Goal: Task Accomplishment & Management: Use online tool/utility

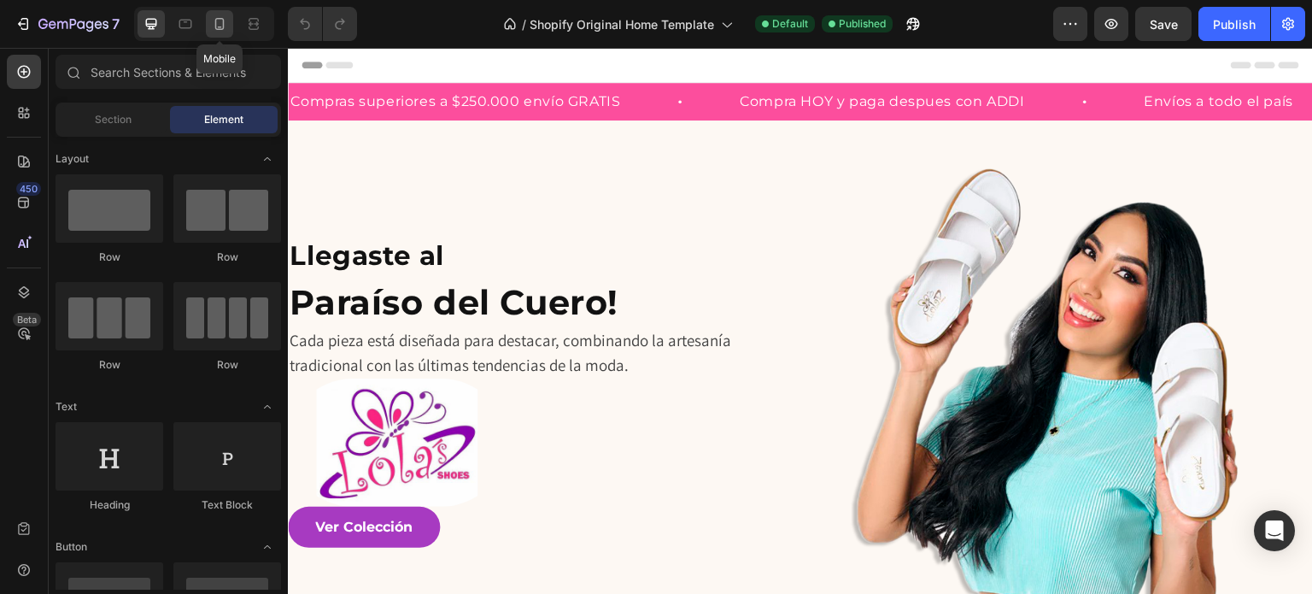
click at [219, 21] on icon at bounding box center [219, 23] width 17 height 17
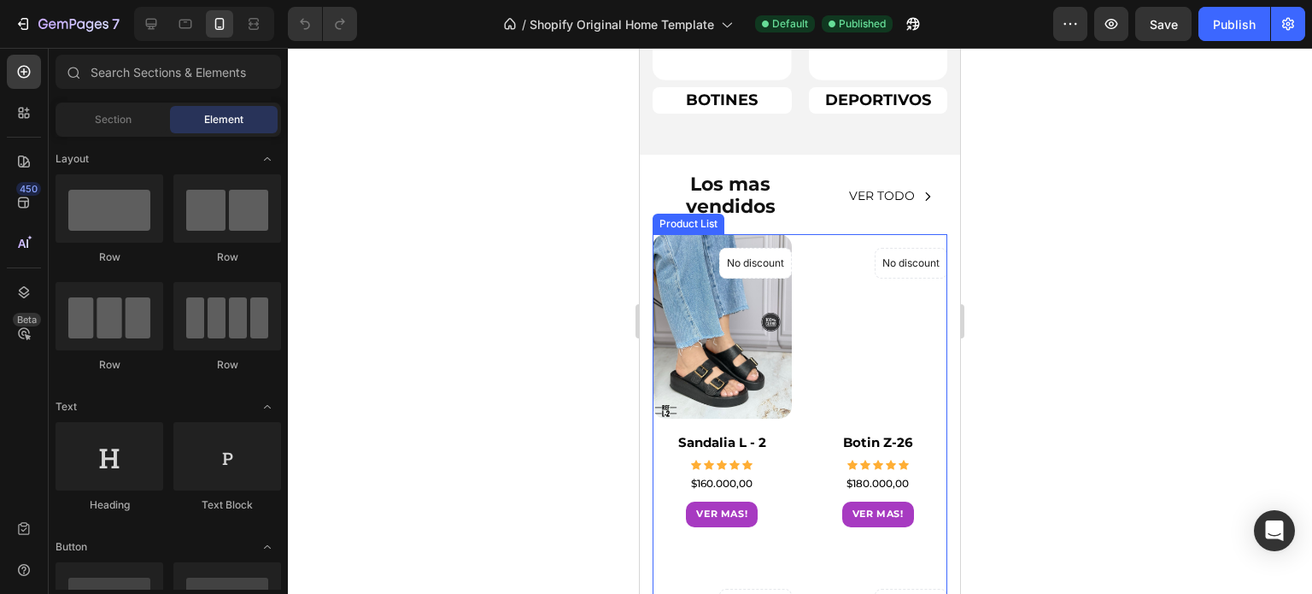
scroll to position [769, 0]
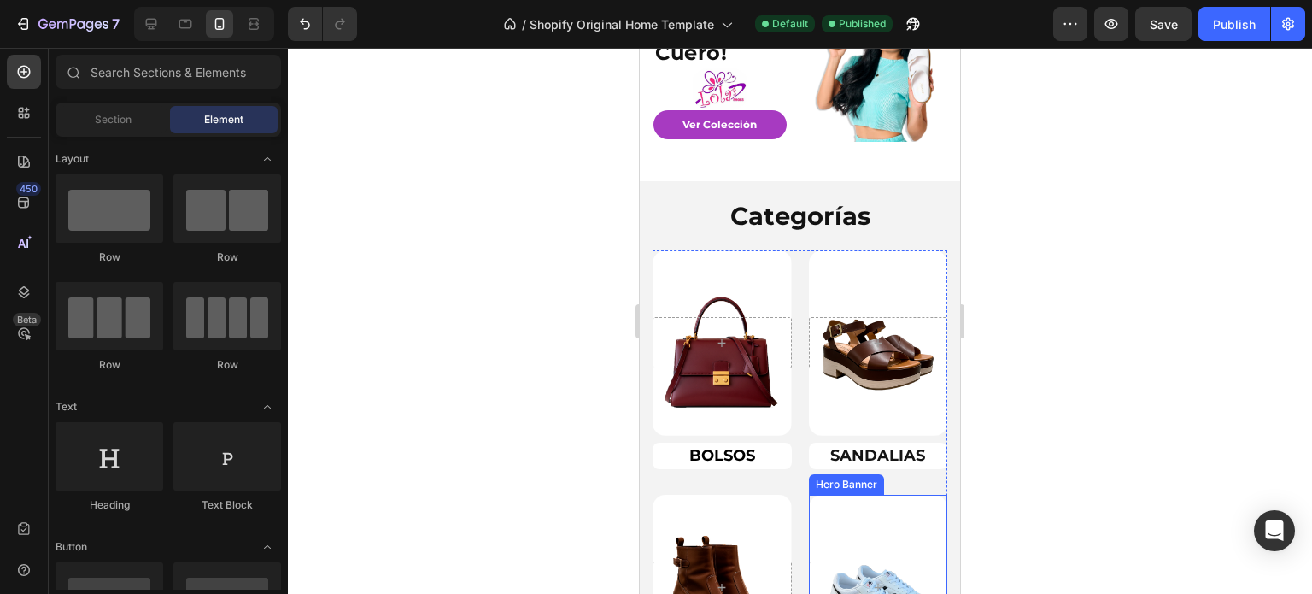
scroll to position [171, 0]
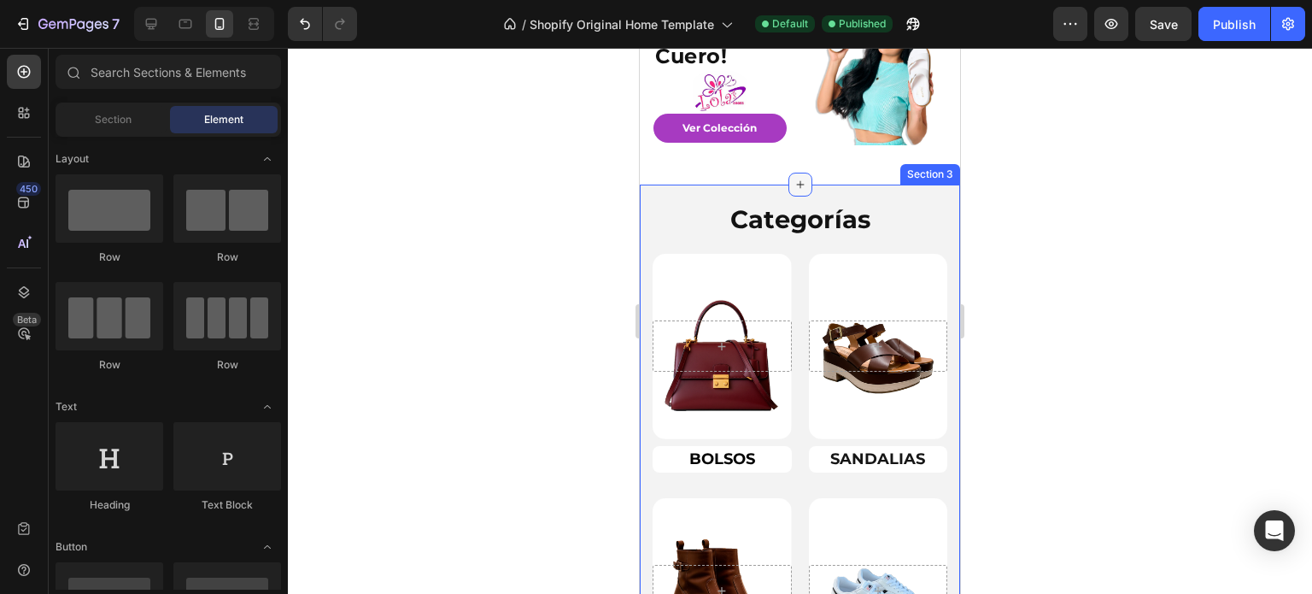
click at [800, 187] on icon at bounding box center [801, 185] width 14 height 14
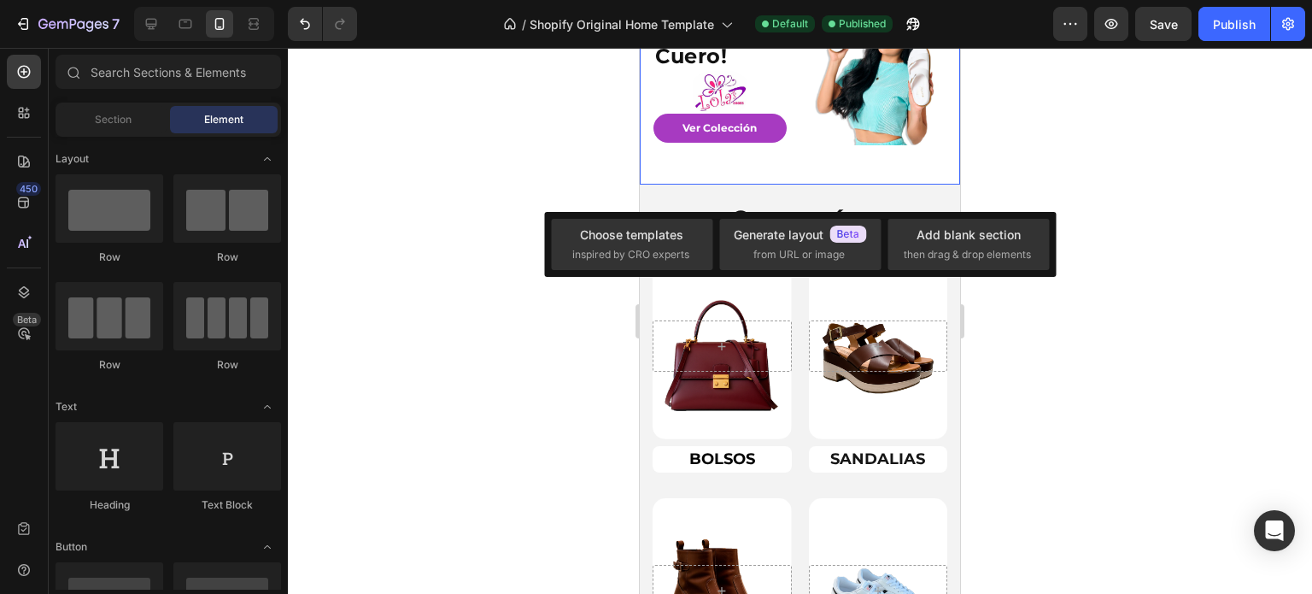
click at [864, 161] on div "Image" at bounding box center [880, 87] width 133 height 193
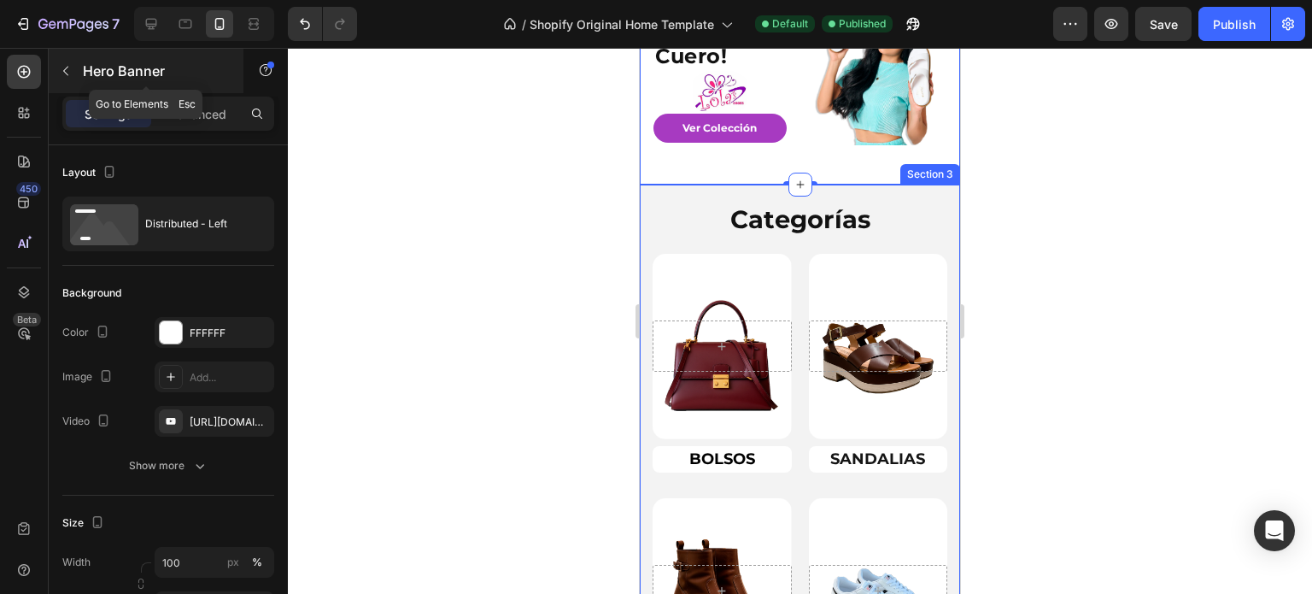
click at [65, 67] on icon "button" at bounding box center [66, 71] width 14 height 14
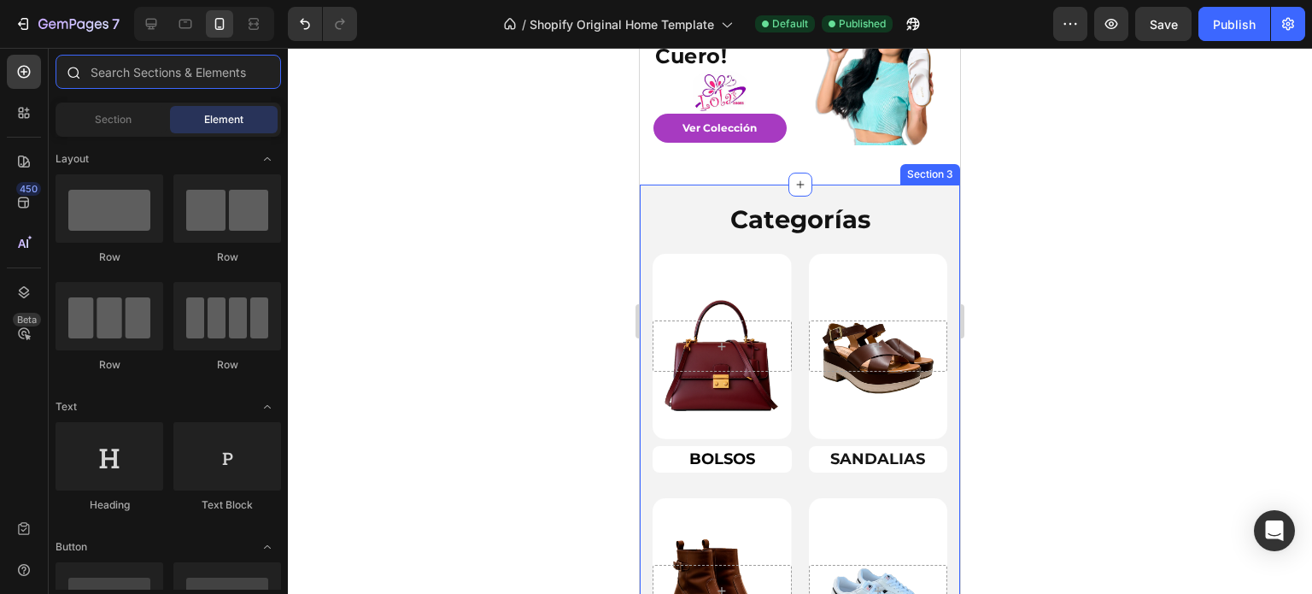
click at [122, 73] on input "text" at bounding box center [169, 72] width 226 height 34
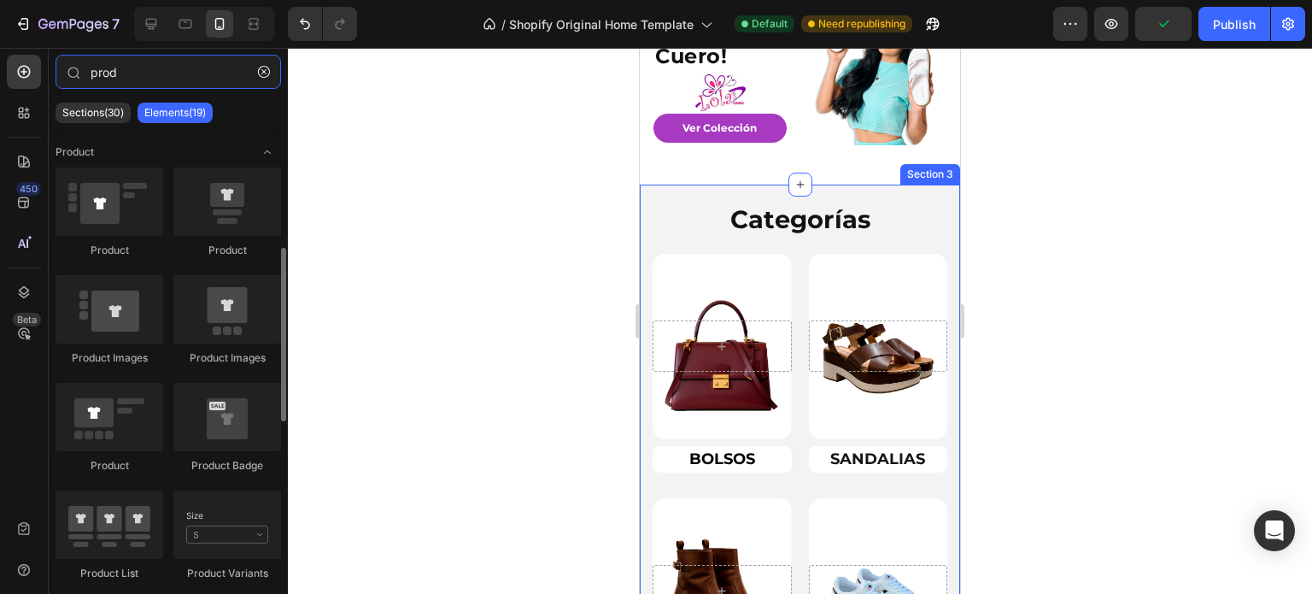
scroll to position [85, 0]
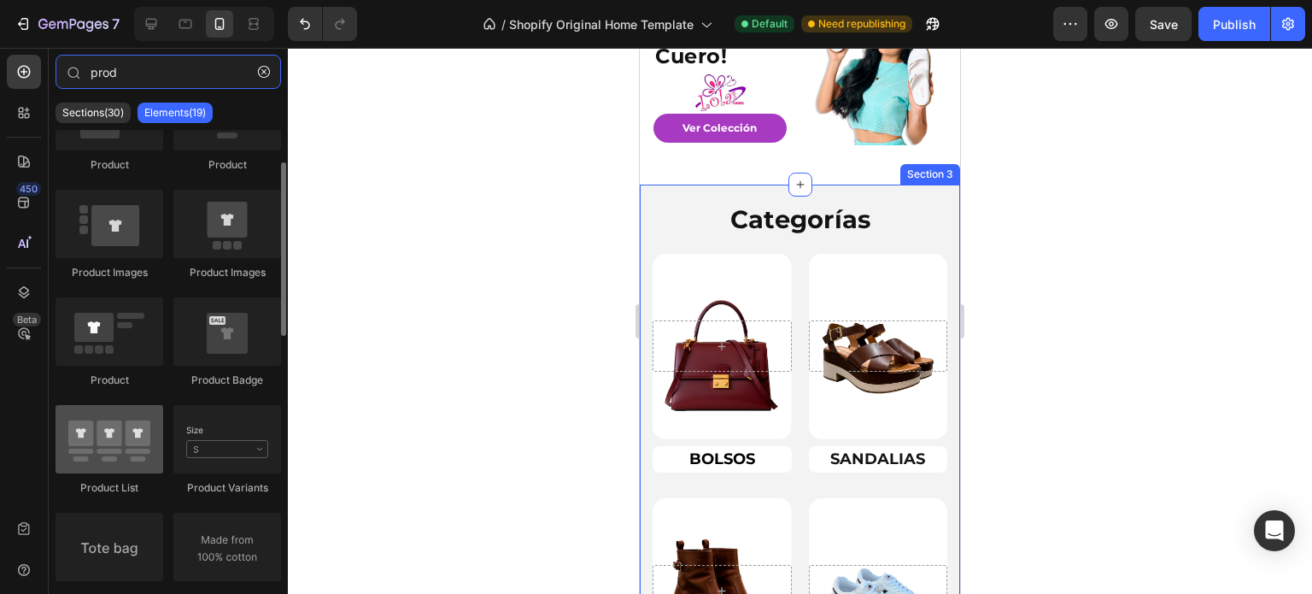
type input "prod"
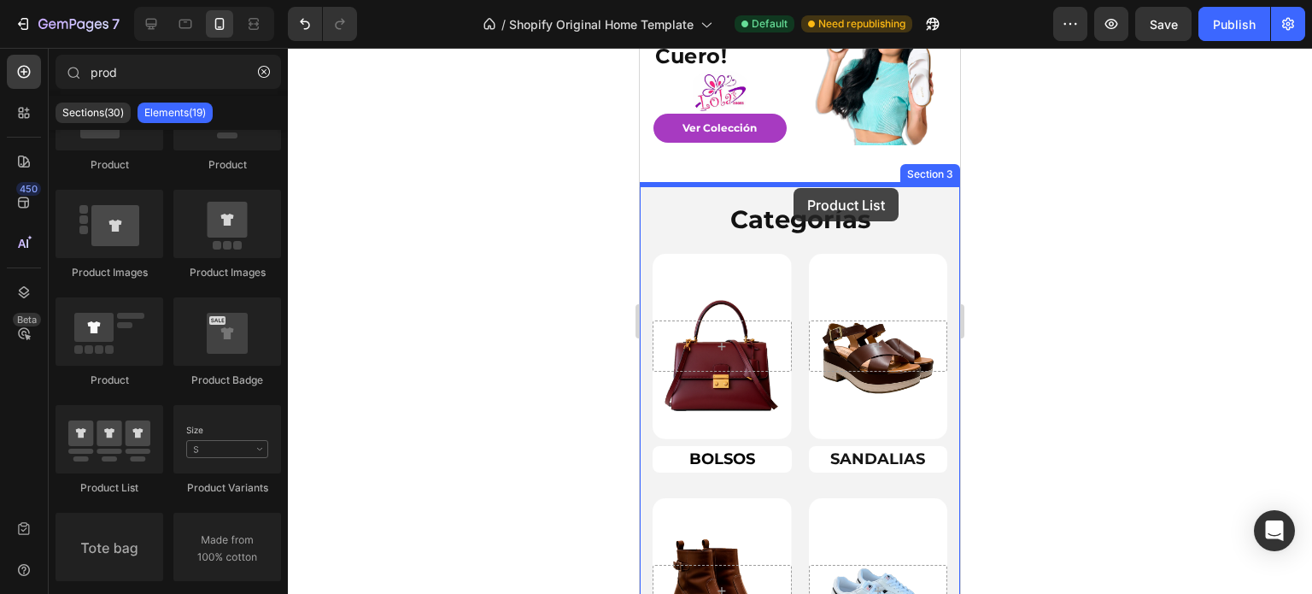
drag, startPoint x: 742, startPoint y: 478, endPoint x: 794, endPoint y: 188, distance: 294.1
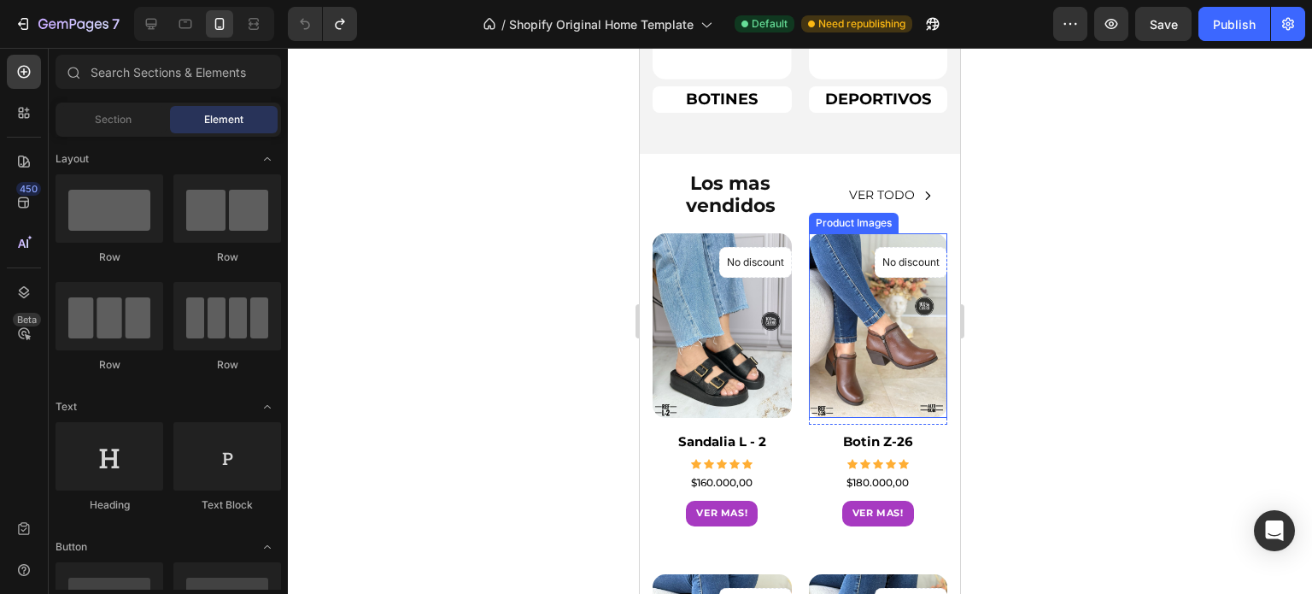
scroll to position [769, 0]
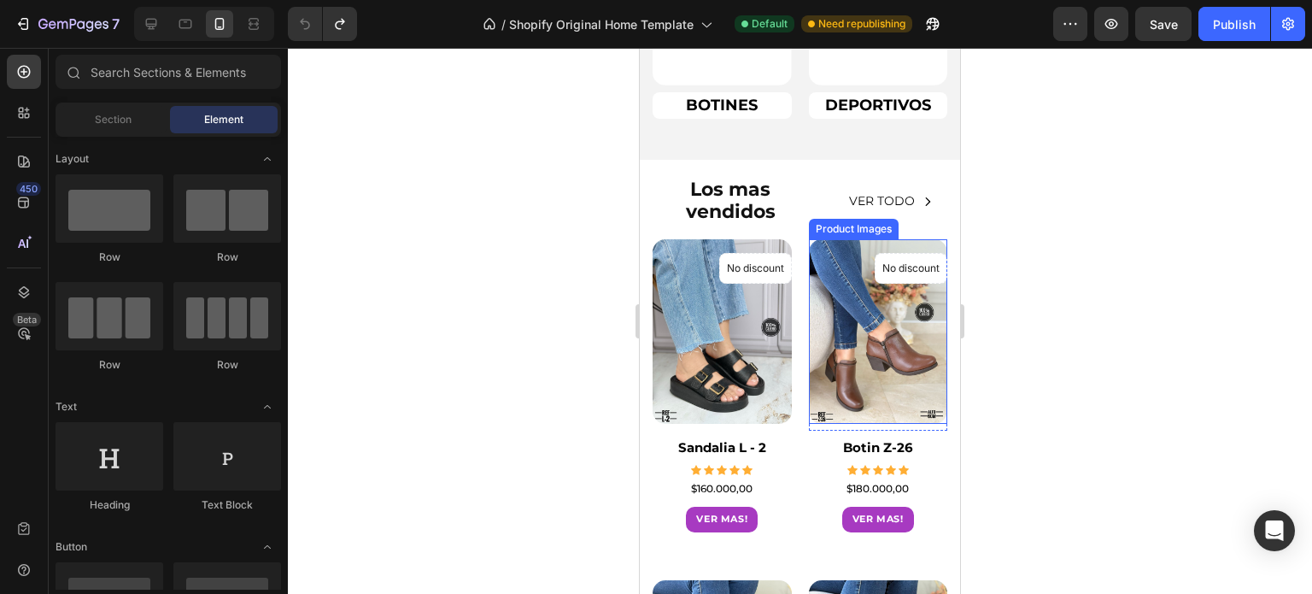
click at [830, 337] on img at bounding box center [878, 331] width 139 height 185
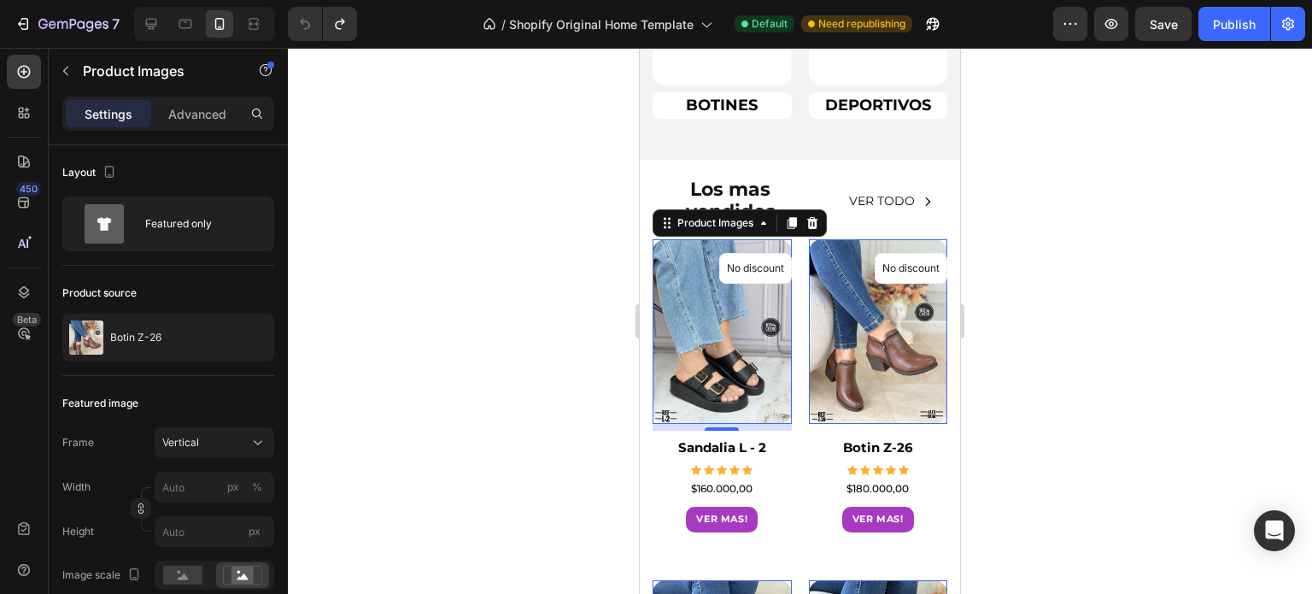
click at [726, 340] on img at bounding box center [722, 331] width 139 height 185
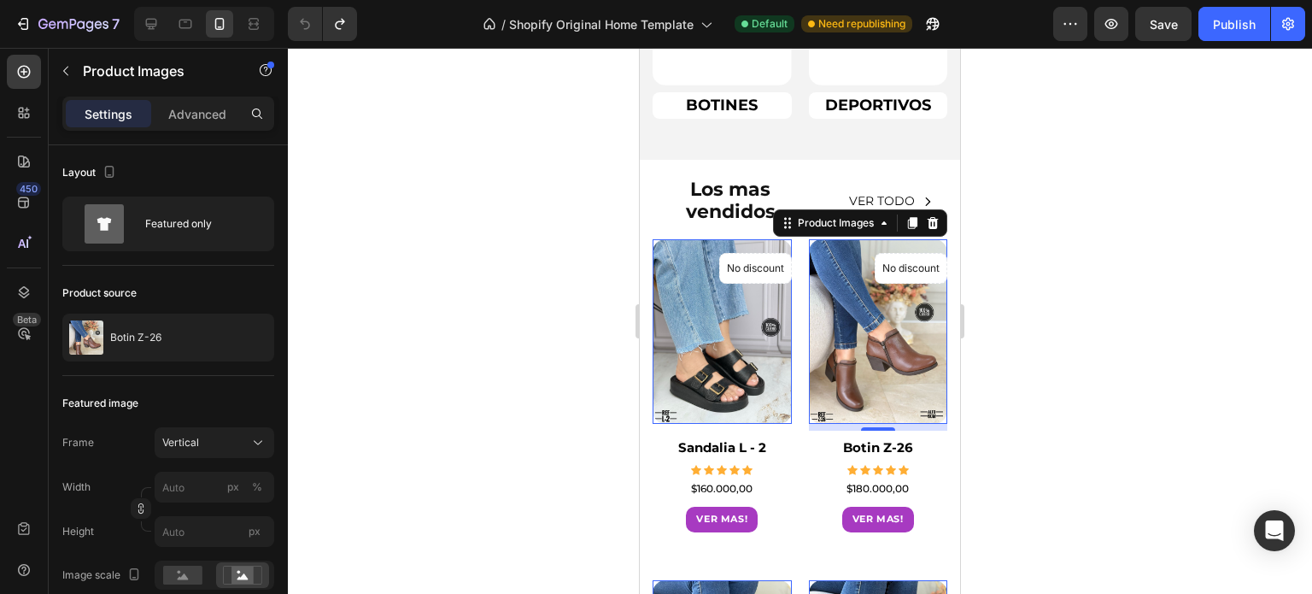
click at [858, 344] on img at bounding box center [878, 331] width 139 height 185
click at [734, 352] on img at bounding box center [722, 331] width 139 height 185
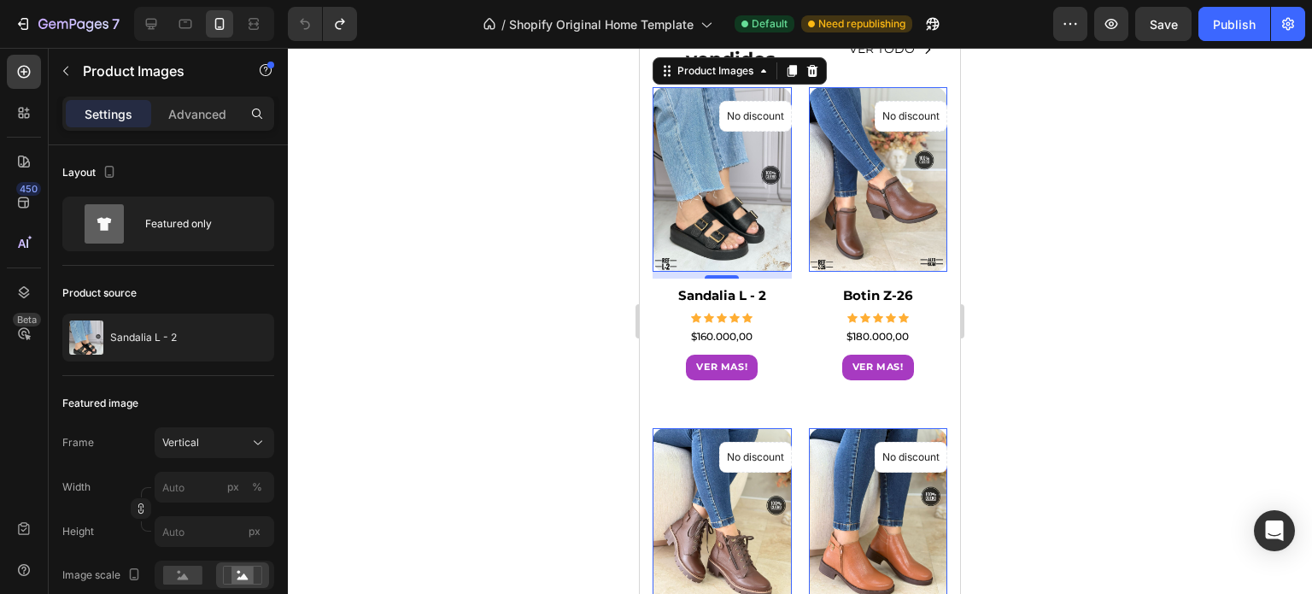
scroll to position [940, 0]
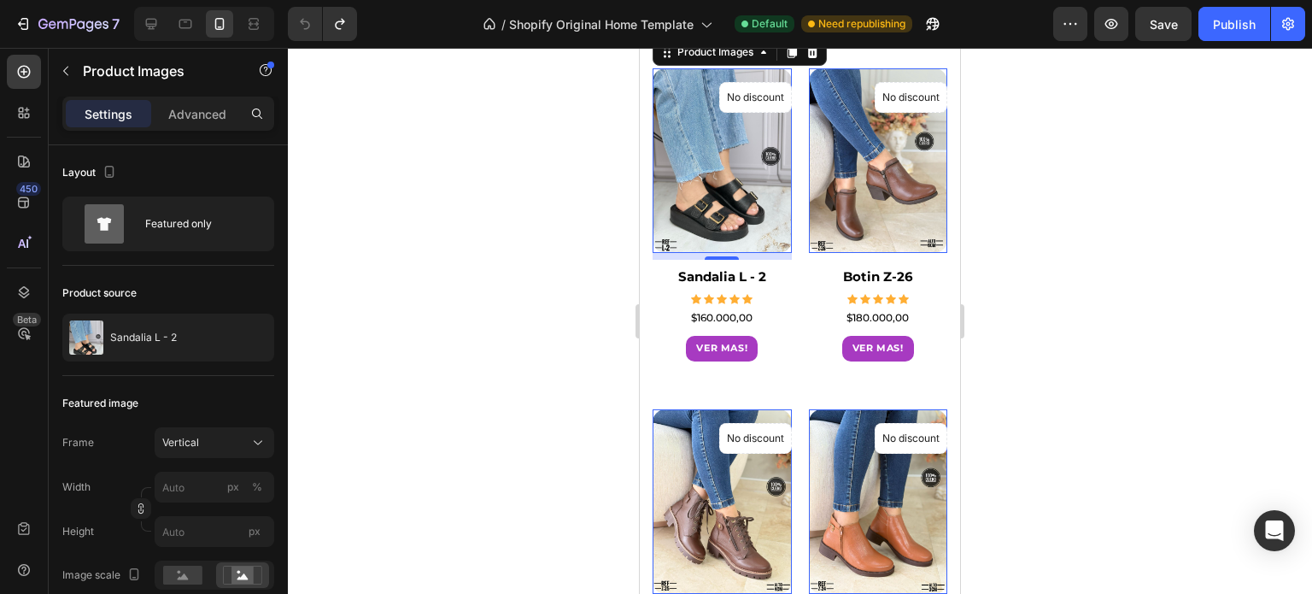
click at [847, 474] on img at bounding box center [878, 501] width 139 height 185
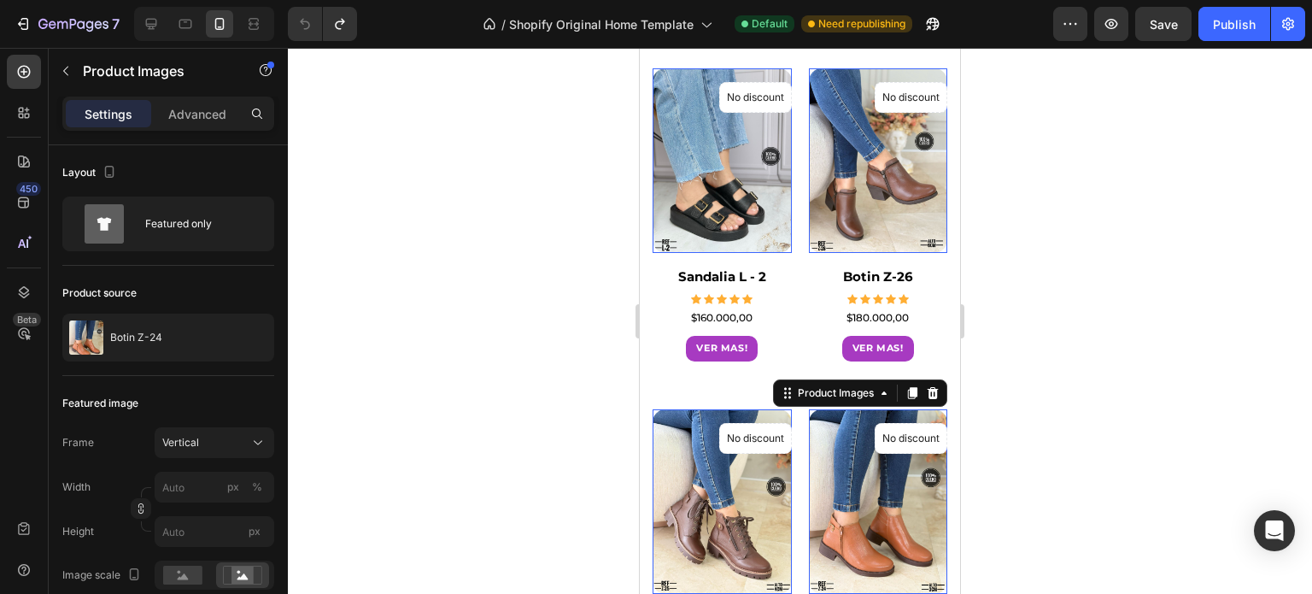
click at [729, 488] on img at bounding box center [722, 501] width 139 height 185
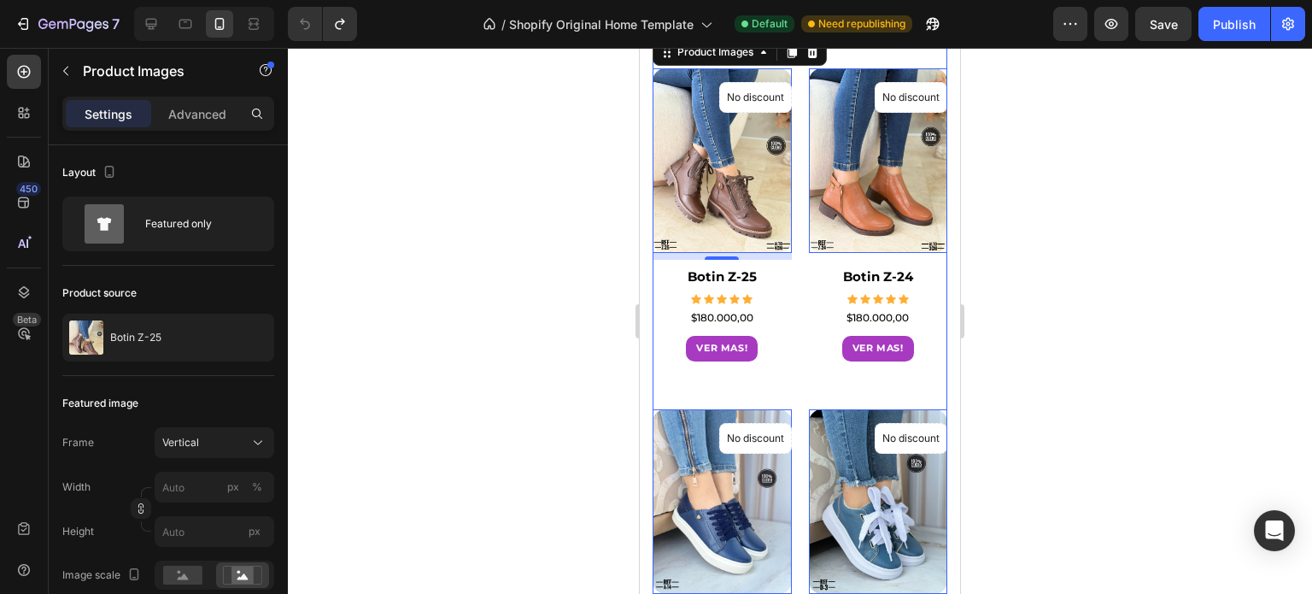
scroll to position [1281, 0]
click at [882, 201] on img at bounding box center [878, 159] width 139 height 185
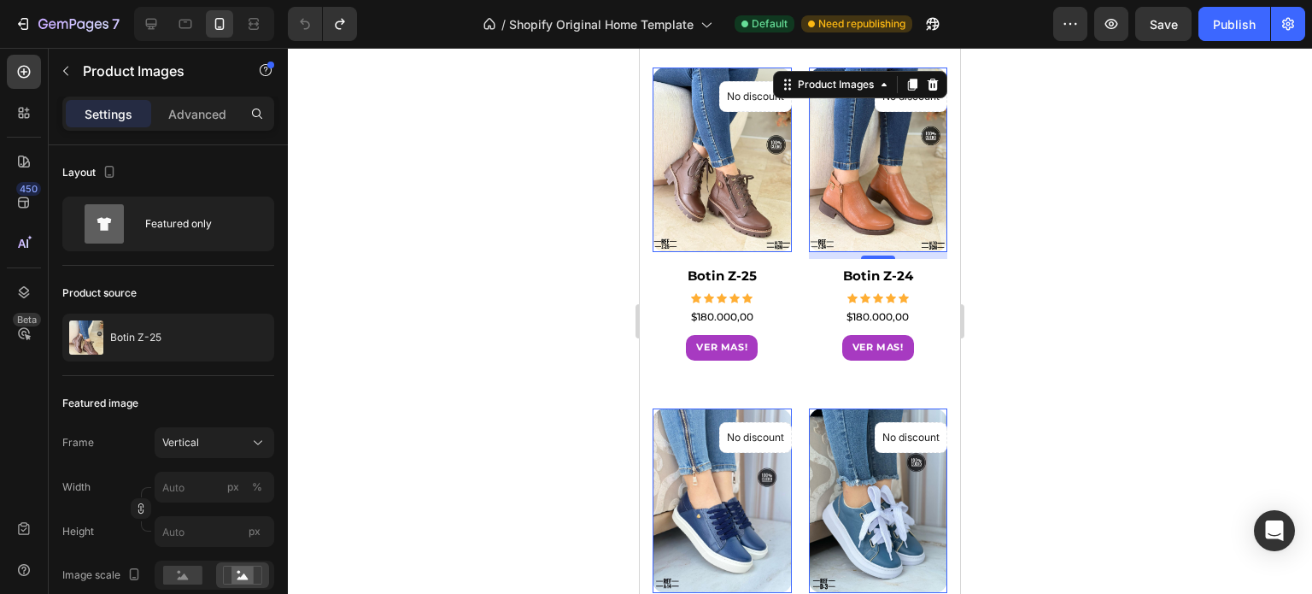
click at [706, 182] on img at bounding box center [722, 159] width 139 height 185
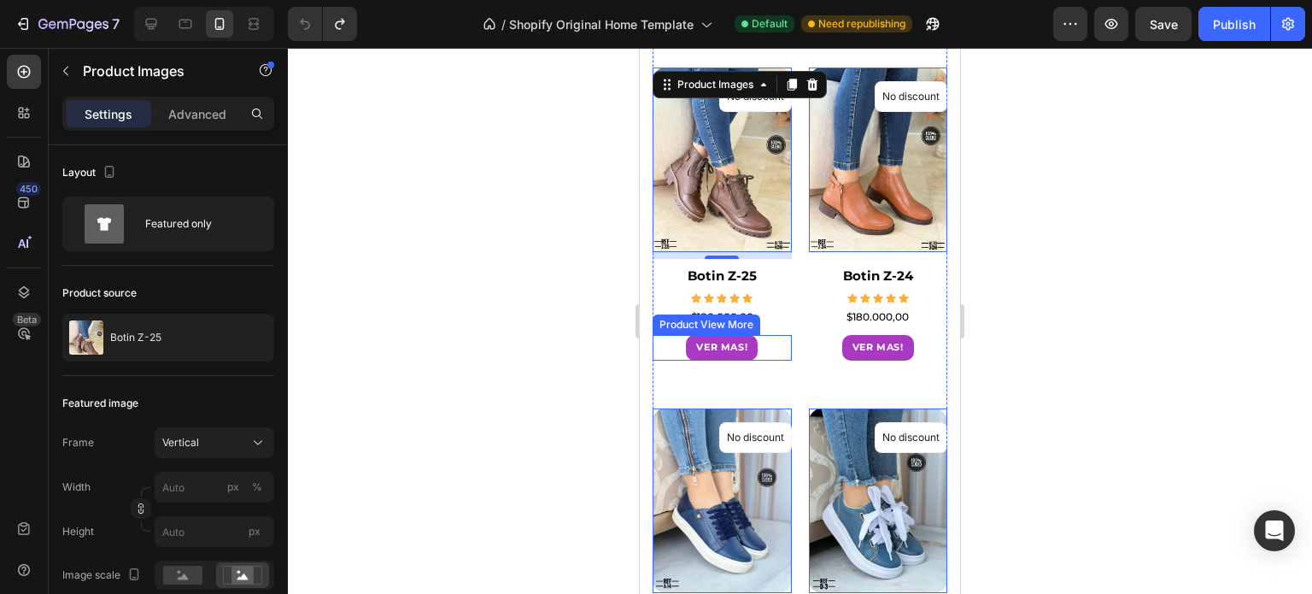
click at [765, 335] on div "VER MAS!" at bounding box center [722, 348] width 139 height 26
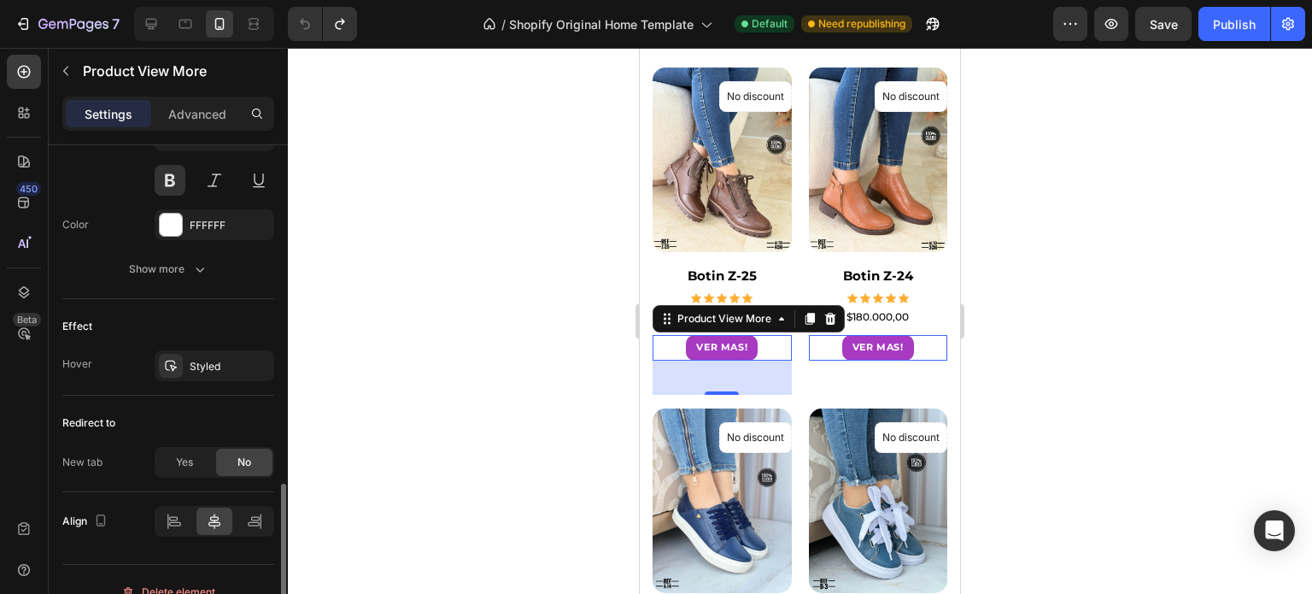
scroll to position [876, 0]
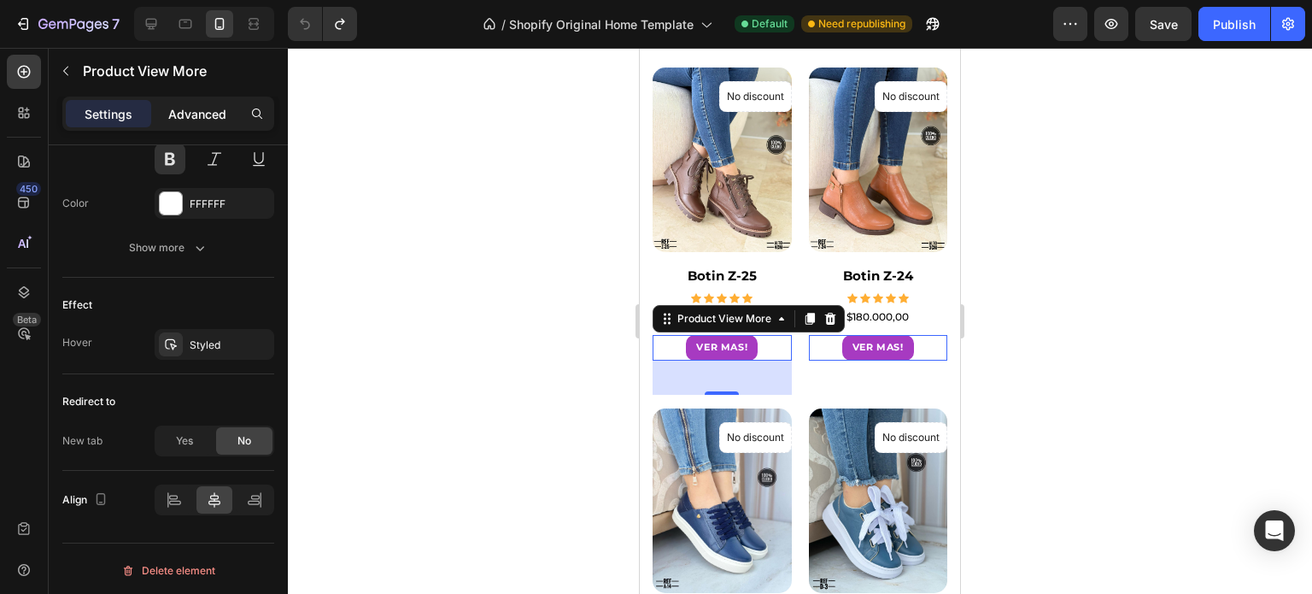
click at [215, 118] on p "Advanced" at bounding box center [197, 114] width 58 height 18
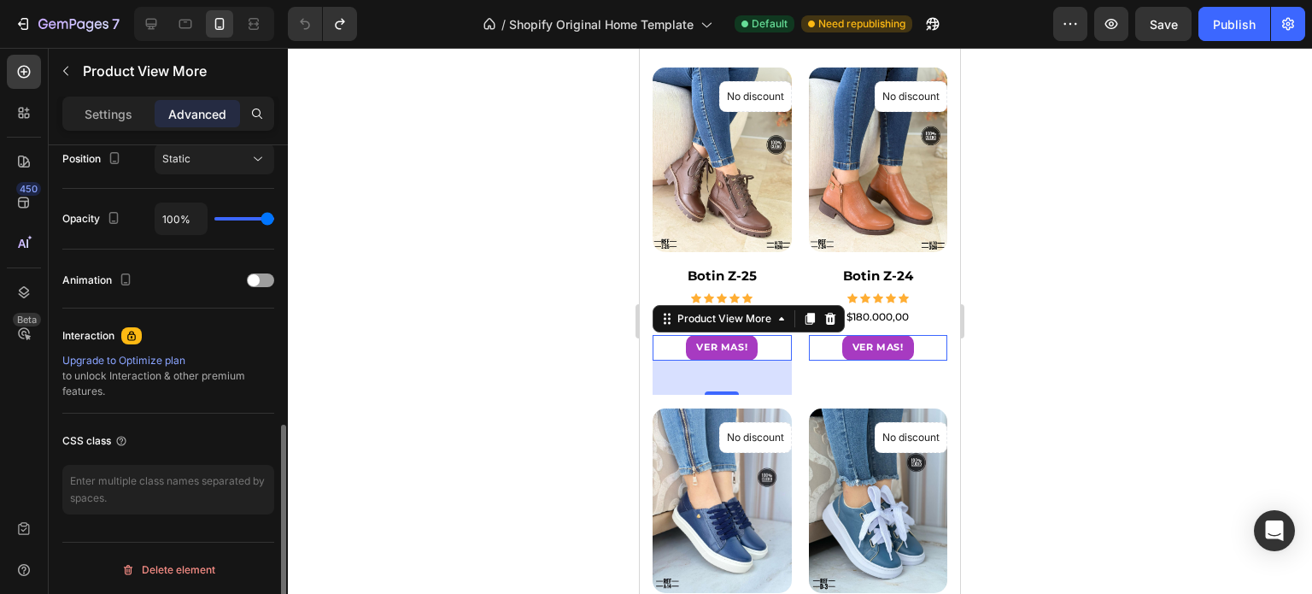
scroll to position [384, 0]
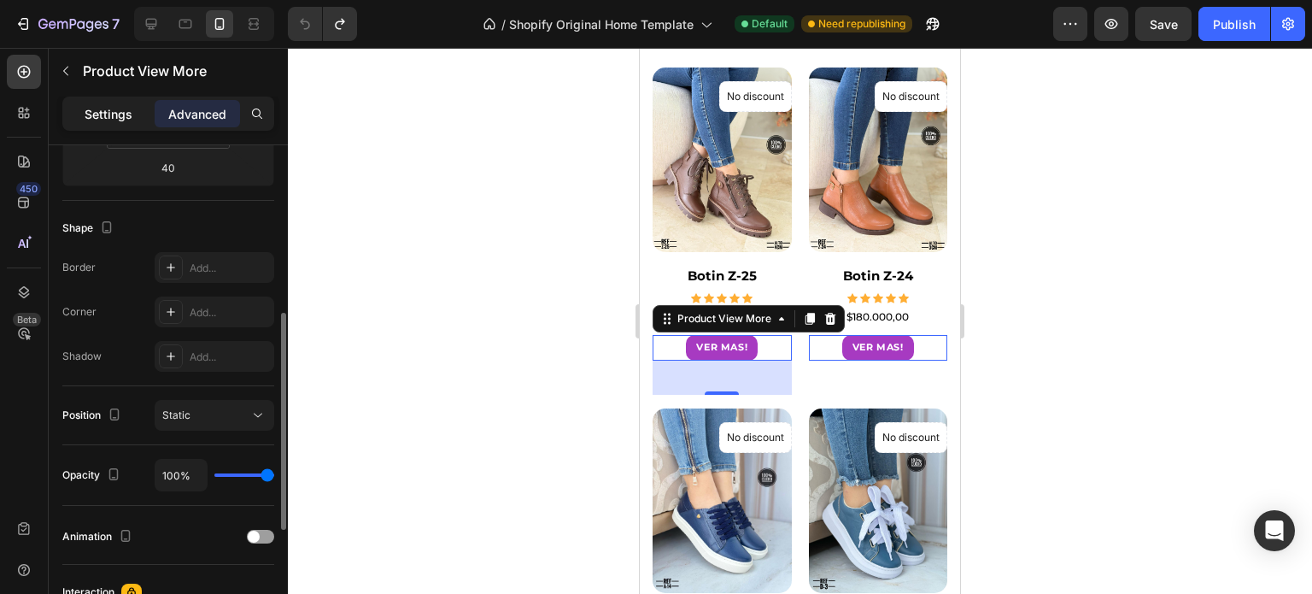
click at [112, 115] on p "Settings" at bounding box center [109, 114] width 48 height 18
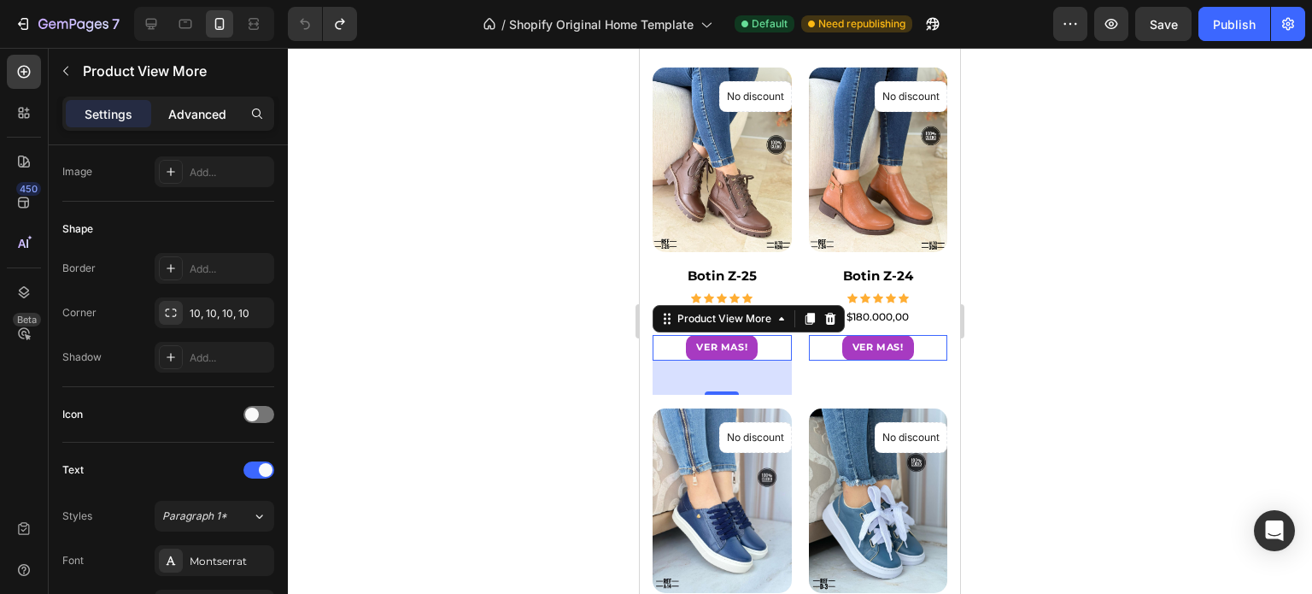
click at [203, 112] on p "Advanced" at bounding box center [197, 114] width 58 height 18
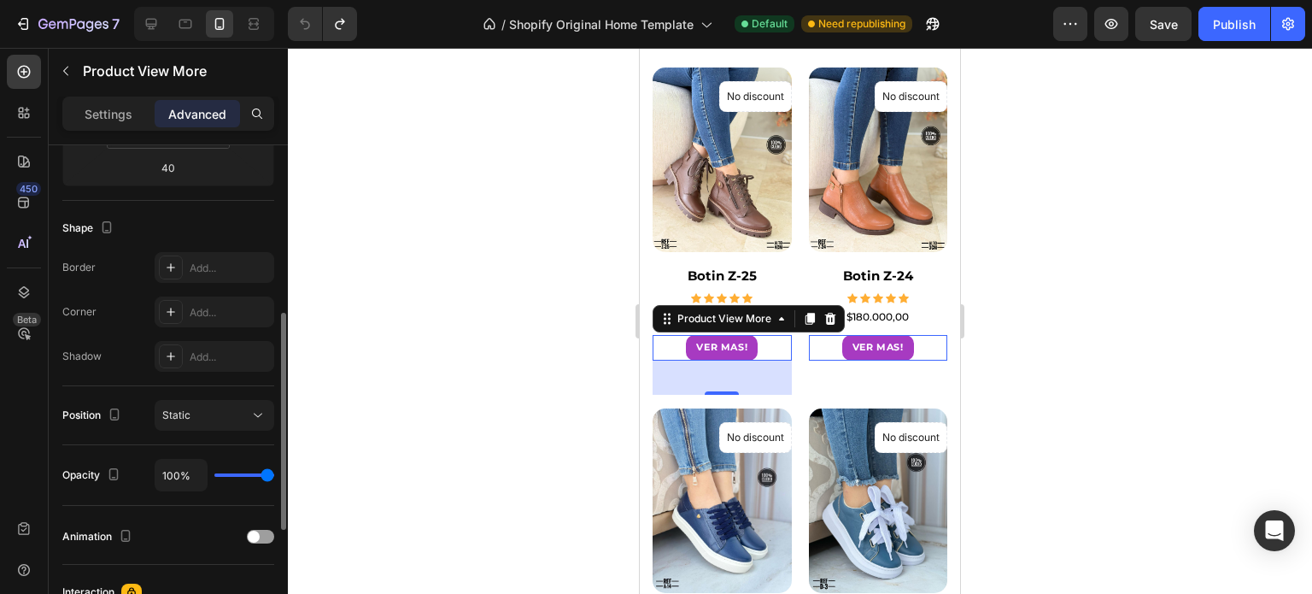
scroll to position [0, 0]
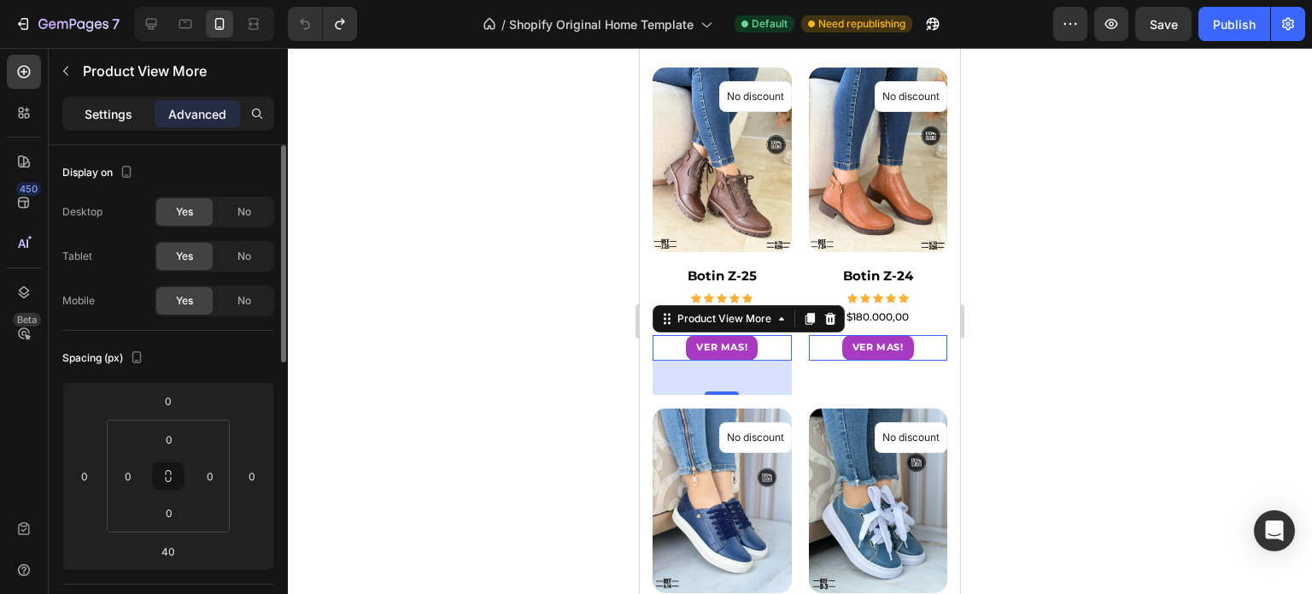
click at [118, 108] on p "Settings" at bounding box center [109, 114] width 48 height 18
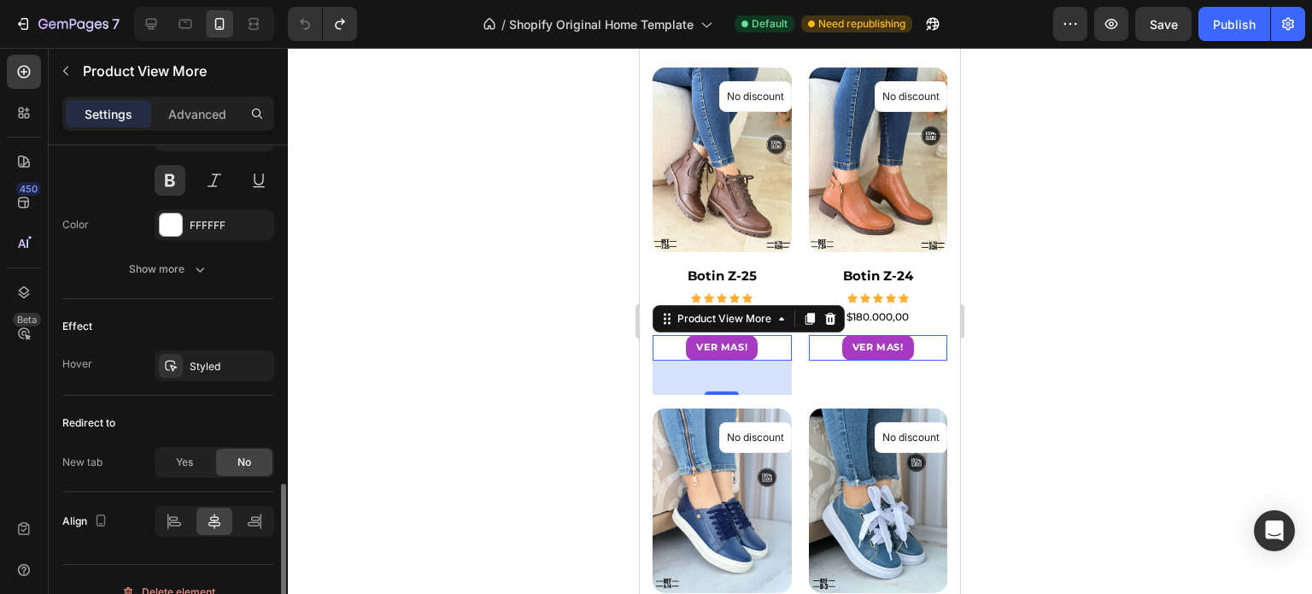
scroll to position [876, 0]
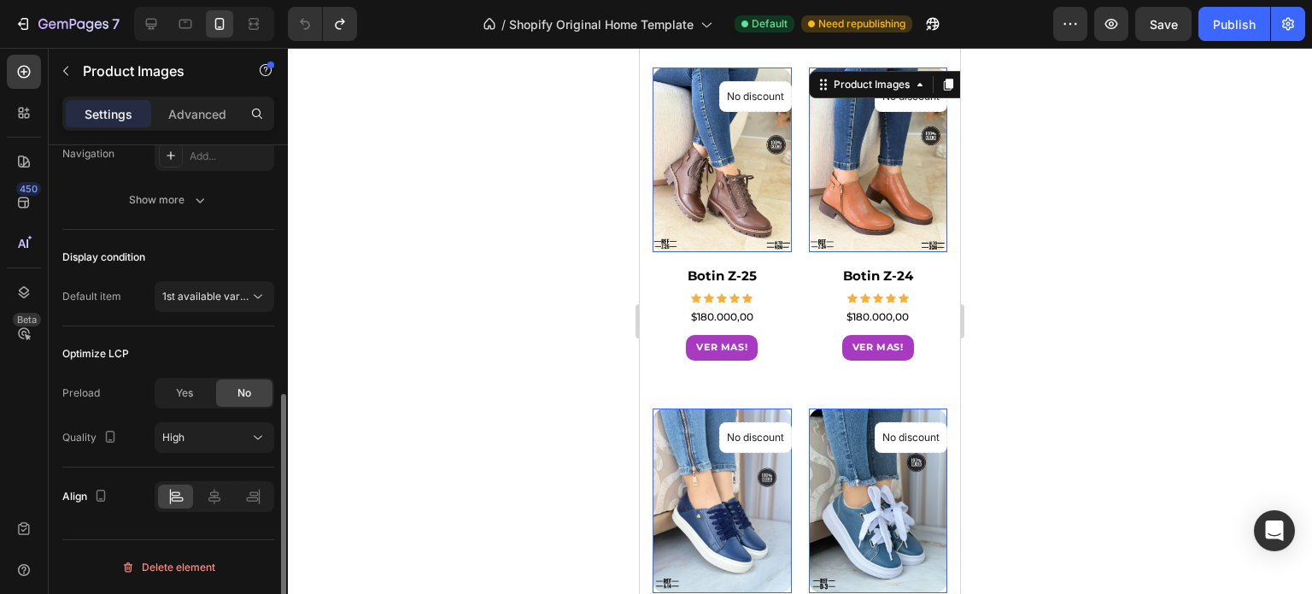
click at [866, 210] on img at bounding box center [878, 159] width 139 height 185
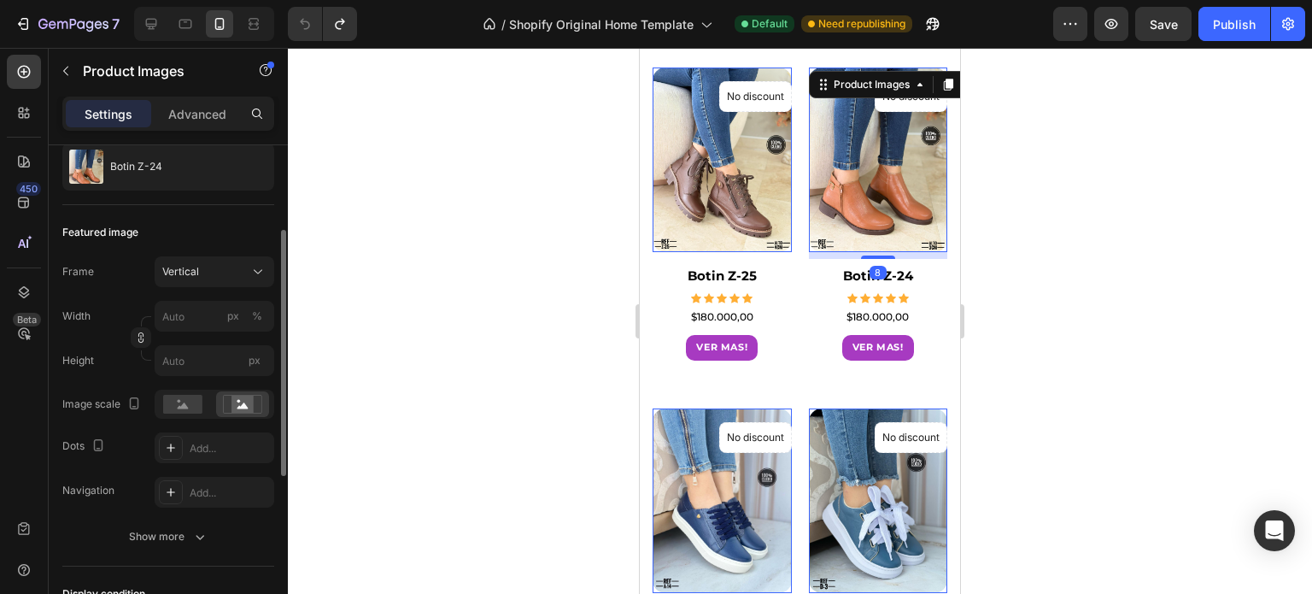
scroll to position [256, 0]
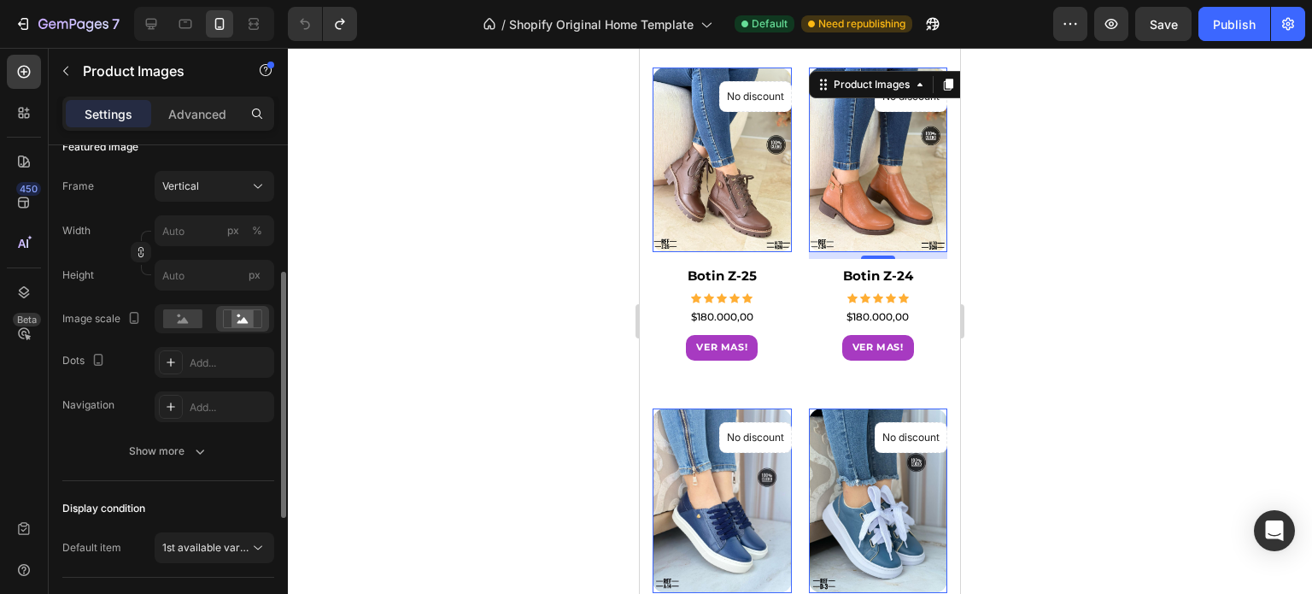
click at [208, 459] on button "Show more" at bounding box center [168, 451] width 212 height 31
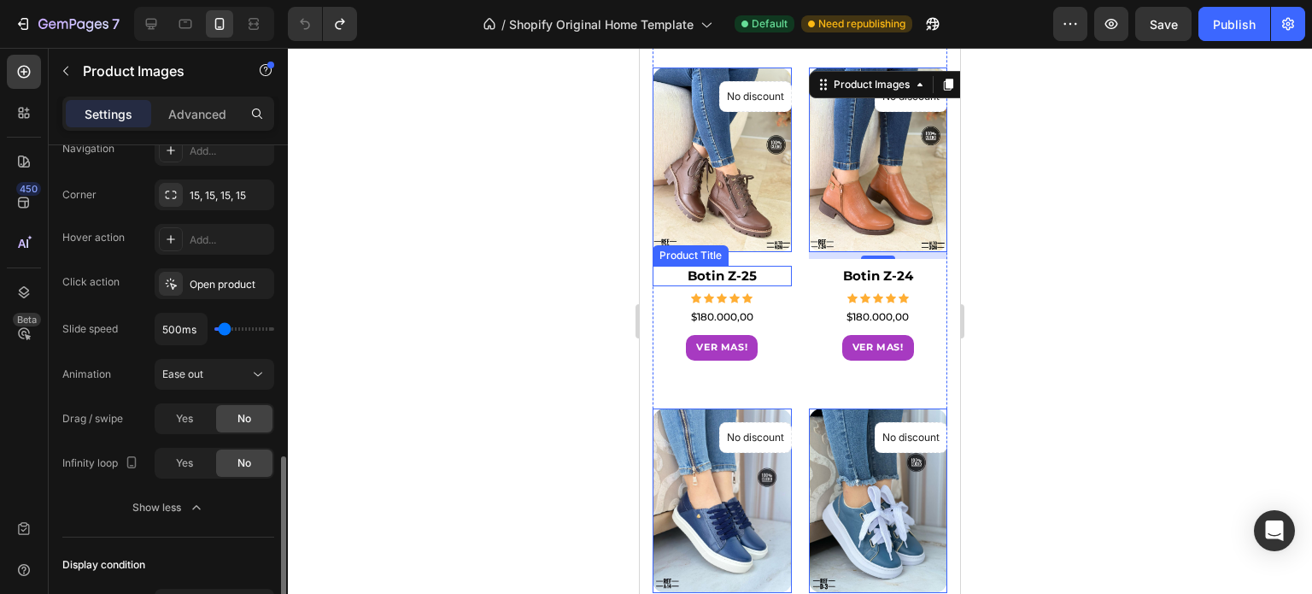
scroll to position [683, 0]
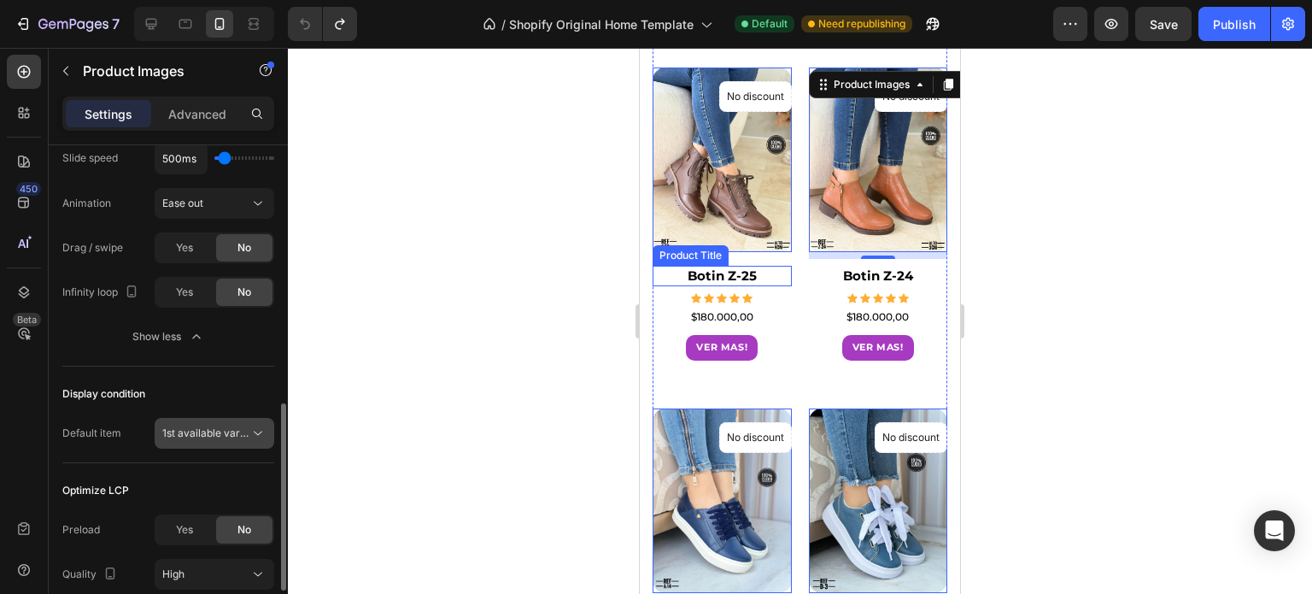
click at [183, 434] on span "1st available variant" at bounding box center [210, 432] width 96 height 13
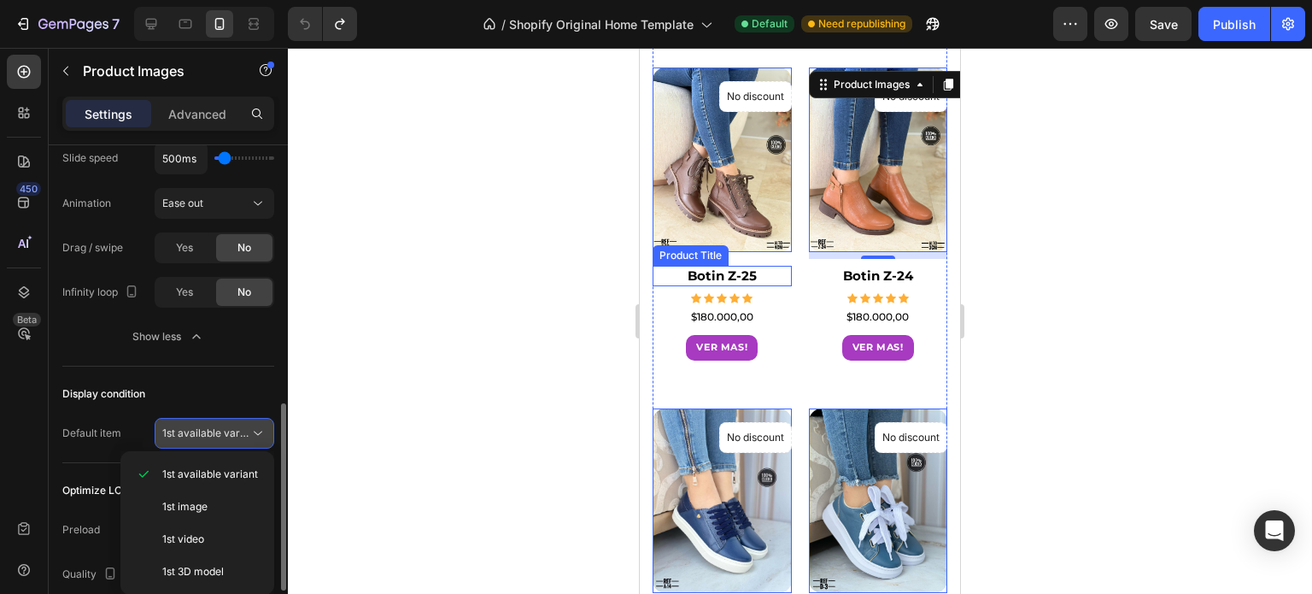
click at [183, 434] on span "1st available variant" at bounding box center [210, 432] width 96 height 13
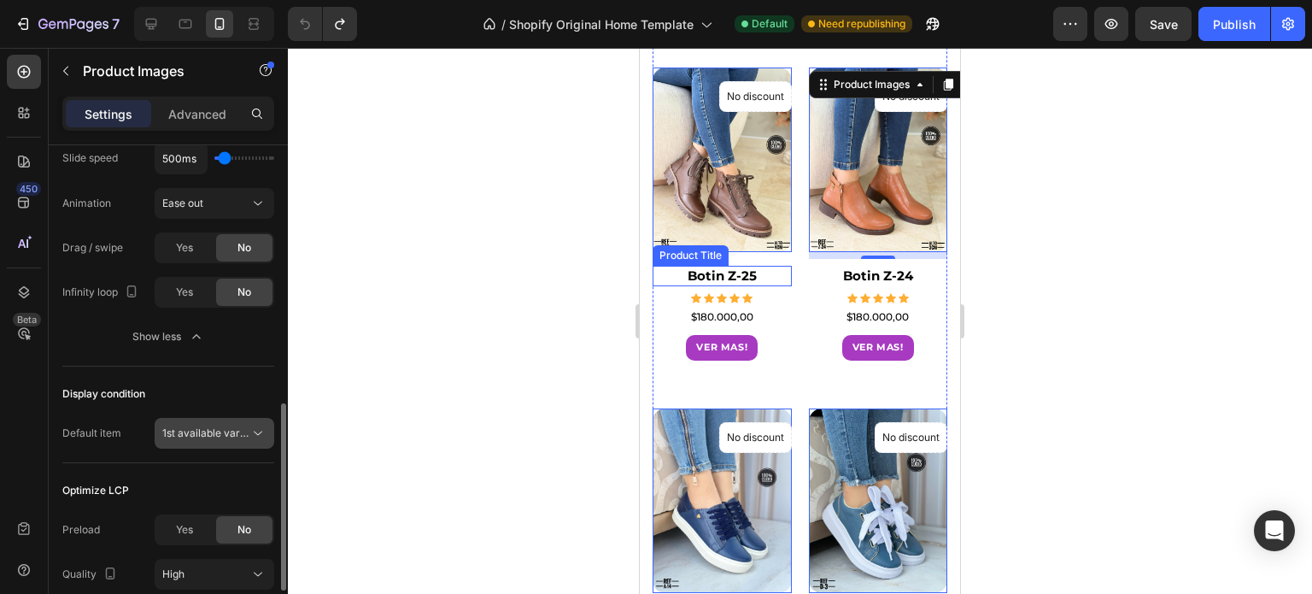
scroll to position [818, 0]
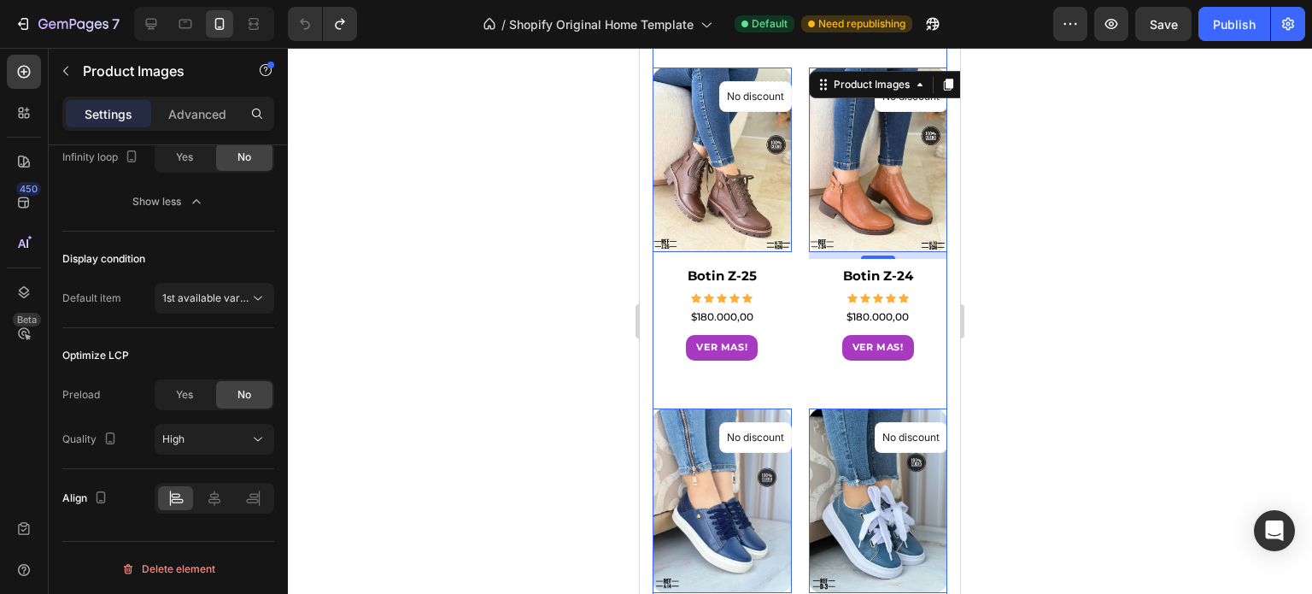
click at [878, 272] on div "Product Images 8 No discount Not be displayed when published Product Badge Row …" at bounding box center [878, 230] width 139 height 327
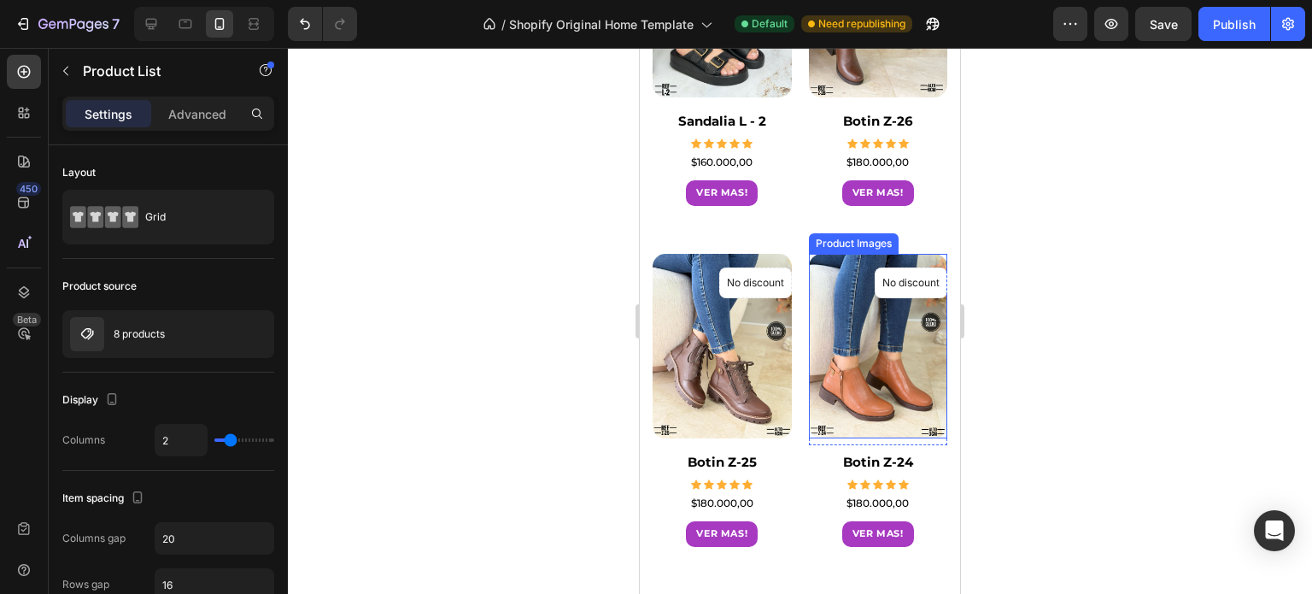
scroll to position [1110, 0]
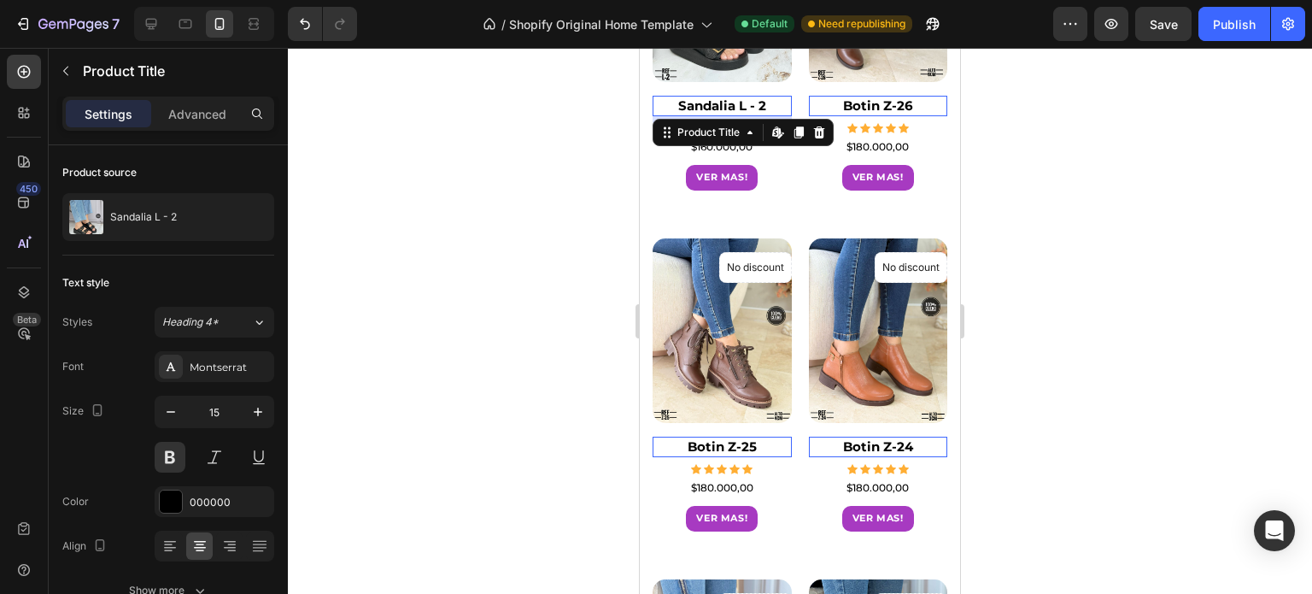
click at [728, 97] on h1 "Sandalia L - 2" at bounding box center [722, 106] width 139 height 21
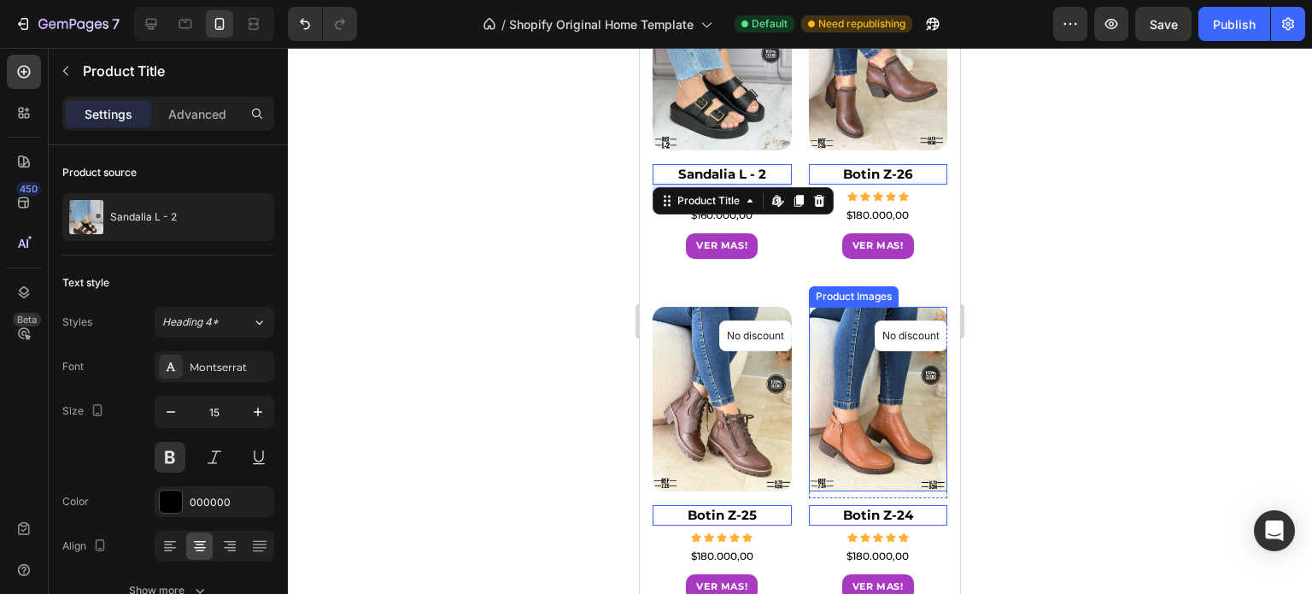
scroll to position [769, 0]
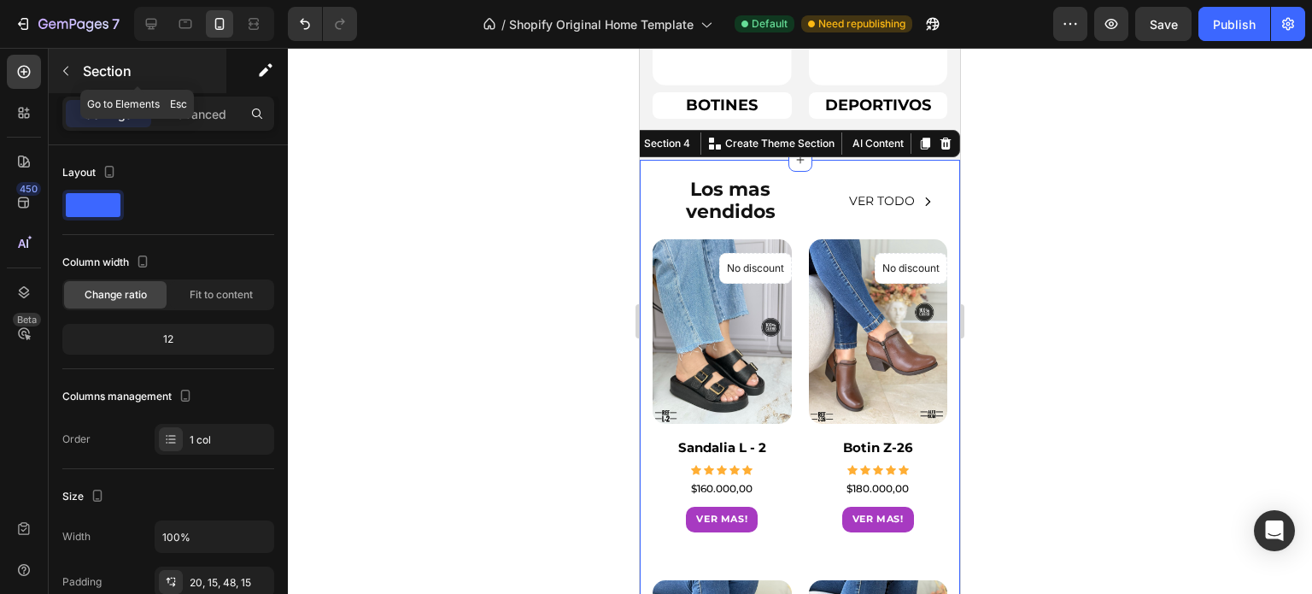
click at [59, 73] on icon "button" at bounding box center [66, 71] width 14 height 14
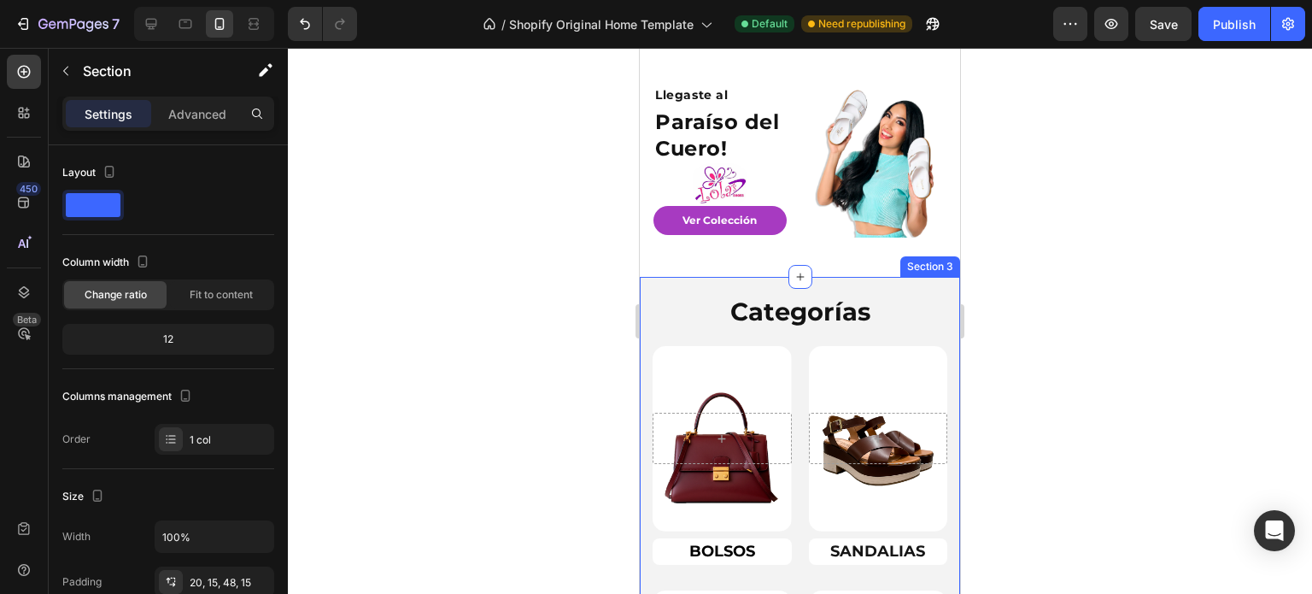
scroll to position [85, 0]
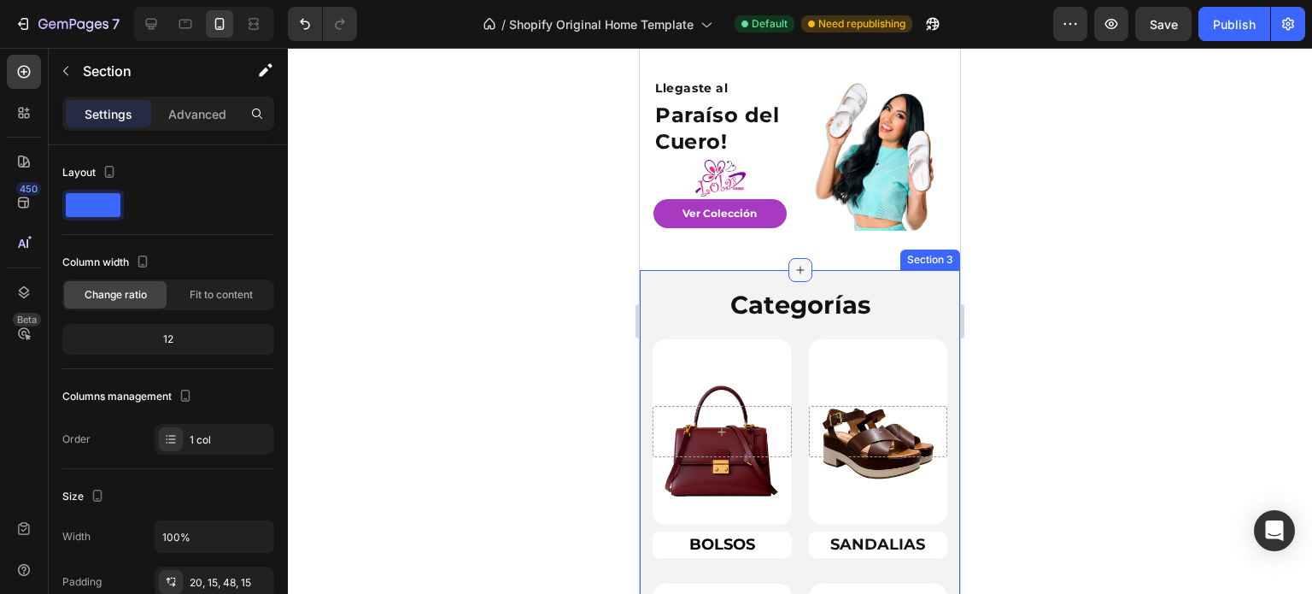
click at [796, 265] on icon at bounding box center [801, 270] width 14 height 14
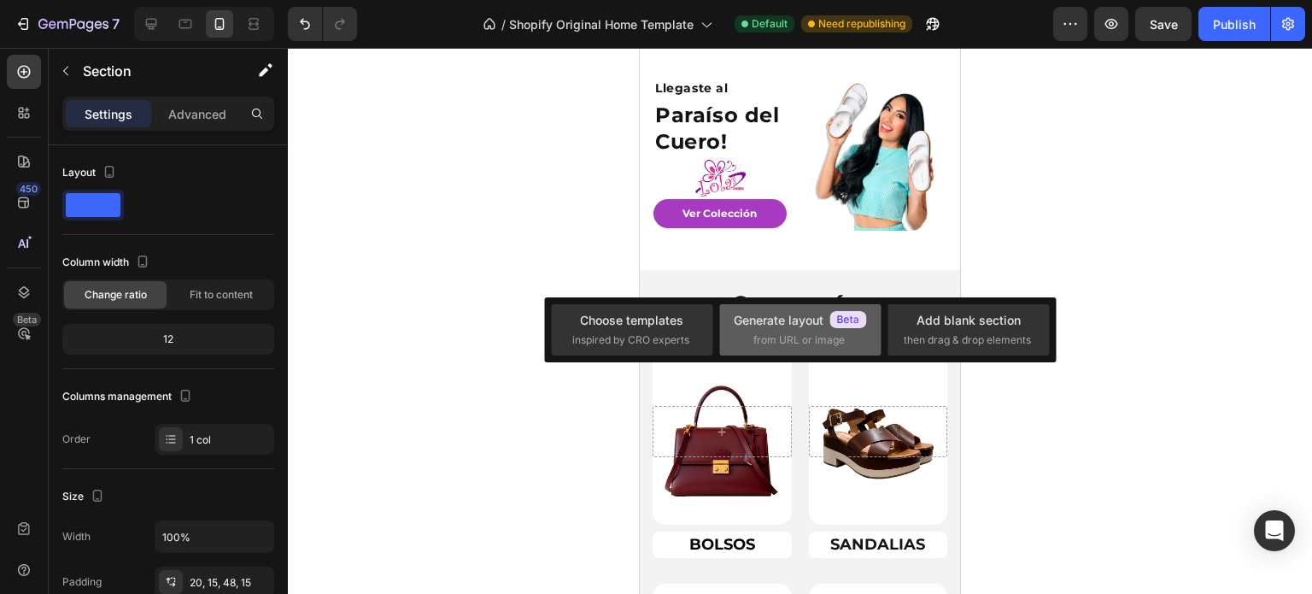
click at [769, 319] on div "Generate layout" at bounding box center [800, 320] width 133 height 18
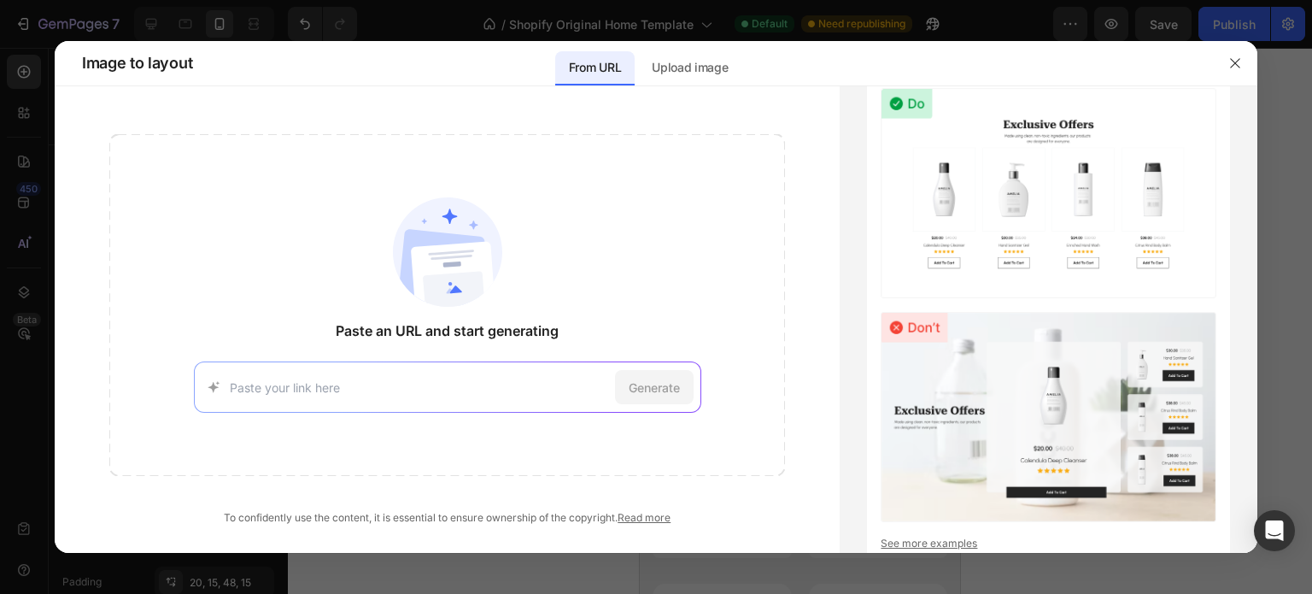
click at [464, 384] on input at bounding box center [419, 387] width 378 height 18
paste input "[URL][DOMAIN_NAME]"
type input "[URL][DOMAIN_NAME]"
click at [632, 385] on span "Generate" at bounding box center [654, 387] width 51 height 18
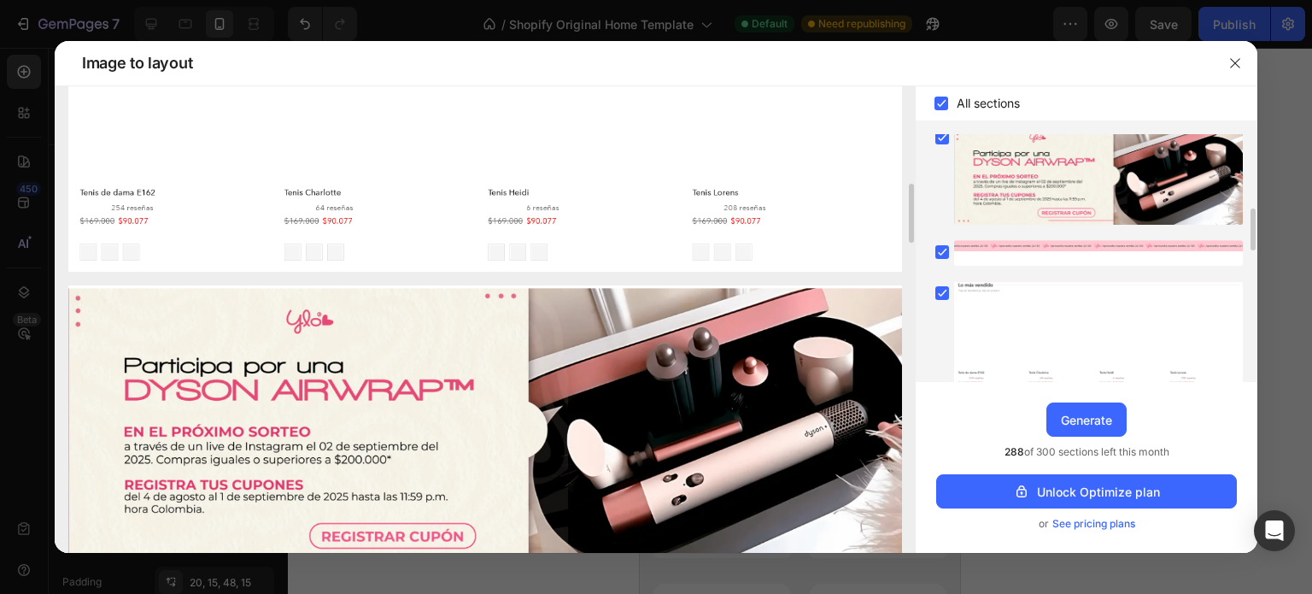
scroll to position [513, 0]
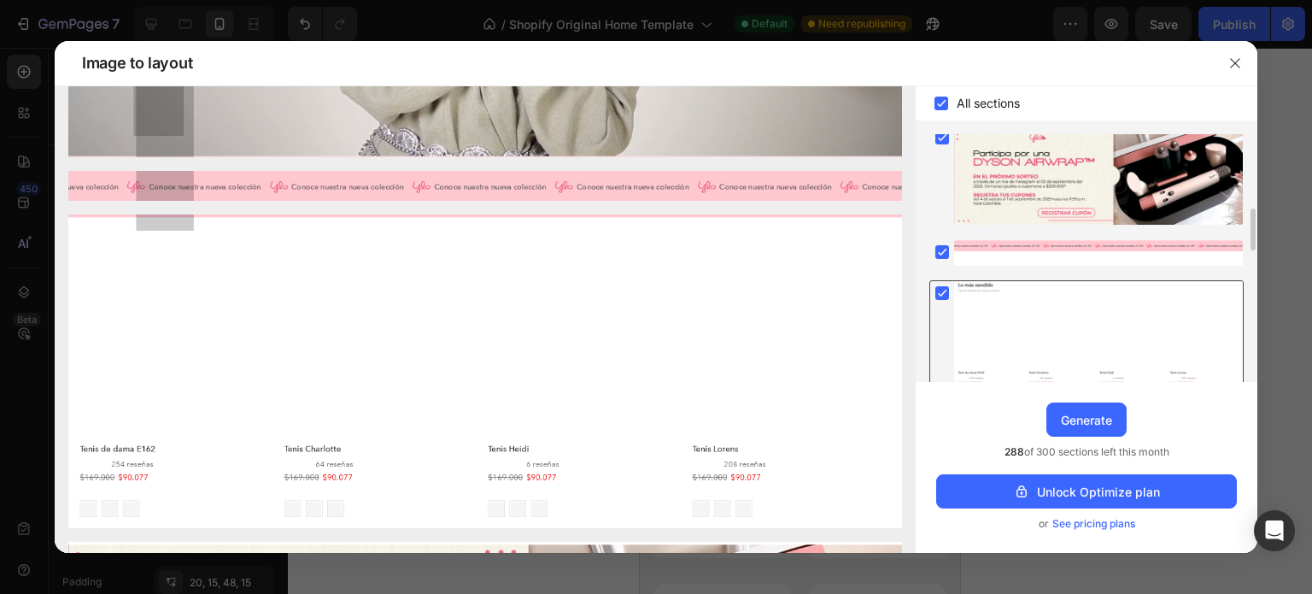
click at [1023, 331] on div at bounding box center [1098, 340] width 289 height 118
click at [1008, 332] on div at bounding box center [1098, 340] width 289 height 118
click at [941, 257] on icon at bounding box center [942, 251] width 17 height 17
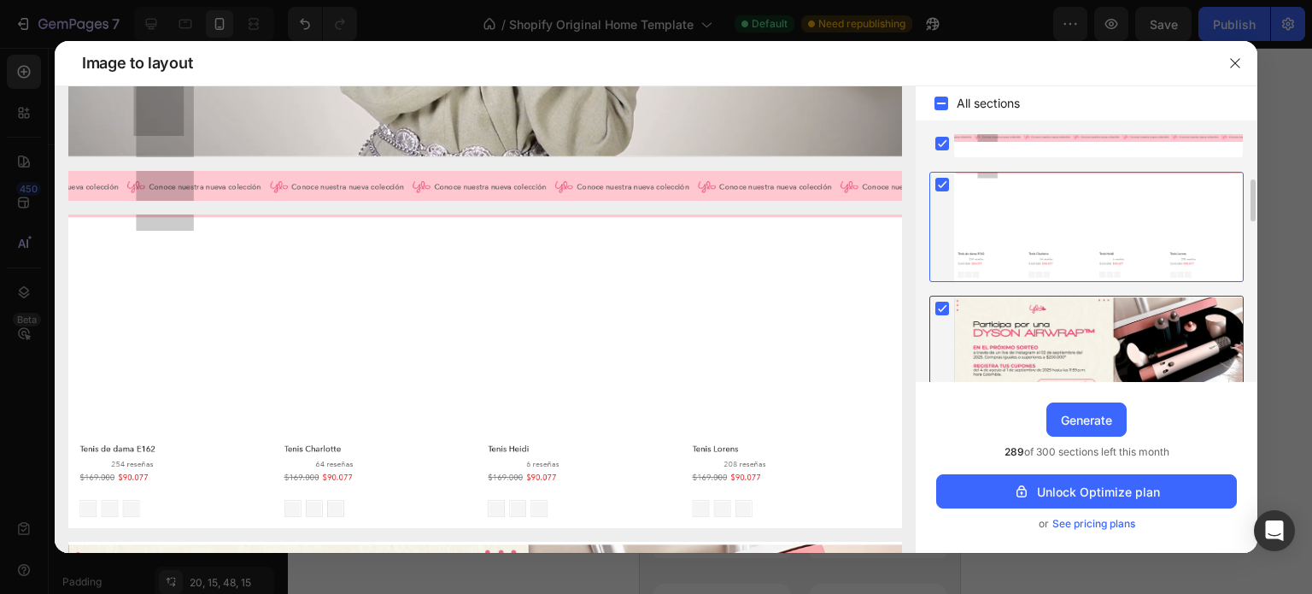
click at [940, 305] on rect at bounding box center [942, 309] width 14 height 14
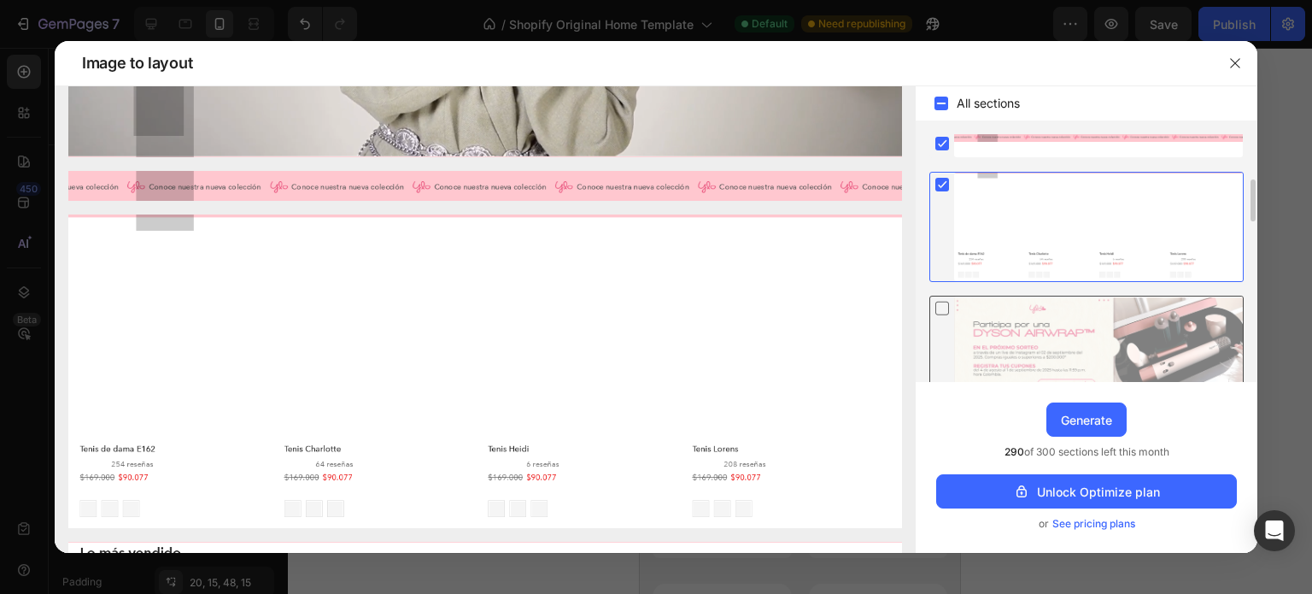
click at [945, 184] on rect at bounding box center [942, 185] width 14 height 14
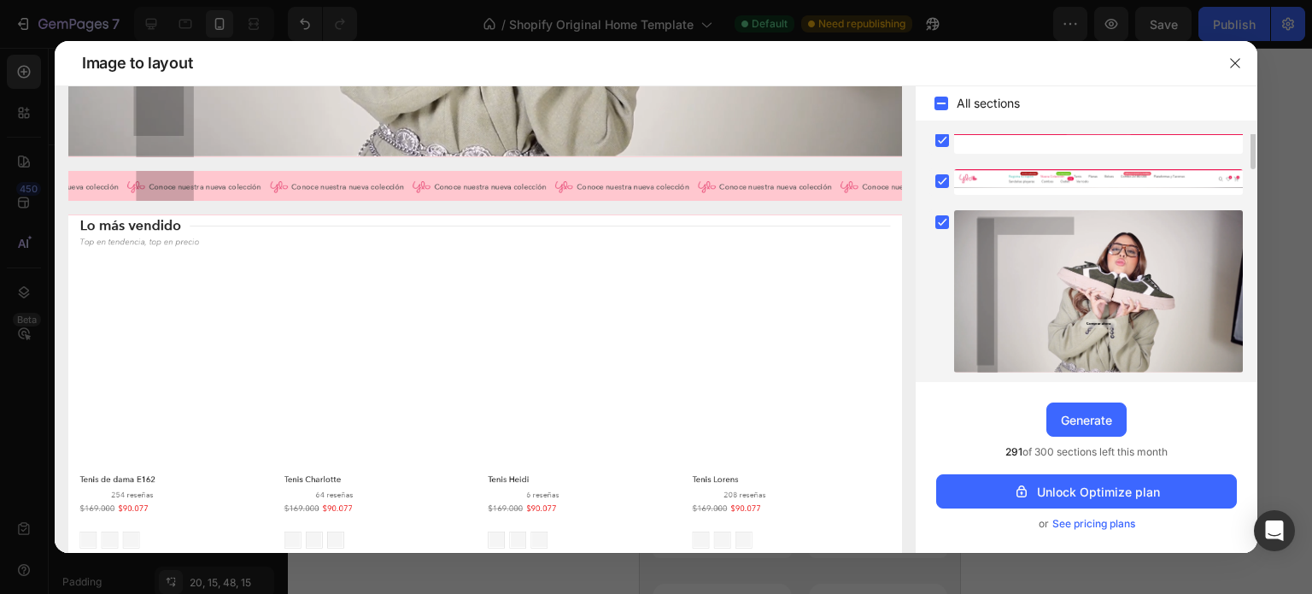
scroll to position [0, 0]
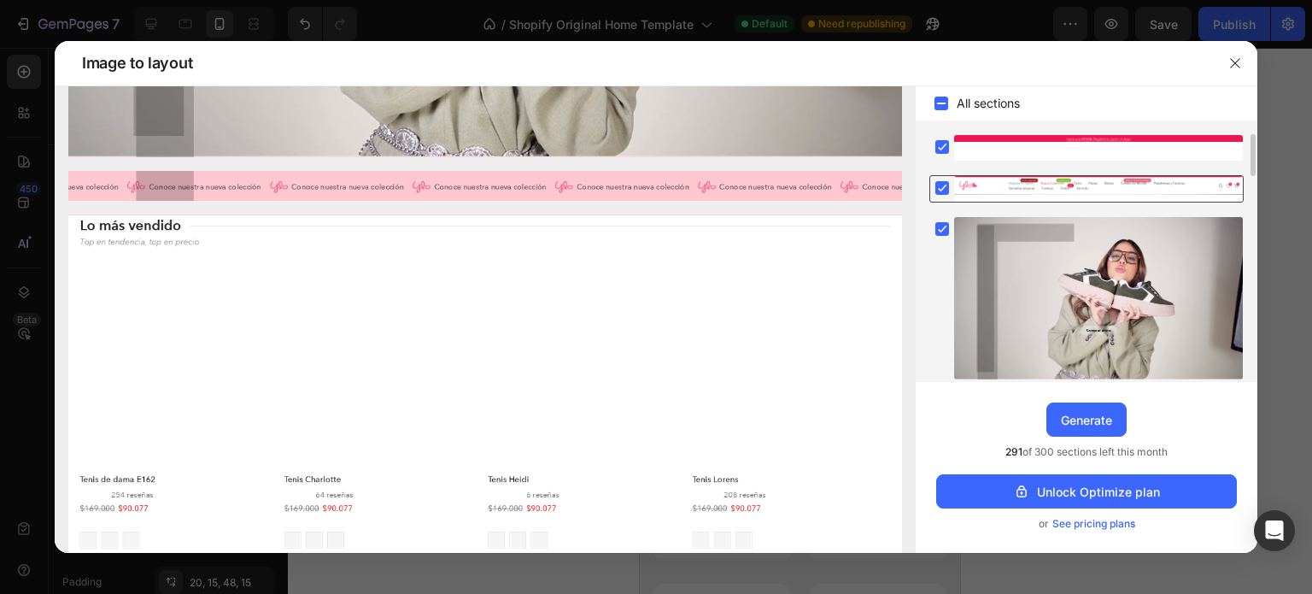
click at [944, 187] on icon at bounding box center [942, 187] width 17 height 17
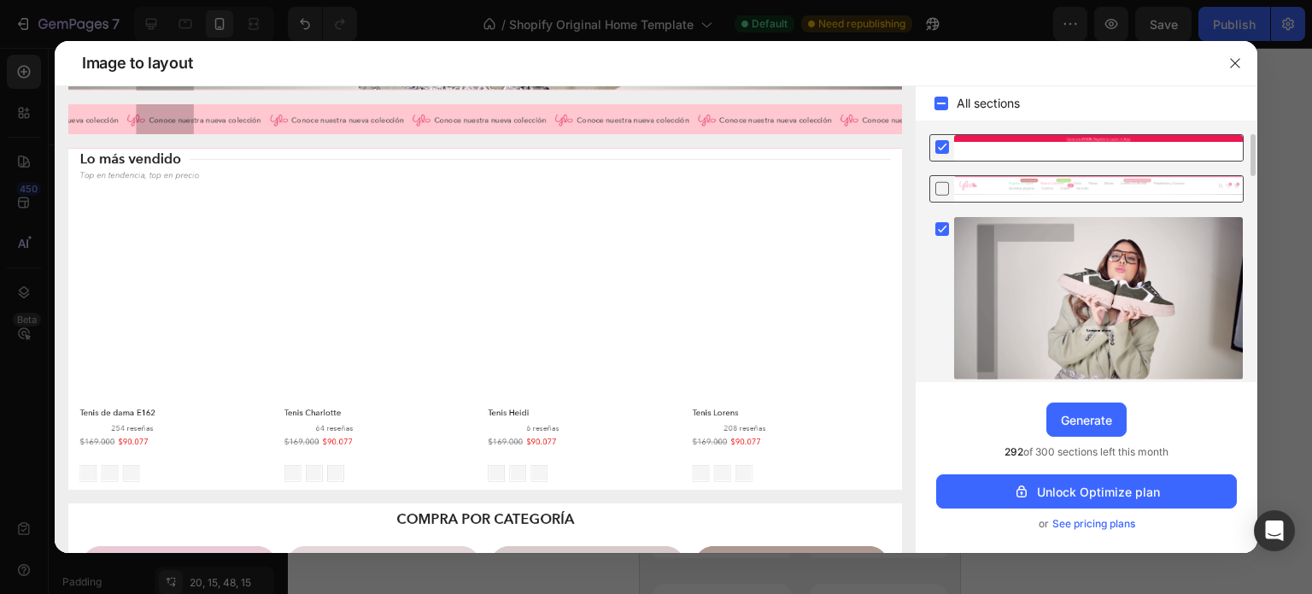
click at [946, 149] on rect at bounding box center [942, 147] width 14 height 14
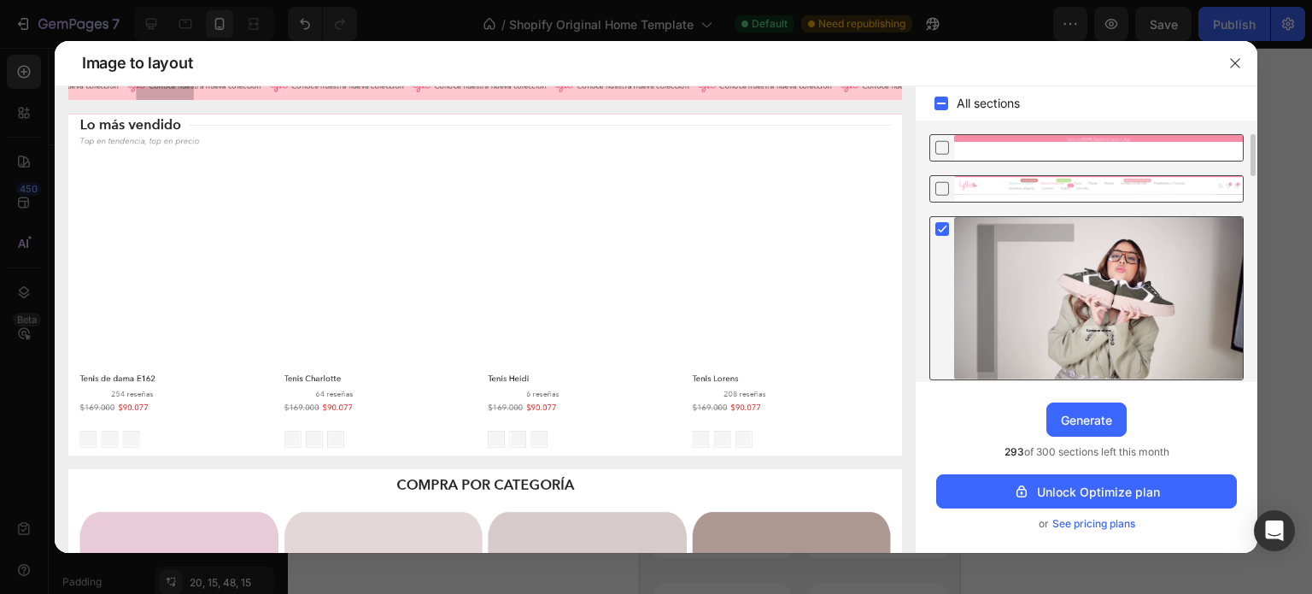
scroll to position [85, 0]
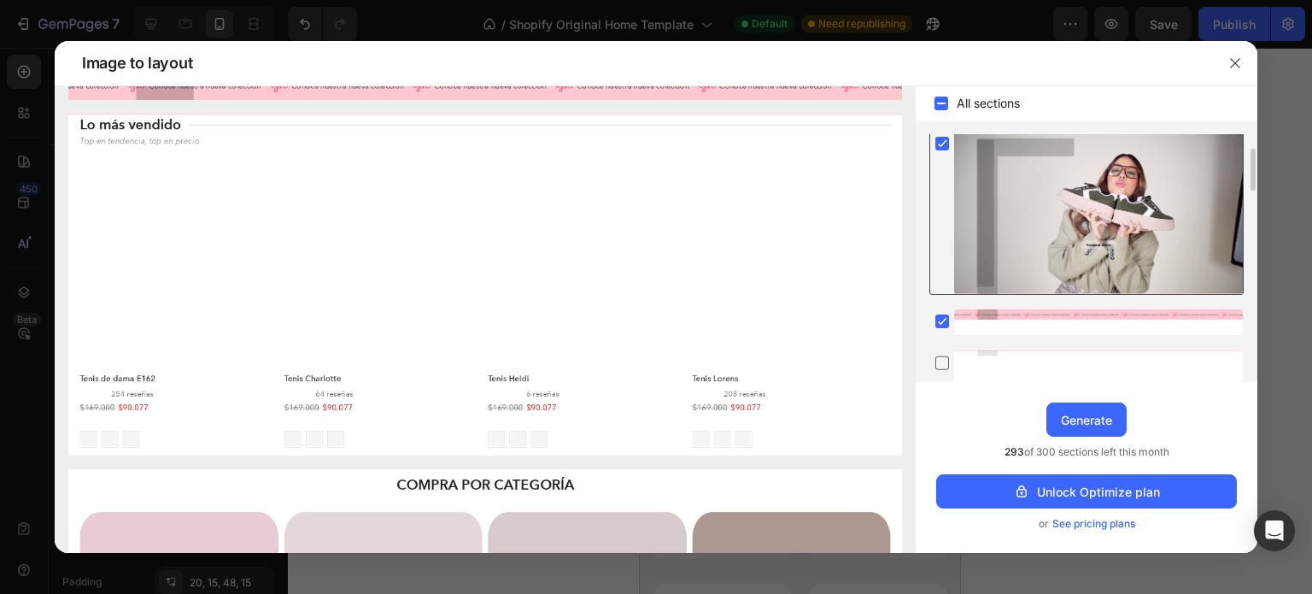
click at [946, 139] on rect at bounding box center [942, 144] width 14 height 14
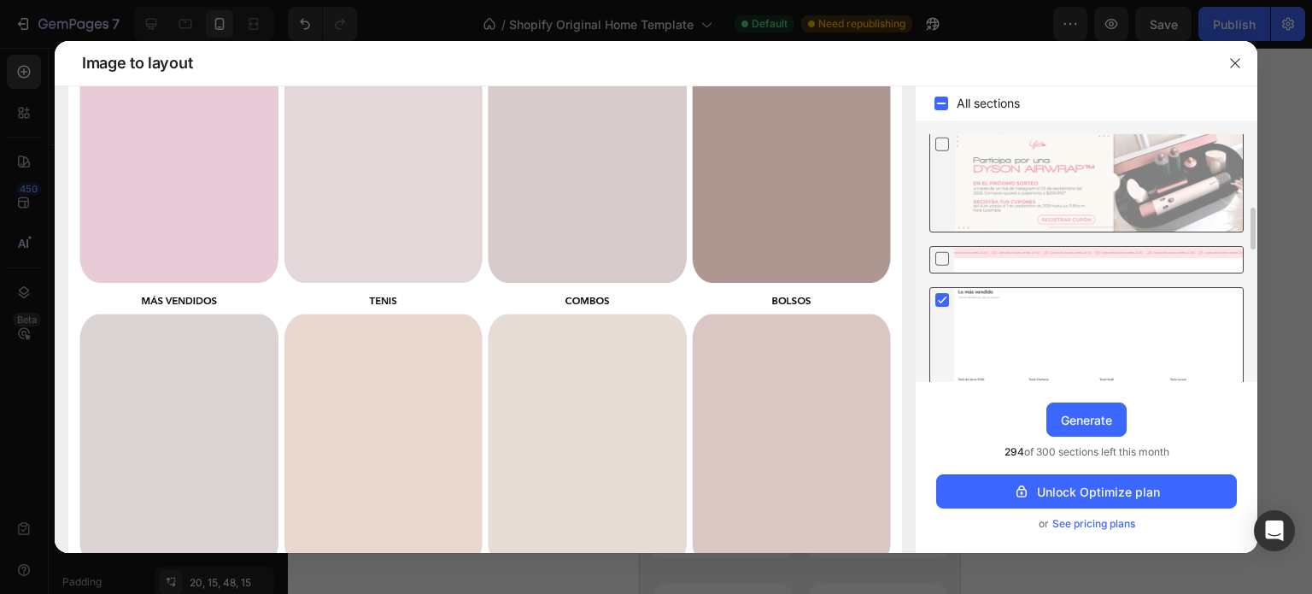
scroll to position [513, 0]
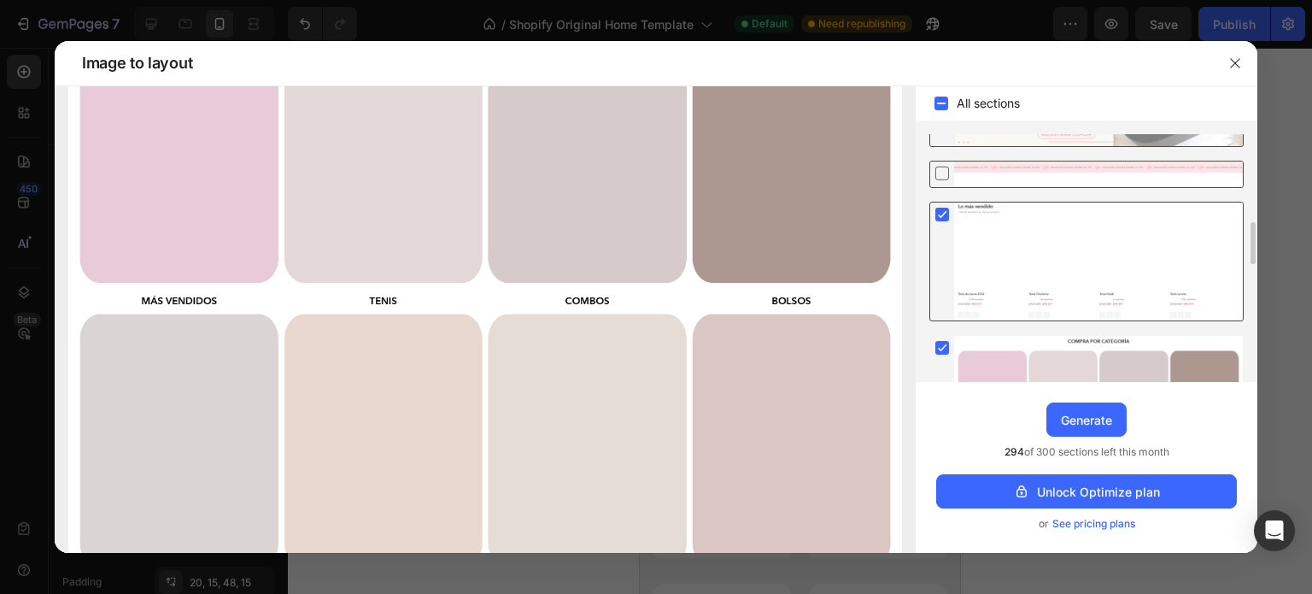
click at [947, 210] on rect at bounding box center [942, 215] width 14 height 14
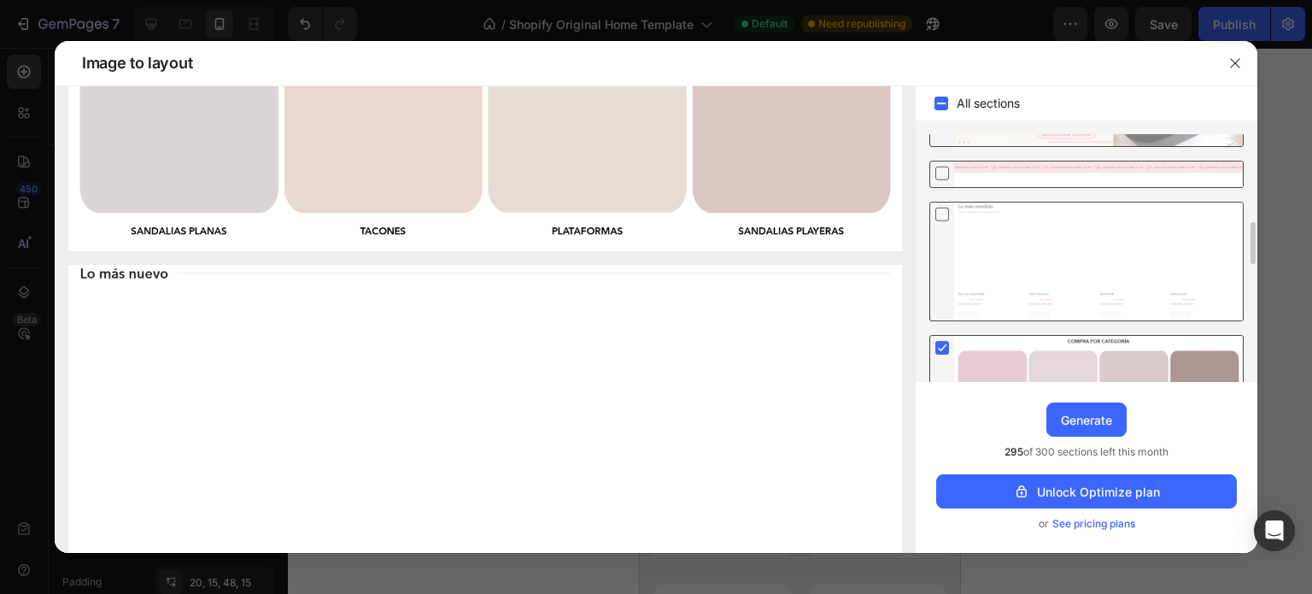
click at [944, 345] on icon at bounding box center [943, 347] width 8 height 7
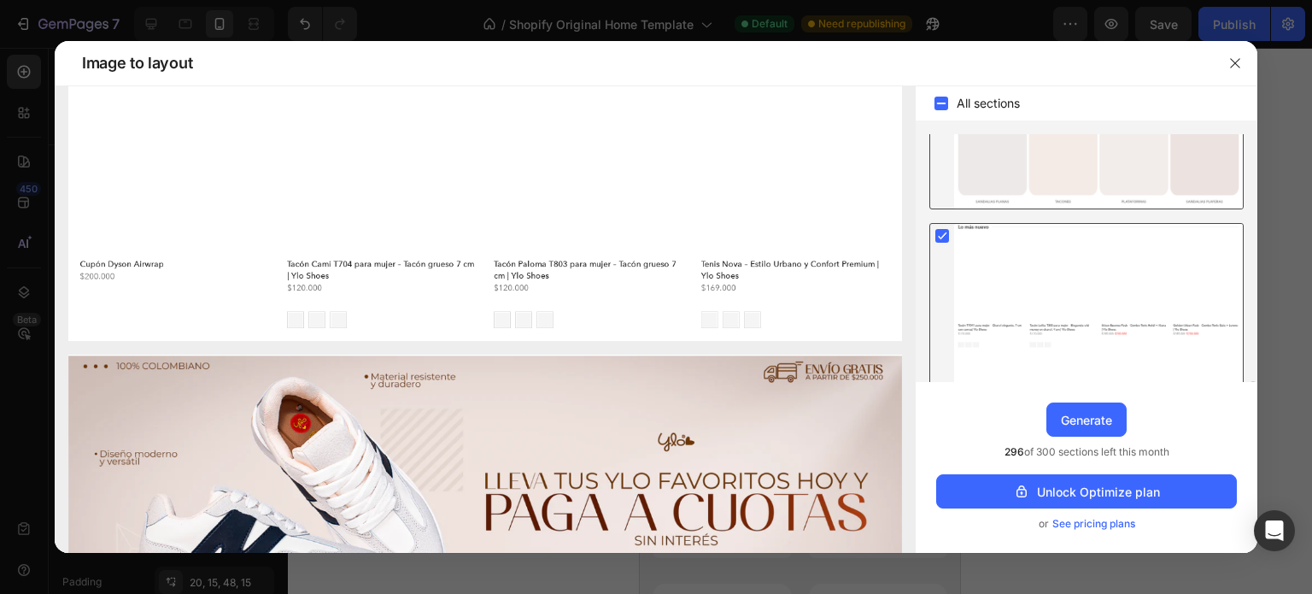
scroll to position [940, 0]
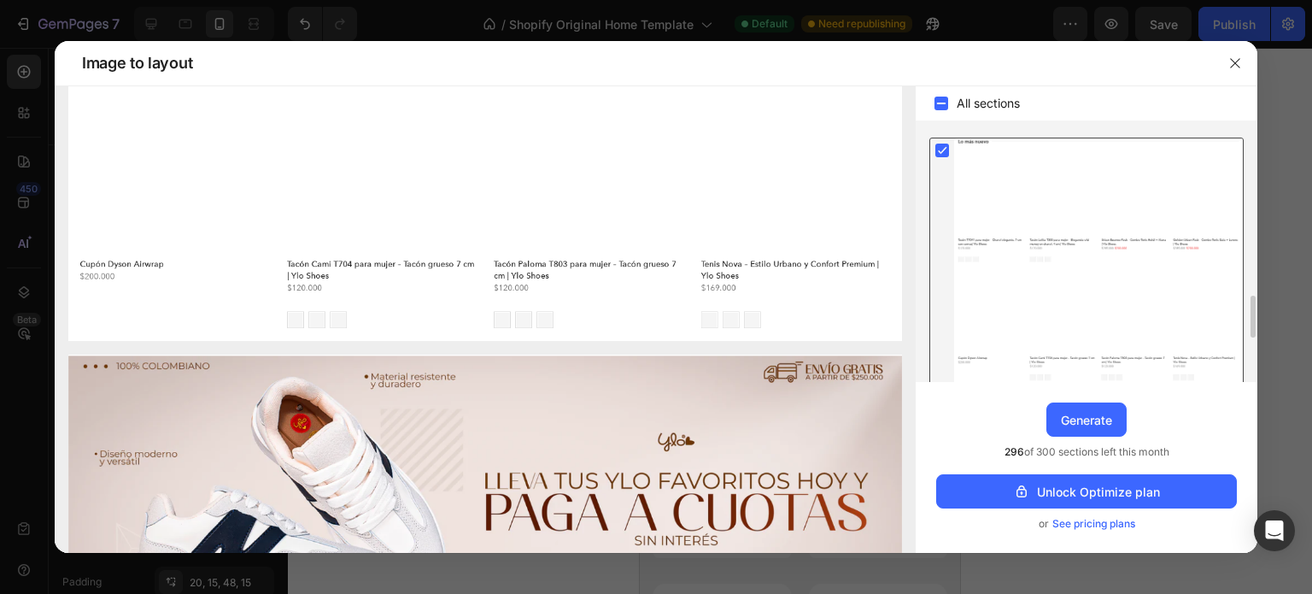
click at [944, 149] on rect at bounding box center [942, 151] width 14 height 14
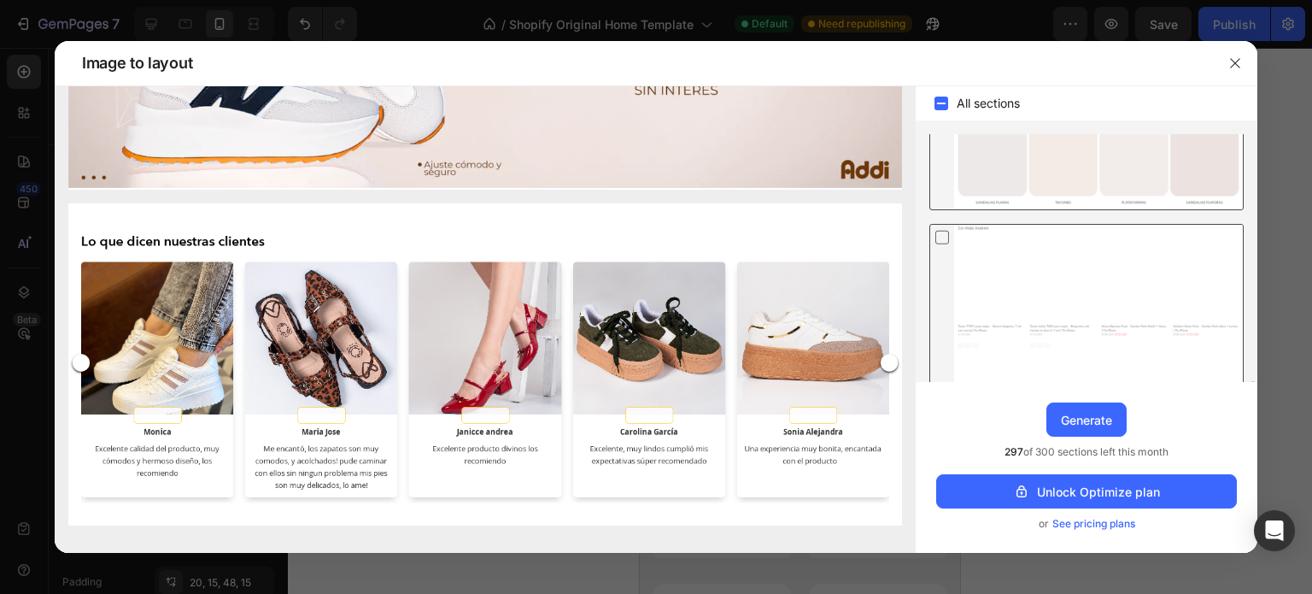
scroll to position [1195, 0]
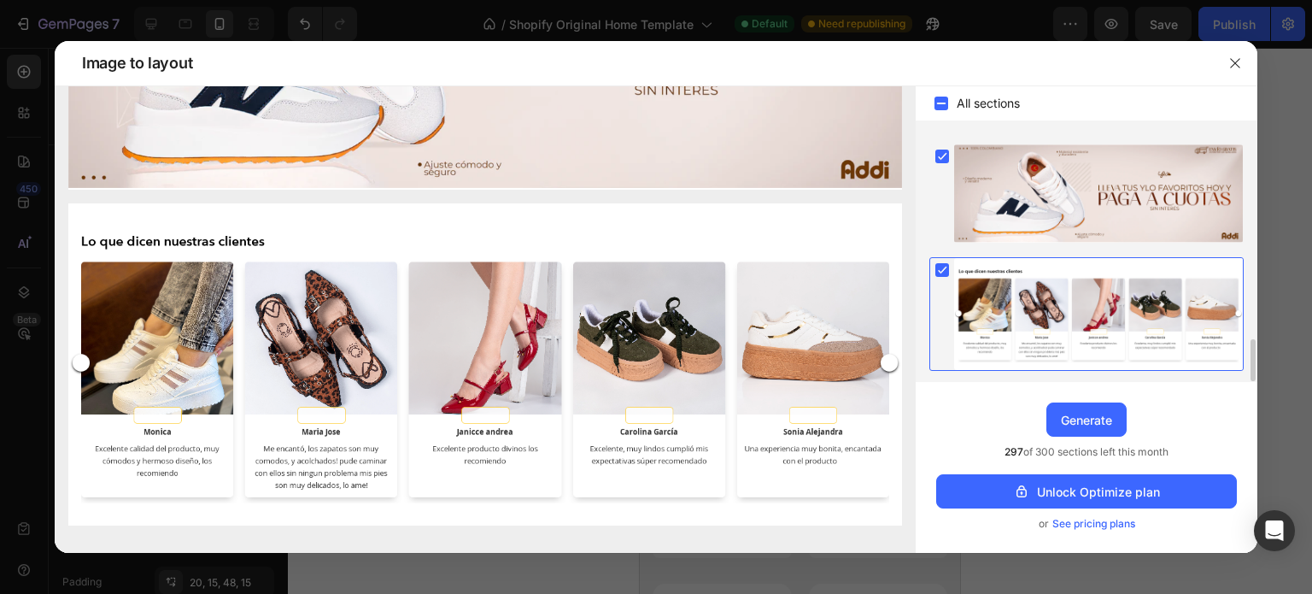
click at [938, 265] on rect at bounding box center [942, 270] width 14 height 14
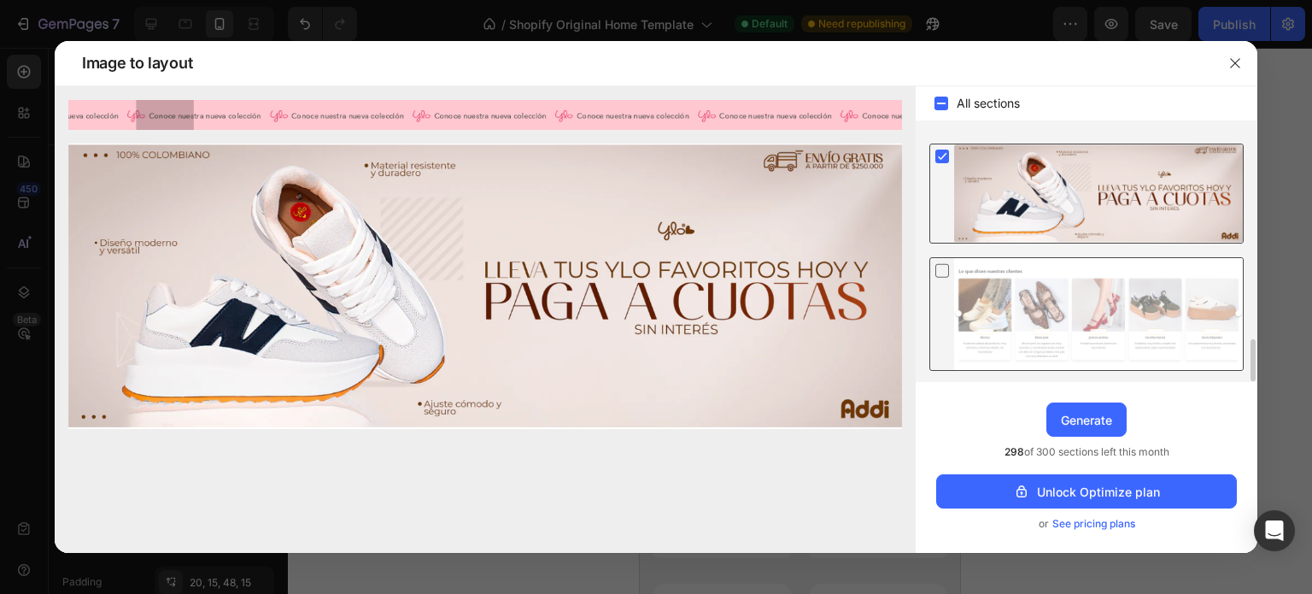
scroll to position [0, 0]
click at [944, 156] on rect at bounding box center [942, 156] width 14 height 14
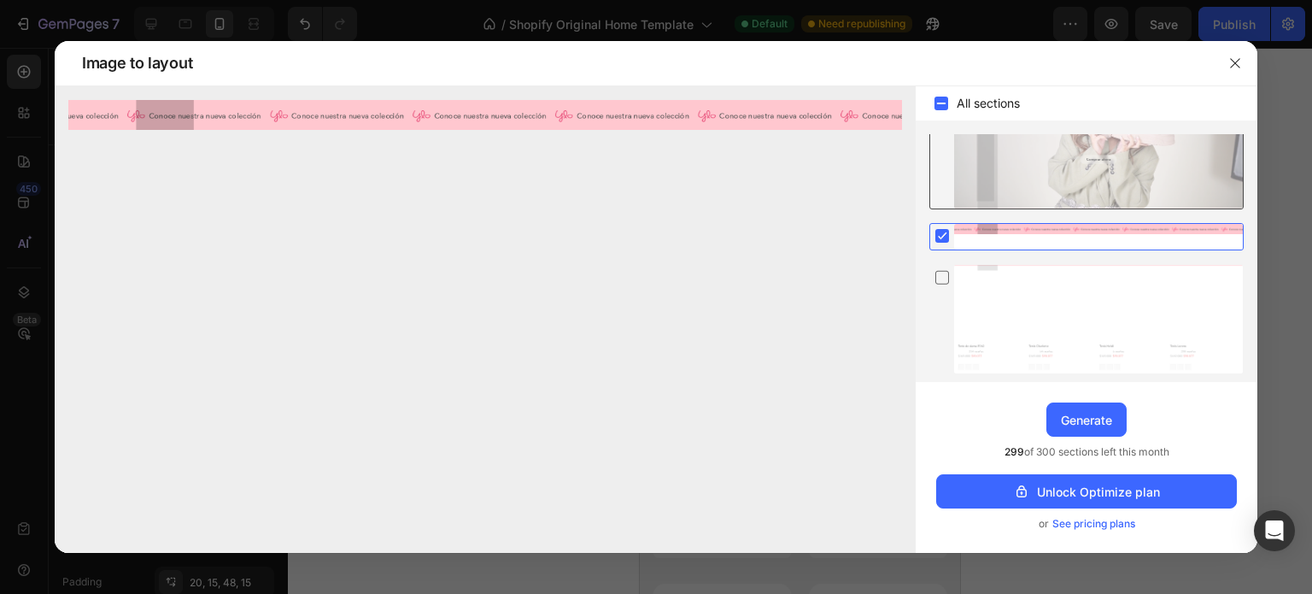
scroll to position [85, 0]
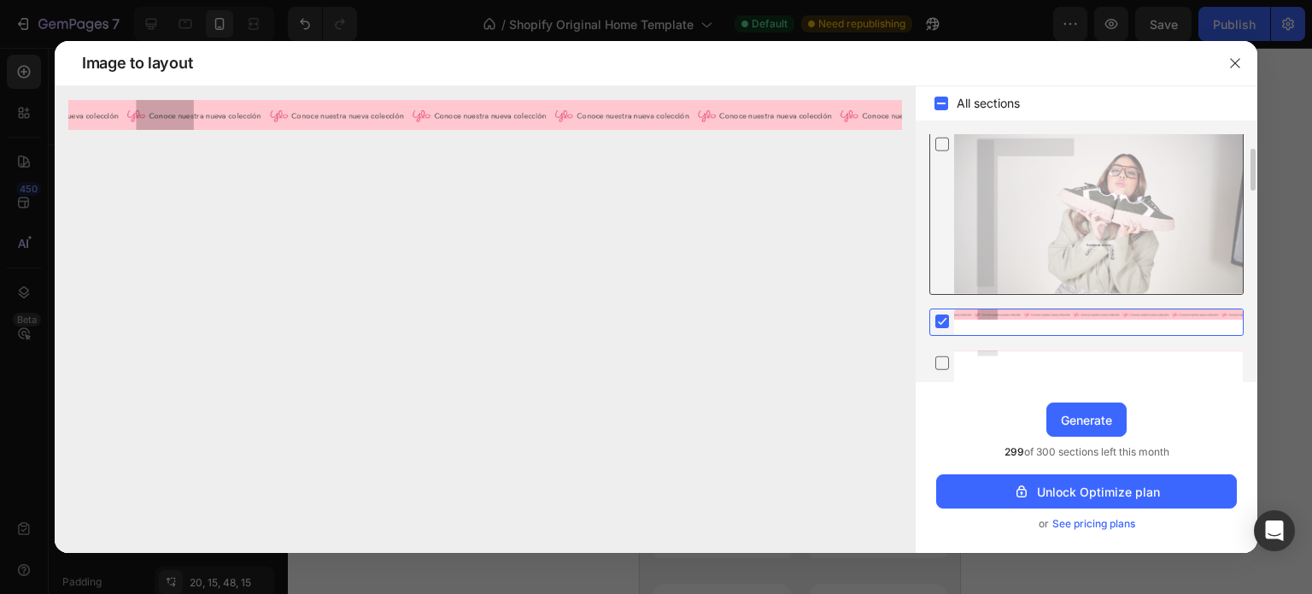
click at [940, 319] on rect at bounding box center [942, 321] width 14 height 14
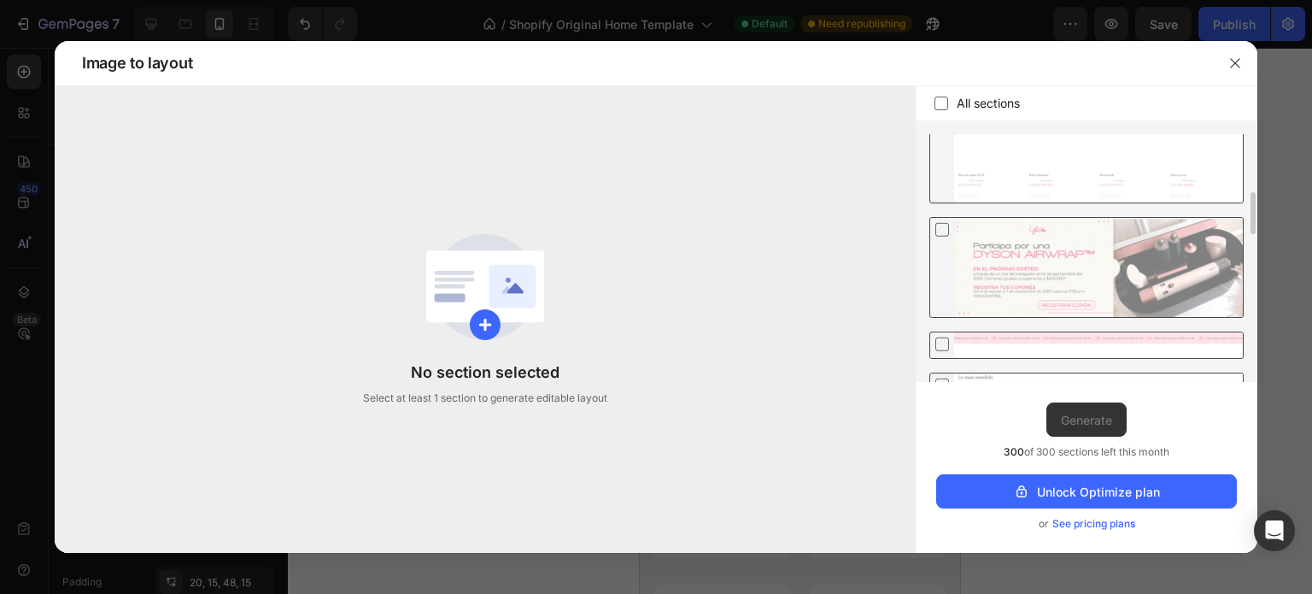
scroll to position [256, 0]
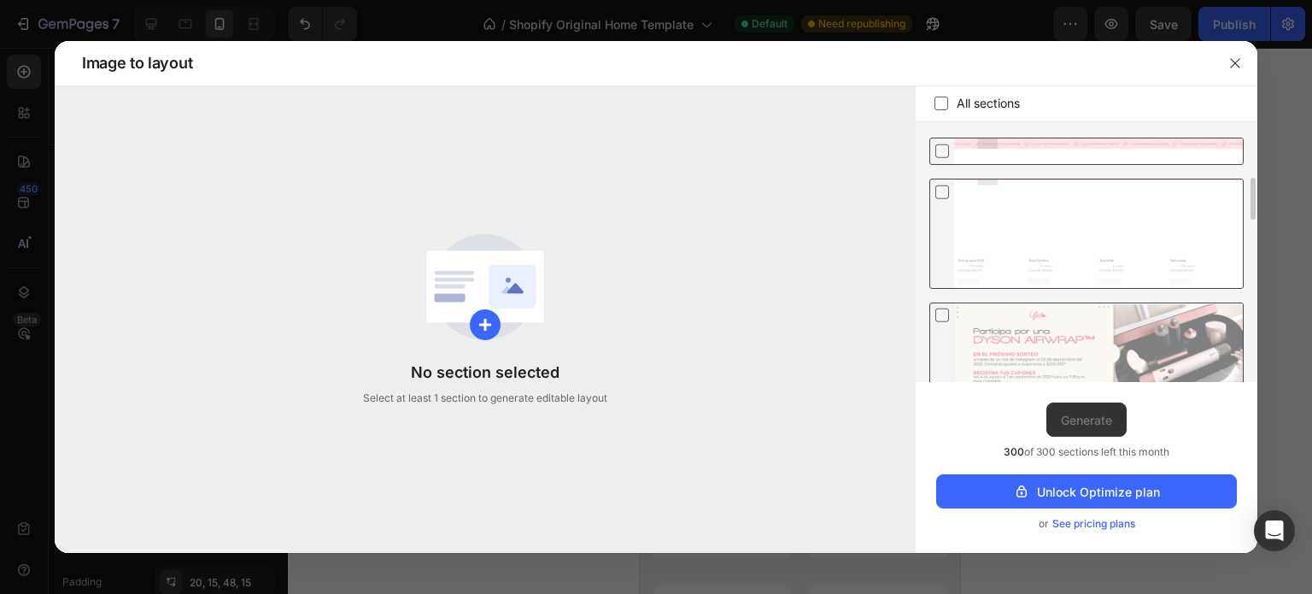
click at [1018, 220] on div at bounding box center [1098, 233] width 289 height 108
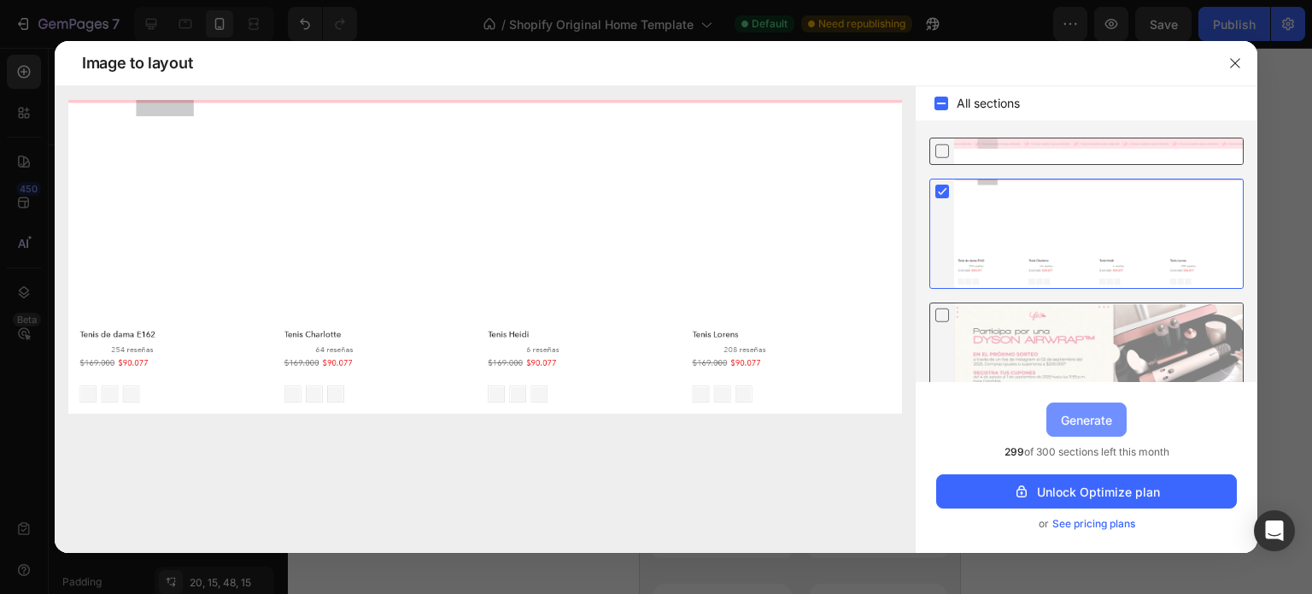
click at [1097, 421] on div "Generate" at bounding box center [1086, 420] width 51 height 18
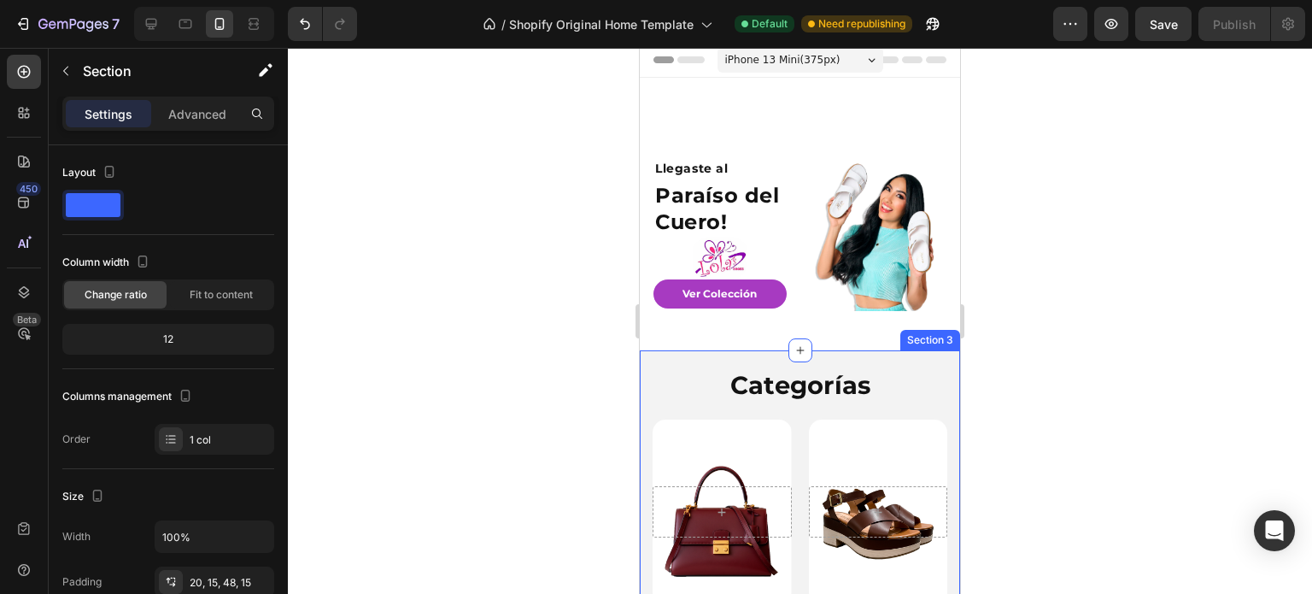
scroll to position [0, 0]
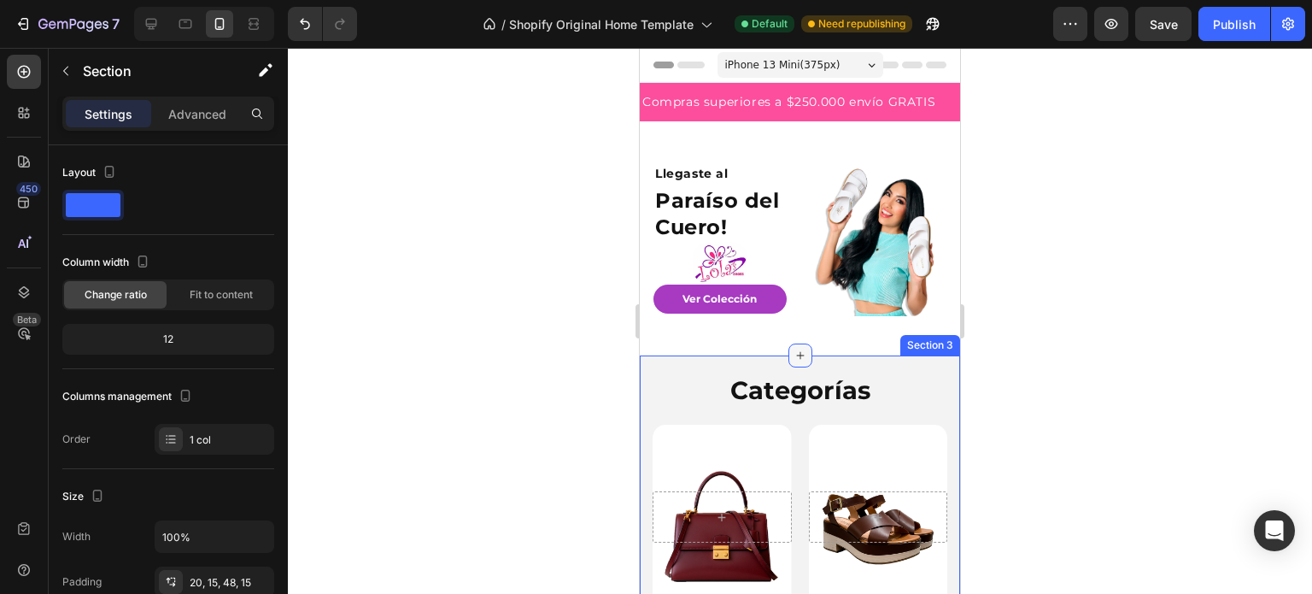
click at [800, 356] on icon at bounding box center [801, 356] width 14 height 14
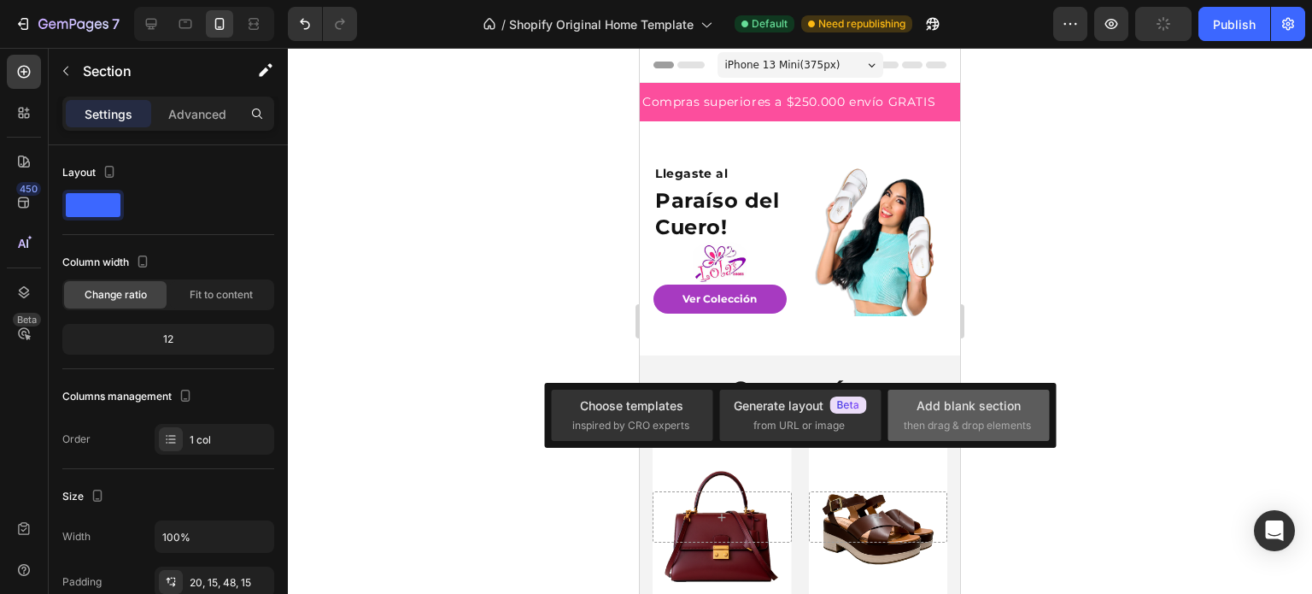
click at [1008, 413] on div "Add blank section" at bounding box center [969, 405] width 104 height 18
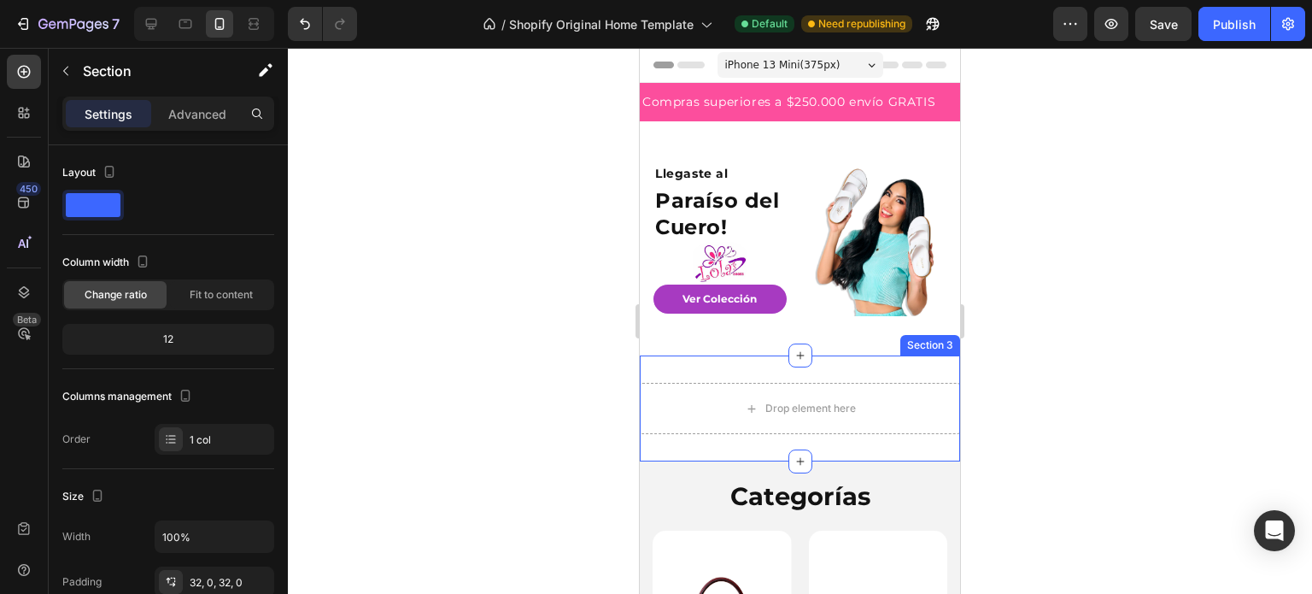
click at [861, 362] on div "Drop element here Section 3" at bounding box center [800, 408] width 320 height 106
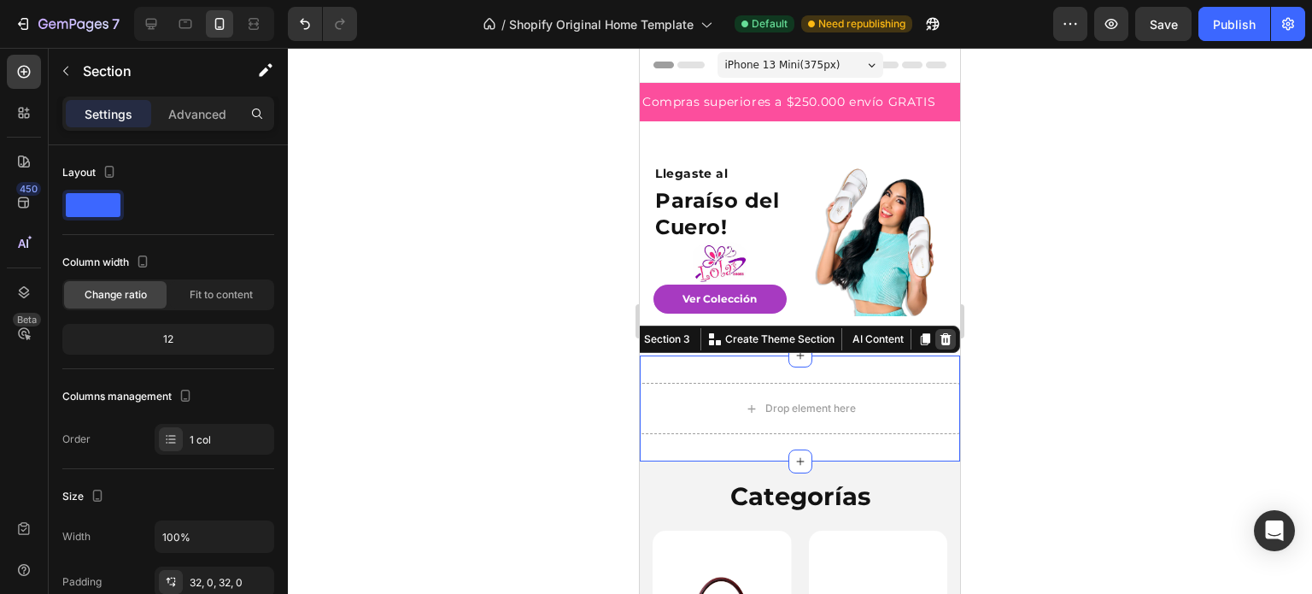
click at [939, 332] on icon at bounding box center [946, 339] width 14 height 14
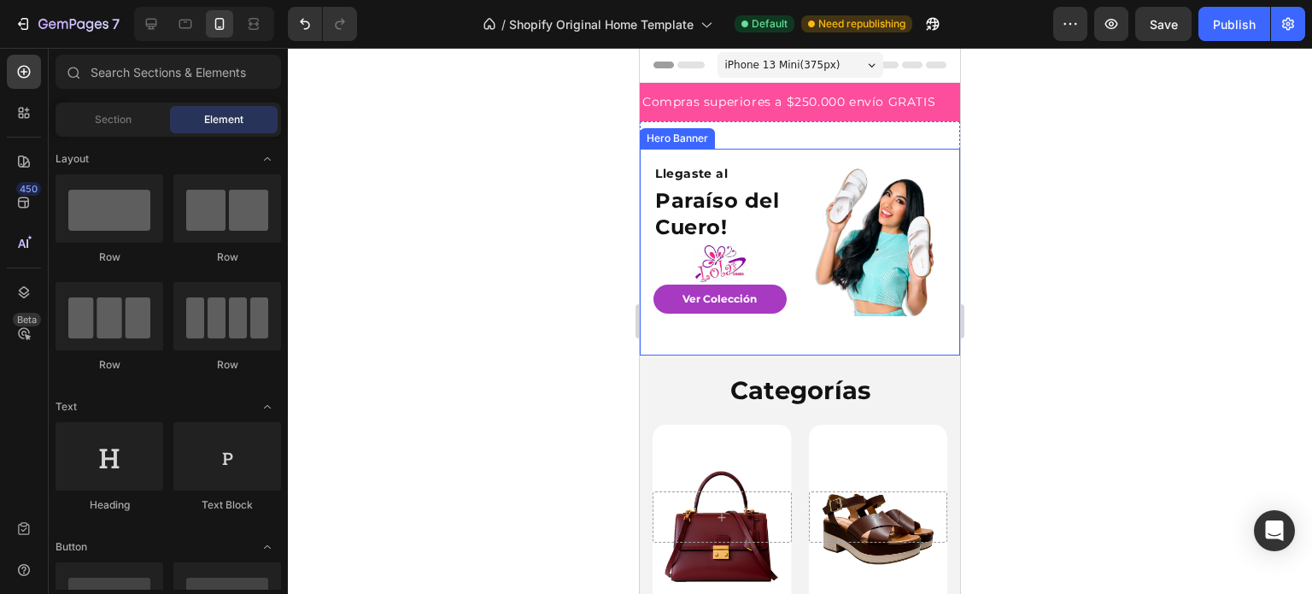
click at [834, 337] on div "Image" at bounding box center [880, 258] width 133 height 193
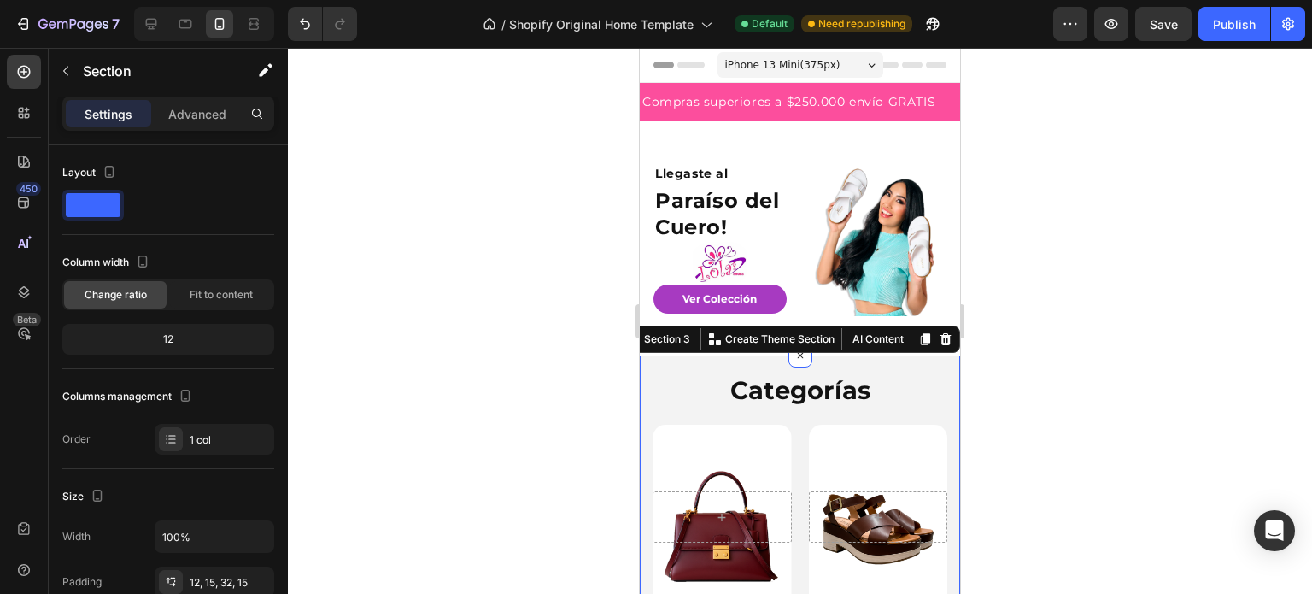
click at [1027, 355] on div at bounding box center [800, 321] width 1024 height 546
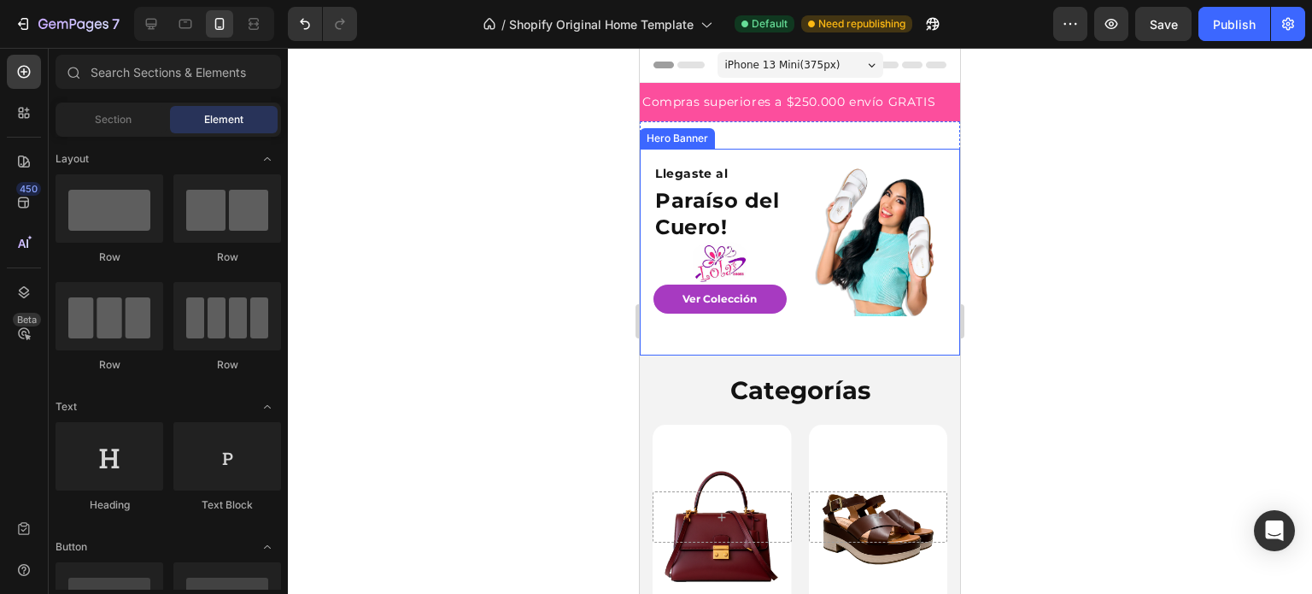
click at [776, 351] on div "Ver Colección Button" at bounding box center [719, 319] width 133 height 71
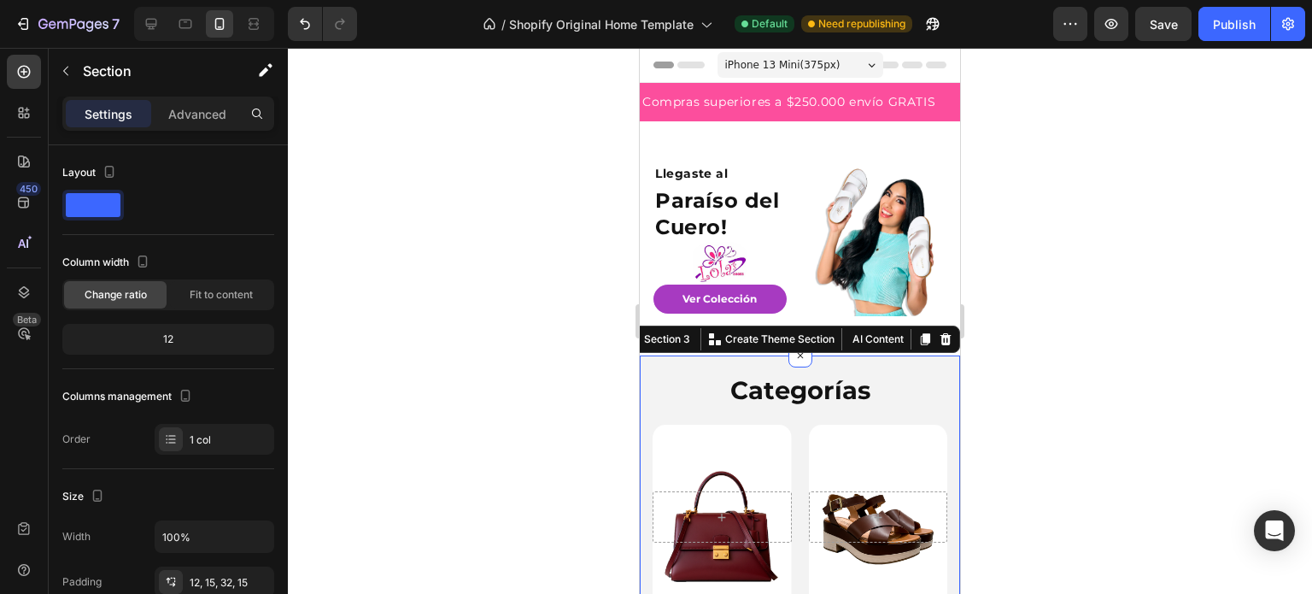
click at [1069, 336] on div at bounding box center [800, 321] width 1024 height 546
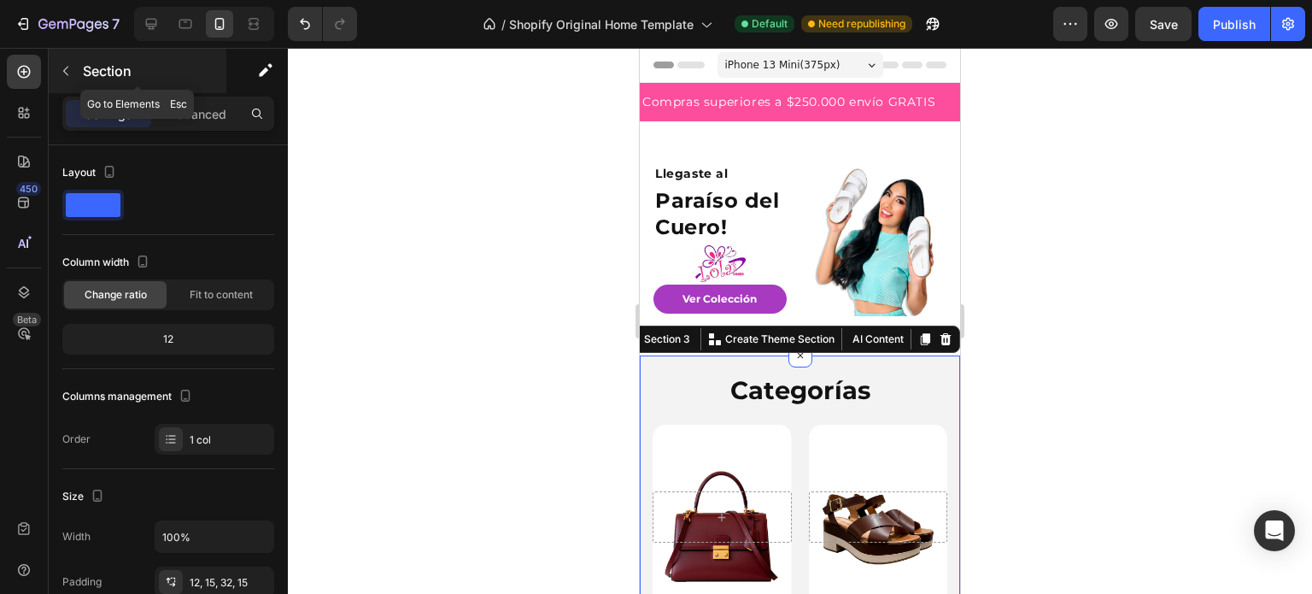
click at [60, 59] on button "button" at bounding box center [65, 70] width 27 height 27
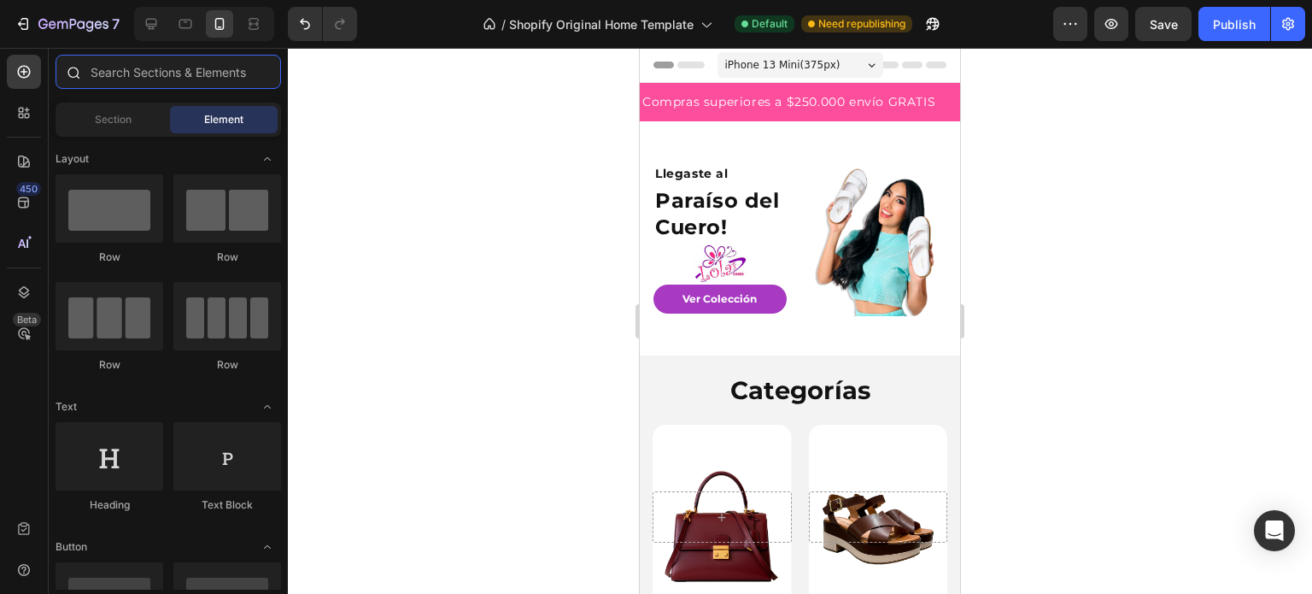
click at [138, 73] on input "text" at bounding box center [169, 72] width 226 height 34
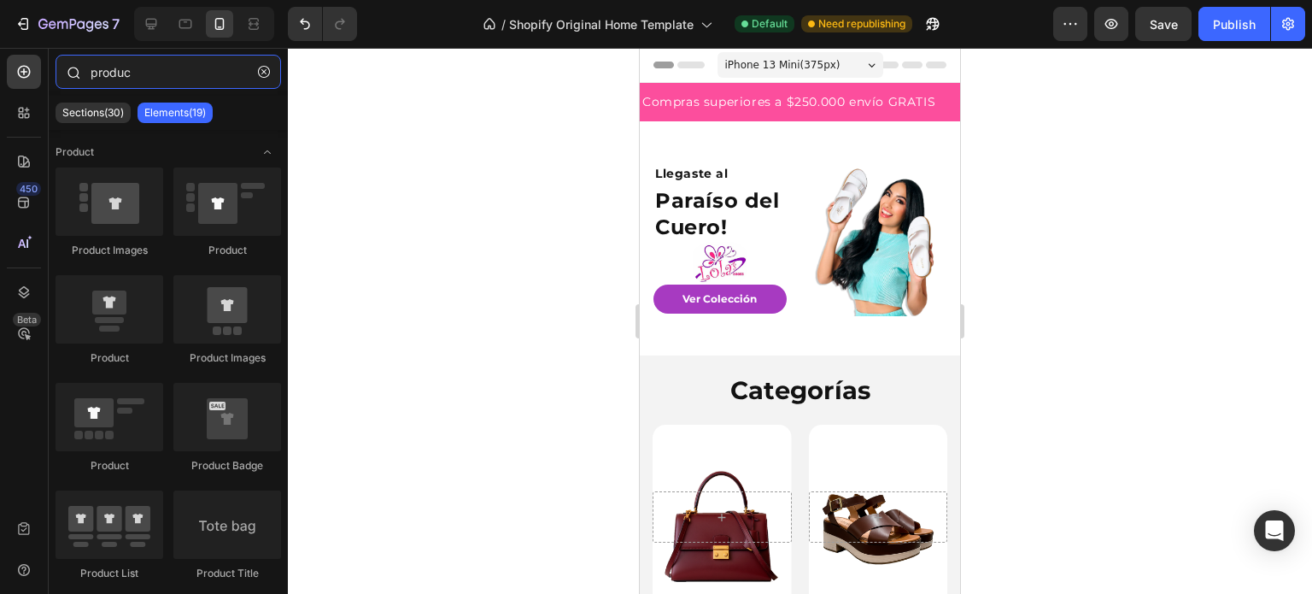
type input "product"
click at [138, 73] on input "product" at bounding box center [169, 72] width 226 height 34
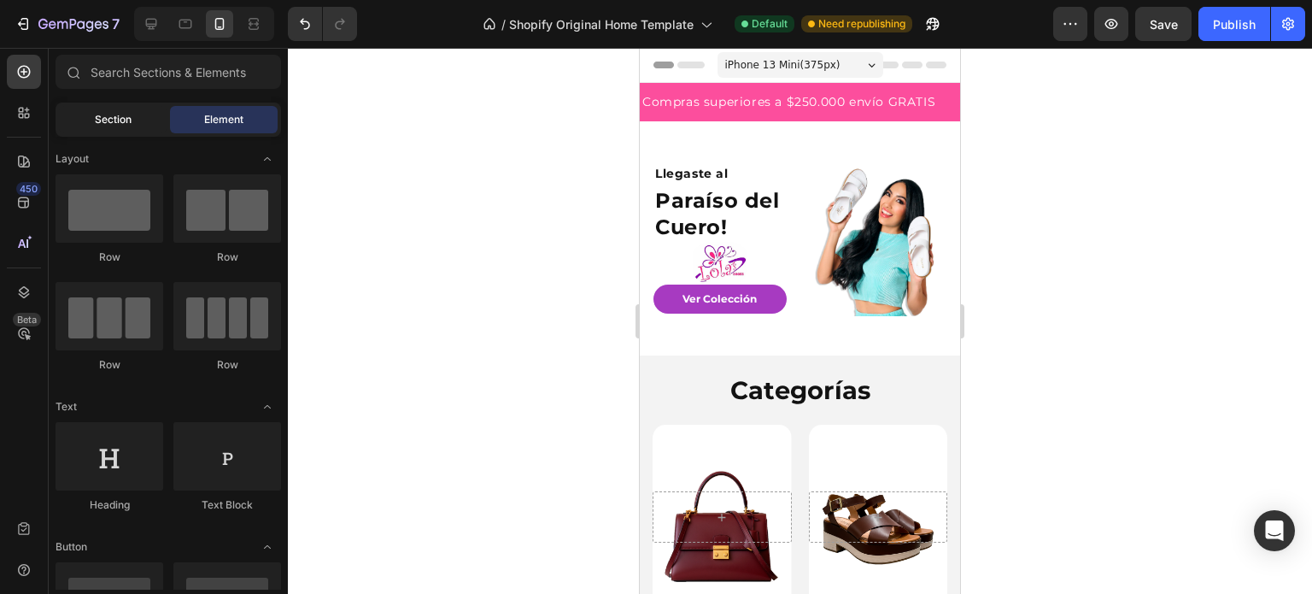
click at [133, 126] on div "Section" at bounding box center [113, 119] width 108 height 27
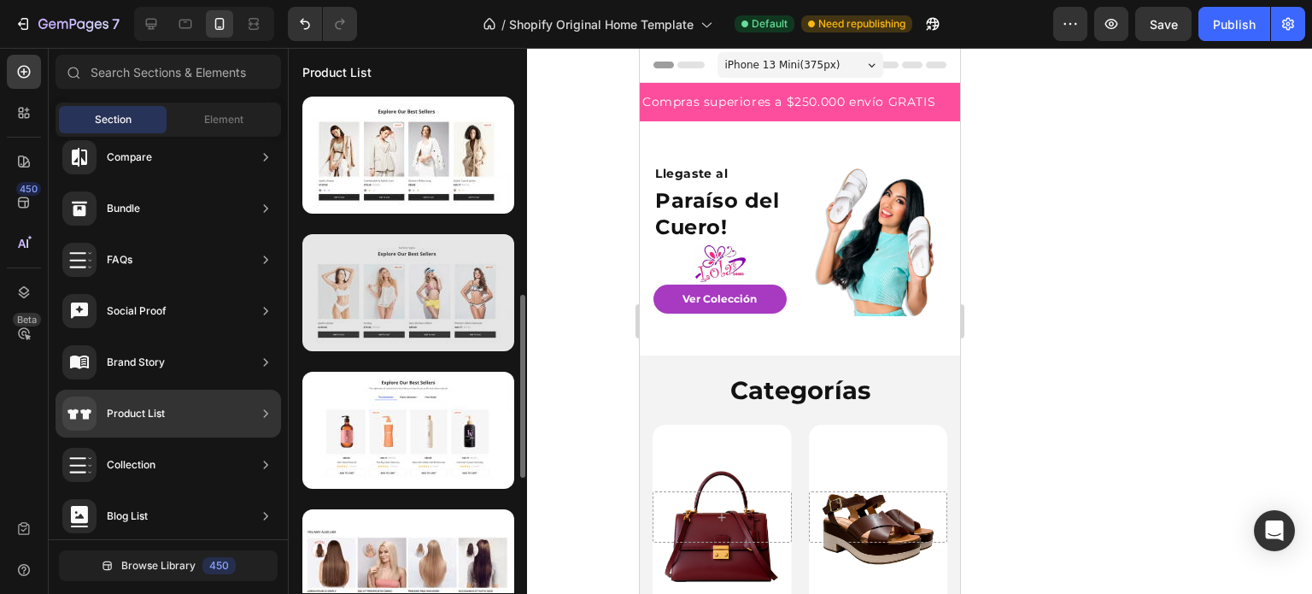
scroll to position [466, 0]
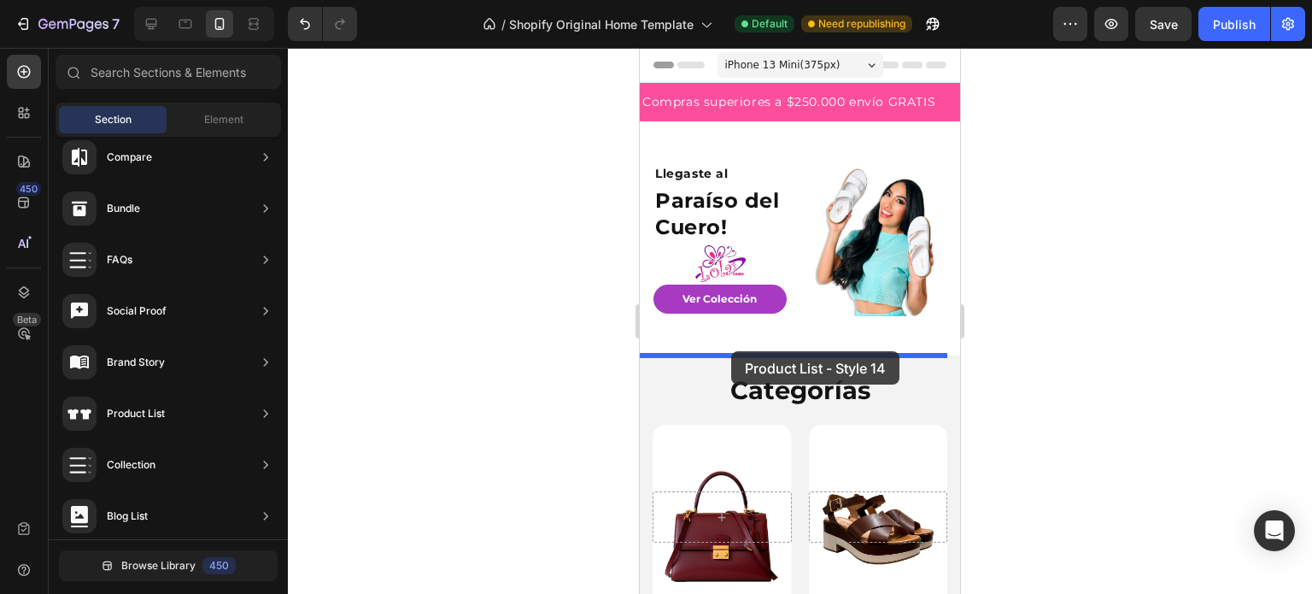
drag, startPoint x: 1018, startPoint y: 286, endPoint x: 731, endPoint y: 351, distance: 294.3
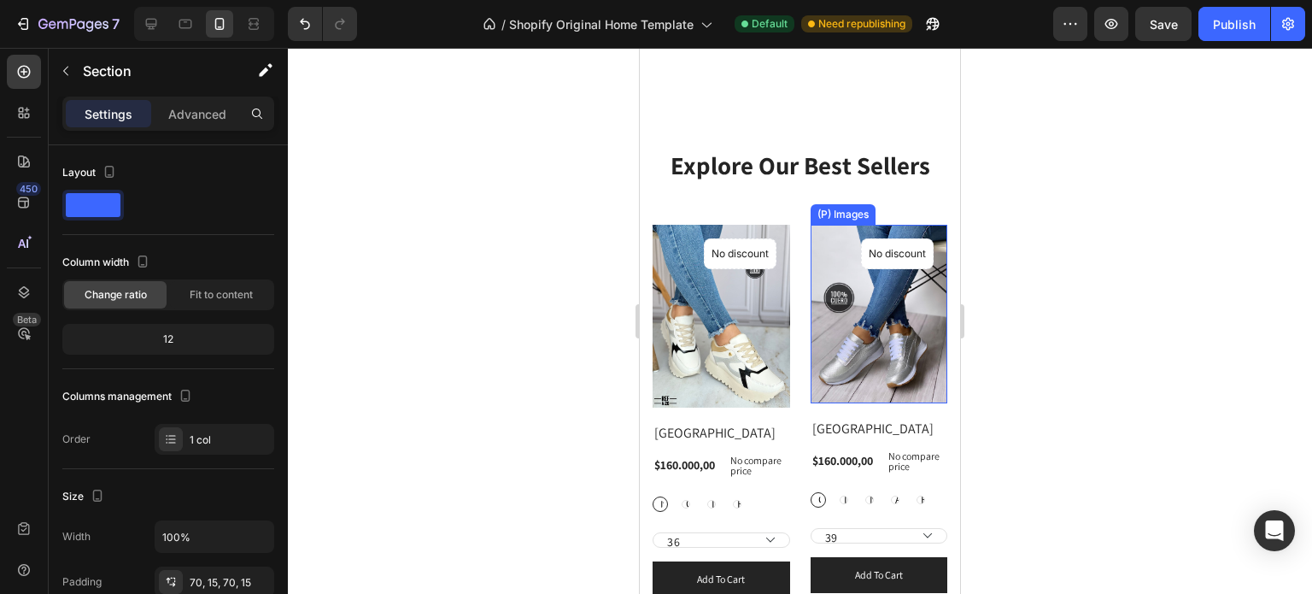
scroll to position [256, 0]
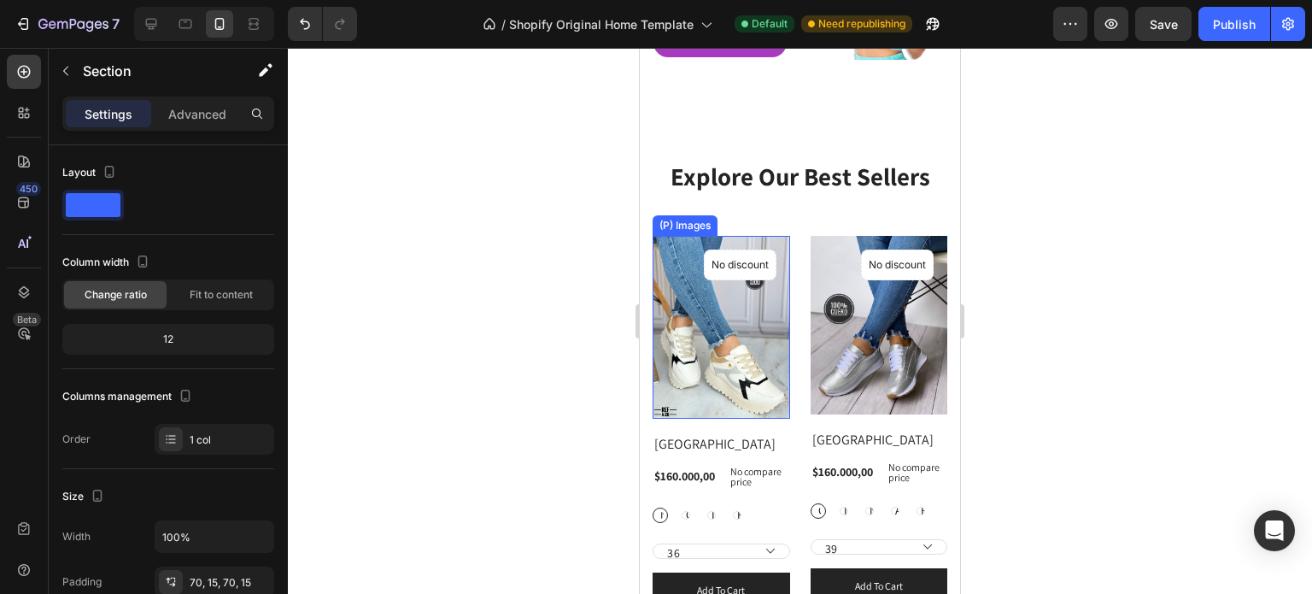
click at [731, 326] on img at bounding box center [722, 327] width 138 height 183
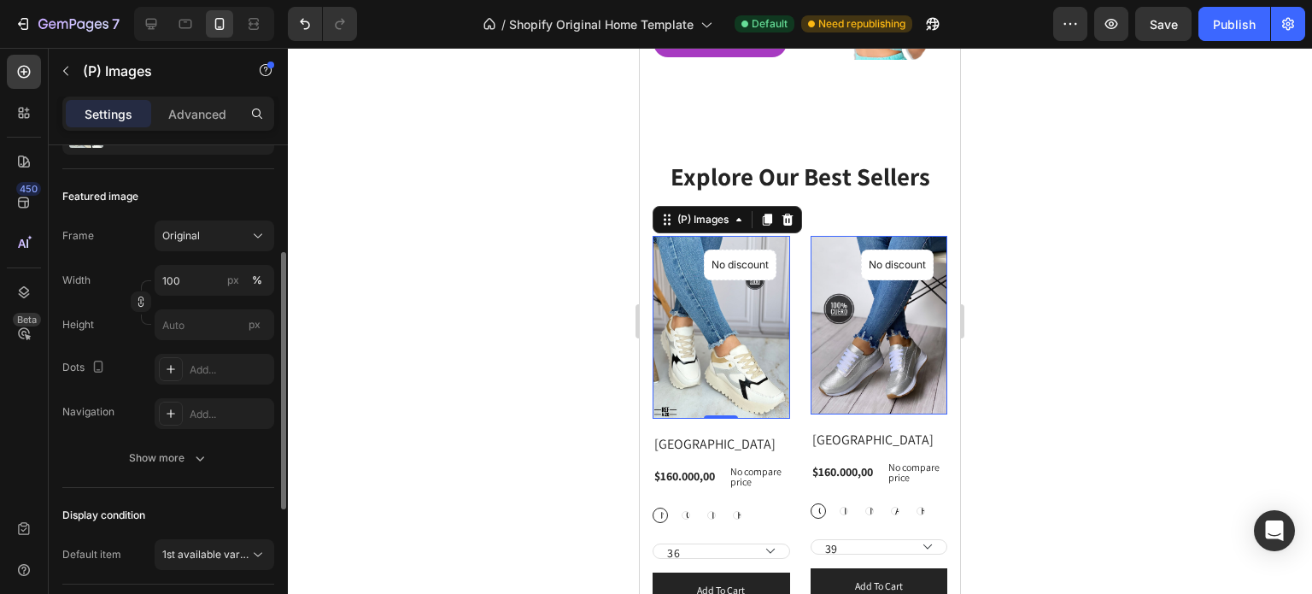
scroll to position [0, 0]
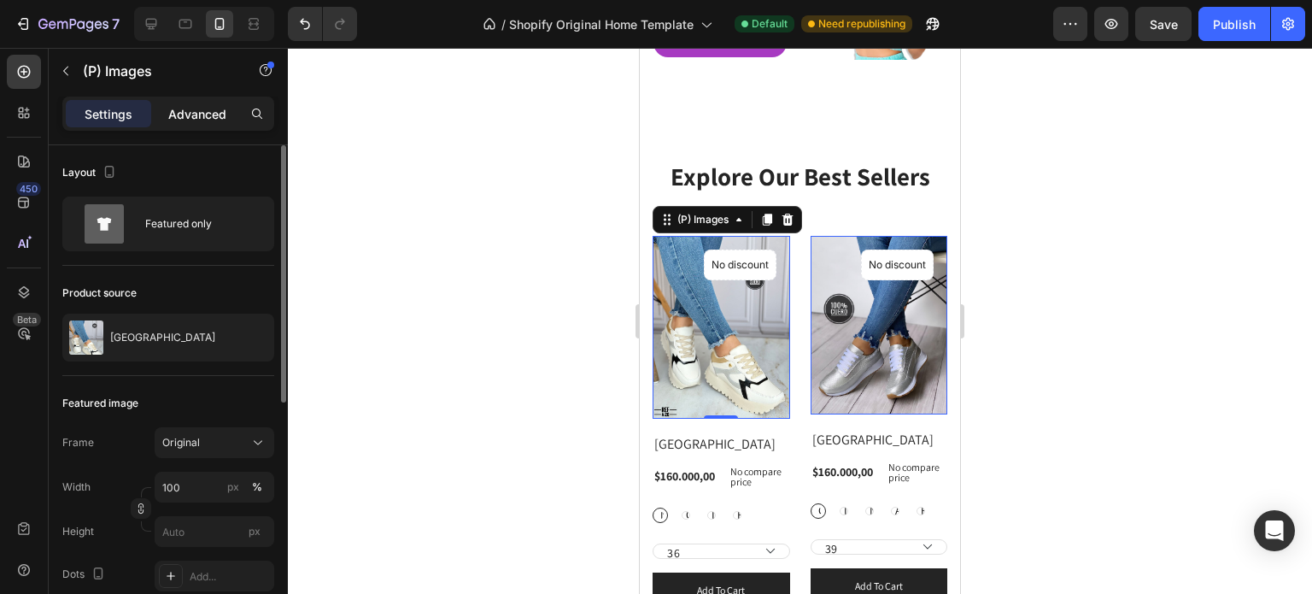
click at [207, 109] on p "Advanced" at bounding box center [197, 114] width 58 height 18
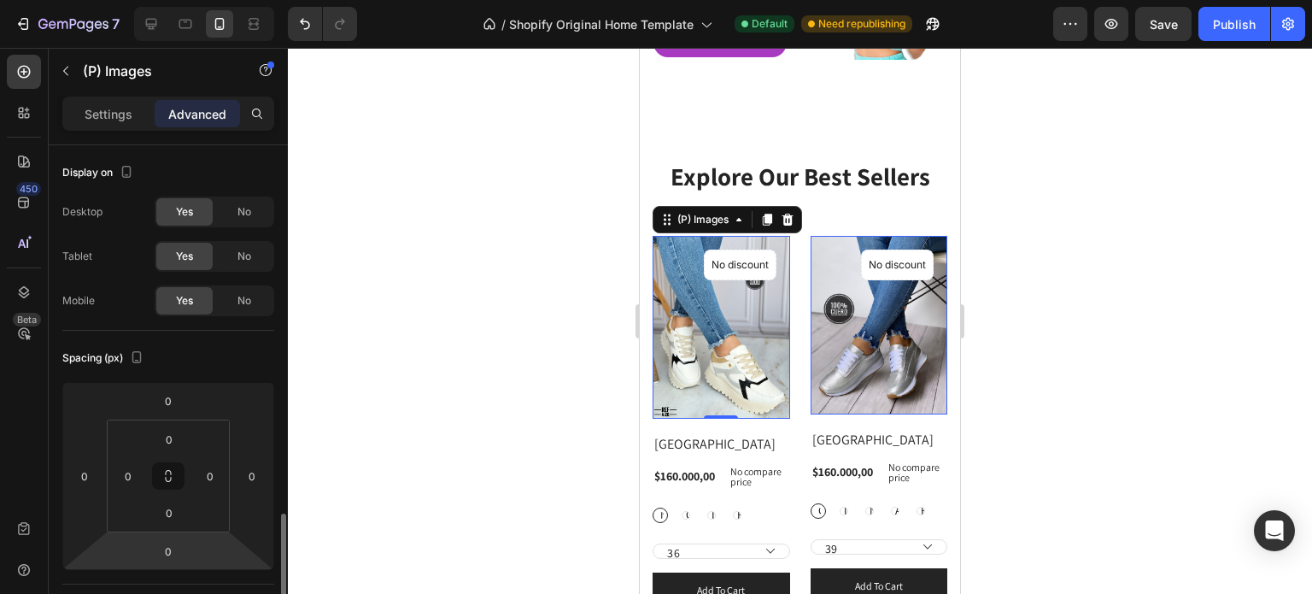
scroll to position [342, 0]
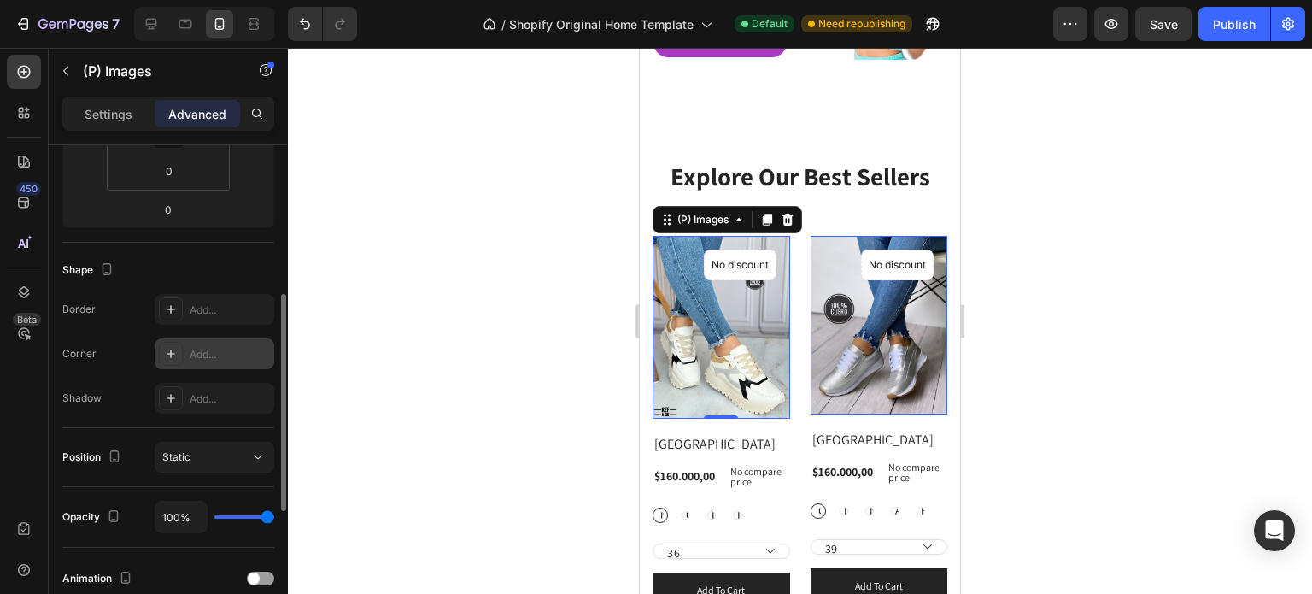
click at [215, 344] on div "Add..." at bounding box center [215, 353] width 120 height 31
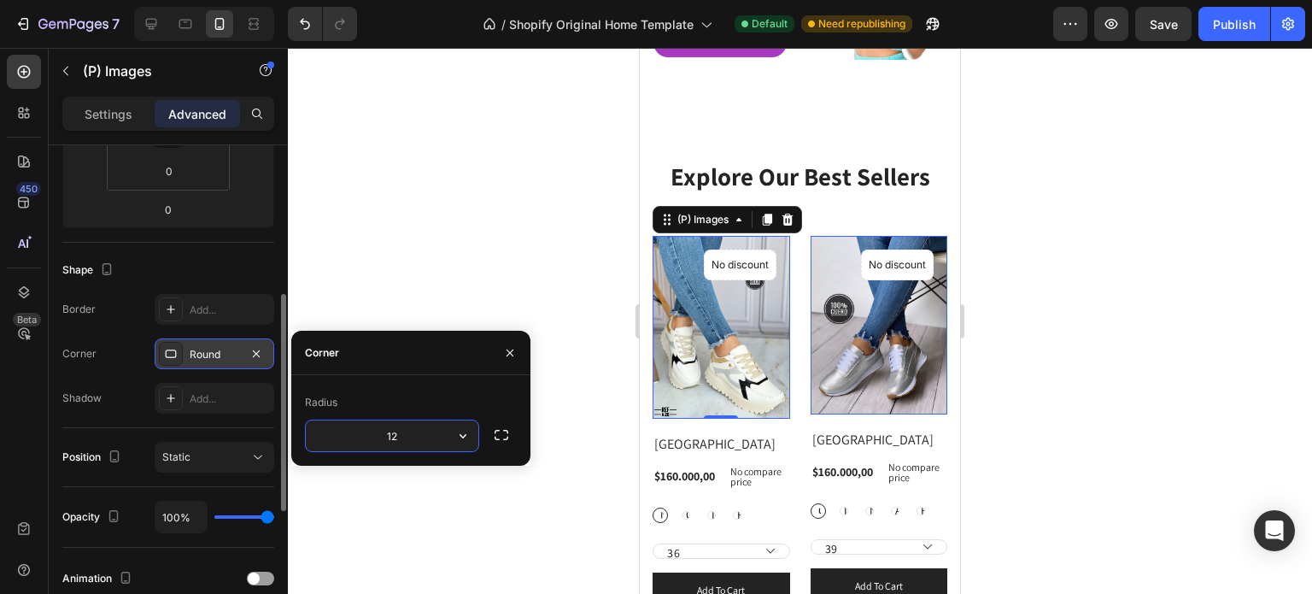
type input "1"
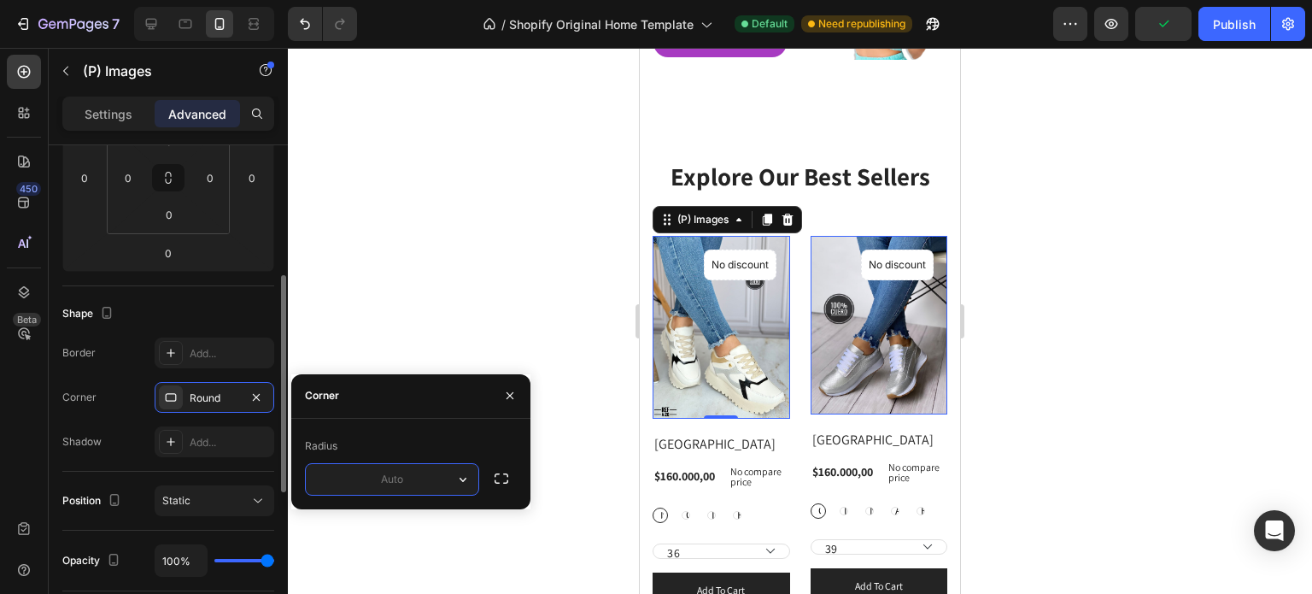
scroll to position [127, 0]
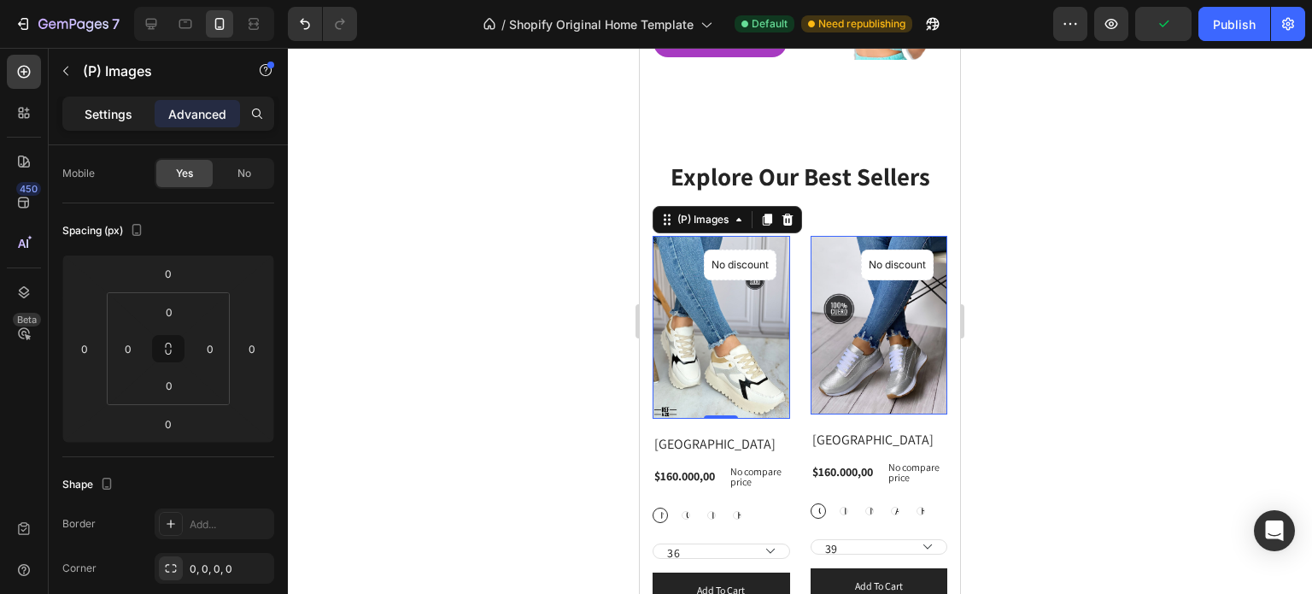
click at [126, 103] on div "Settings" at bounding box center [108, 113] width 85 height 27
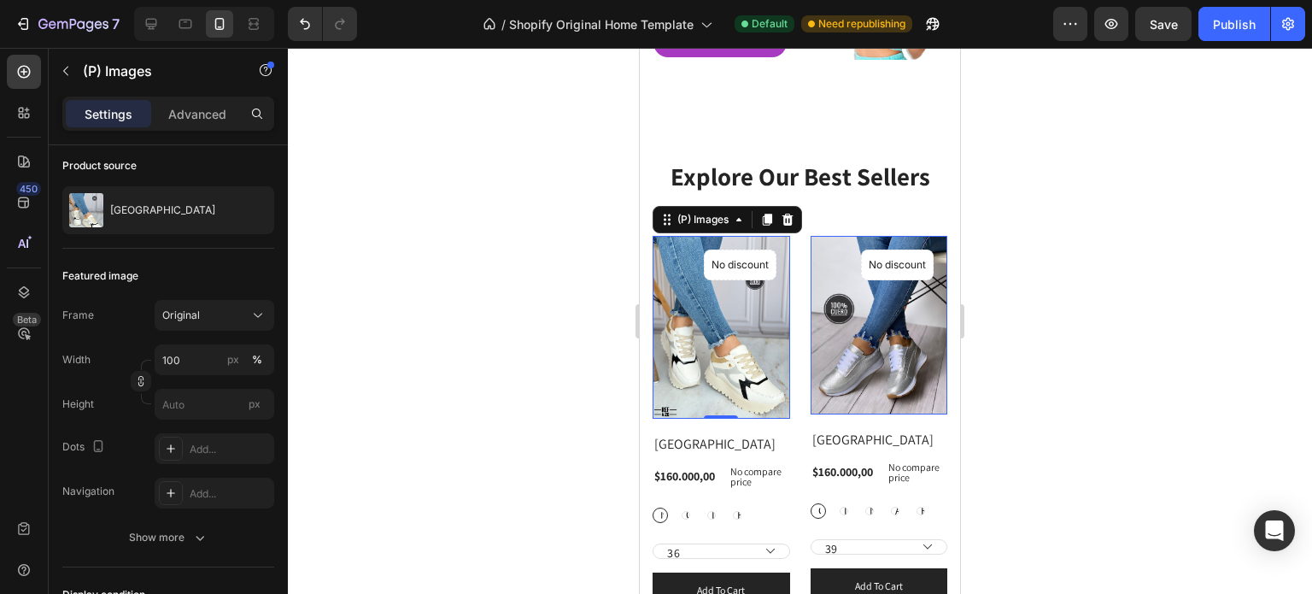
click at [706, 355] on img at bounding box center [722, 327] width 138 height 183
click at [790, 503] on div "(P) Images 0 No discount Not be displayed when published Product Badge Row Pari…" at bounding box center [722, 422] width 138 height 372
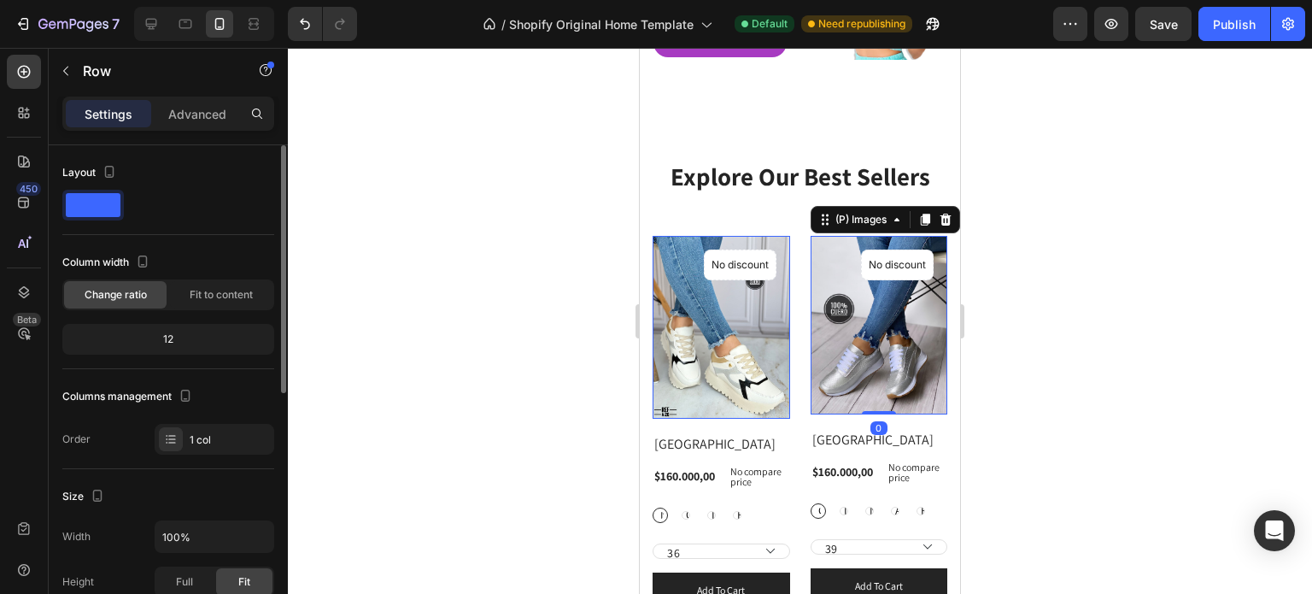
click at [859, 377] on img at bounding box center [880, 325] width 138 height 179
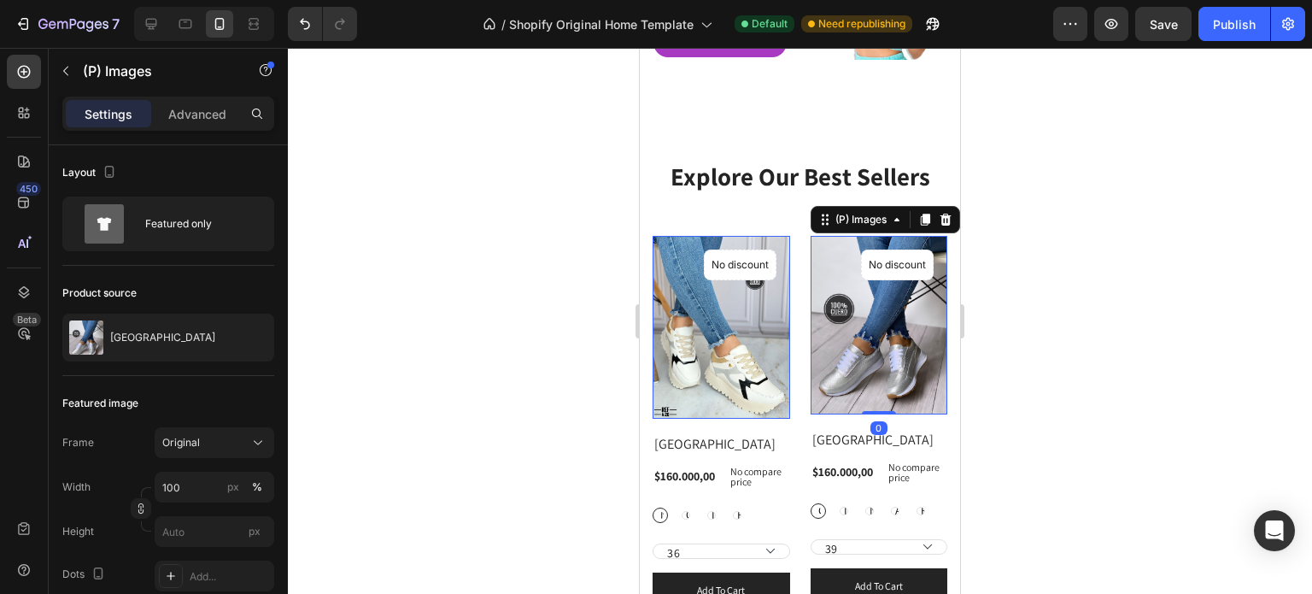
click at [724, 383] on img at bounding box center [722, 327] width 138 height 183
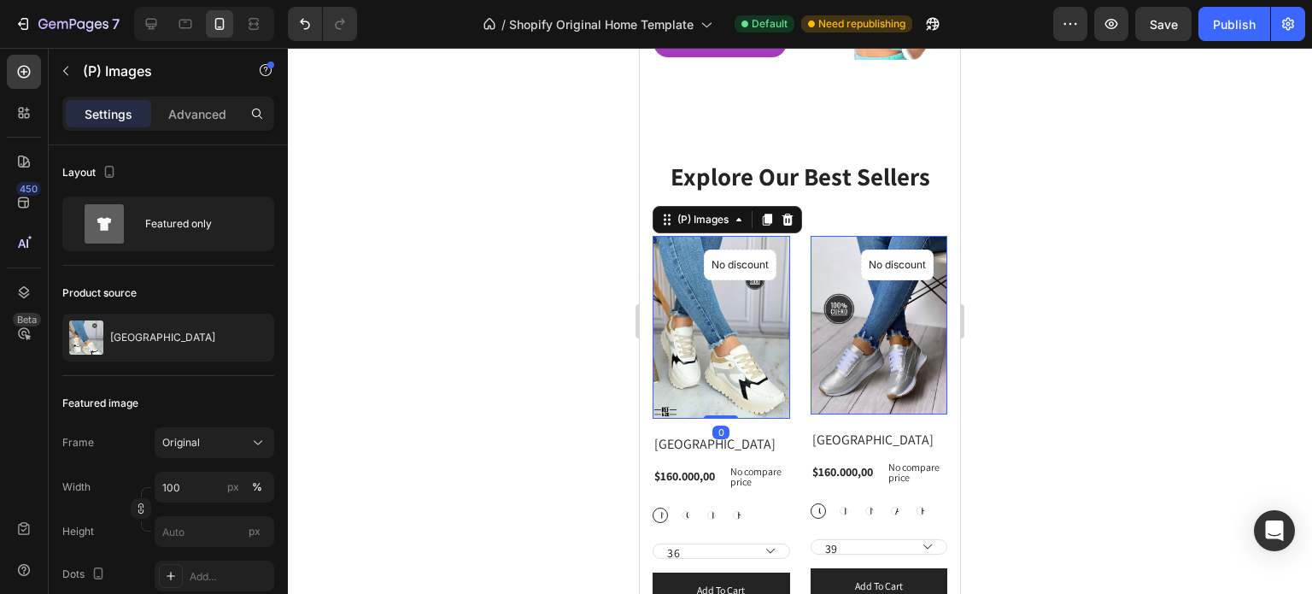
drag, startPoint x: 723, startPoint y: 406, endPoint x: 724, endPoint y: 396, distance: 9.4
click at [724, 396] on div "(P) Images 0" at bounding box center [722, 327] width 138 height 183
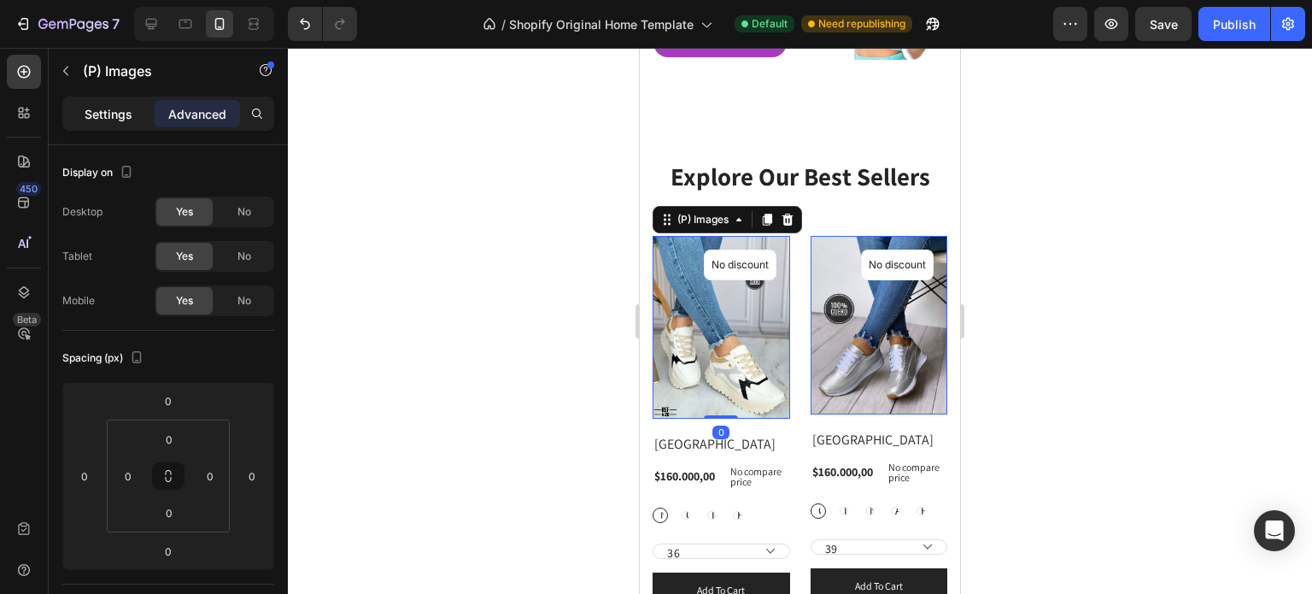
click at [95, 105] on p "Settings" at bounding box center [109, 114] width 48 height 18
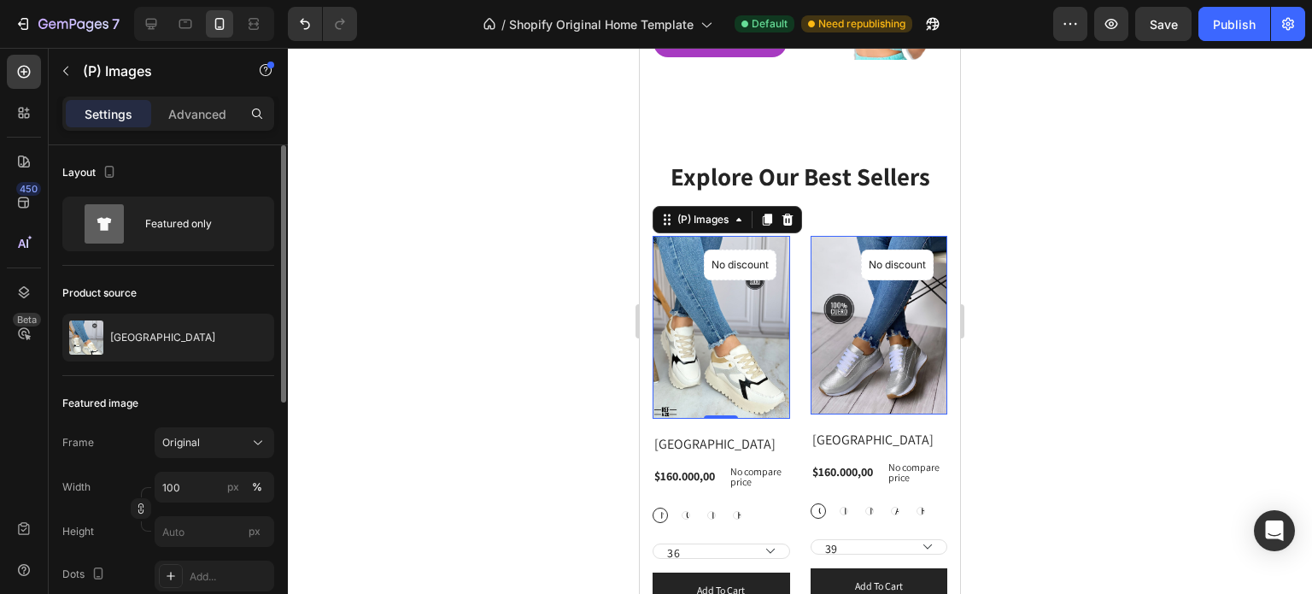
scroll to position [85, 0]
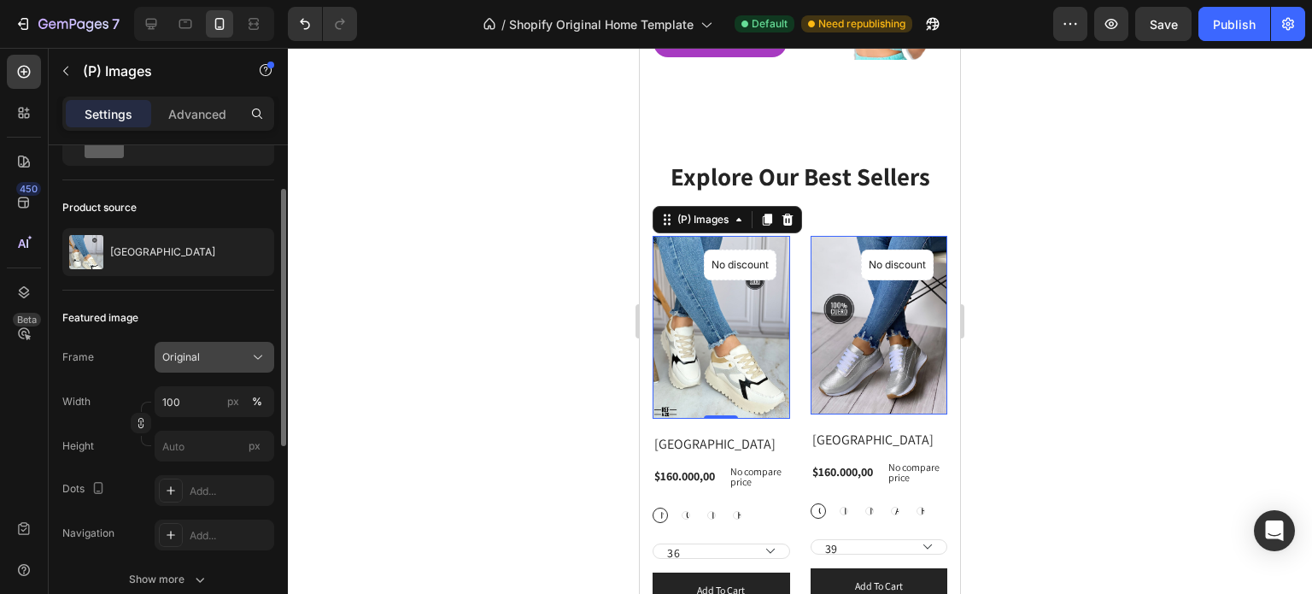
click at [192, 344] on button "Original" at bounding box center [215, 357] width 120 height 31
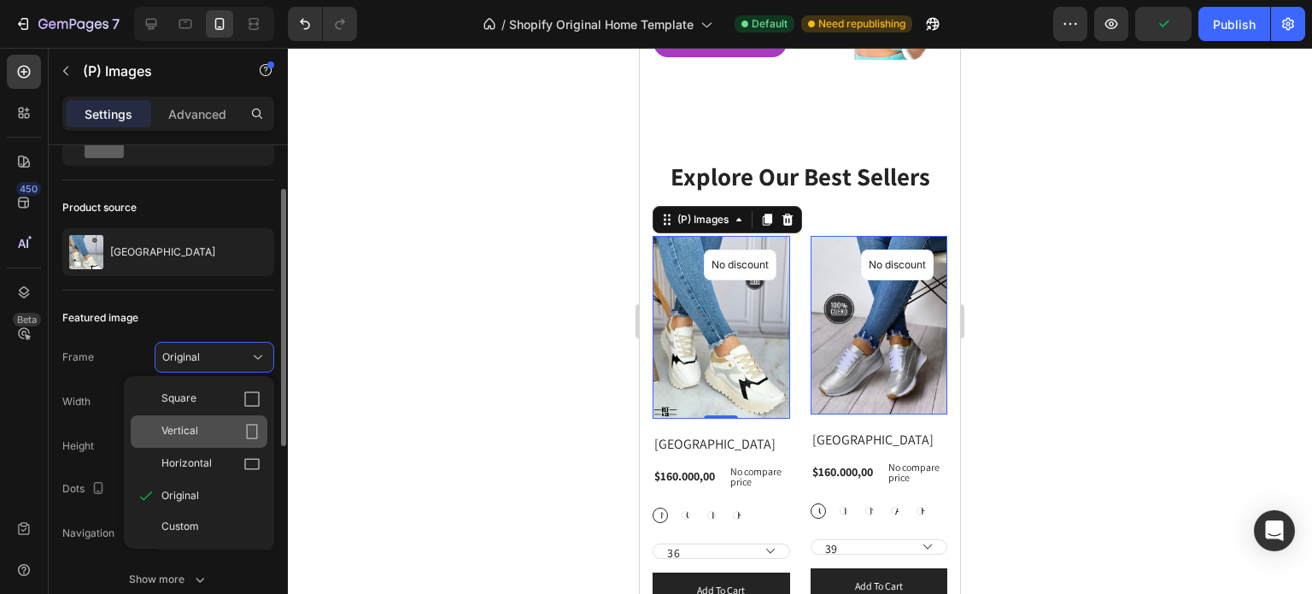
click at [226, 433] on div "Vertical" at bounding box center [210, 431] width 99 height 17
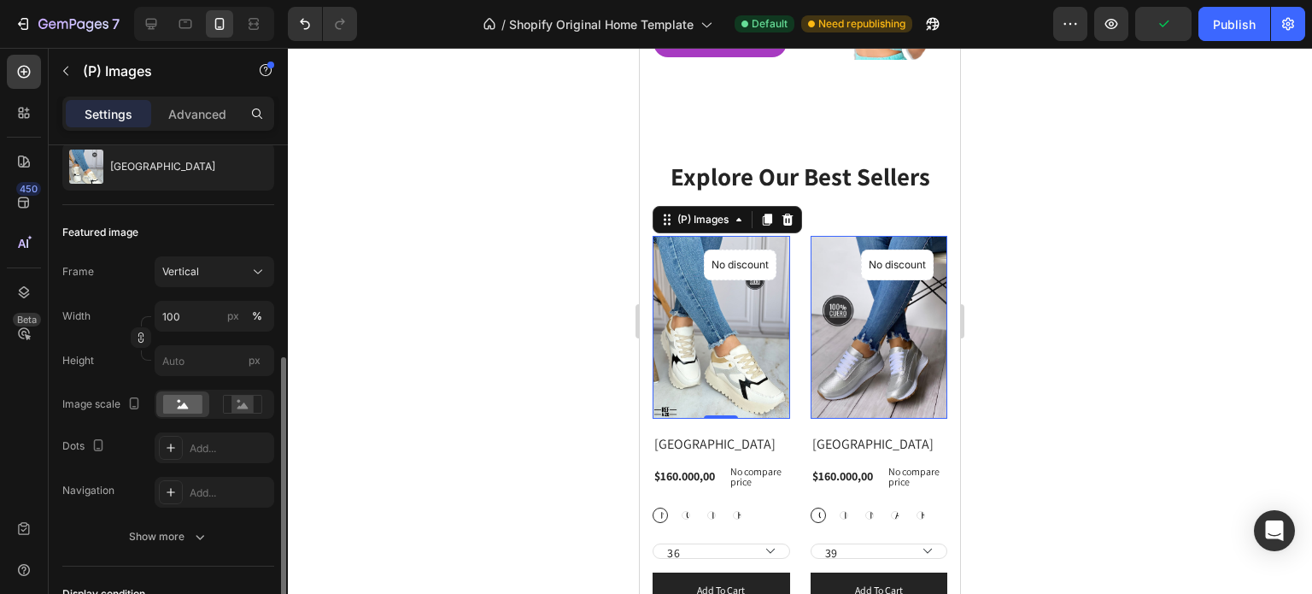
scroll to position [256, 0]
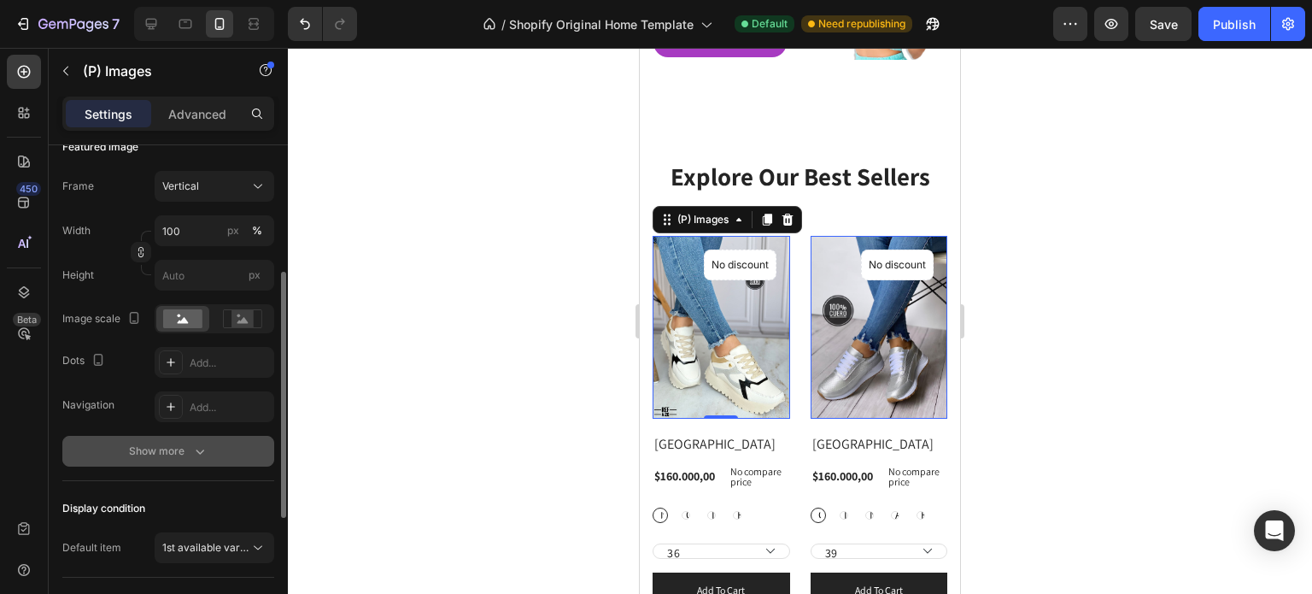
click at [206, 443] on icon "button" at bounding box center [199, 450] width 17 height 17
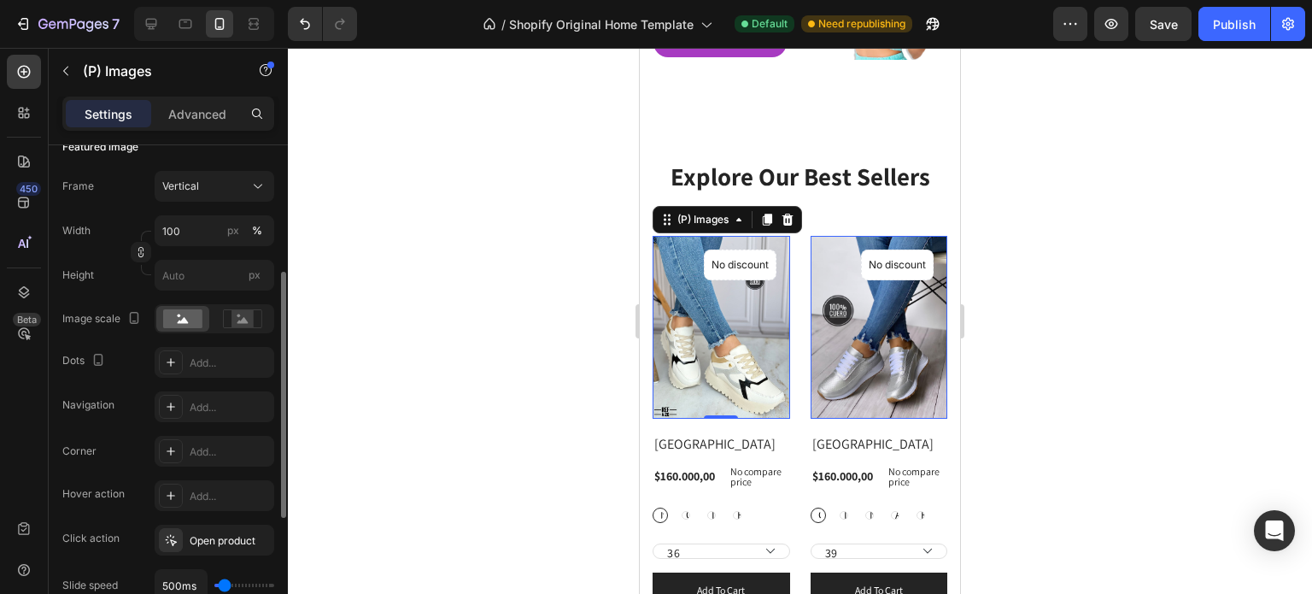
scroll to position [342, 0]
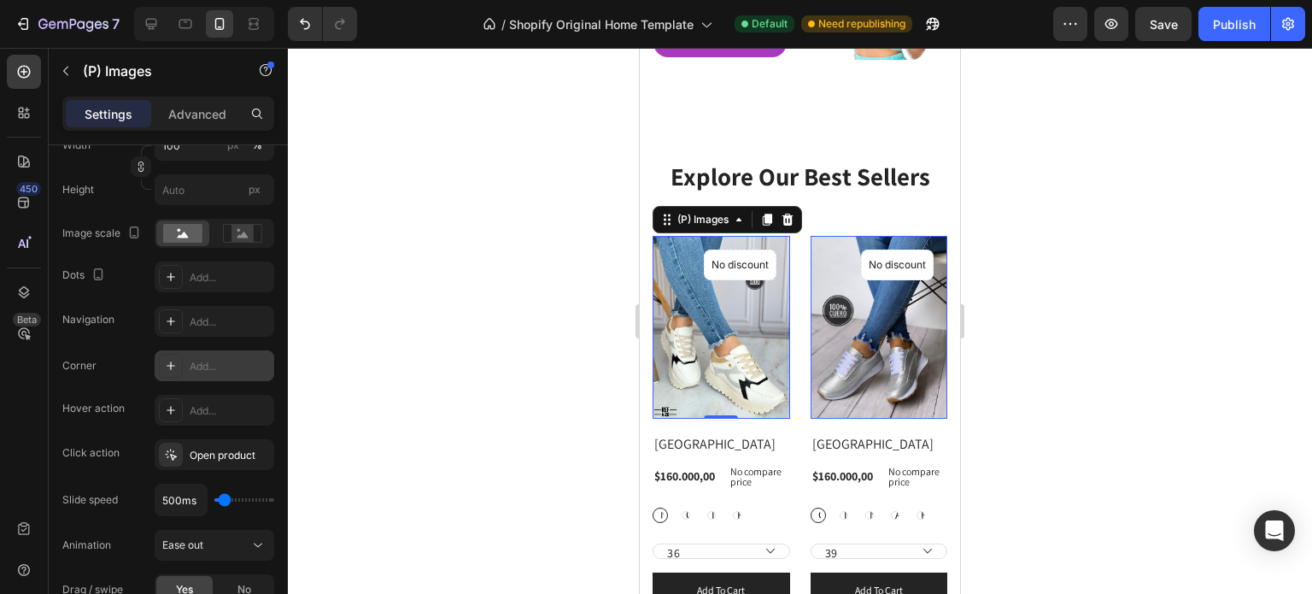
click at [226, 368] on div "Add..." at bounding box center [230, 366] width 80 height 15
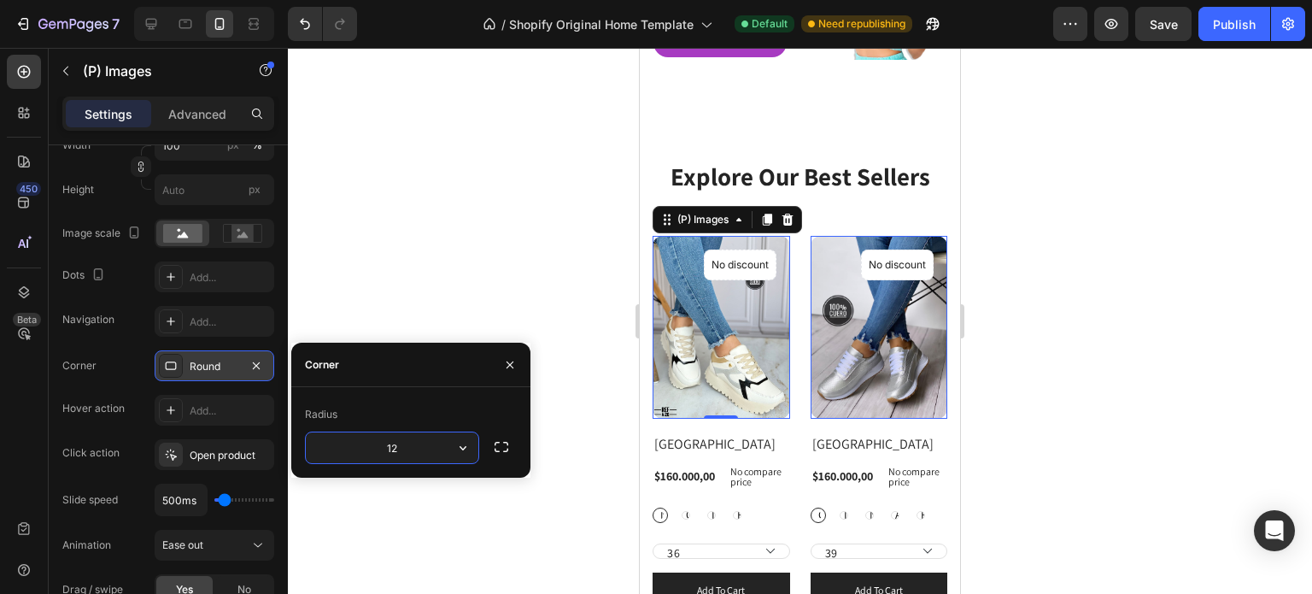
type input "1"
type input "15"
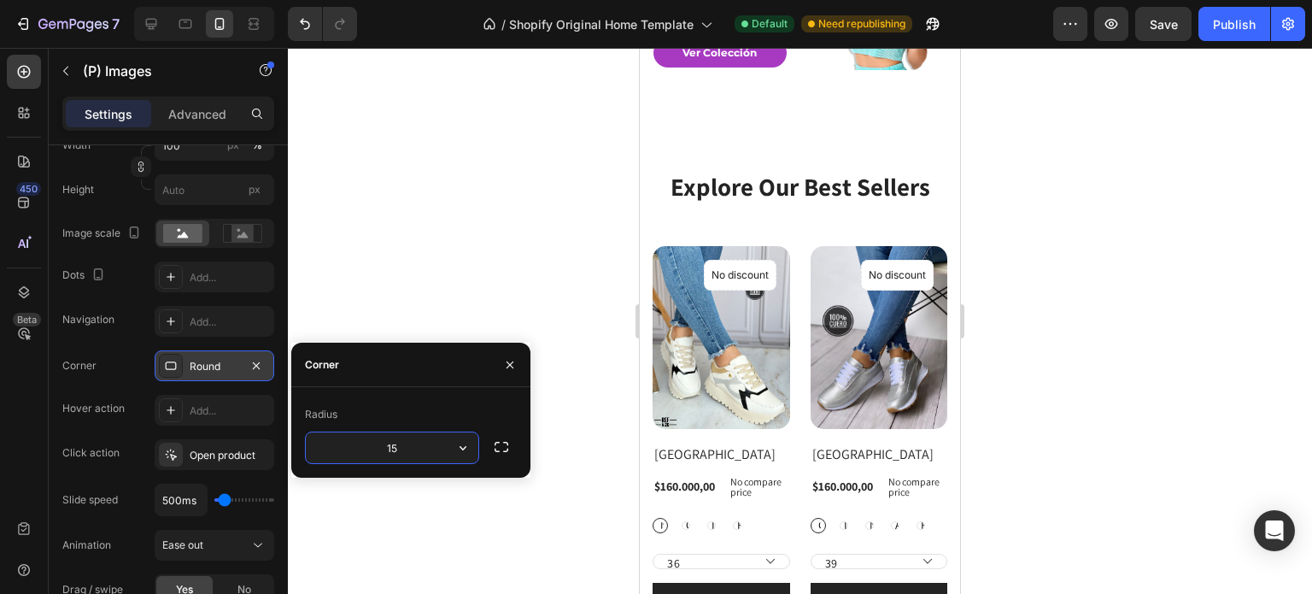
scroll to position [256, 0]
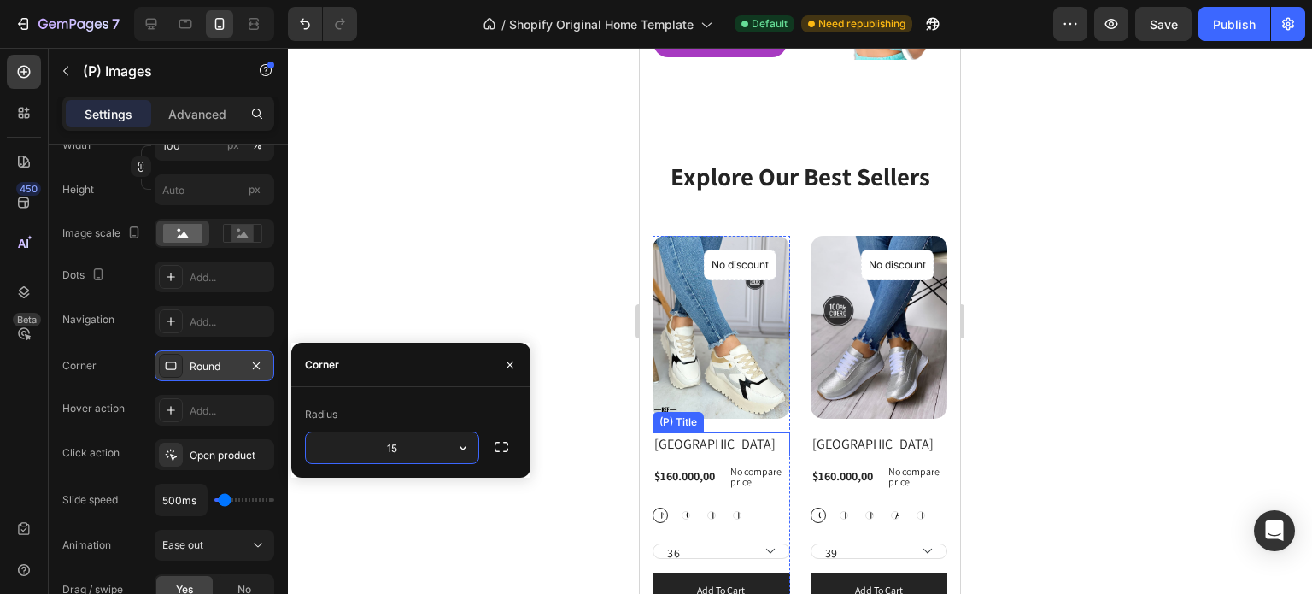
click at [693, 433] on h2 "[GEOGRAPHIC_DATA]" at bounding box center [722, 444] width 138 height 24
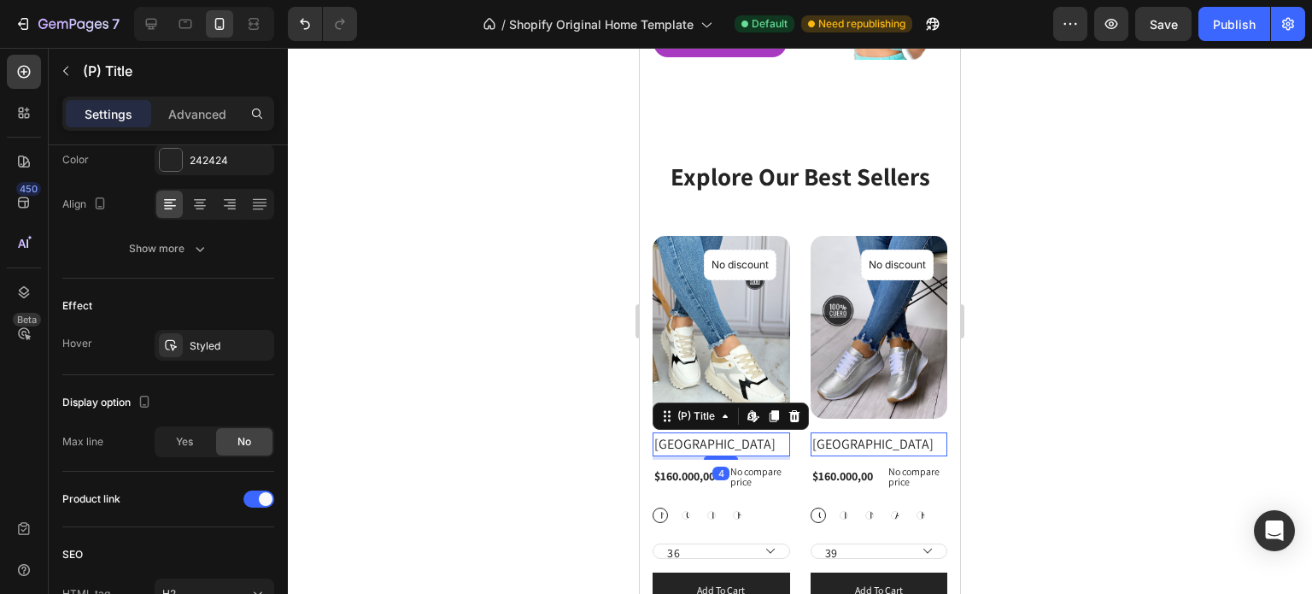
scroll to position [0, 0]
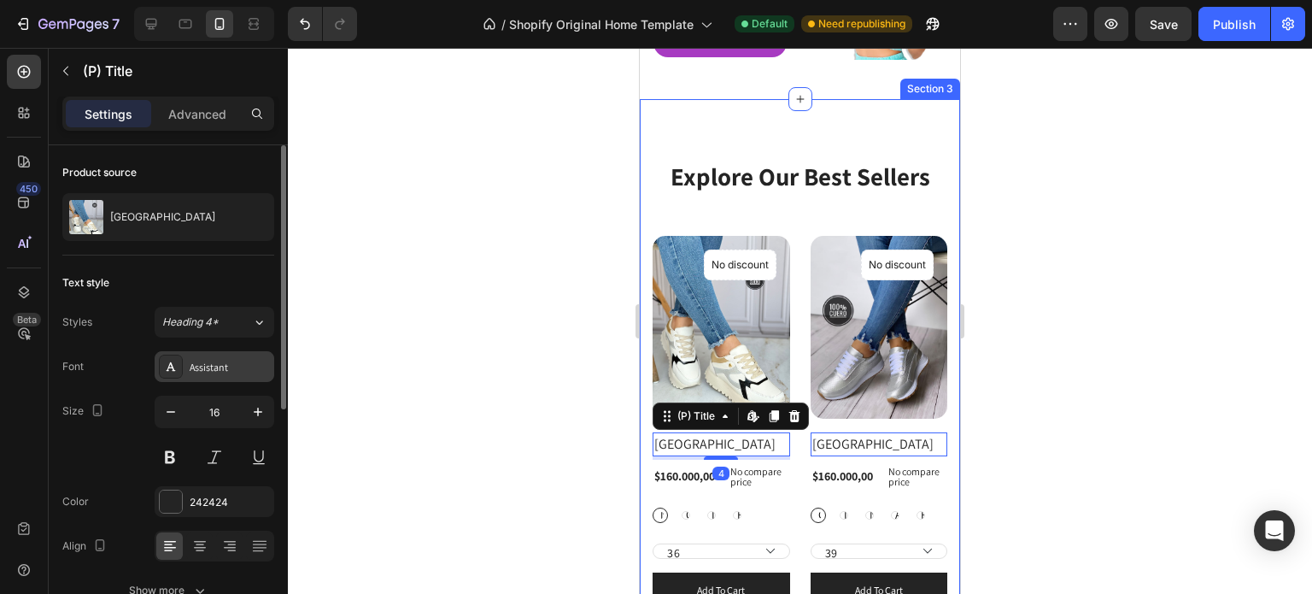
click at [226, 361] on div "Assistant" at bounding box center [230, 367] width 80 height 15
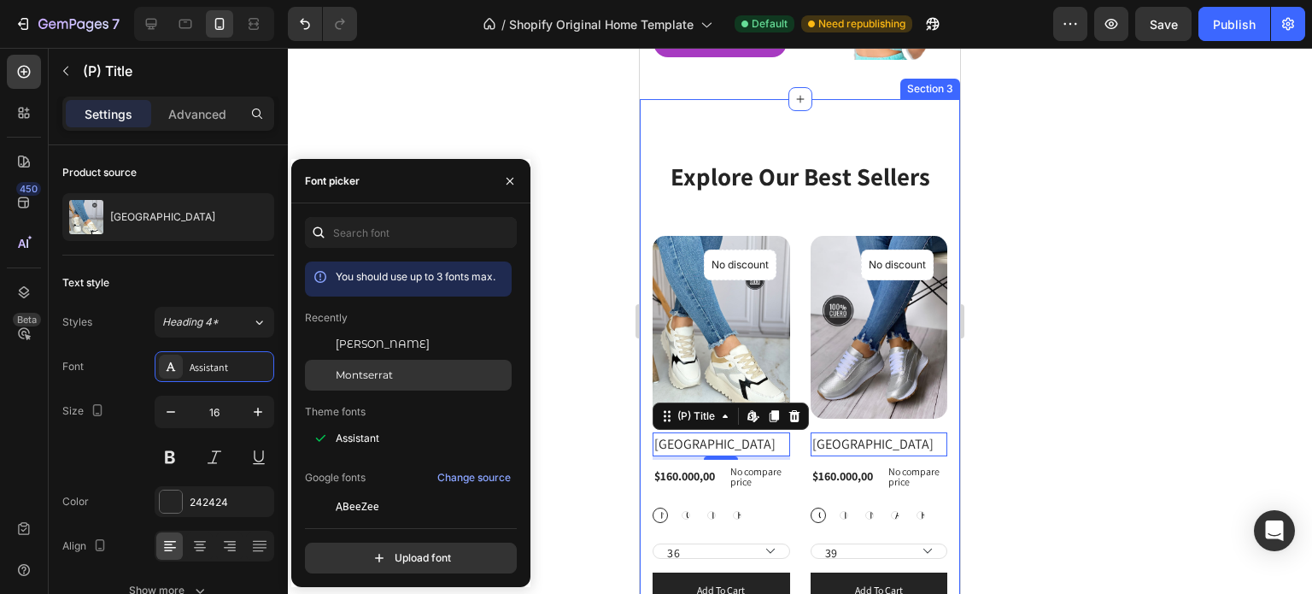
click at [342, 372] on span "Montserrat" at bounding box center [364, 374] width 57 height 15
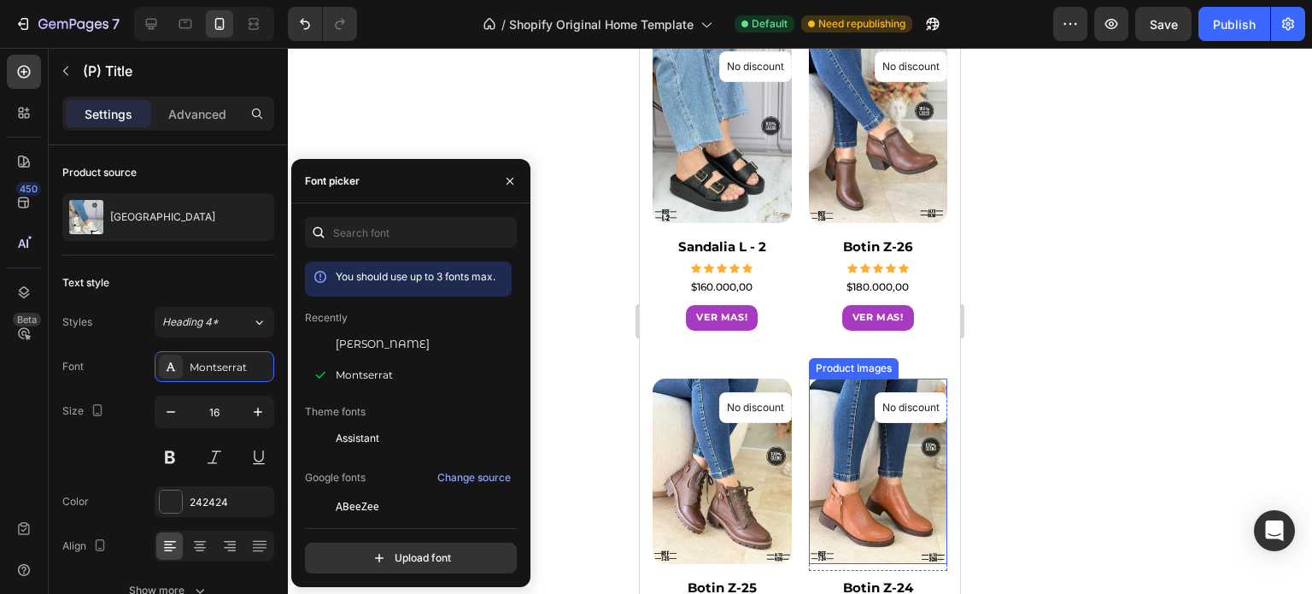
scroll to position [2136, 0]
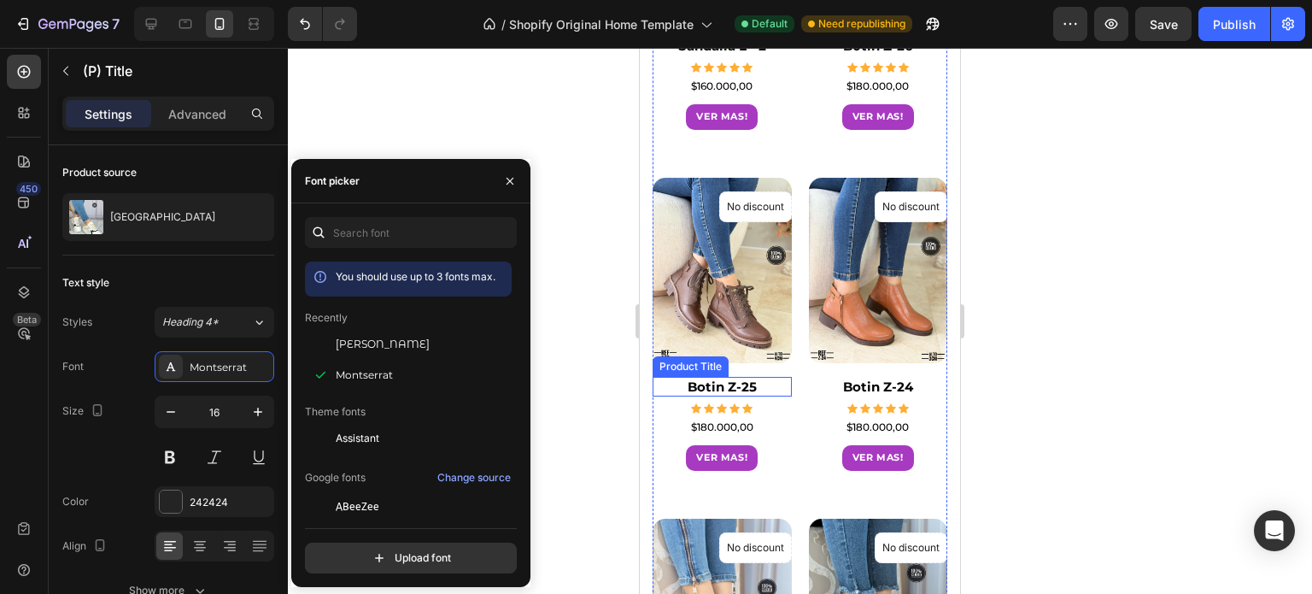
click at [724, 56] on h1 "Botin Z-25" at bounding box center [722, 46] width 139 height 21
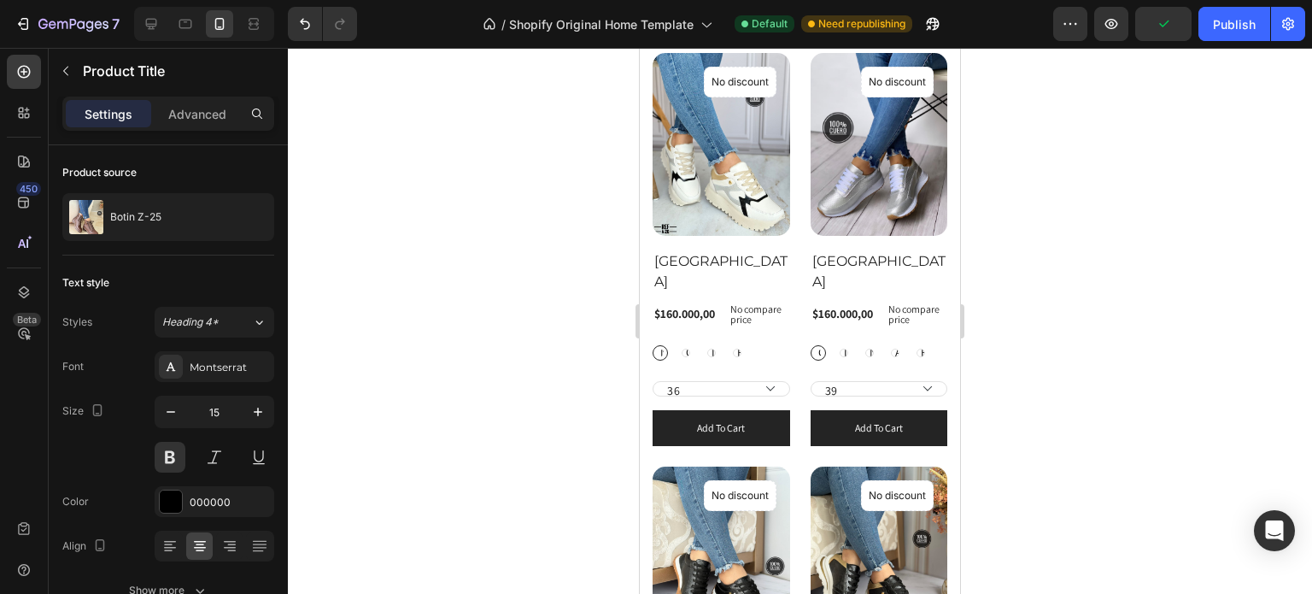
scroll to position [342, 0]
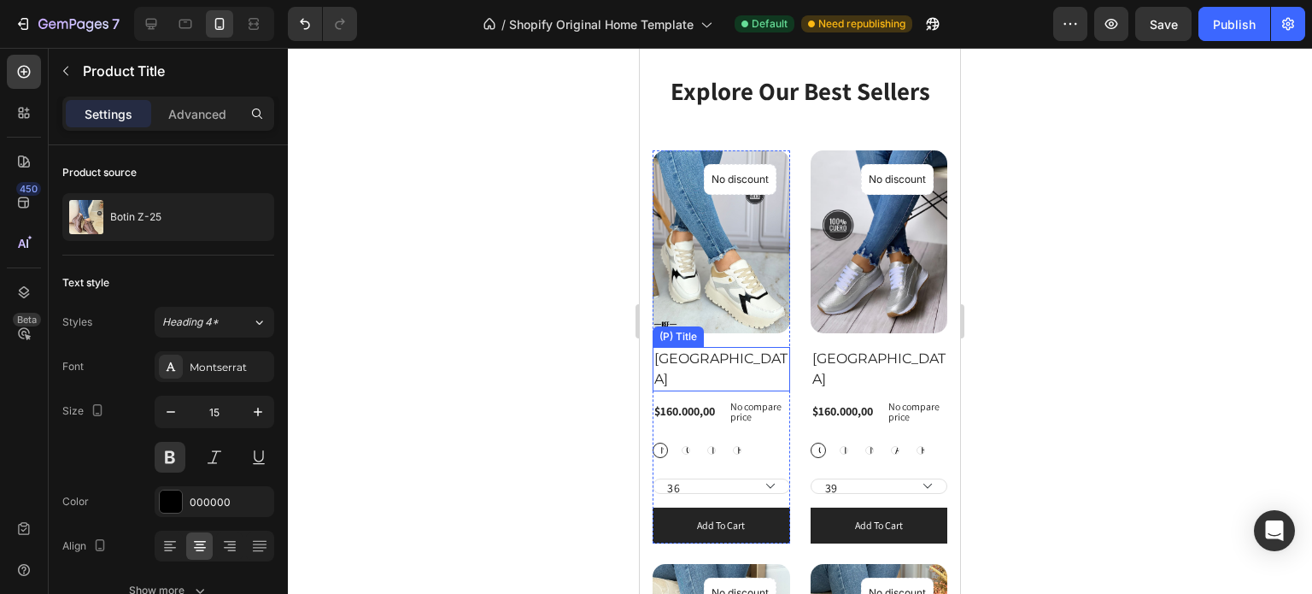
click at [709, 347] on h2 "[GEOGRAPHIC_DATA]" at bounding box center [722, 369] width 138 height 44
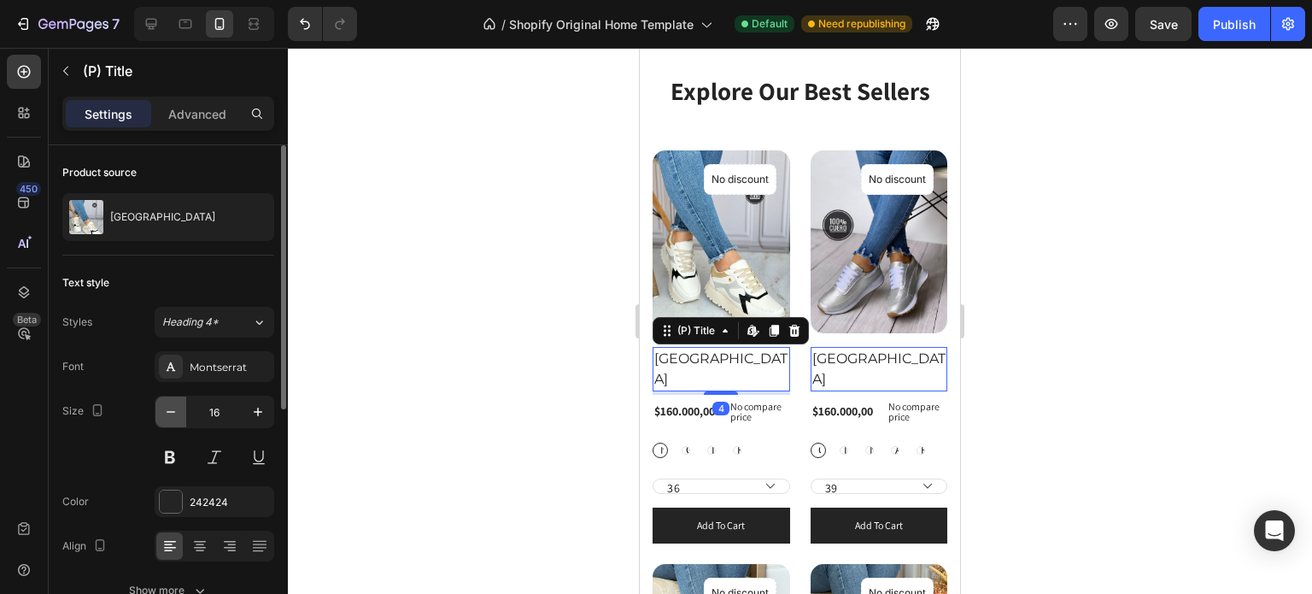
click at [177, 411] on icon "button" at bounding box center [170, 411] width 17 height 17
type input "15"
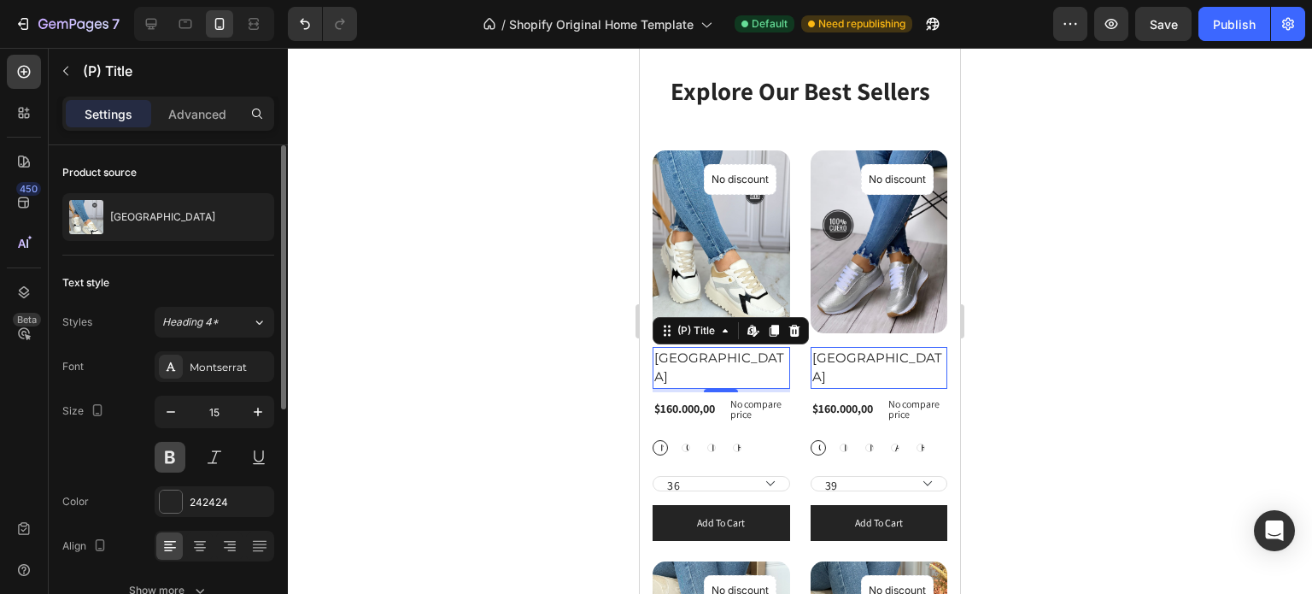
click at [171, 447] on button at bounding box center [170, 457] width 31 height 31
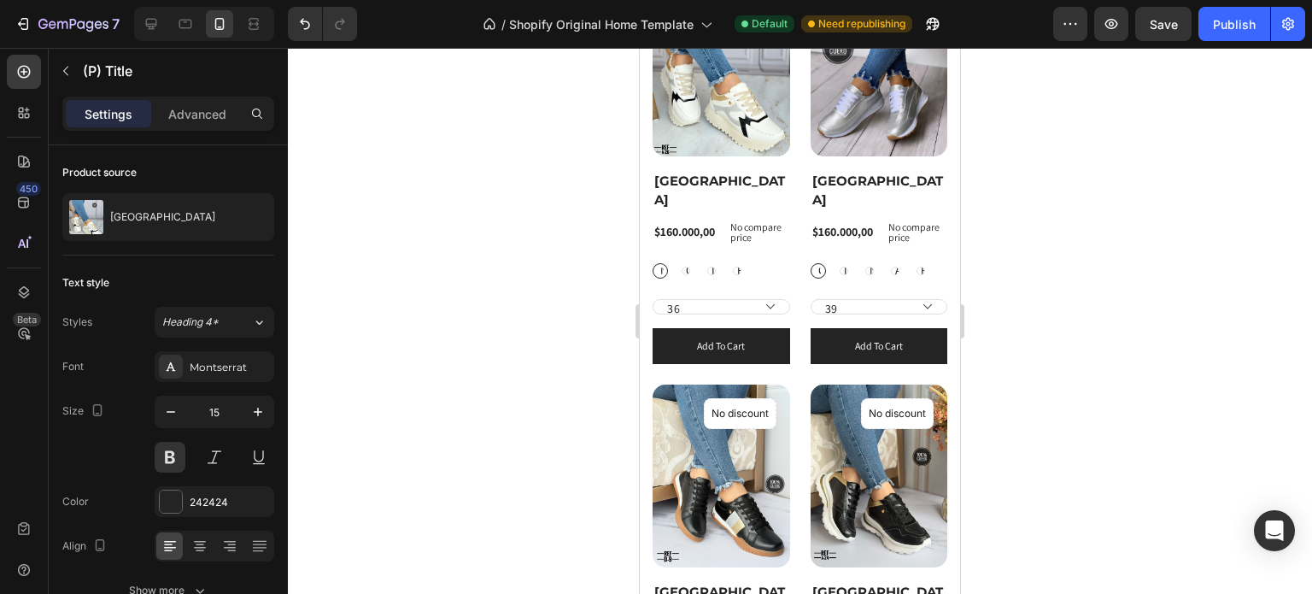
scroll to position [513, 0]
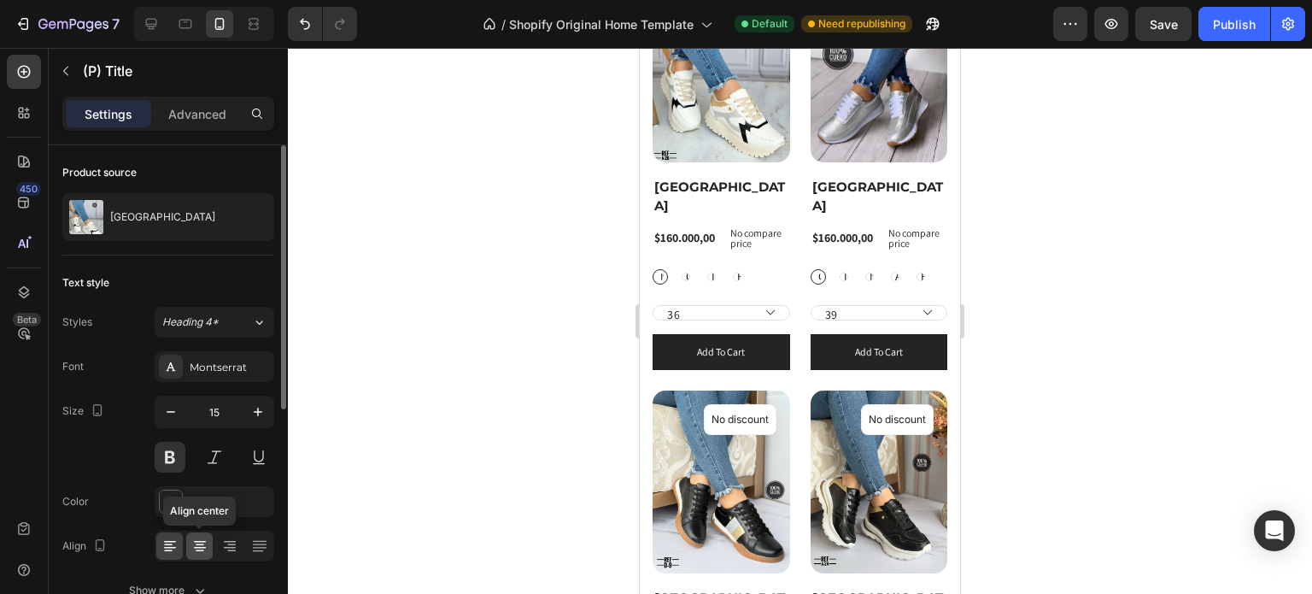
click at [202, 539] on icon at bounding box center [199, 545] width 17 height 17
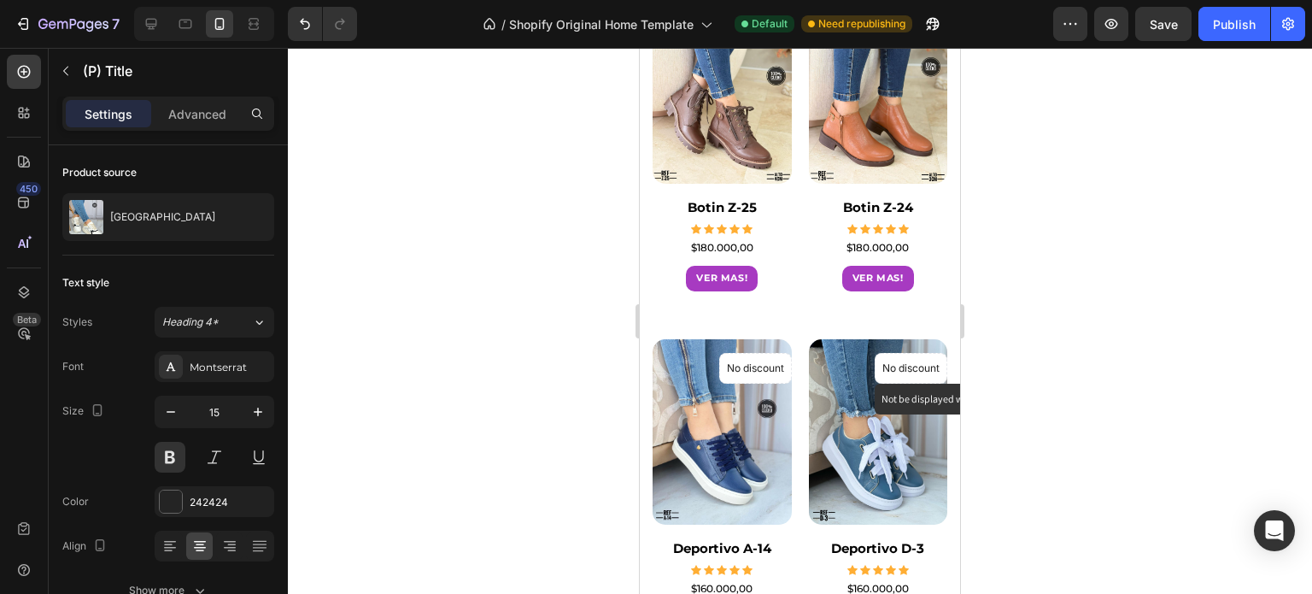
scroll to position [2306, 0]
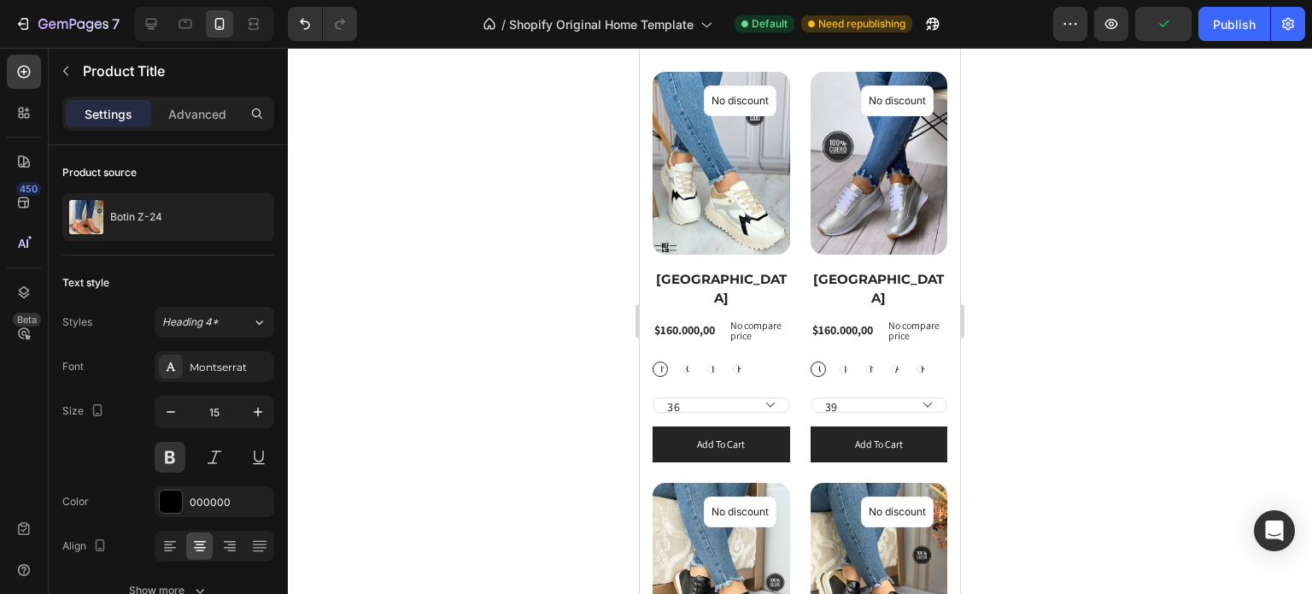
scroll to position [427, 0]
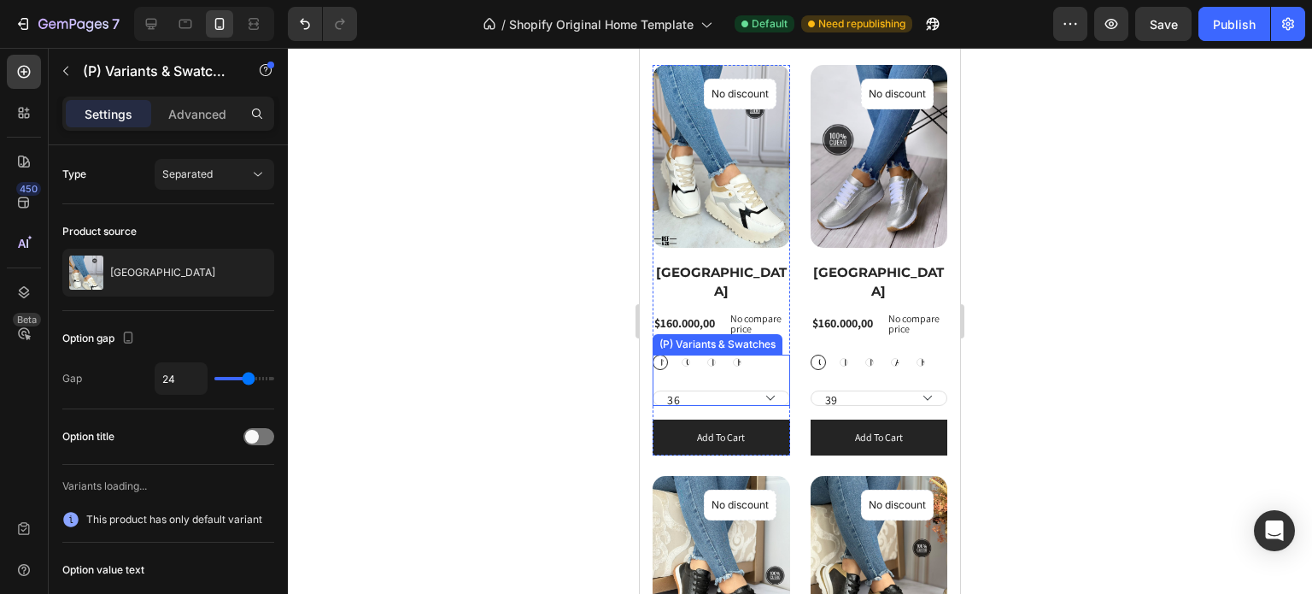
click at [759, 355] on div "Negro Negro Negro [PERSON_NAME] [PERSON_NAME] Dorado Dorado Rojo Rojo Rojo" at bounding box center [722, 362] width 138 height 15
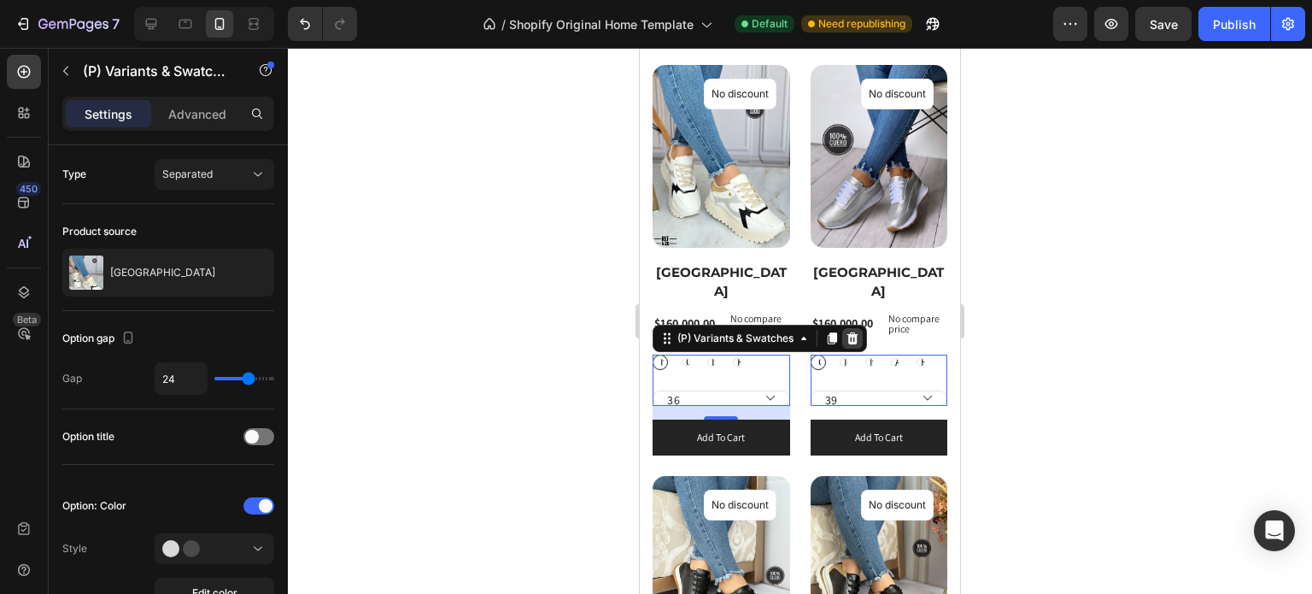
click at [858, 331] on icon at bounding box center [853, 338] width 14 height 14
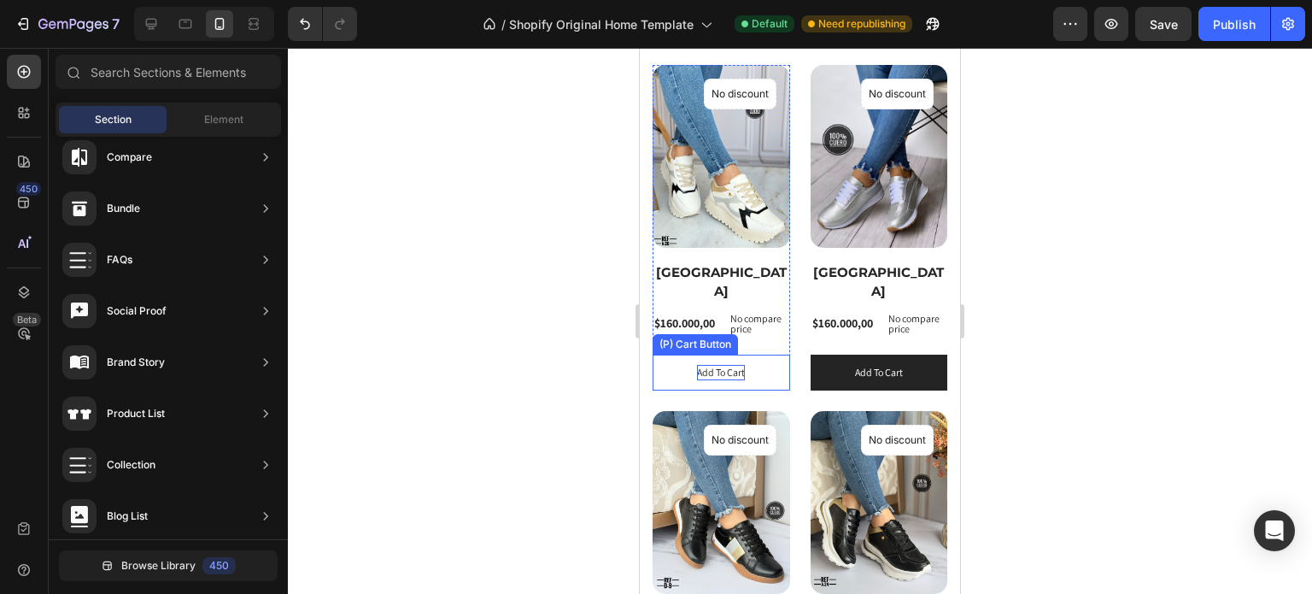
click at [735, 365] on div "Add to cart" at bounding box center [721, 372] width 48 height 15
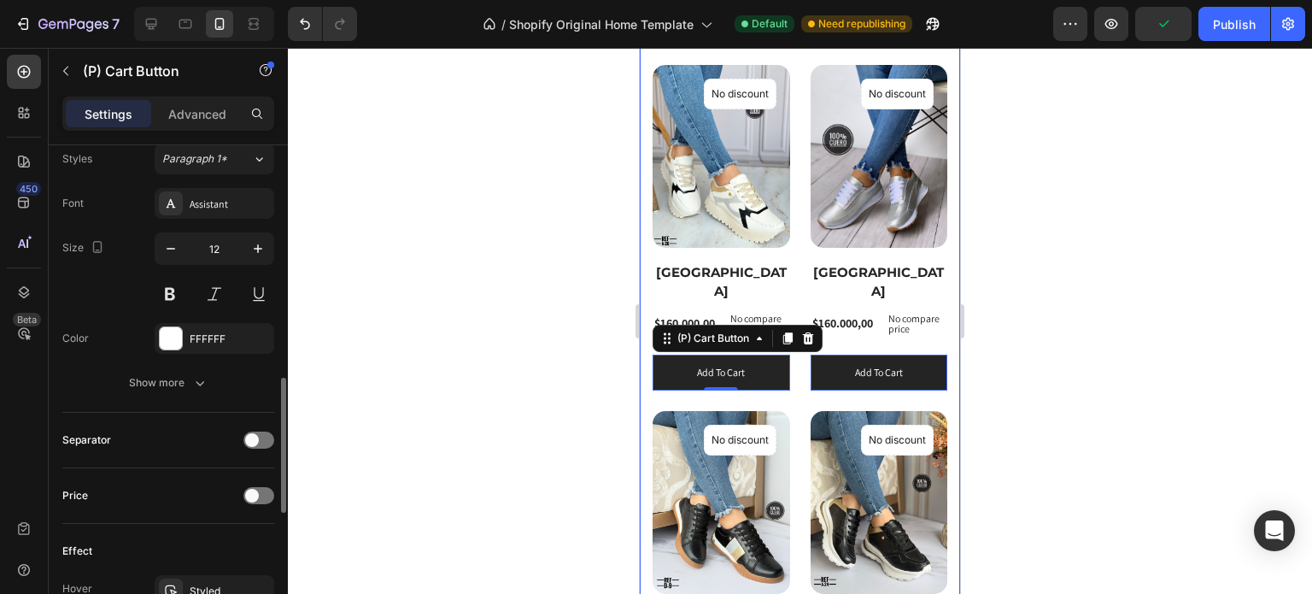
scroll to position [769, 0]
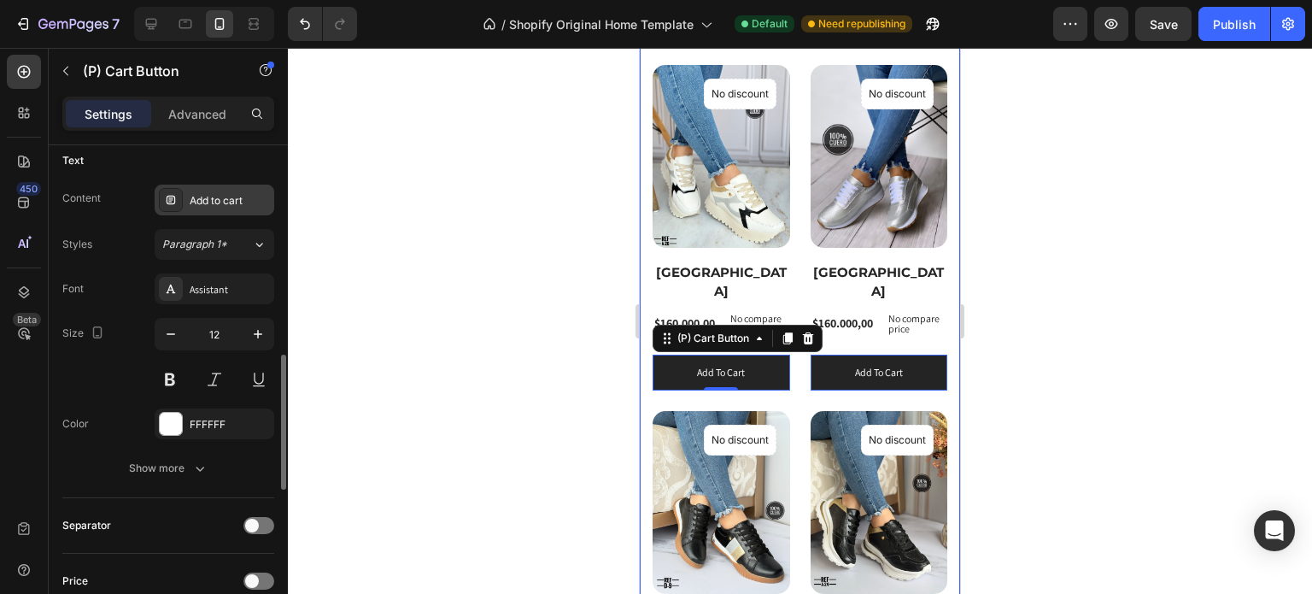
click at [249, 198] on div "Add to cart" at bounding box center [230, 200] width 80 height 15
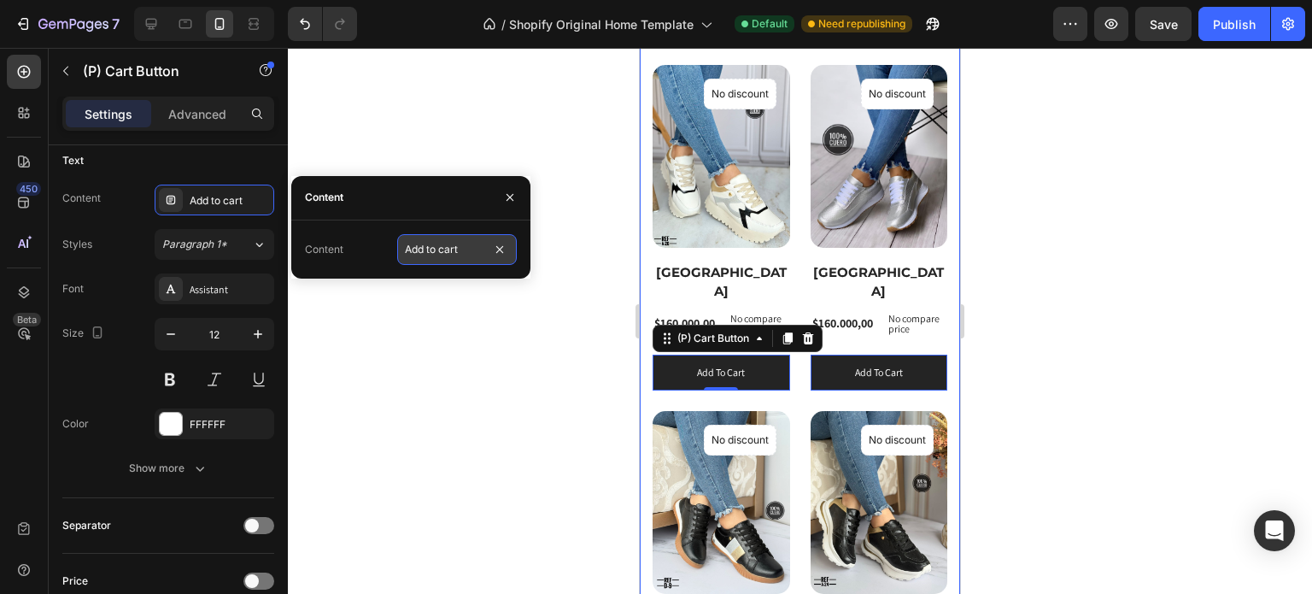
click at [472, 244] on input "Add to cart" at bounding box center [457, 249] width 120 height 31
type input "Añadir"
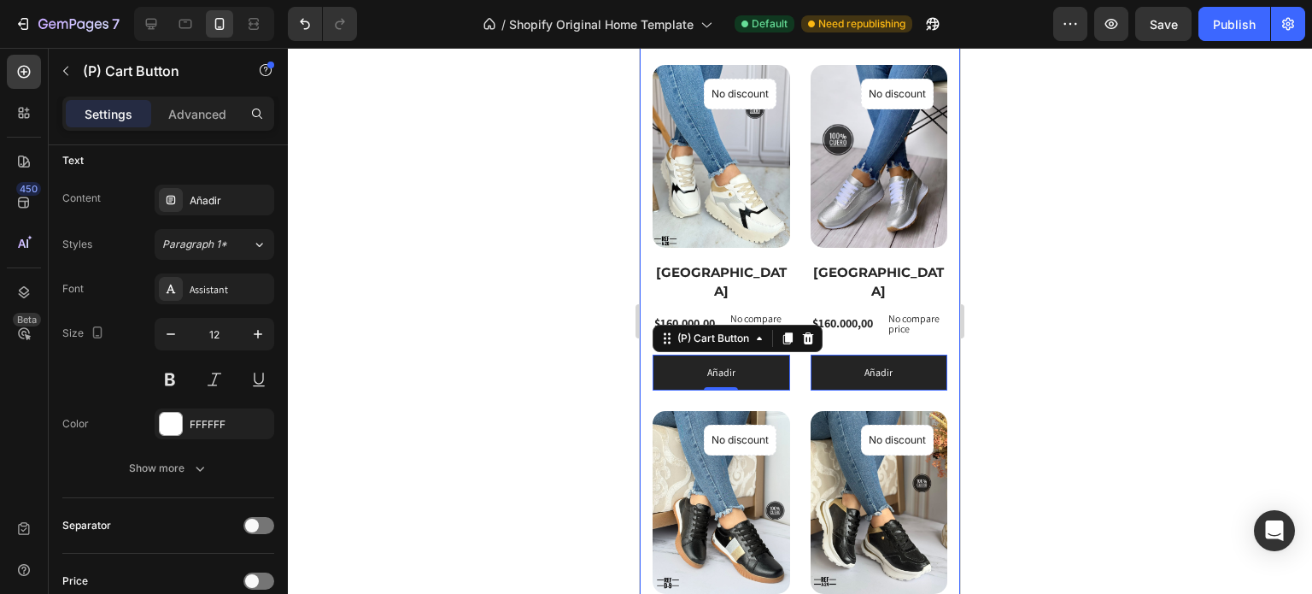
click at [478, 310] on div at bounding box center [800, 321] width 1024 height 546
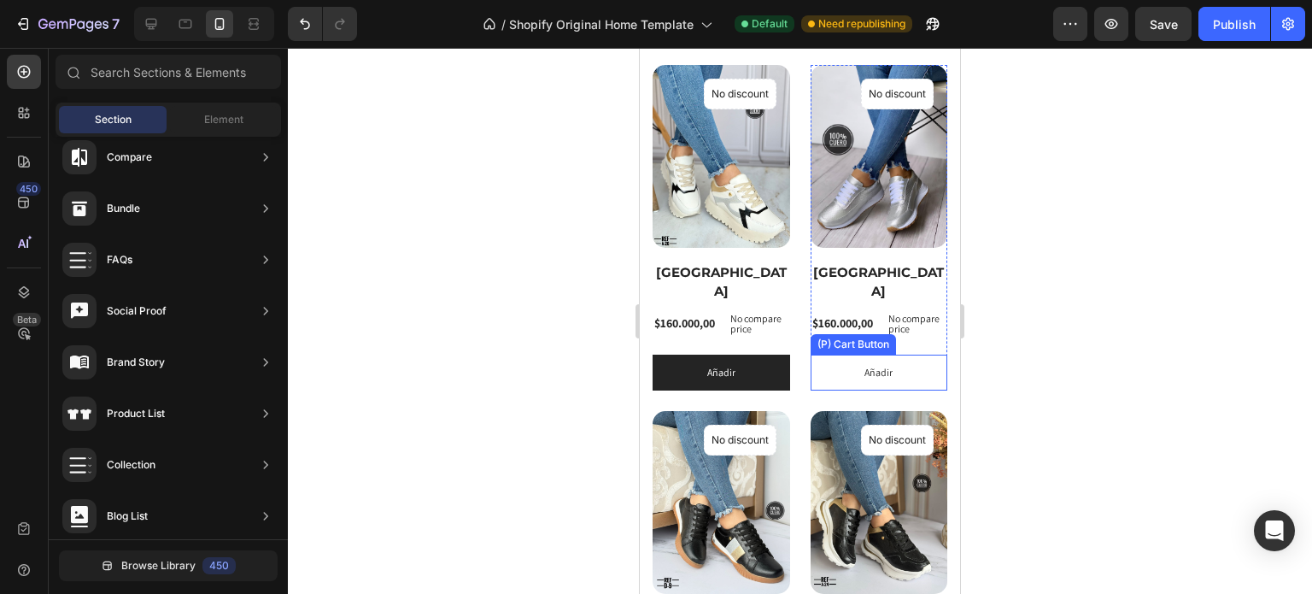
click at [790, 355] on button "Añadir" at bounding box center [722, 373] width 138 height 36
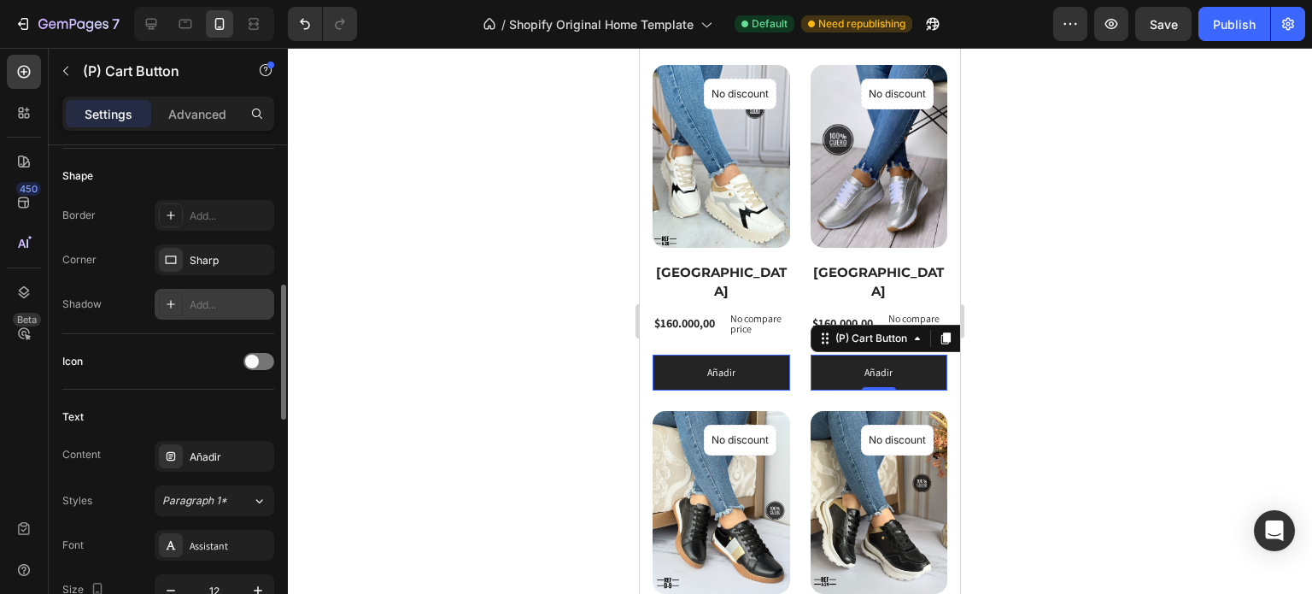
scroll to position [598, 0]
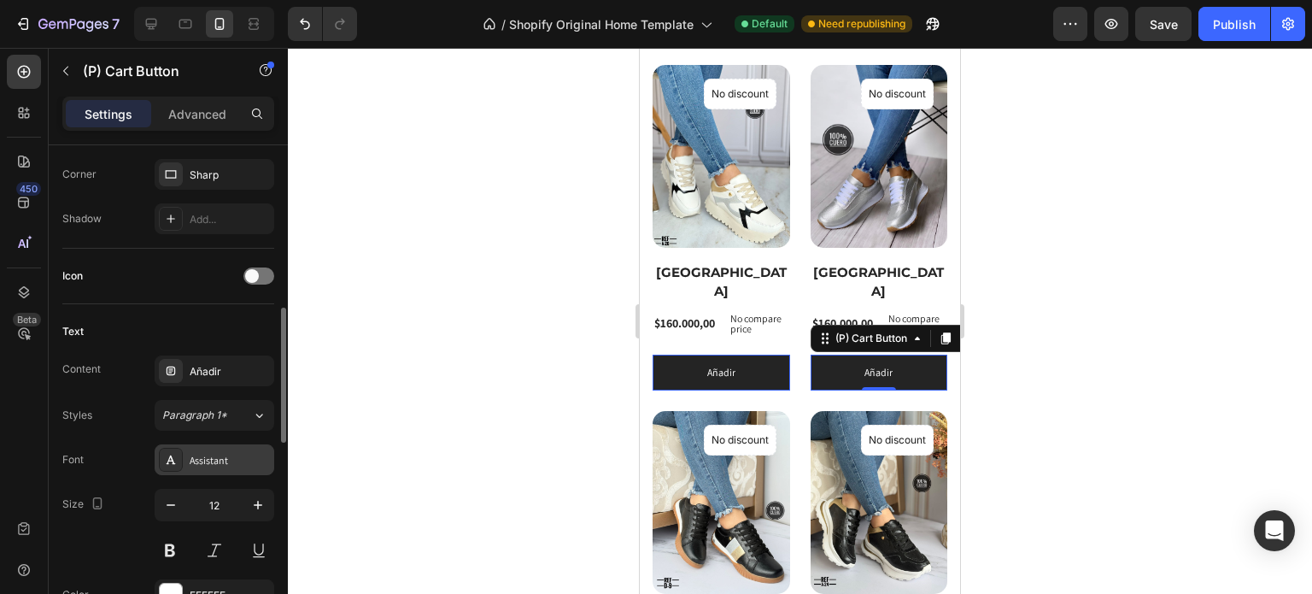
click at [215, 467] on div "Assistant" at bounding box center [215, 459] width 120 height 31
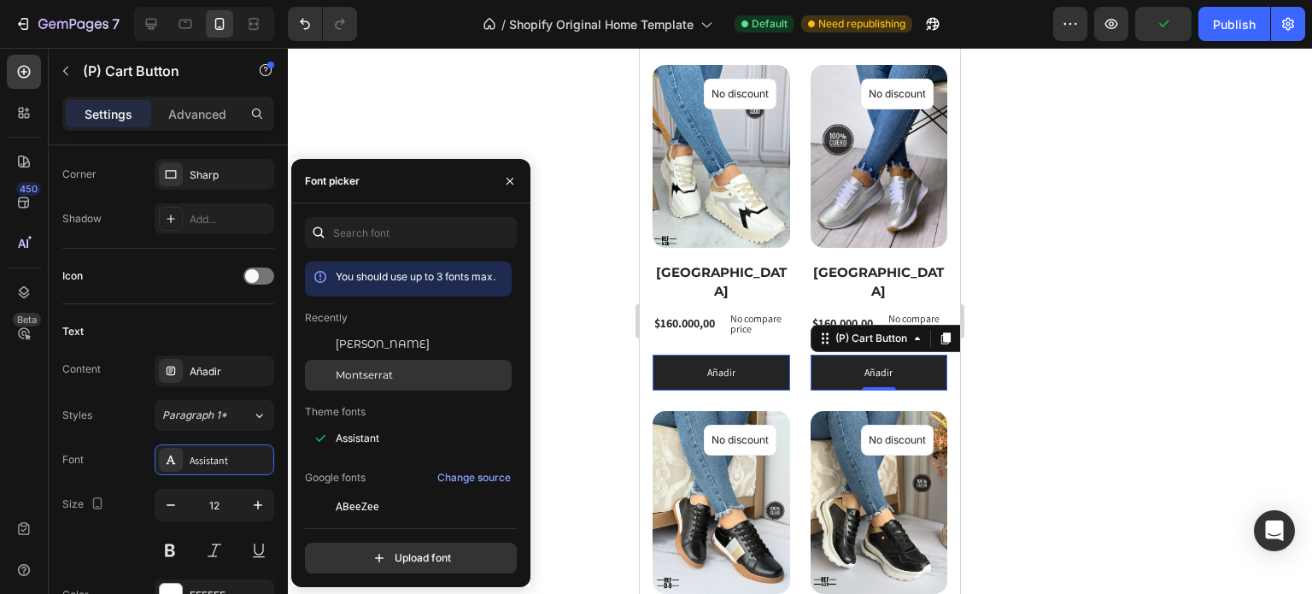
click at [407, 375] on div "Montserrat" at bounding box center [422, 374] width 173 height 15
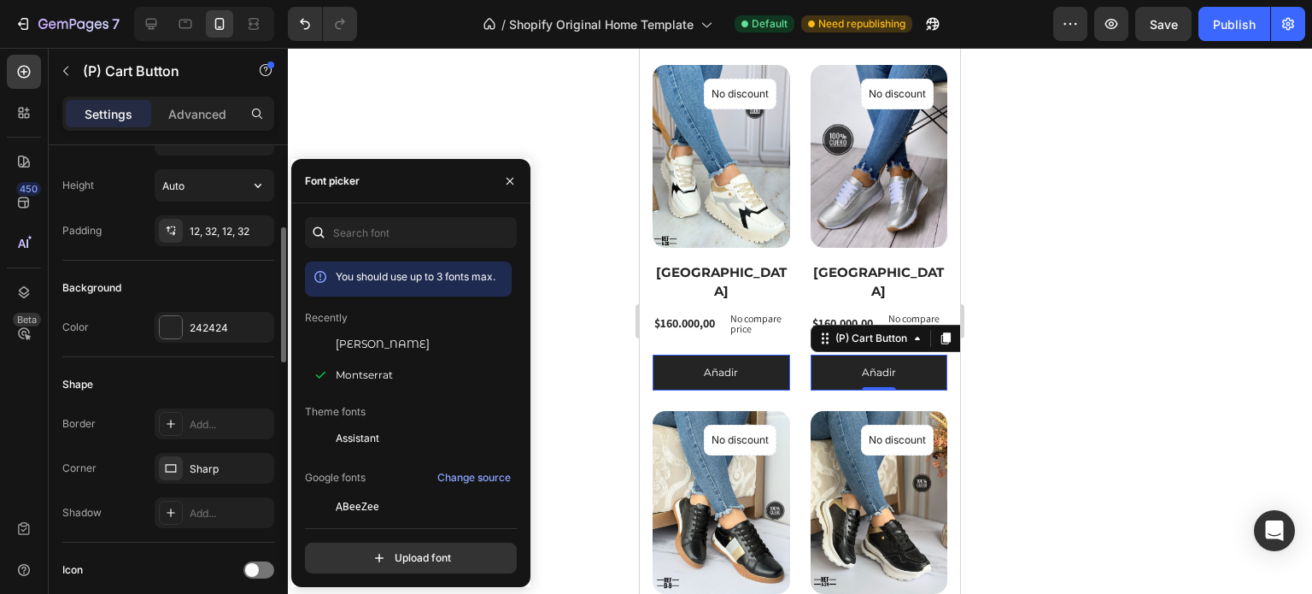
scroll to position [0, 0]
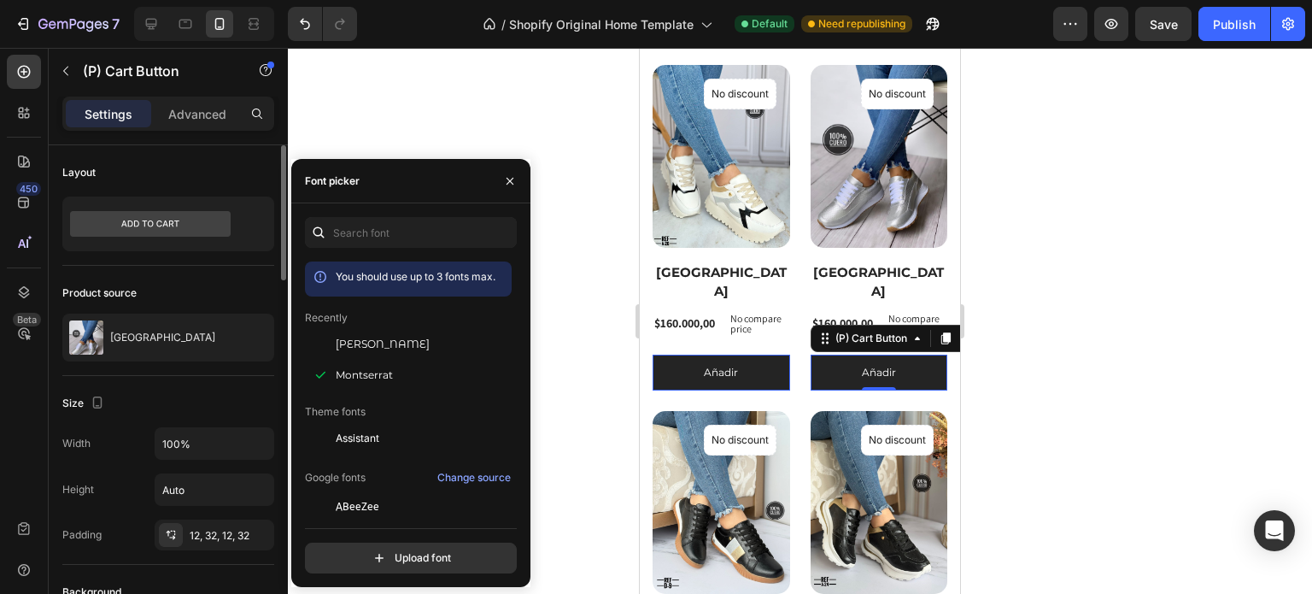
click at [194, 179] on div "Layout" at bounding box center [168, 172] width 212 height 27
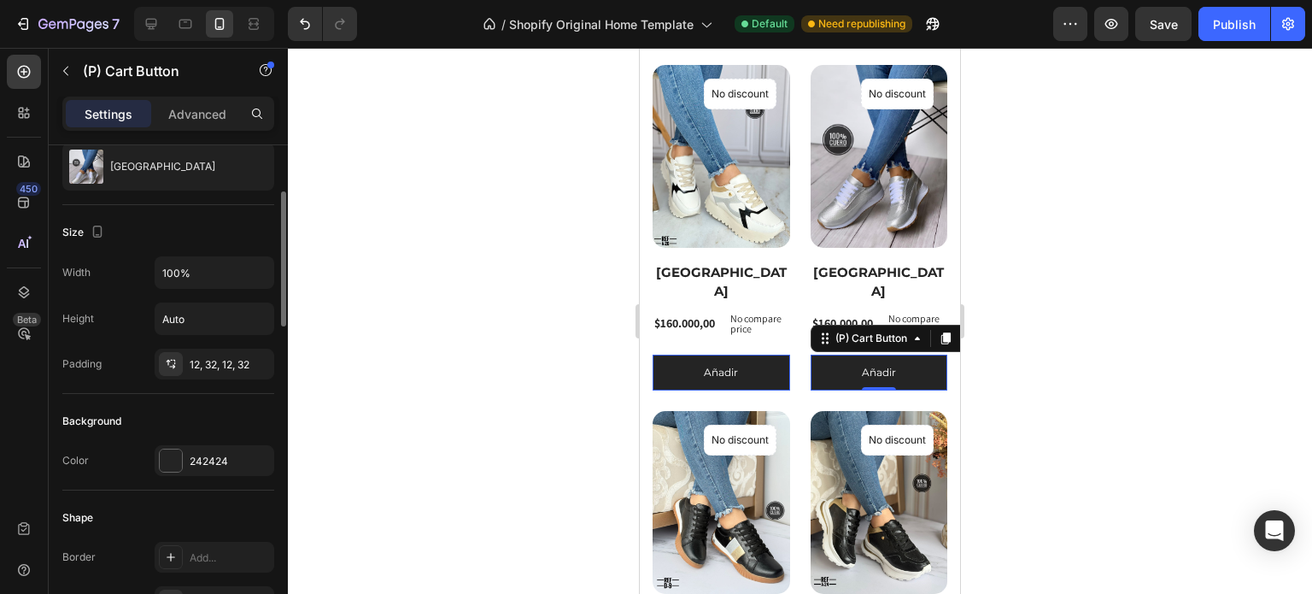
scroll to position [256, 0]
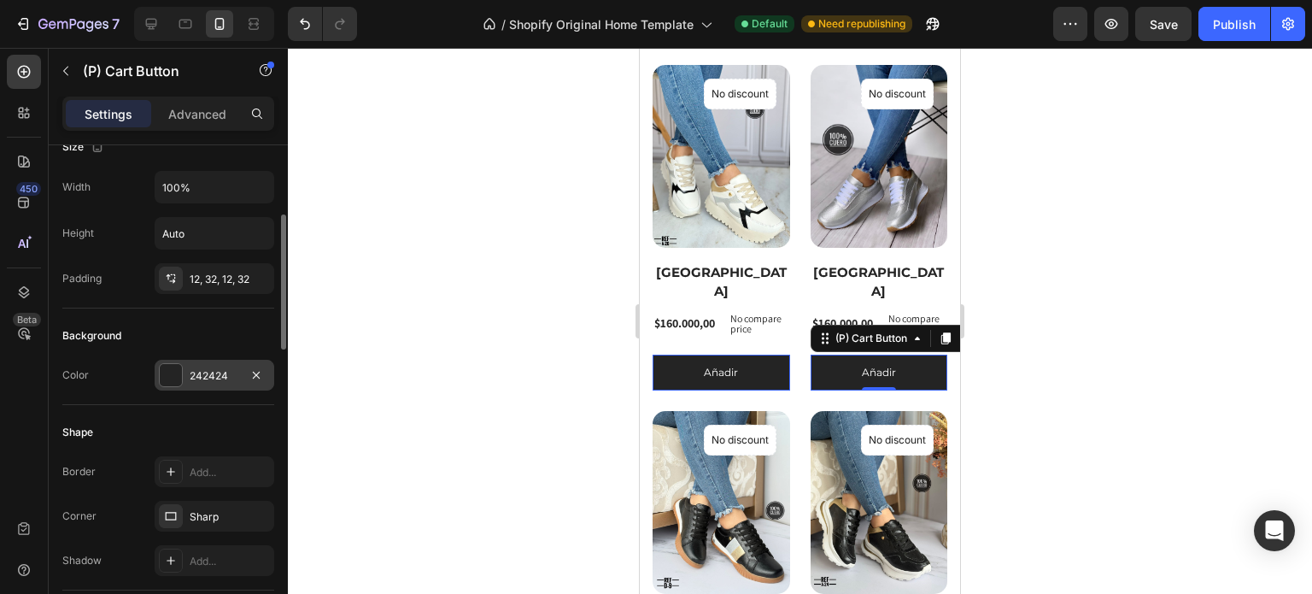
click at [216, 368] on div "242424" at bounding box center [215, 375] width 50 height 15
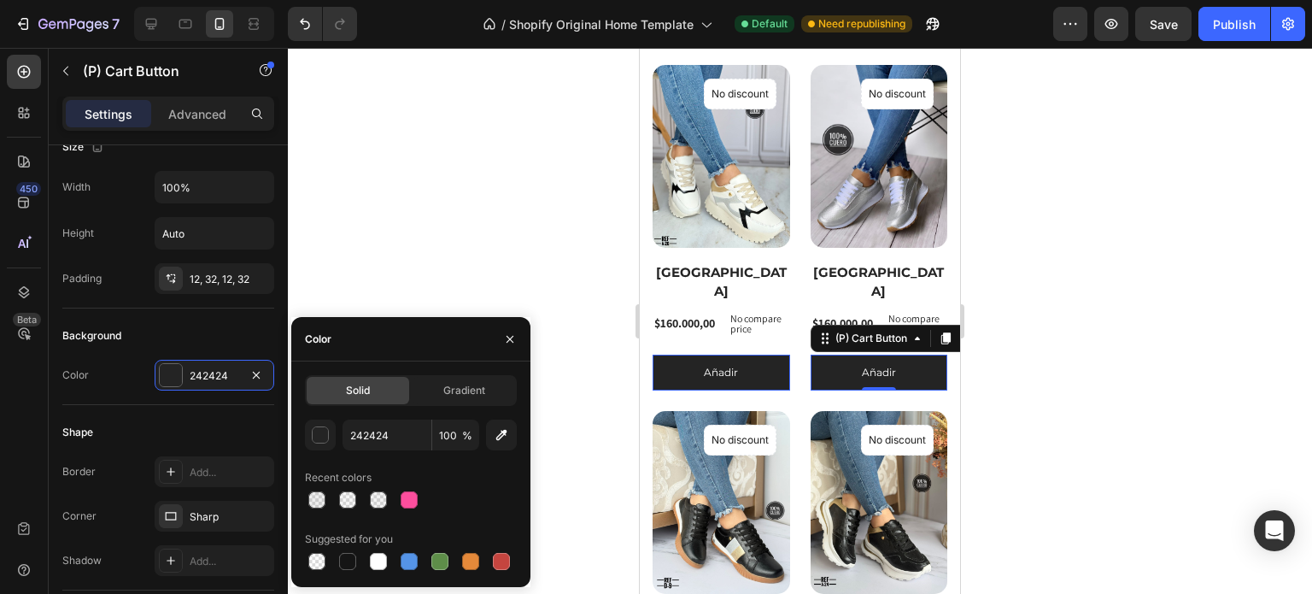
click at [407, 512] on div "242424 100 % Recent colors Suggested for you" at bounding box center [411, 496] width 212 height 154
click at [413, 501] on div at bounding box center [409, 499] width 17 height 17
type input "FC4E9D"
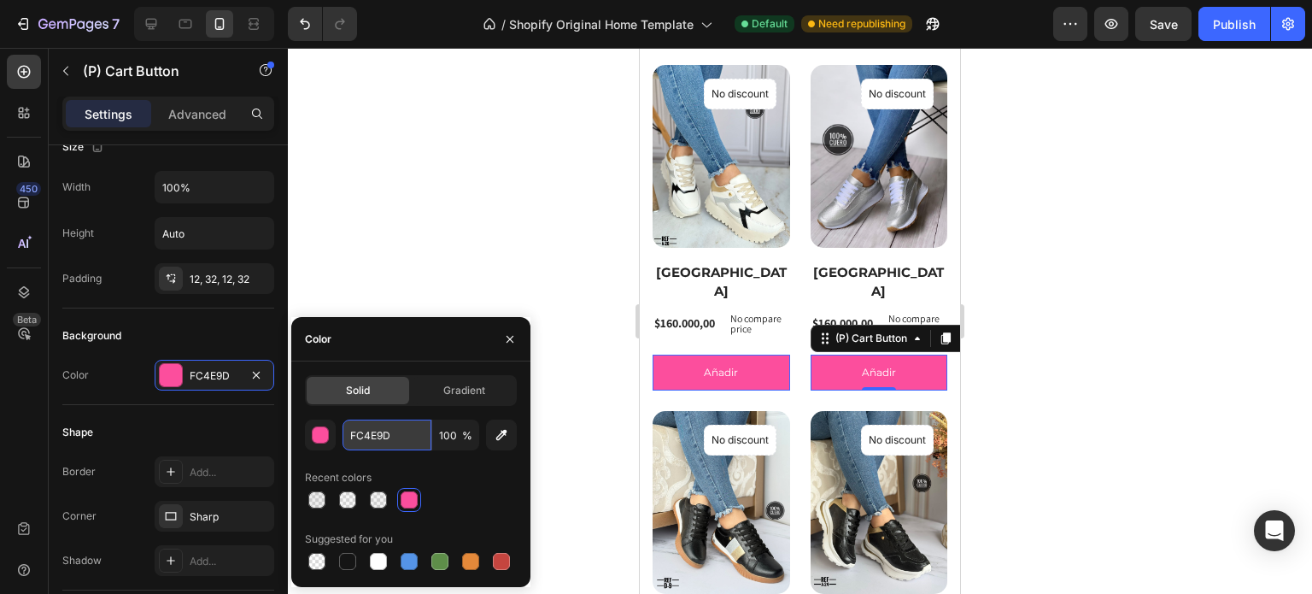
click at [420, 437] on input "FC4E9D" at bounding box center [387, 434] width 89 height 31
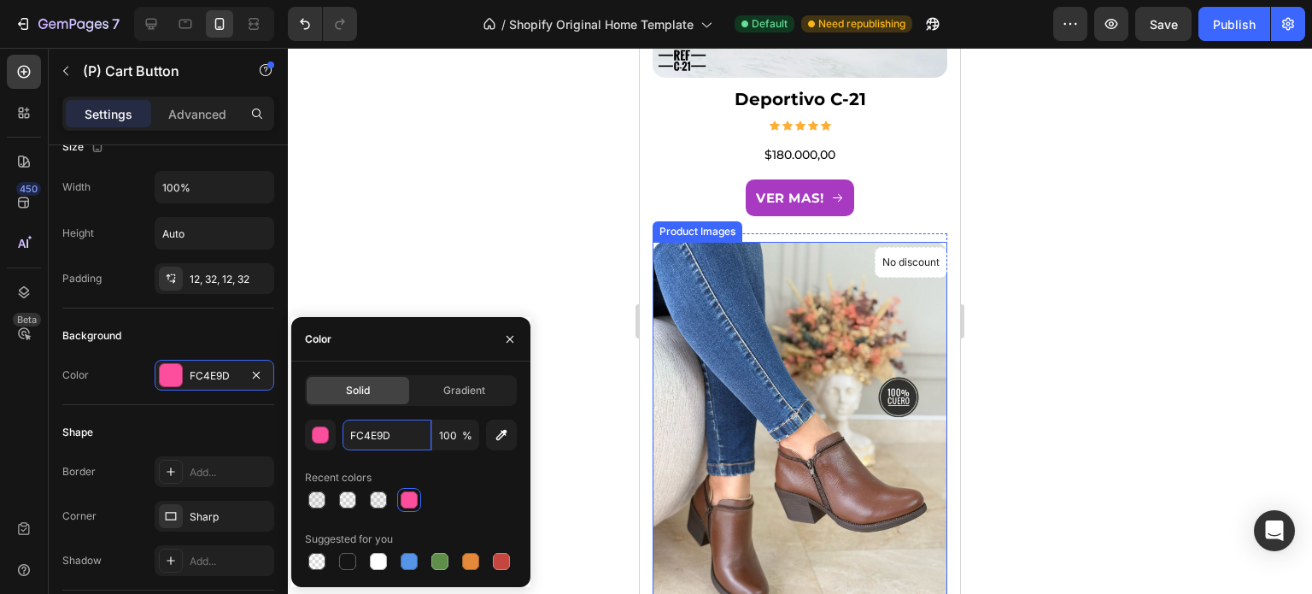
scroll to position [2392, 0]
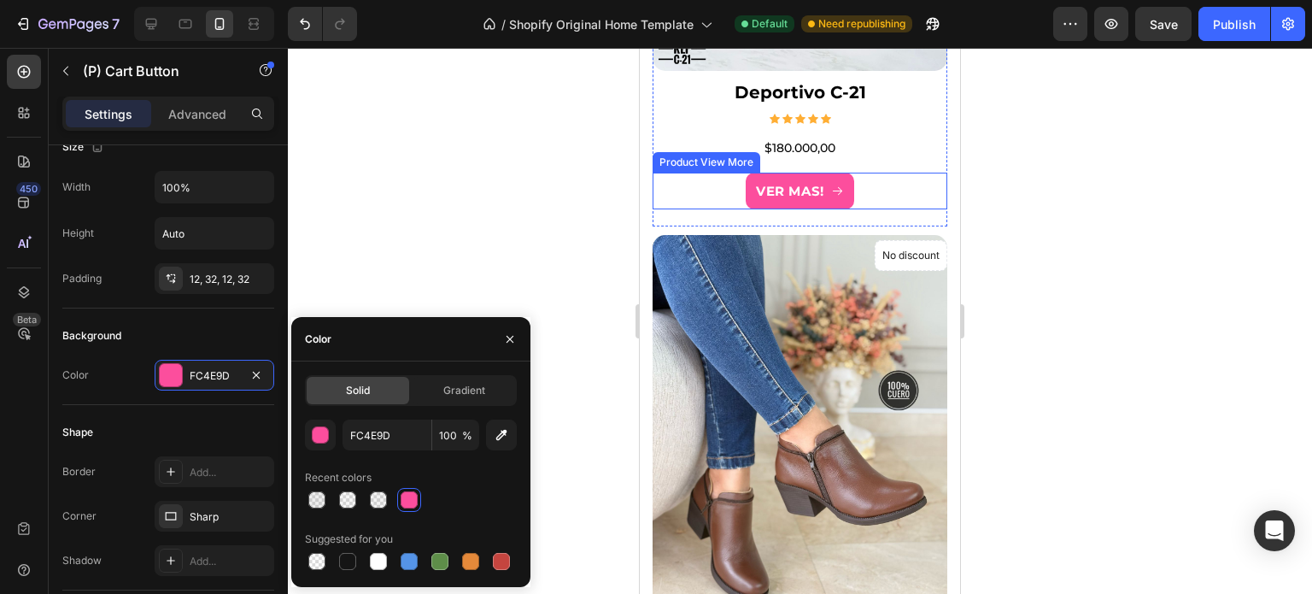
click at [831, 179] on span "VER MAS!" at bounding box center [837, 190] width 13 height 23
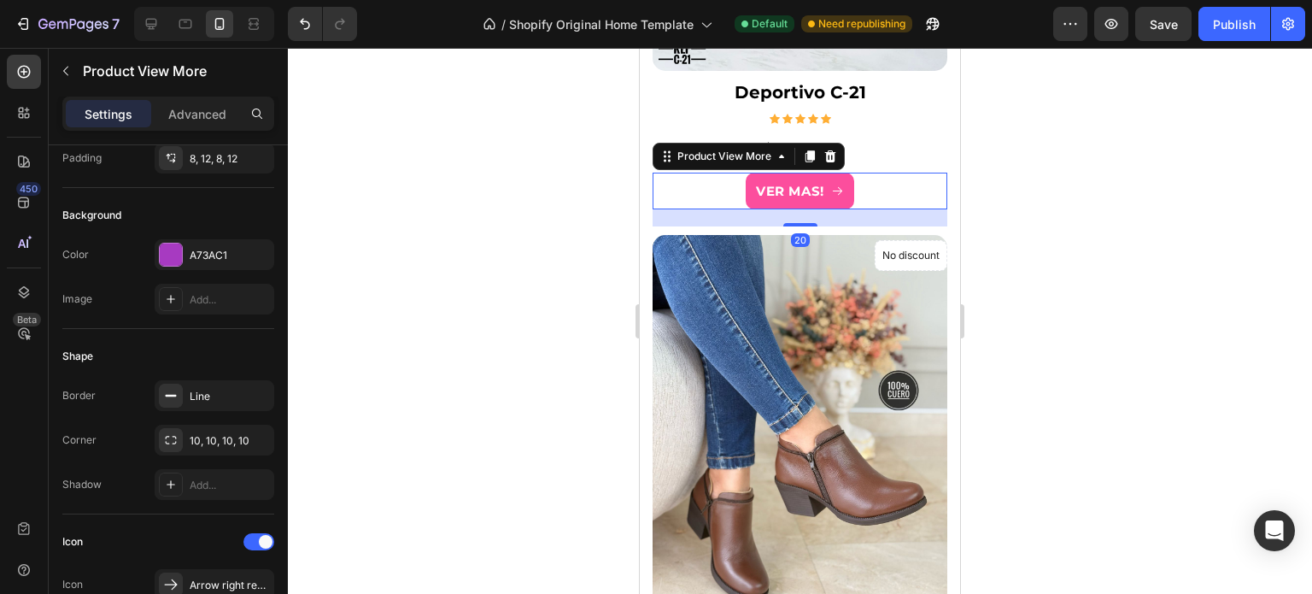
scroll to position [0, 0]
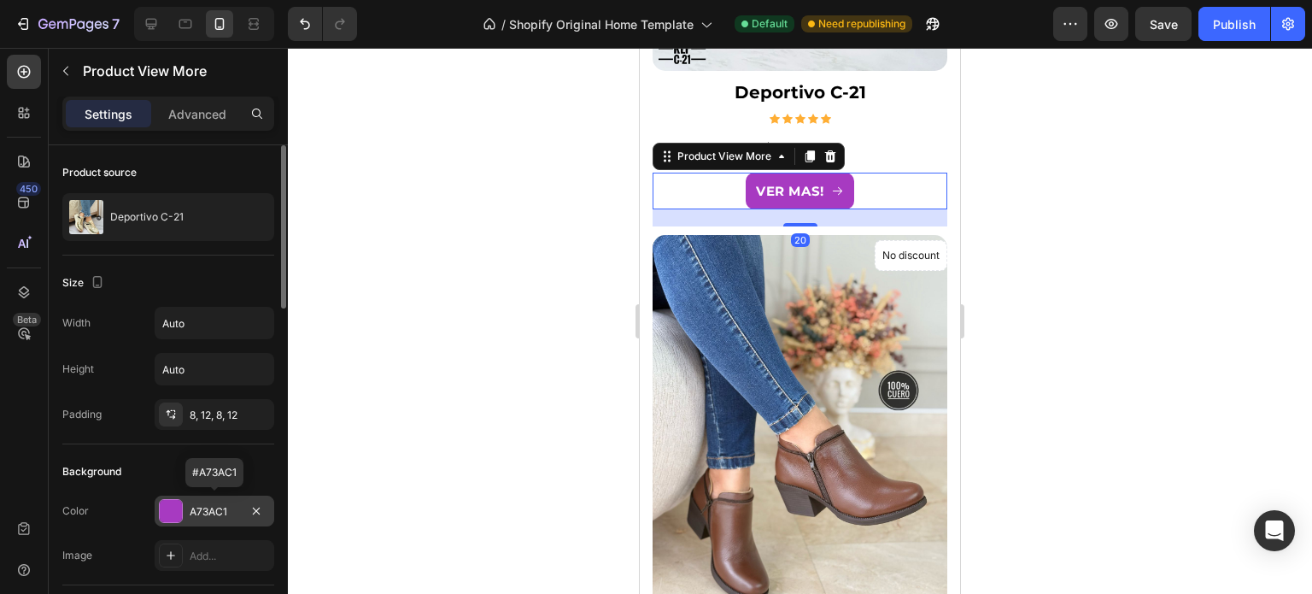
drag, startPoint x: 231, startPoint y: 510, endPoint x: 195, endPoint y: 512, distance: 35.9
click at [195, 512] on div "A73AC1" at bounding box center [215, 511] width 50 height 15
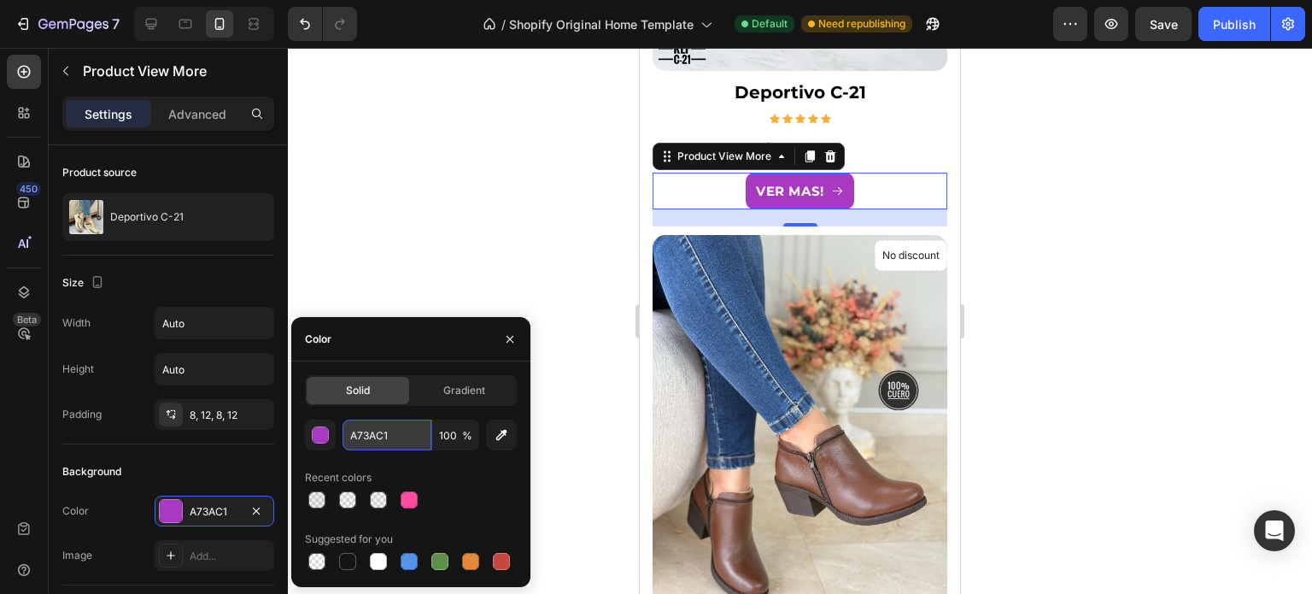
click at [386, 434] on input "A73AC1" at bounding box center [387, 434] width 89 height 31
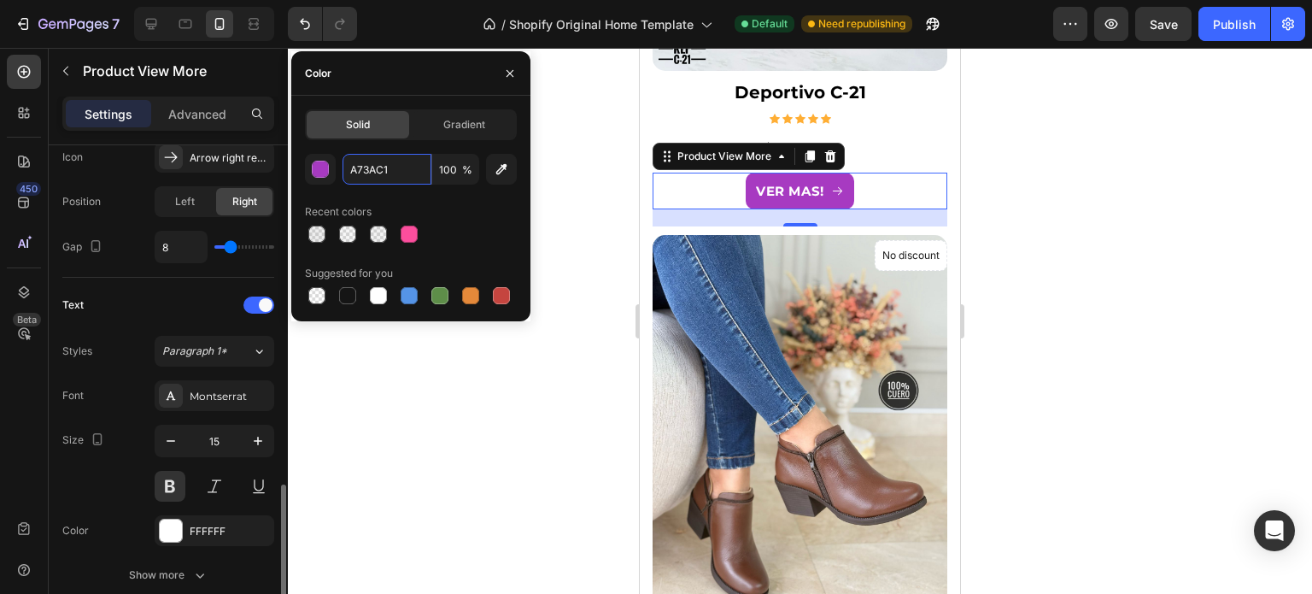
scroll to position [769, 0]
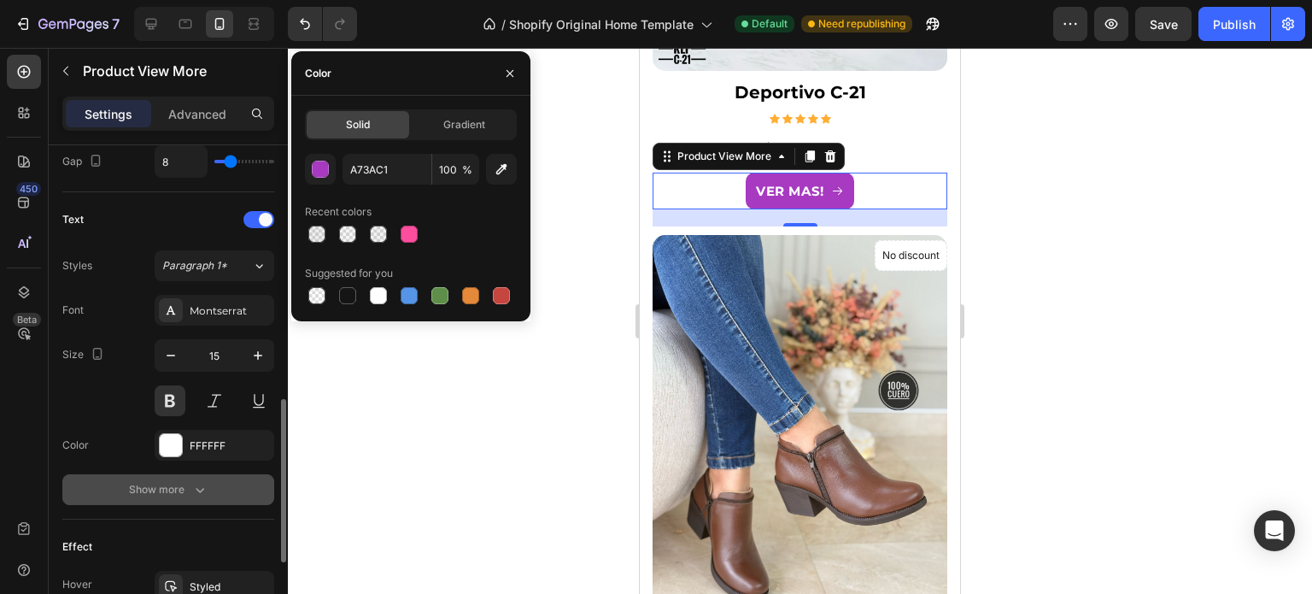
click at [191, 475] on button "Show more" at bounding box center [168, 489] width 212 height 31
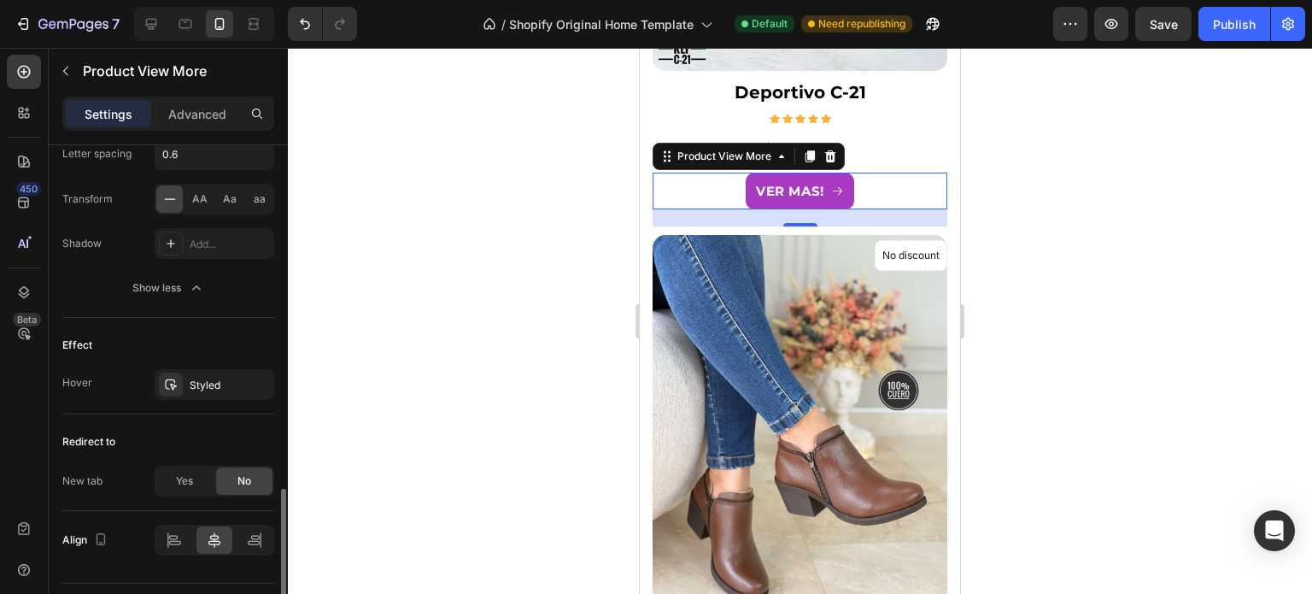
scroll to position [1235, 0]
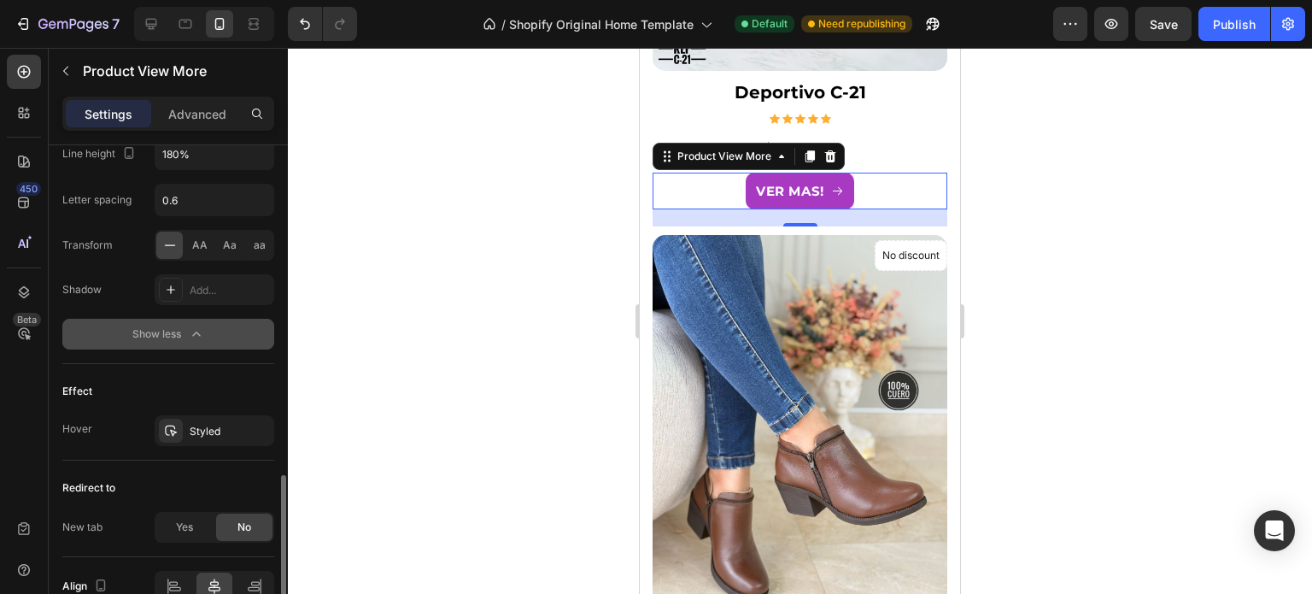
click at [201, 332] on icon "button" at bounding box center [196, 333] width 17 height 17
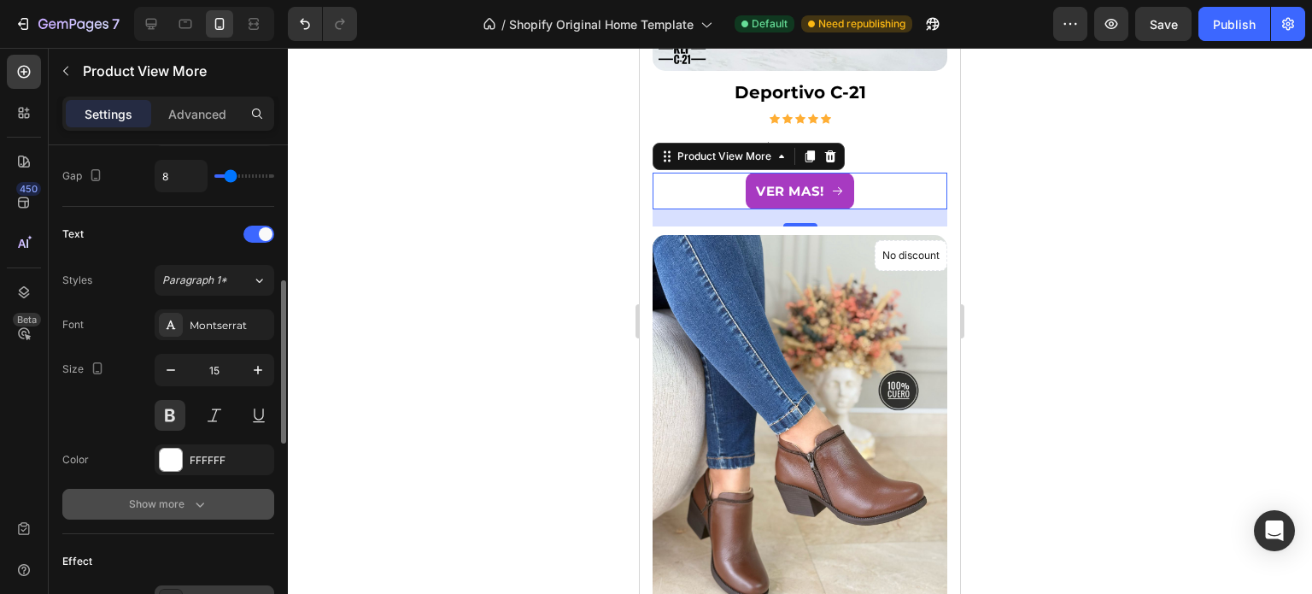
scroll to position [583, 0]
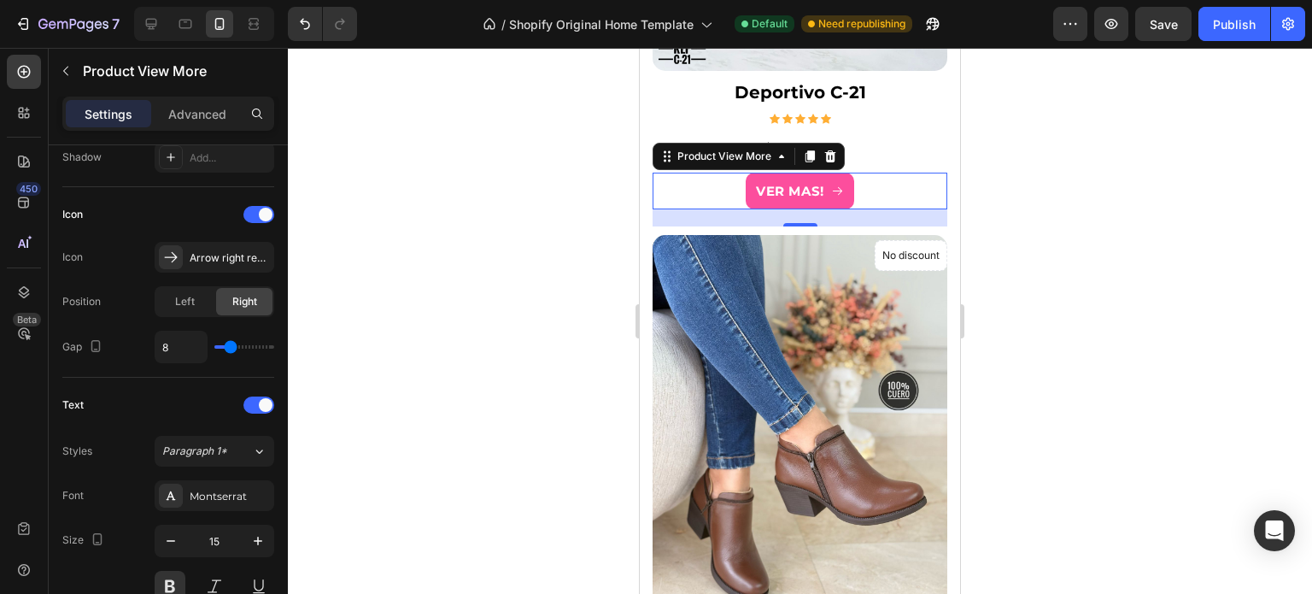
click at [841, 173] on button "VER MAS!" at bounding box center [800, 191] width 108 height 37
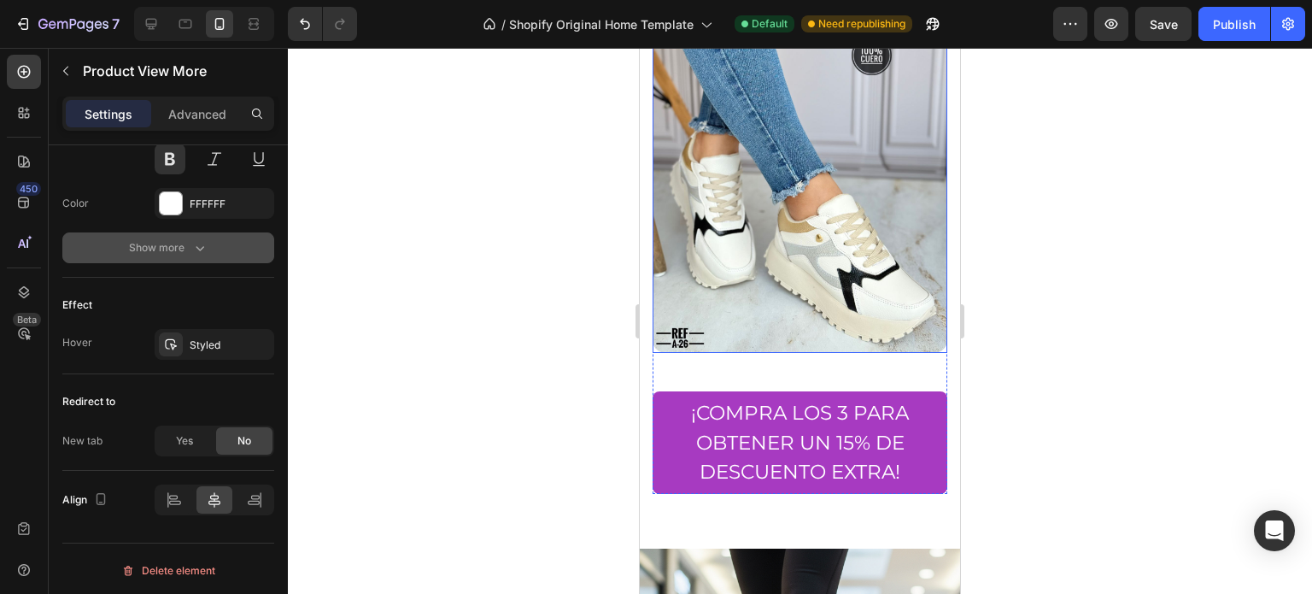
scroll to position [3502, 0]
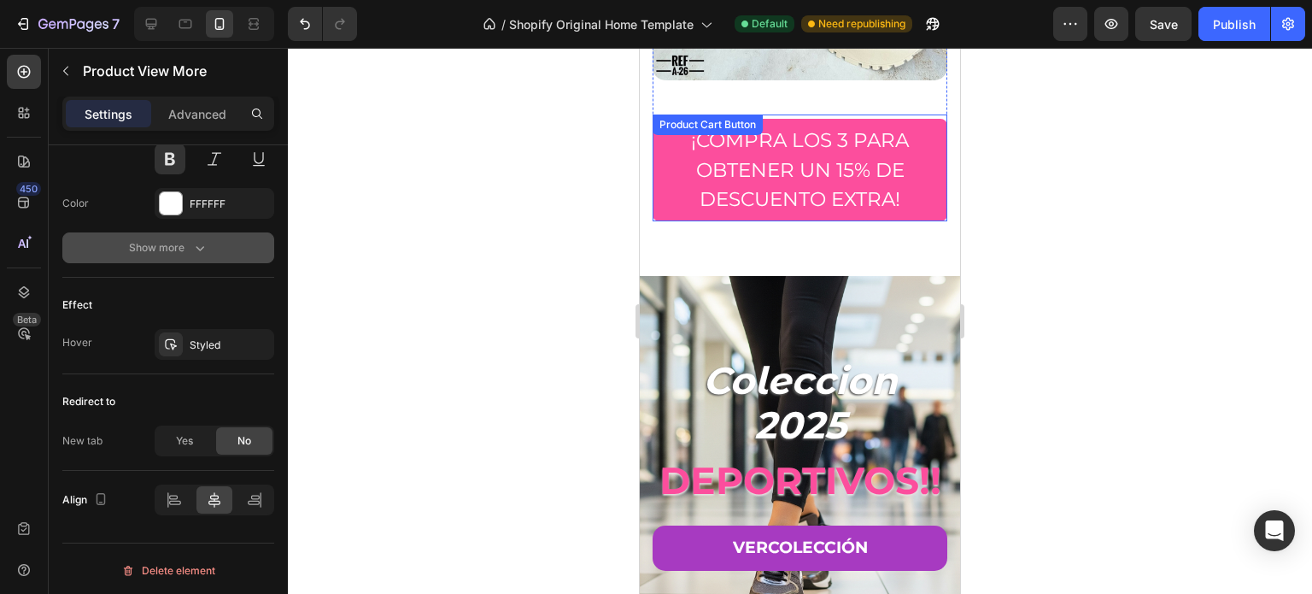
click at [928, 155] on button "¡Compra los 3 para obtener un 15% de descuento extra!" at bounding box center [800, 170] width 295 height 103
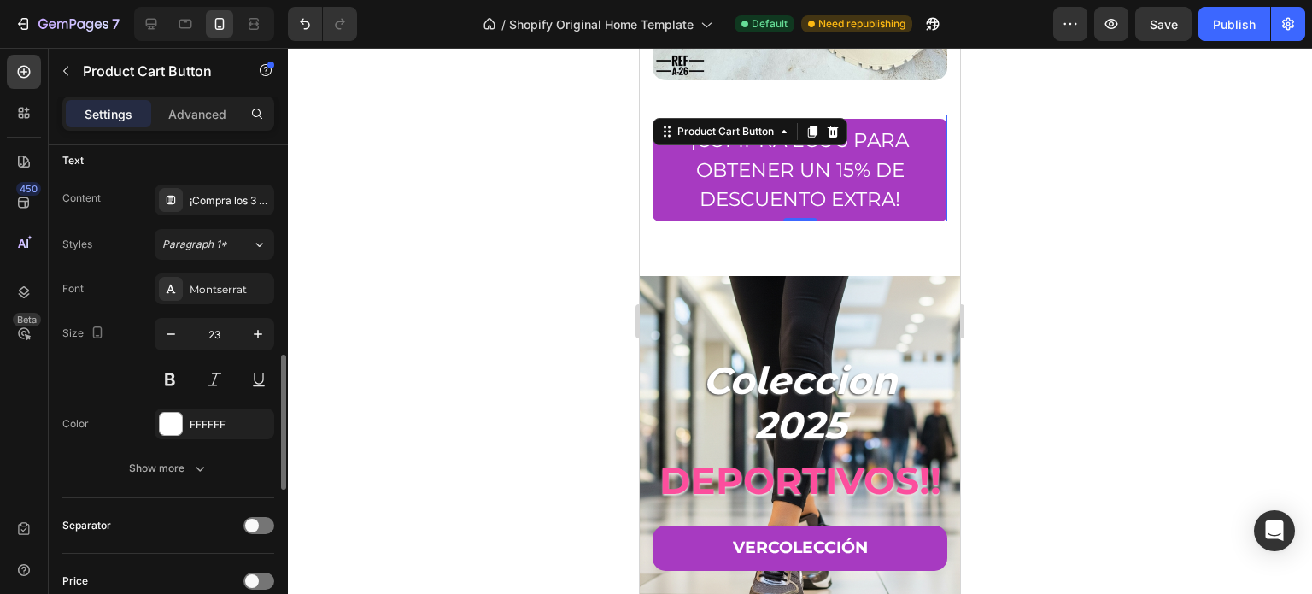
scroll to position [854, 0]
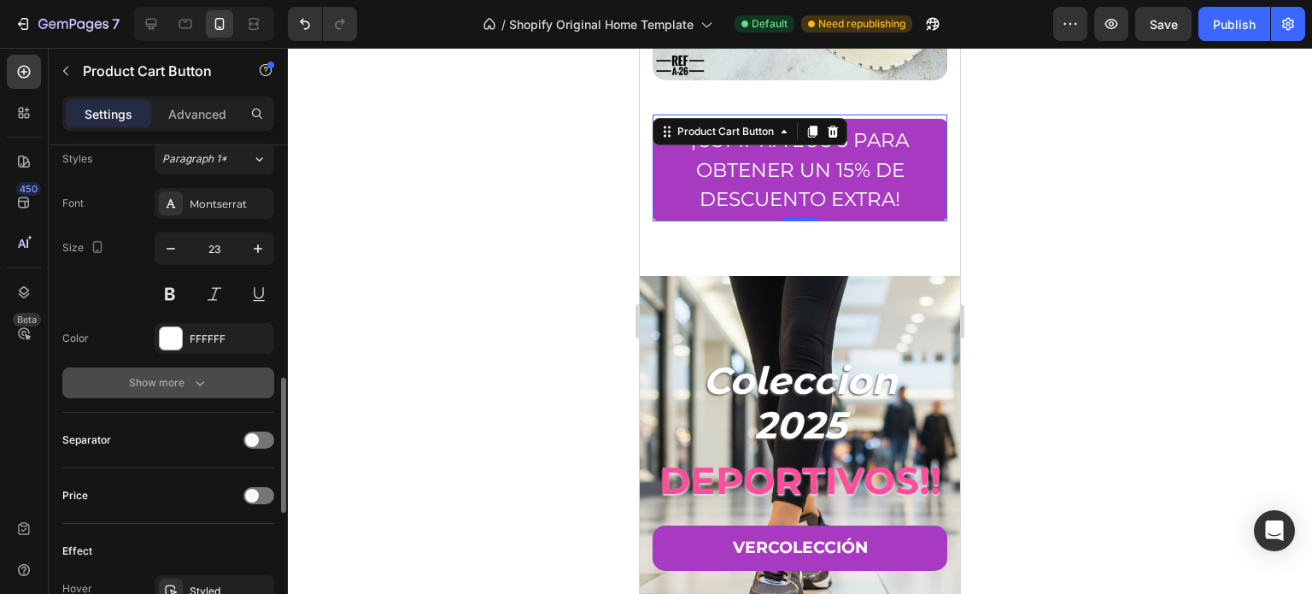
click at [188, 378] on div "Show more" at bounding box center [168, 382] width 79 height 17
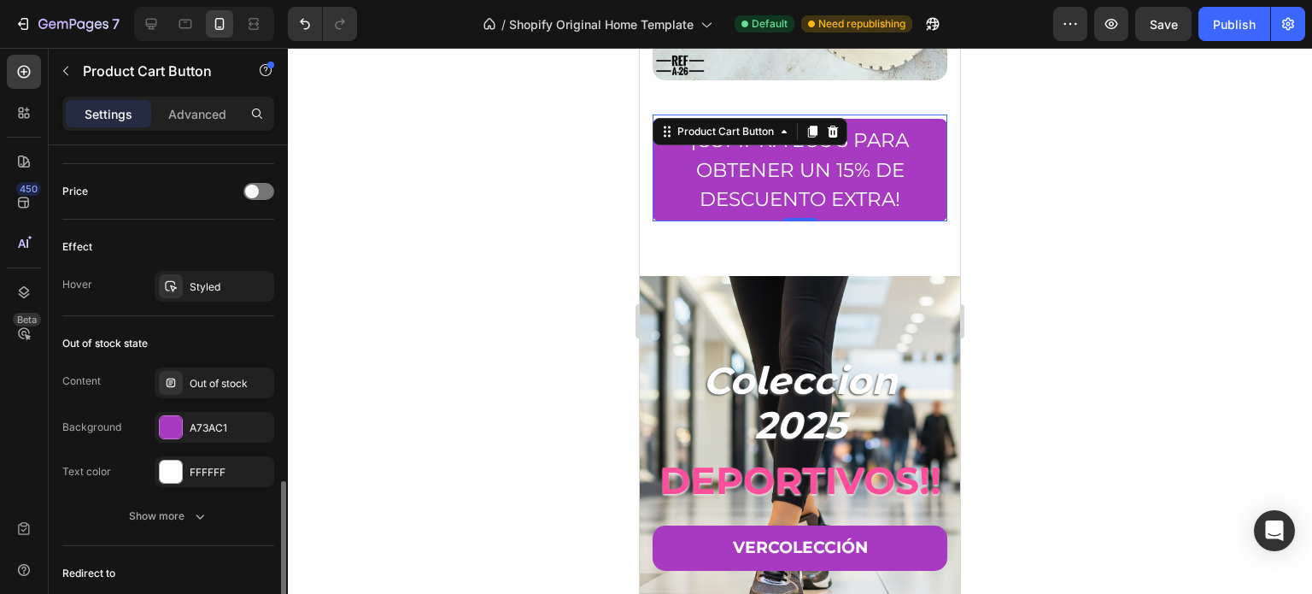
scroll to position [1555, 0]
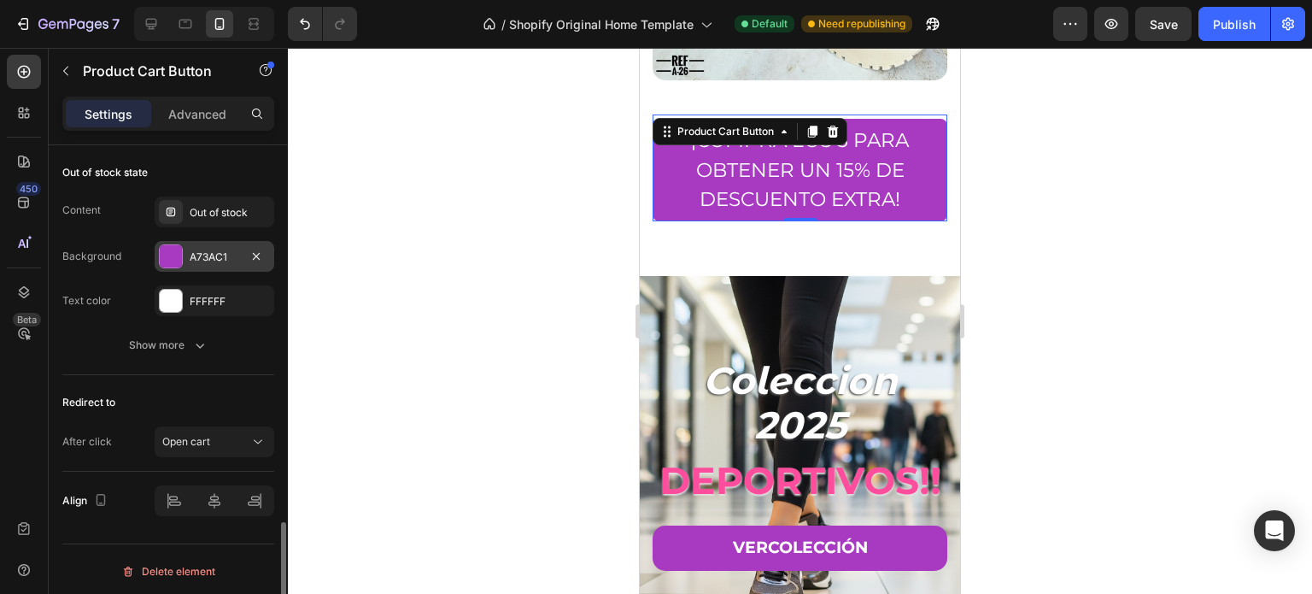
click at [206, 261] on div "A73AC1" at bounding box center [215, 256] width 120 height 31
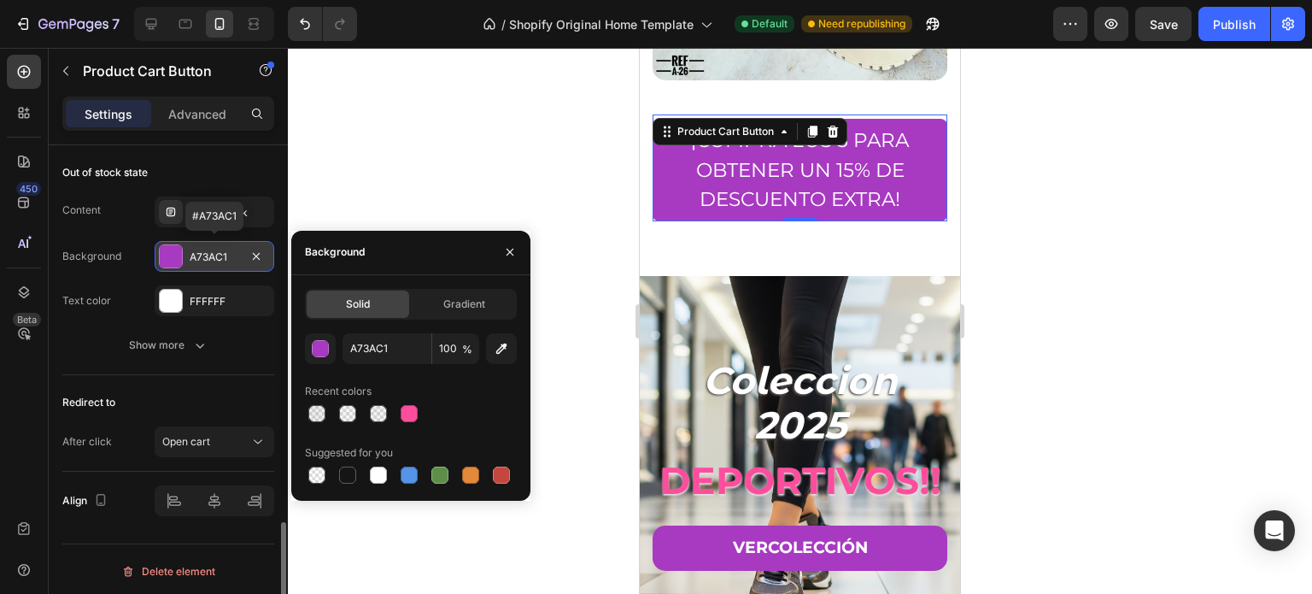
click at [206, 261] on div "A73AC1" at bounding box center [215, 256] width 120 height 31
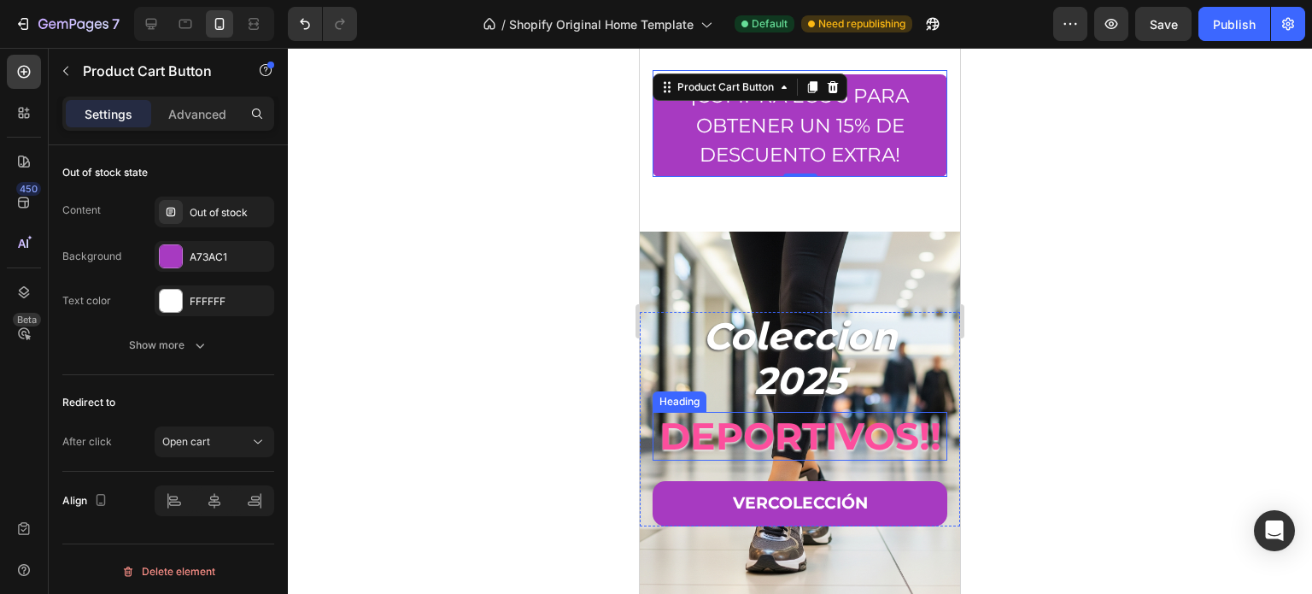
scroll to position [3759, 0]
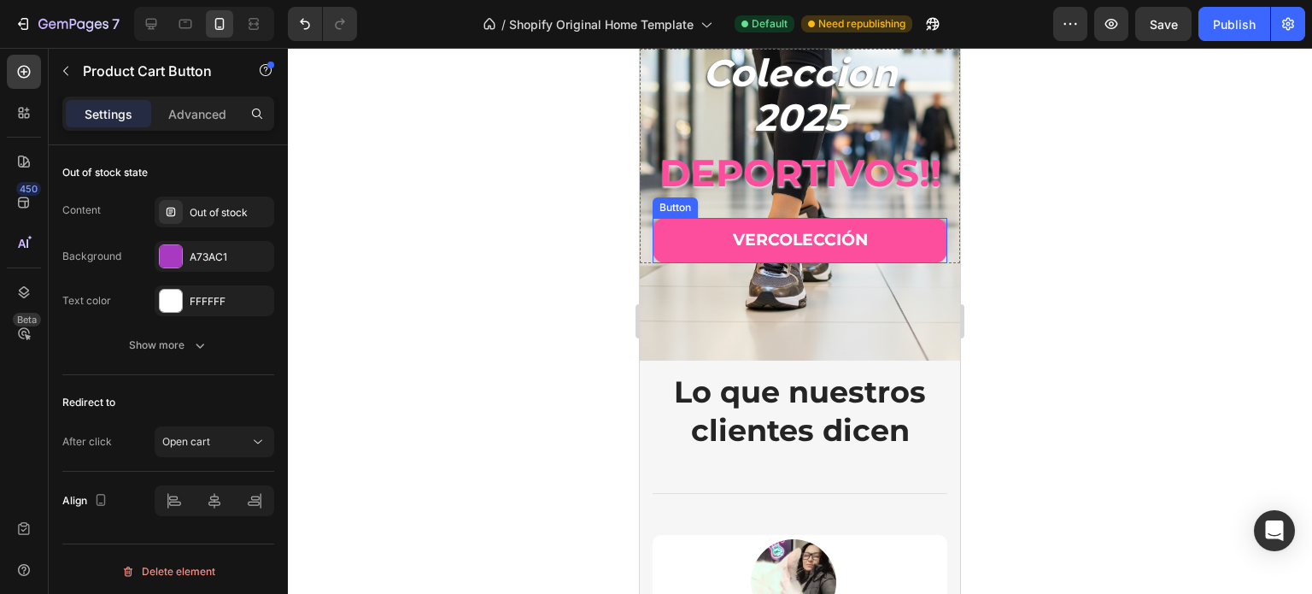
click at [860, 263] on button "Ver colección" at bounding box center [800, 240] width 295 height 45
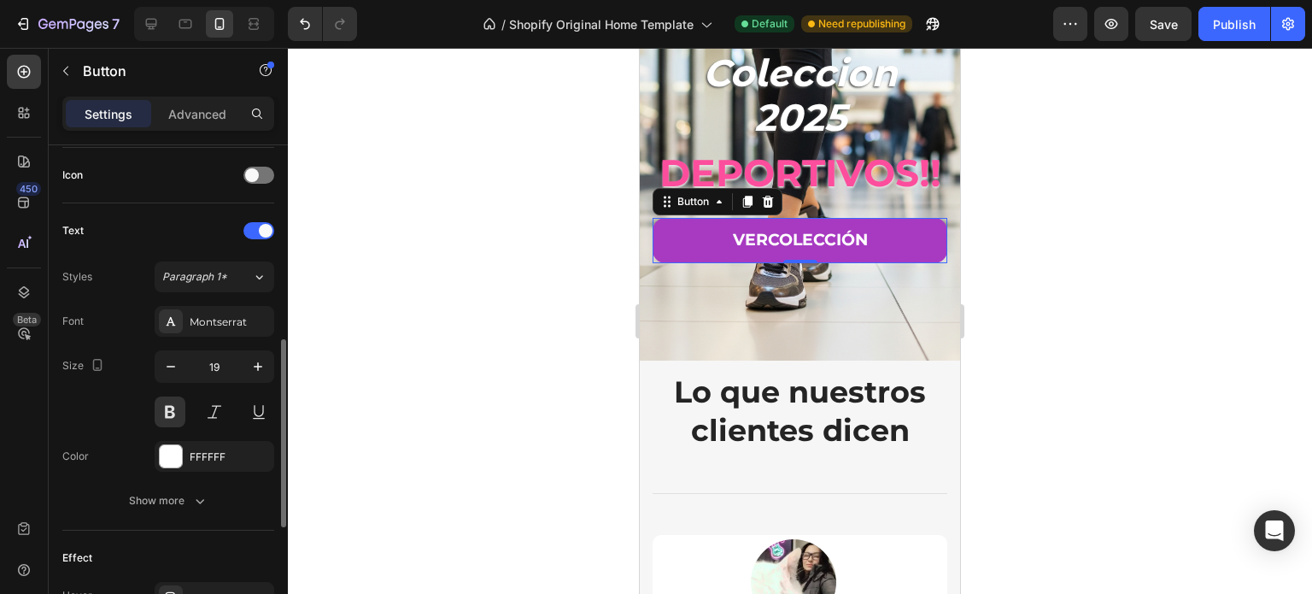
scroll to position [813, 0]
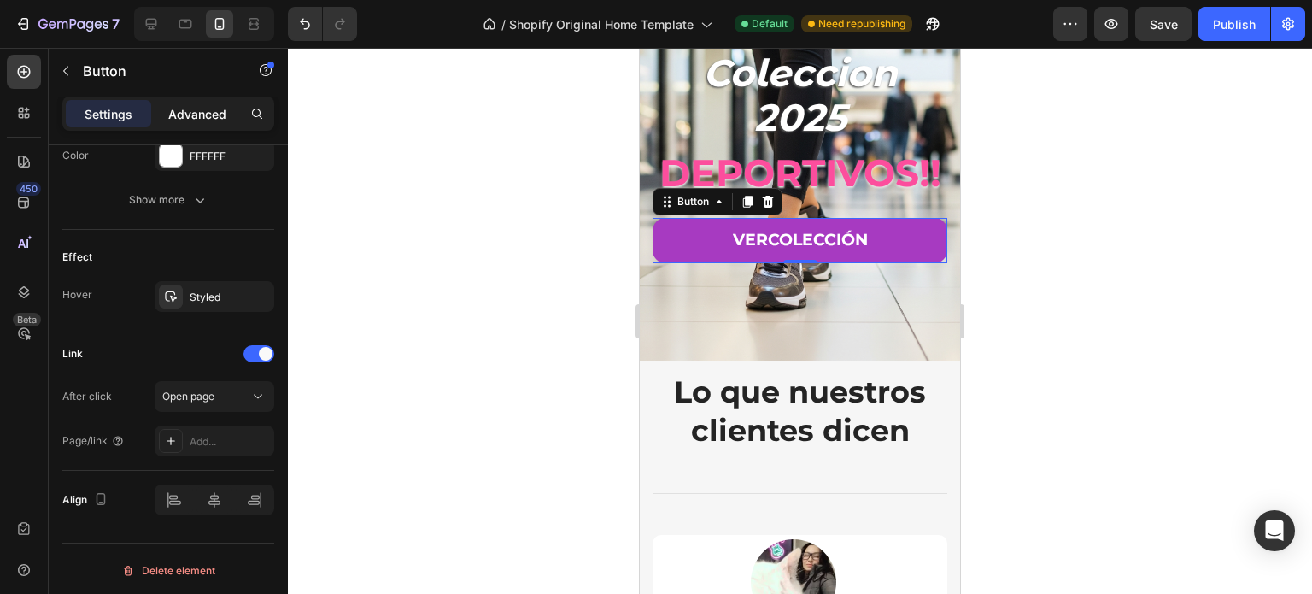
click at [185, 101] on div "Advanced" at bounding box center [197, 113] width 85 height 27
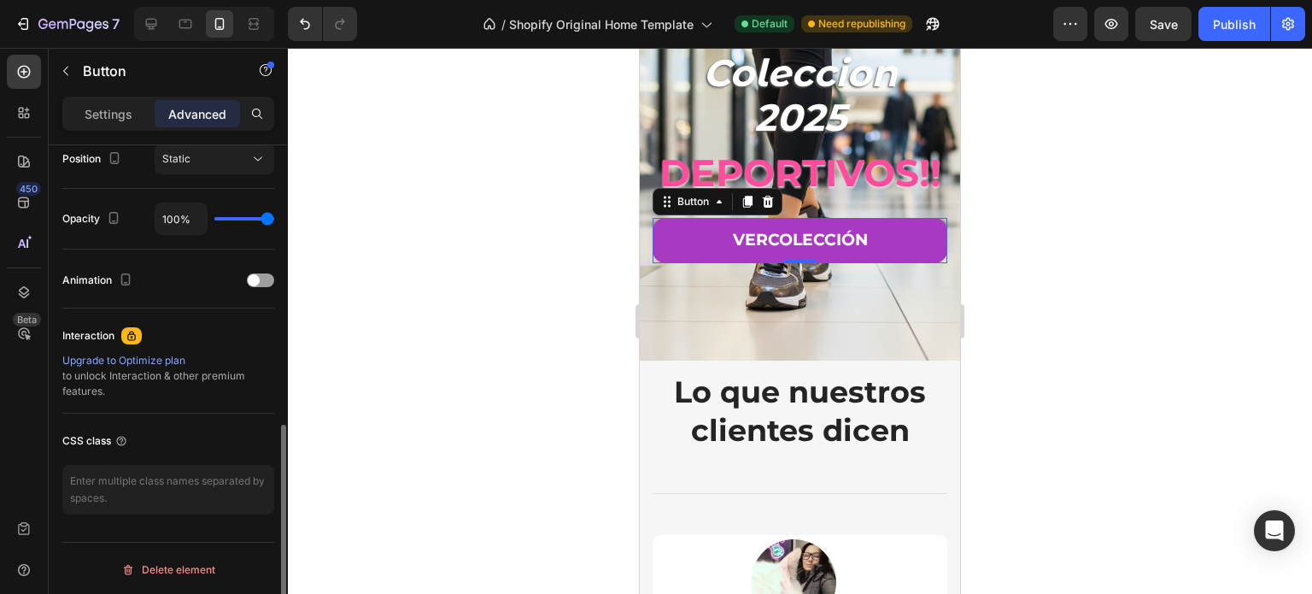
scroll to position [640, 0]
click at [112, 108] on p "Settings" at bounding box center [109, 114] width 48 height 18
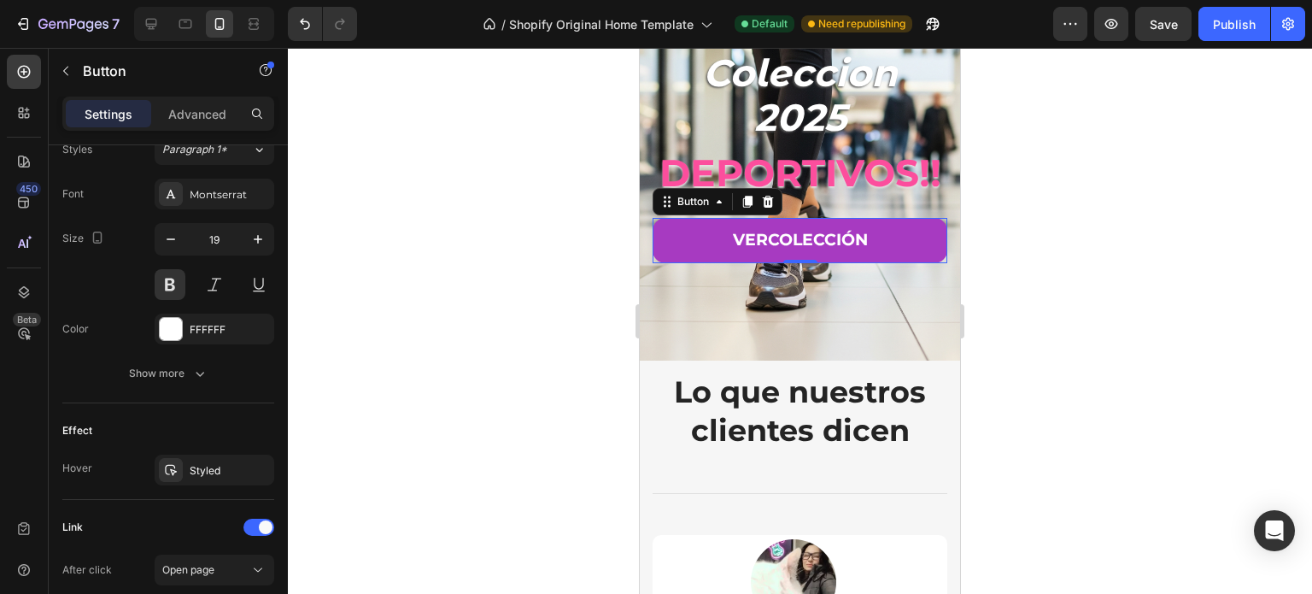
scroll to position [811, 0]
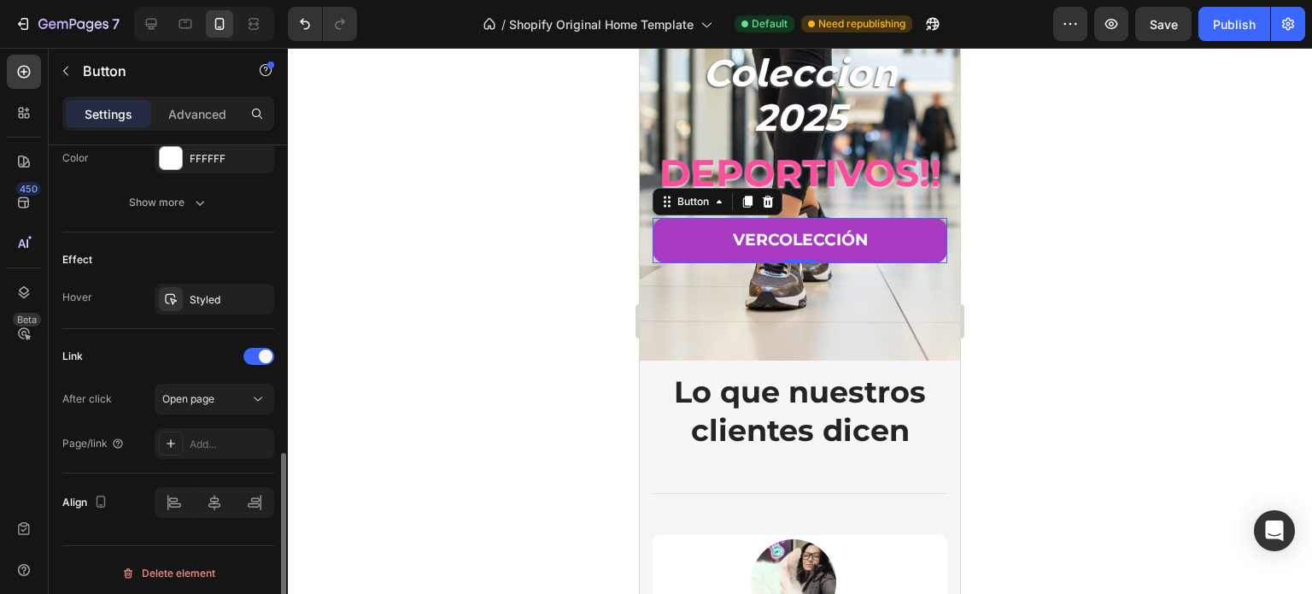
click at [211, 208] on button "Show more" at bounding box center [168, 202] width 212 height 31
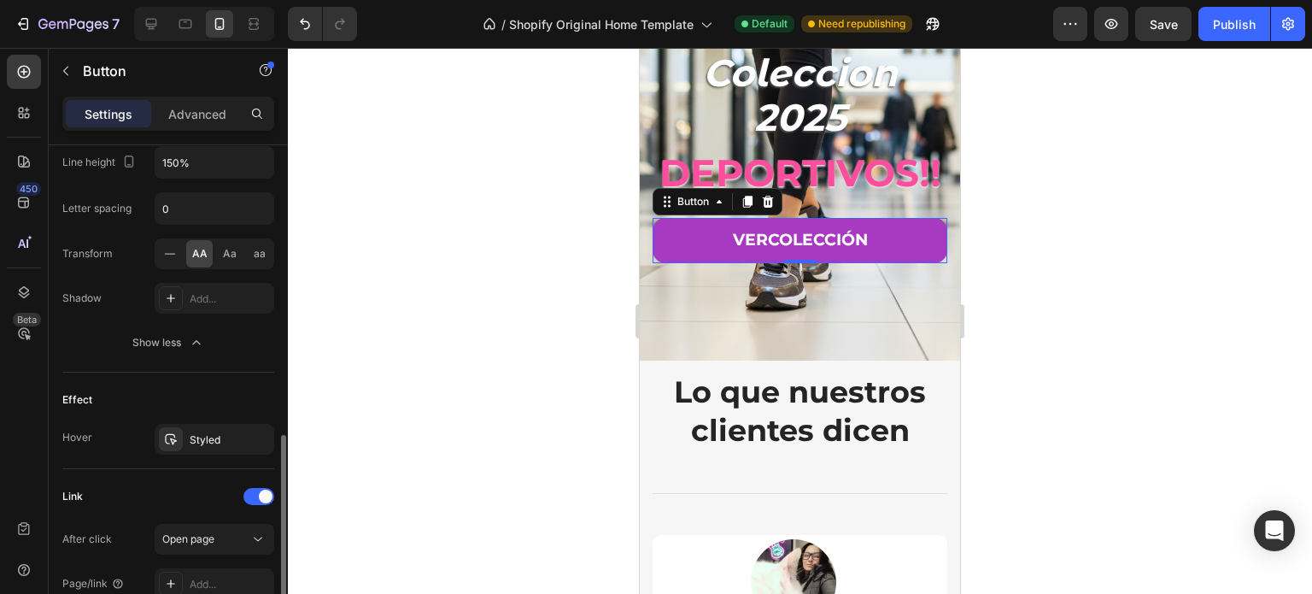
scroll to position [1039, 0]
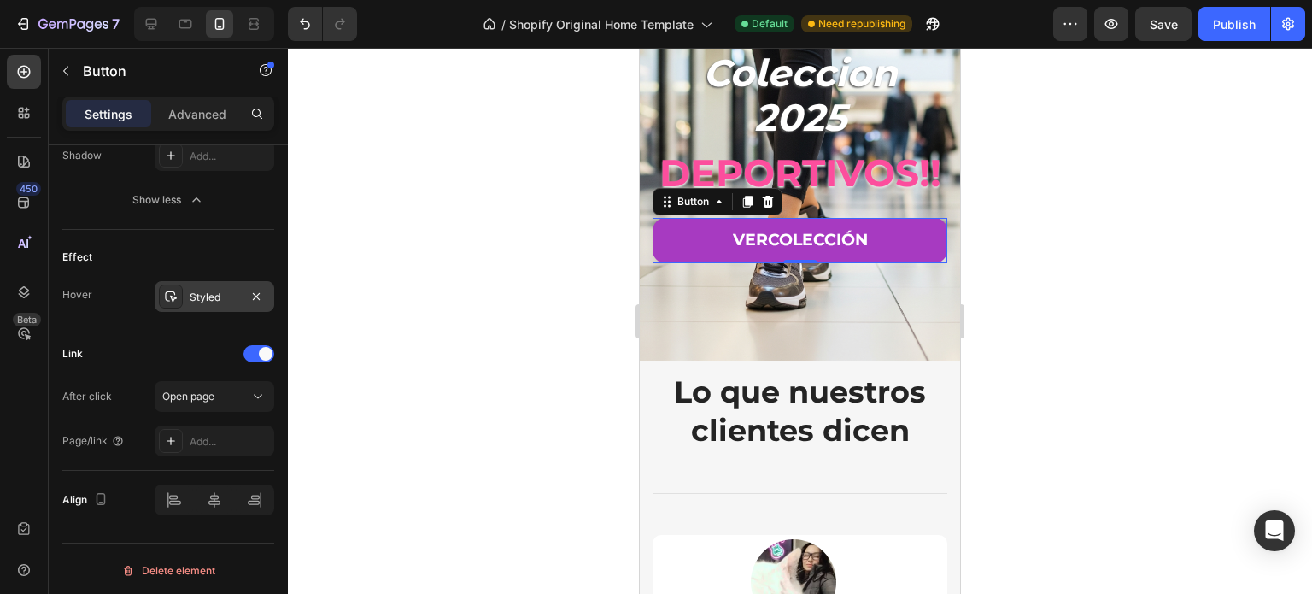
click at [204, 290] on div "Styled" at bounding box center [215, 297] width 50 height 15
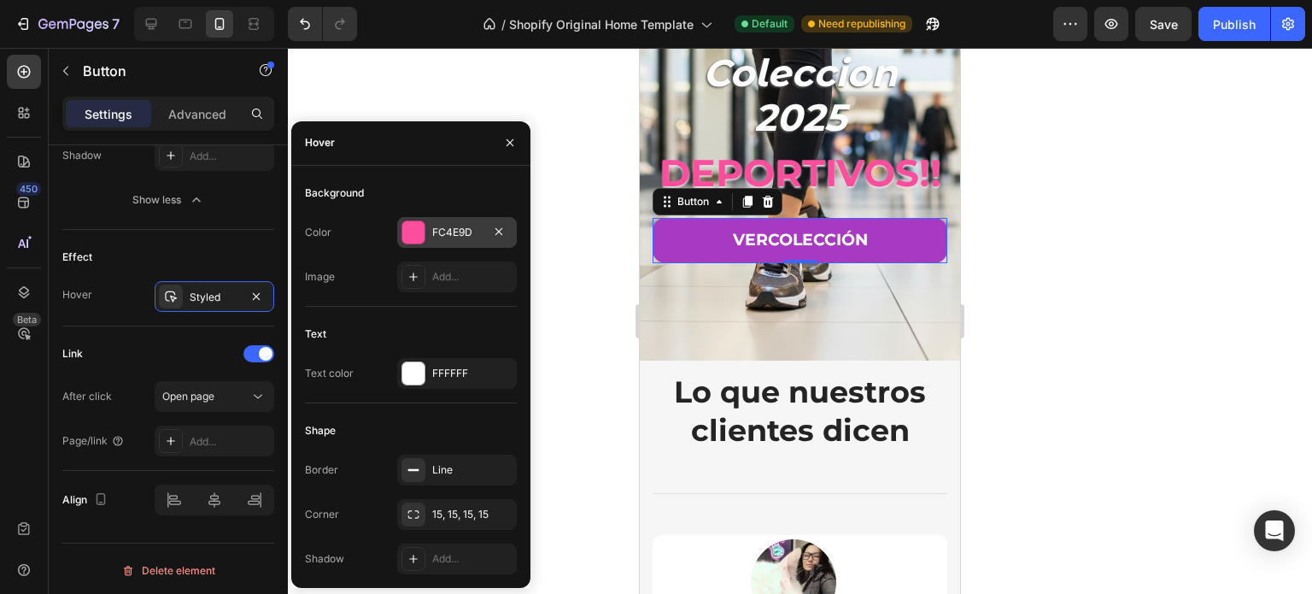
click at [475, 224] on div "FC4E9D" at bounding box center [457, 232] width 120 height 31
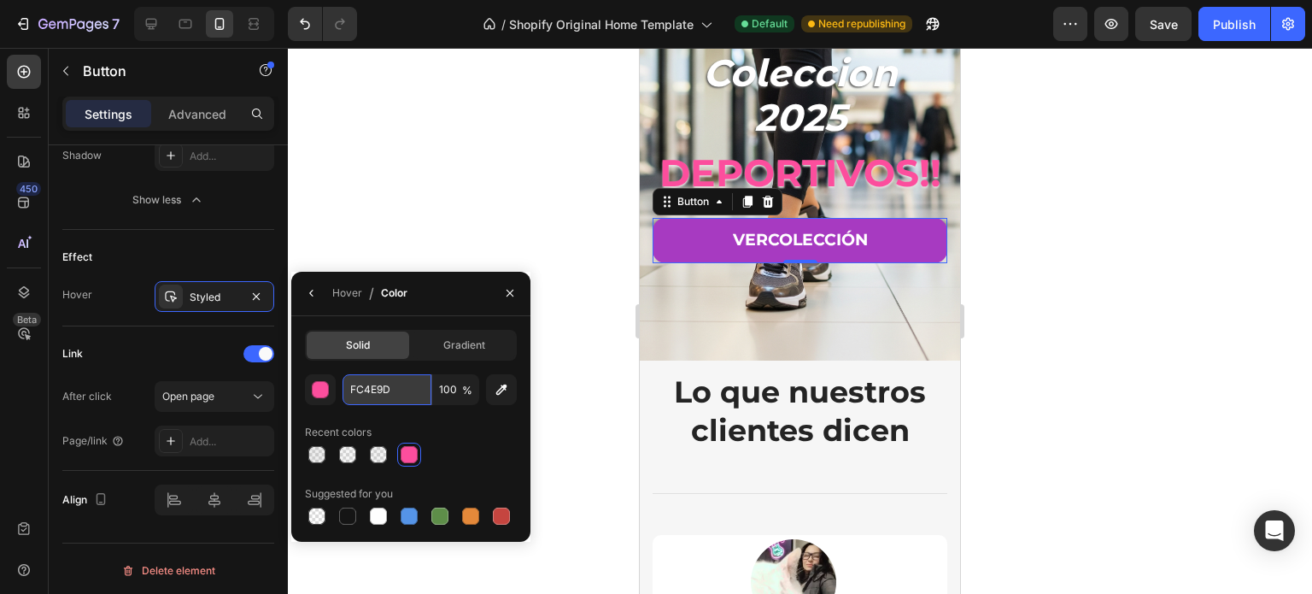
click at [396, 384] on input "FC4E9D" at bounding box center [387, 389] width 89 height 31
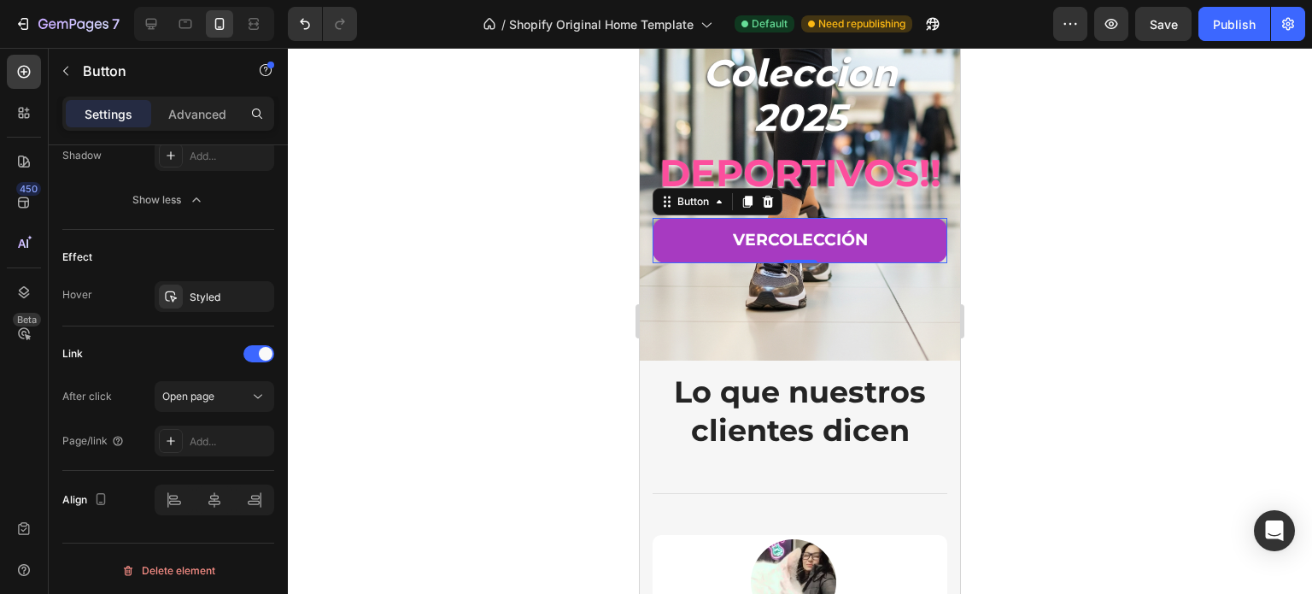
click at [403, 192] on div at bounding box center [800, 321] width 1024 height 546
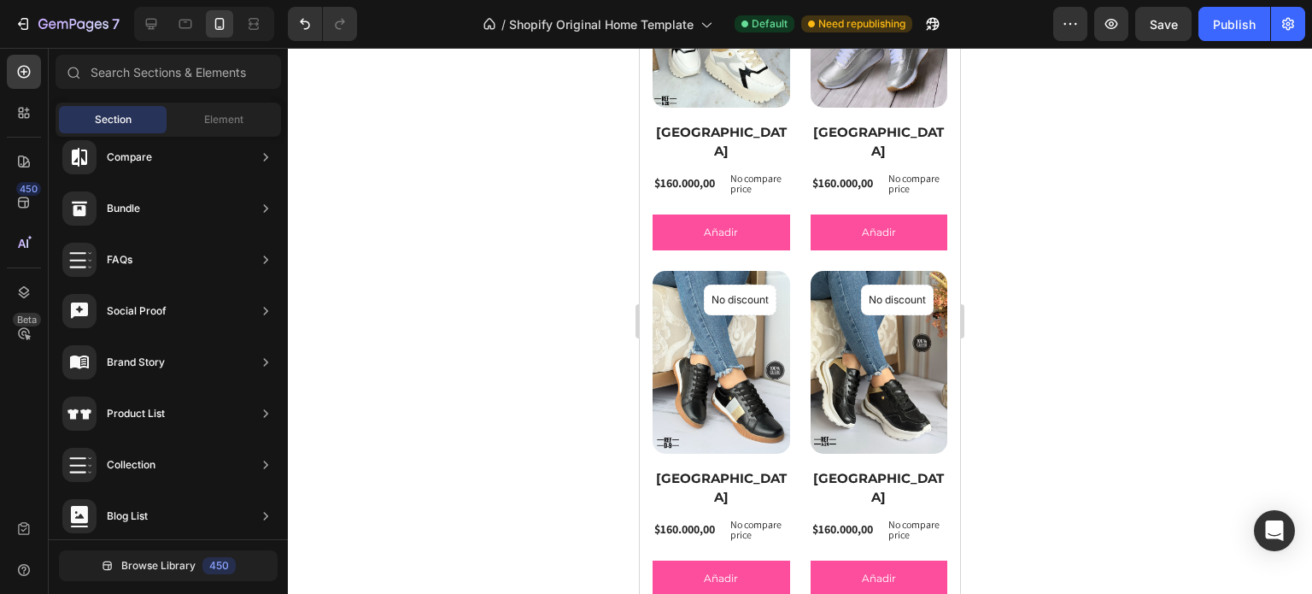
scroll to position [598, 0]
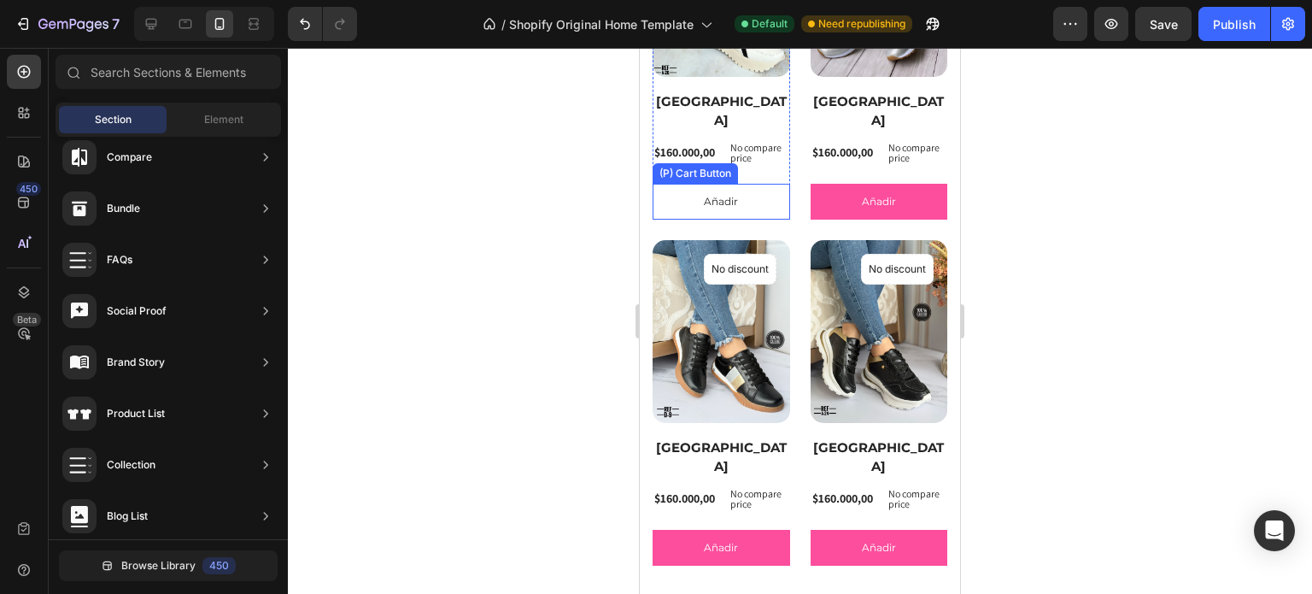
click at [769, 184] on button "Añadir" at bounding box center [722, 202] width 138 height 36
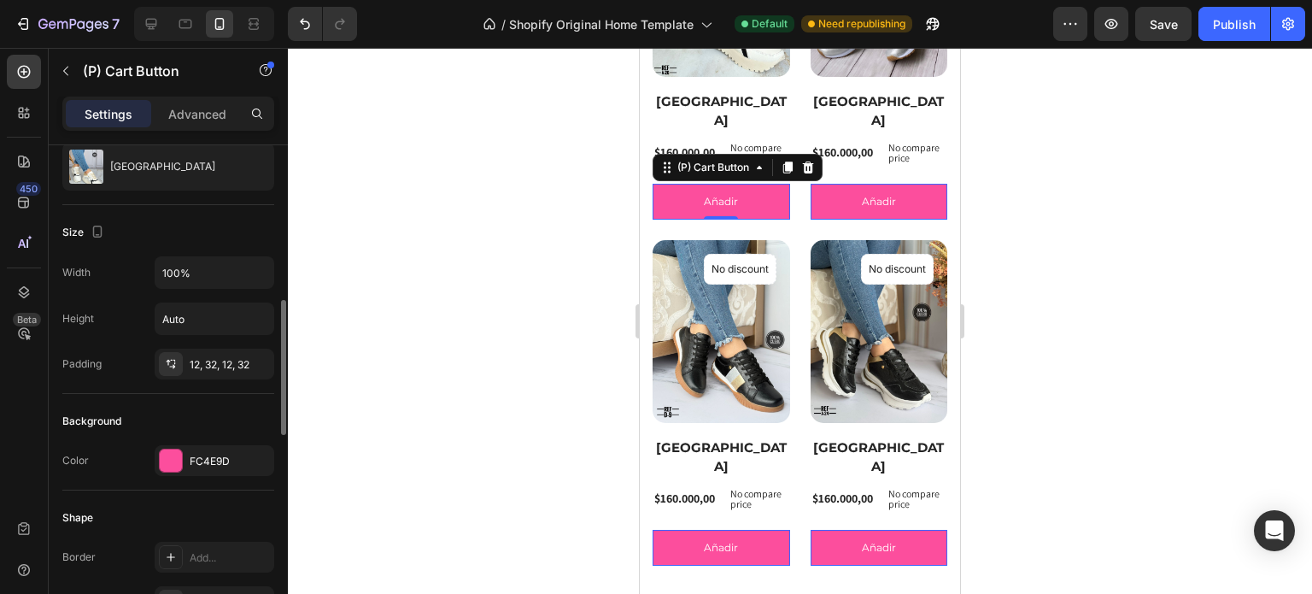
scroll to position [256, 0]
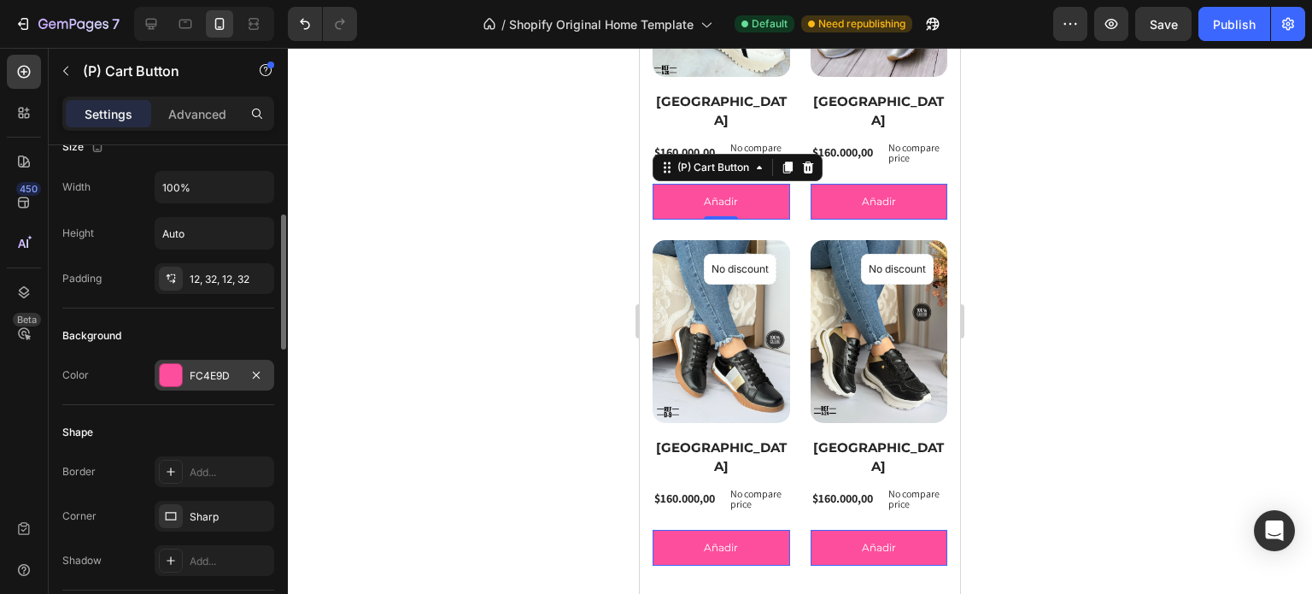
click at [226, 371] on div "FC4E9D" at bounding box center [215, 375] width 50 height 15
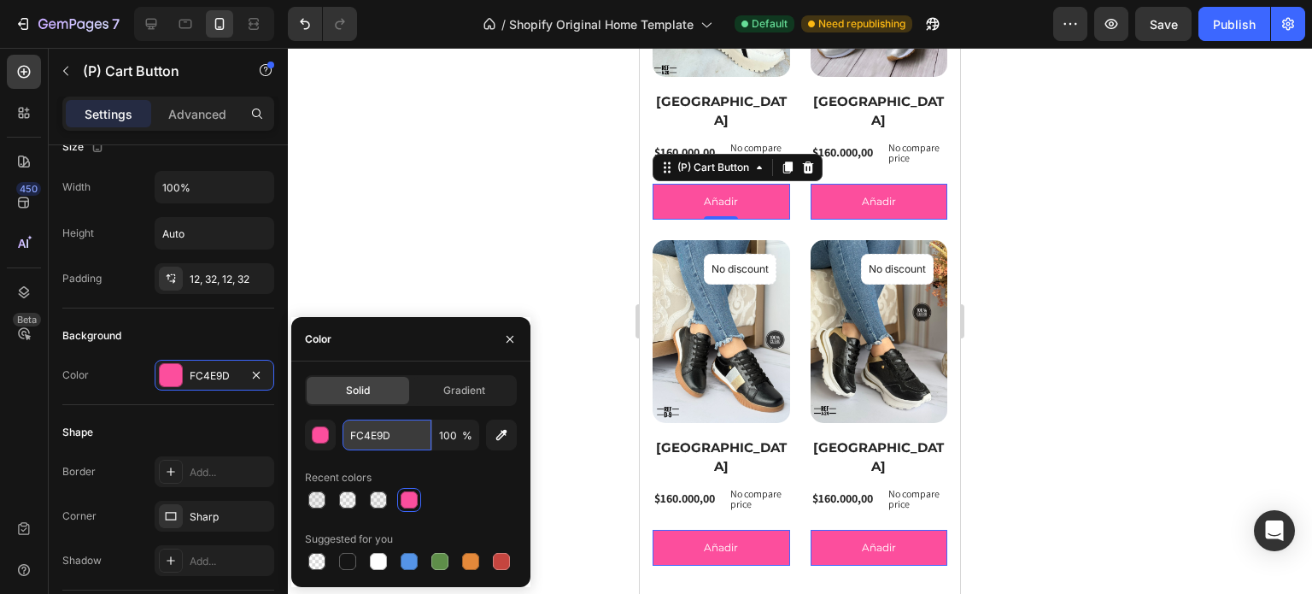
click at [414, 428] on input "FC4E9D" at bounding box center [387, 434] width 89 height 31
paste input "A73AC1"
type input "A73AC1"
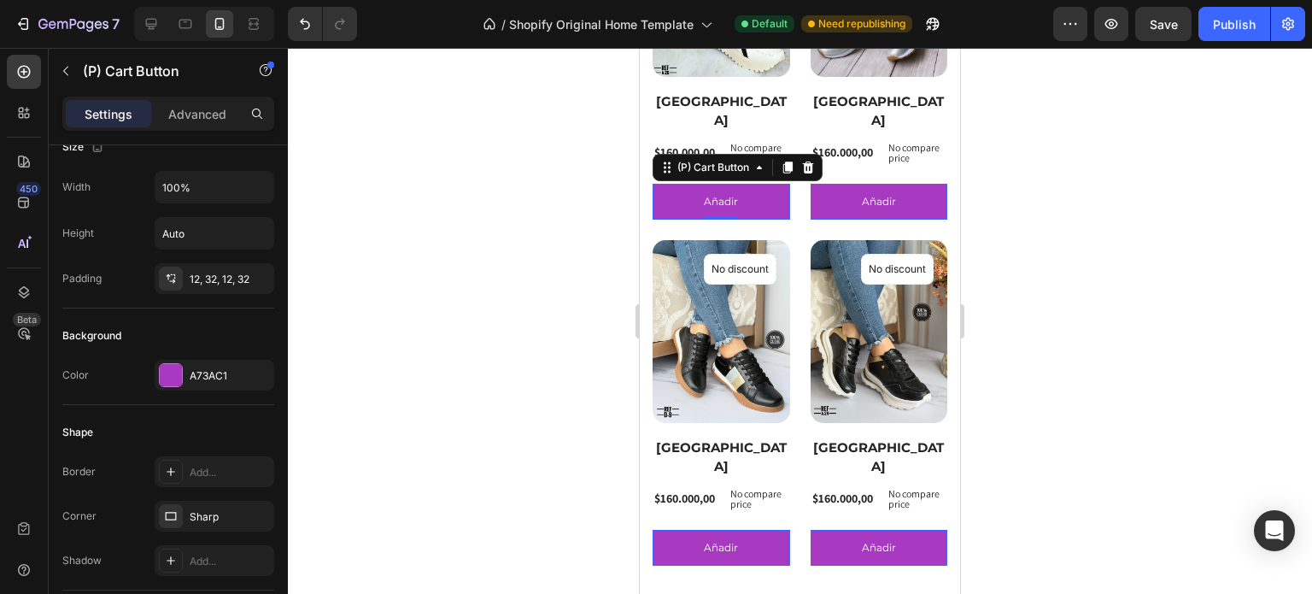
click at [359, 293] on div at bounding box center [800, 321] width 1024 height 546
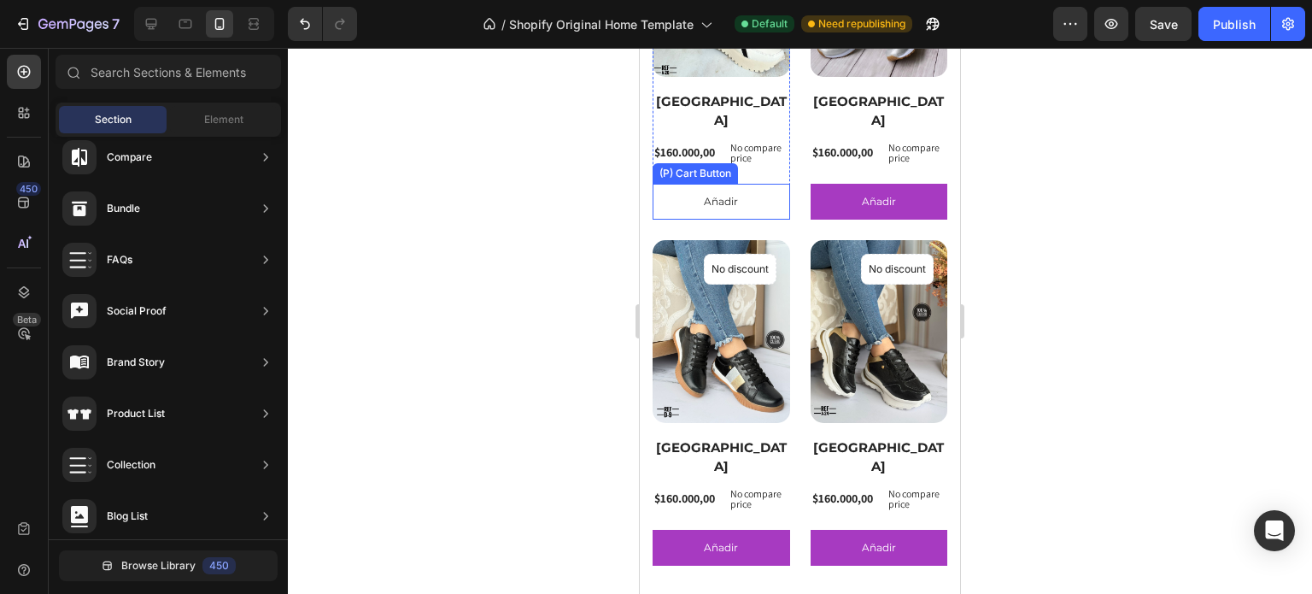
click at [773, 187] on button "Añadir" at bounding box center [722, 202] width 138 height 36
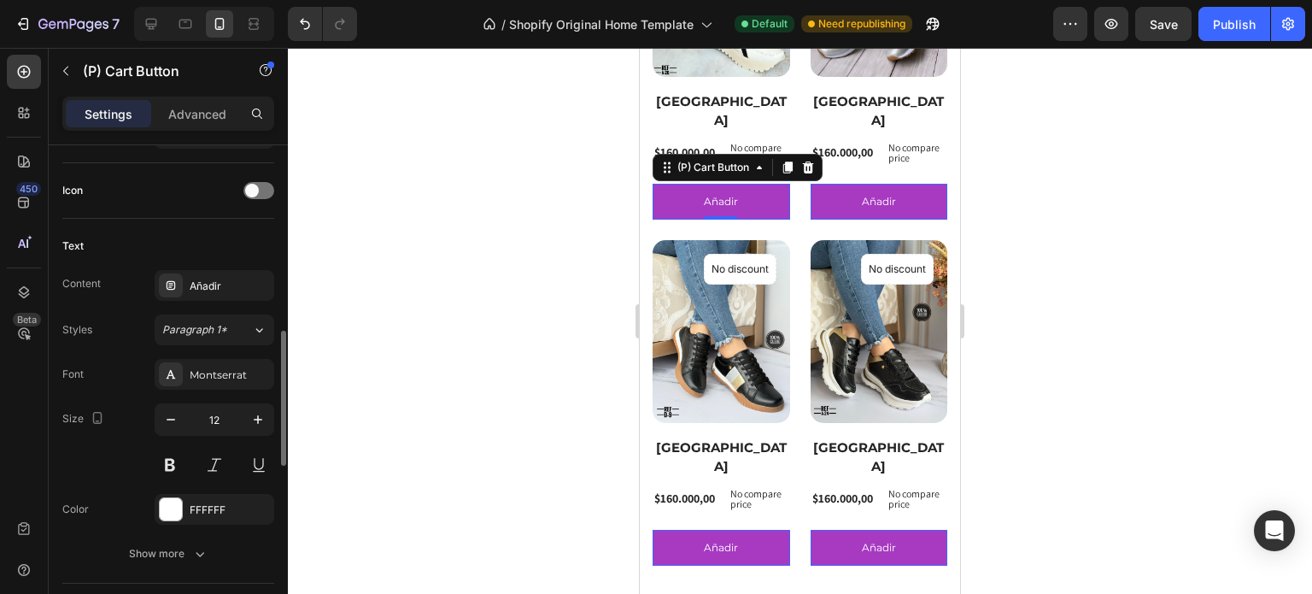
scroll to position [769, 0]
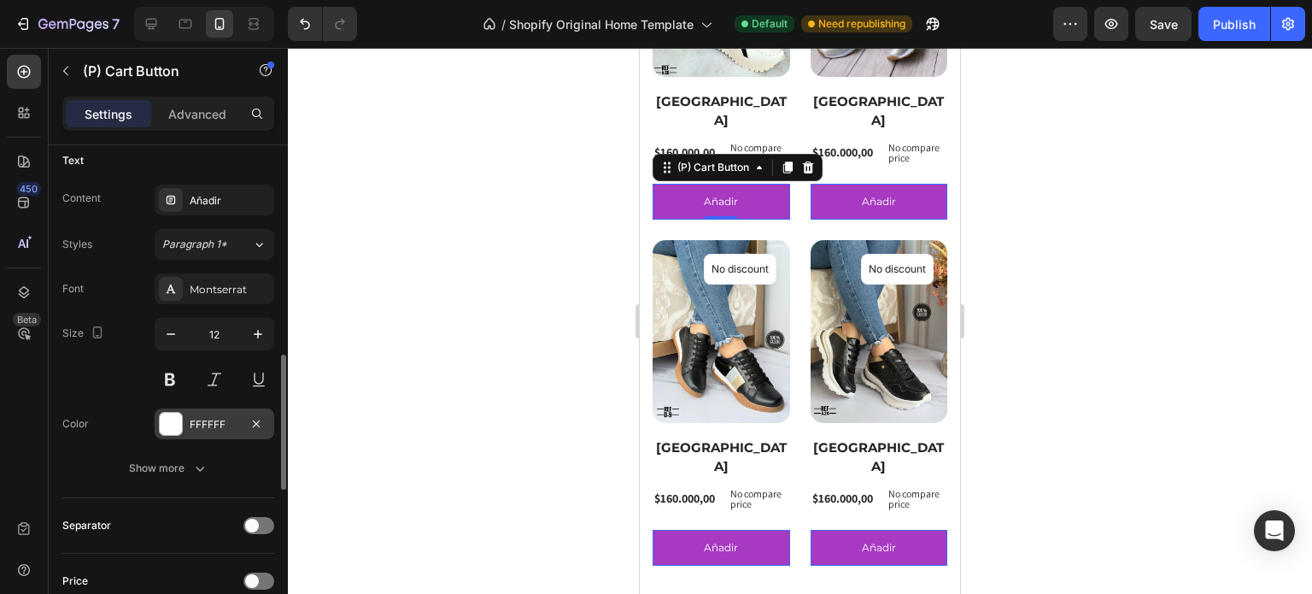
click at [196, 425] on div "FFFFFF" at bounding box center [215, 424] width 50 height 15
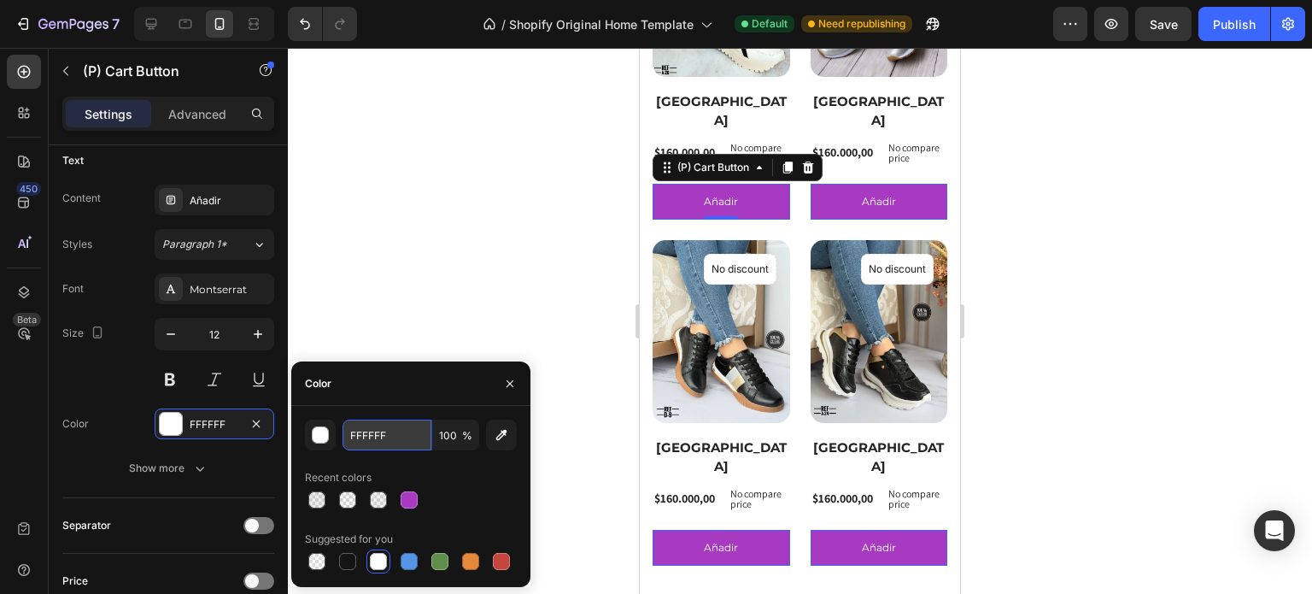
click at [387, 435] on input "FFFFFF" at bounding box center [387, 434] width 89 height 31
paste input "C4E9D"
type input "FFFFFF"
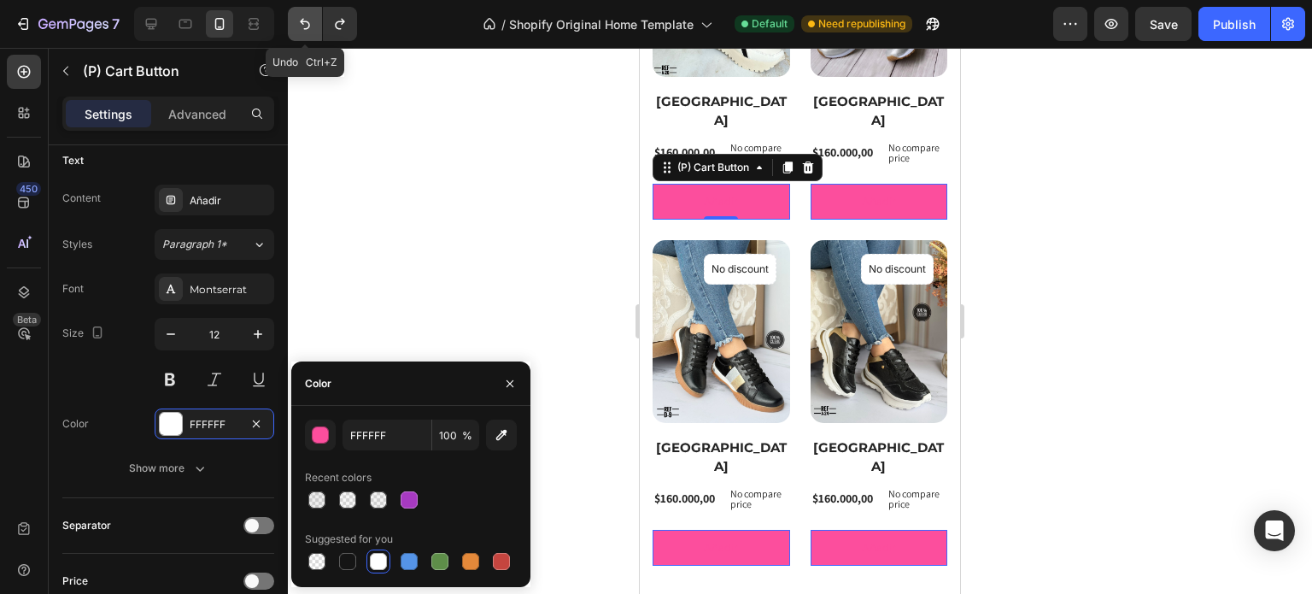
click at [296, 17] on icon "Undo/Redo" at bounding box center [304, 23] width 17 height 17
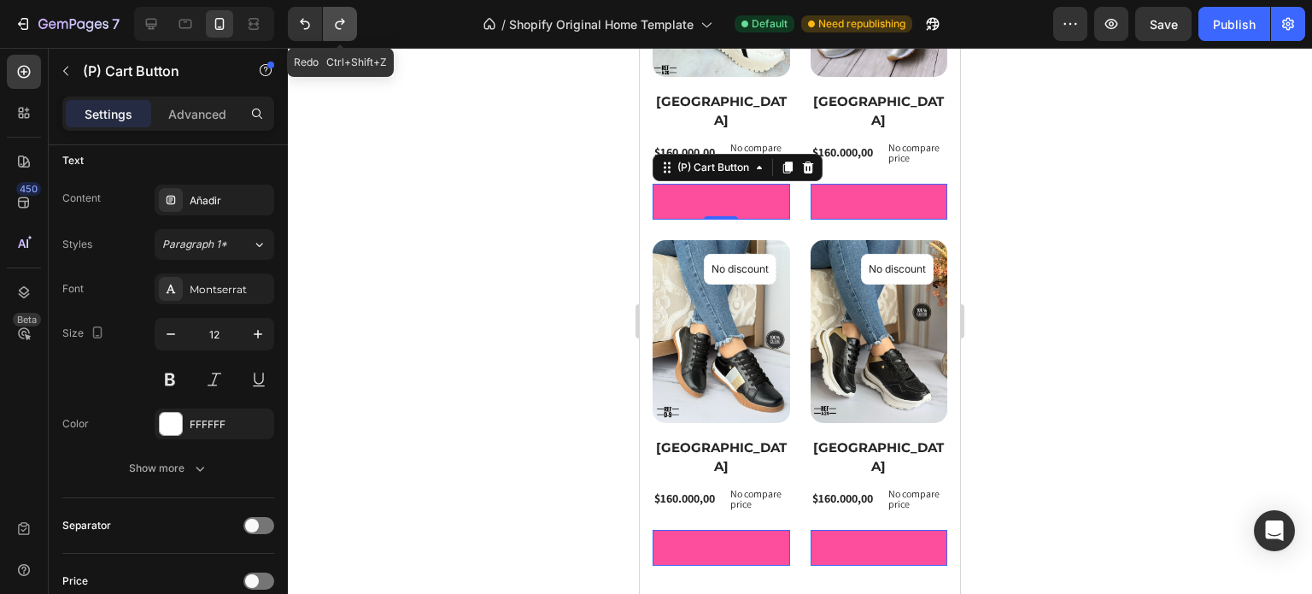
click at [334, 25] on icon "Undo/Redo" at bounding box center [339, 23] width 17 height 17
click at [339, 26] on icon "Undo/Redo" at bounding box center [339, 23] width 17 height 17
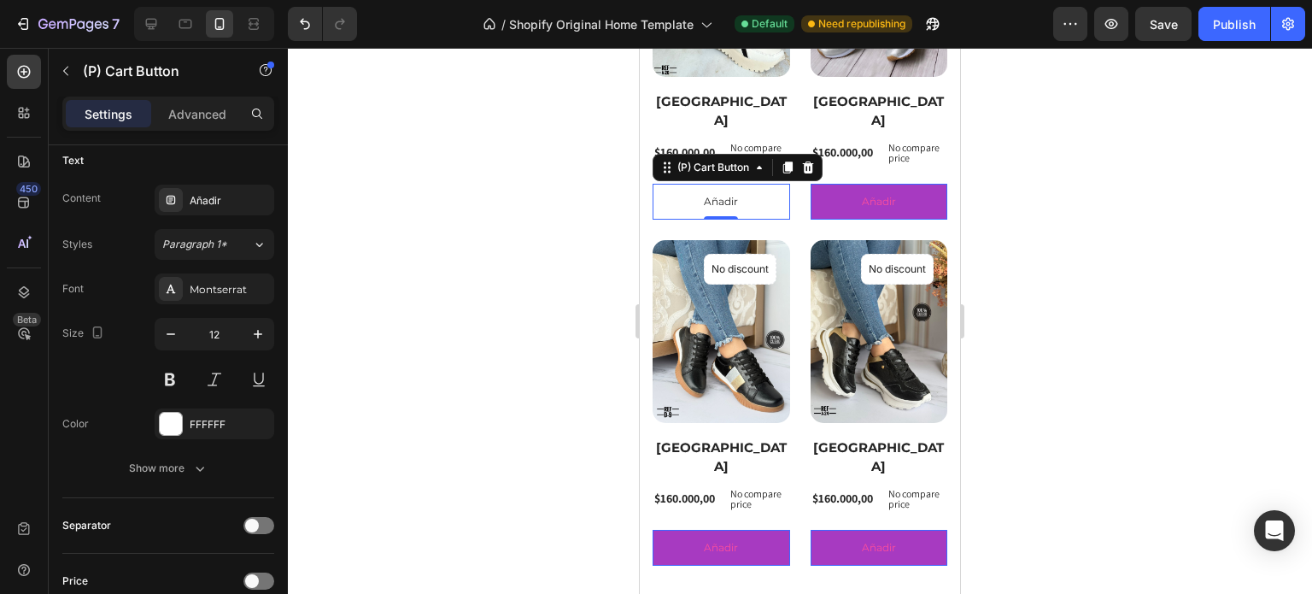
click at [765, 187] on button "Añadir" at bounding box center [722, 202] width 138 height 36
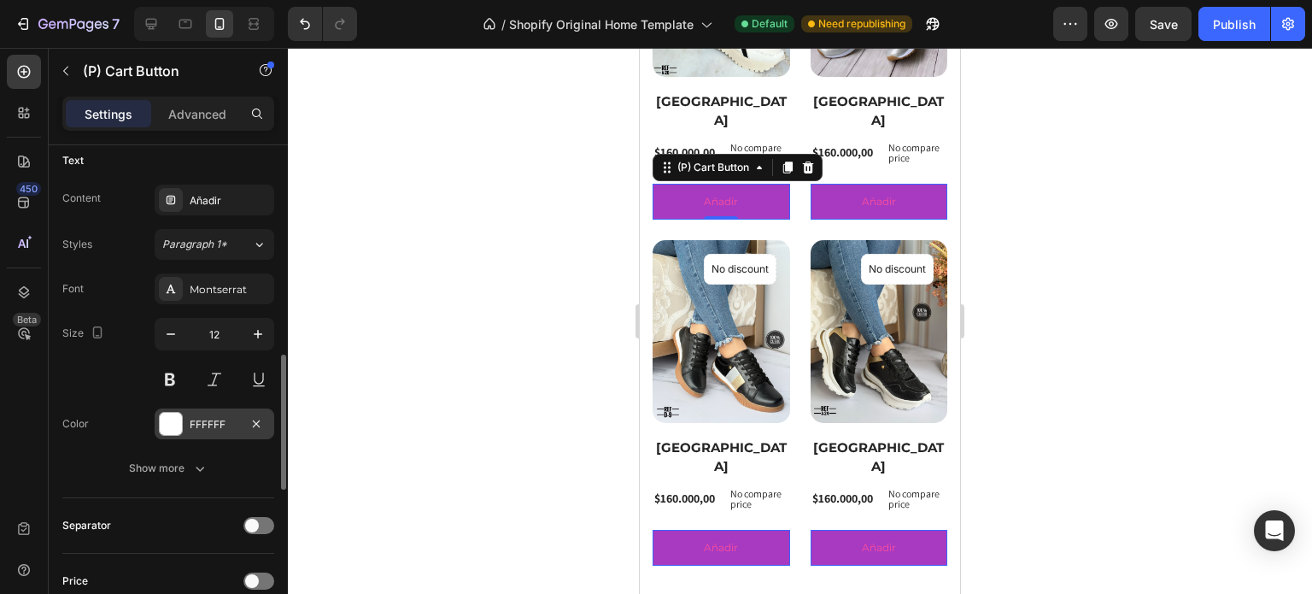
click at [176, 421] on div at bounding box center [171, 424] width 22 height 22
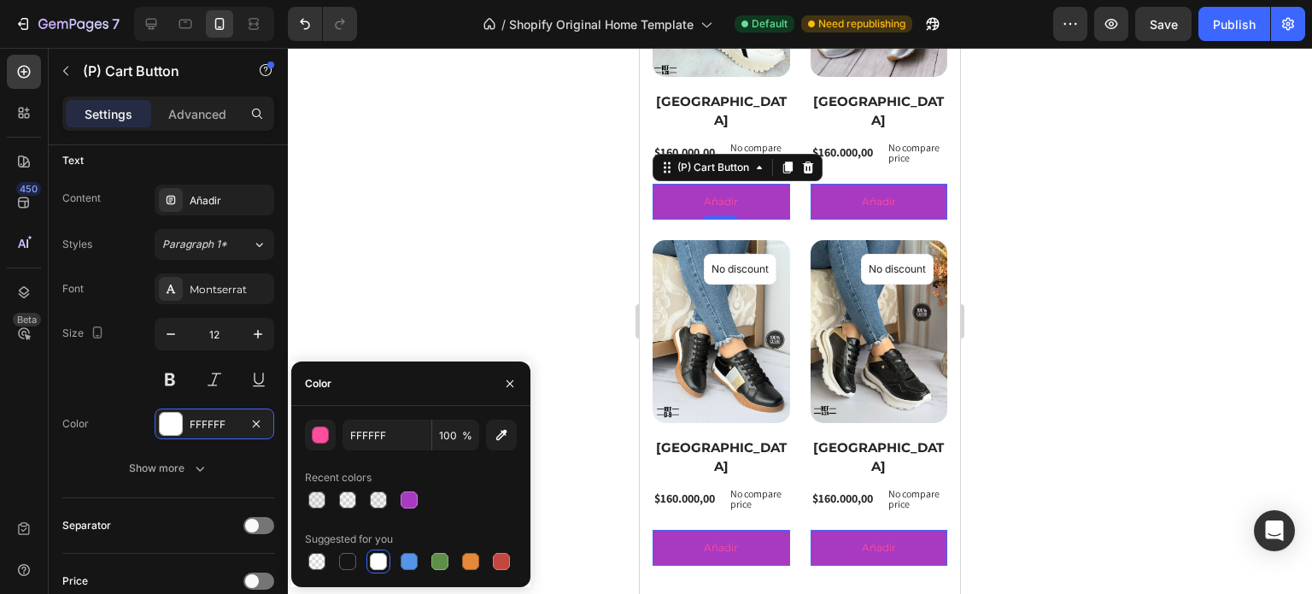
click at [381, 556] on div at bounding box center [378, 561] width 17 height 17
click at [449, 323] on div at bounding box center [800, 321] width 1024 height 546
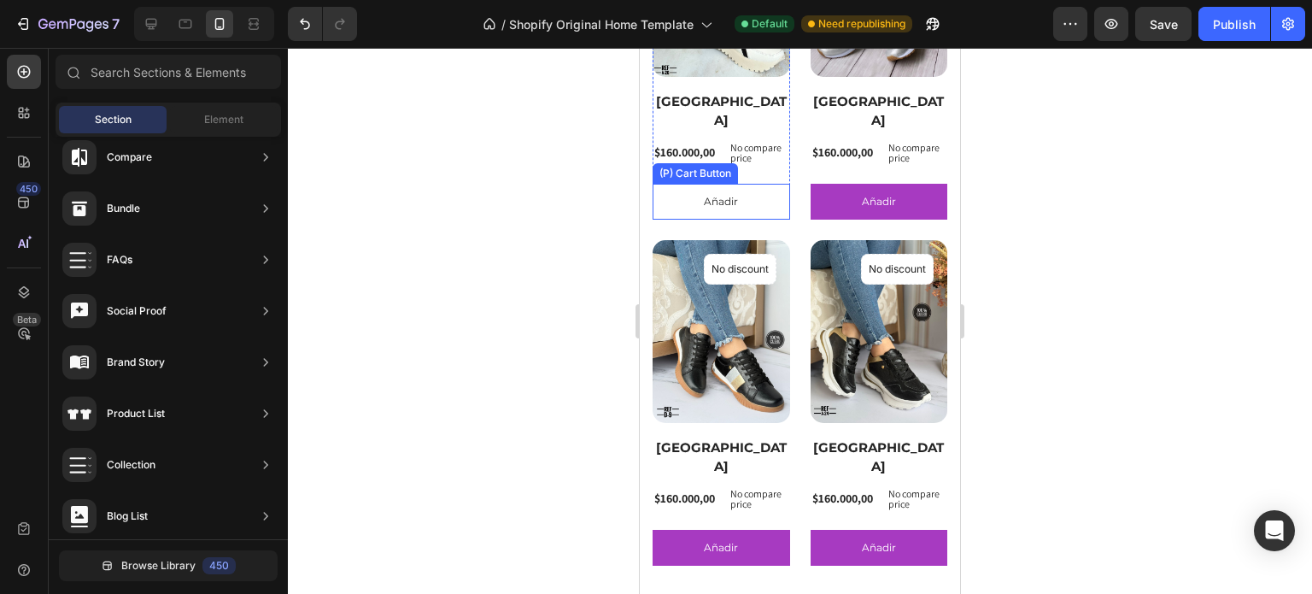
click at [755, 196] on button "Añadir" at bounding box center [722, 202] width 138 height 36
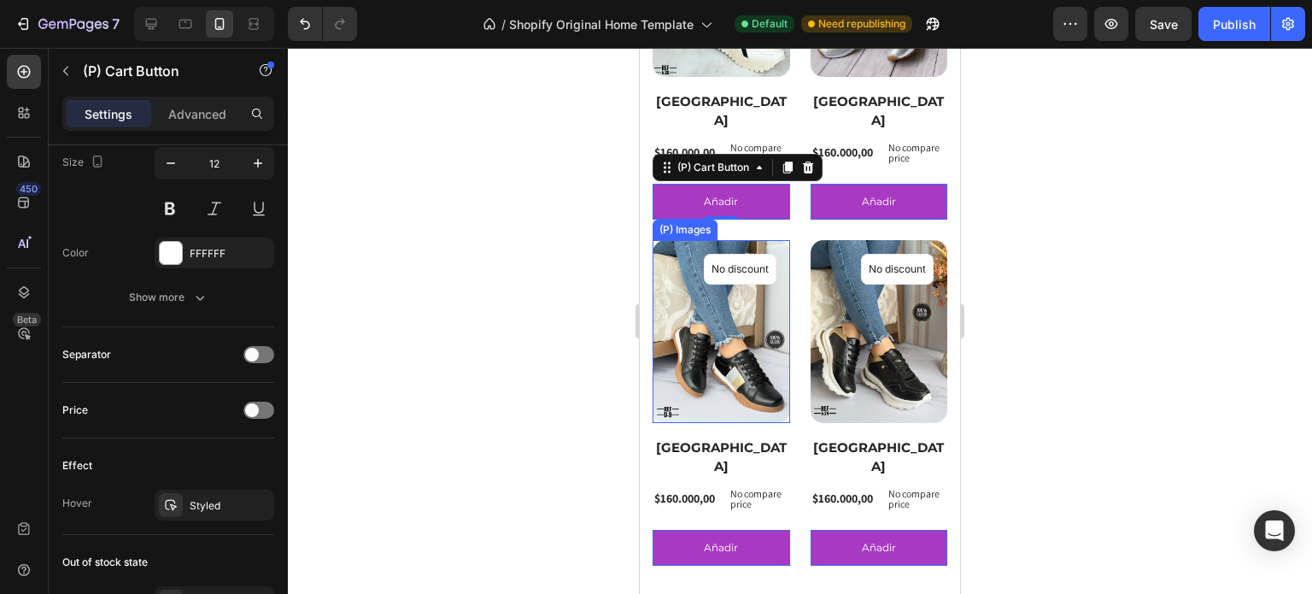
scroll to position [1110, 0]
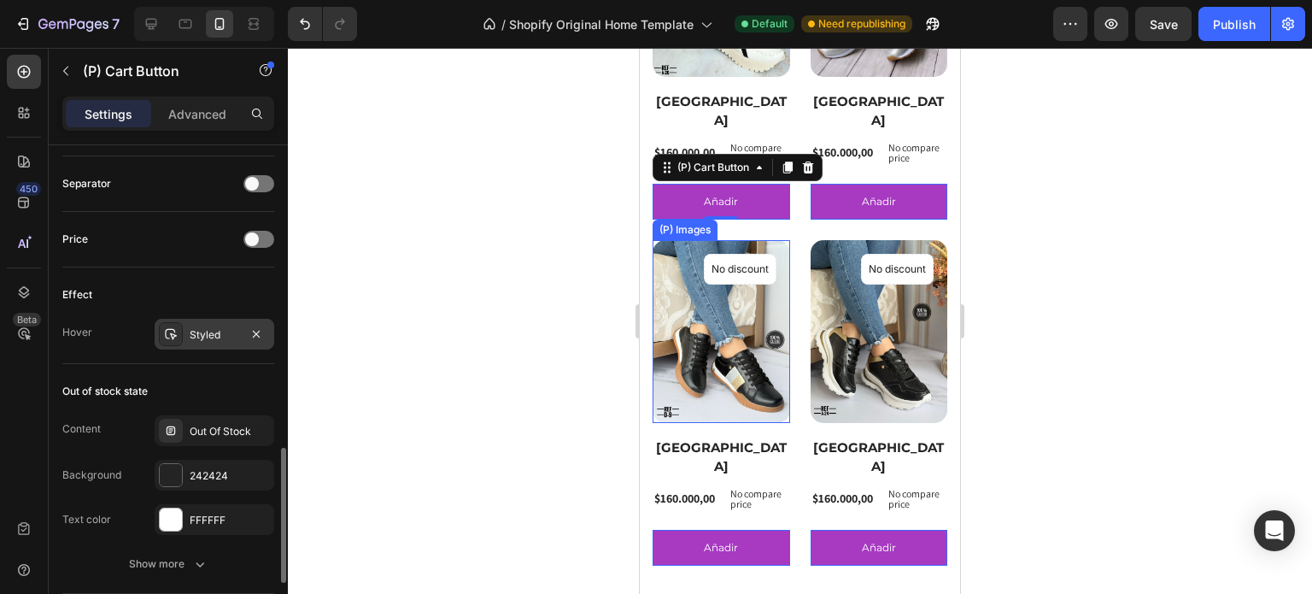
click at [199, 341] on div "Styled" at bounding box center [215, 334] width 120 height 31
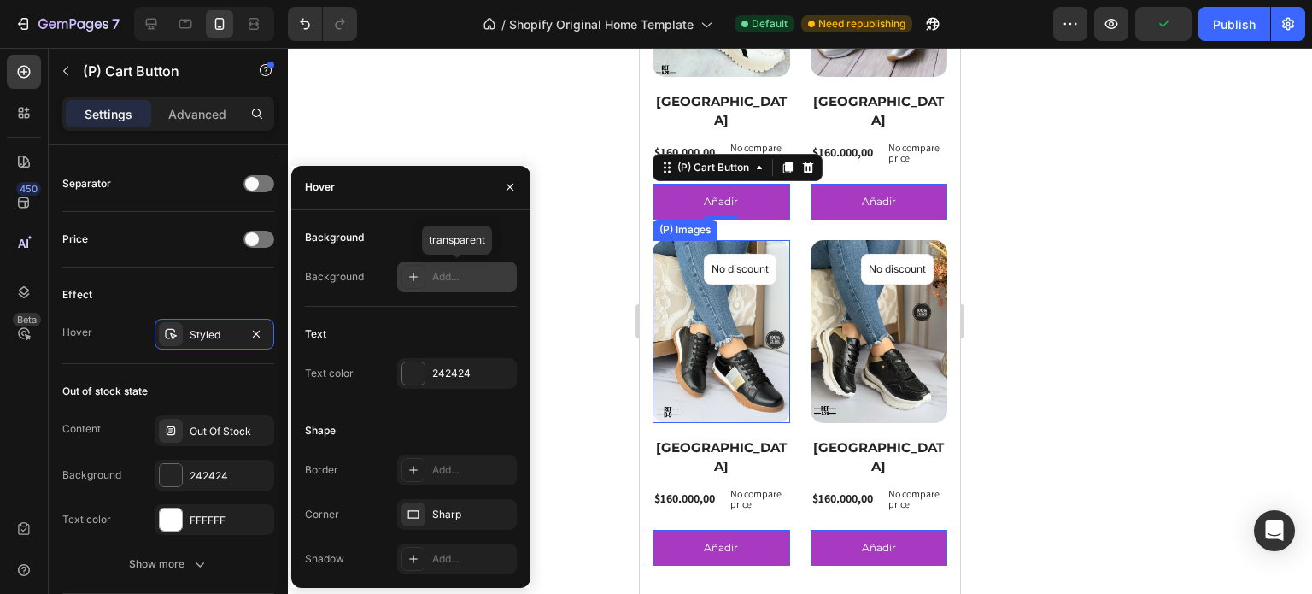
click at [448, 282] on div "Add..." at bounding box center [472, 276] width 80 height 15
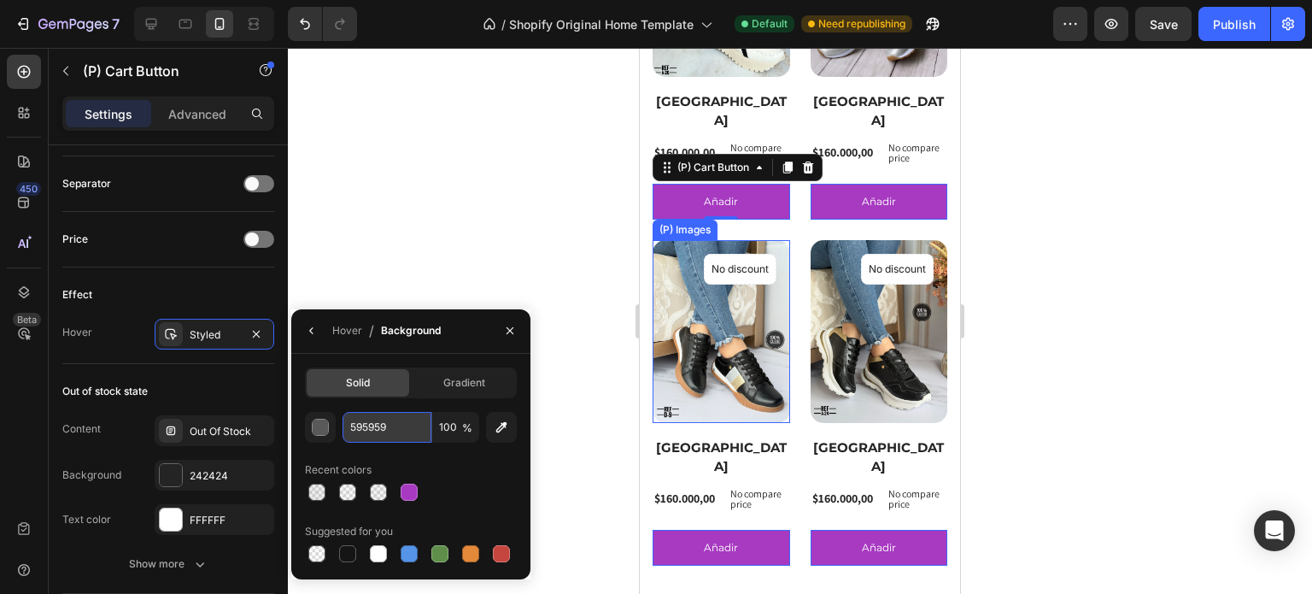
click at [386, 431] on input "595959" at bounding box center [387, 427] width 89 height 31
paste input "FC4E9D"
type input "FC4E9D"
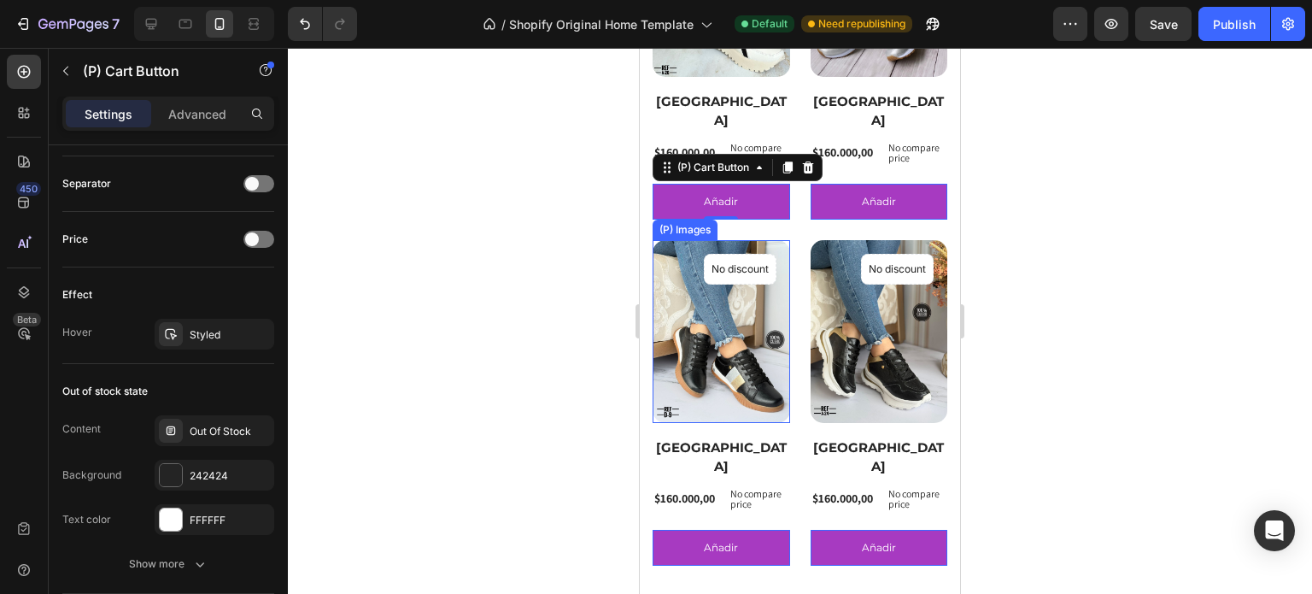
click at [425, 269] on div at bounding box center [800, 321] width 1024 height 546
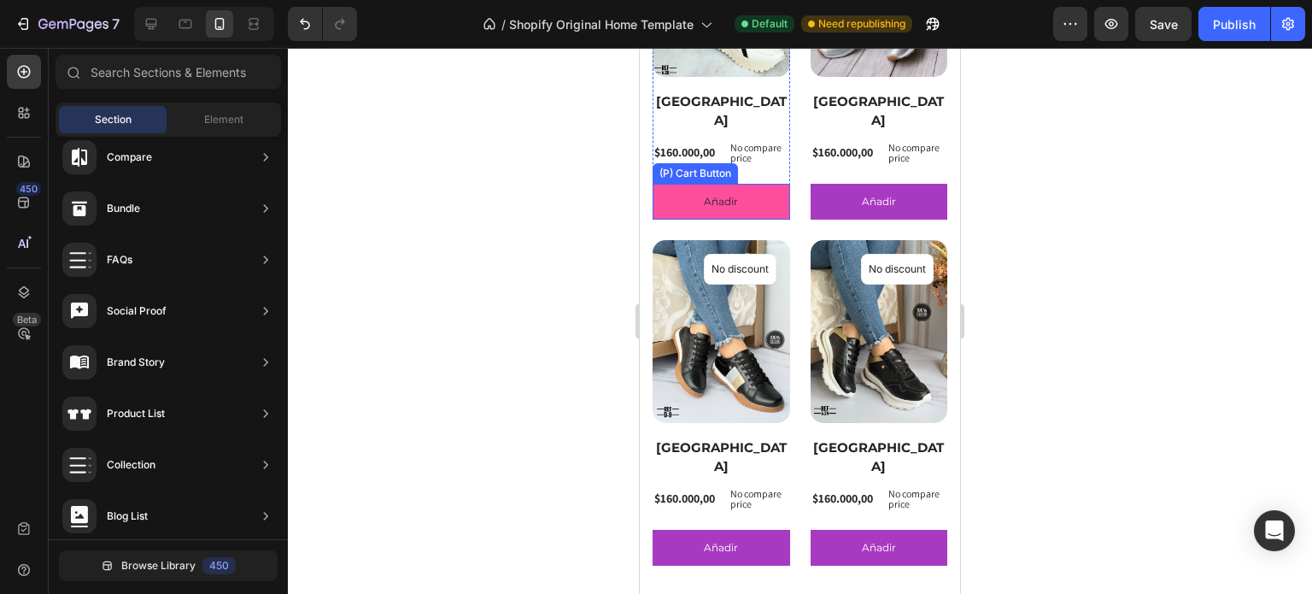
click at [683, 190] on button "Añadir" at bounding box center [722, 202] width 138 height 36
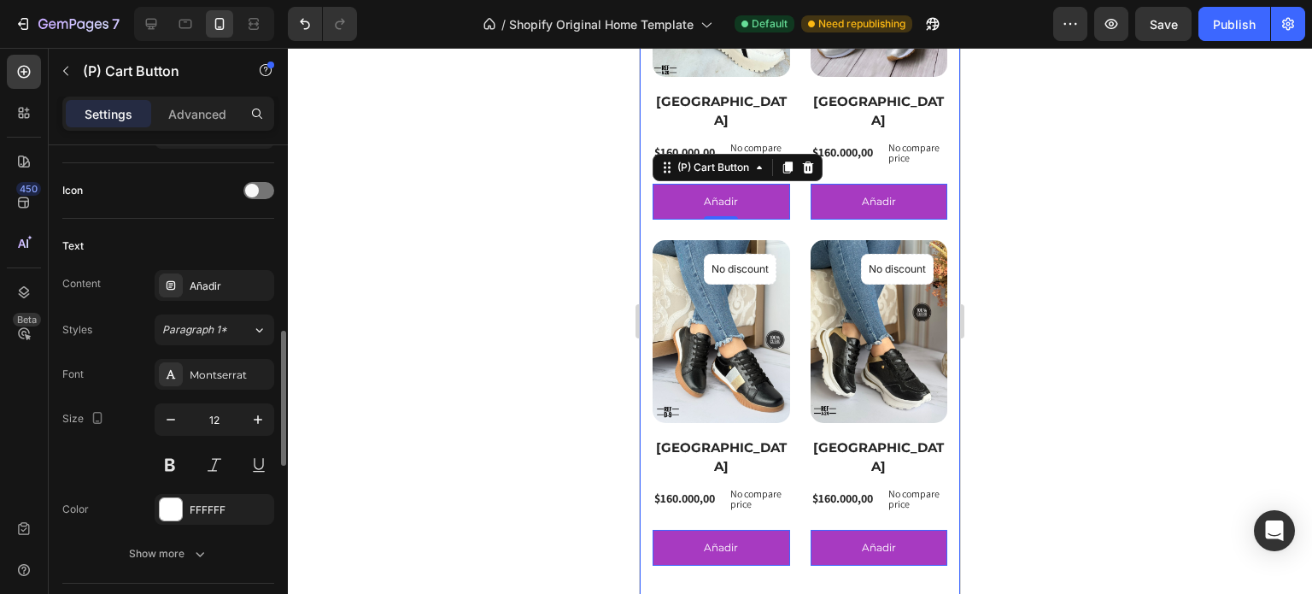
scroll to position [940, 0]
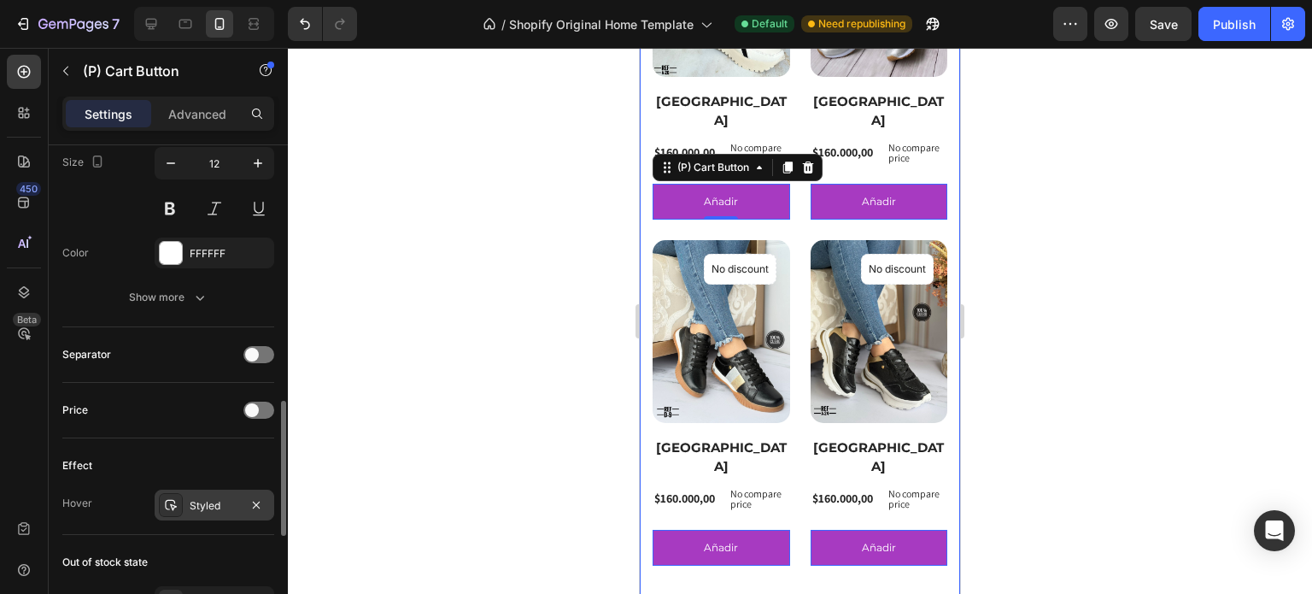
click at [205, 502] on div "Styled" at bounding box center [215, 505] width 50 height 15
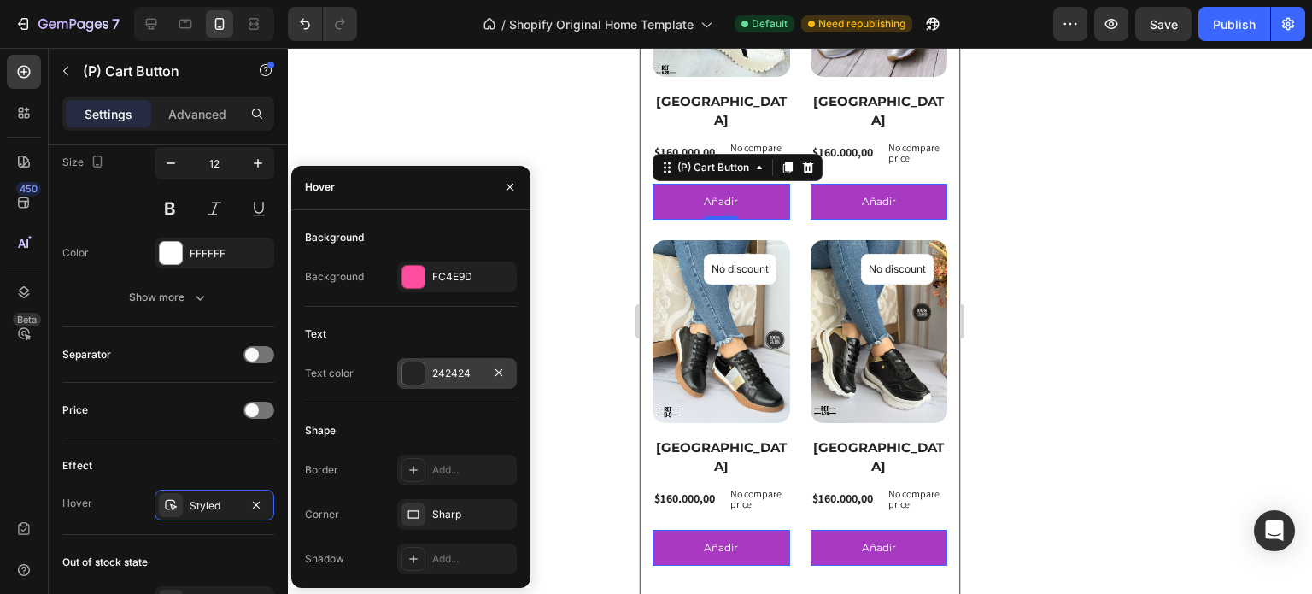
click at [444, 369] on div "242424" at bounding box center [457, 373] width 50 height 15
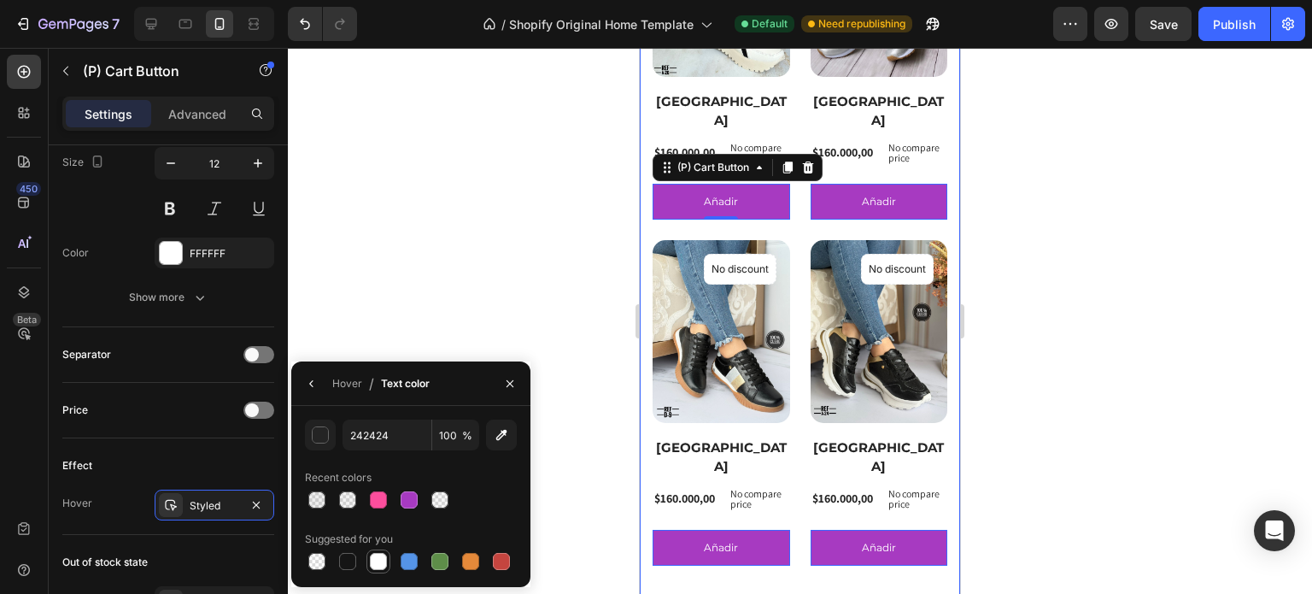
click at [380, 565] on div at bounding box center [378, 561] width 17 height 17
type input "FFFFFF"
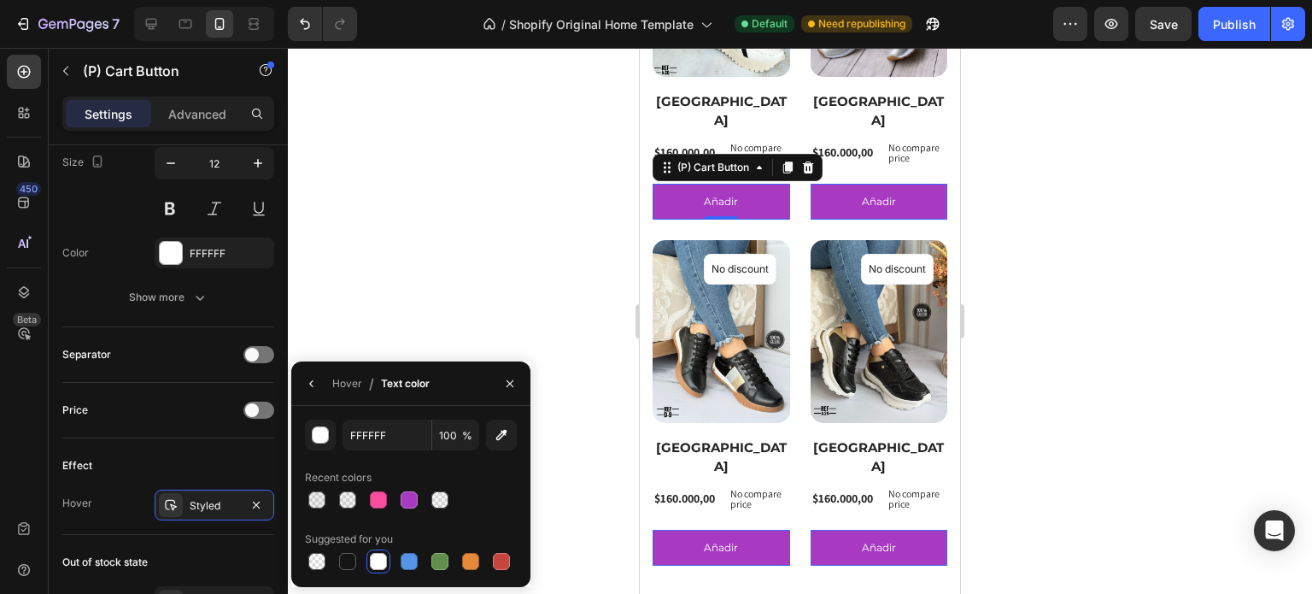
drag, startPoint x: 457, startPoint y: 277, endPoint x: 472, endPoint y: 271, distance: 16.5
click at [457, 277] on div at bounding box center [800, 321] width 1024 height 546
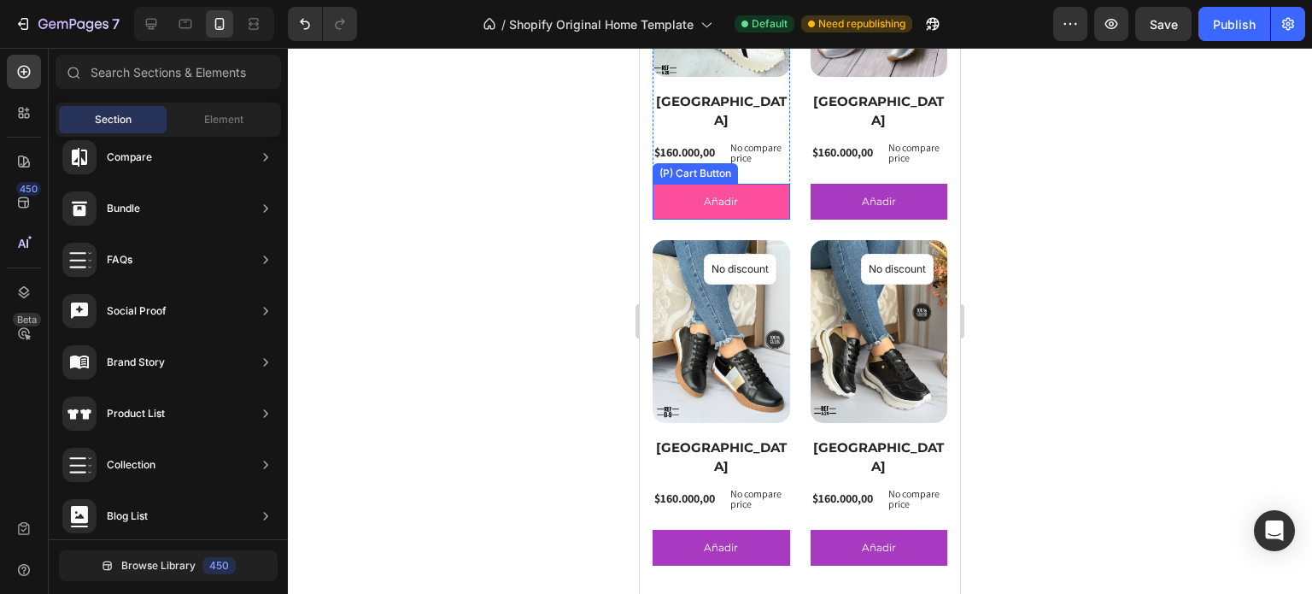
click at [690, 190] on button "Añadir" at bounding box center [722, 202] width 138 height 36
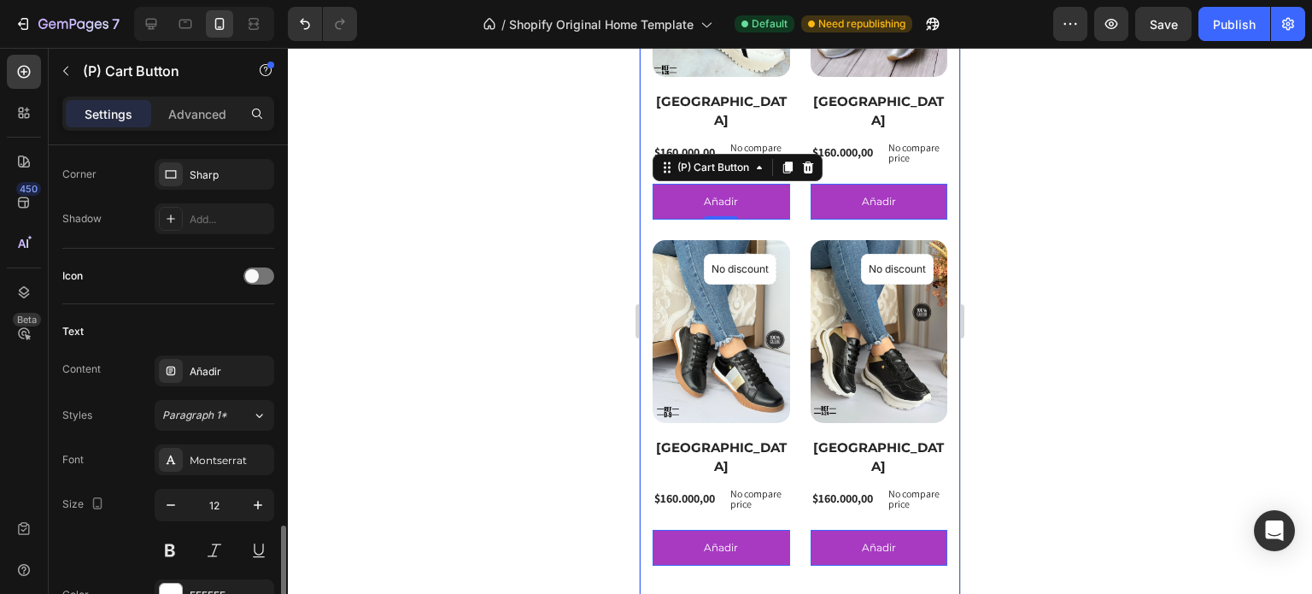
scroll to position [769, 0]
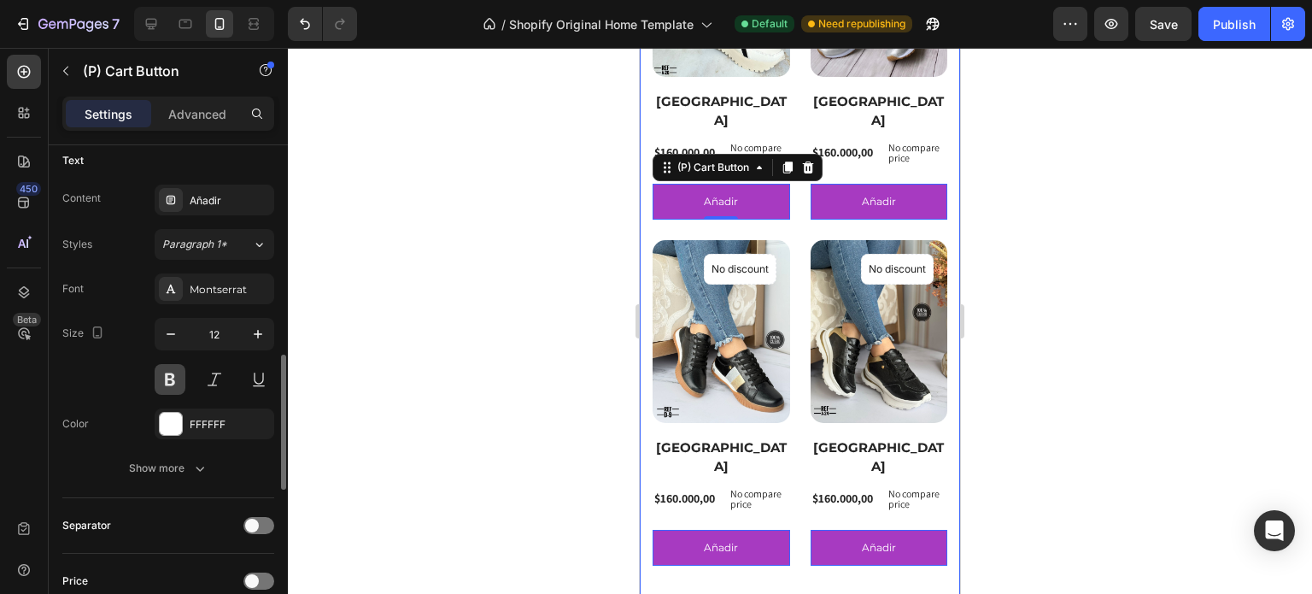
click at [179, 379] on button at bounding box center [170, 379] width 31 height 31
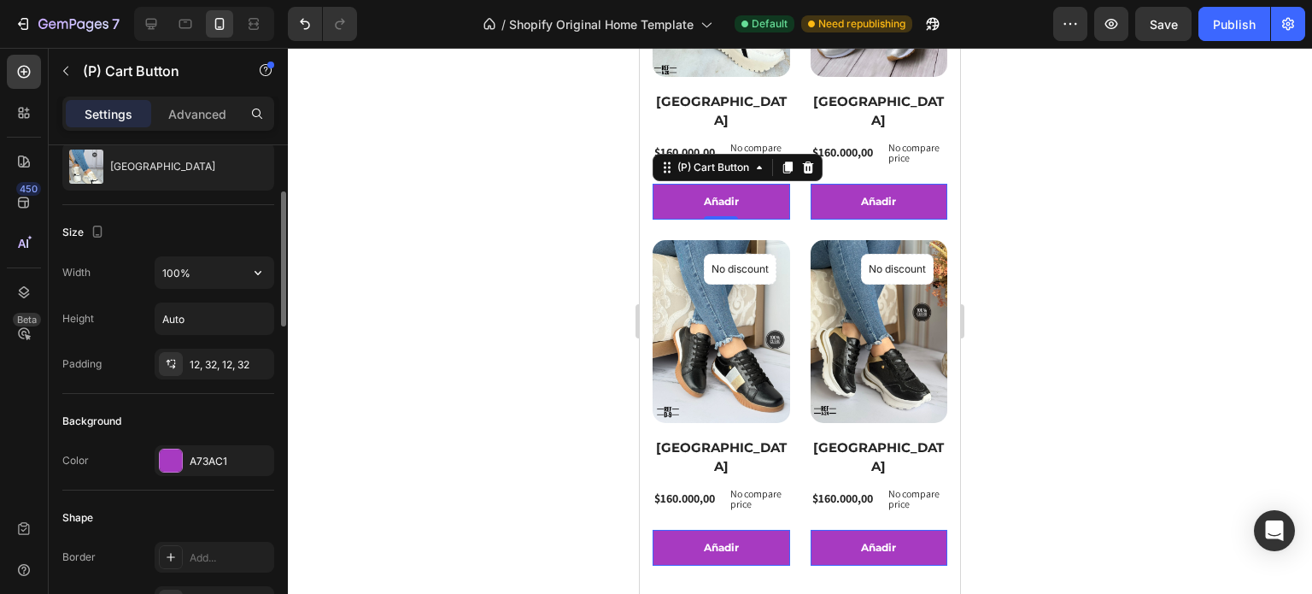
scroll to position [342, 0]
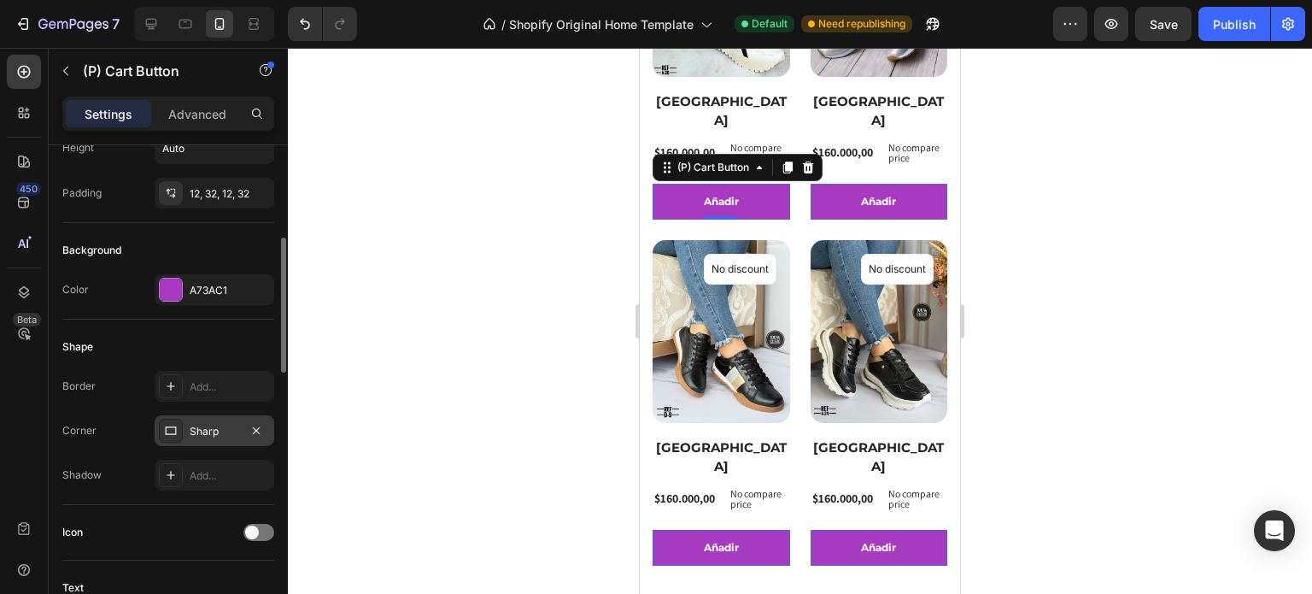
click at [221, 426] on div "Sharp" at bounding box center [215, 431] width 50 height 15
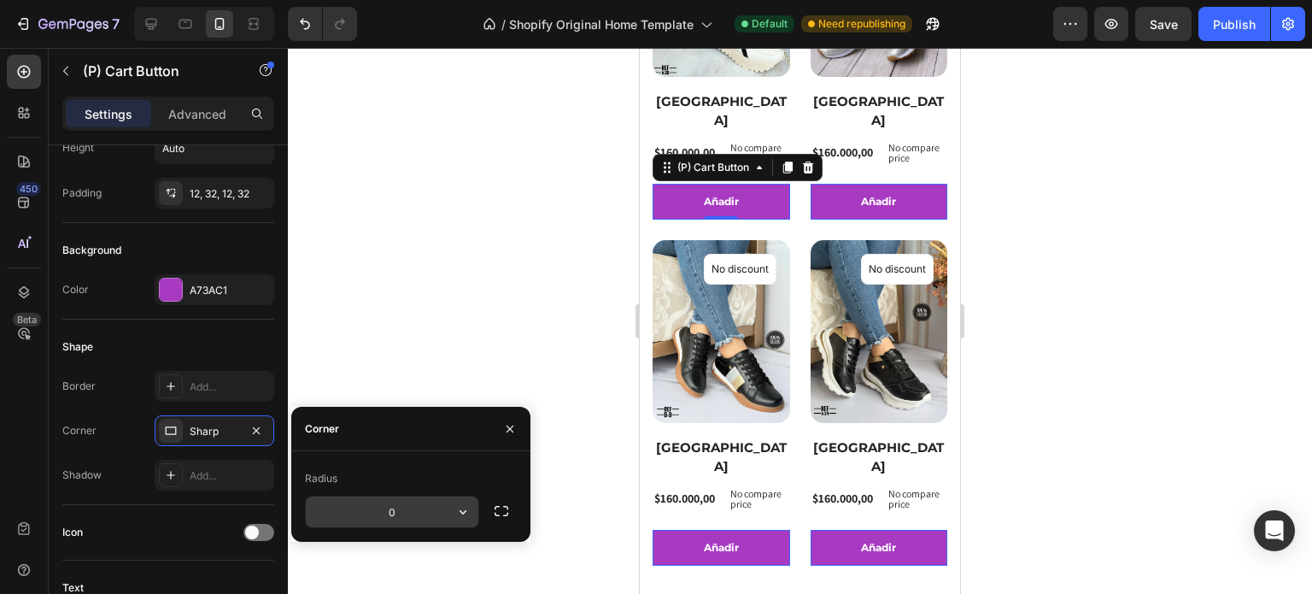
click at [390, 501] on input "0" at bounding box center [392, 511] width 173 height 31
type input "12"
click at [510, 311] on div at bounding box center [800, 321] width 1024 height 546
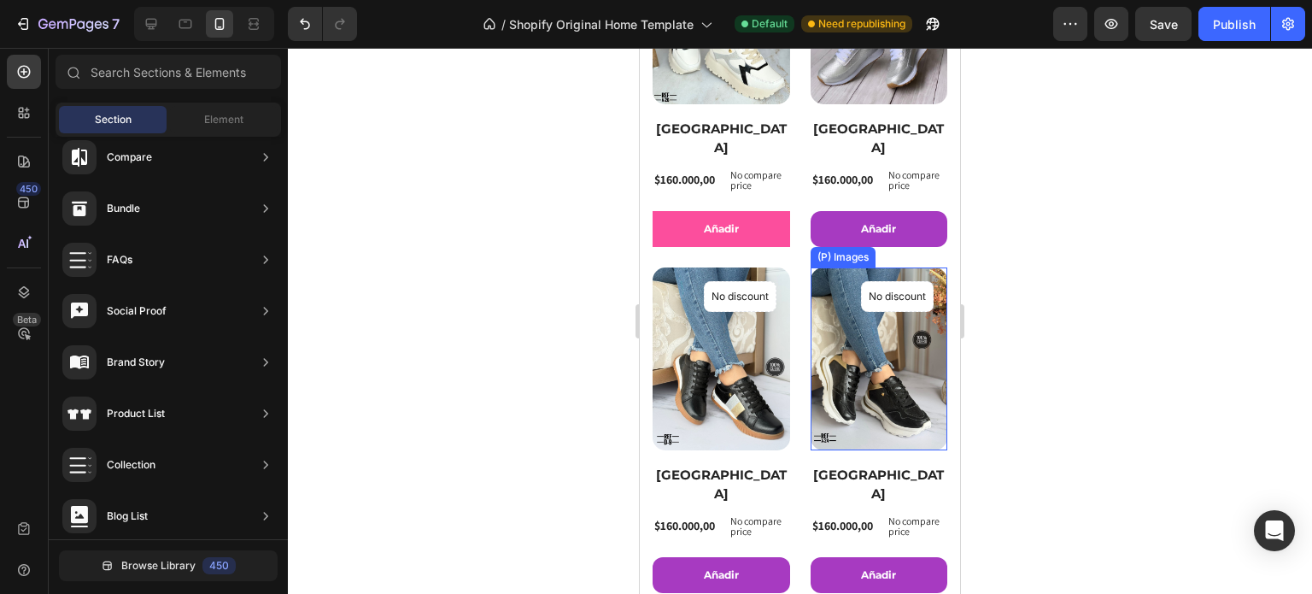
scroll to position [513, 0]
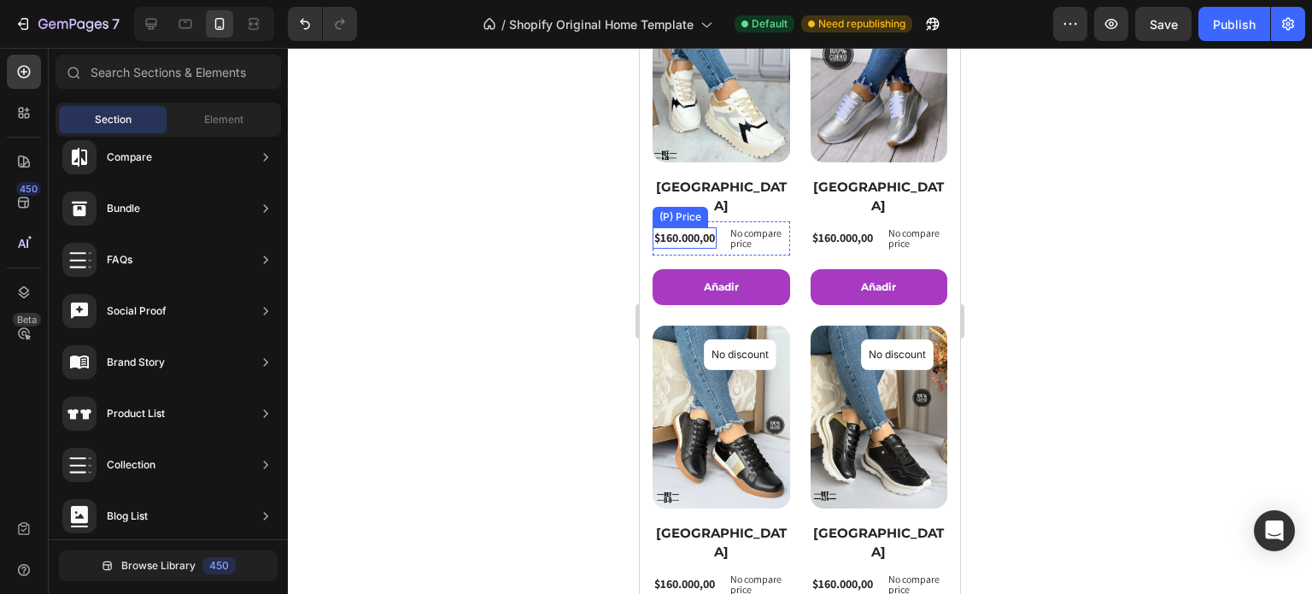
click at [681, 227] on div "$160.000,00" at bounding box center [685, 237] width 64 height 21
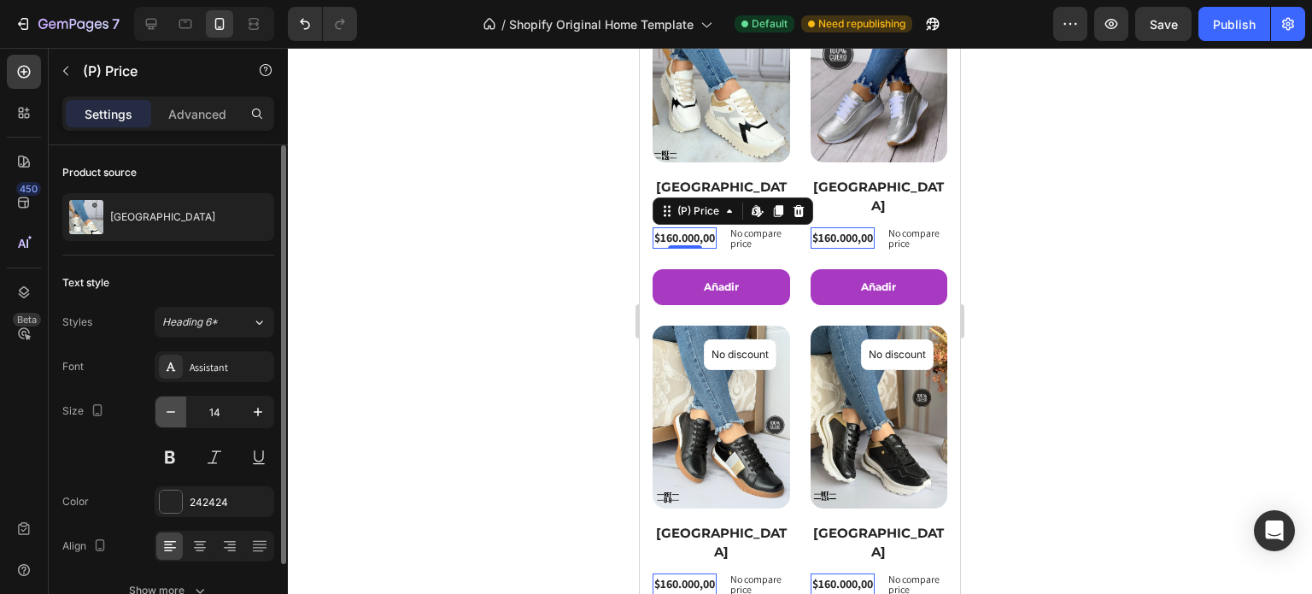
click at [158, 413] on button "button" at bounding box center [170, 411] width 31 height 31
type input "13"
click at [429, 263] on div at bounding box center [800, 321] width 1024 height 546
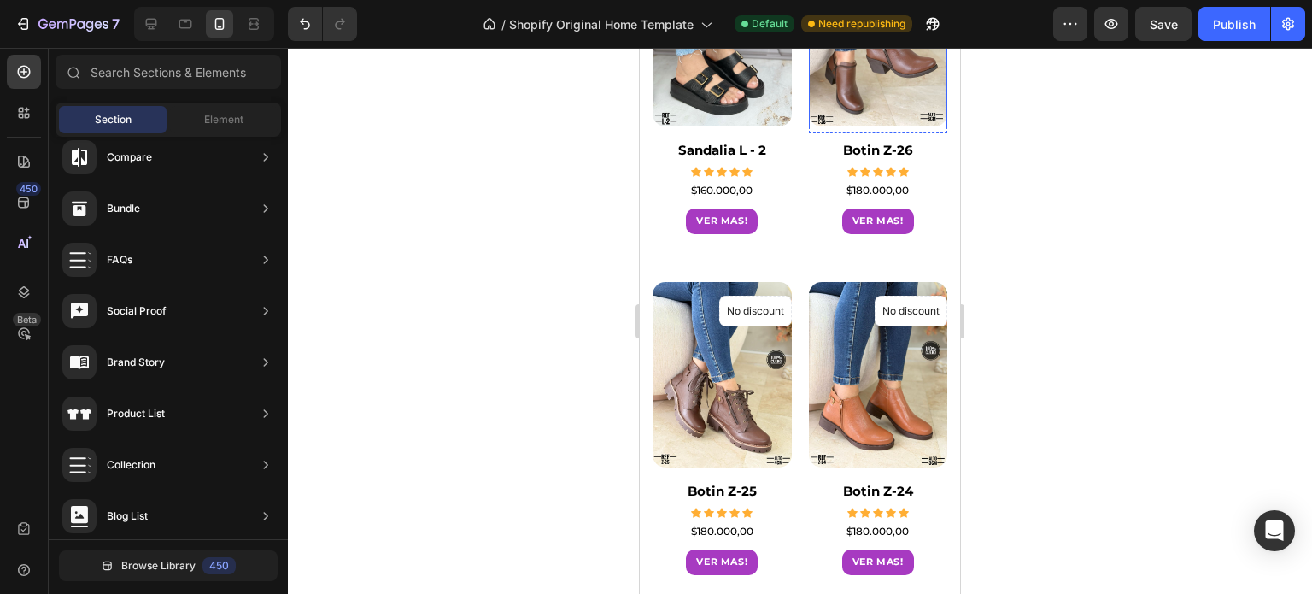
scroll to position [1965, 0]
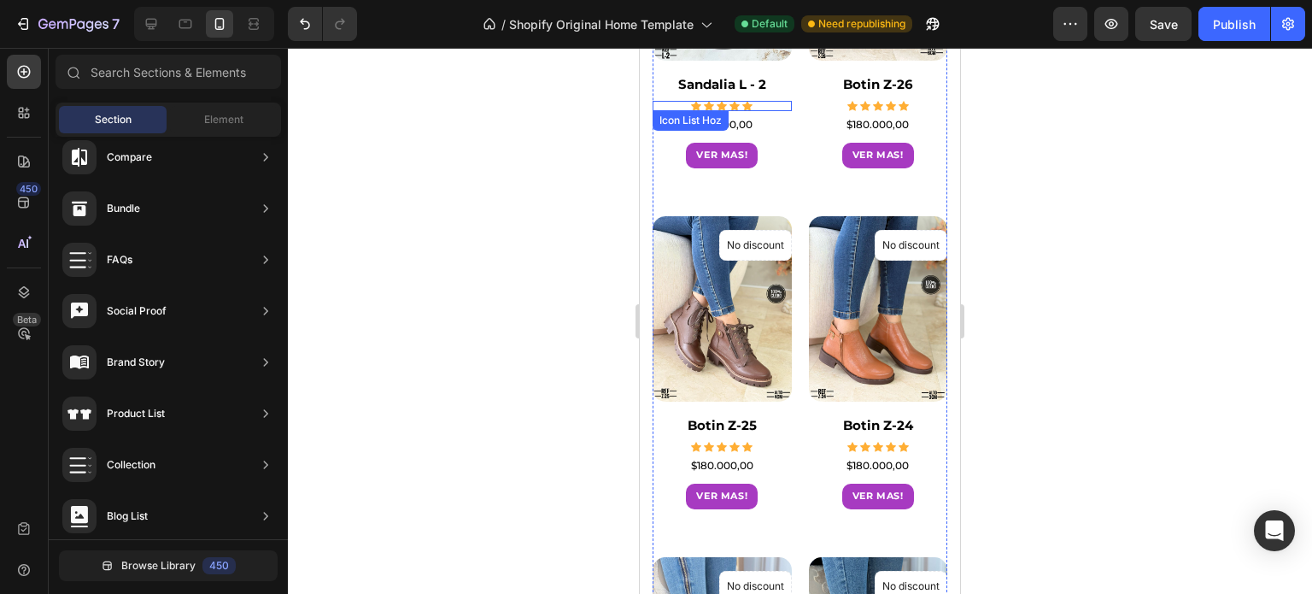
click at [768, 101] on div "Icon Icon Icon Icon Icon" at bounding box center [722, 106] width 139 height 10
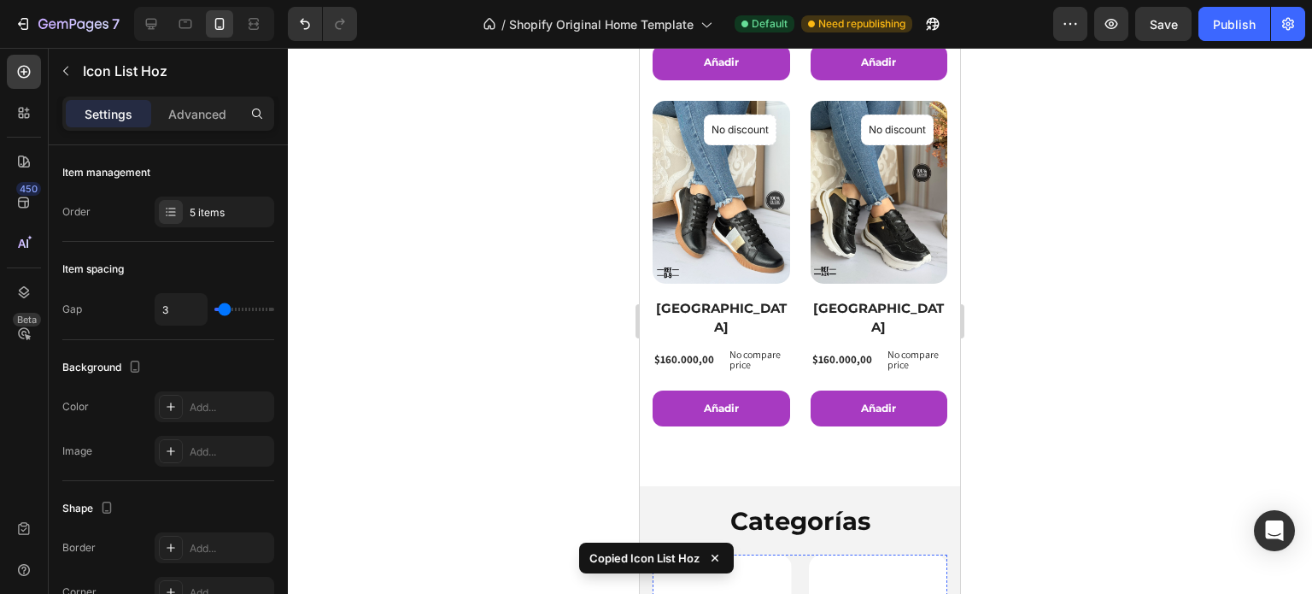
scroll to position [683, 0]
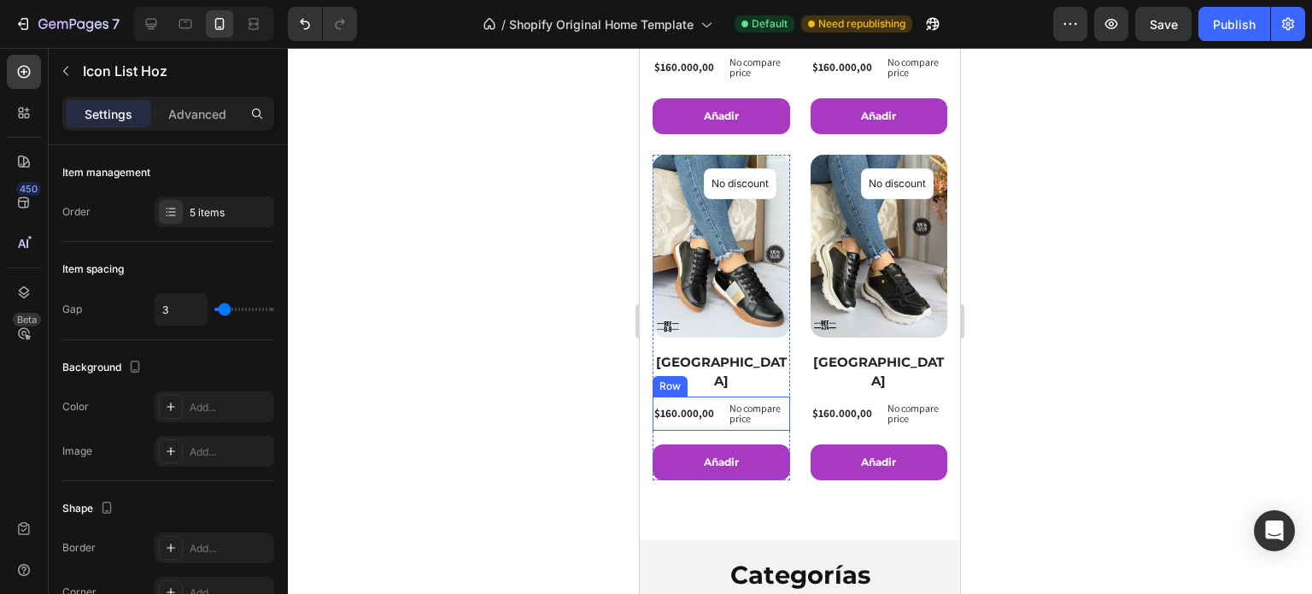
click at [711, 85] on div "$160.000,00 (P) Price (P) Price" at bounding box center [684, 67] width 63 height 34
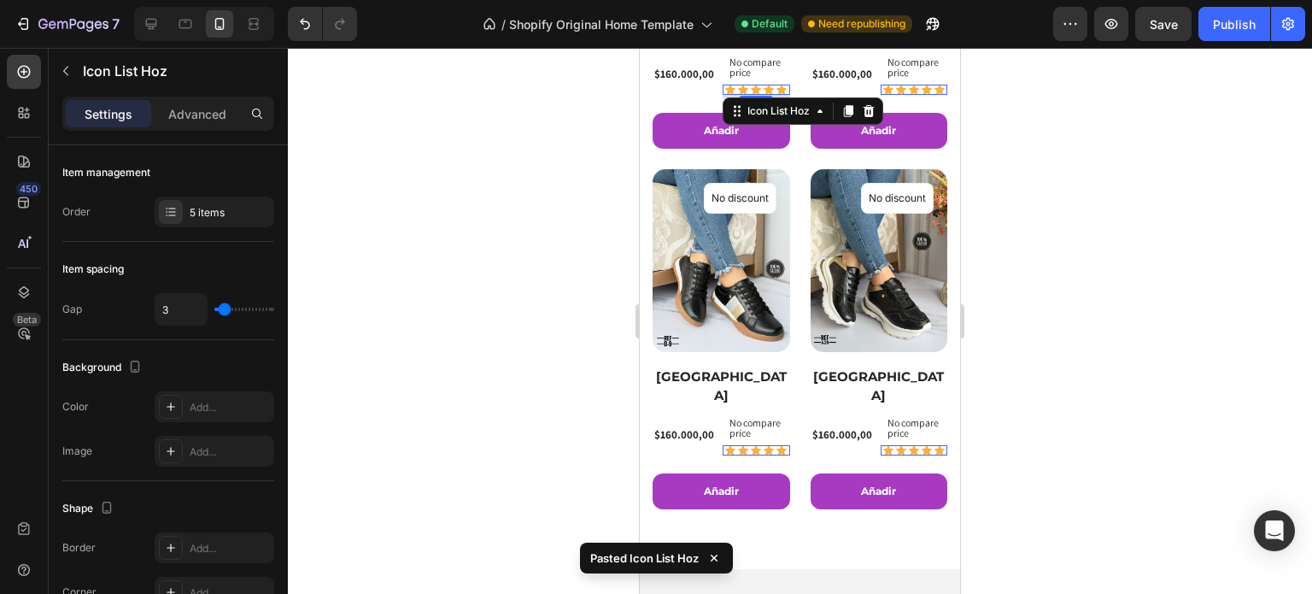
scroll to position [690, 0]
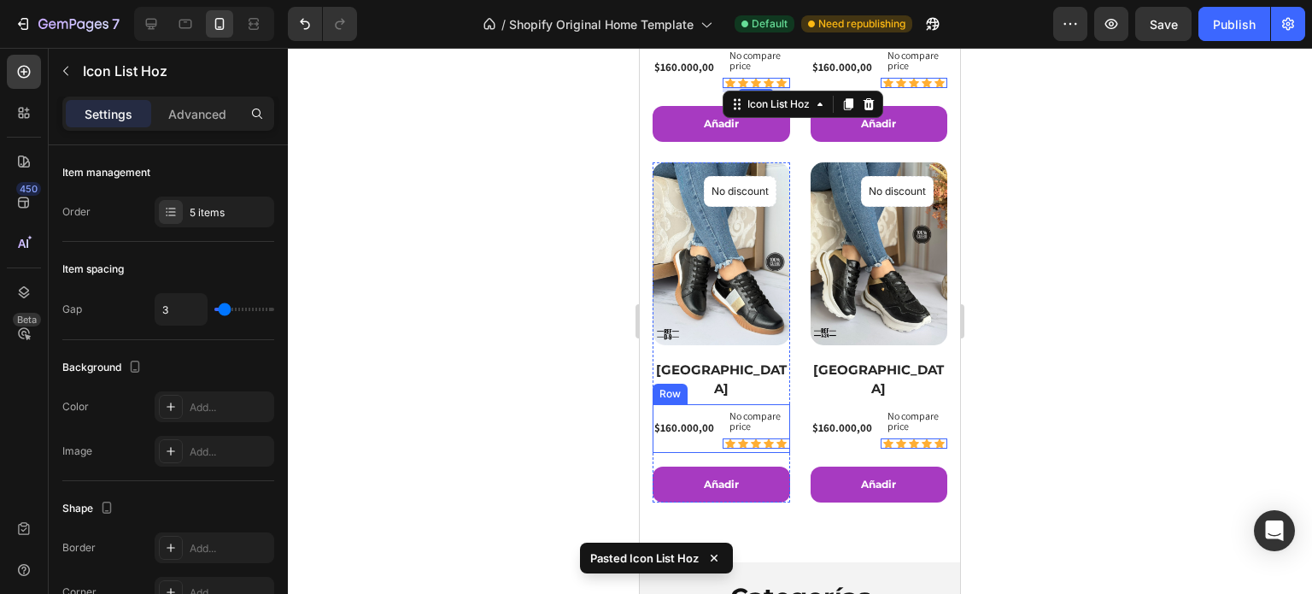
click at [707, 92] on div "$160.000,00 (P) Price (P) Price" at bounding box center [684, 68] width 63 height 49
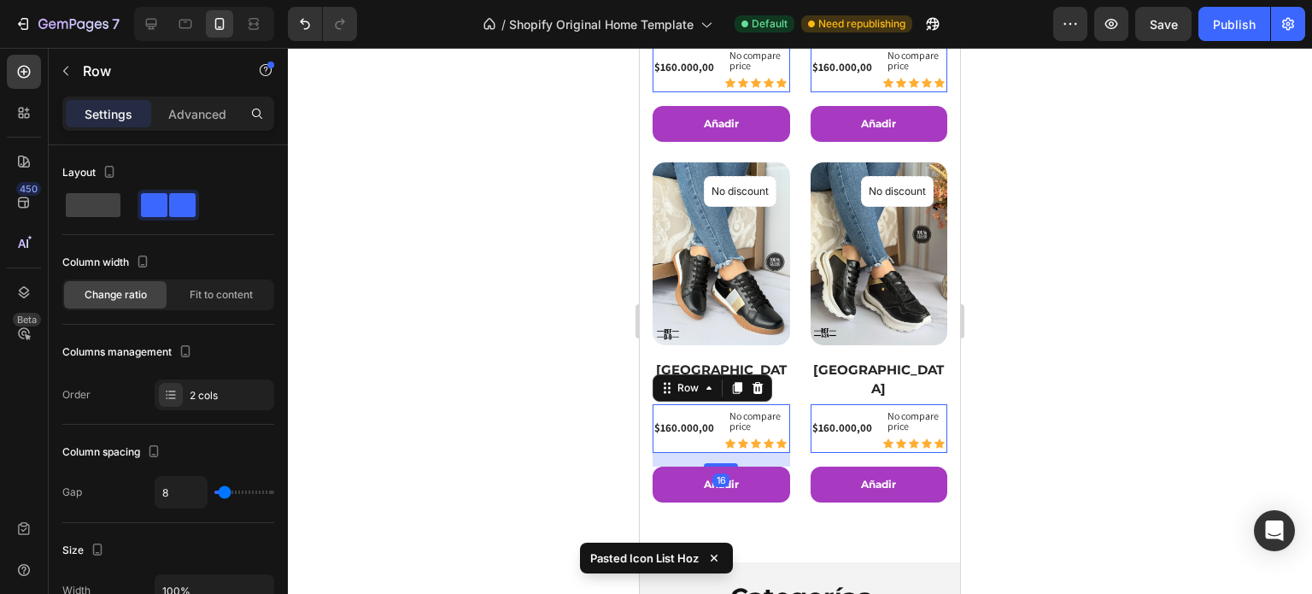
click at [712, 92] on div "$160.000,00 (P) Price (P) Price" at bounding box center [684, 68] width 63 height 49
click at [707, 92] on div "$160.000,00 (P) Price (P) Price" at bounding box center [684, 68] width 63 height 49
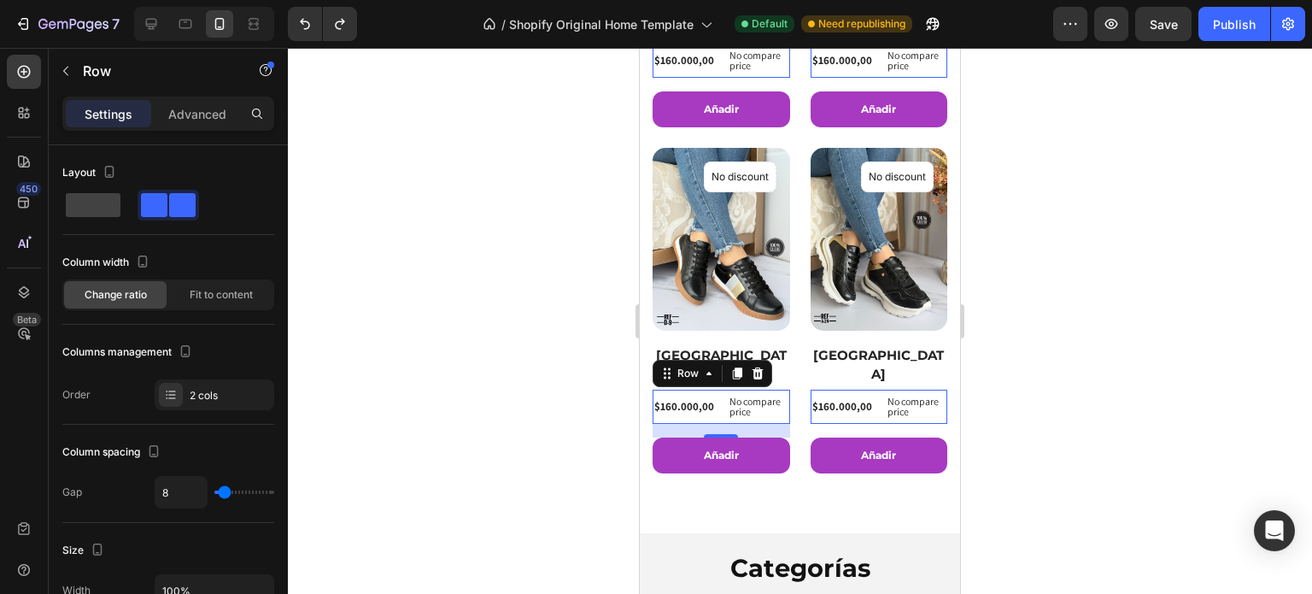
scroll to position [683, 0]
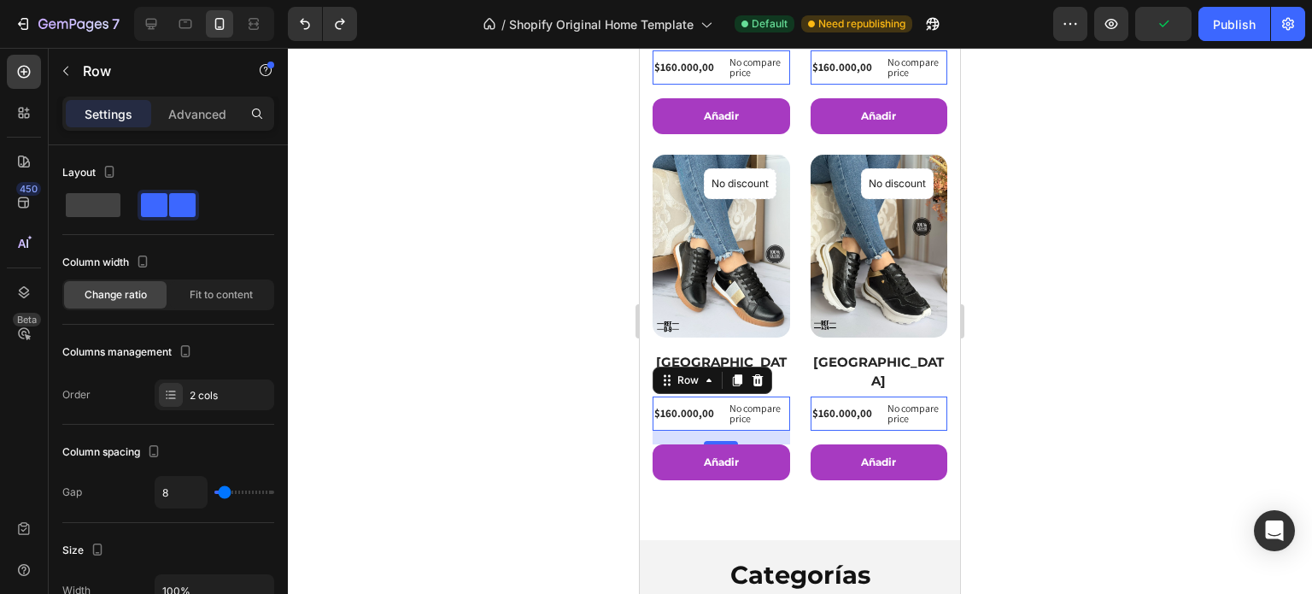
click at [640, 48] on div "16" at bounding box center [640, 48] width 0 height 0
click at [707, 85] on div "$160.000,00 (P) Price (P) Price" at bounding box center [684, 67] width 63 height 34
click at [863, 351] on h2 "[GEOGRAPHIC_DATA]" at bounding box center [880, 372] width 138 height 42
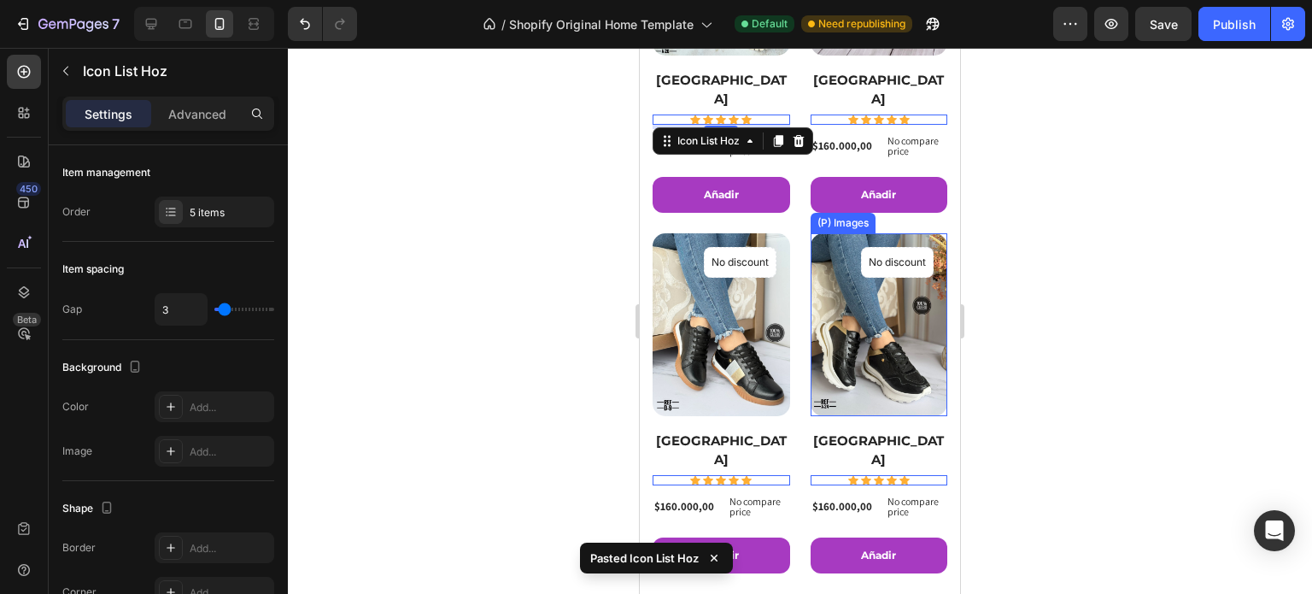
scroll to position [598, 0]
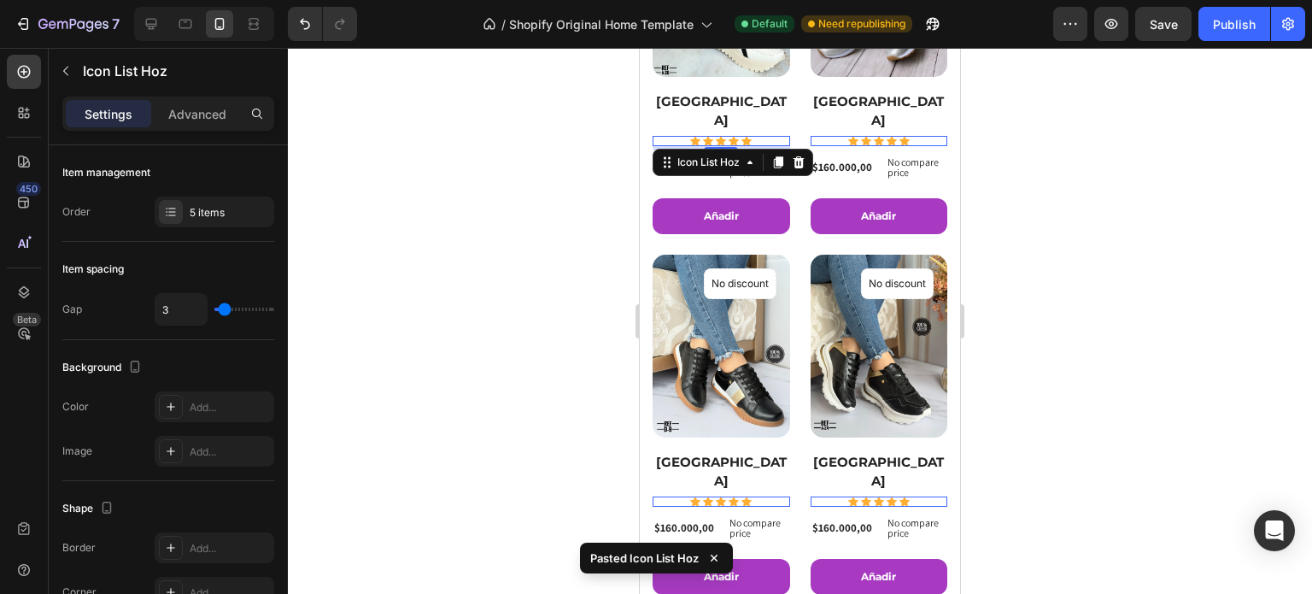
click at [994, 305] on div at bounding box center [800, 321] width 1024 height 546
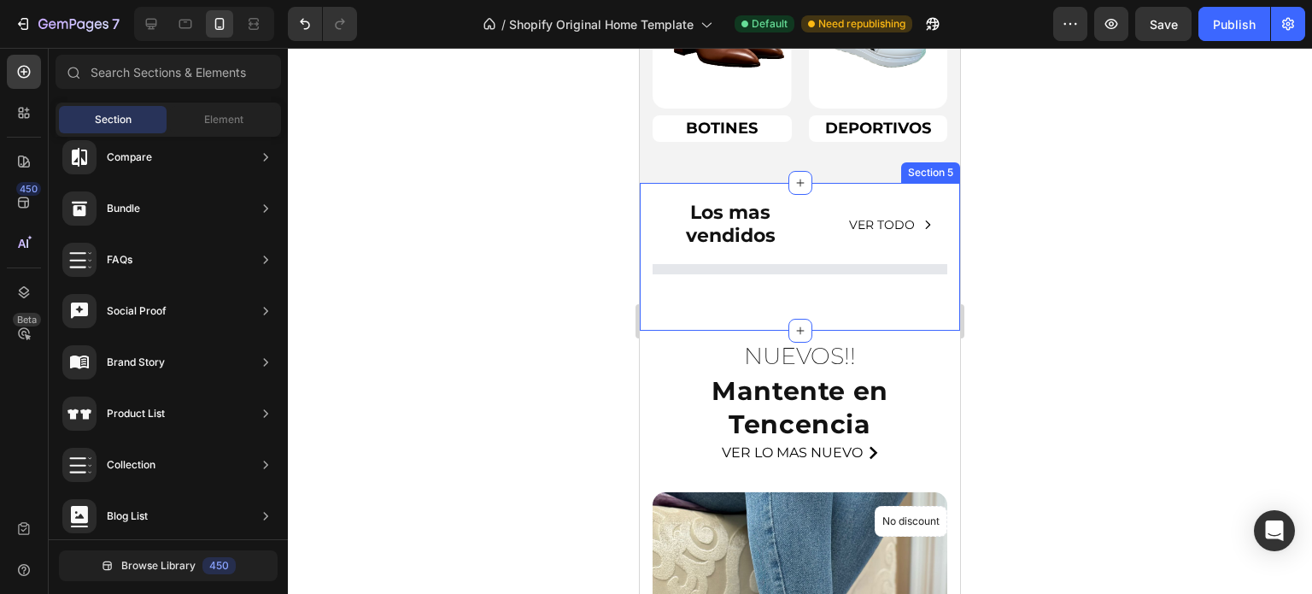
scroll to position [1623, 0]
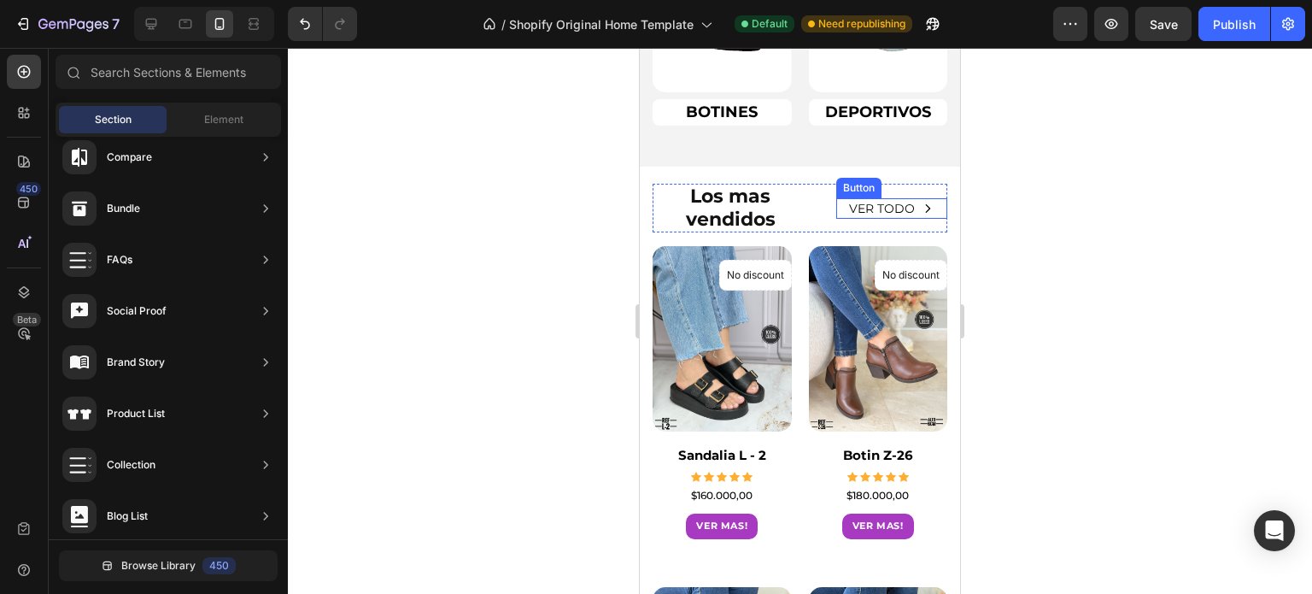
click at [836, 211] on div "VER TODO Button" at bounding box center [891, 208] width 111 height 21
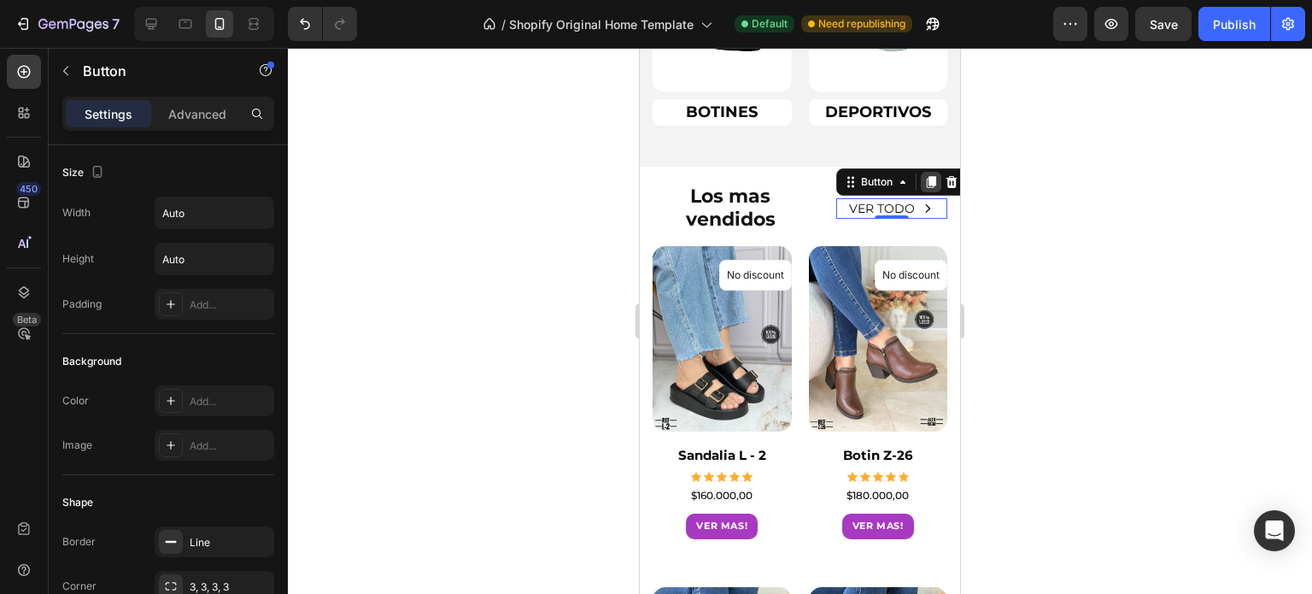
click at [924, 186] on icon at bounding box center [931, 182] width 14 height 14
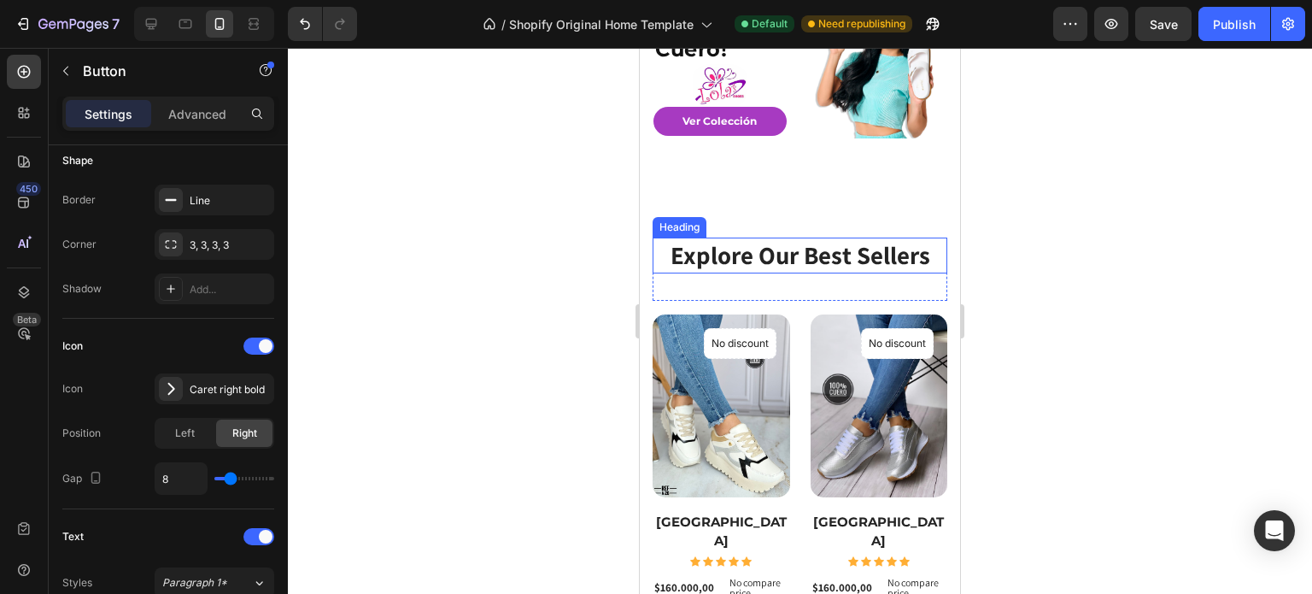
scroll to position [171, 0]
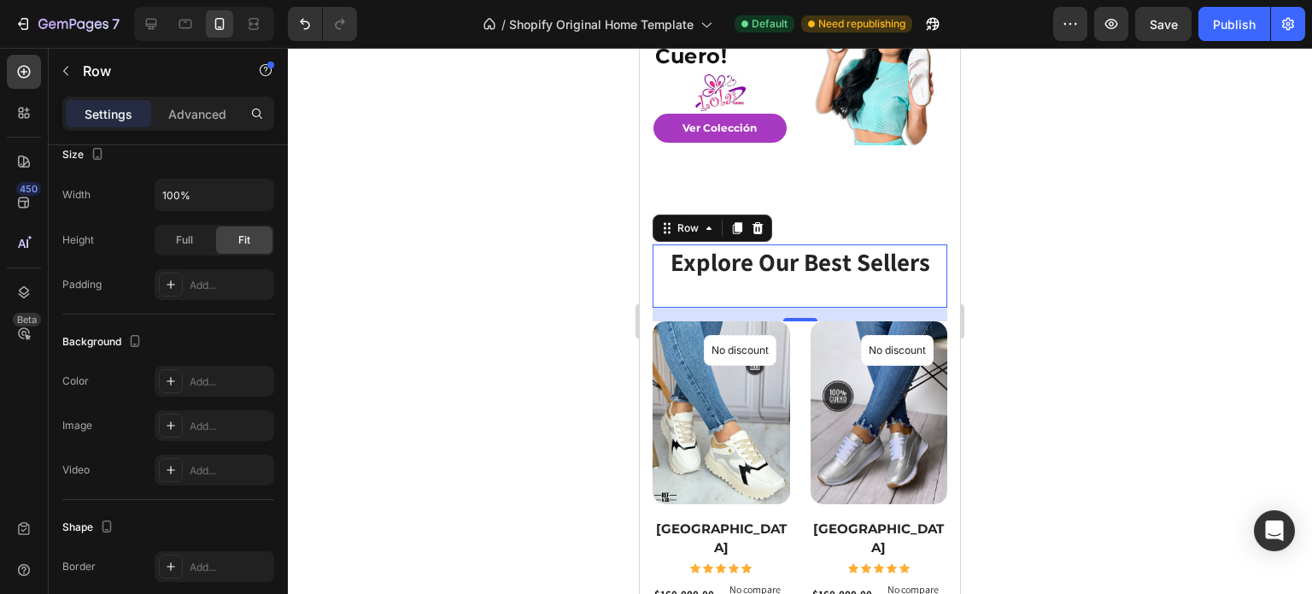
click at [882, 284] on div "Explore Our Best Sellers Heading" at bounding box center [800, 275] width 295 height 63
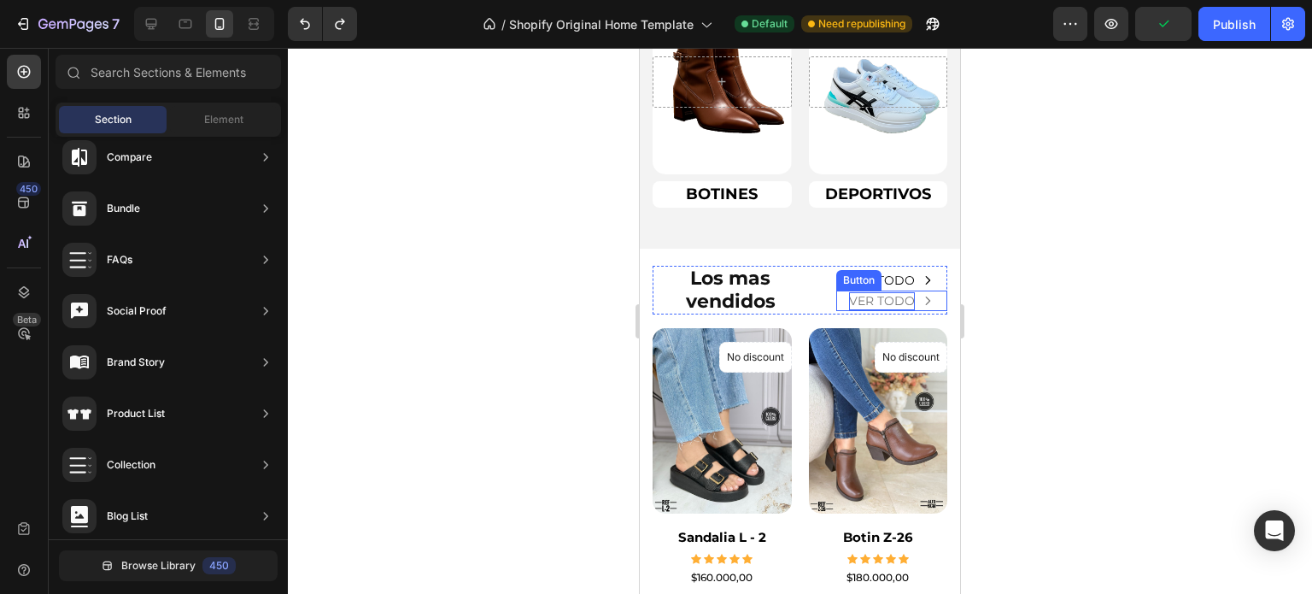
scroll to position [1538, 0]
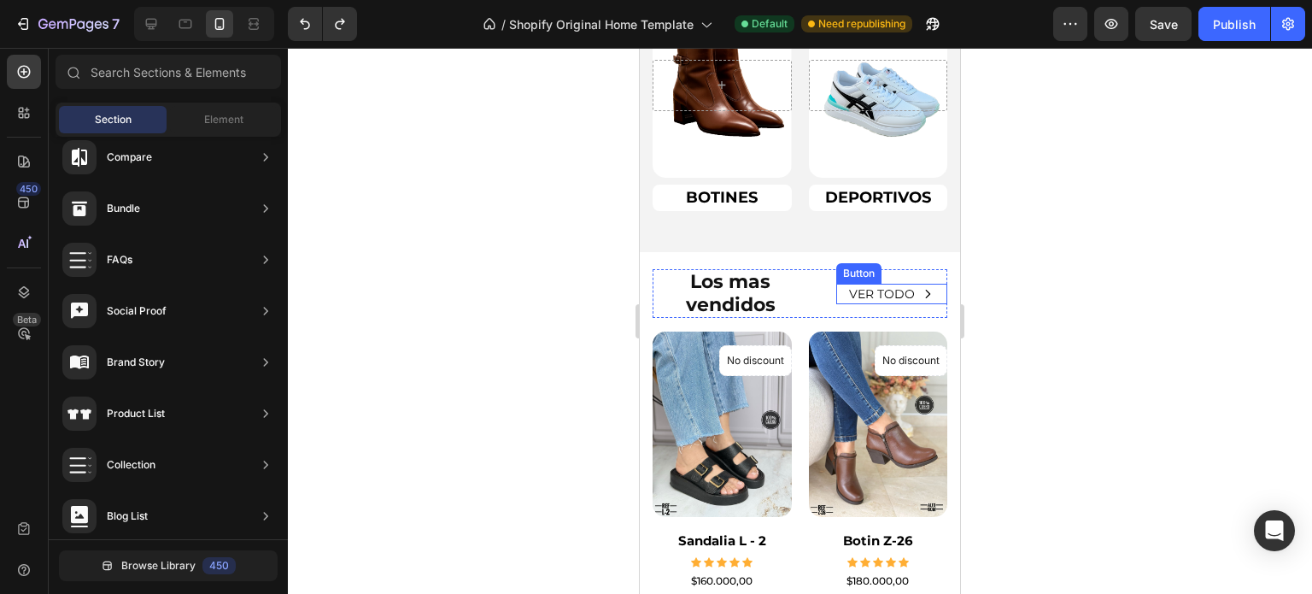
click at [923, 290] on div "VER TODO Button" at bounding box center [891, 294] width 111 height 21
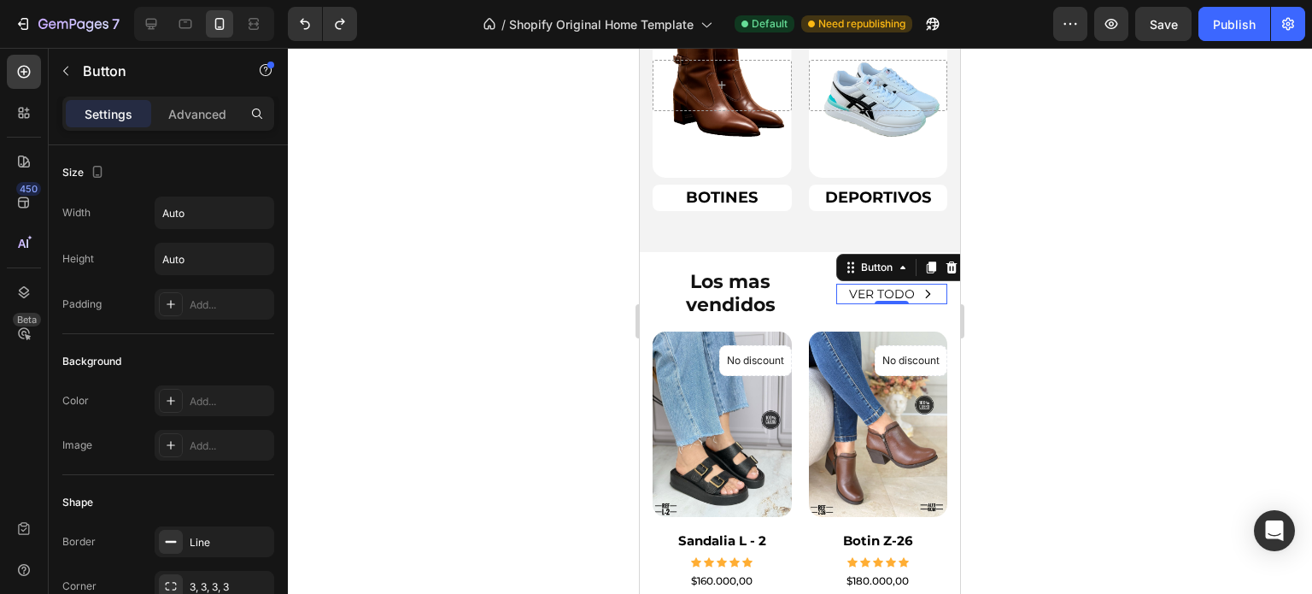
click at [836, 293] on div "VER TODO Button 0" at bounding box center [891, 294] width 111 height 21
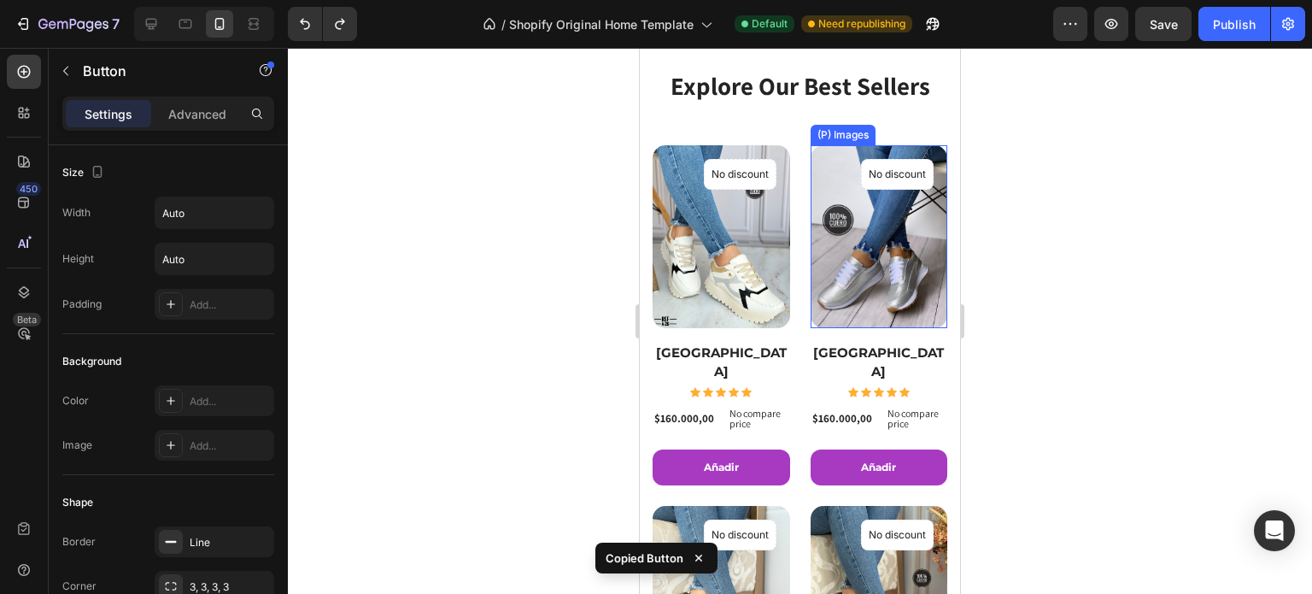
scroll to position [342, 0]
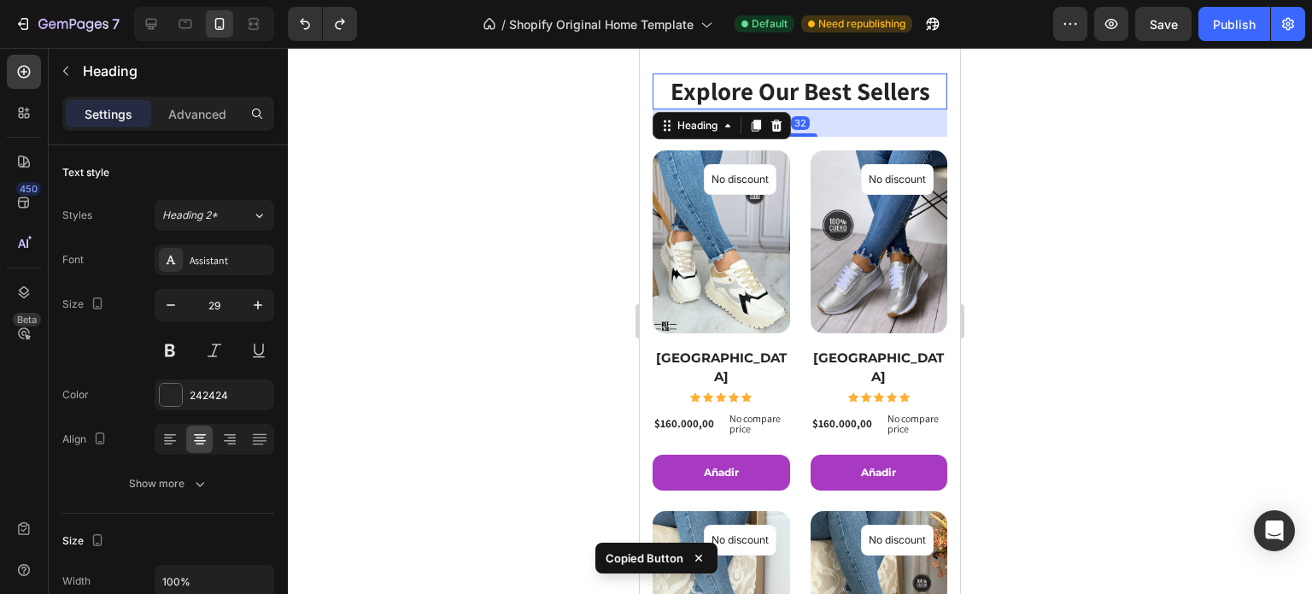
click at [891, 106] on p "Explore Our Best Sellers" at bounding box center [799, 91] width 291 height 32
click at [884, 120] on div "32" at bounding box center [800, 122] width 295 height 27
click at [905, 103] on p "Explore Our Best Sellers" at bounding box center [799, 91] width 291 height 32
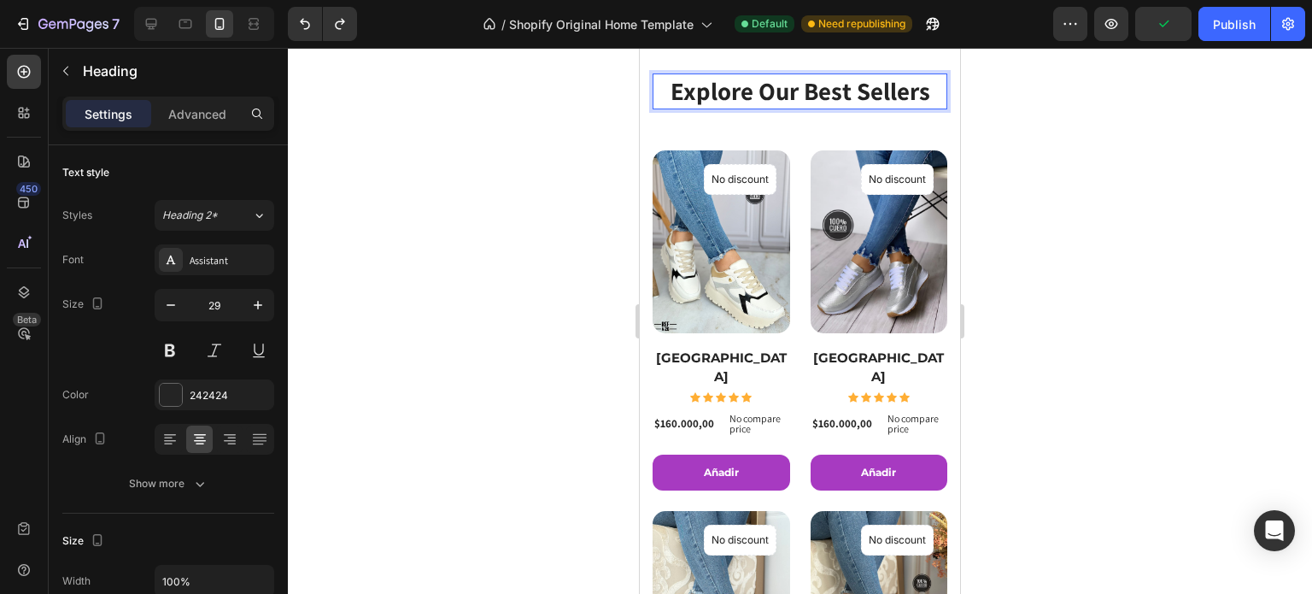
click at [932, 100] on p "Explore Our Best Sellers" at bounding box center [799, 91] width 291 height 32
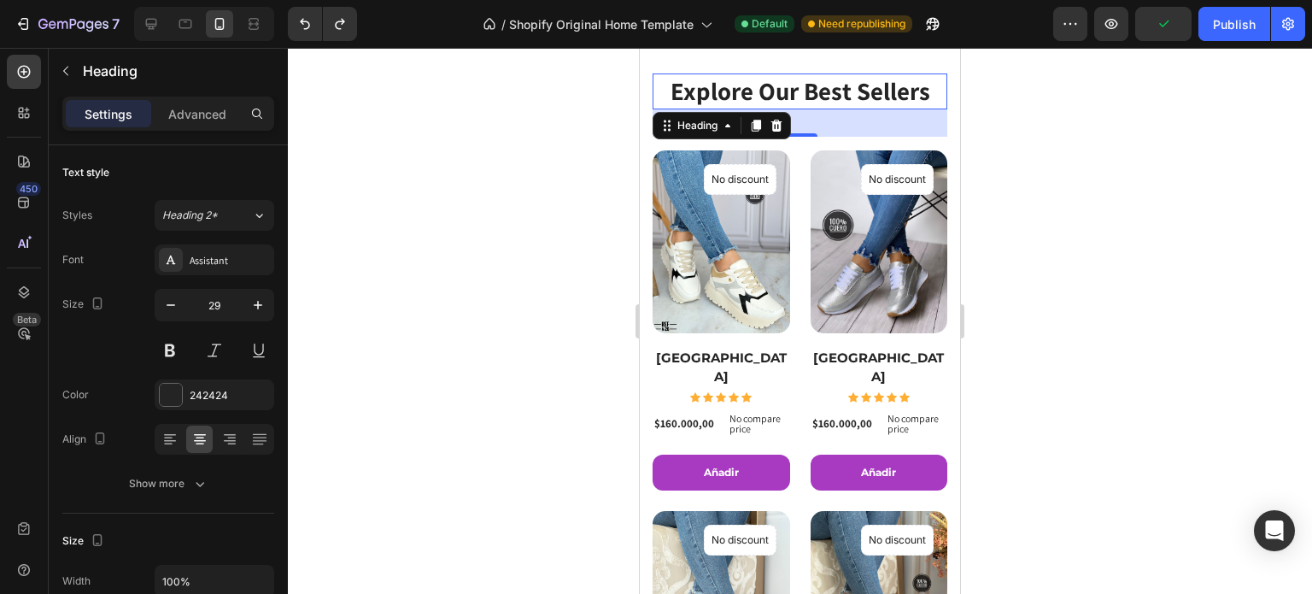
click at [994, 148] on div at bounding box center [800, 321] width 1024 height 546
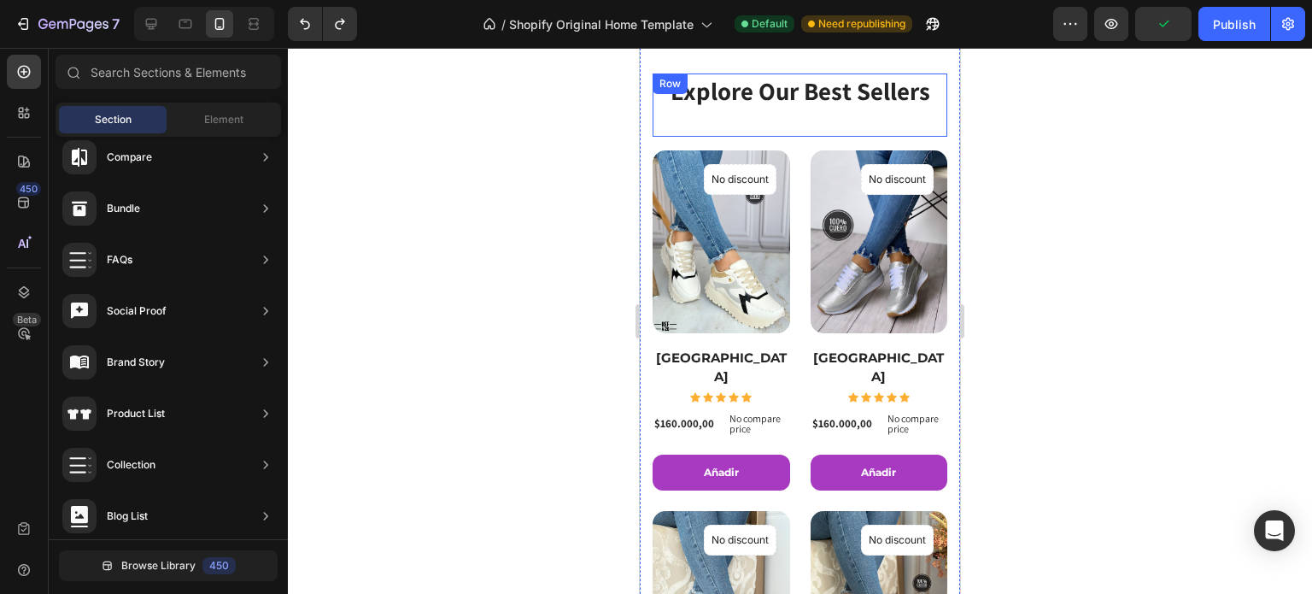
click at [880, 116] on div "Explore Our Best Sellers Heading" at bounding box center [800, 104] width 295 height 63
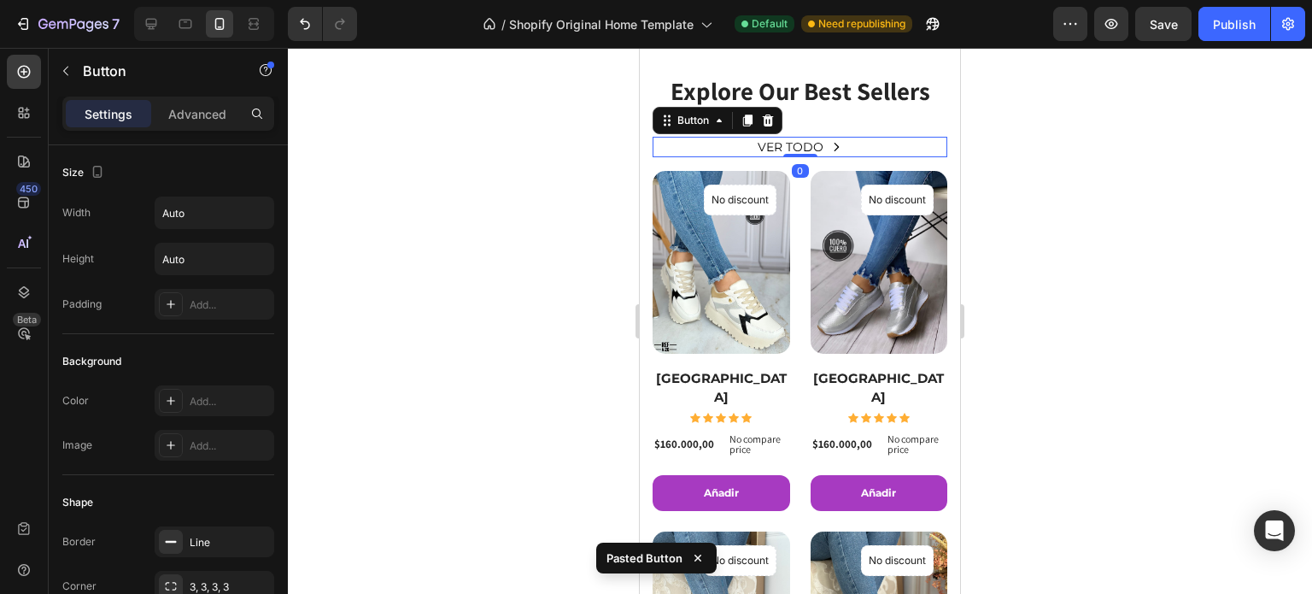
click at [1046, 140] on div at bounding box center [800, 321] width 1024 height 546
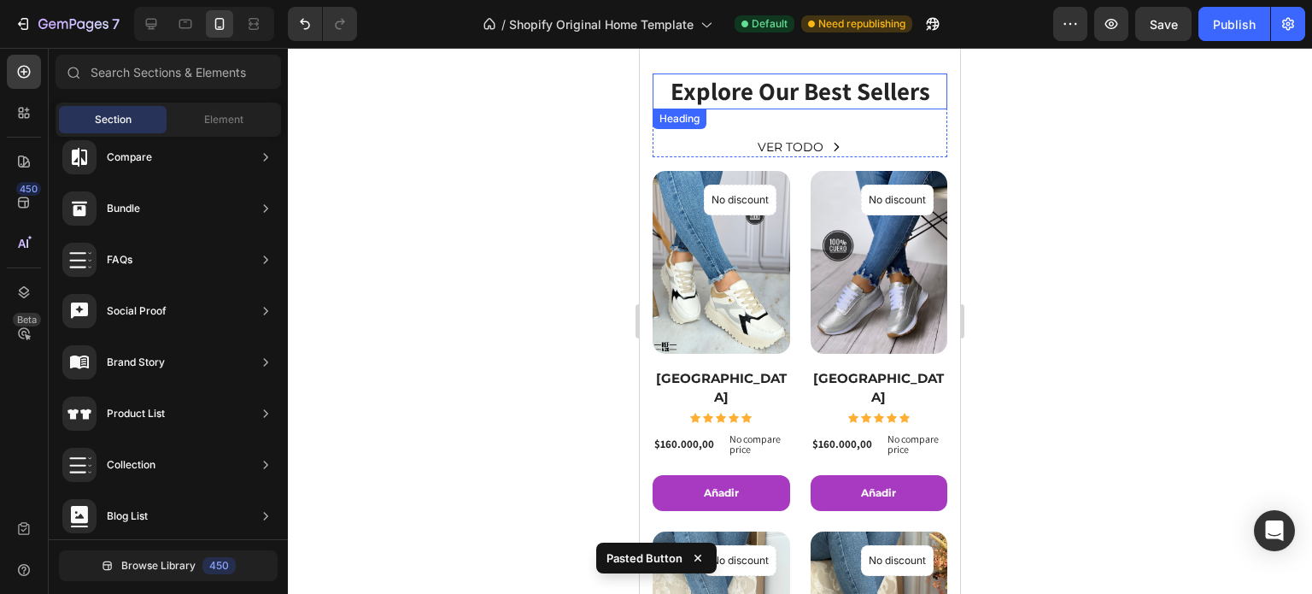
click at [838, 92] on p "Explore Our Best Sellers" at bounding box center [799, 91] width 291 height 32
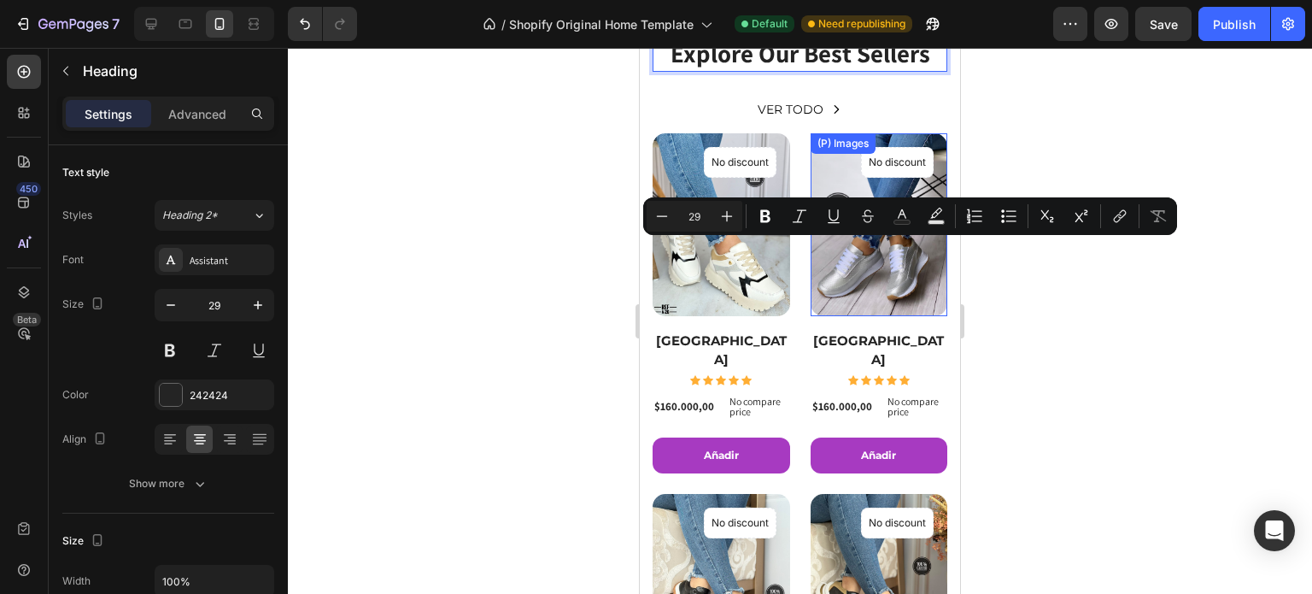
scroll to position [171, 0]
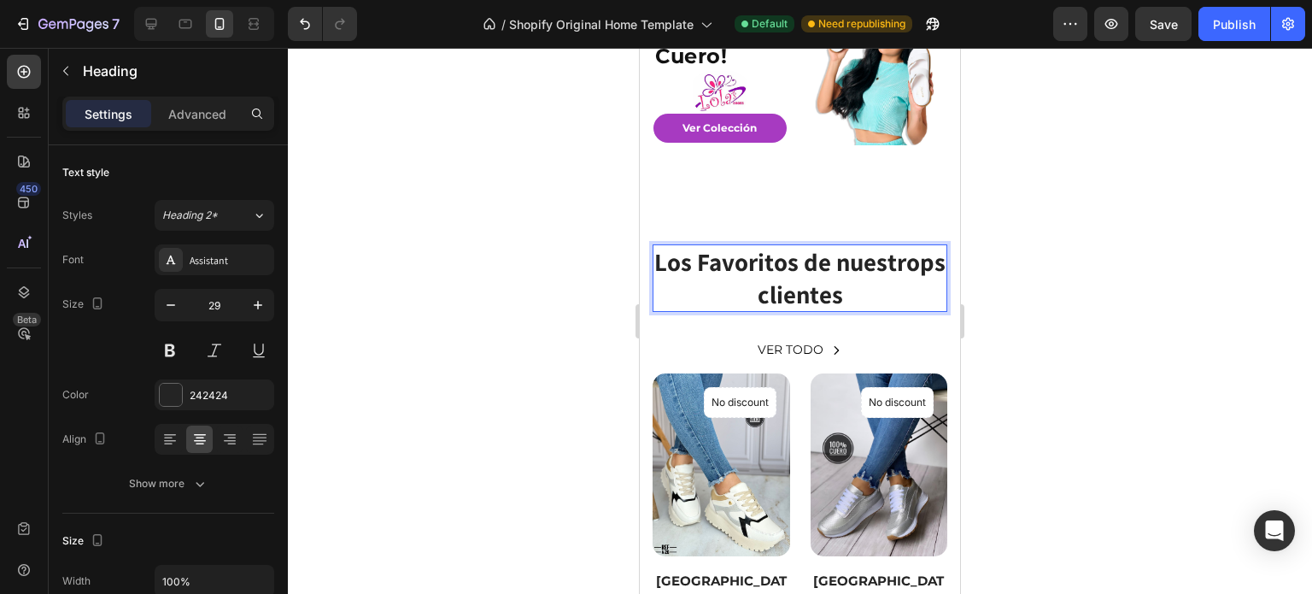
click at [792, 297] on p "Los Favoritos de nuestrops clientes" at bounding box center [799, 278] width 291 height 64
click at [709, 266] on p "Los Favoritos de nuestros clientes" at bounding box center [799, 278] width 291 height 64
click at [1076, 267] on div at bounding box center [800, 321] width 1024 height 546
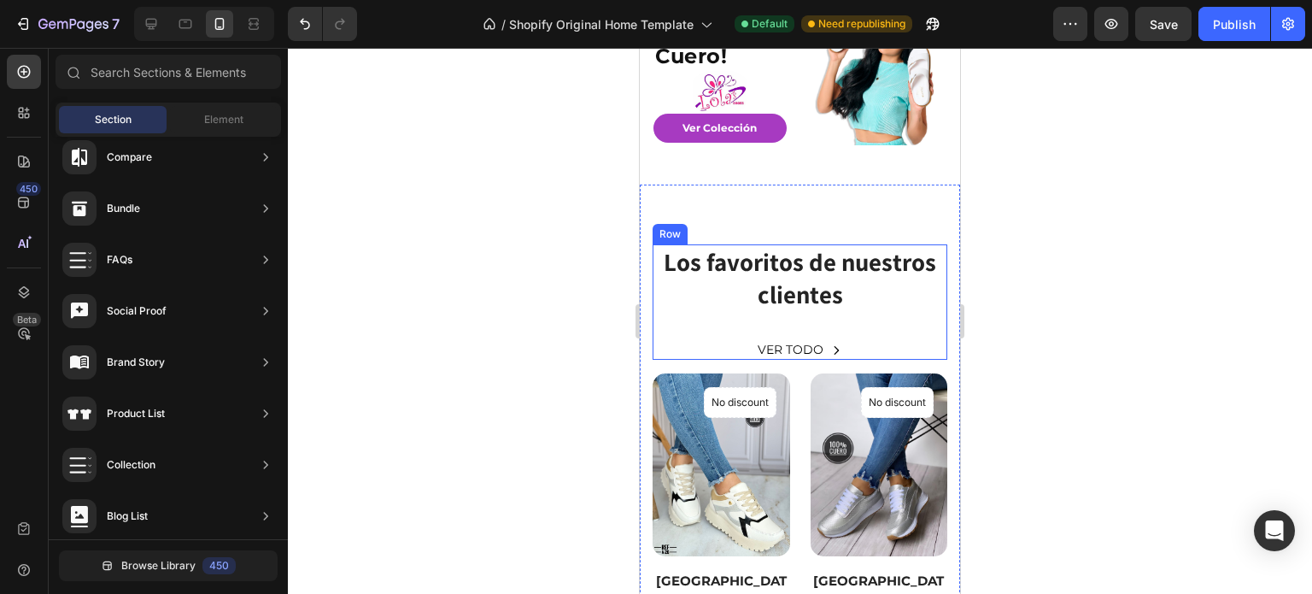
click at [870, 326] on div "Los favoritos de nuestros clientes Heading VER TODO Button" at bounding box center [800, 301] width 295 height 115
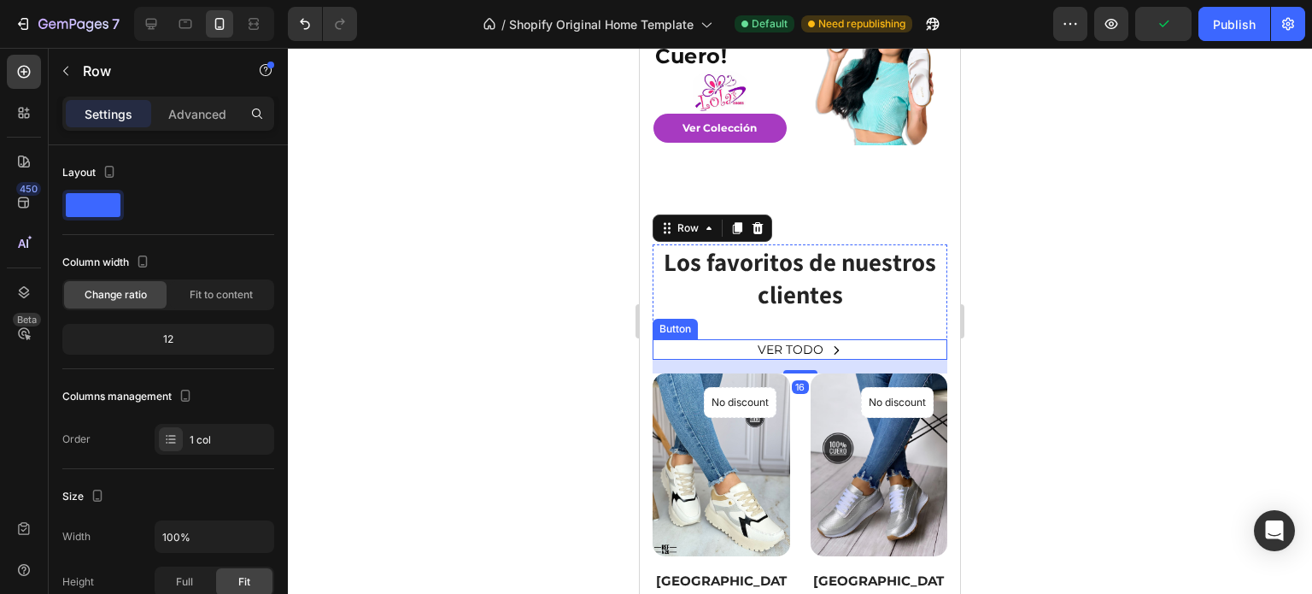
click at [852, 346] on div "VER TODO Button" at bounding box center [800, 349] width 295 height 21
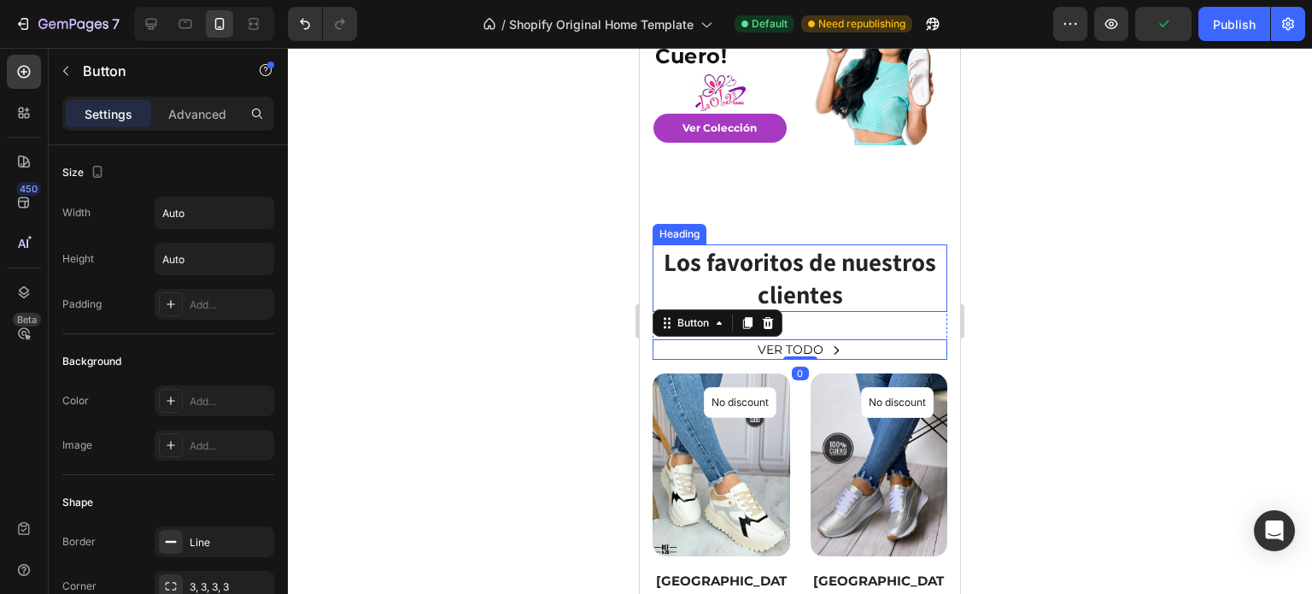
click at [824, 307] on p "Los favoritos de nuestros clientes" at bounding box center [799, 278] width 291 height 64
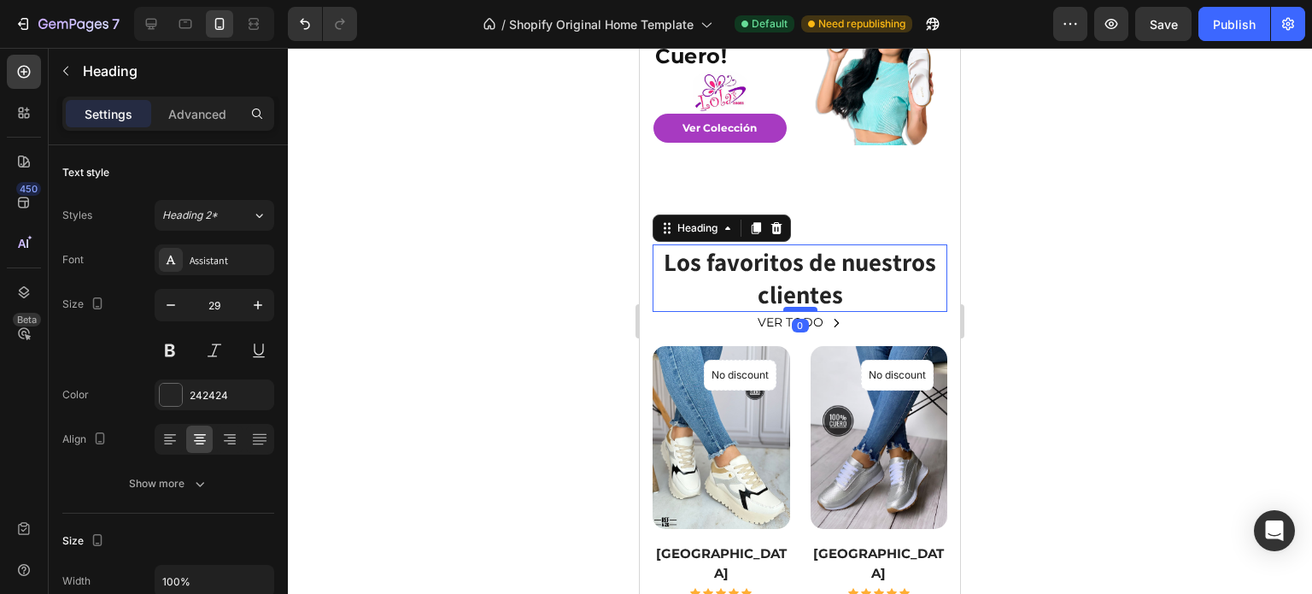
drag, startPoint x: 794, startPoint y: 337, endPoint x: 796, endPoint y: 309, distance: 28.3
click at [796, 309] on div at bounding box center [800, 309] width 34 height 5
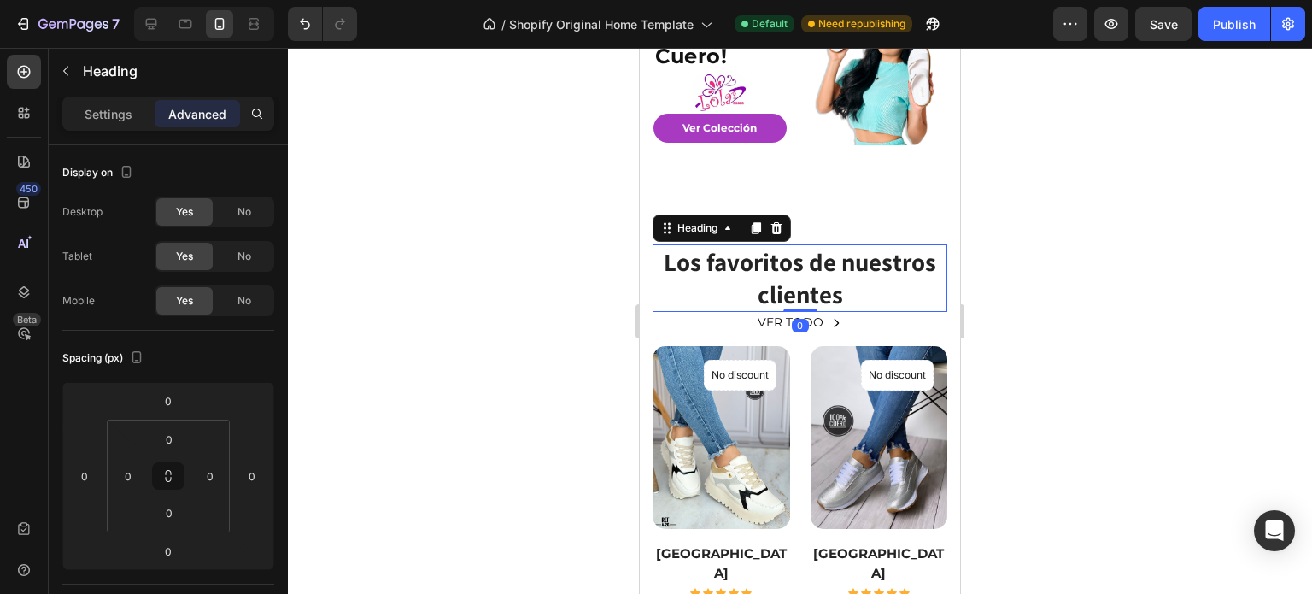
click at [984, 264] on div at bounding box center [800, 321] width 1024 height 546
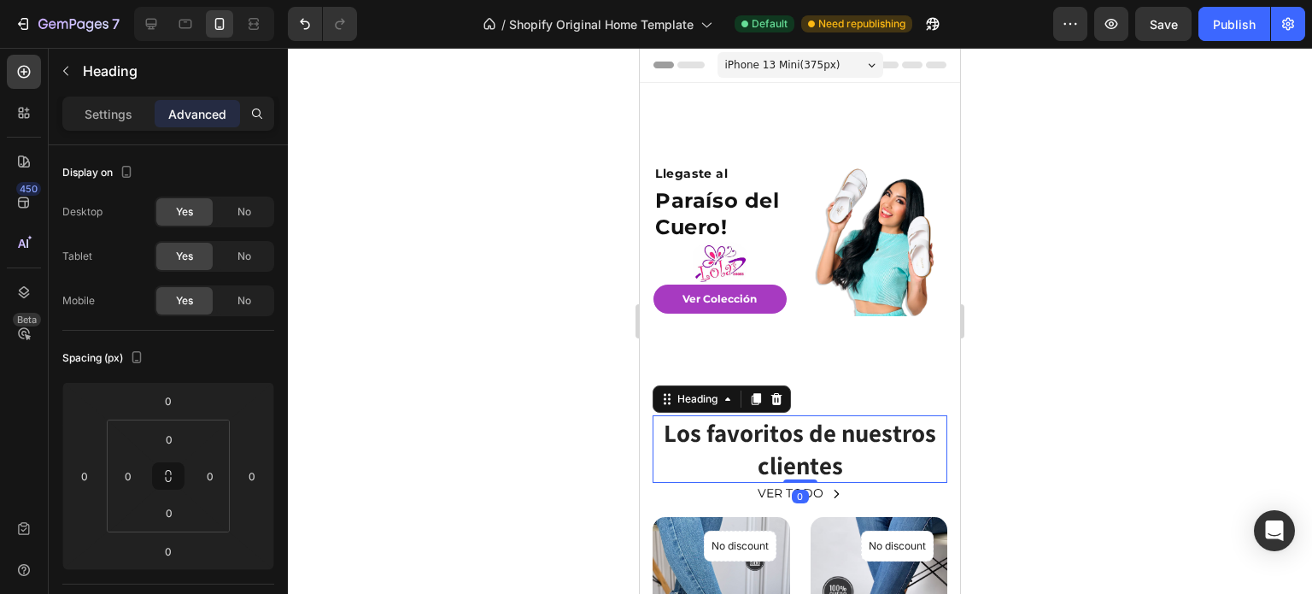
scroll to position [171, 0]
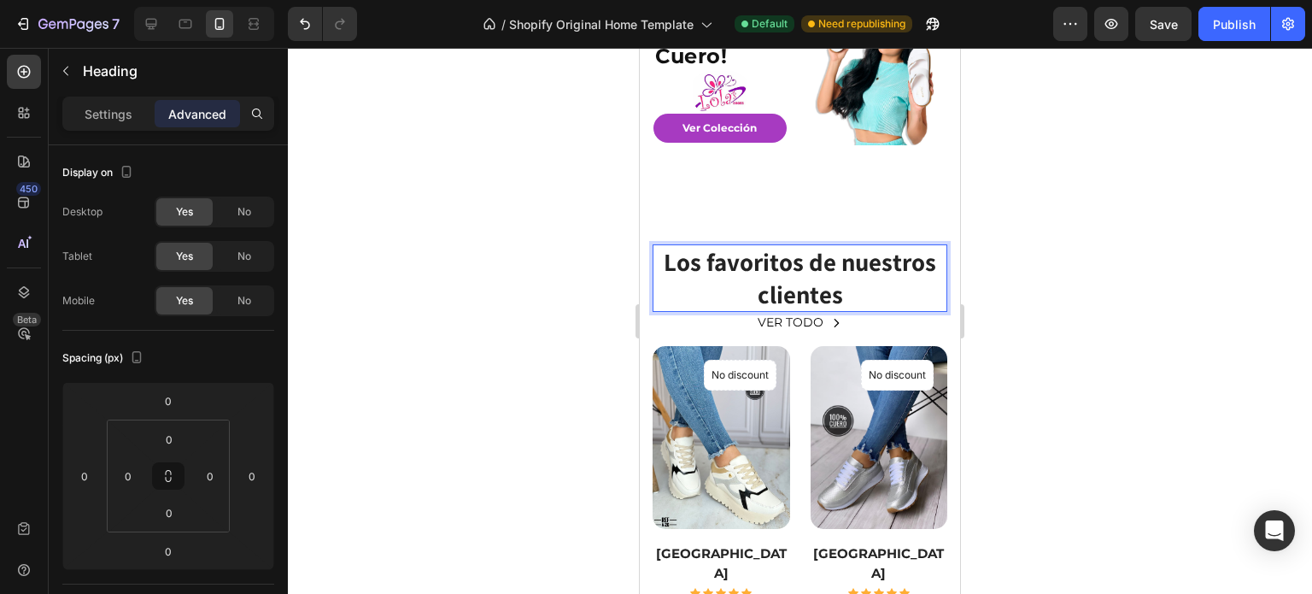
click at [876, 285] on p "Los favoritos de nuestros clientes" at bounding box center [799, 278] width 291 height 64
click at [850, 296] on p "Los favoritos de nuestros clientes" at bounding box center [799, 278] width 291 height 64
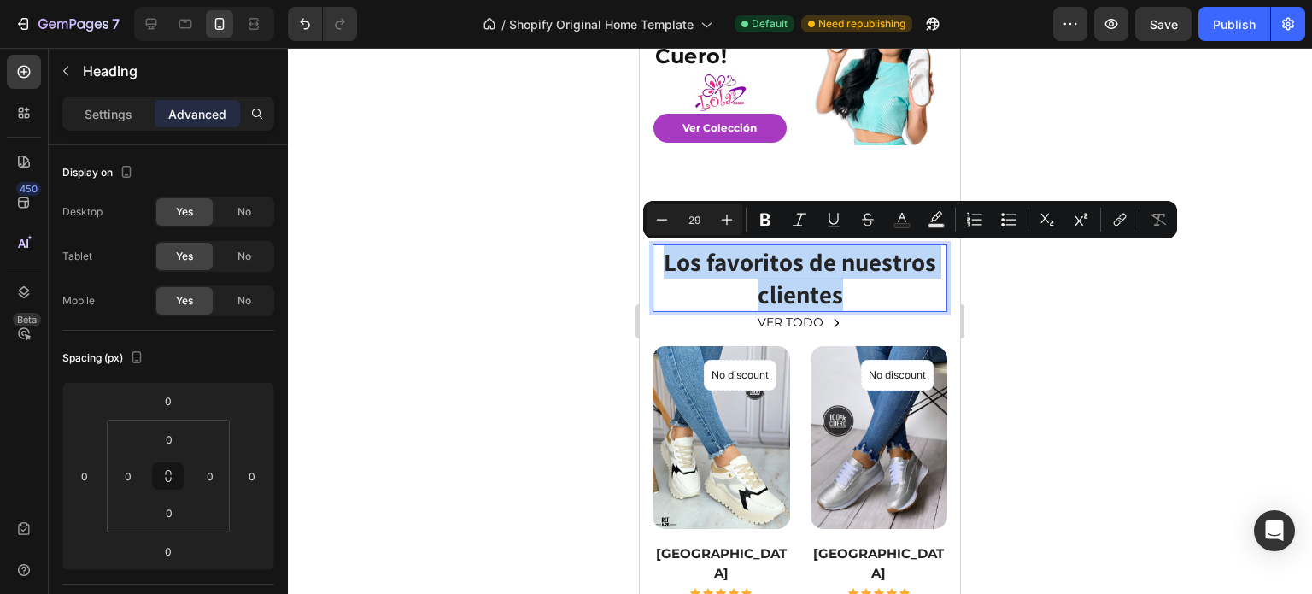
drag, startPoint x: 850, startPoint y: 296, endPoint x: 656, endPoint y: 269, distance: 195.8
click at [656, 269] on p "Los favoritos de nuestros clientes" at bounding box center [799, 278] width 291 height 64
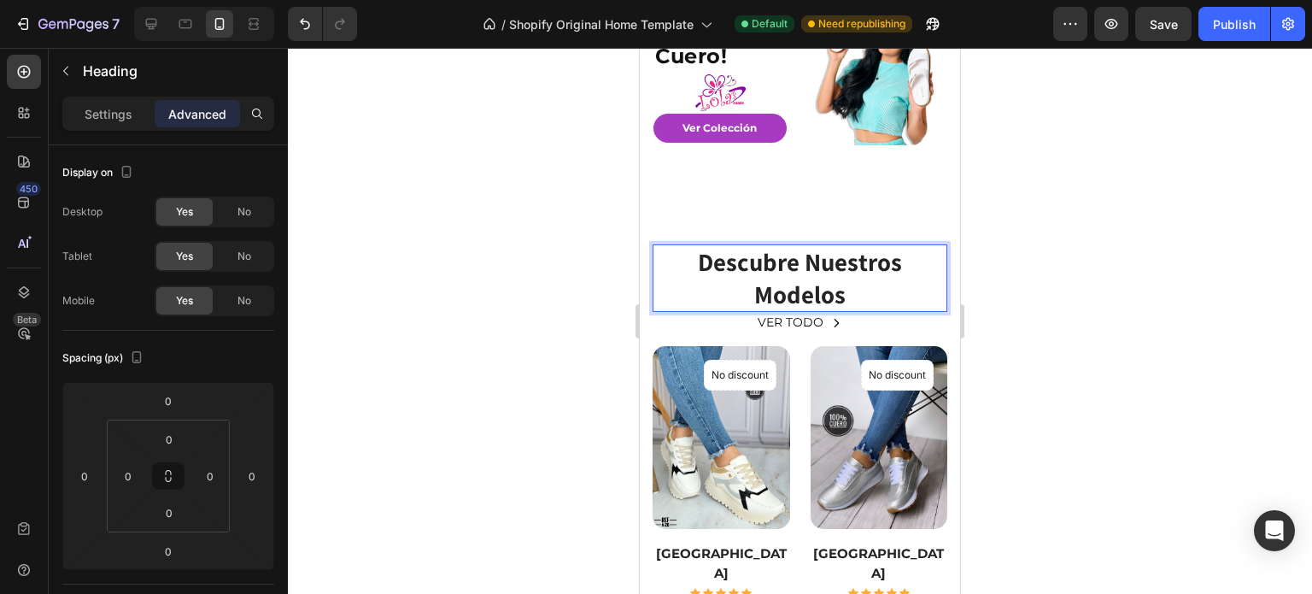
click at [1058, 290] on div at bounding box center [800, 321] width 1024 height 546
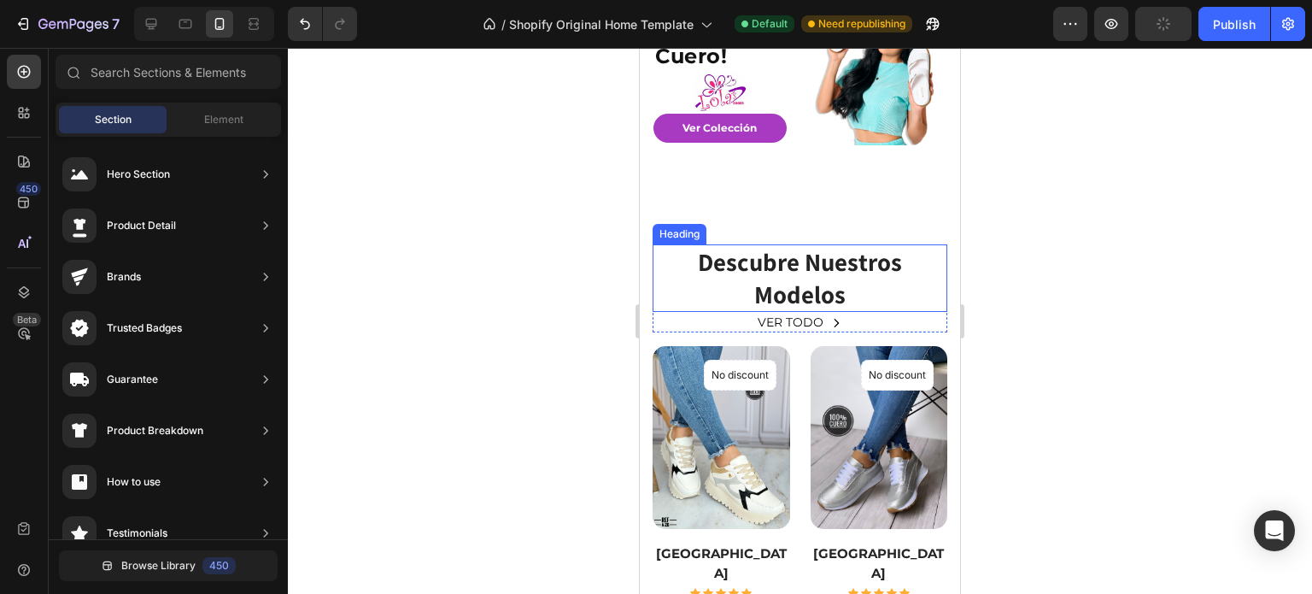
click at [817, 303] on p "Descubre Nuestros Modelos" at bounding box center [799, 278] width 291 height 64
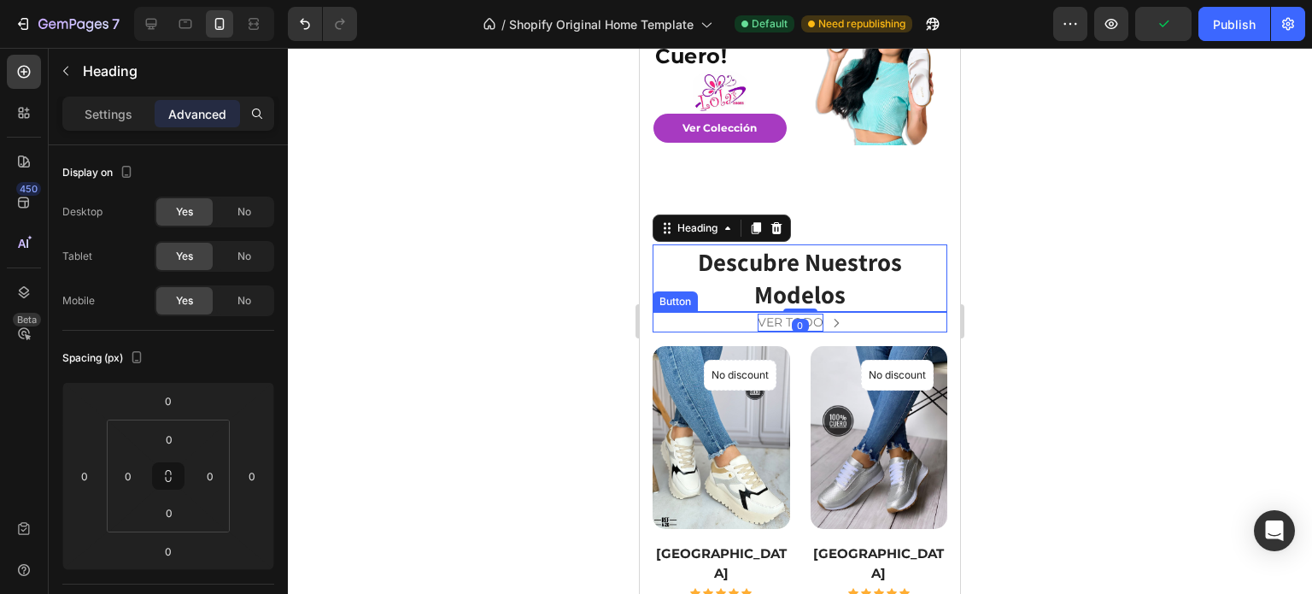
click at [800, 313] on p "VER TODO" at bounding box center [791, 322] width 66 height 18
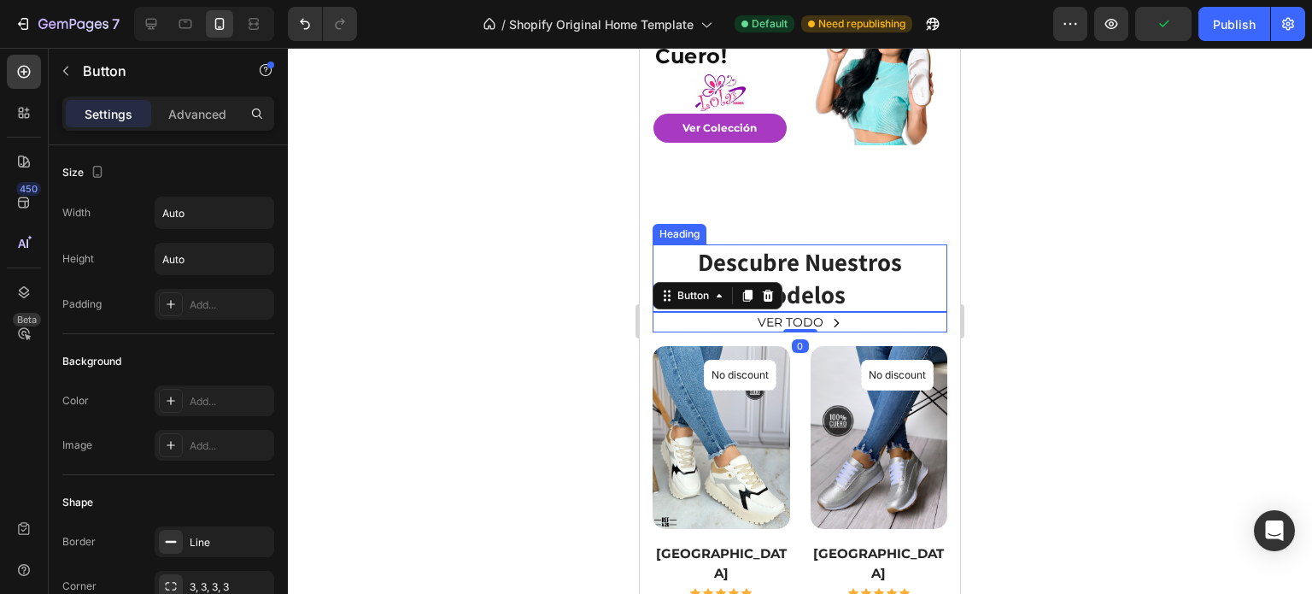
click at [830, 291] on p "Descubre Nuestros Modelos" at bounding box center [799, 278] width 291 height 64
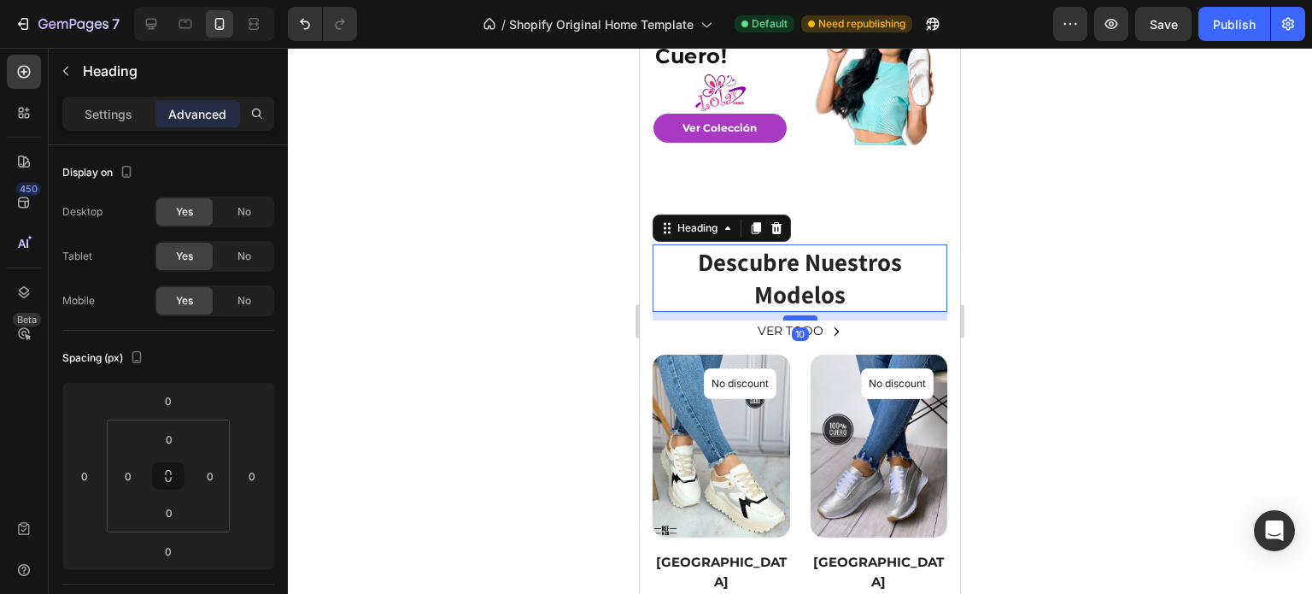
click at [806, 317] on div at bounding box center [800, 317] width 34 height 5
type input "10"
click at [1021, 249] on div at bounding box center [800, 321] width 1024 height 546
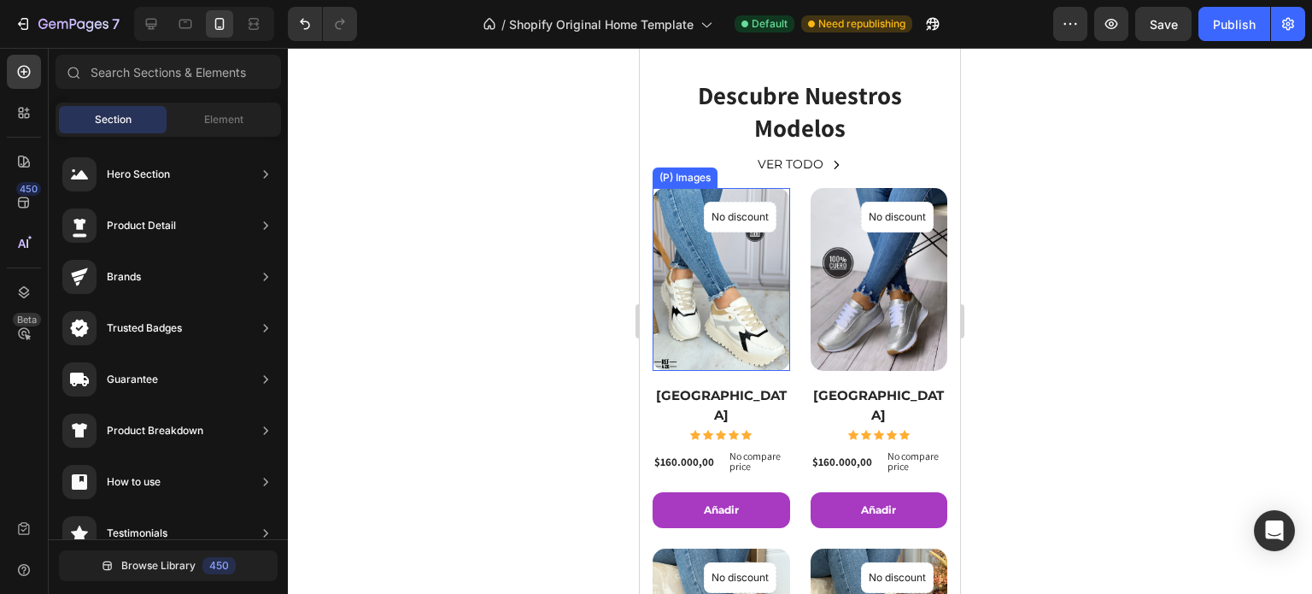
scroll to position [342, 0]
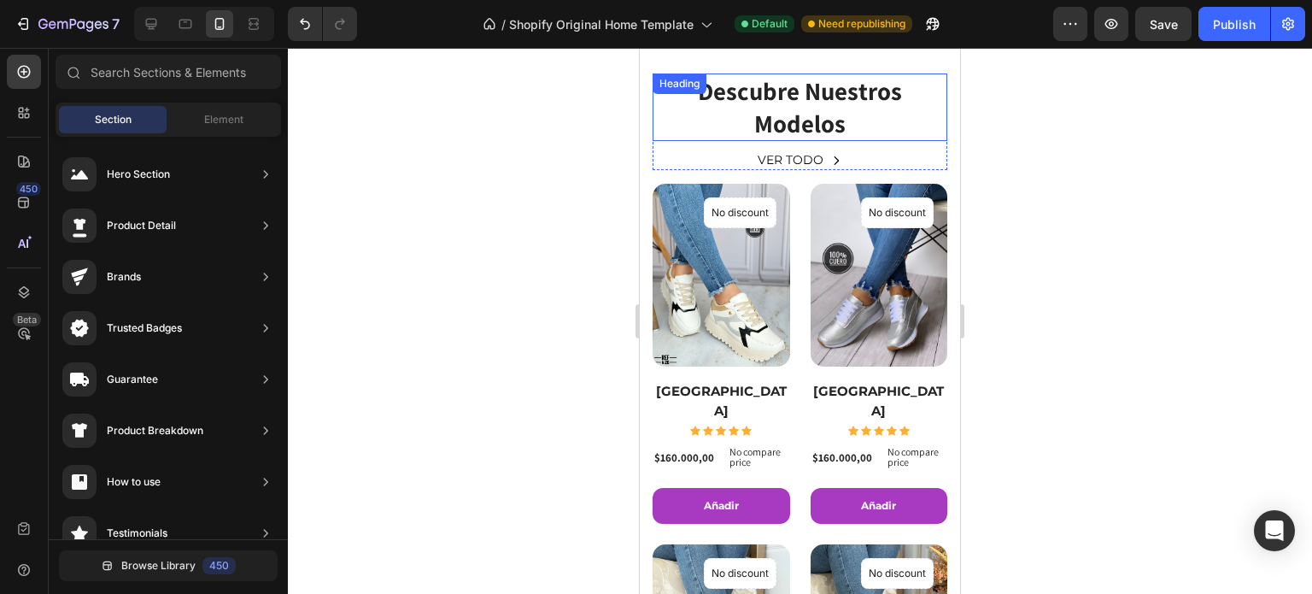
click at [822, 122] on p "Descubre Nuestros Modelos" at bounding box center [799, 107] width 291 height 64
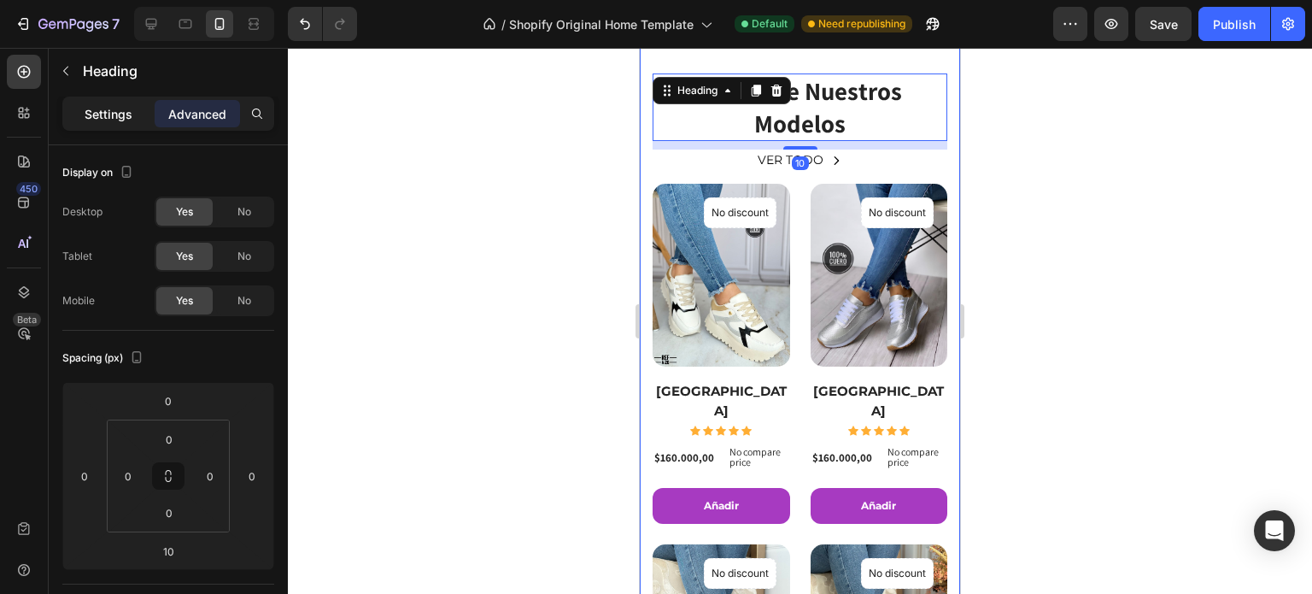
click at [126, 120] on p "Settings" at bounding box center [109, 114] width 48 height 18
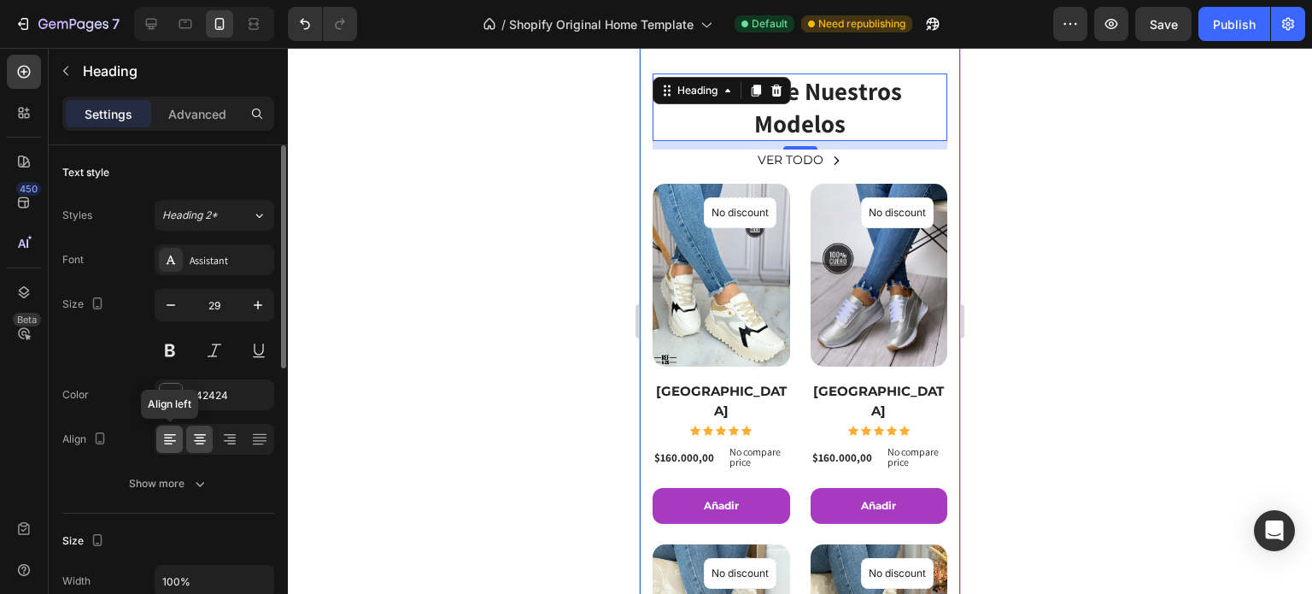
click at [162, 437] on icon at bounding box center [169, 439] width 17 height 17
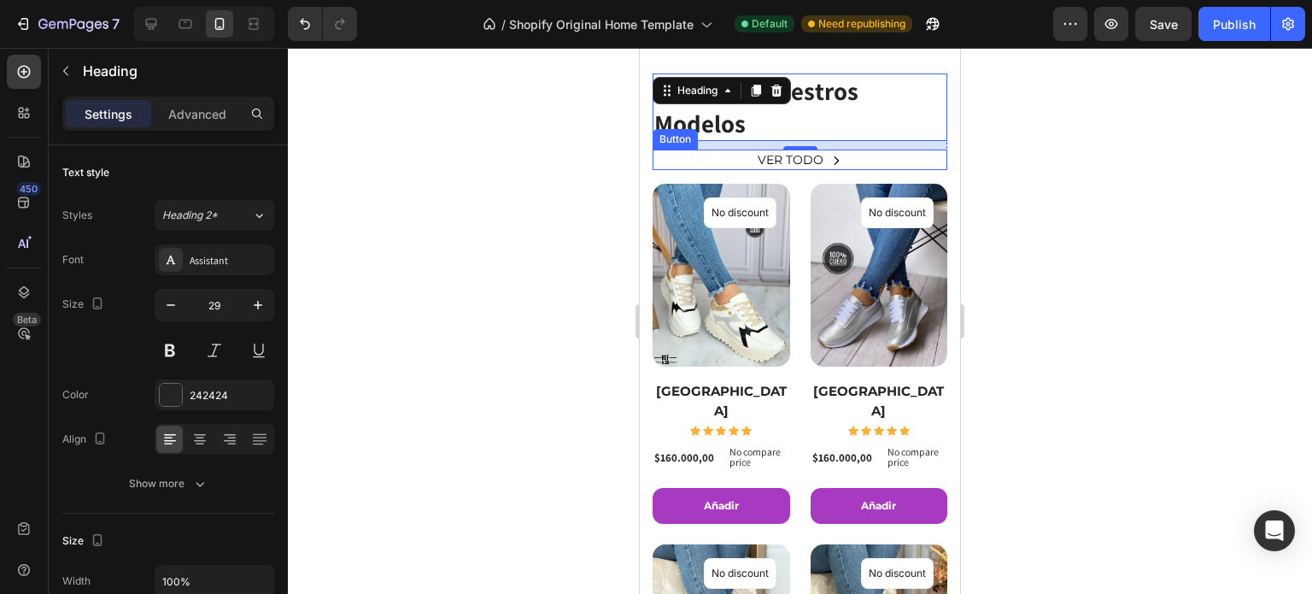
click at [700, 160] on div "VER TODO Button" at bounding box center [800, 159] width 295 height 21
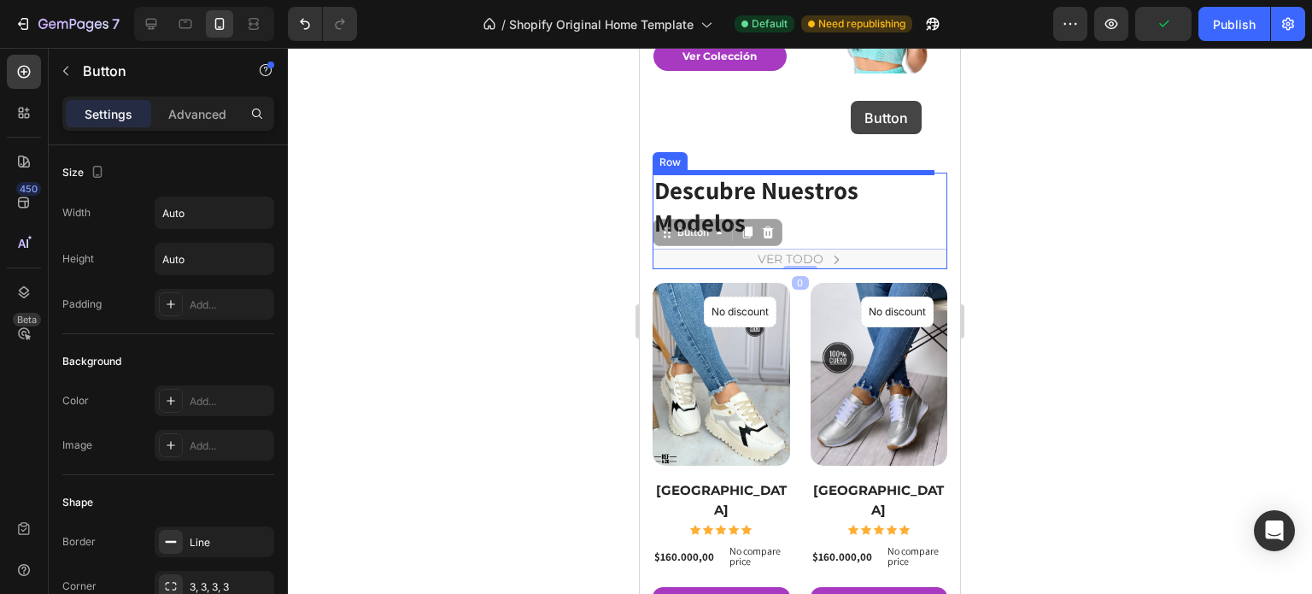
scroll to position [219, 0]
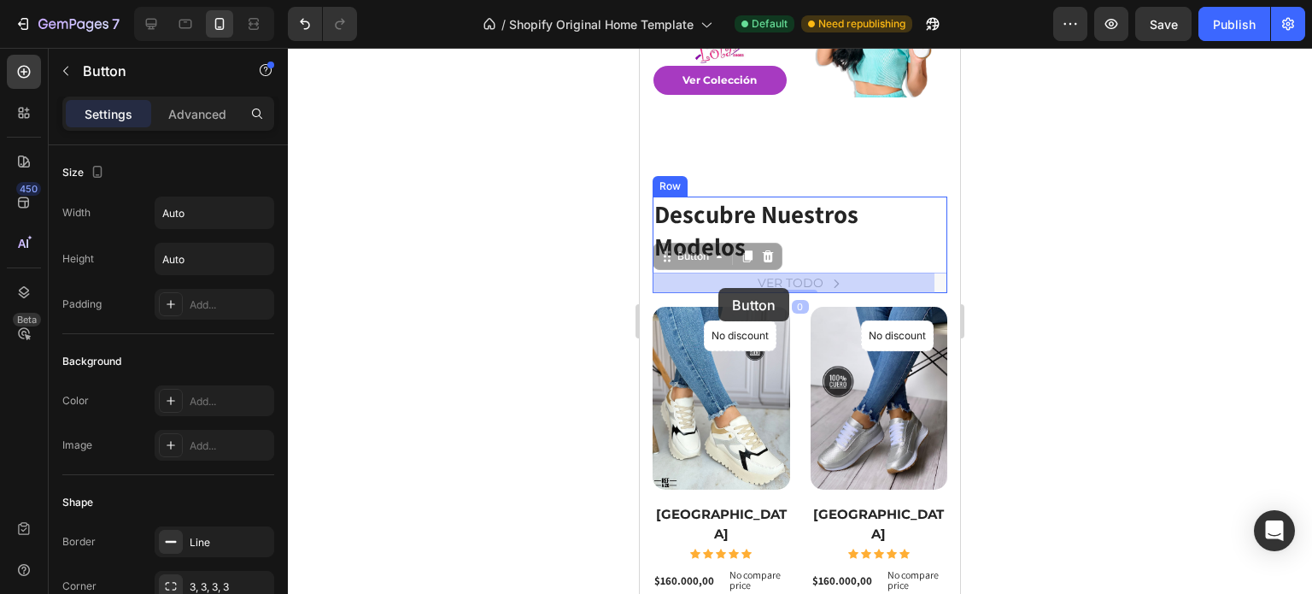
drag, startPoint x: 700, startPoint y: 160, endPoint x: 718, endPoint y: 288, distance: 129.5
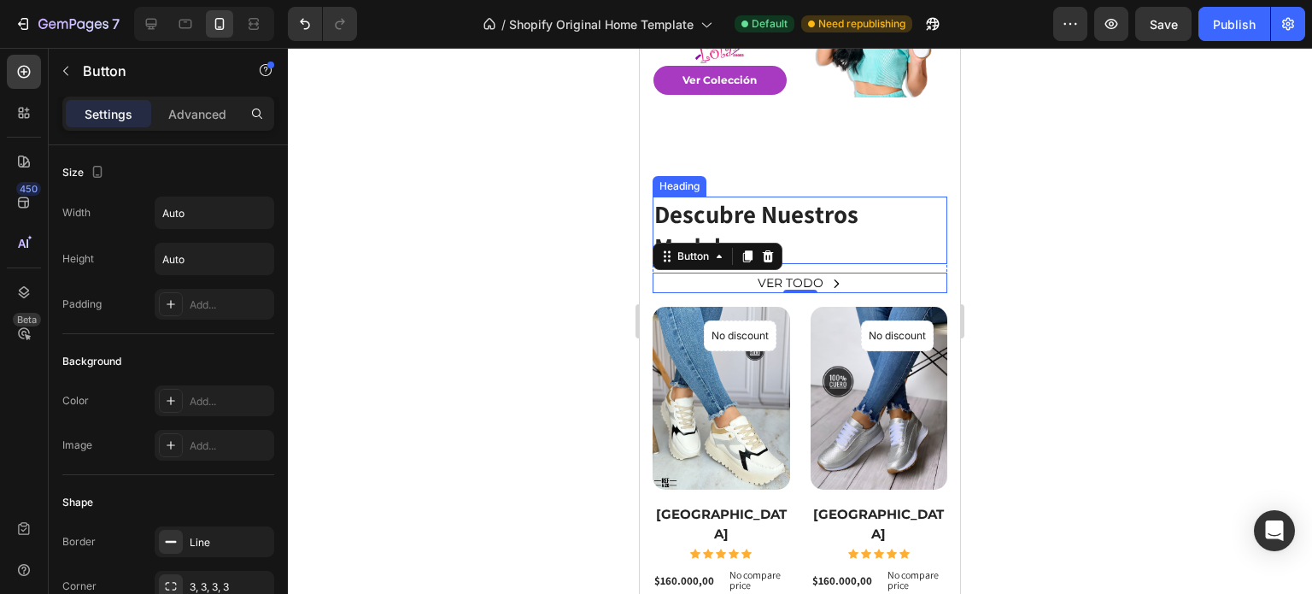
click at [847, 231] on p "Descubre Nuestros Modelos" at bounding box center [799, 230] width 291 height 64
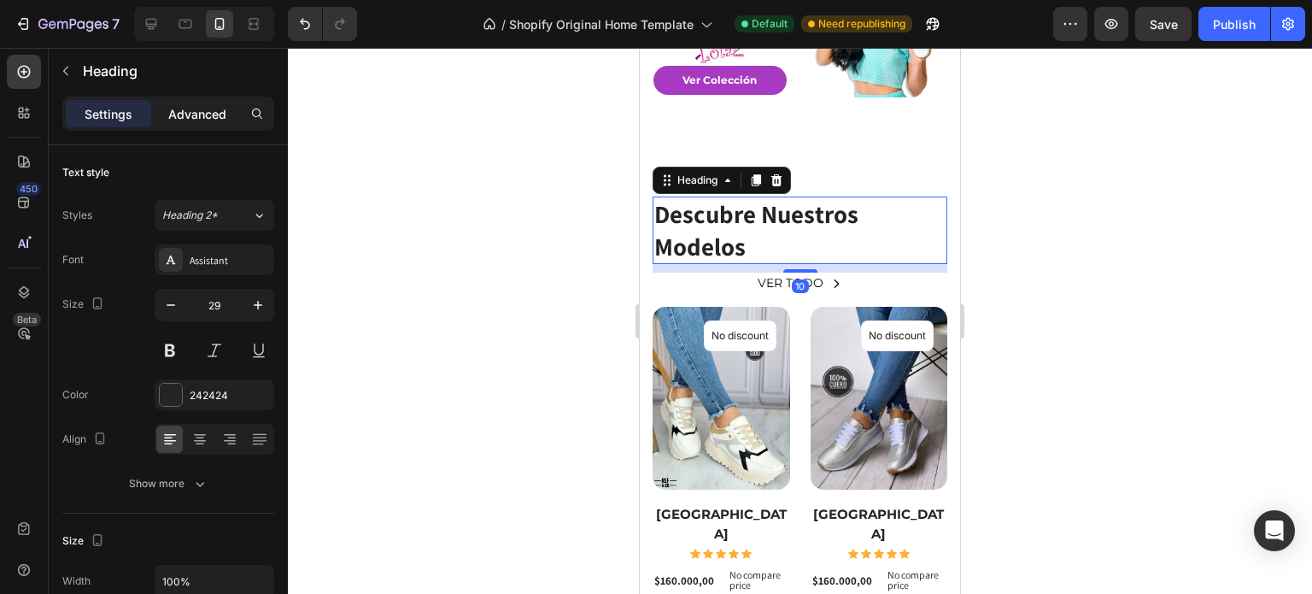
click at [213, 115] on p "Advanced" at bounding box center [197, 114] width 58 height 18
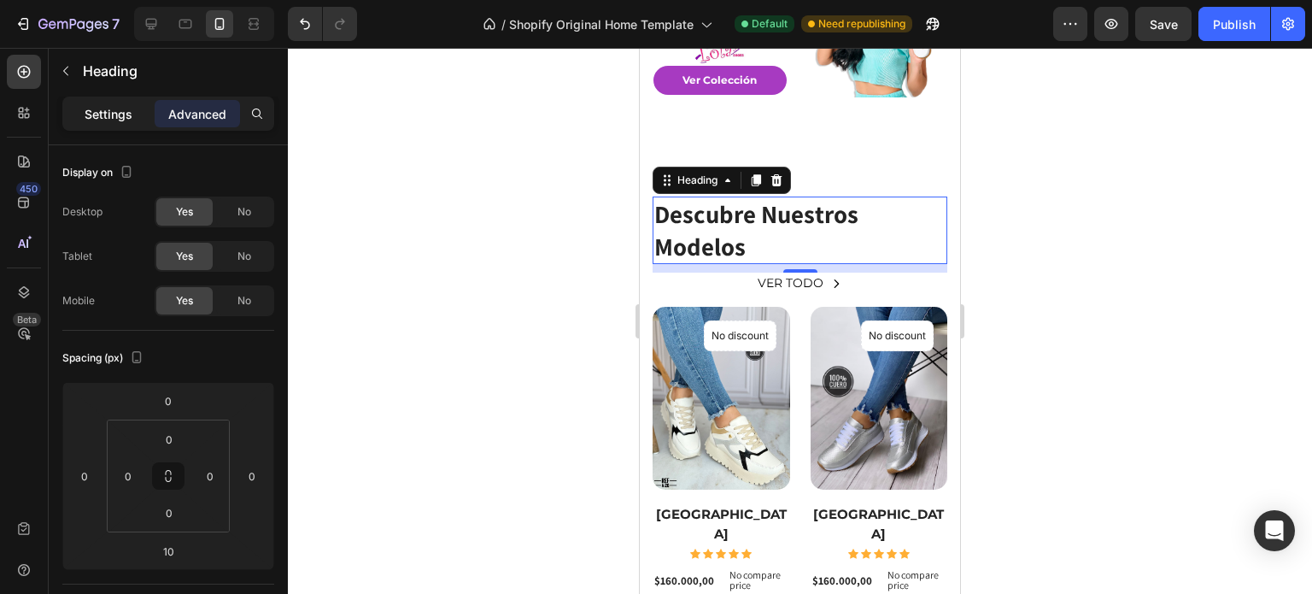
click at [116, 114] on p "Settings" at bounding box center [109, 114] width 48 height 18
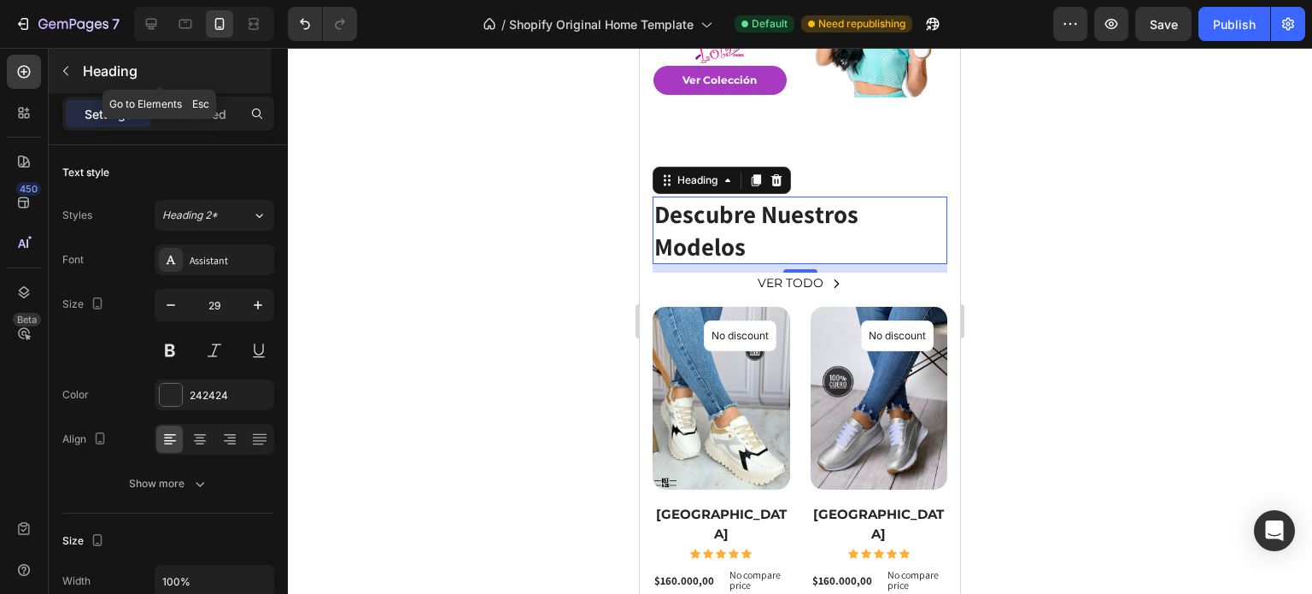
click at [70, 64] on icon "button" at bounding box center [66, 71] width 14 height 14
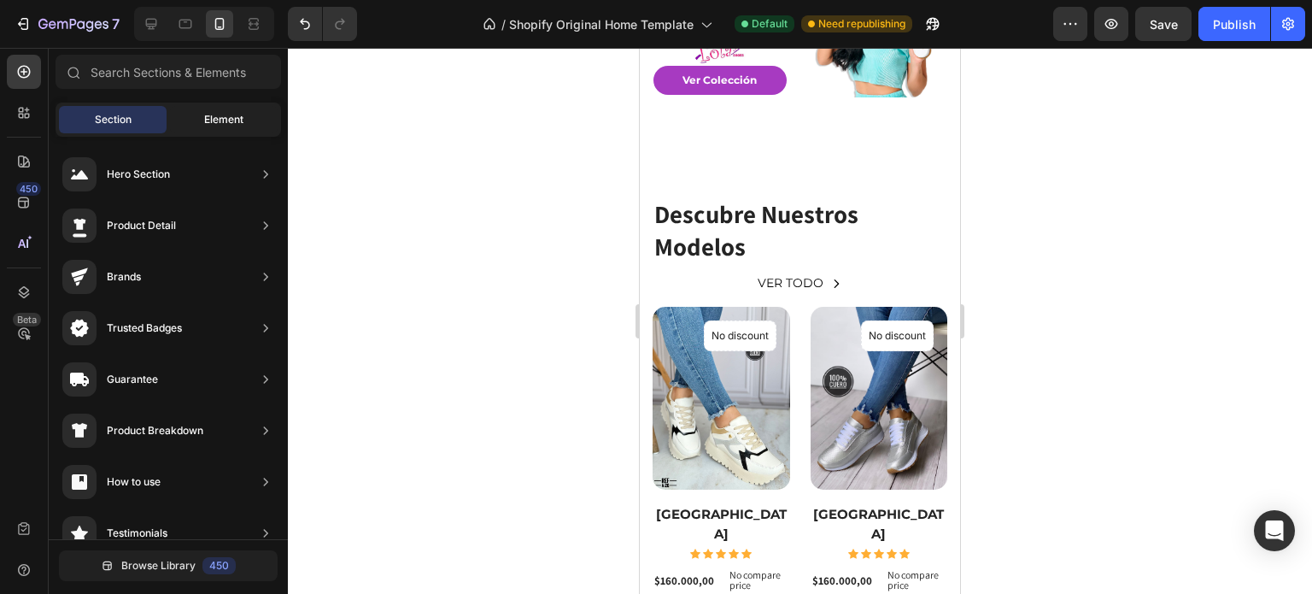
click at [234, 112] on span "Element" at bounding box center [223, 119] width 39 height 15
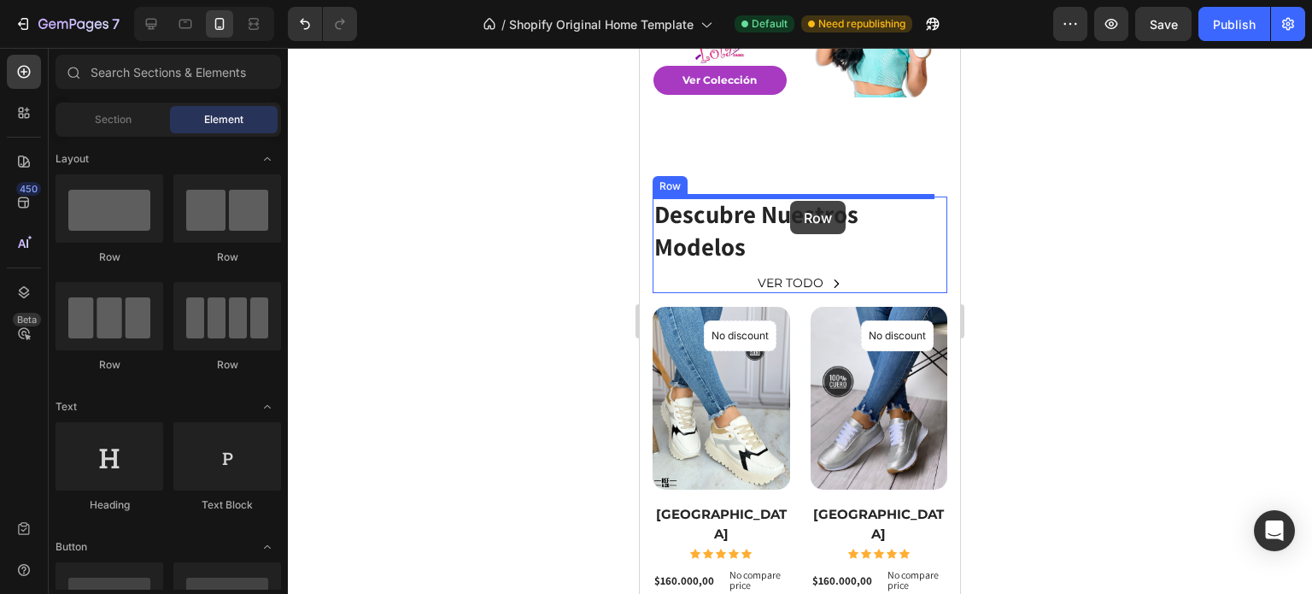
drag, startPoint x: 858, startPoint y: 275, endPoint x: 790, endPoint y: 201, distance: 101.0
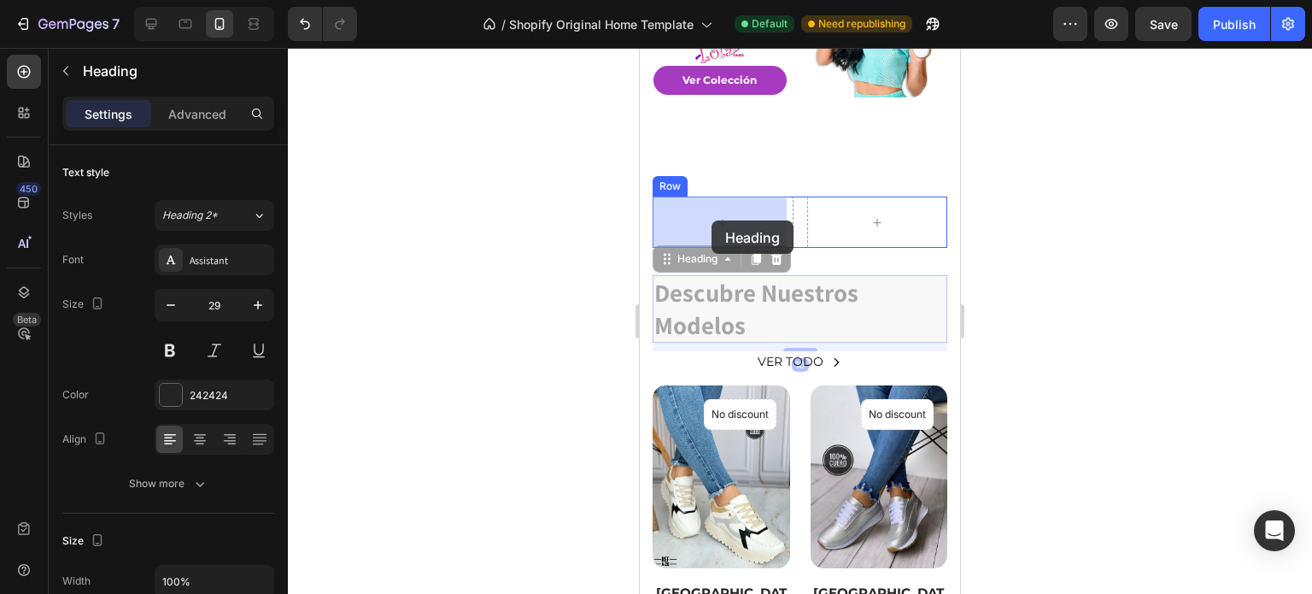
drag, startPoint x: 717, startPoint y: 308, endPoint x: 712, endPoint y: 220, distance: 88.1
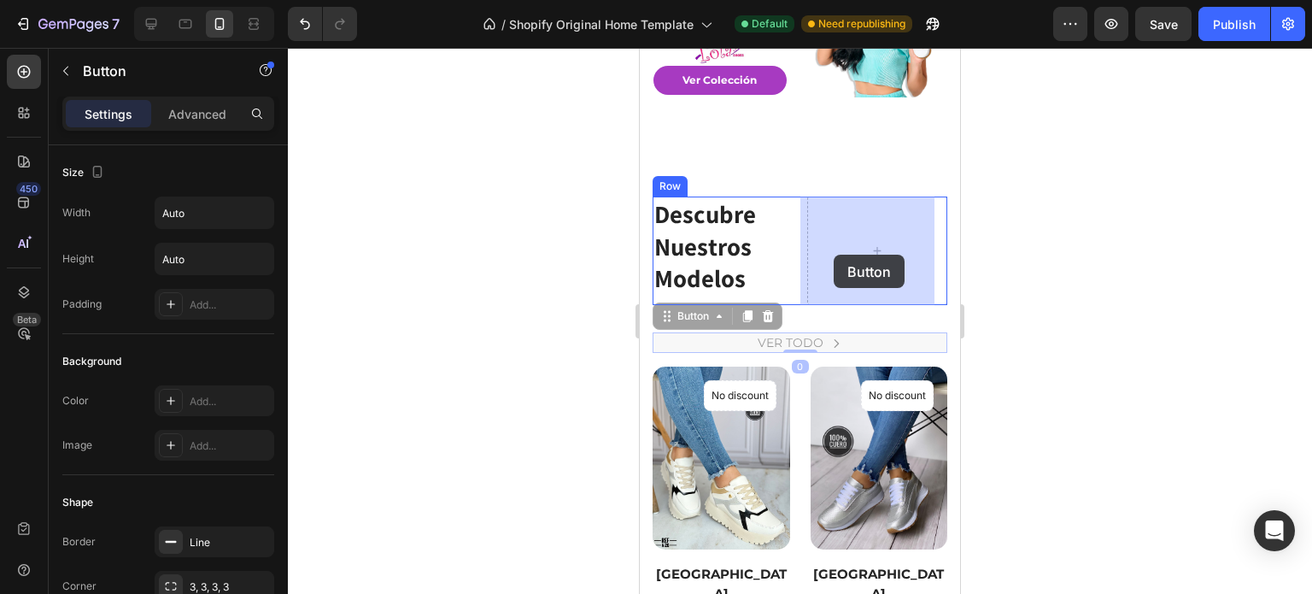
drag, startPoint x: 777, startPoint y: 333, endPoint x: 832, endPoint y: 255, distance: 95.0
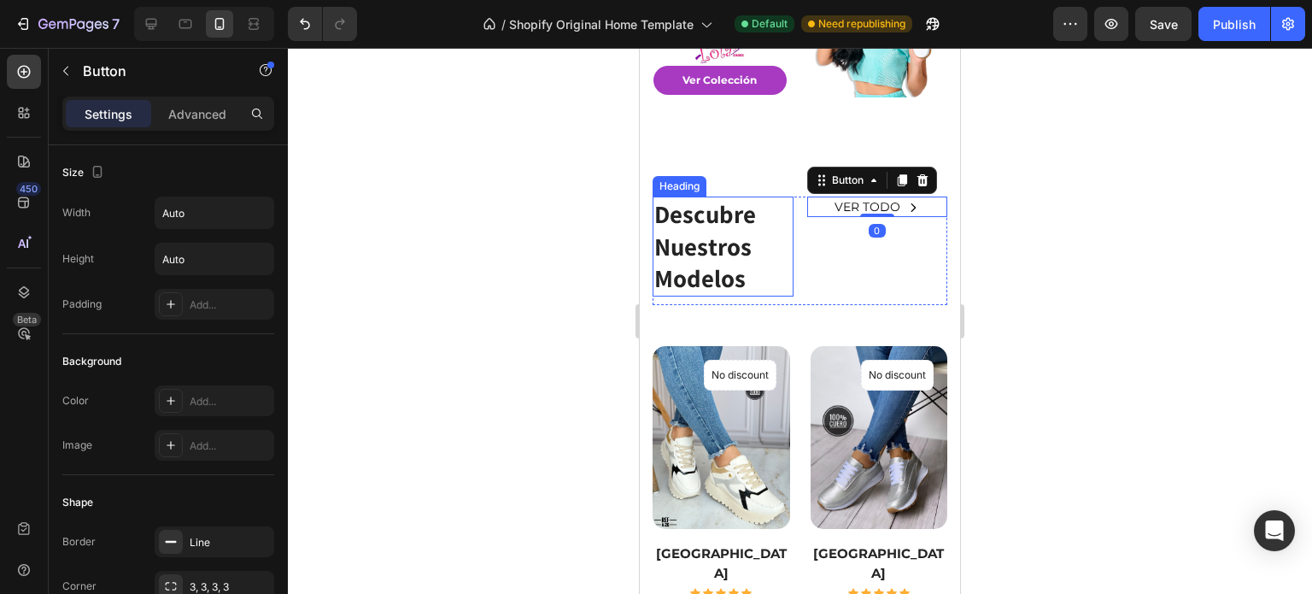
click at [765, 257] on h2 "Descubre Nuestros Modelos" at bounding box center [723, 246] width 141 height 100
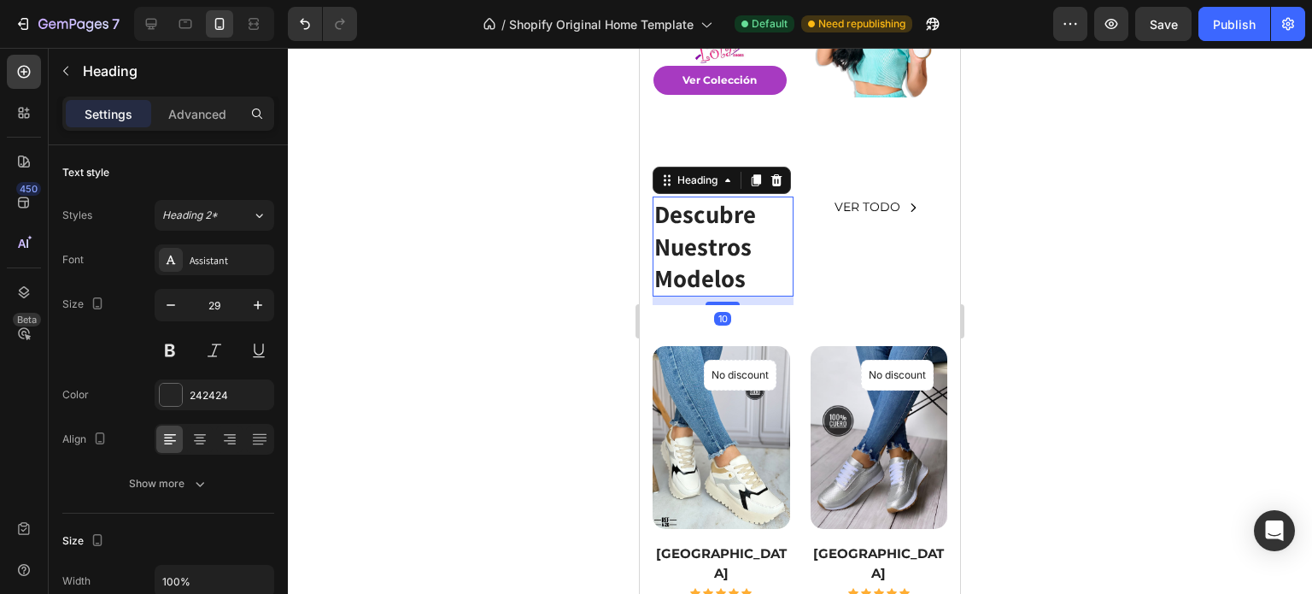
click at [783, 245] on h2 "Descubre Nuestros Modelos" at bounding box center [723, 246] width 141 height 100
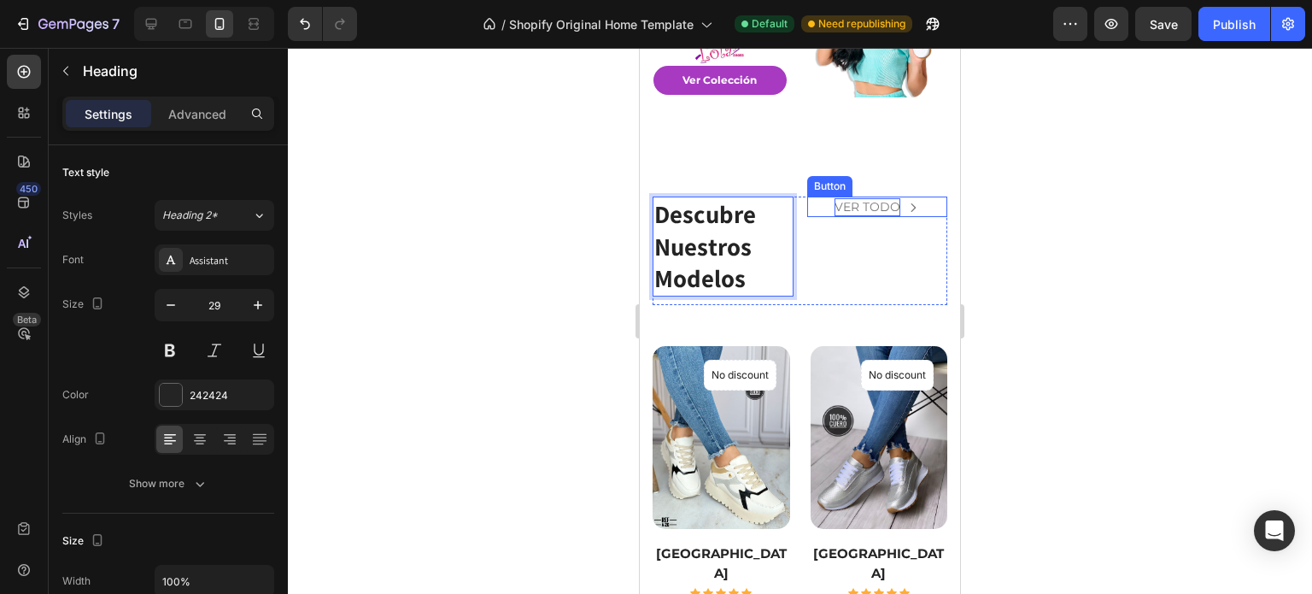
click at [835, 211] on p "VER TODO" at bounding box center [868, 207] width 66 height 18
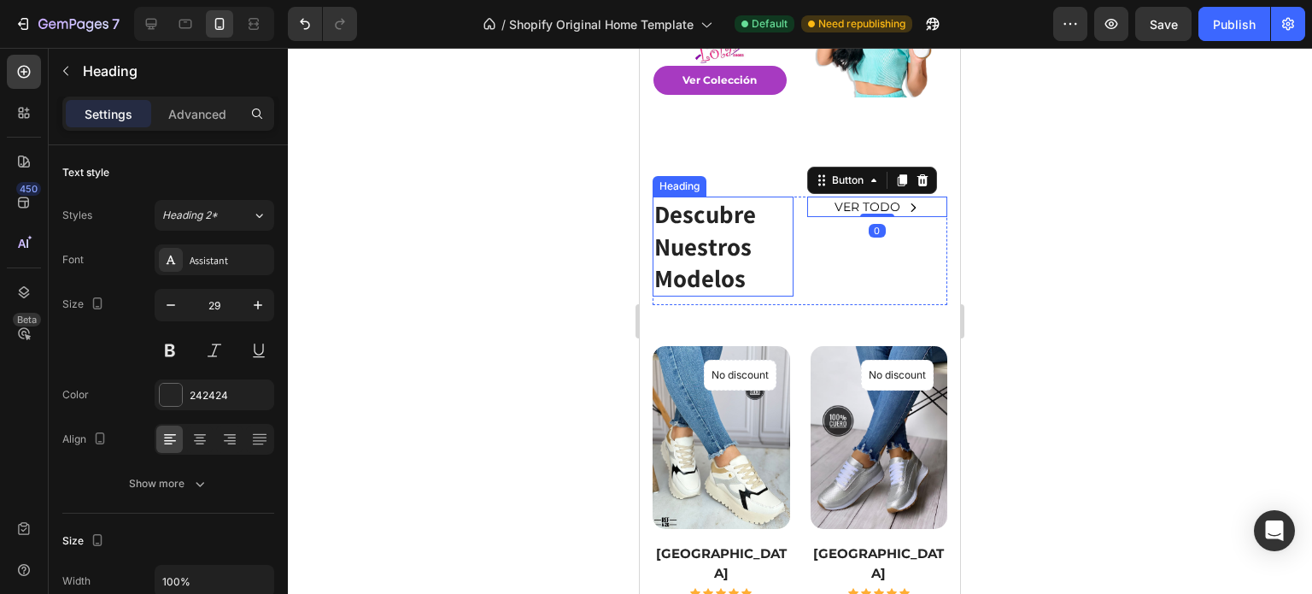
click at [730, 258] on p "Descubre Nuestros Modelos" at bounding box center [723, 246] width 138 height 97
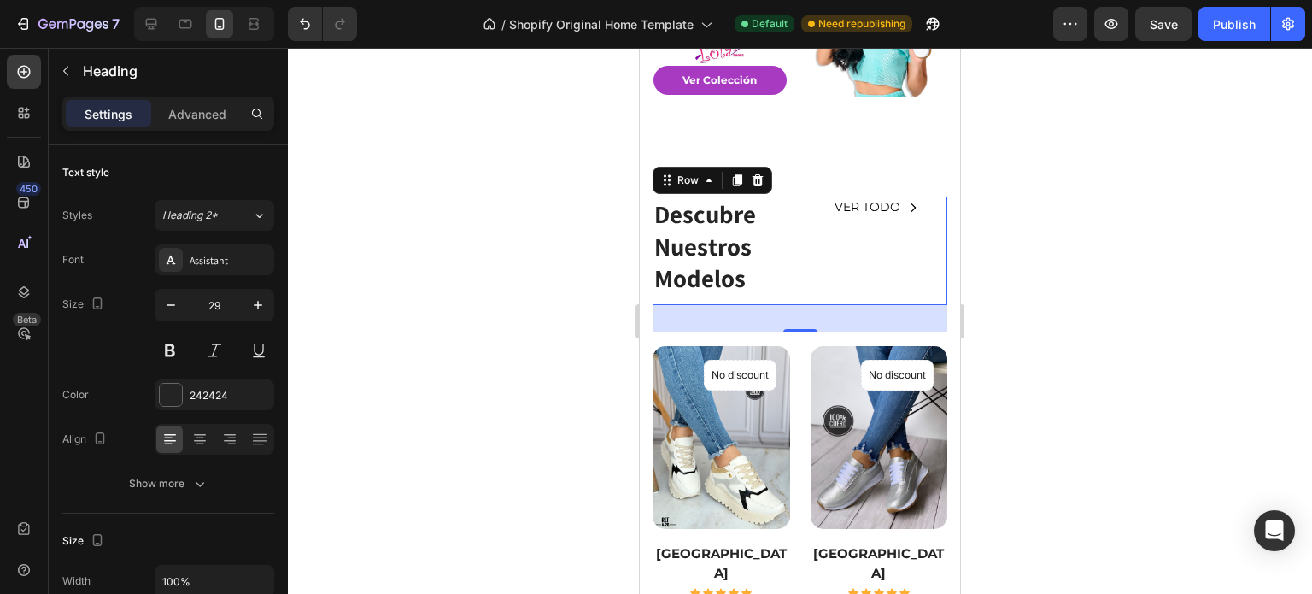
click at [870, 224] on div "VER TODO Button" at bounding box center [877, 250] width 141 height 108
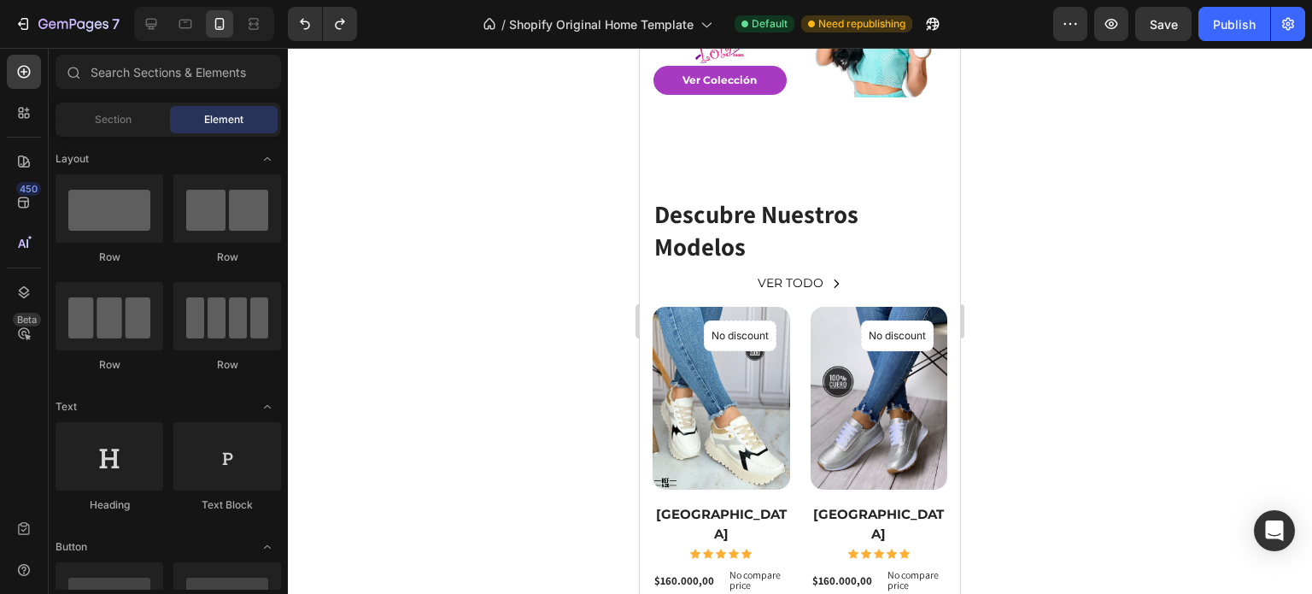
click at [994, 266] on div at bounding box center [800, 321] width 1024 height 546
click at [841, 280] on div "VER TODO Button" at bounding box center [800, 282] width 295 height 21
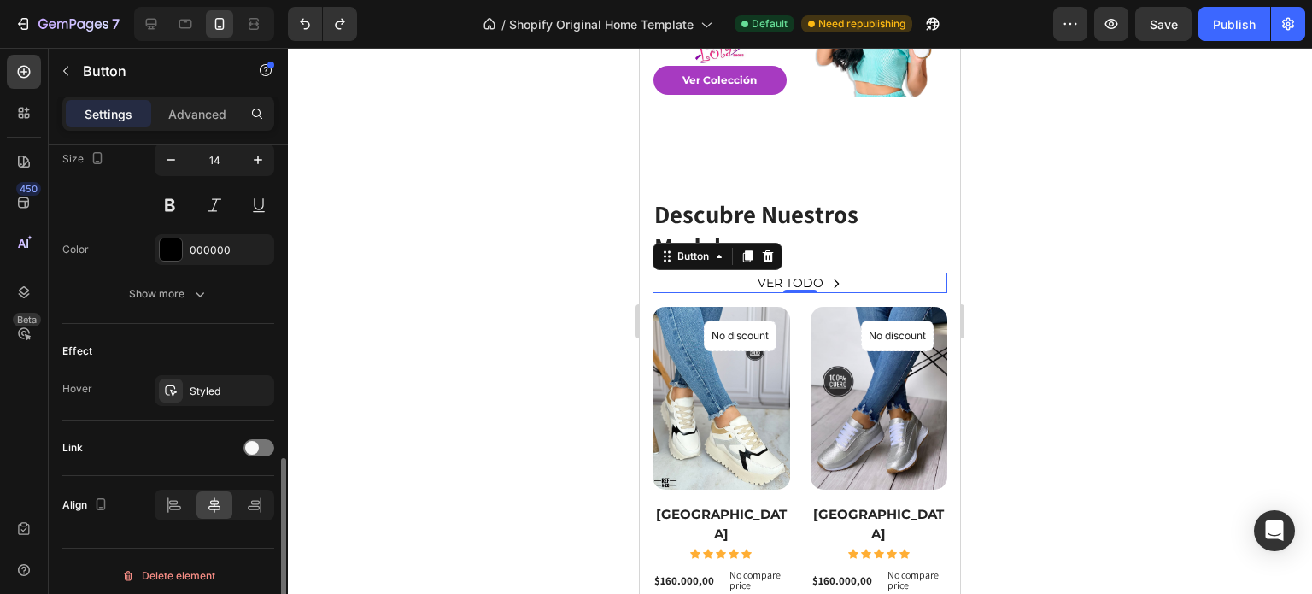
scroll to position [859, 0]
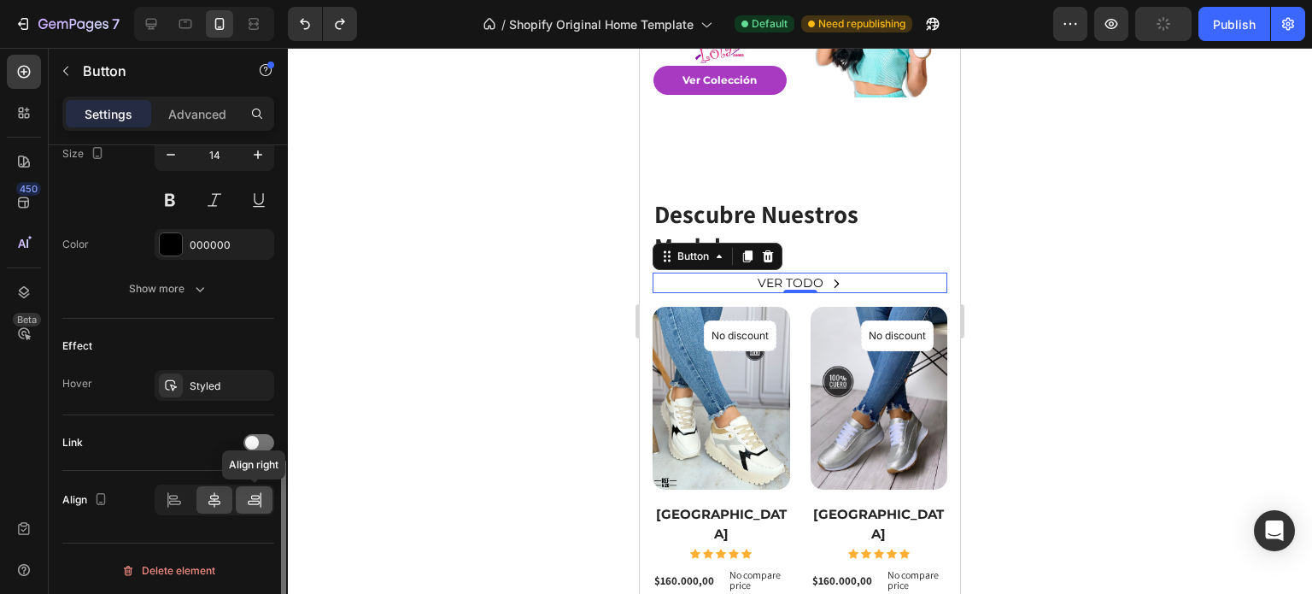
click at [254, 498] on icon at bounding box center [254, 499] width 17 height 17
click at [993, 244] on div at bounding box center [800, 321] width 1024 height 546
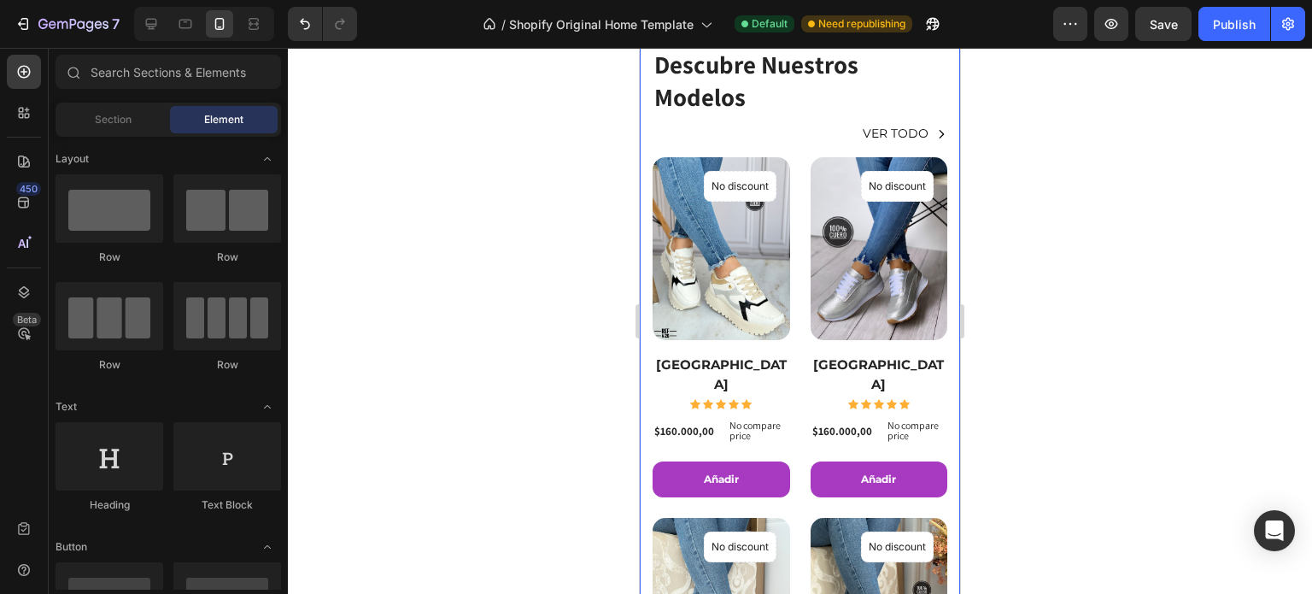
scroll to position [304, 0]
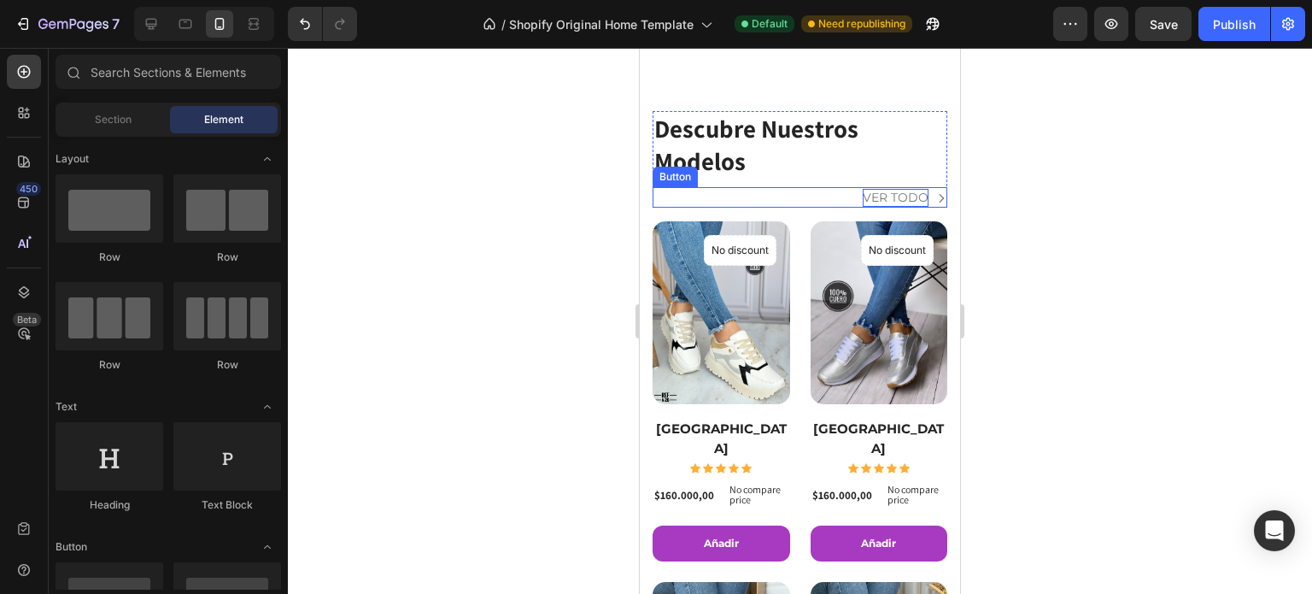
click at [887, 201] on p "VER TODO" at bounding box center [896, 198] width 66 height 18
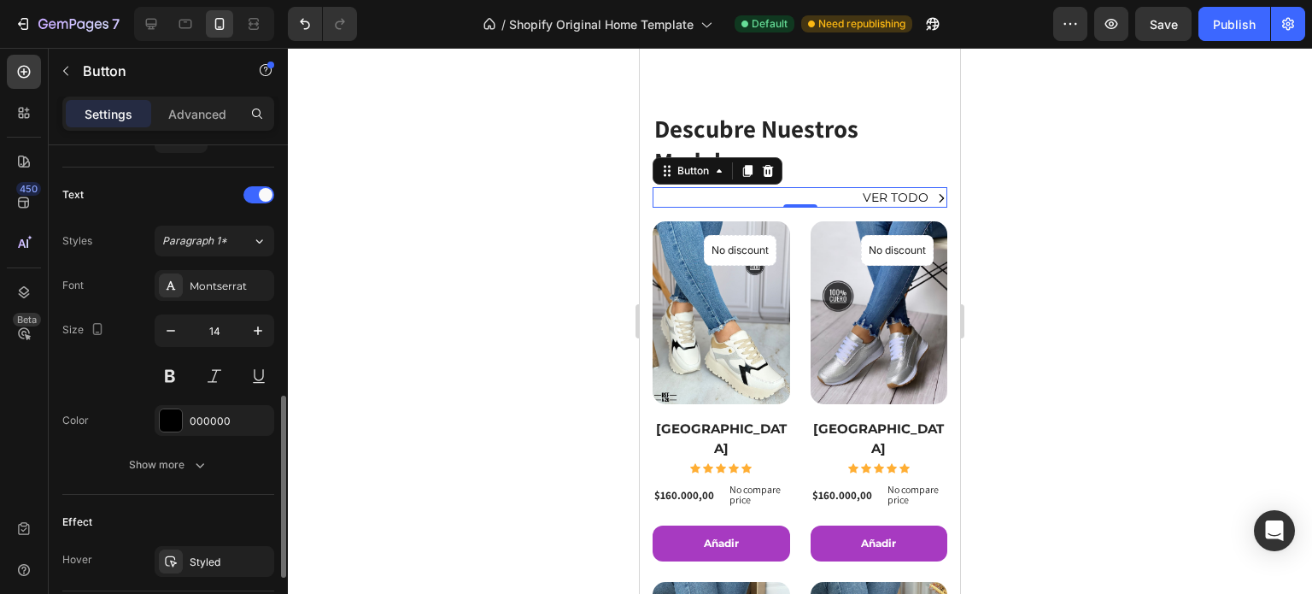
scroll to position [769, 0]
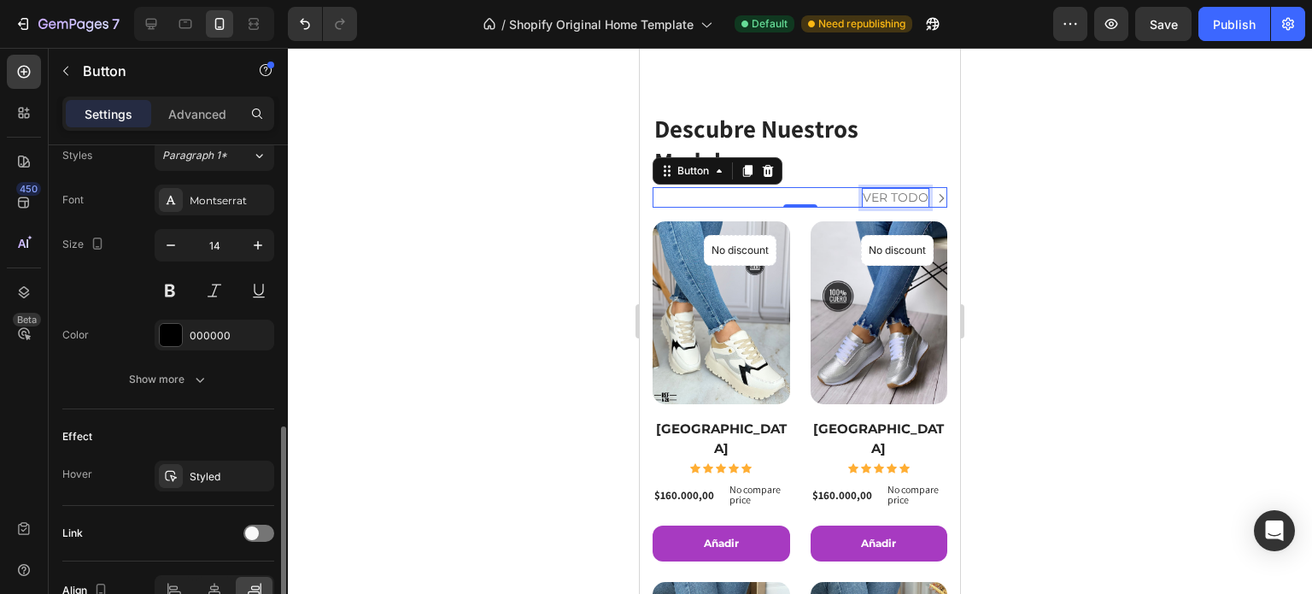
click at [906, 202] on p "VER TODO" at bounding box center [896, 198] width 66 height 18
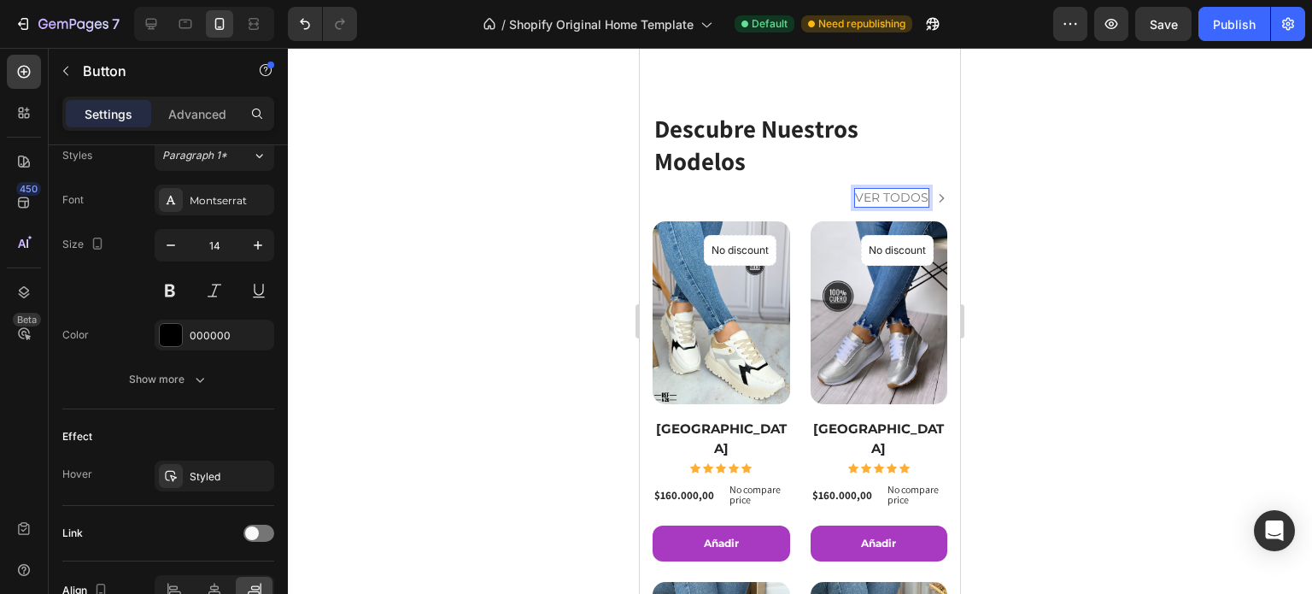
click at [1053, 175] on div at bounding box center [800, 321] width 1024 height 546
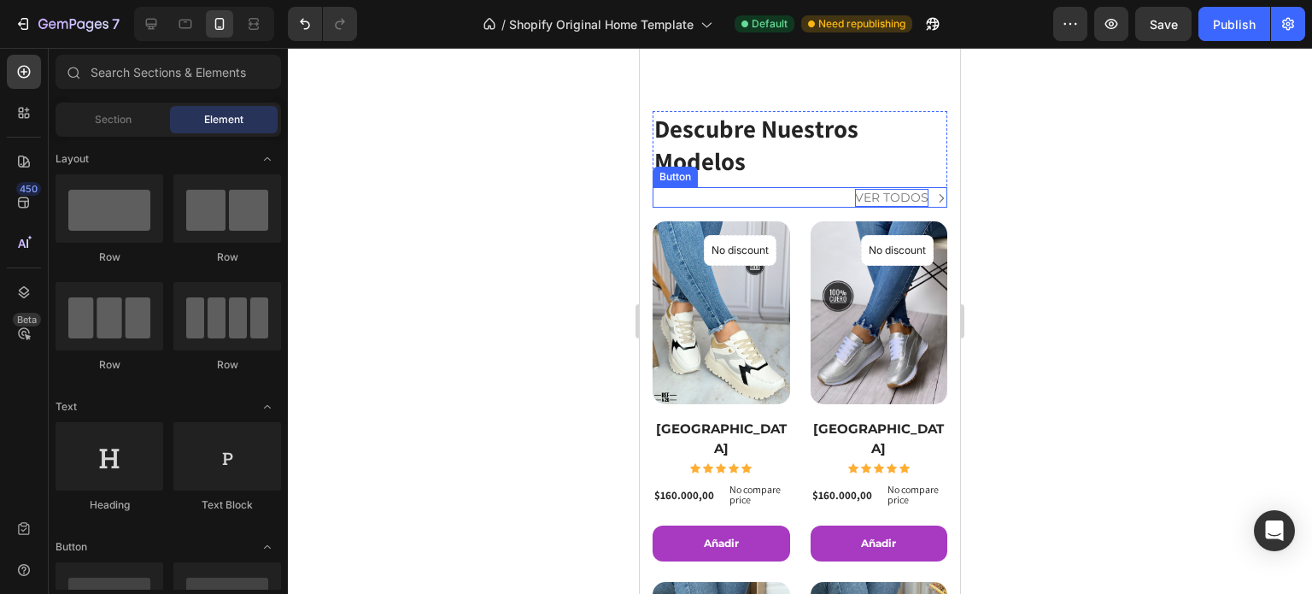
click at [858, 190] on p "VER TODOs" at bounding box center [891, 198] width 73 height 18
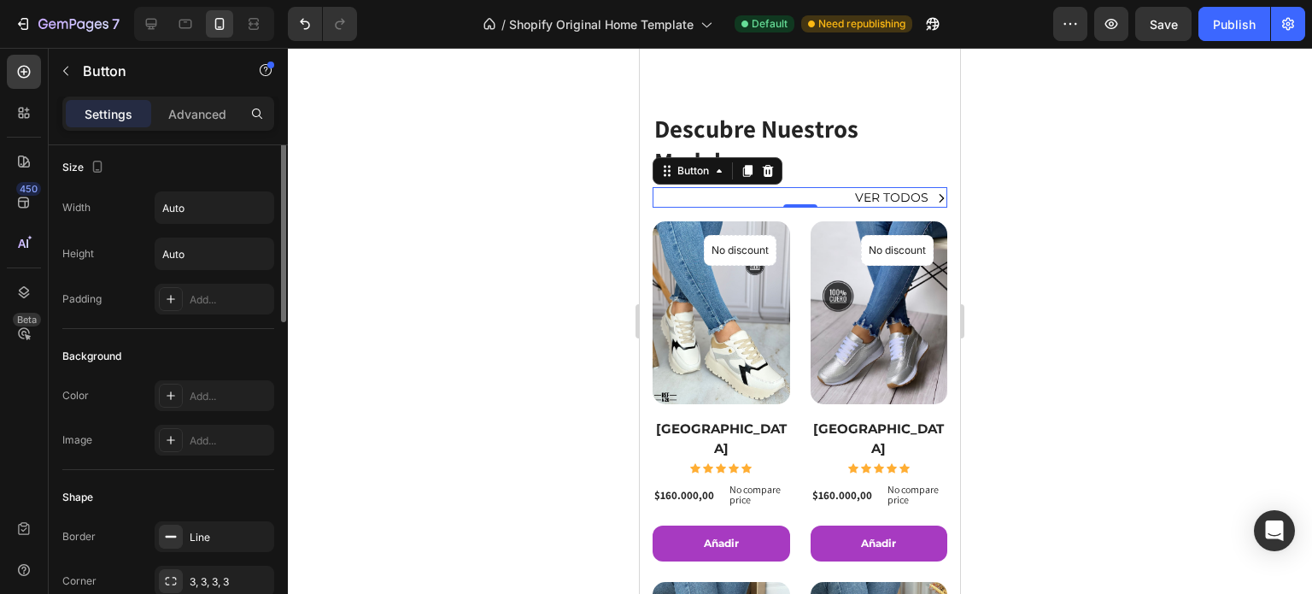
scroll to position [0, 0]
click at [200, 105] on p "Advanced" at bounding box center [197, 114] width 58 height 18
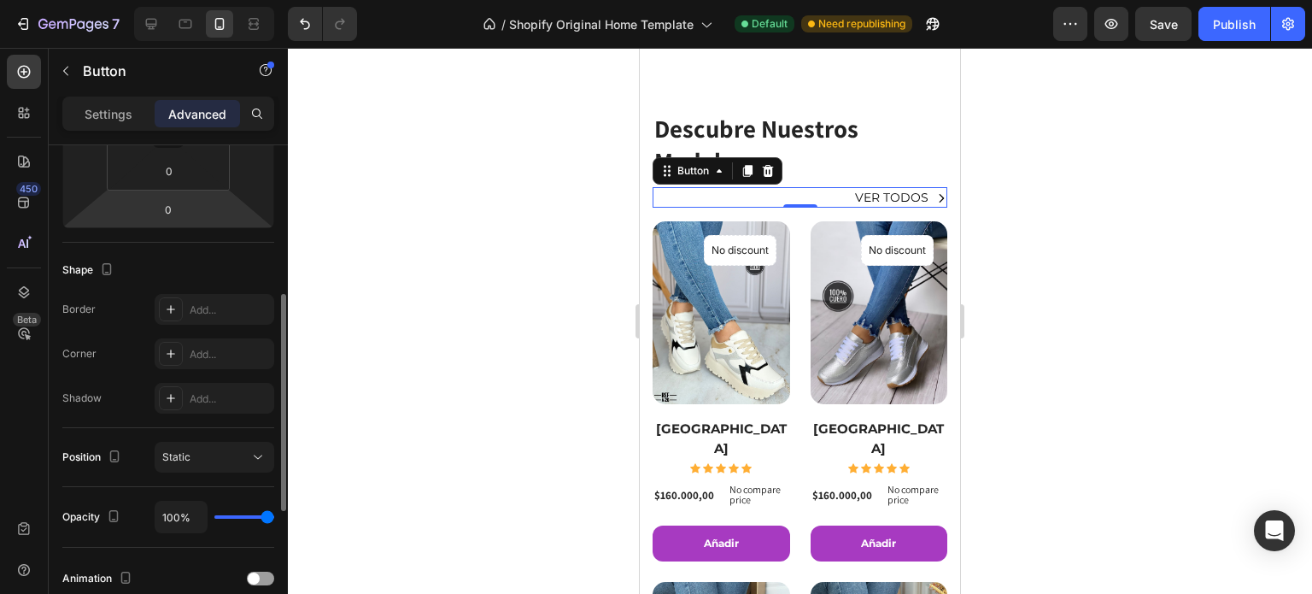
scroll to position [640, 0]
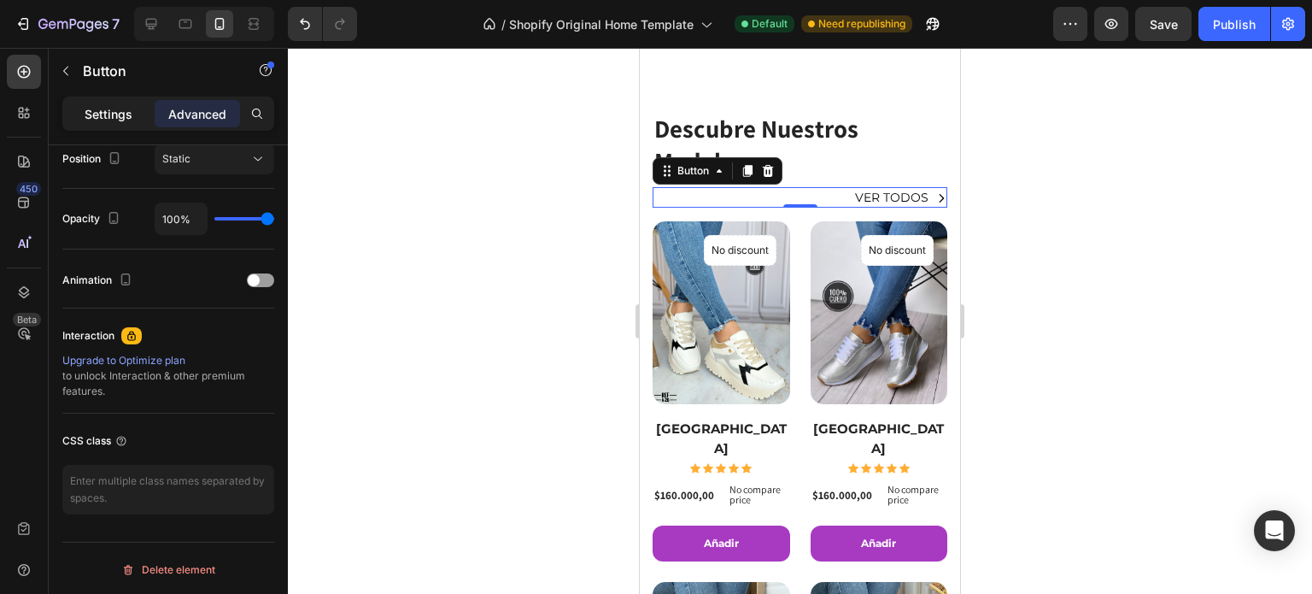
click at [117, 118] on p "Settings" at bounding box center [109, 114] width 48 height 18
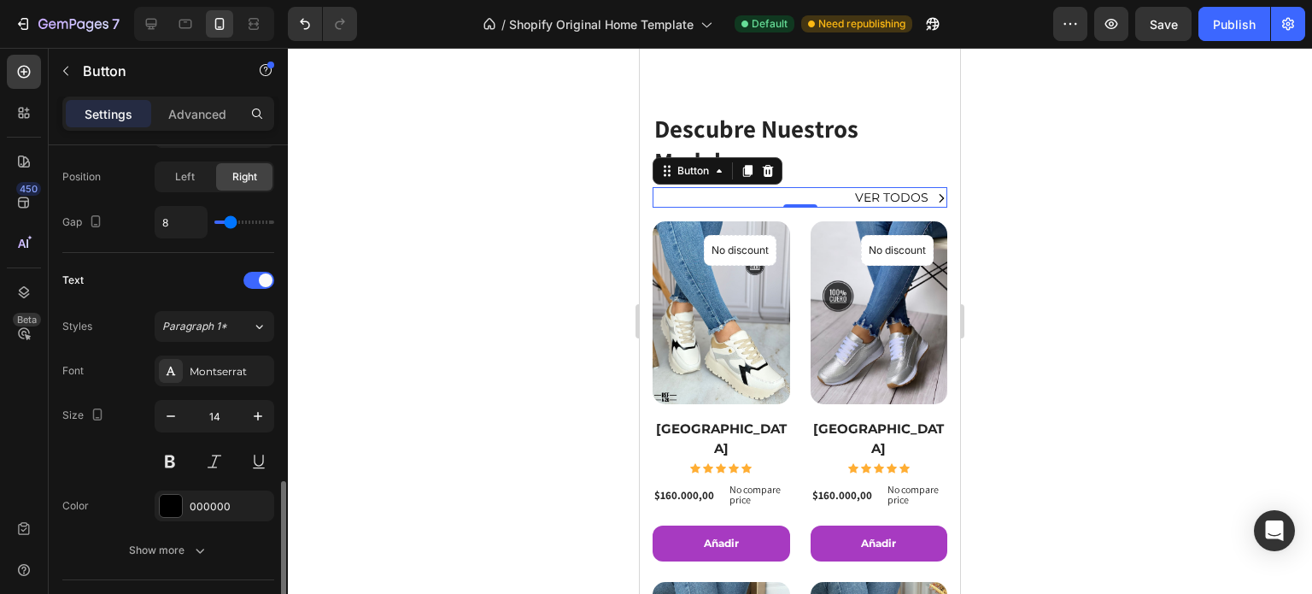
scroll to position [769, 0]
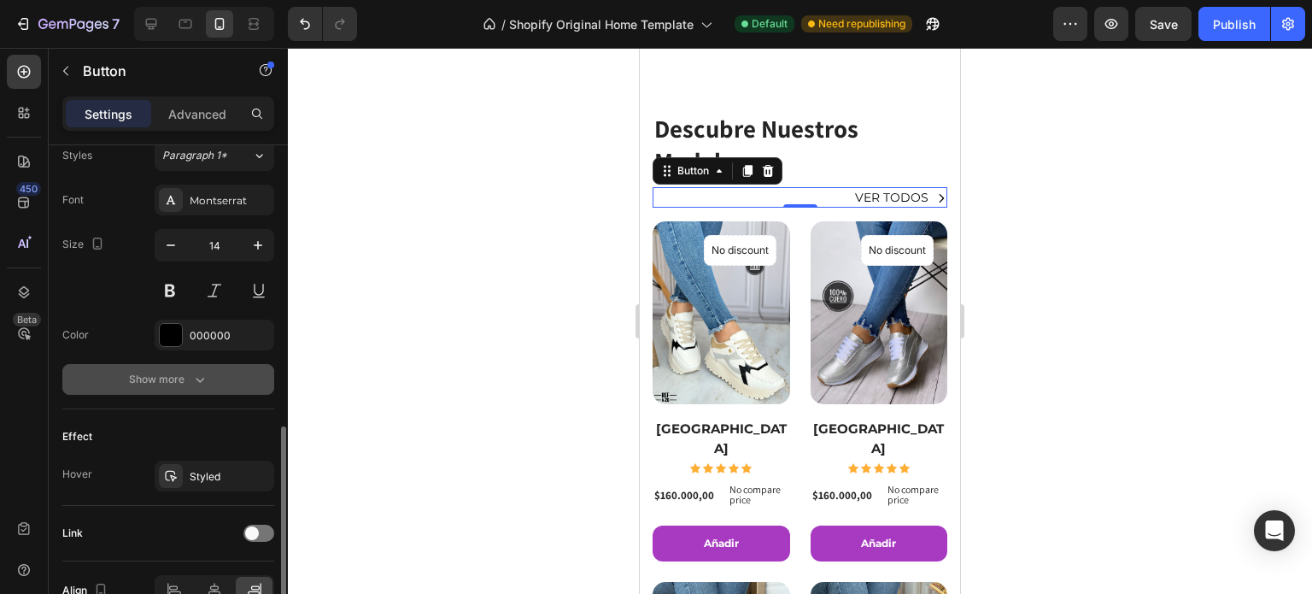
click at [185, 385] on div "Show more" at bounding box center [168, 379] width 79 height 17
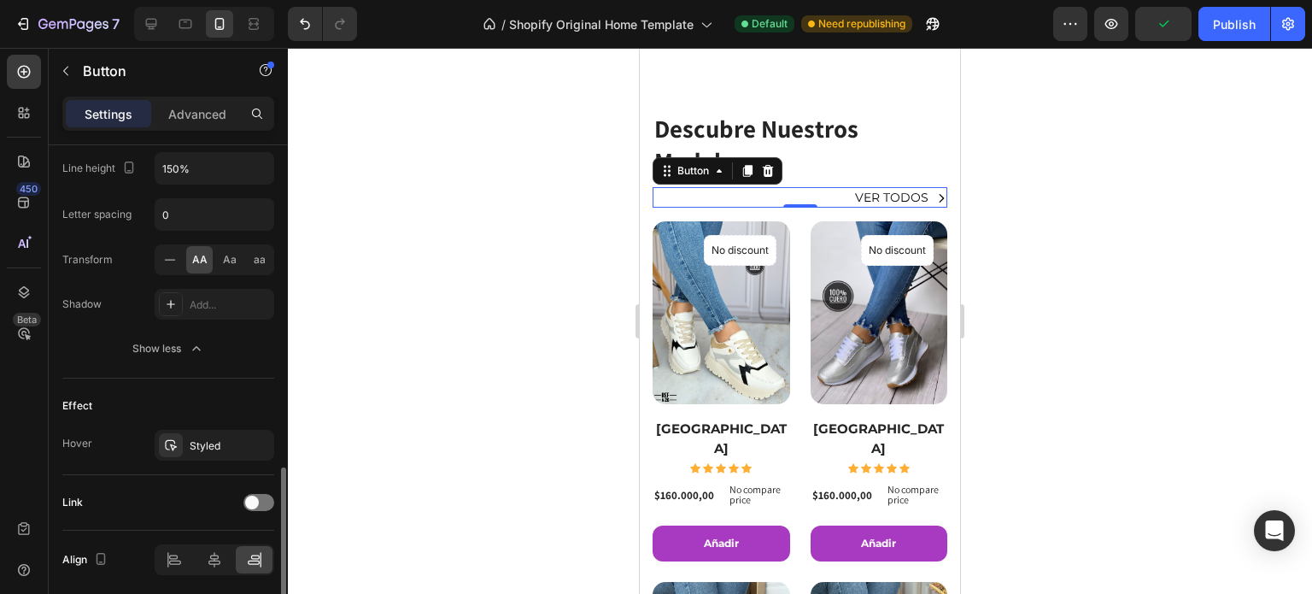
scroll to position [1084, 0]
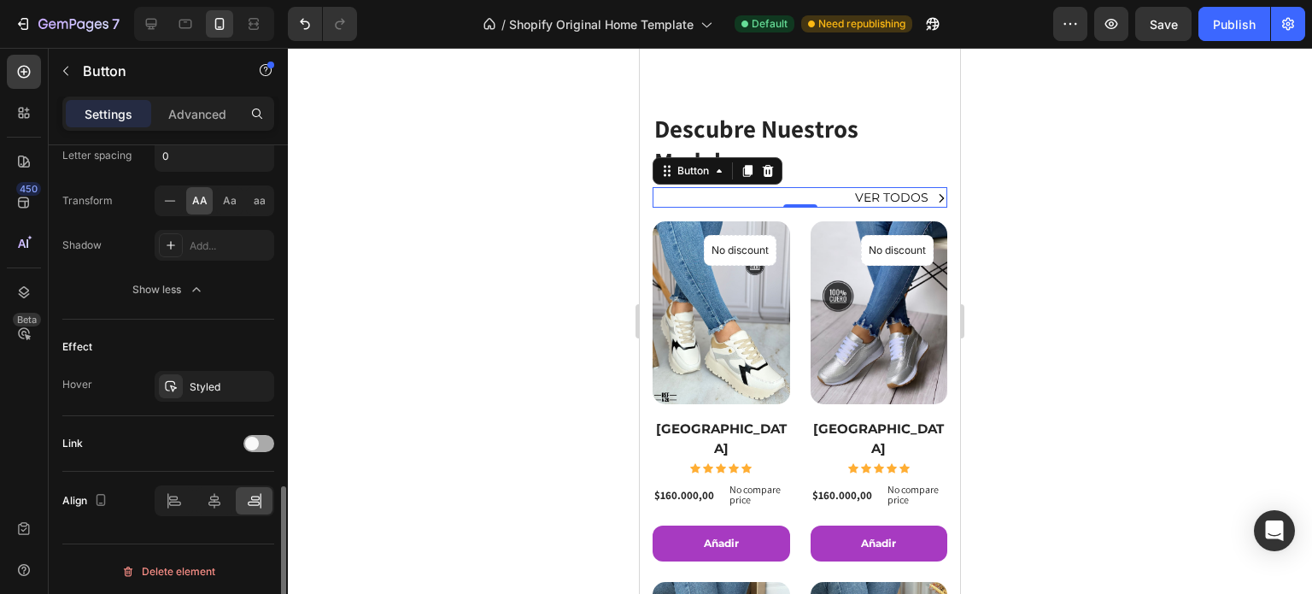
click at [255, 441] on span at bounding box center [252, 444] width 14 height 14
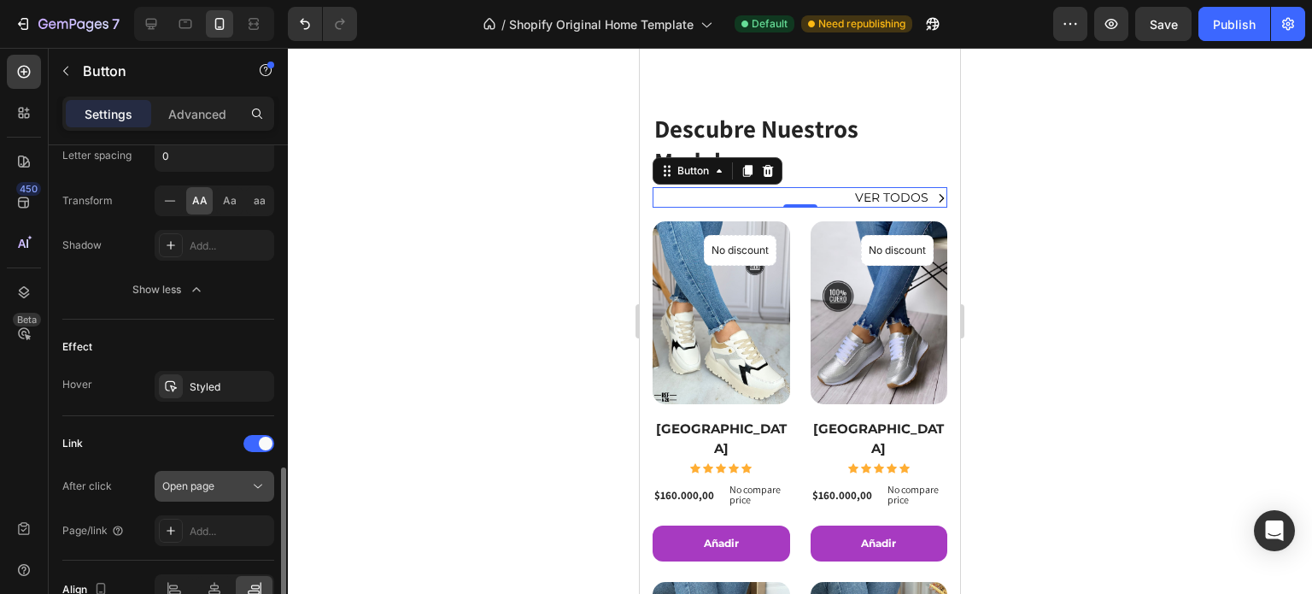
click at [244, 481] on div "Open page" at bounding box center [205, 485] width 87 height 15
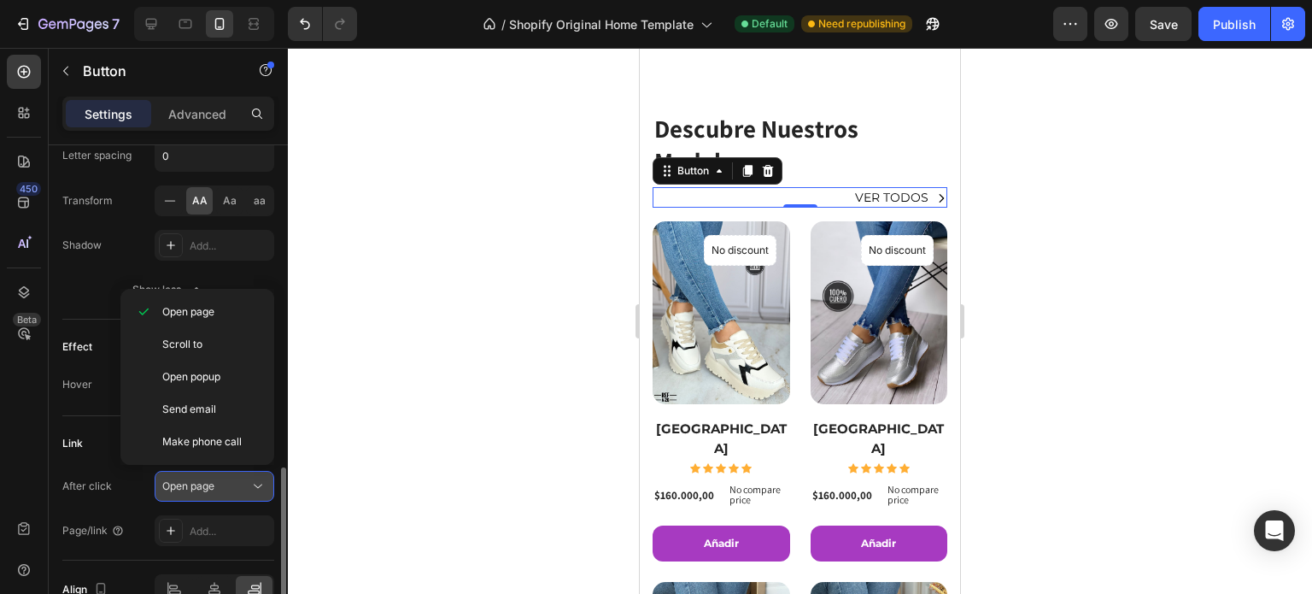
click at [244, 481] on div "Open page" at bounding box center [205, 485] width 87 height 15
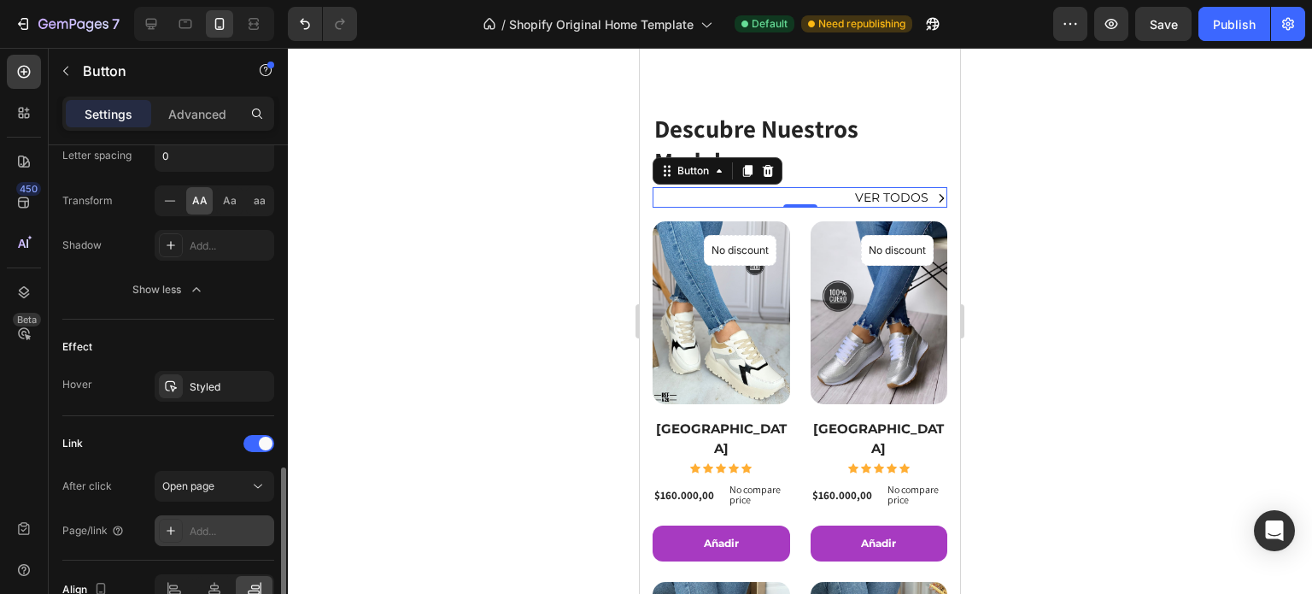
click at [242, 519] on div "Add..." at bounding box center [215, 530] width 120 height 31
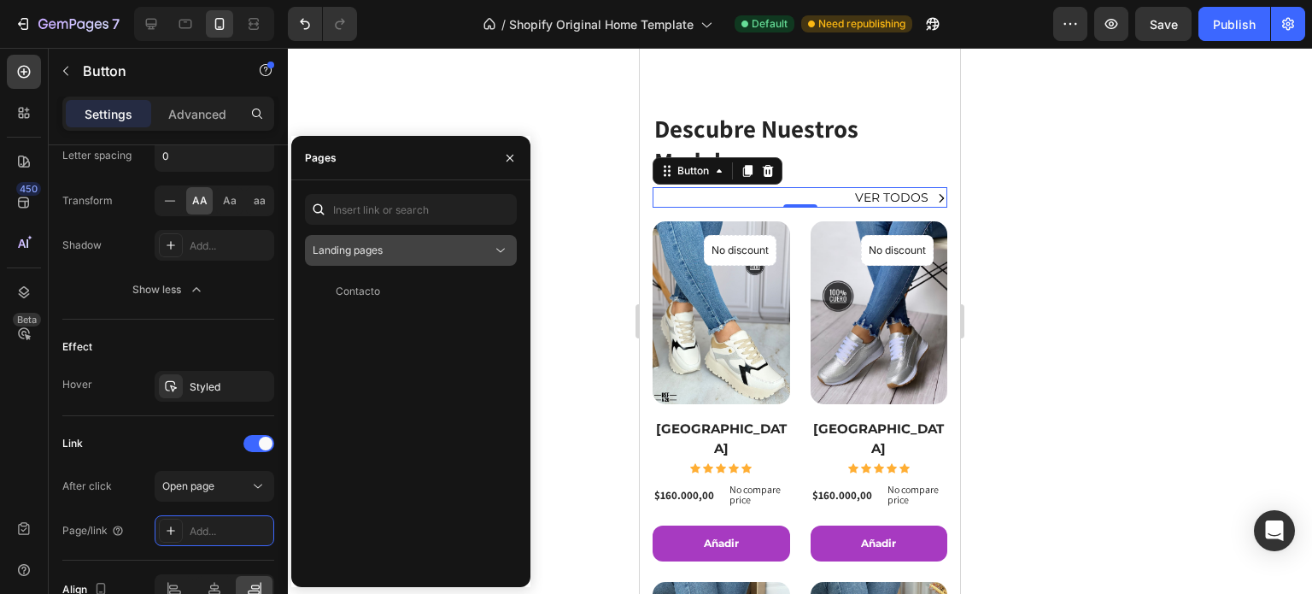
click at [440, 247] on div "Landing pages" at bounding box center [402, 250] width 179 height 15
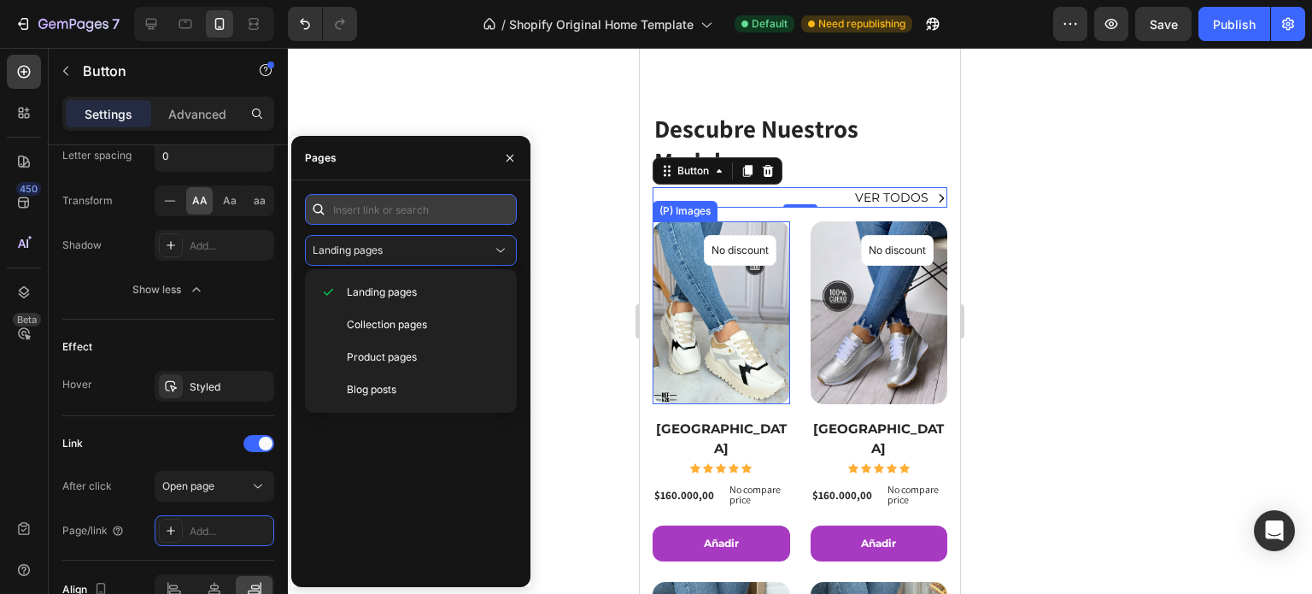
click at [425, 220] on input "text" at bounding box center [411, 209] width 212 height 31
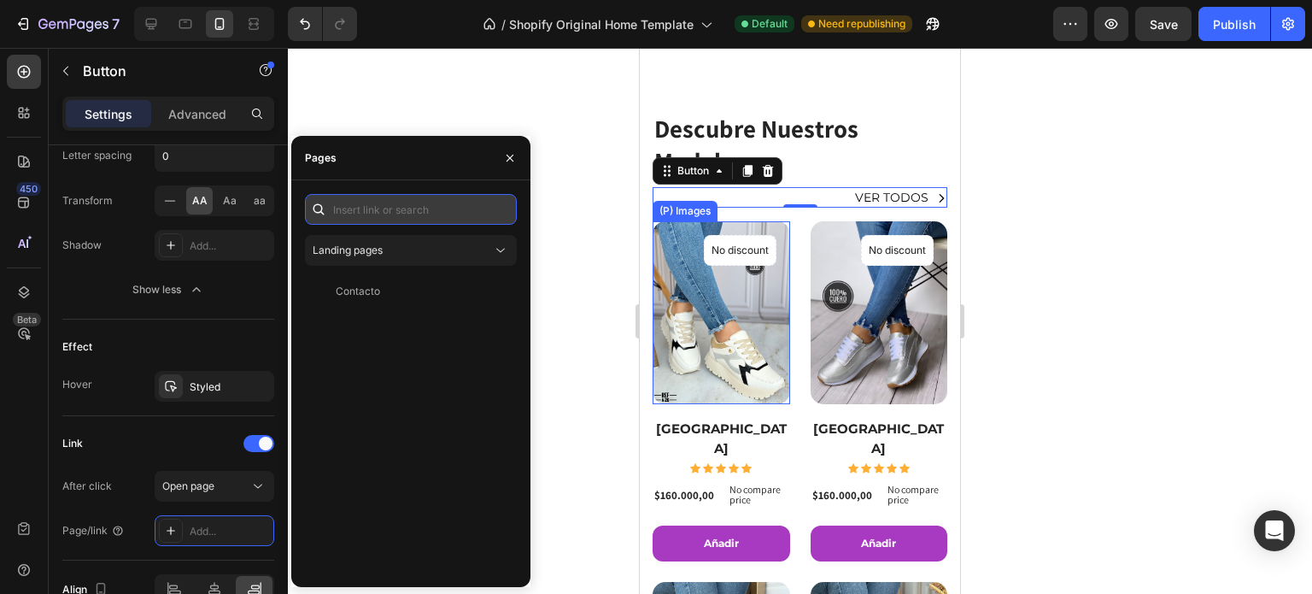
paste input "https://lolasshoes.co/collections/all"
type input "https://lolasshoes.co/collections/all"
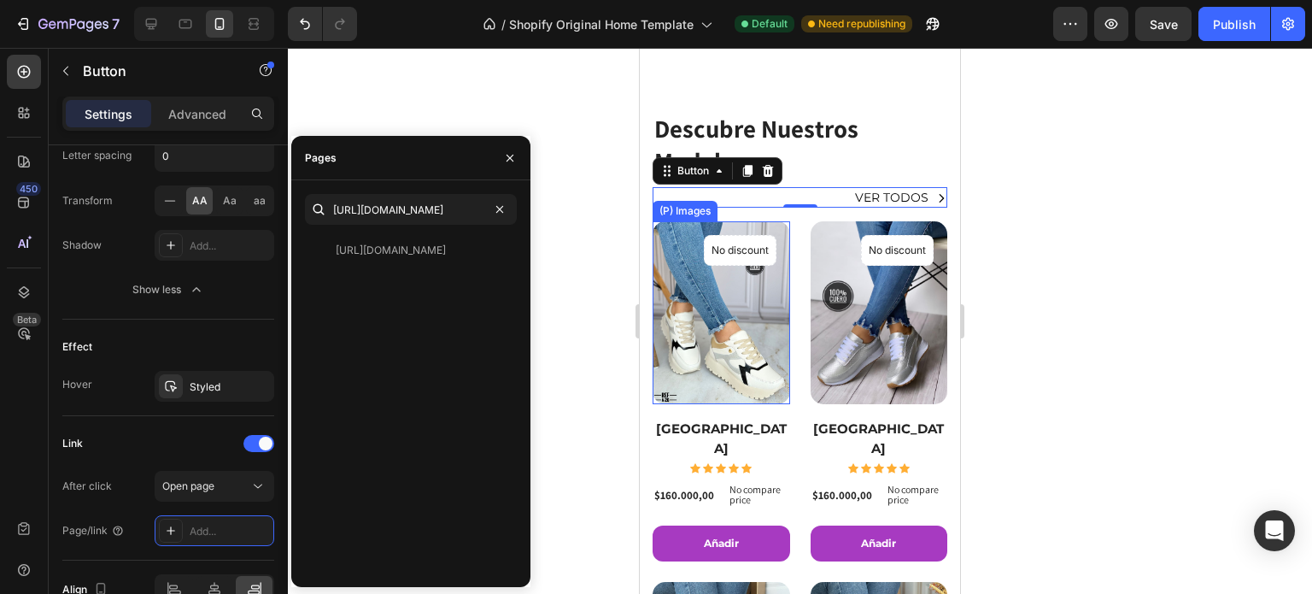
click at [567, 283] on div at bounding box center [800, 321] width 1024 height 546
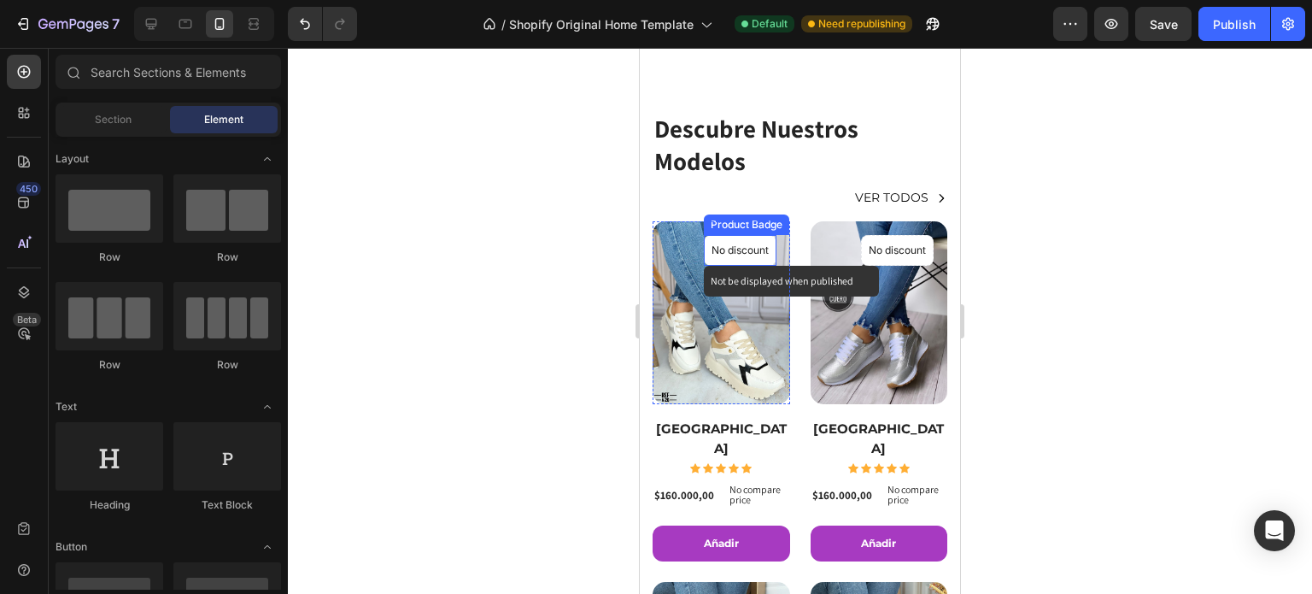
click at [758, 255] on p "No discount" at bounding box center [740, 250] width 57 height 15
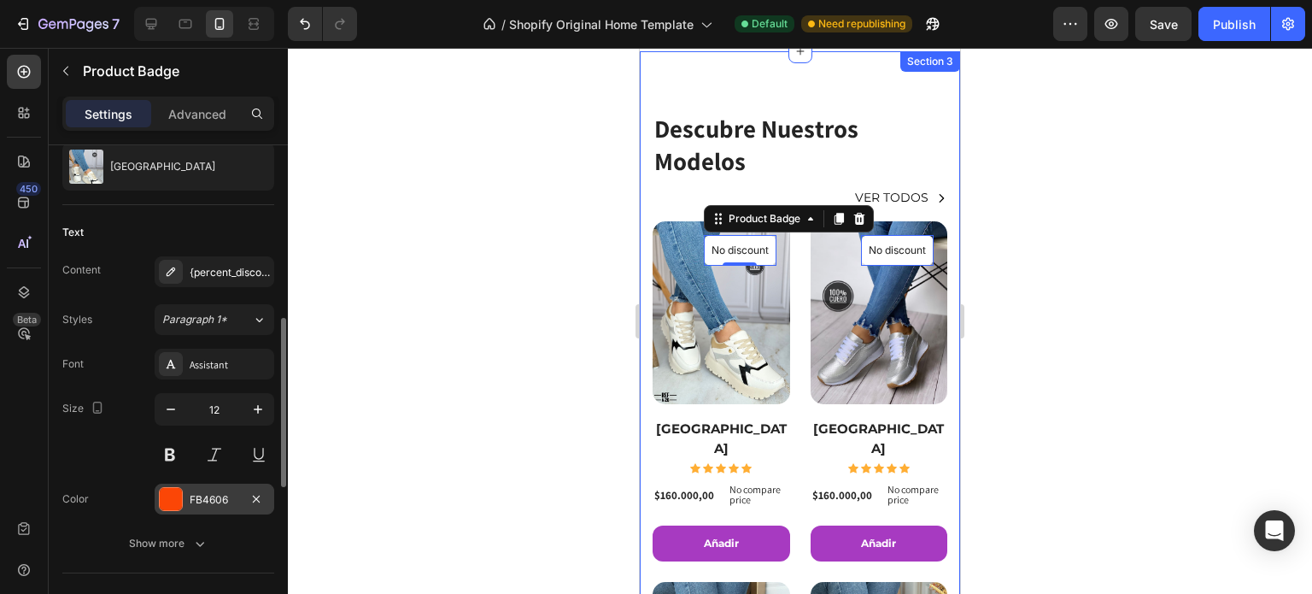
scroll to position [256, 0]
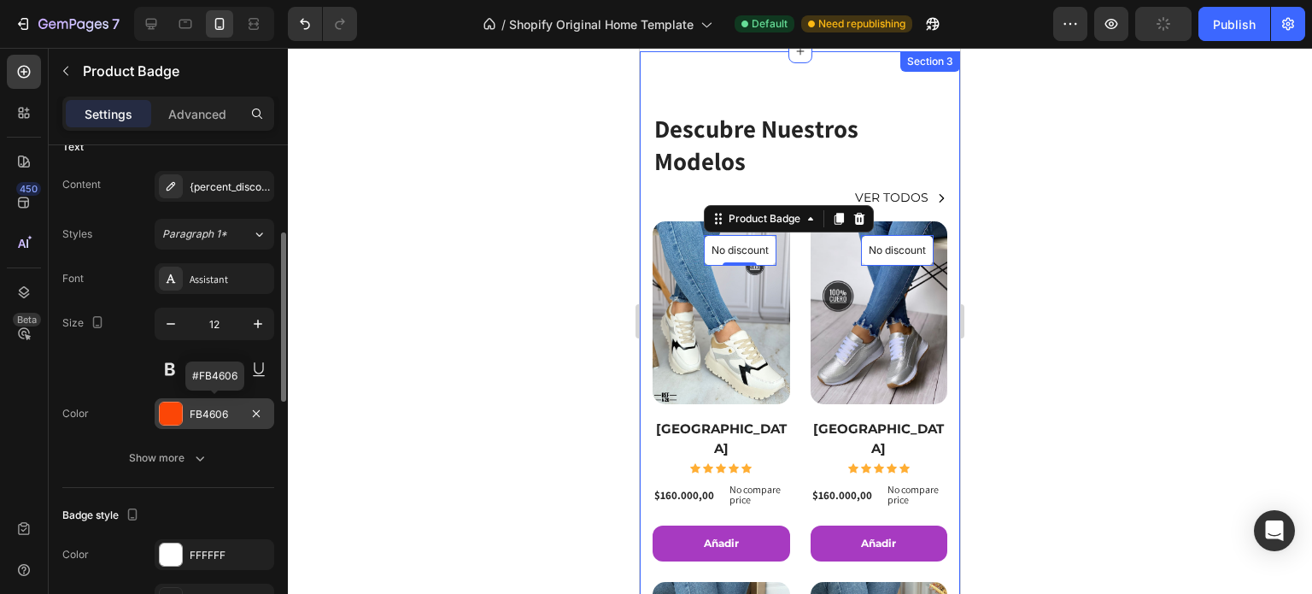
click at [177, 416] on div at bounding box center [171, 413] width 22 height 22
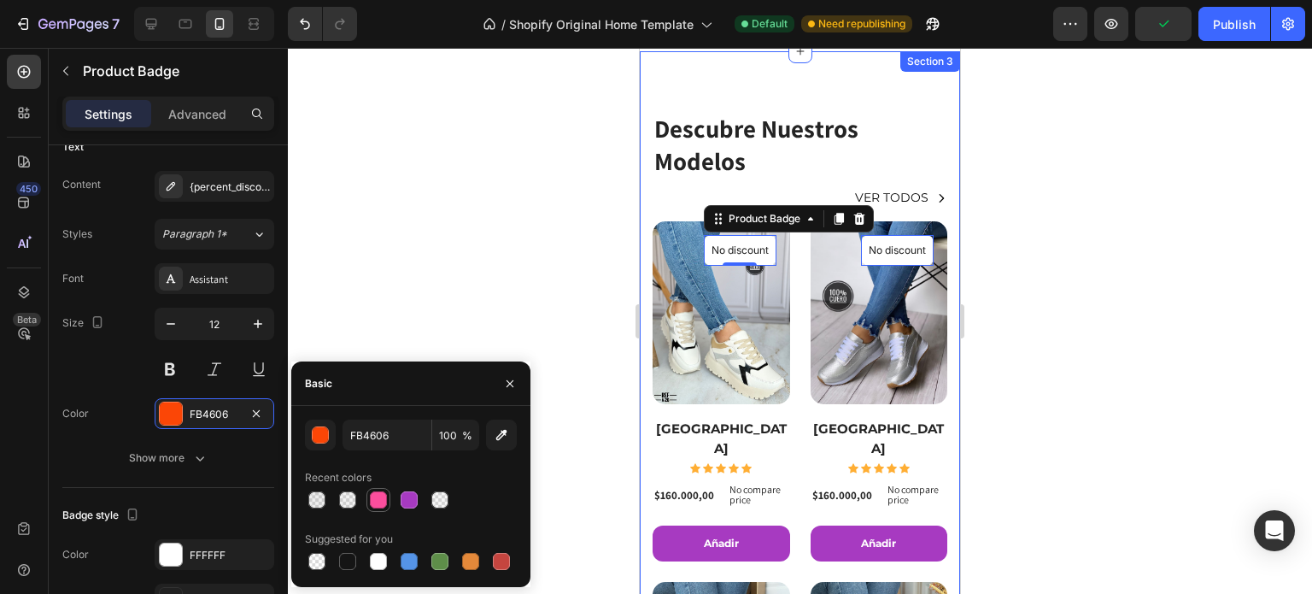
click at [373, 494] on div at bounding box center [378, 499] width 17 height 17
type input "FC4E9D"
click at [442, 270] on div at bounding box center [800, 321] width 1024 height 546
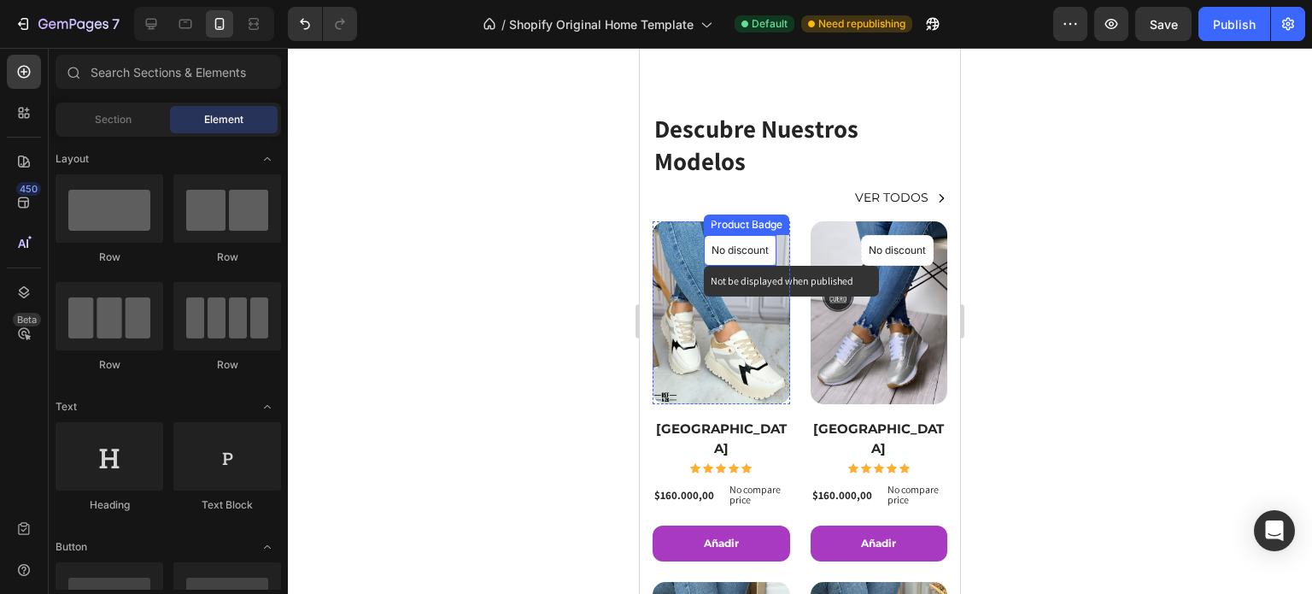
click at [724, 249] on p "No discount" at bounding box center [740, 250] width 57 height 15
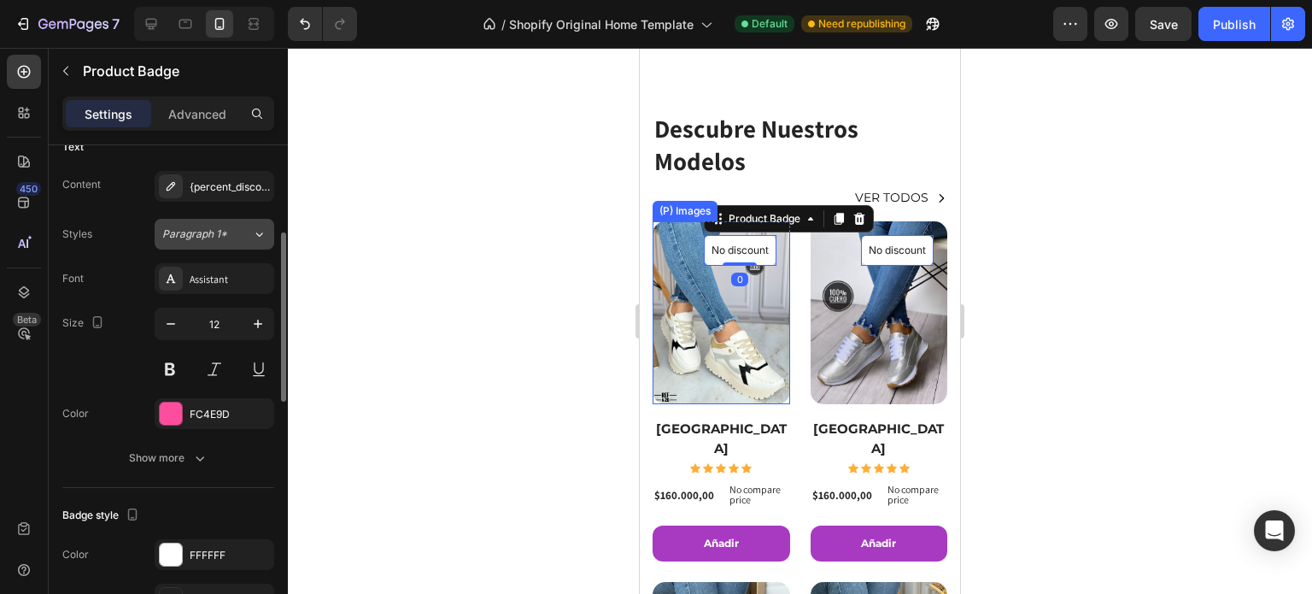
scroll to position [342, 0]
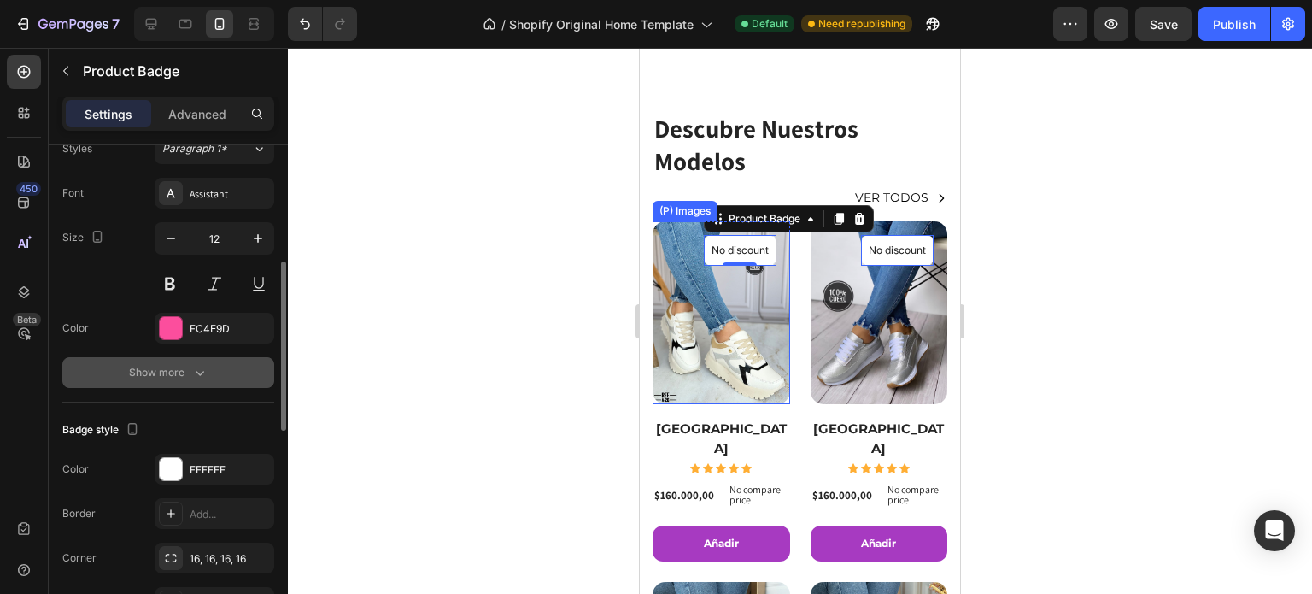
click at [201, 378] on icon "button" at bounding box center [199, 372] width 17 height 17
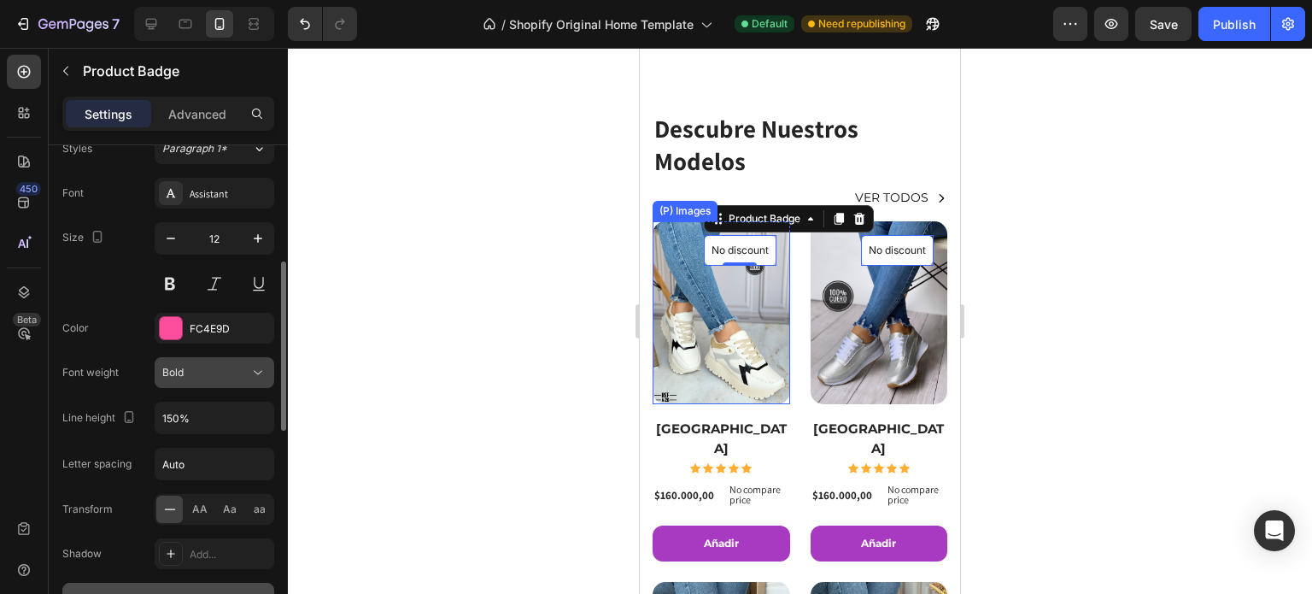
scroll to position [427, 0]
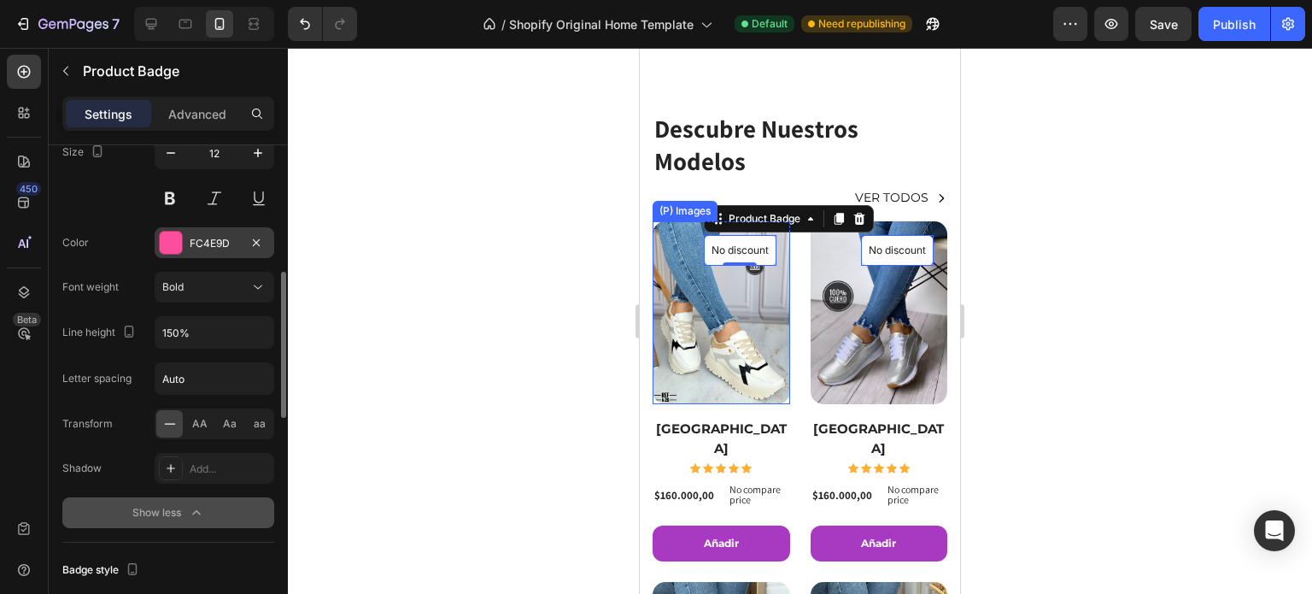
click at [212, 242] on div "FC4E9D" at bounding box center [215, 243] width 50 height 15
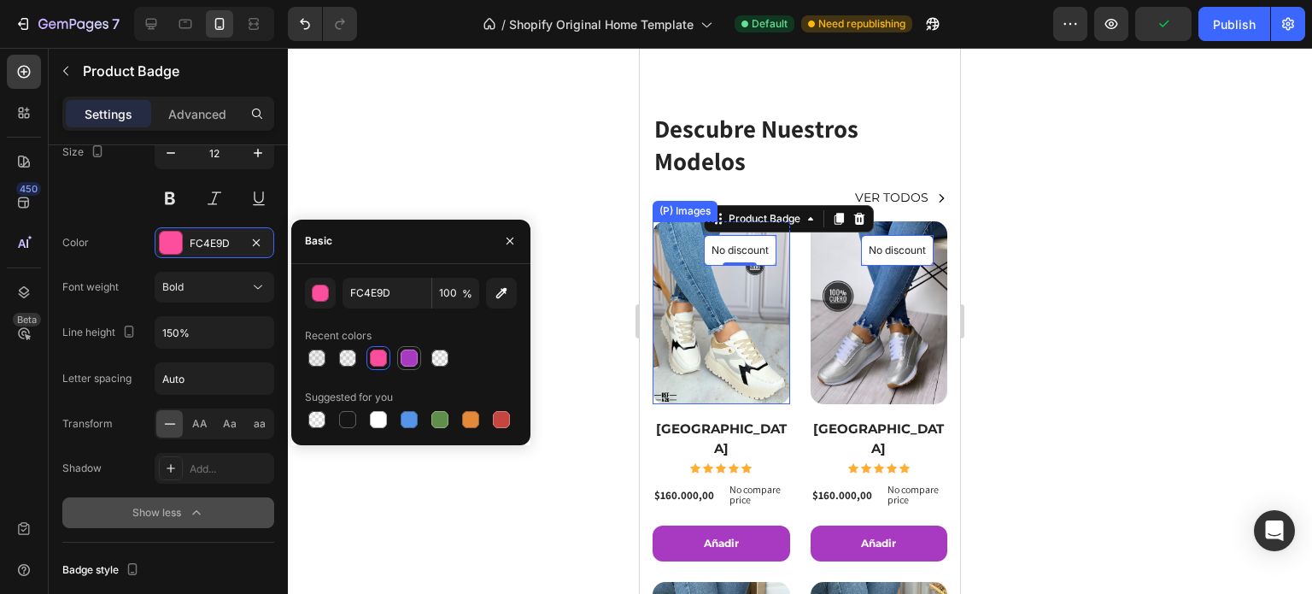
click at [413, 362] on div at bounding box center [409, 357] width 17 height 17
type input "A73AC1"
click at [118, 230] on div "Color A73AC1" at bounding box center [168, 242] width 212 height 31
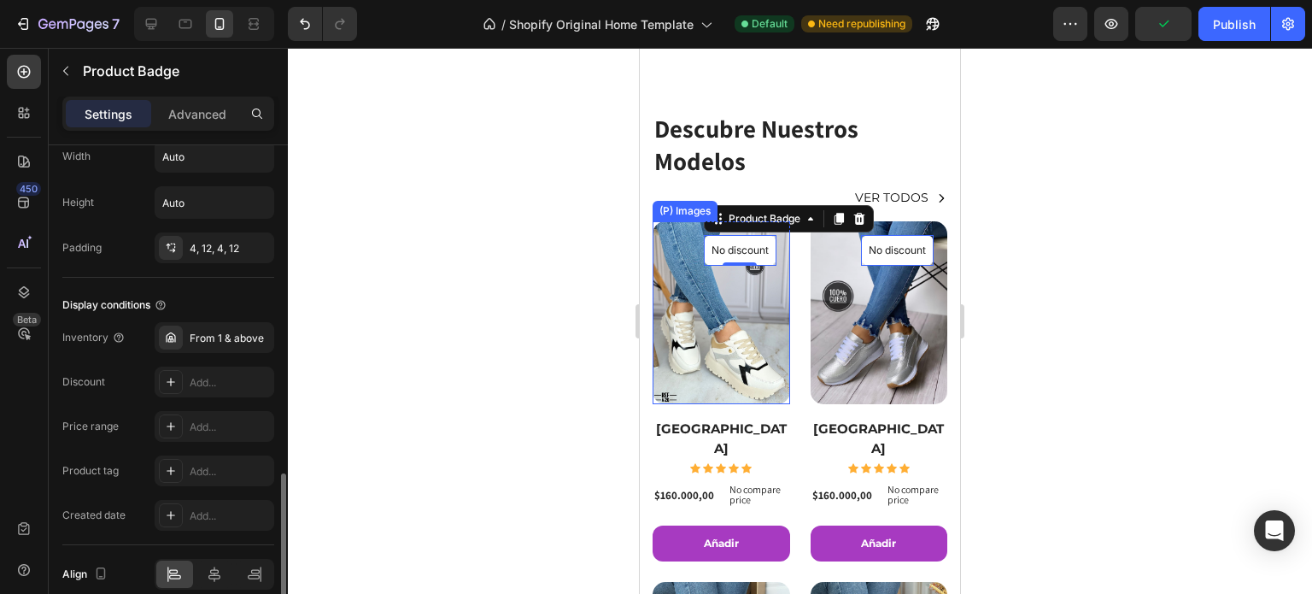
scroll to position [1185, 0]
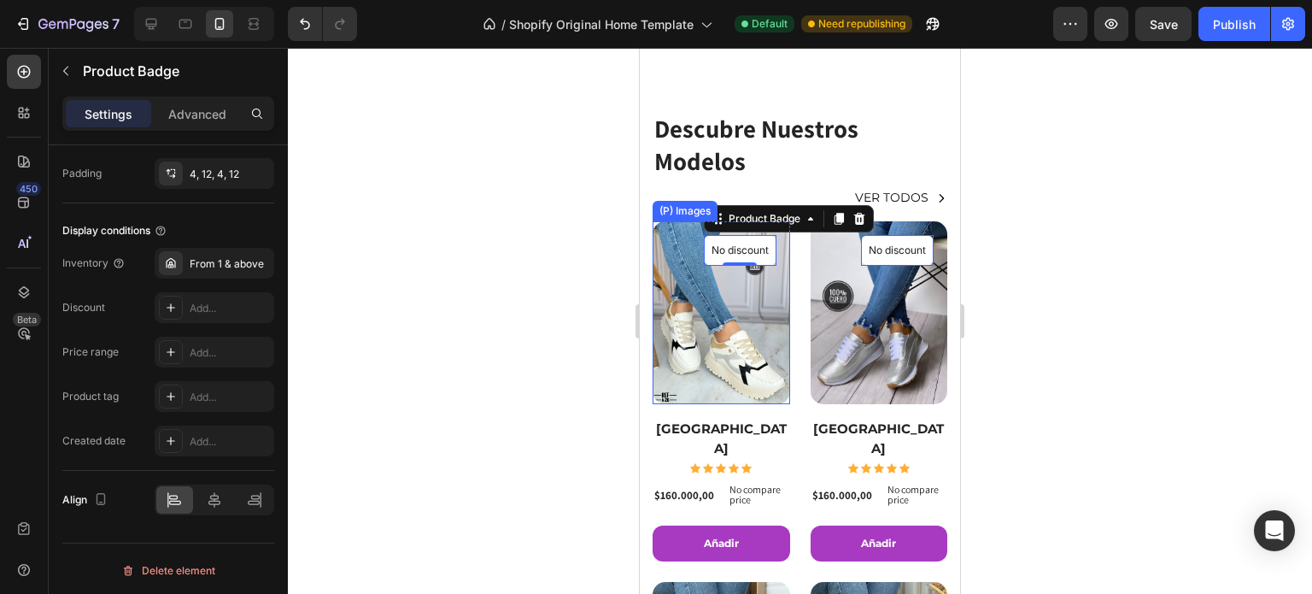
click at [344, 451] on div at bounding box center [800, 321] width 1024 height 546
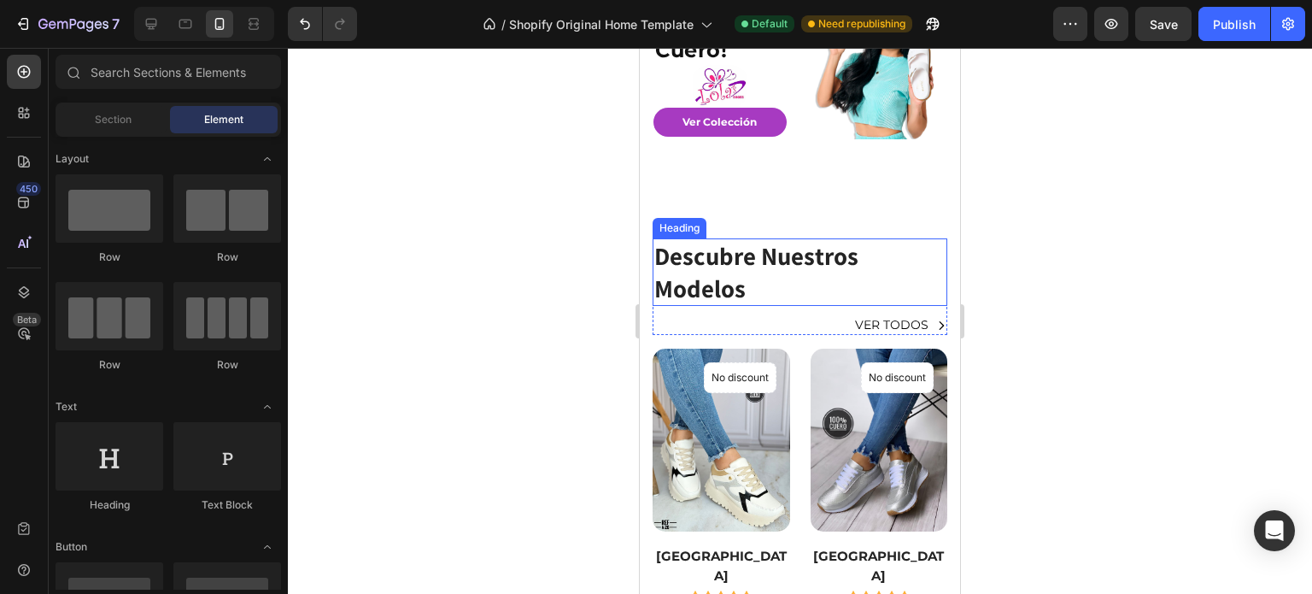
scroll to position [171, 0]
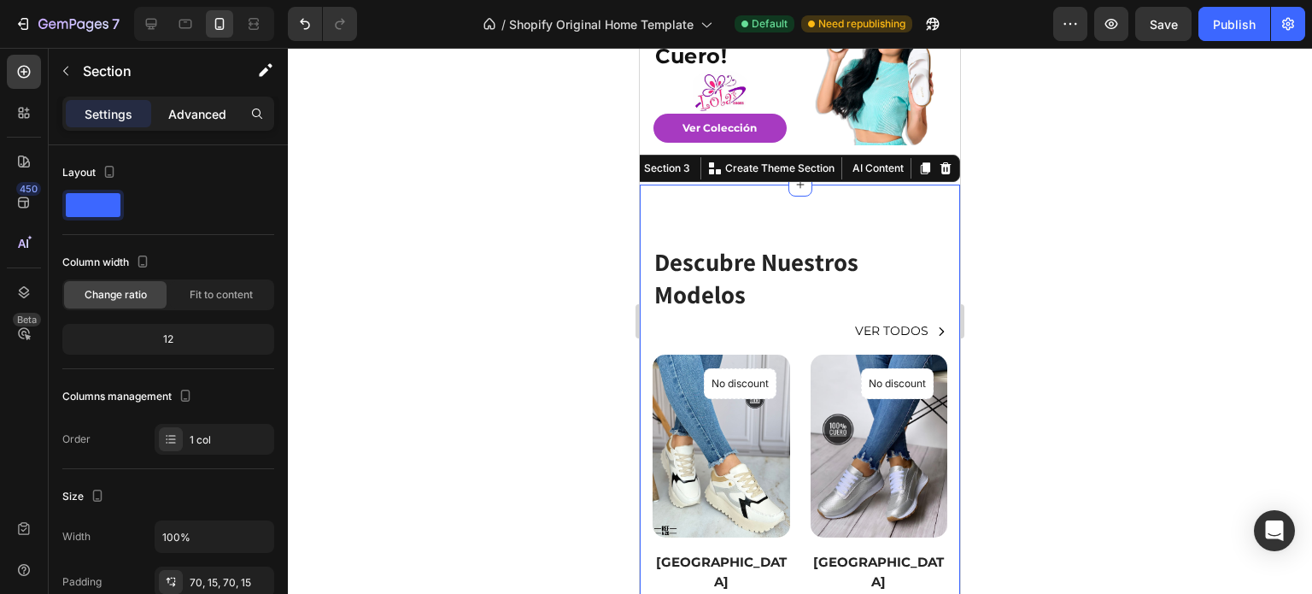
click at [198, 108] on p "Advanced" at bounding box center [197, 114] width 58 height 18
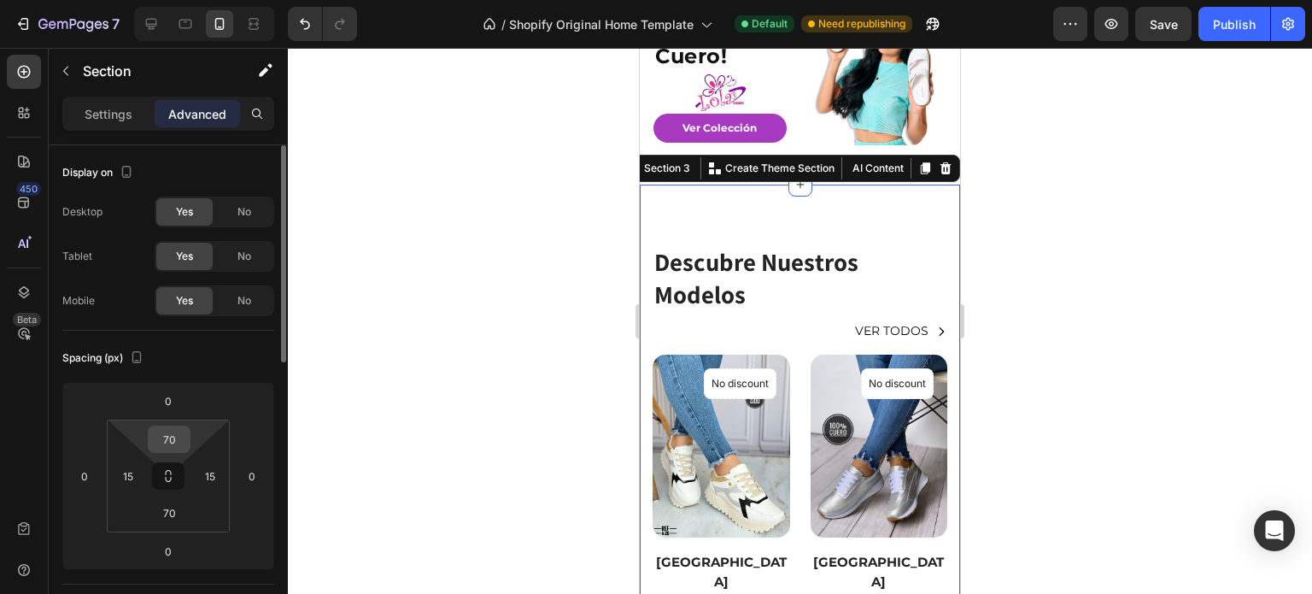
click at [172, 429] on input "70" at bounding box center [169, 439] width 34 height 26
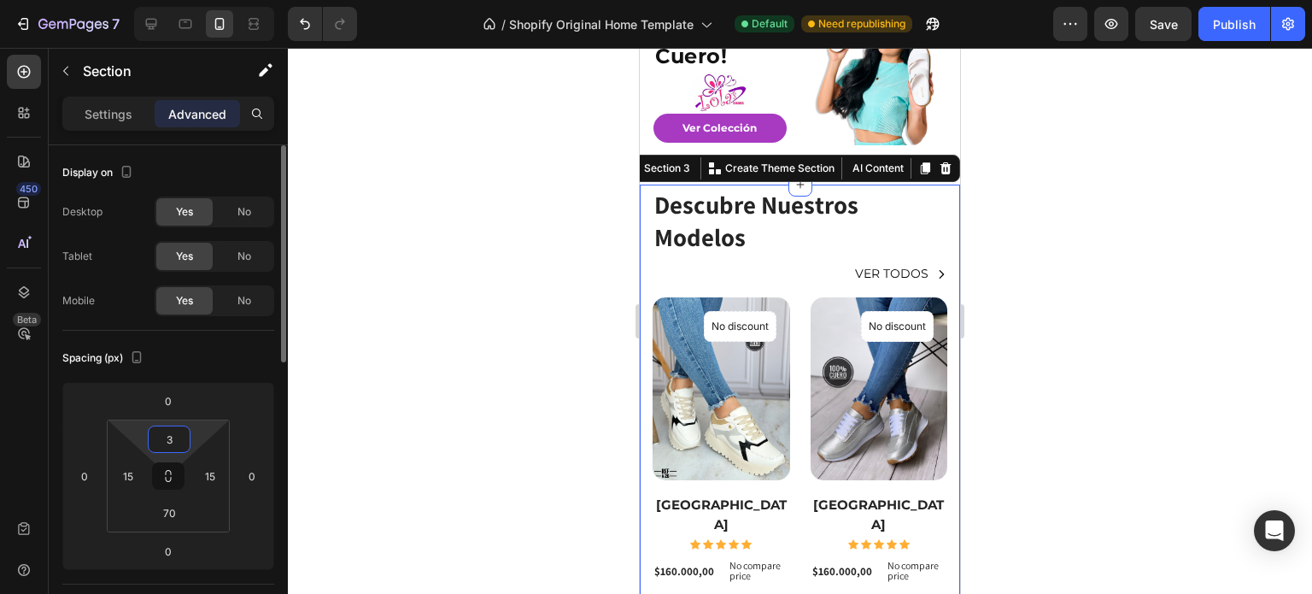
type input "30"
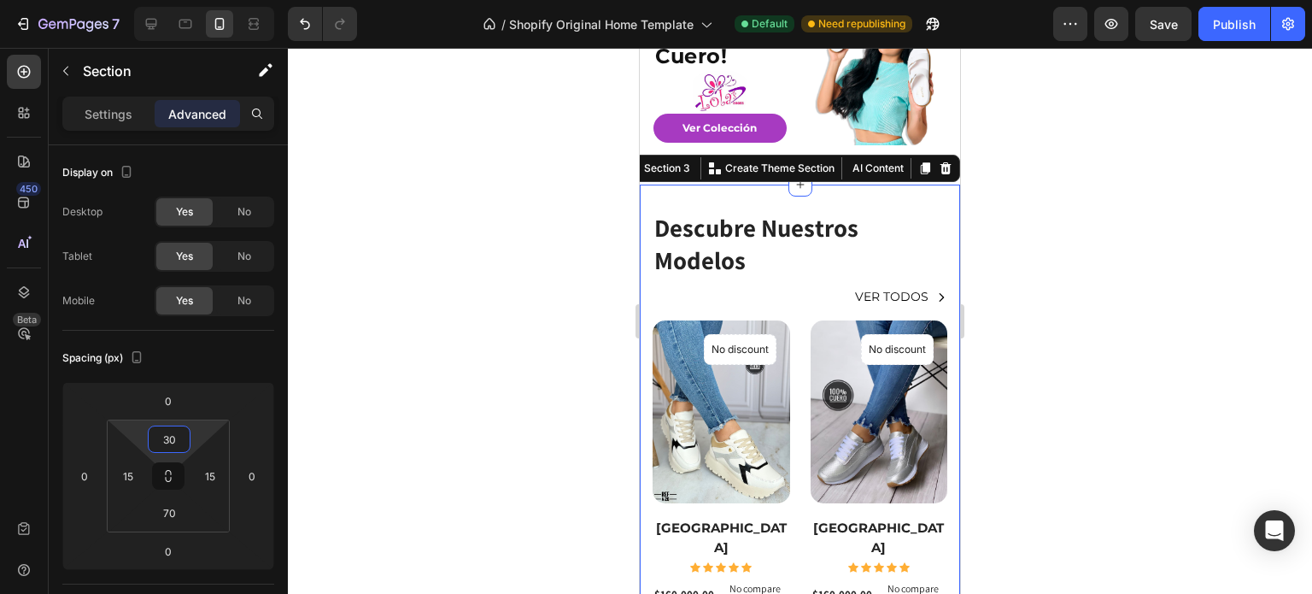
click at [540, 359] on div at bounding box center [800, 321] width 1024 height 546
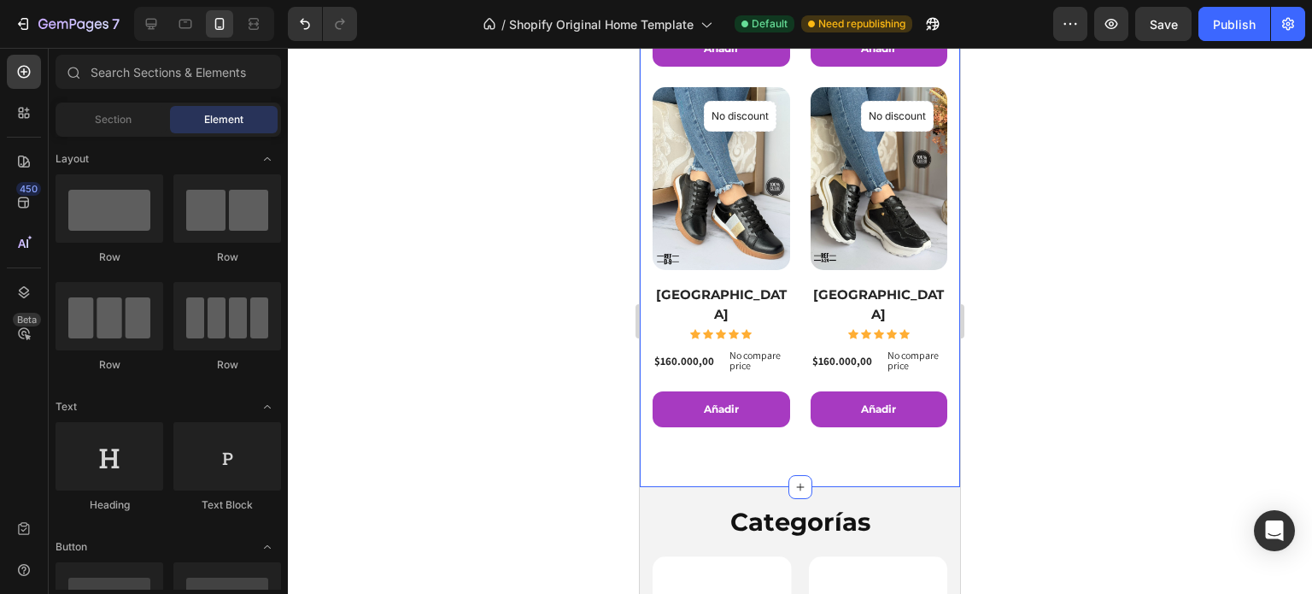
scroll to position [769, 0]
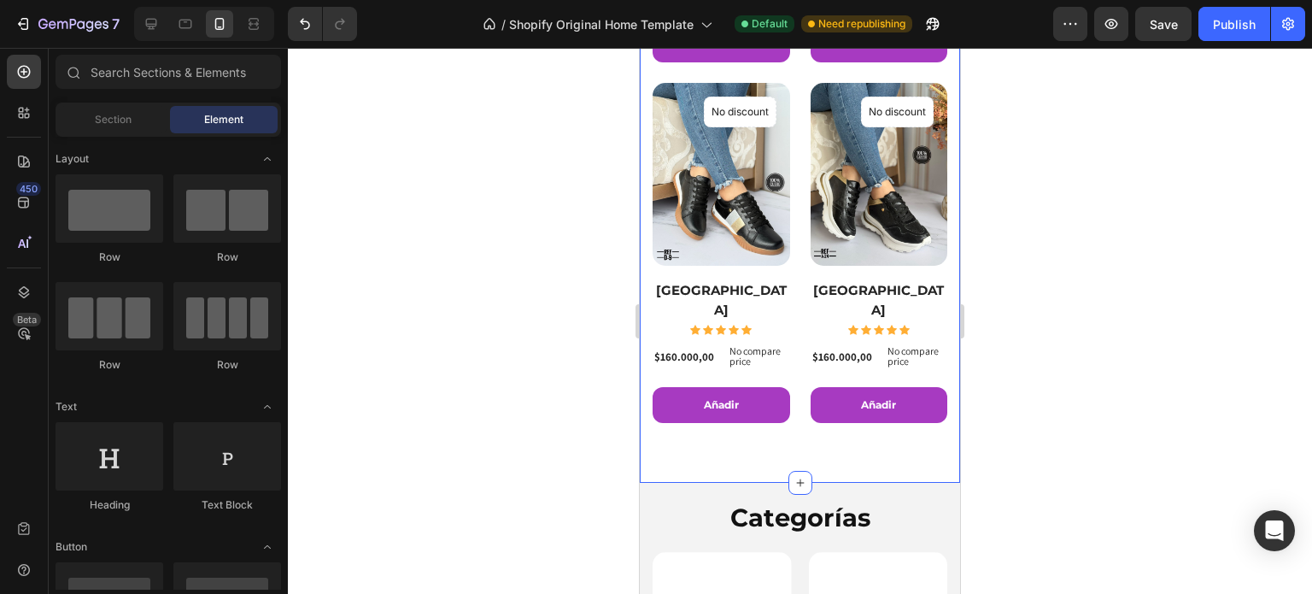
click at [935, 323] on div "Descubre Nuestros Modelos Heading VER TODOs Button Row (P) Images No discount N…" at bounding box center [800, 35] width 320 height 896
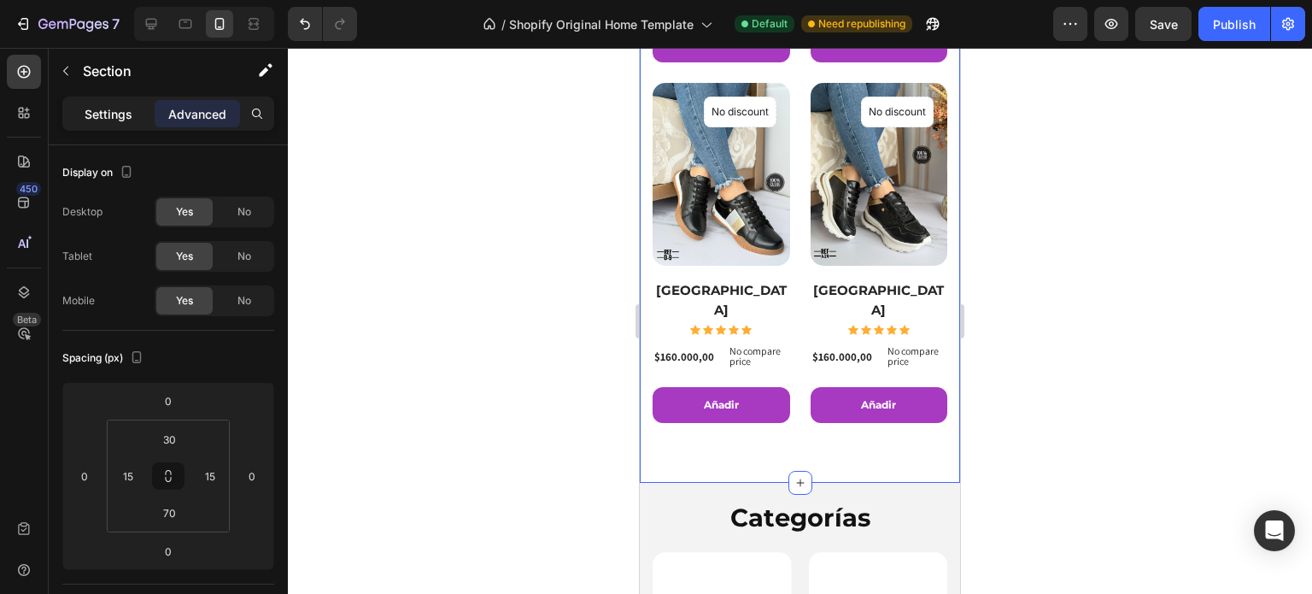
click at [117, 120] on p "Settings" at bounding box center [109, 114] width 48 height 18
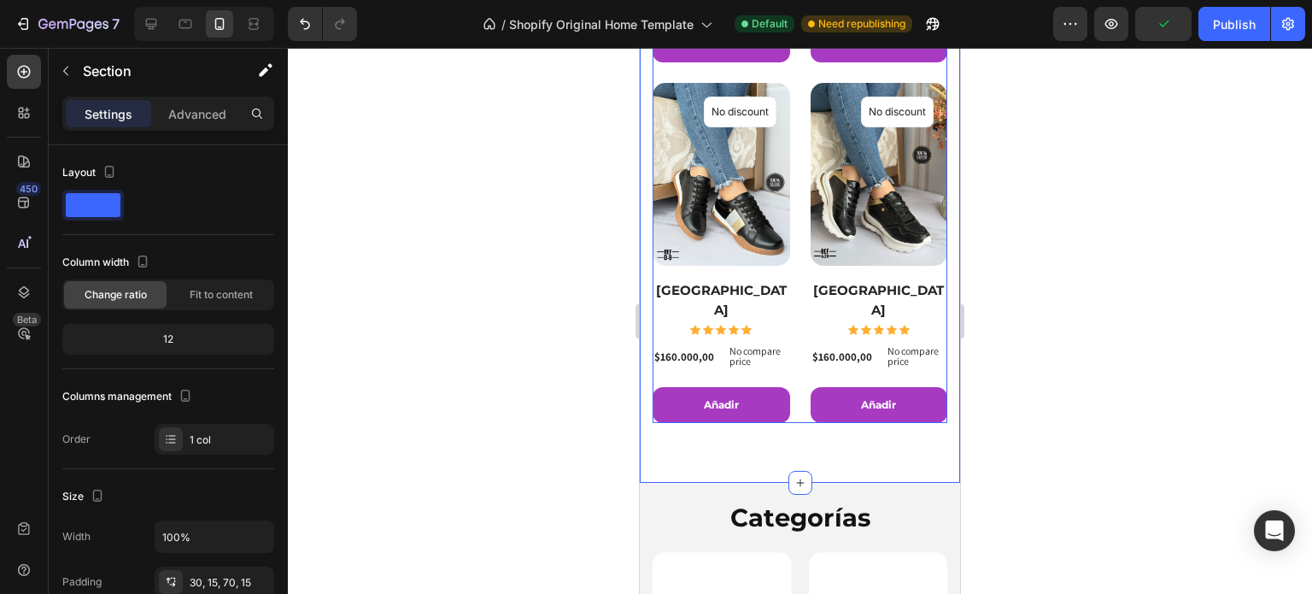
click at [793, 380] on div "(P) Images No discount Not be displayed when published Product Badge Row Milano…" at bounding box center [800, 72] width 295 height 700
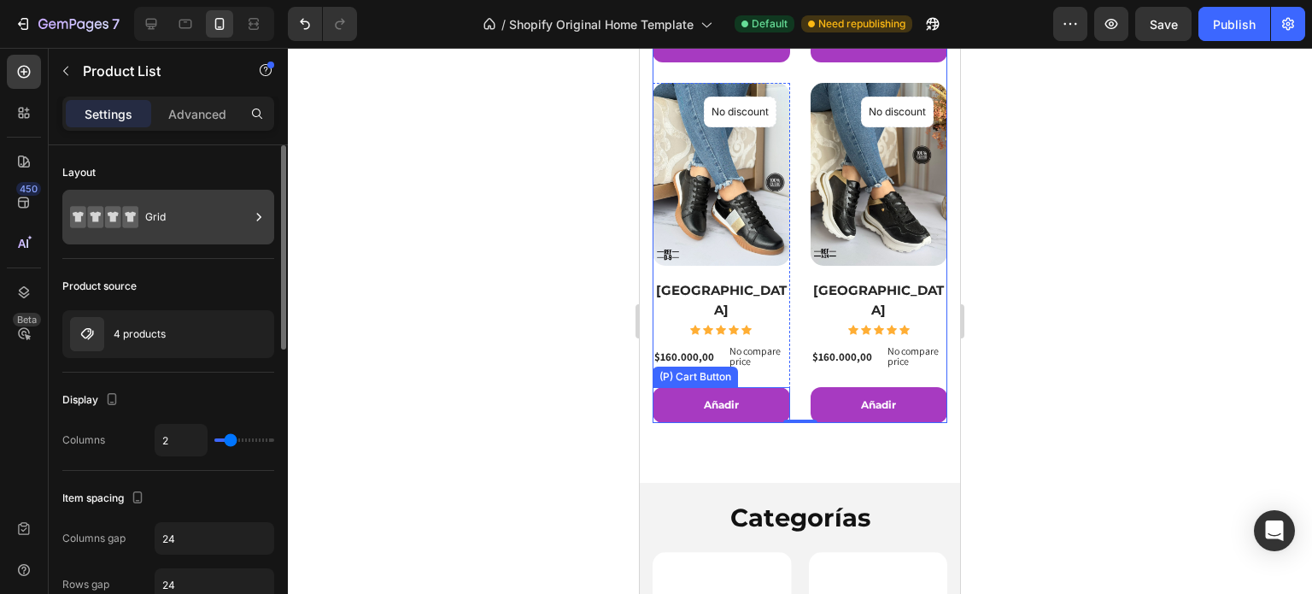
click at [239, 214] on div "Grid" at bounding box center [197, 216] width 104 height 39
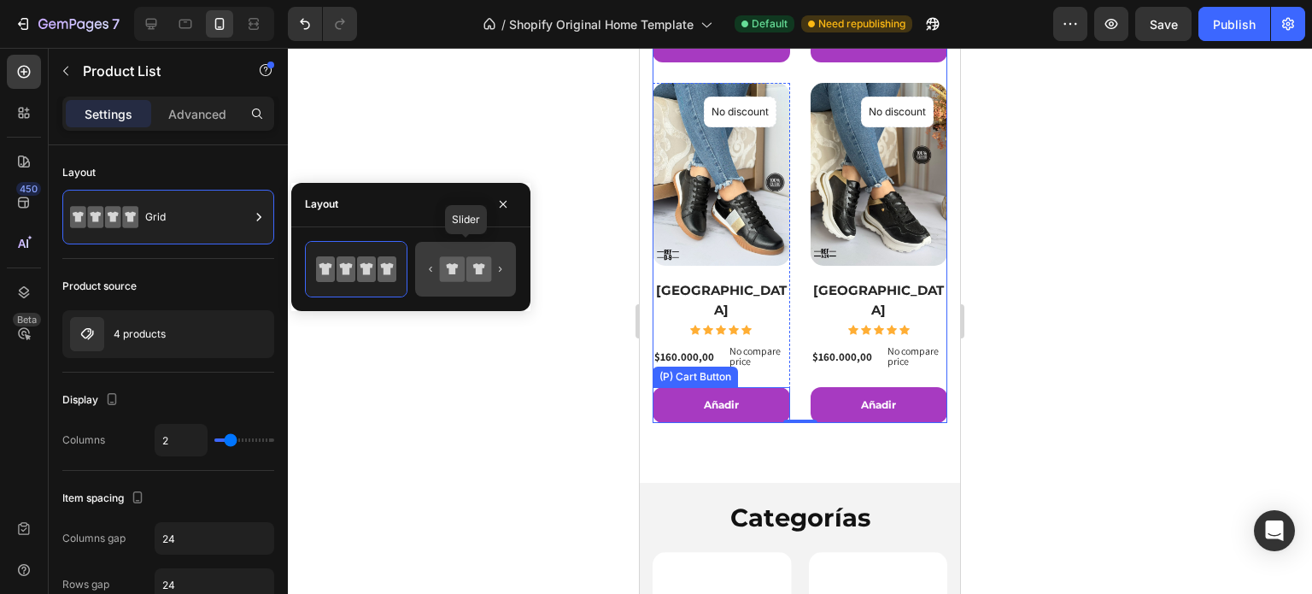
click at [502, 268] on icon at bounding box center [465, 269] width 80 height 34
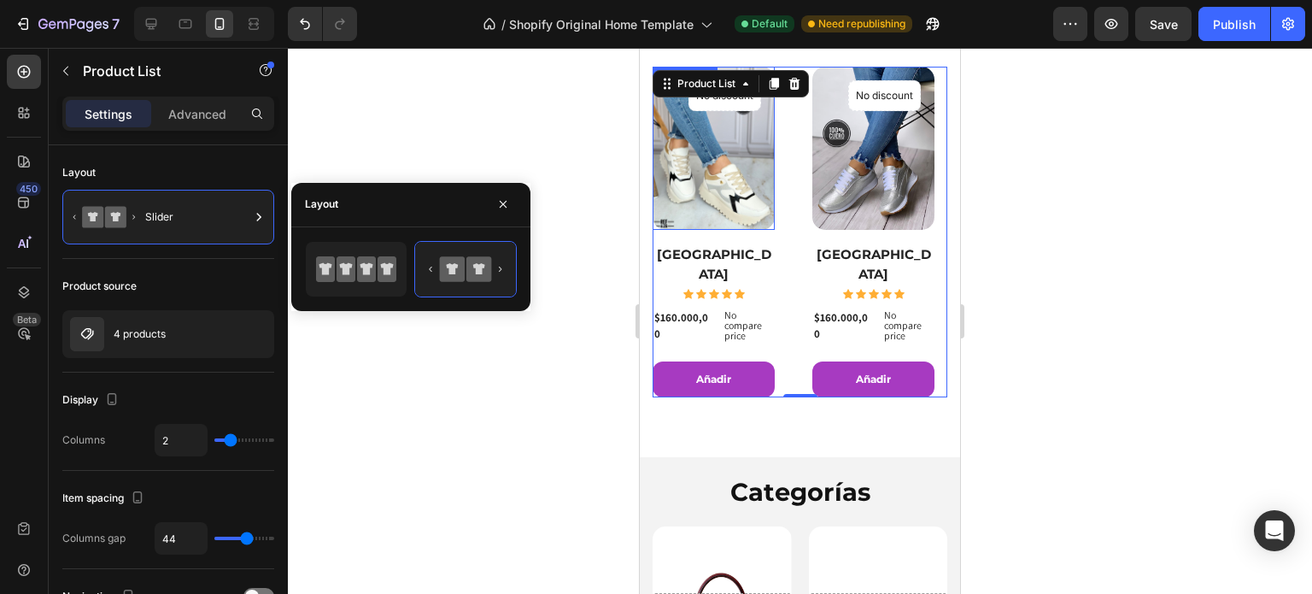
scroll to position [427, 0]
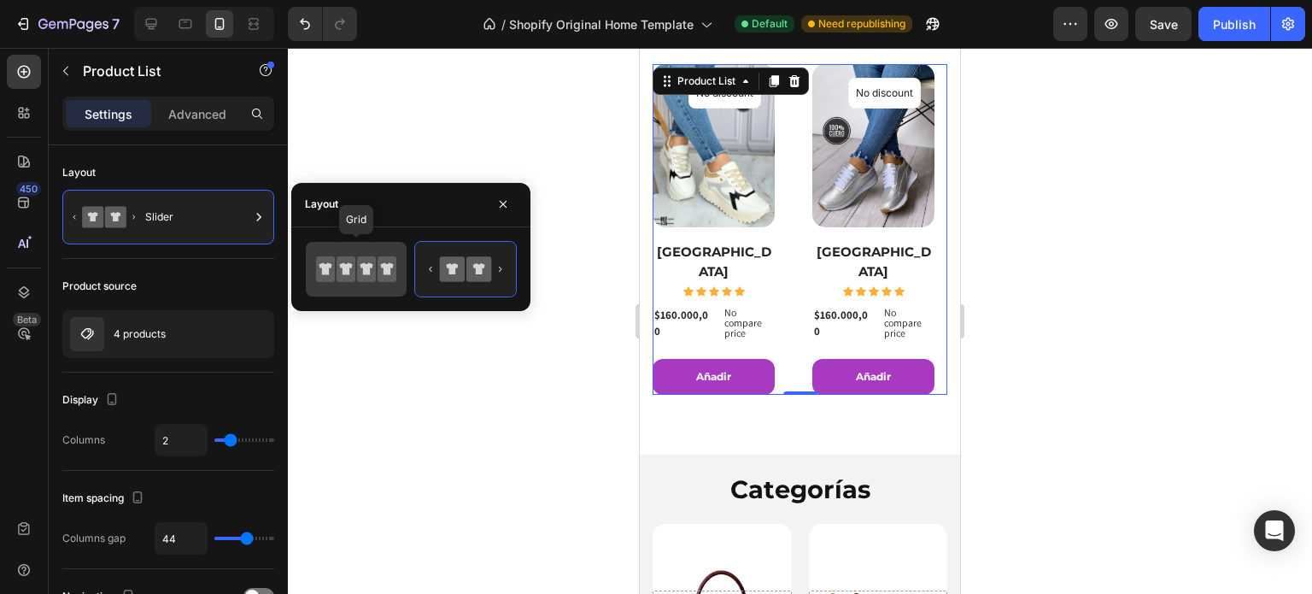
click at [366, 252] on icon at bounding box center [356, 269] width 80 height 34
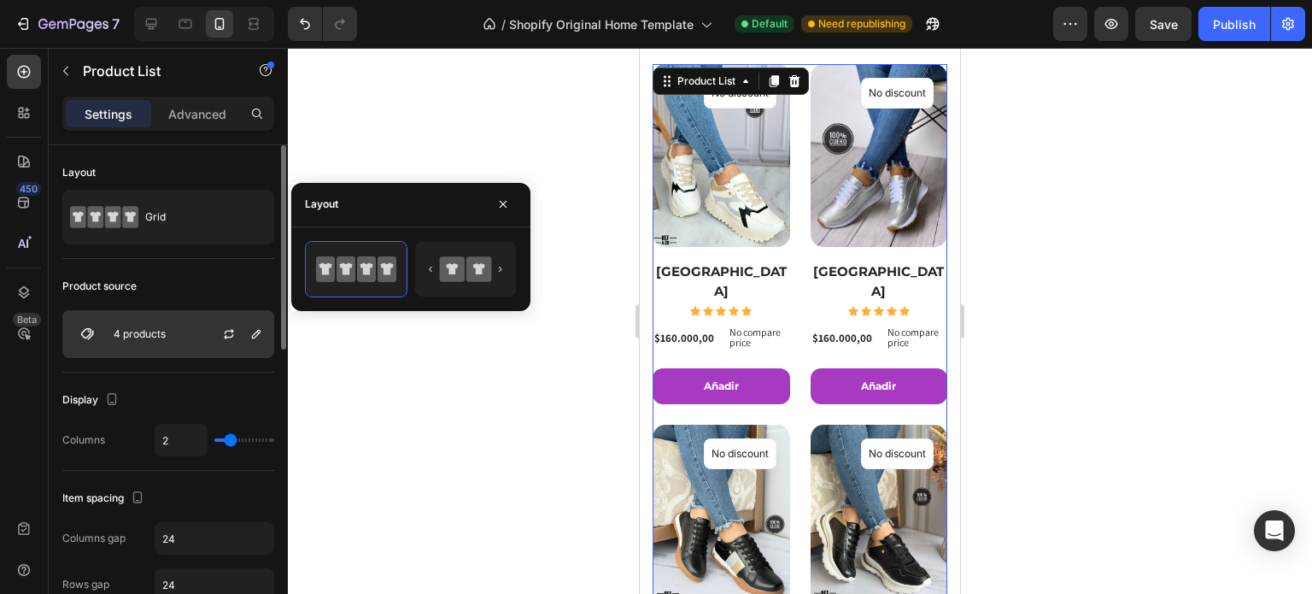
click at [168, 327] on div "4 products" at bounding box center [168, 334] width 212 height 48
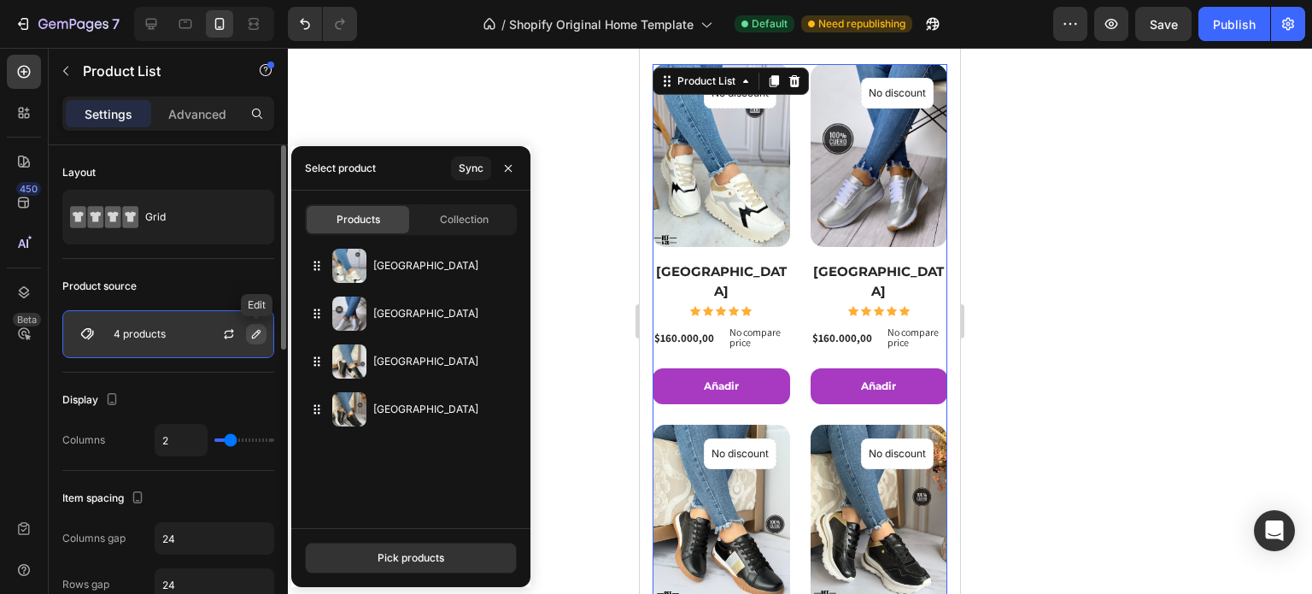
click at [258, 330] on icon "button" at bounding box center [256, 334] width 9 height 9
click at [125, 335] on p "4 products" at bounding box center [140, 334] width 52 height 12
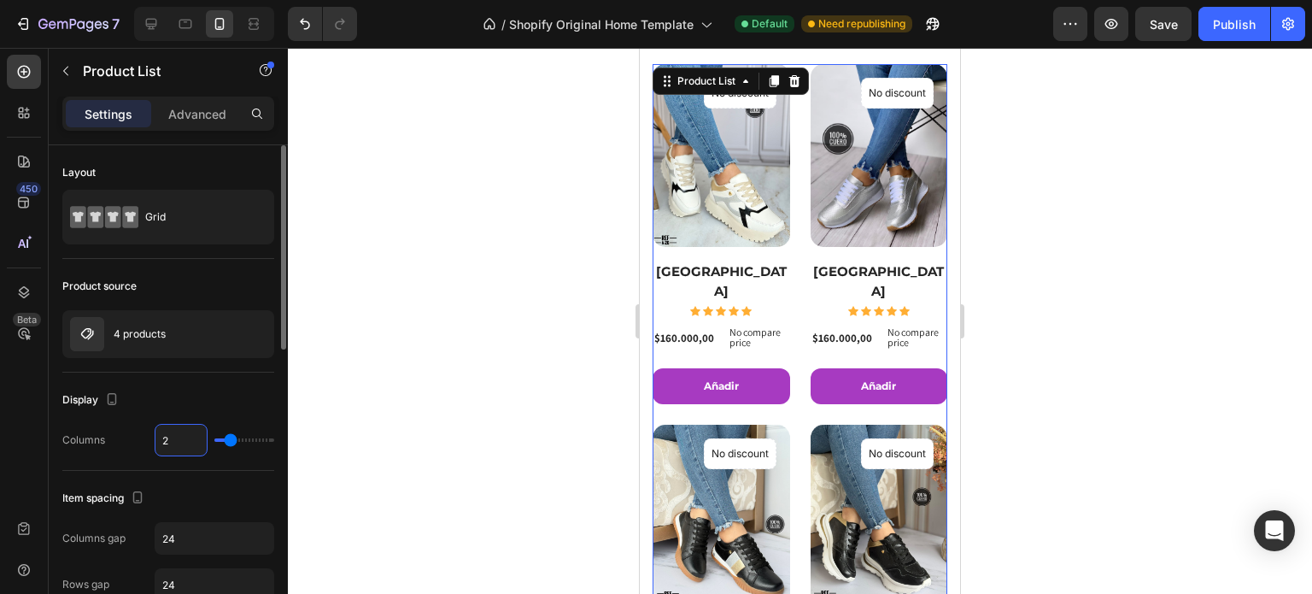
click at [184, 445] on input "2" at bounding box center [180, 440] width 51 height 31
type input "4"
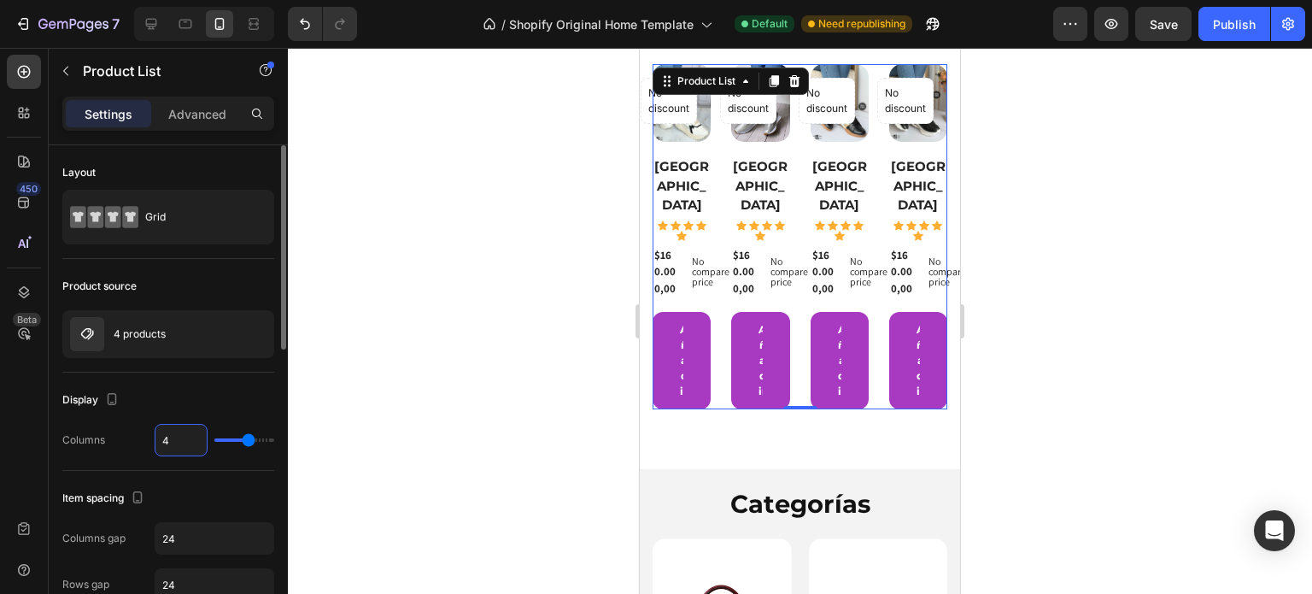
type input "1"
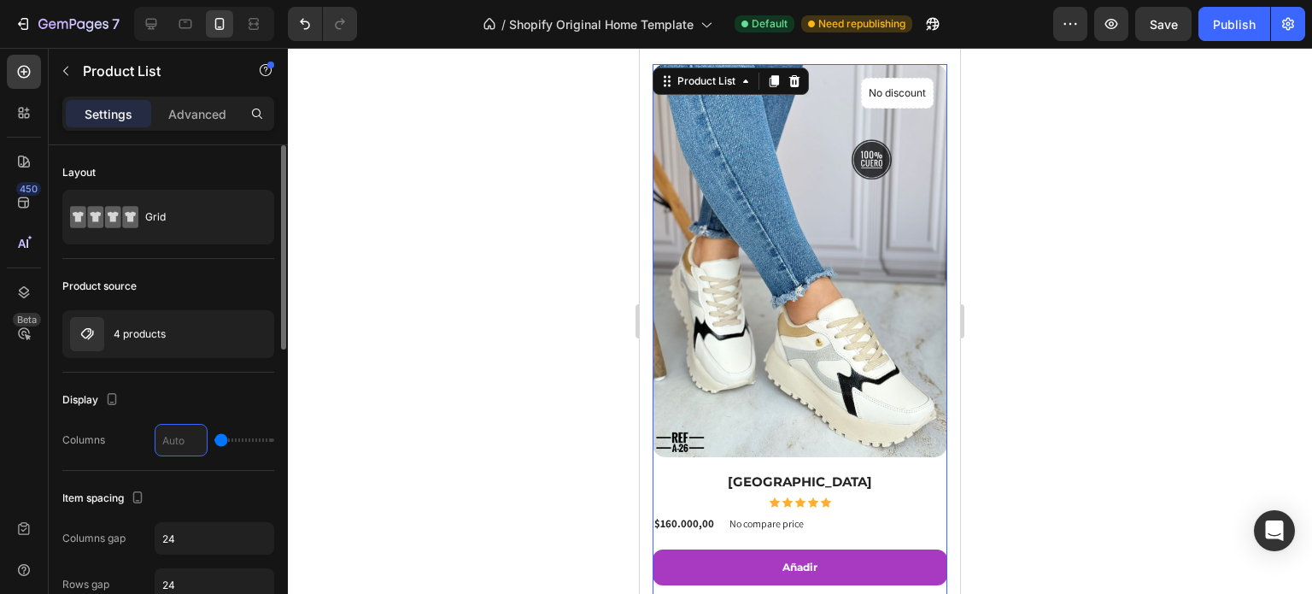
type input "2"
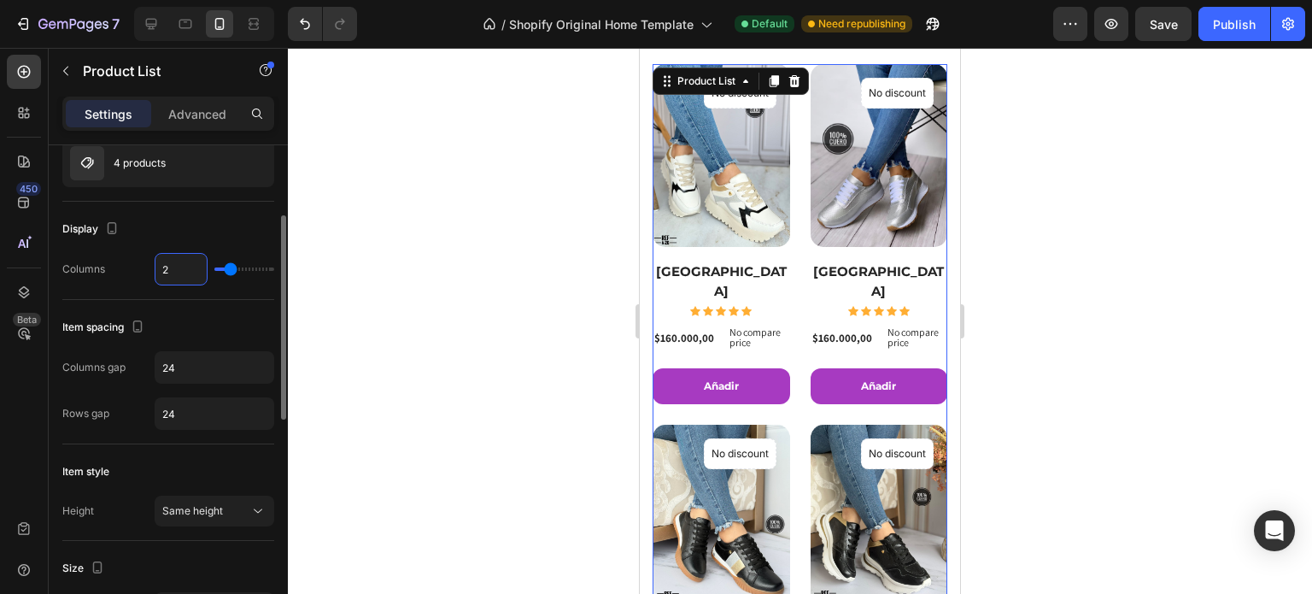
scroll to position [85, 0]
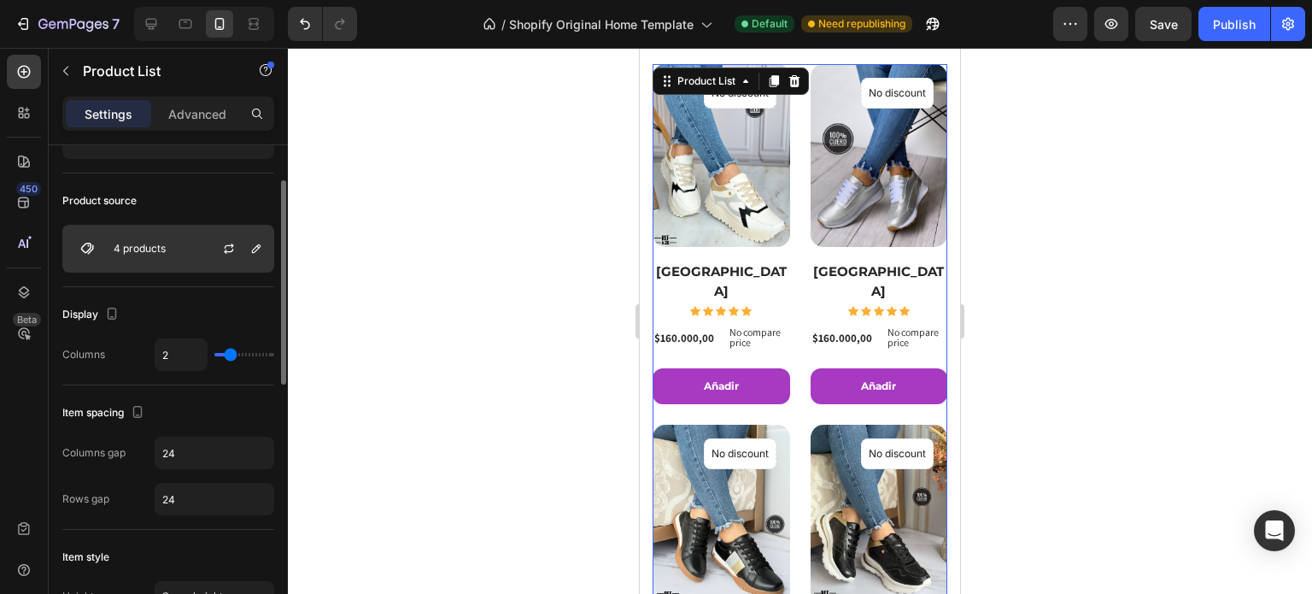
click at [177, 244] on div "4 products" at bounding box center [168, 249] width 212 height 48
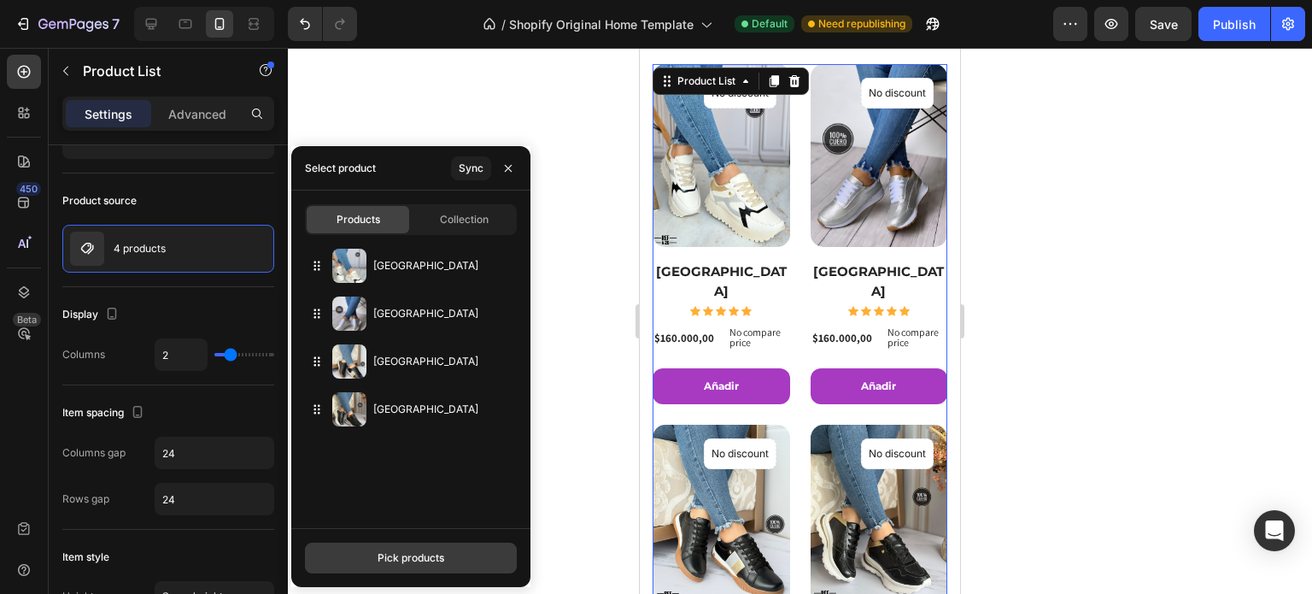
click at [381, 555] on div "Pick products" at bounding box center [411, 557] width 67 height 15
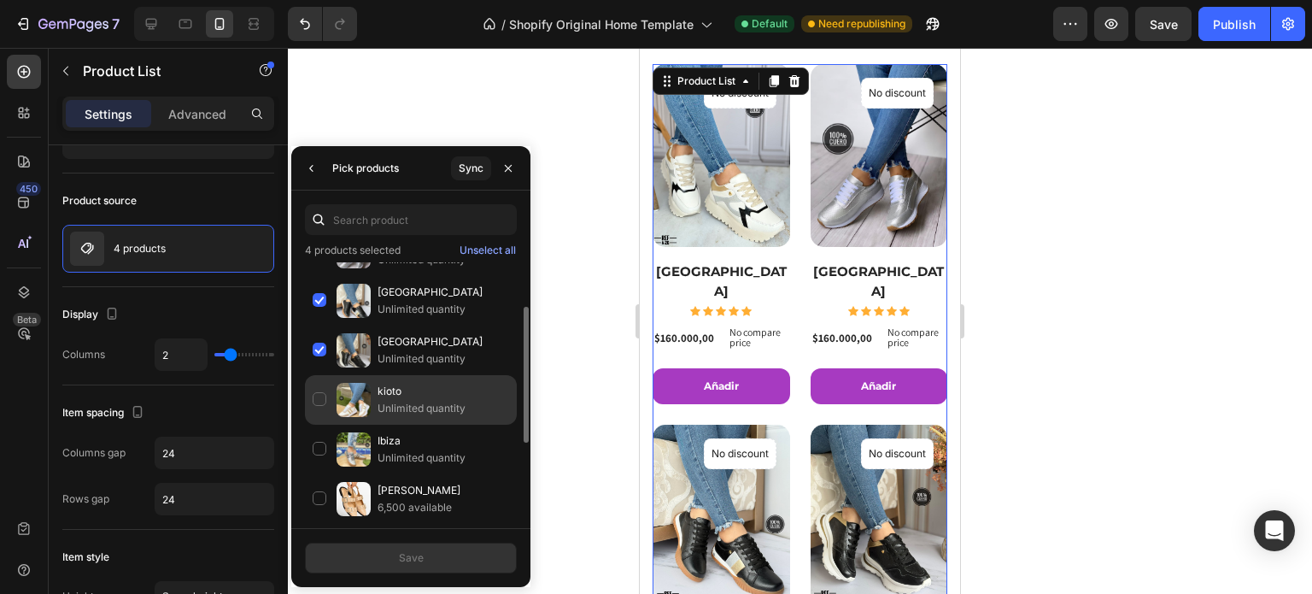
scroll to position [171, 0]
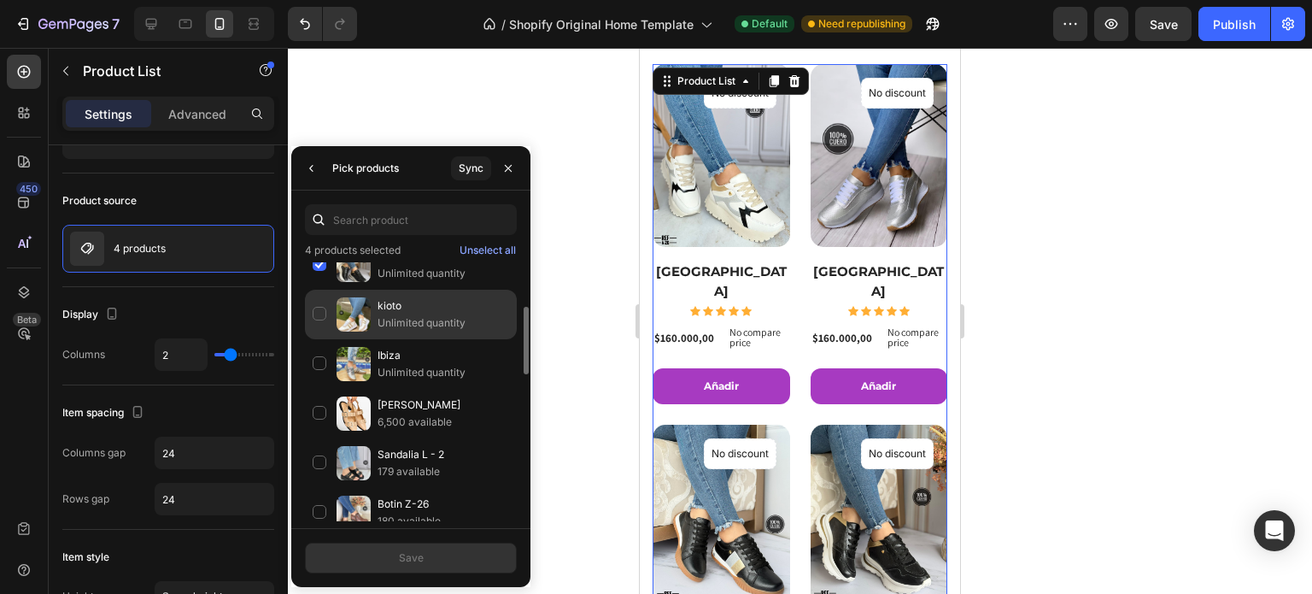
click at [320, 339] on div "kioto Unlimited quantity" at bounding box center [411, 364] width 212 height 50
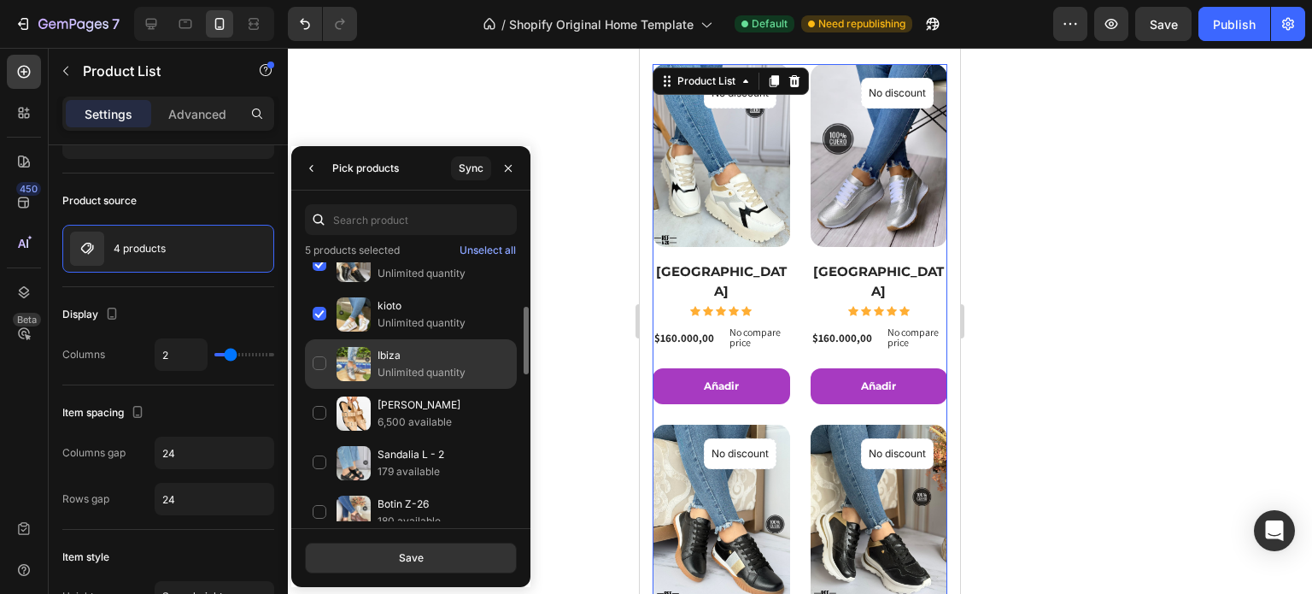
click at [312, 389] on div "Ibiza Unlimited quantity" at bounding box center [411, 414] width 212 height 50
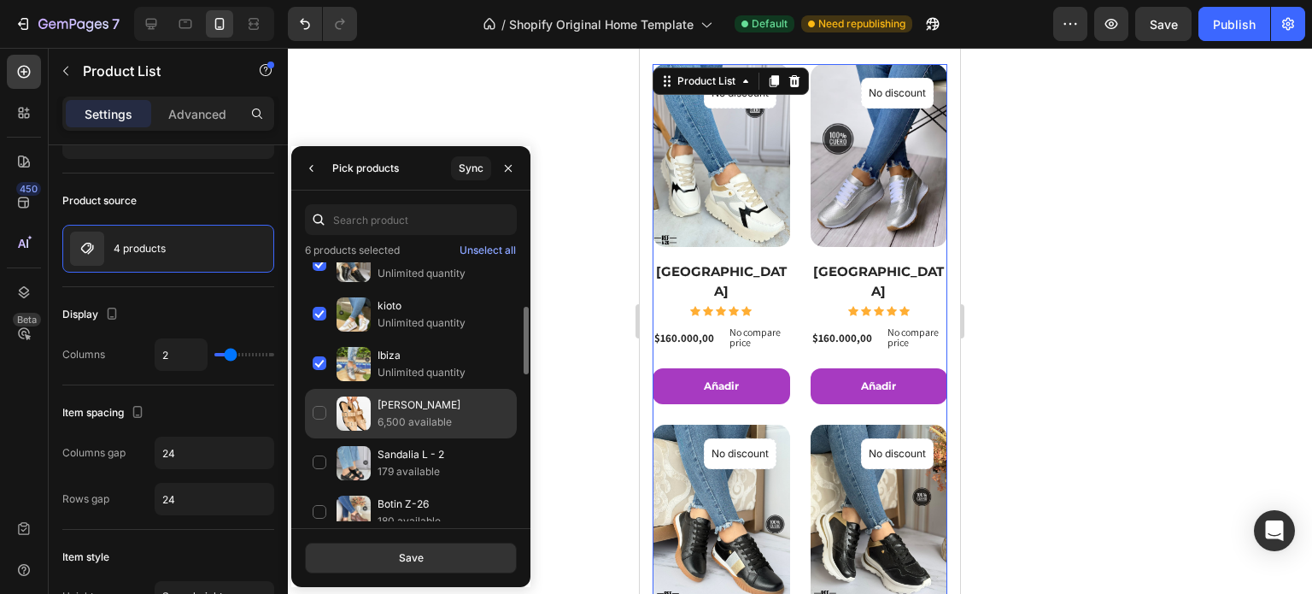
click at [322, 438] on div "Brigitte 6,500 available" at bounding box center [411, 463] width 212 height 50
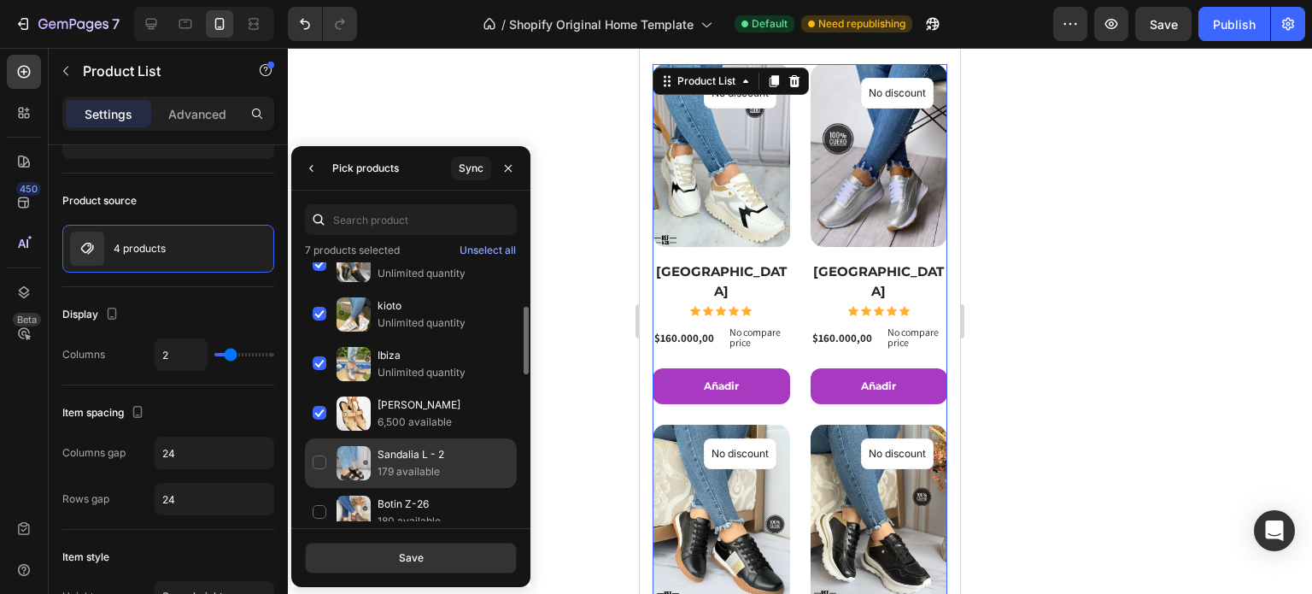
click at [314, 488] on div "Sandalia L - 2 179 available" at bounding box center [411, 513] width 212 height 50
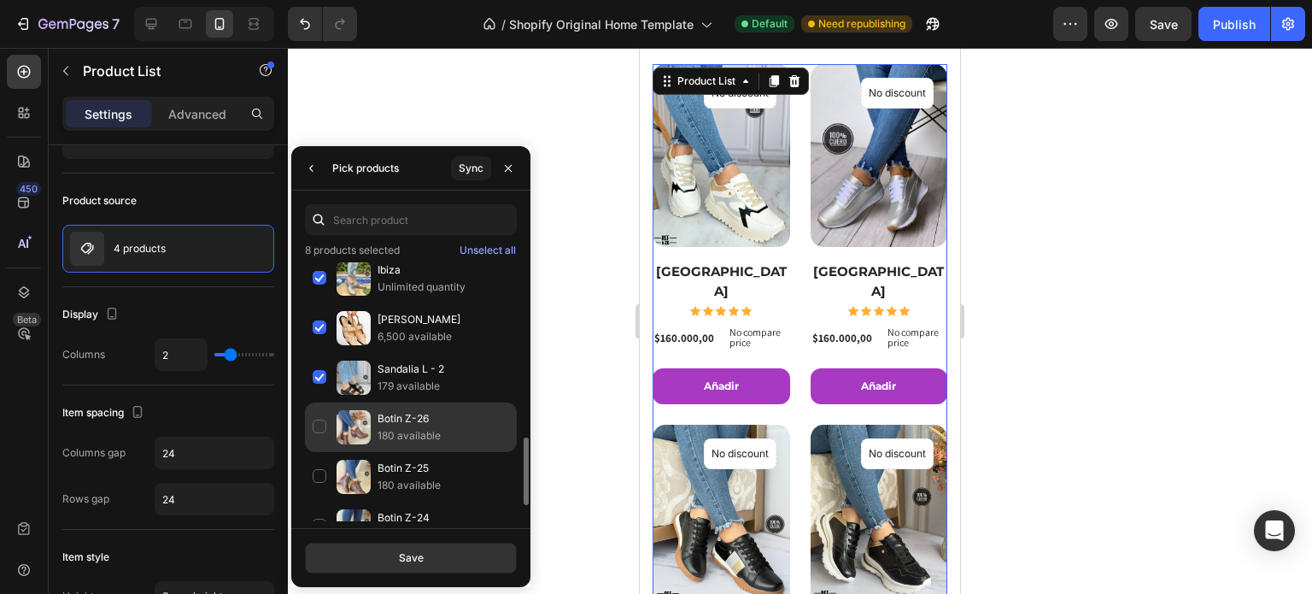
scroll to position [342, 0]
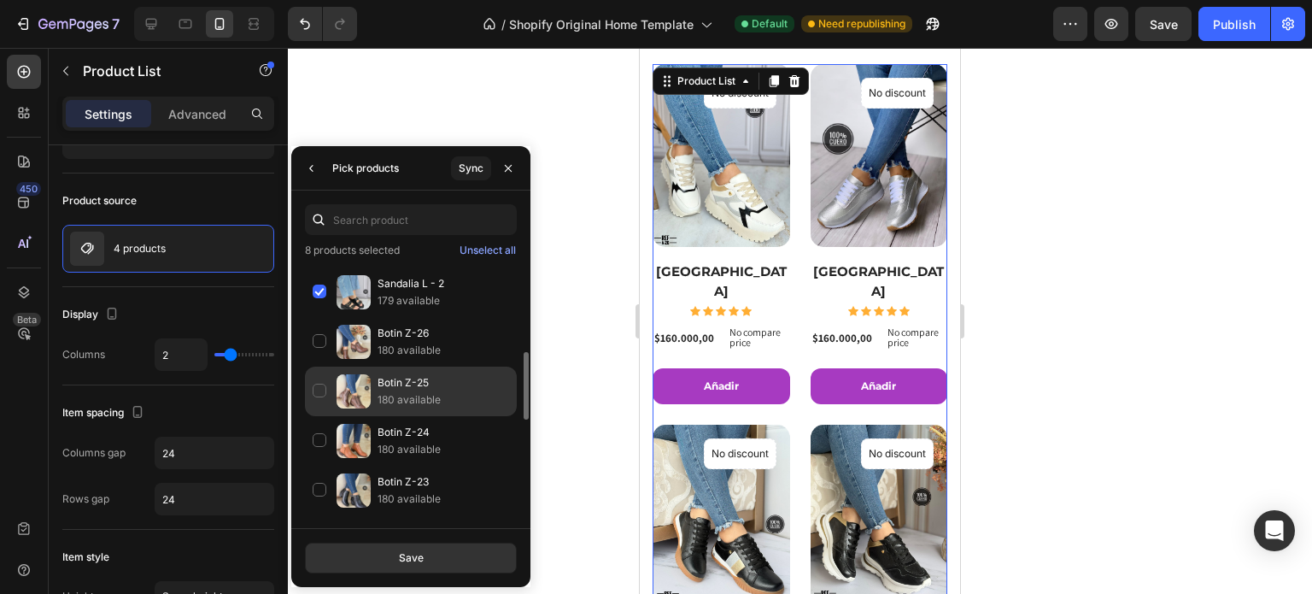
click at [318, 416] on div "Botin Z-25 180 available" at bounding box center [411, 441] width 212 height 50
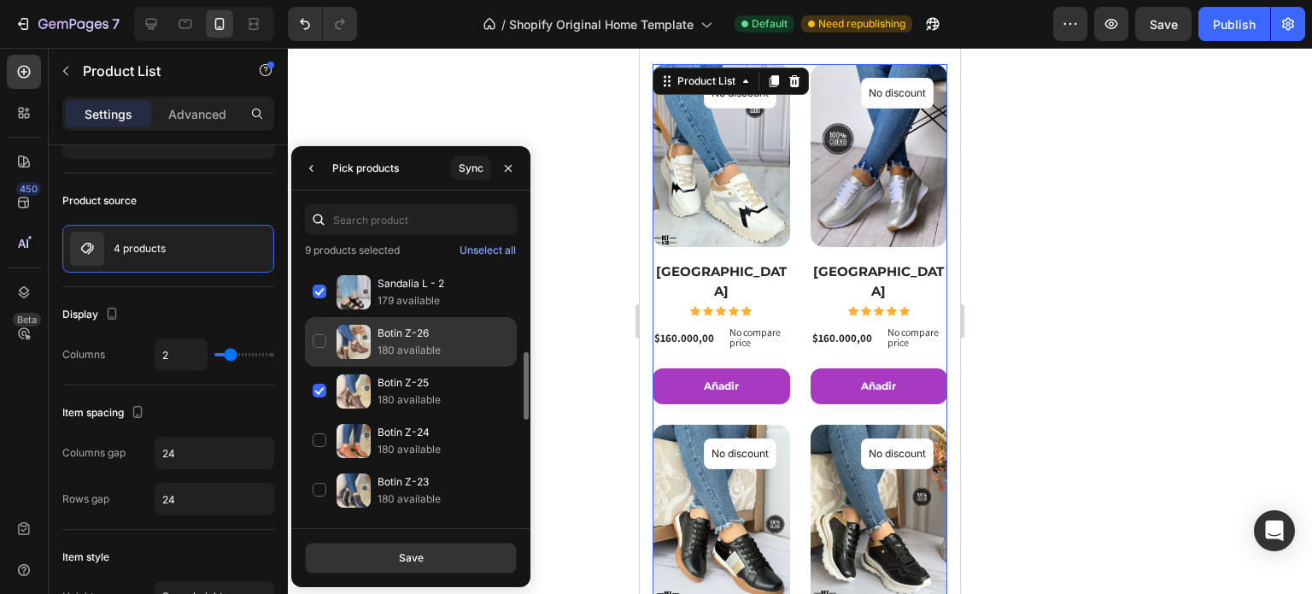
click at [320, 366] on div "Botin Z-26 180 available" at bounding box center [411, 391] width 212 height 50
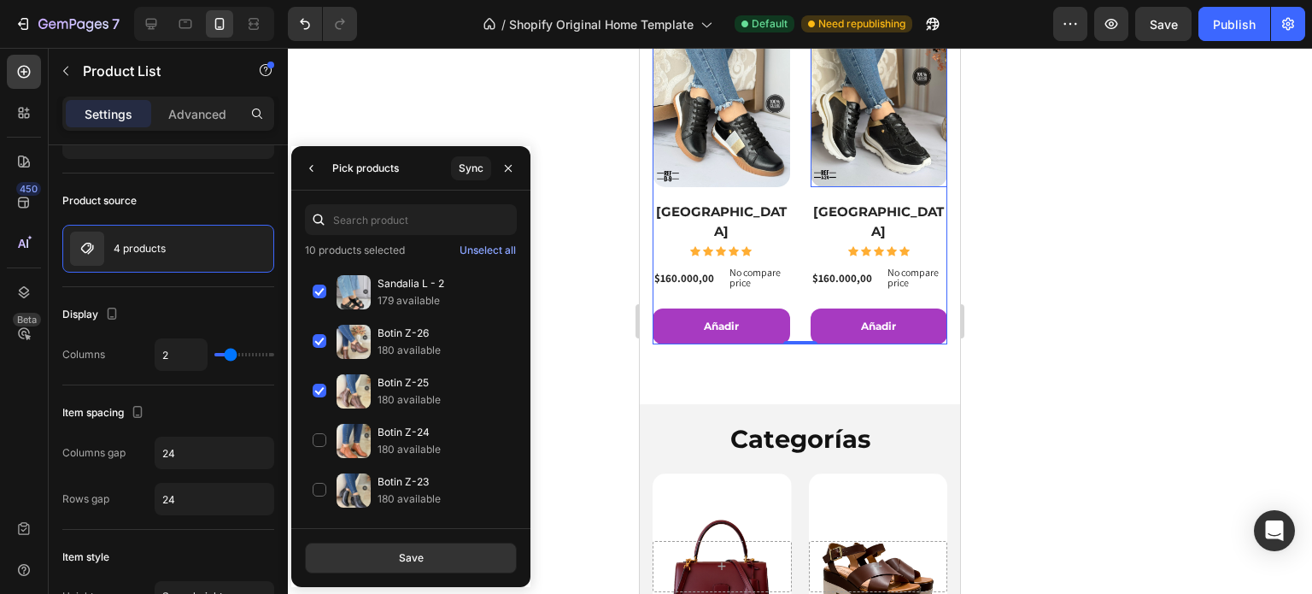
scroll to position [854, 0]
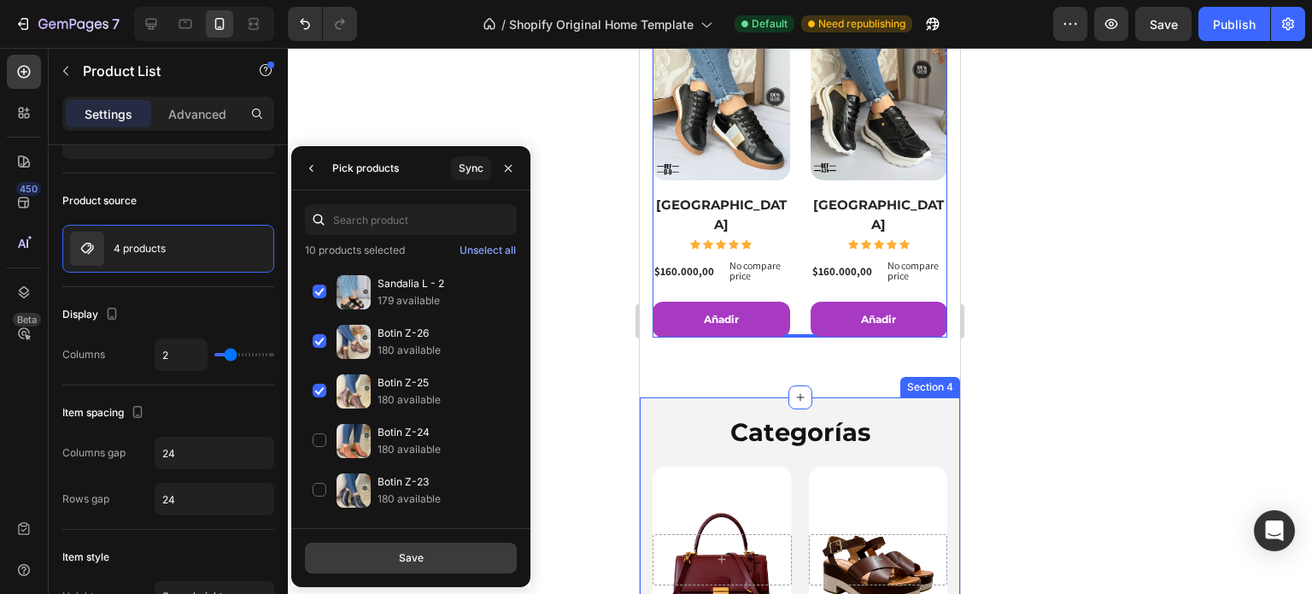
click at [431, 553] on button "Save" at bounding box center [411, 557] width 212 height 31
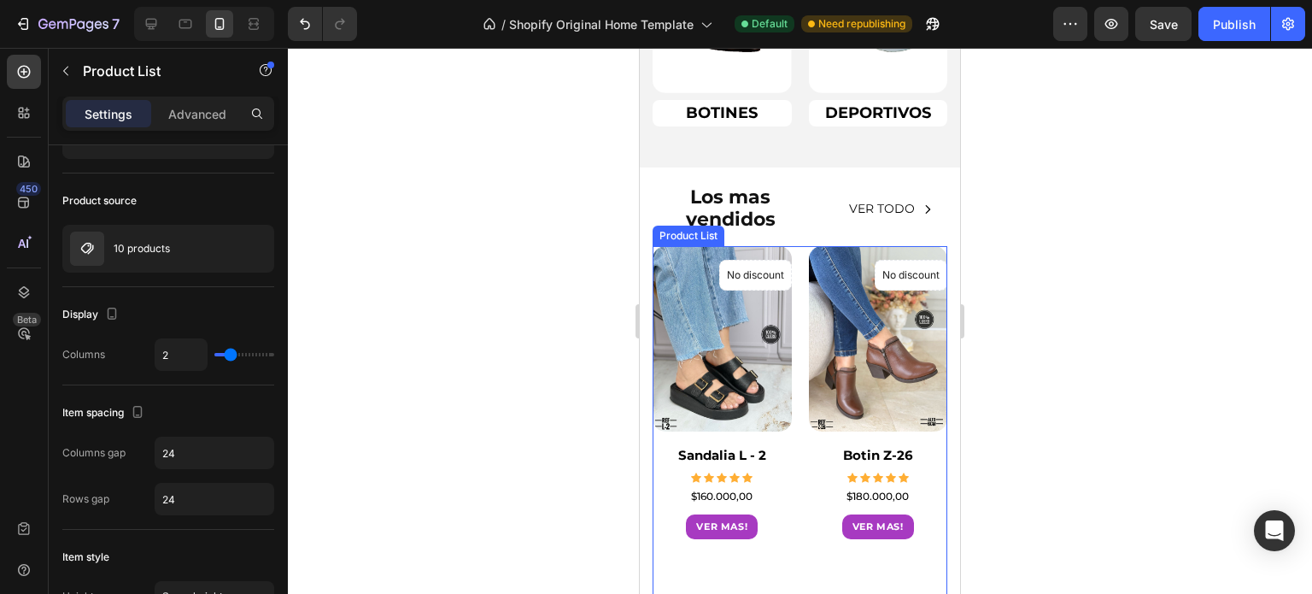
scroll to position [2648, 0]
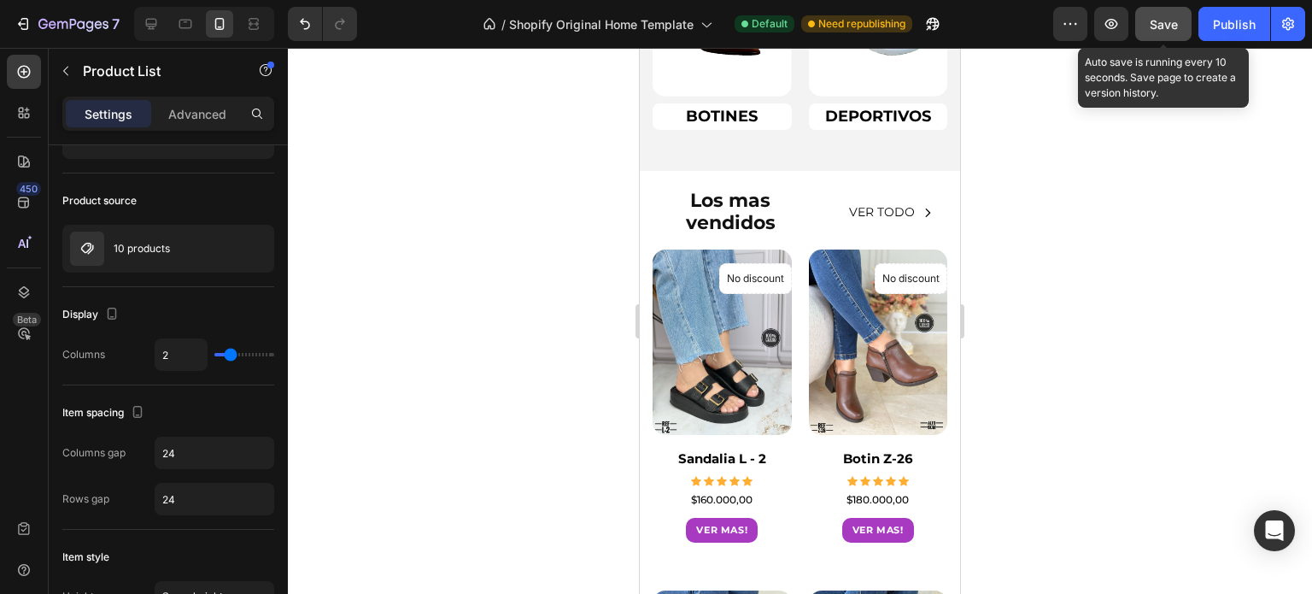
click at [1172, 21] on span "Save" at bounding box center [1164, 24] width 28 height 15
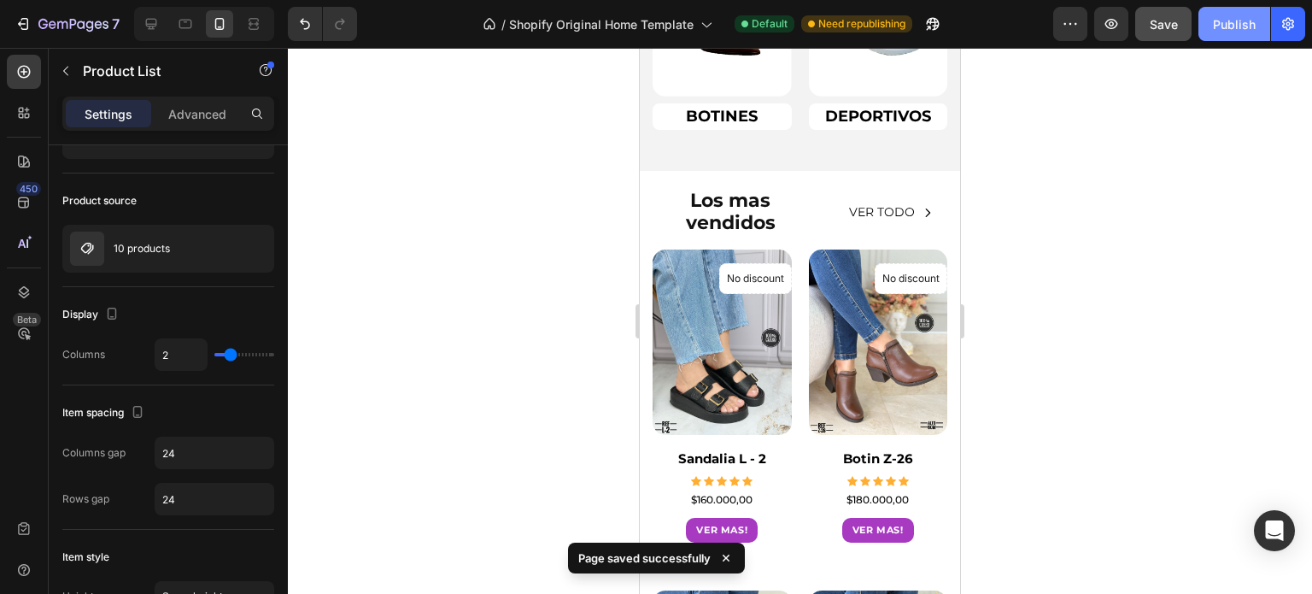
click at [1223, 19] on div "Publish" at bounding box center [1234, 24] width 43 height 18
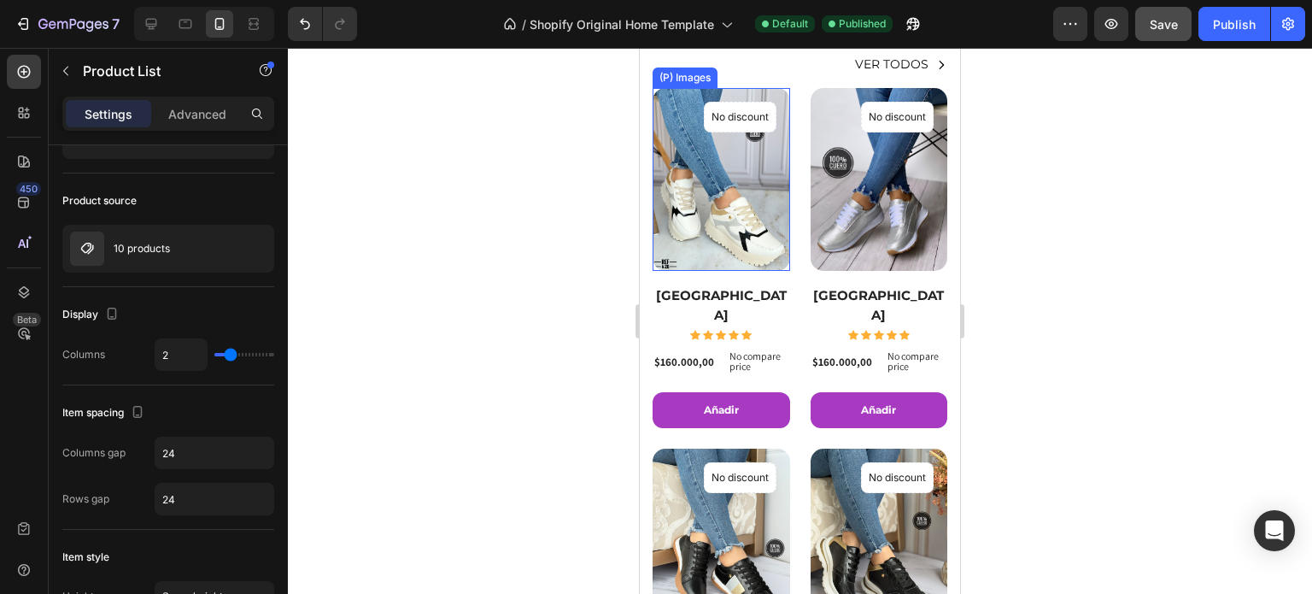
scroll to position [427, 0]
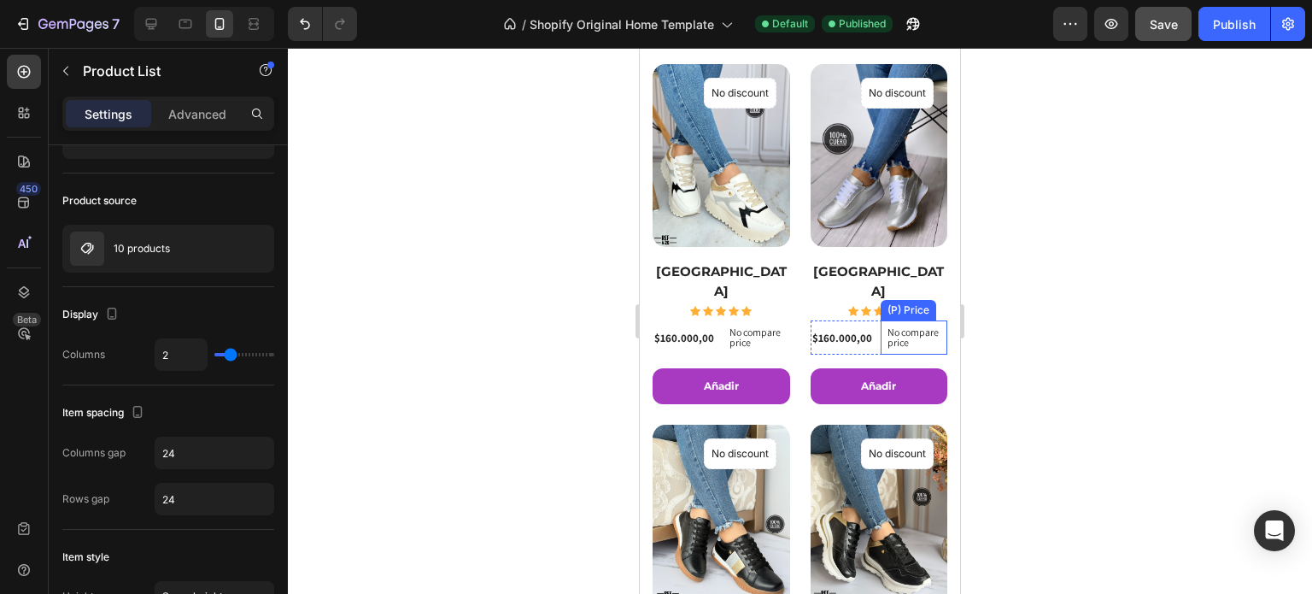
click at [783, 327] on p "No compare price" at bounding box center [757, 337] width 54 height 21
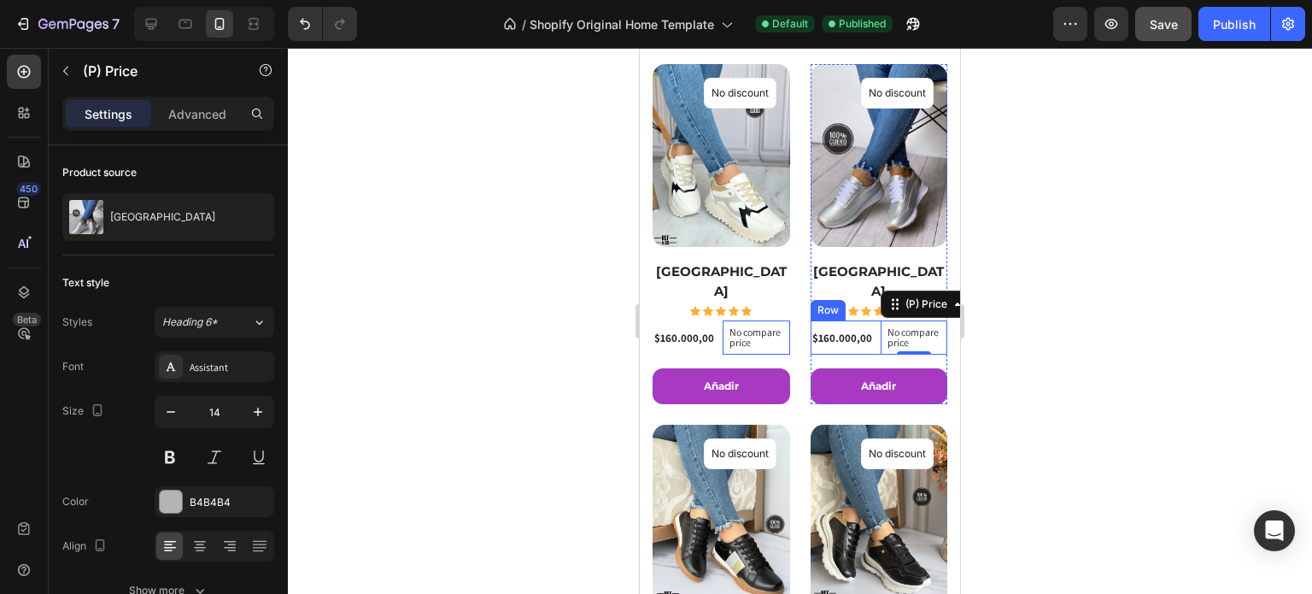
click at [716, 325] on div "$160.000,00 (P) Price (P) Price" at bounding box center [684, 337] width 63 height 34
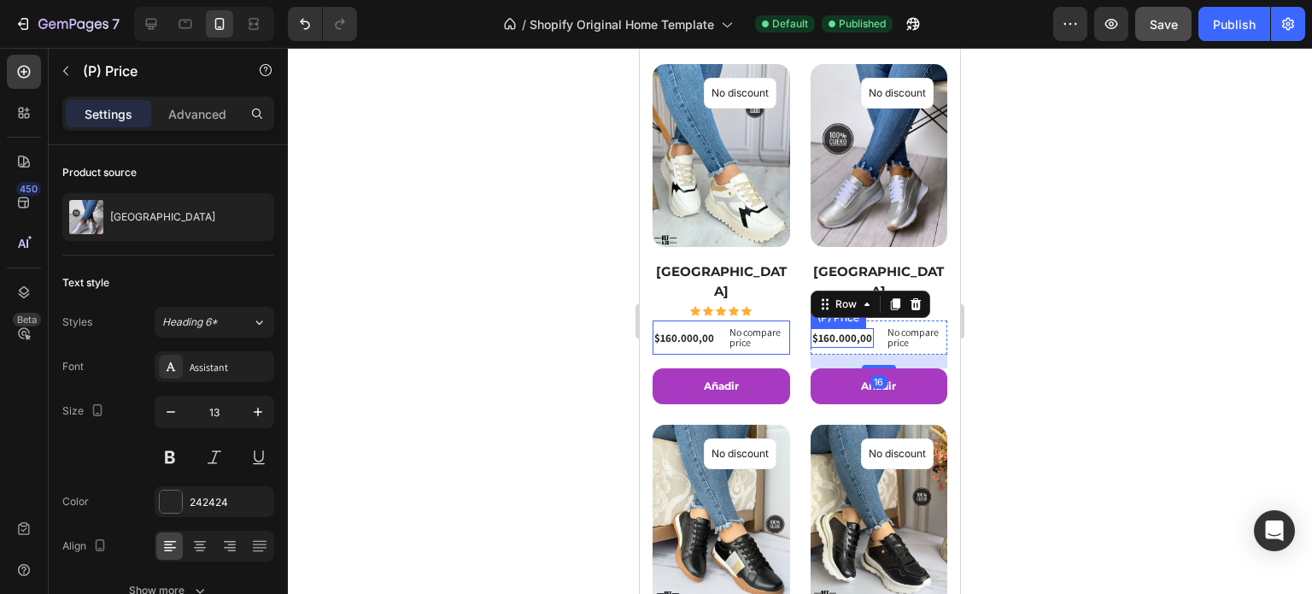
click at [716, 328] on div "$160.000,00" at bounding box center [684, 338] width 63 height 21
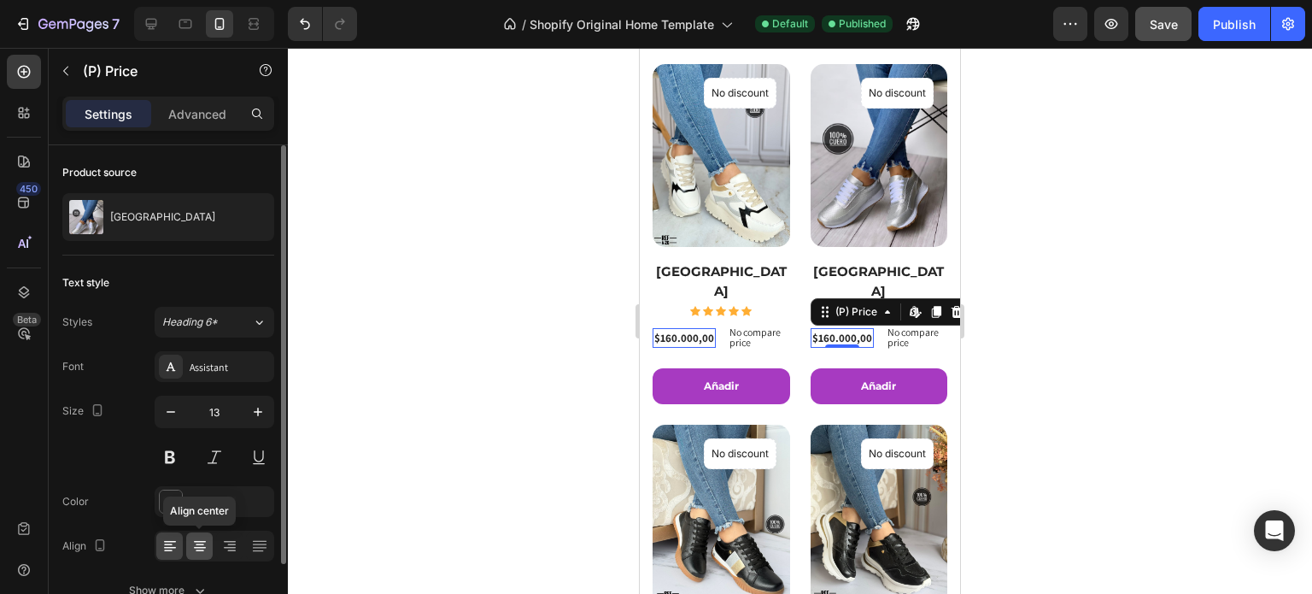
click at [195, 547] on icon at bounding box center [199, 545] width 17 height 17
click at [173, 542] on icon at bounding box center [169, 545] width 17 height 17
click at [783, 328] on p "No compare price" at bounding box center [757, 337] width 54 height 21
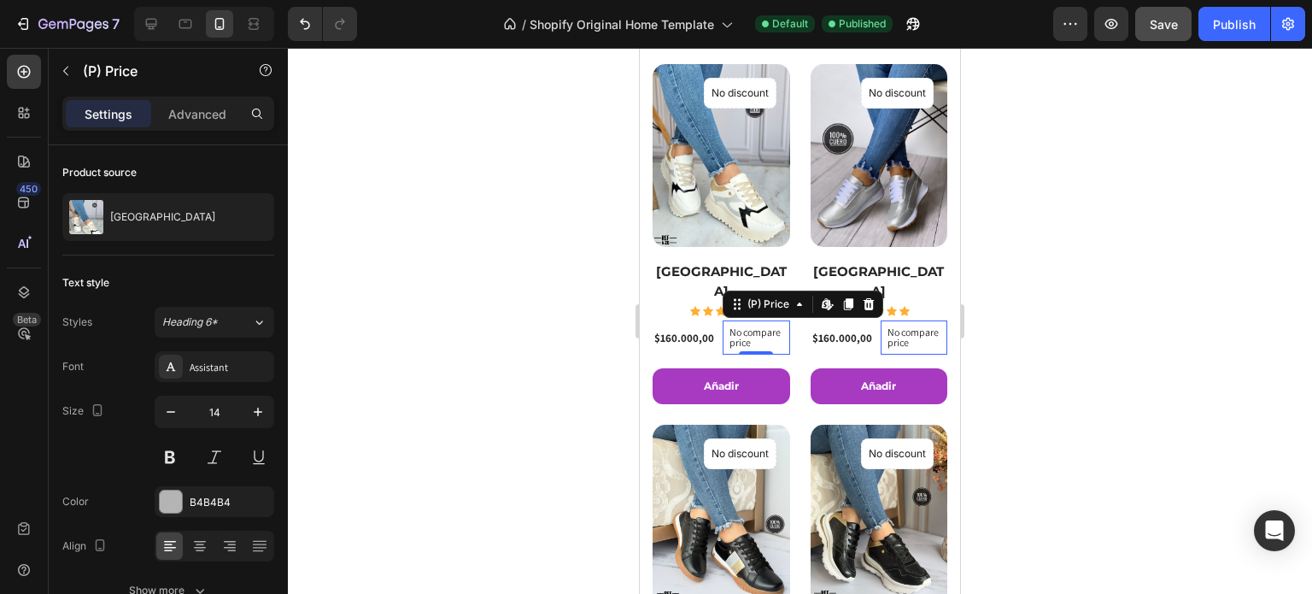
click at [738, 327] on p "No compare price" at bounding box center [757, 337] width 54 height 21
click at [862, 297] on icon at bounding box center [869, 304] width 14 height 14
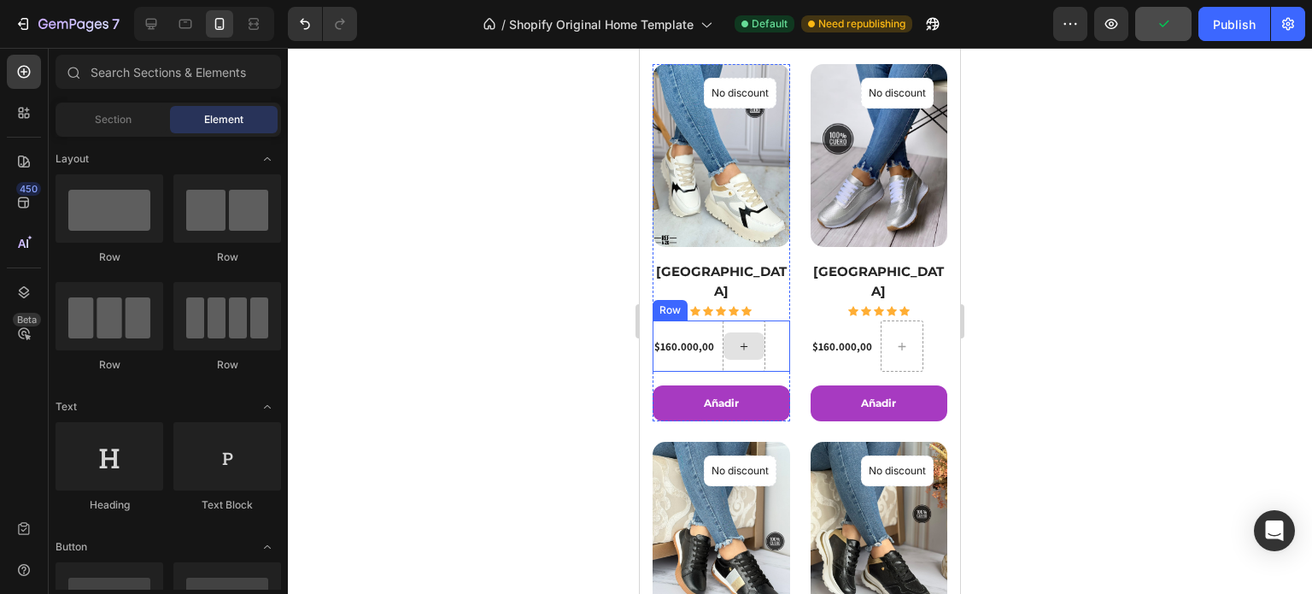
click at [761, 332] on div at bounding box center [744, 345] width 43 height 51
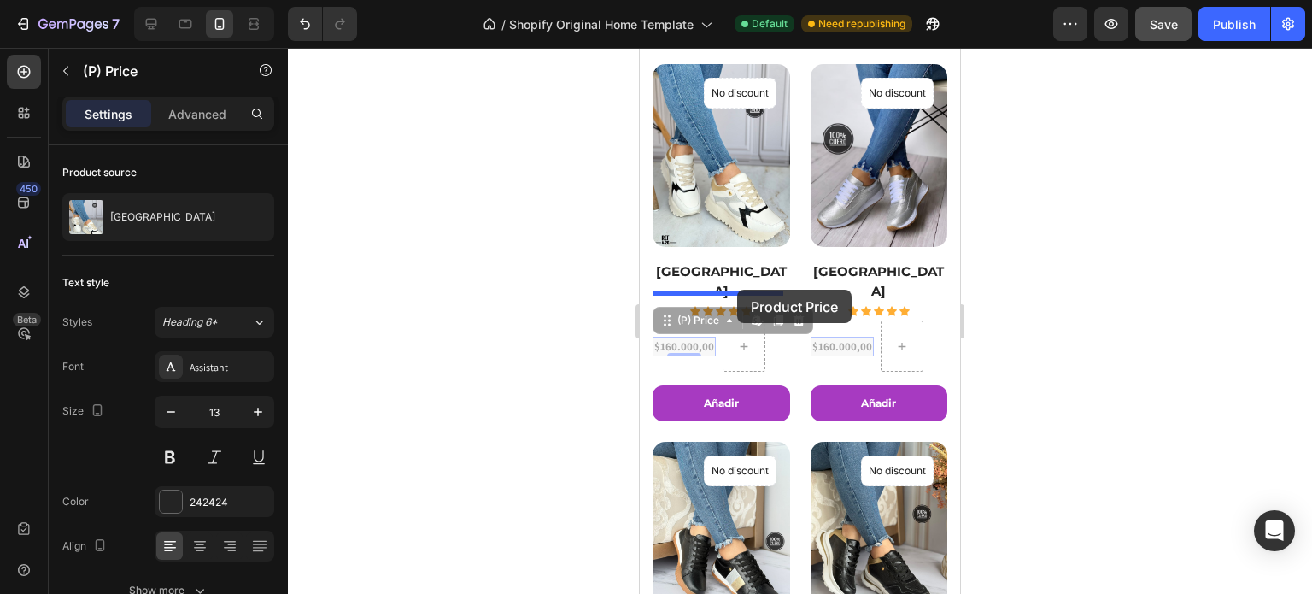
drag, startPoint x: 696, startPoint y: 320, endPoint x: 737, endPoint y: 290, distance: 51.3
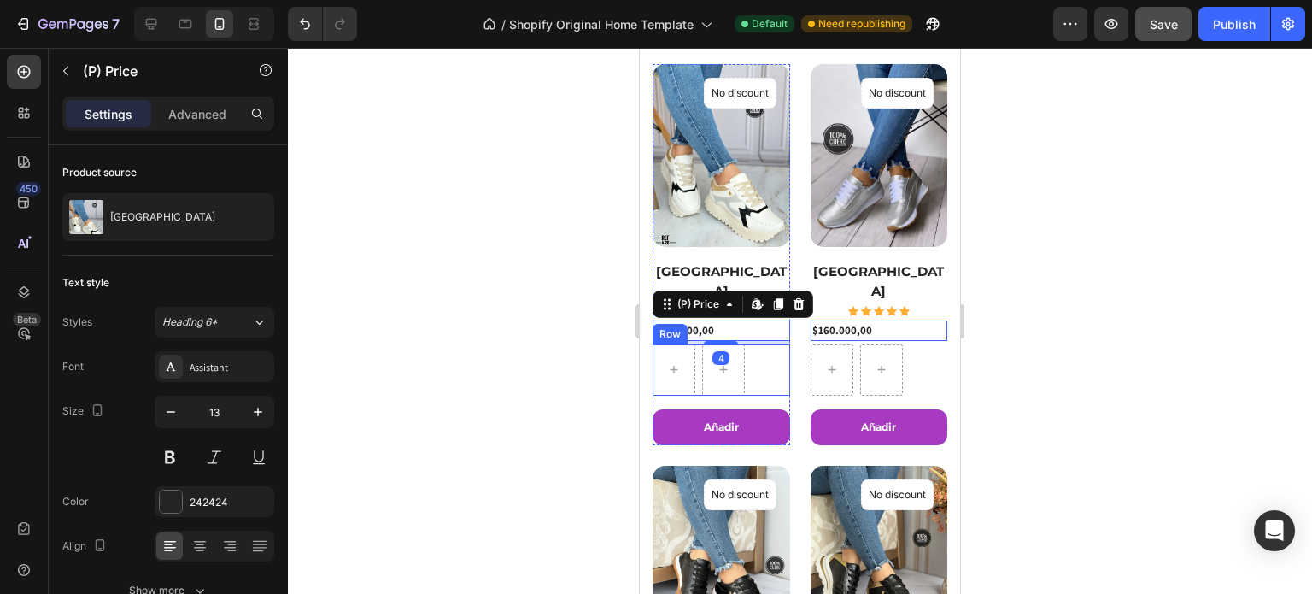
click at [758, 344] on div "Row" at bounding box center [722, 369] width 138 height 51
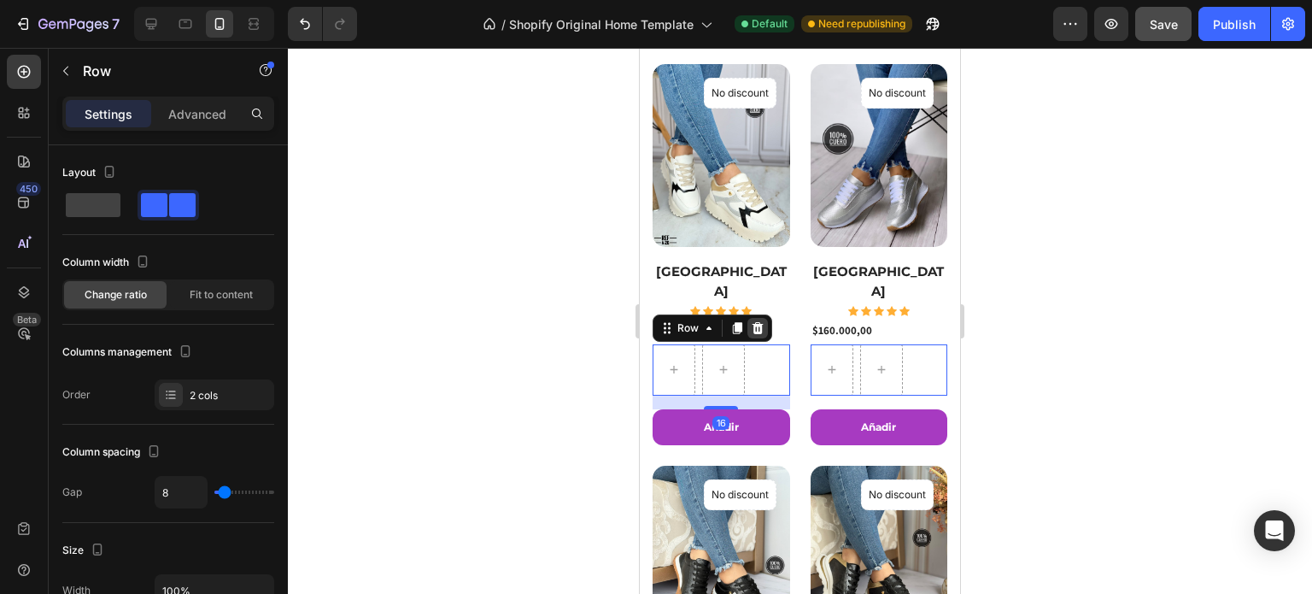
click at [759, 318] on div at bounding box center [757, 328] width 21 height 21
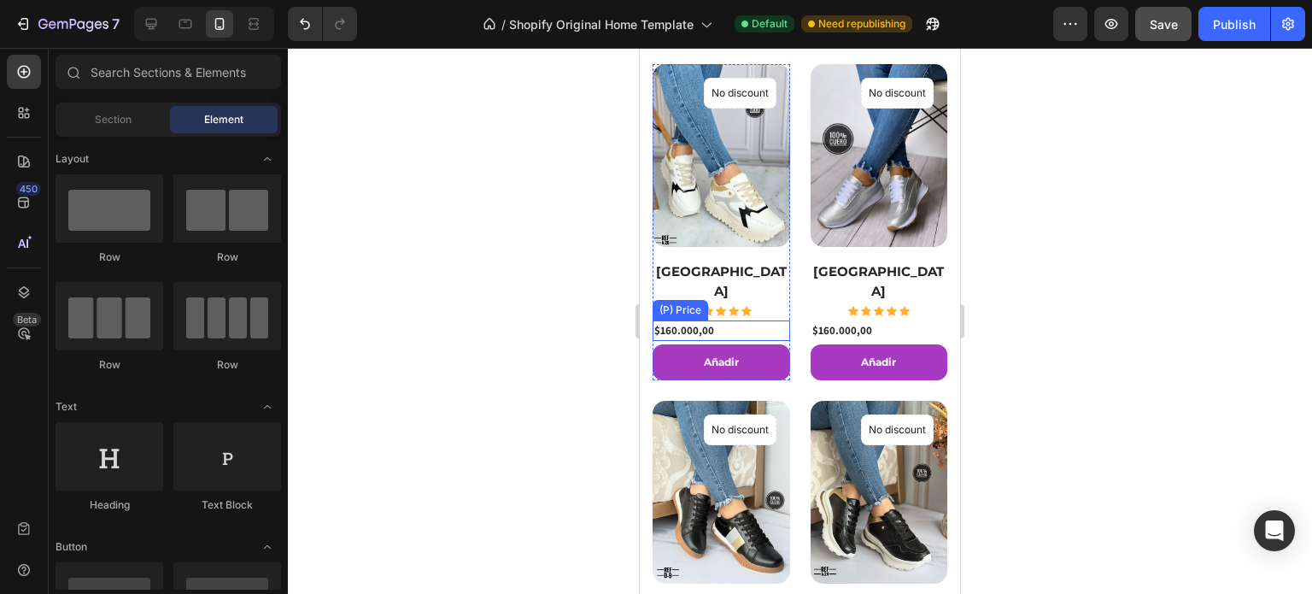
click at [728, 320] on div "$160.000,00" at bounding box center [722, 330] width 138 height 21
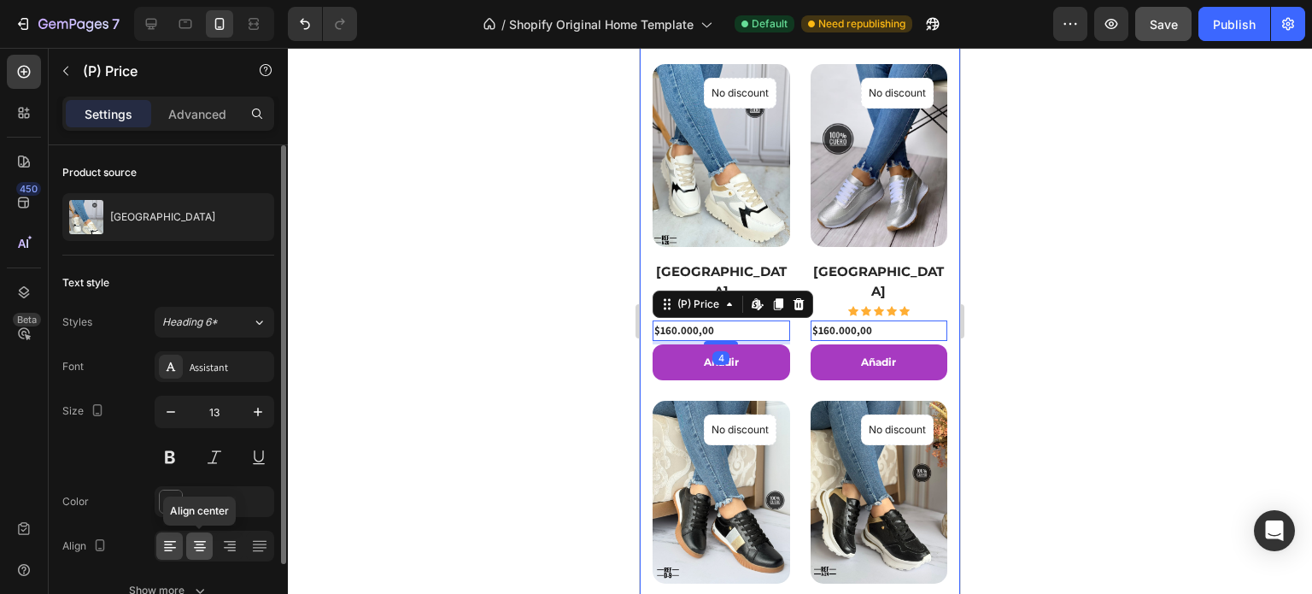
click at [201, 555] on div at bounding box center [199, 545] width 26 height 27
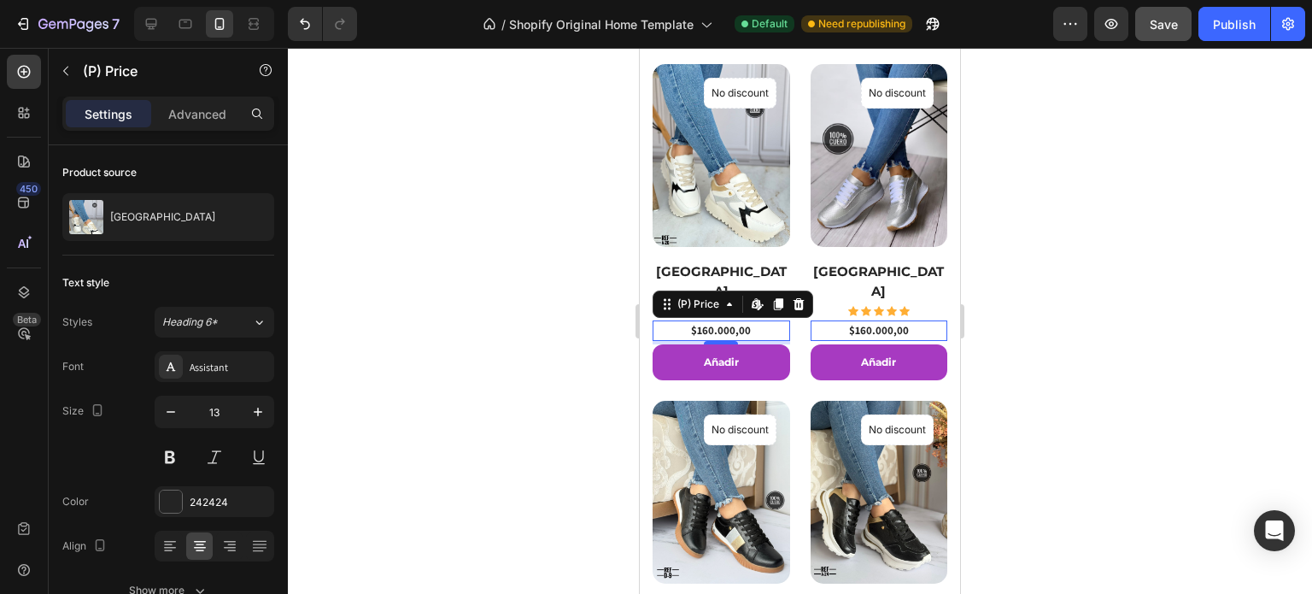
click at [1014, 321] on div at bounding box center [800, 321] width 1024 height 546
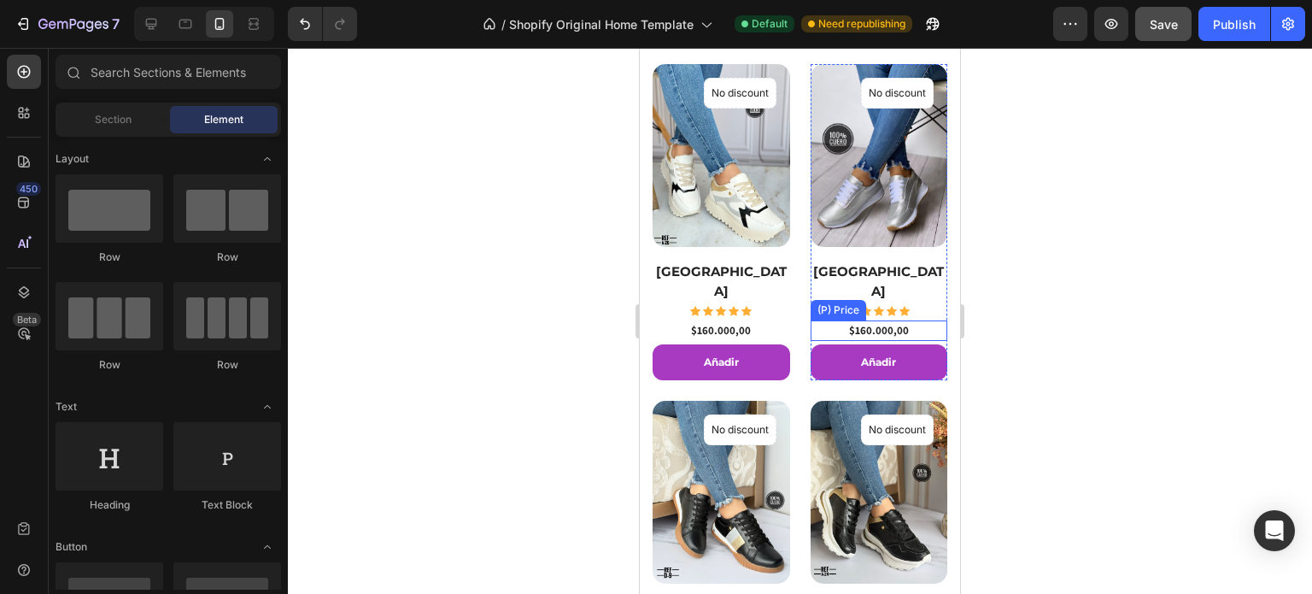
click at [790, 320] on div "$160.000,00" at bounding box center [722, 330] width 138 height 21
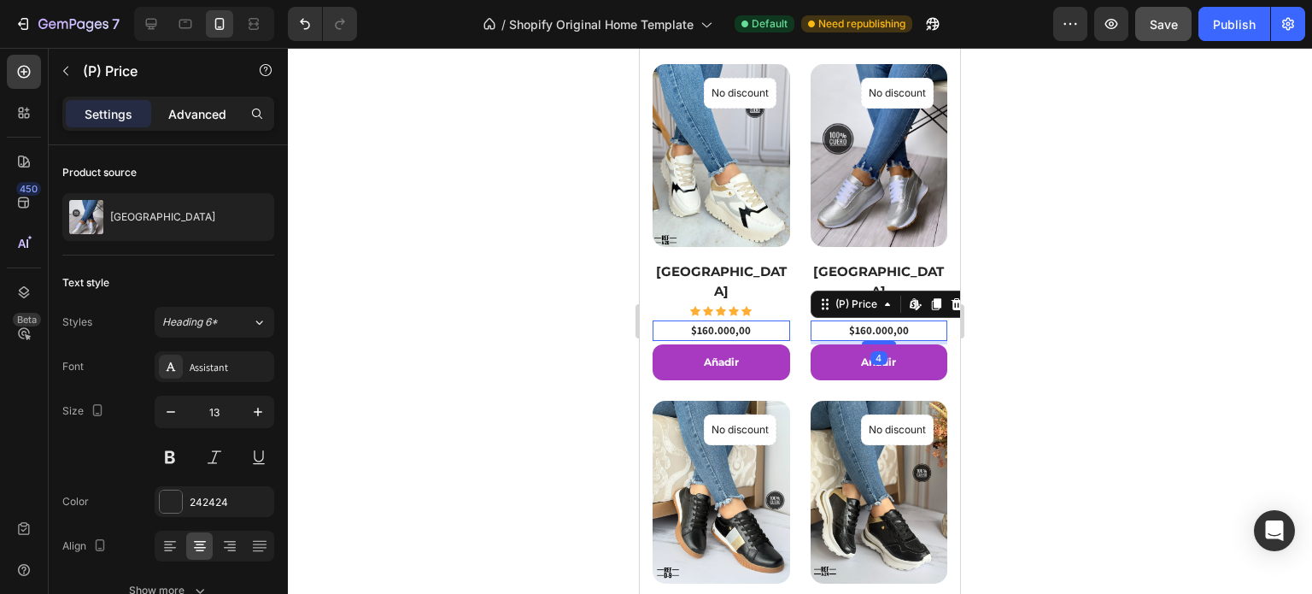
click at [220, 109] on p "Advanced" at bounding box center [197, 114] width 58 height 18
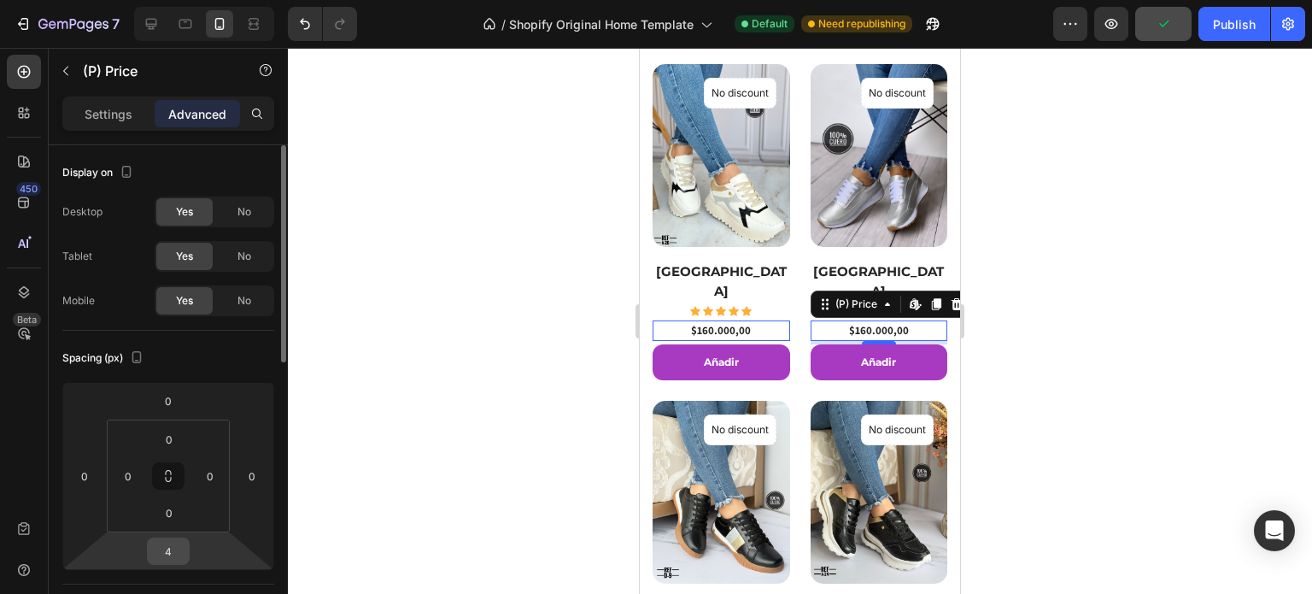
click at [174, 556] on input "4" at bounding box center [168, 551] width 34 height 26
type input "7"
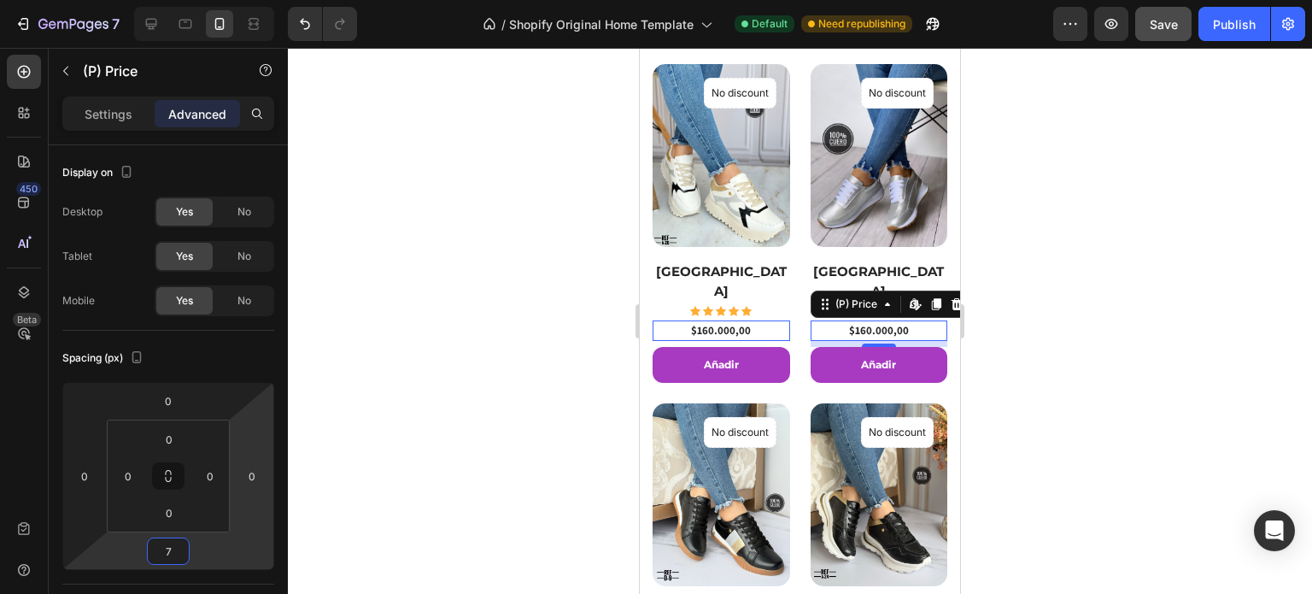
click at [500, 416] on div at bounding box center [800, 321] width 1024 height 546
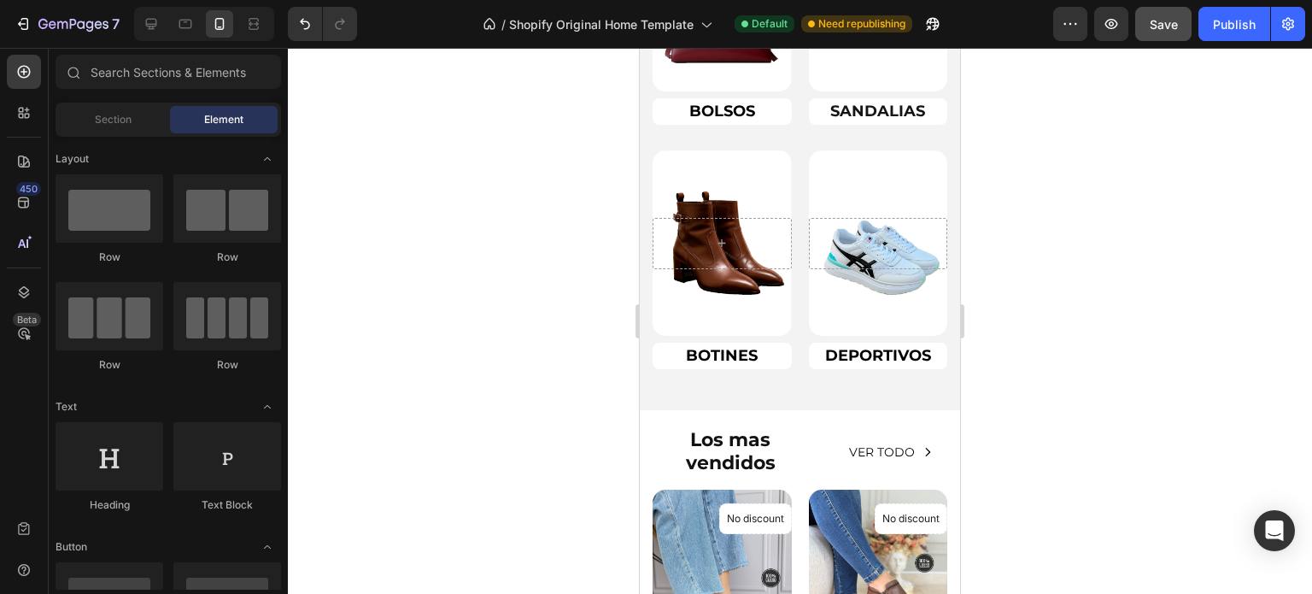
scroll to position [2392, 0]
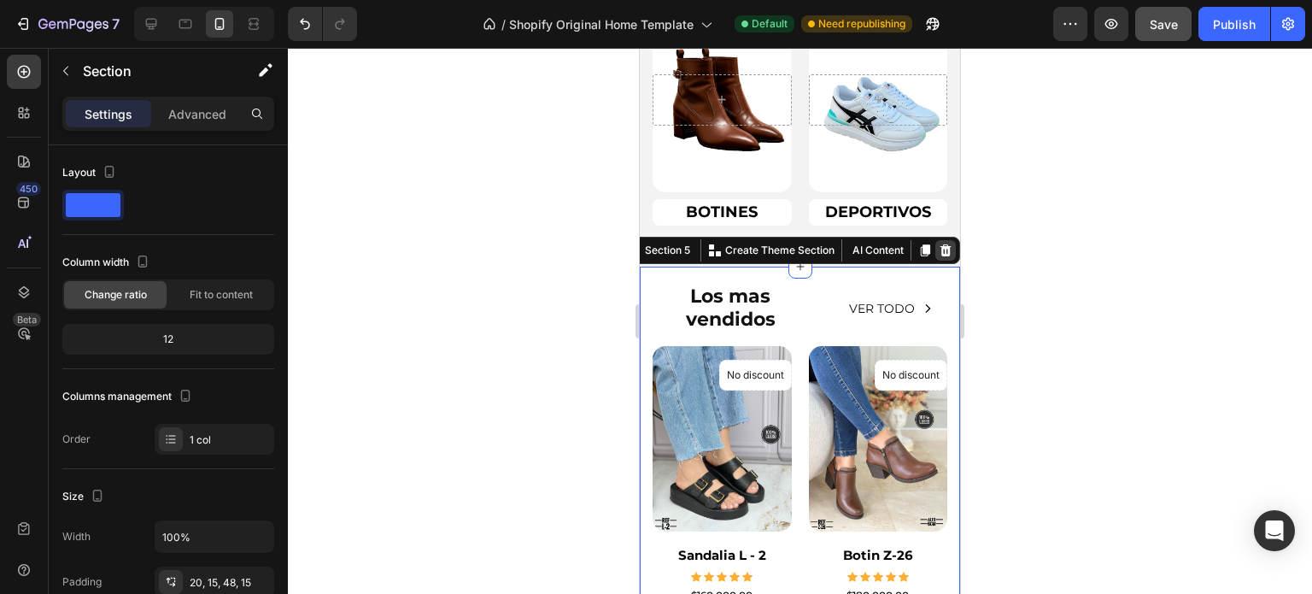
click at [939, 244] on icon at bounding box center [946, 250] width 14 height 14
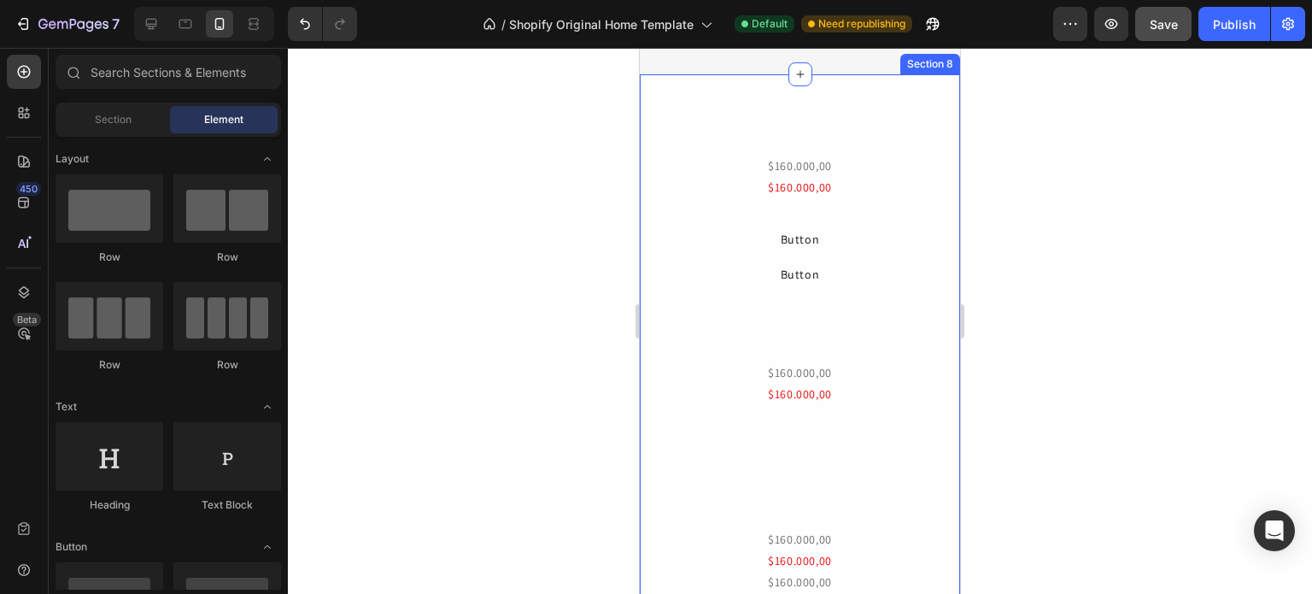
scroll to position [5317, 0]
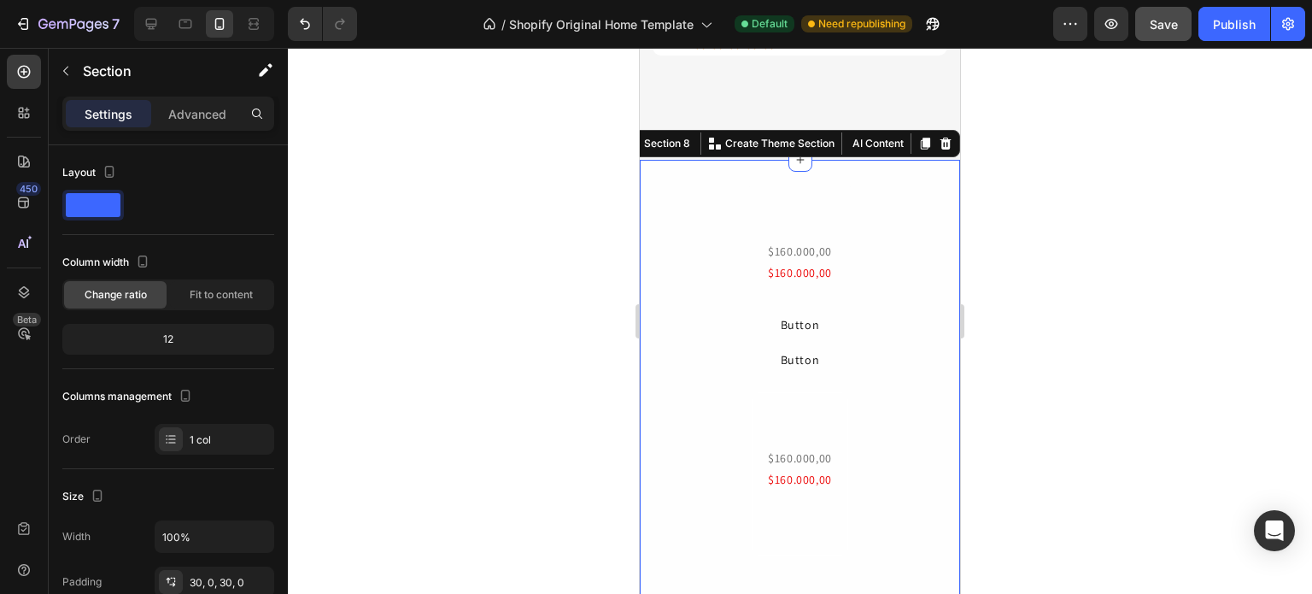
click at [912, 287] on div "$160.000,00 Product Price Product Price $160.000,00 Product Price Product Price…" at bounding box center [800, 515] width 320 height 661
click at [940, 154] on div at bounding box center [945, 143] width 21 height 21
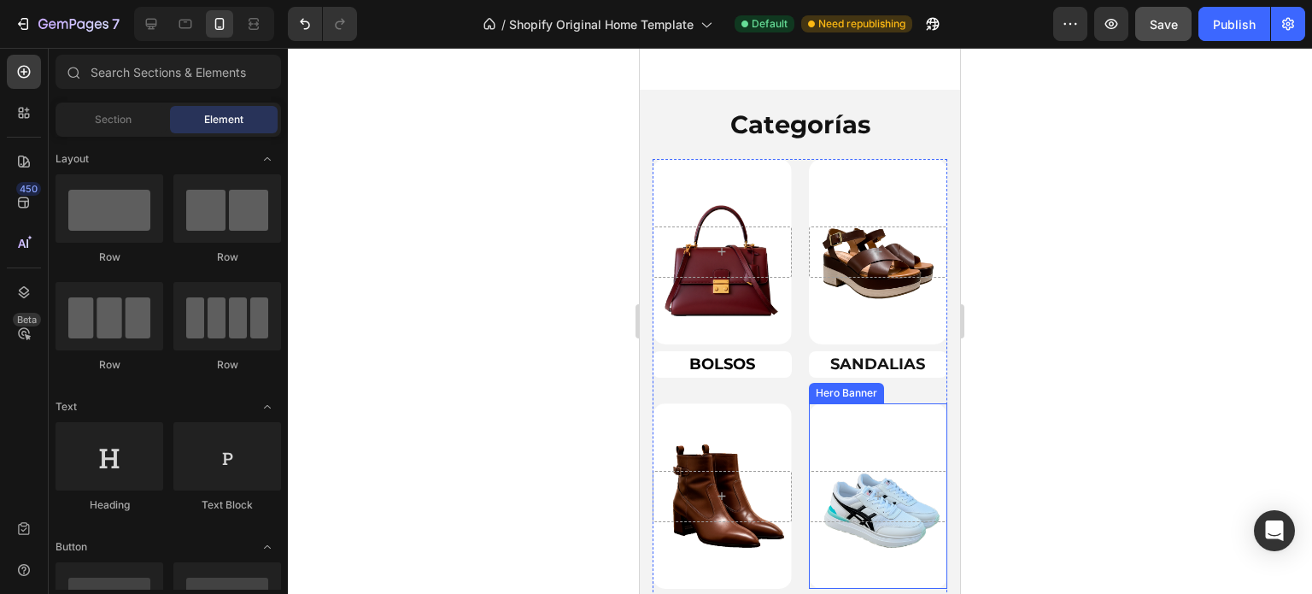
scroll to position [1359, 0]
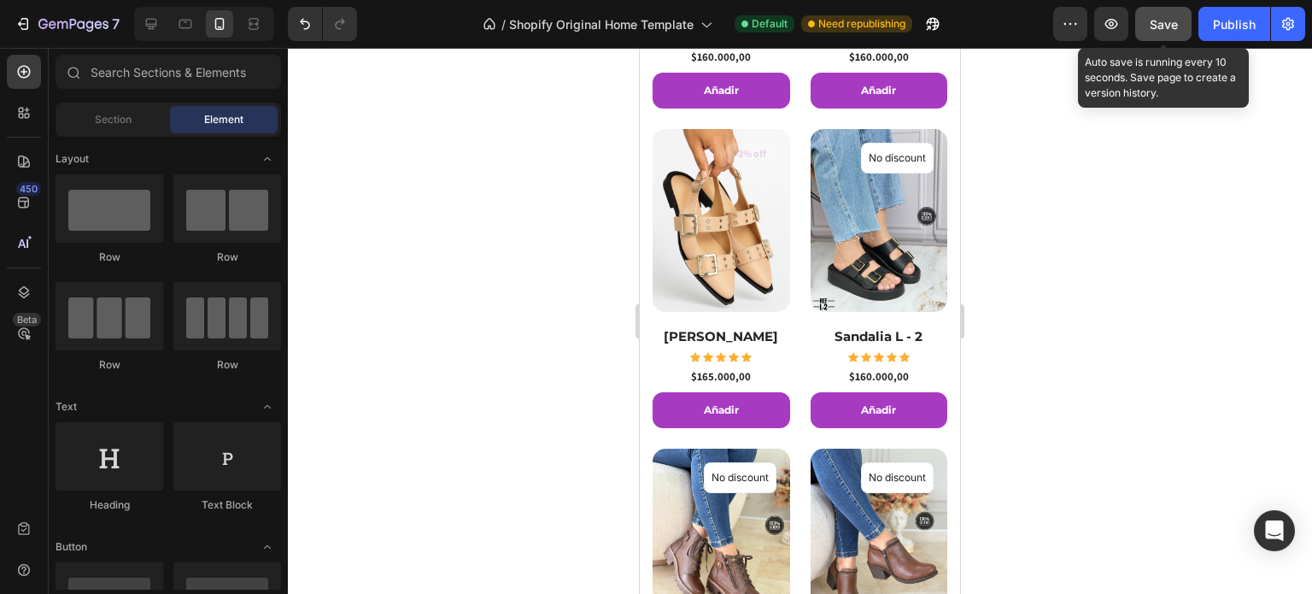
click at [1178, 26] on span "Save" at bounding box center [1164, 24] width 28 height 15
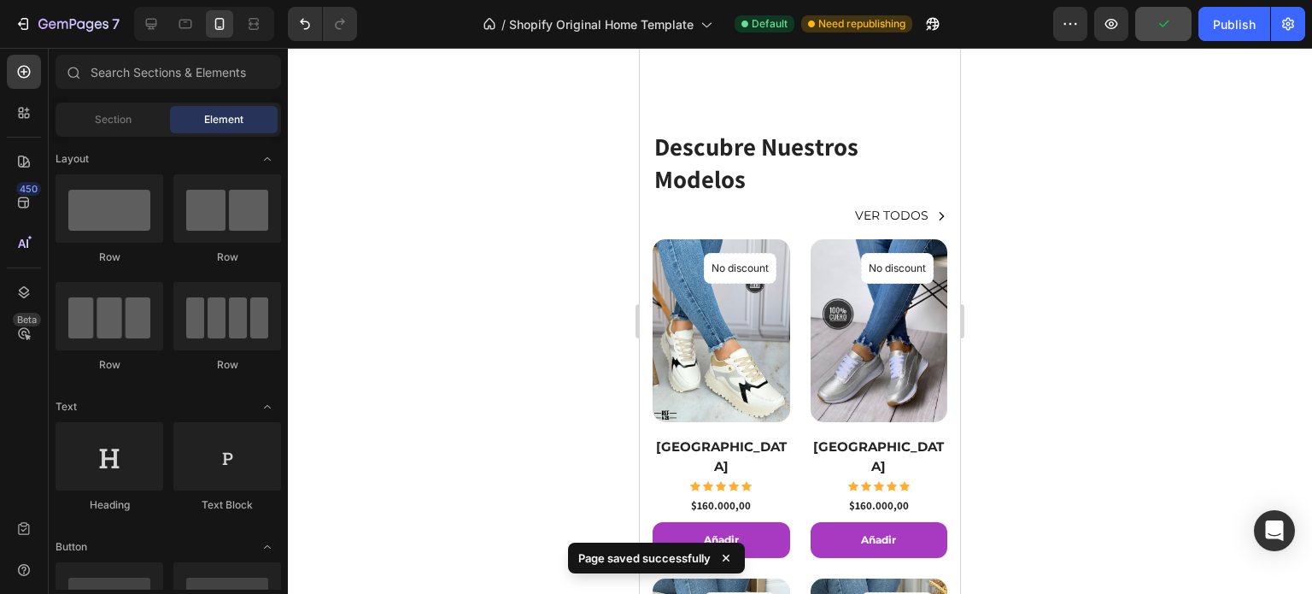
scroll to position [249, 0]
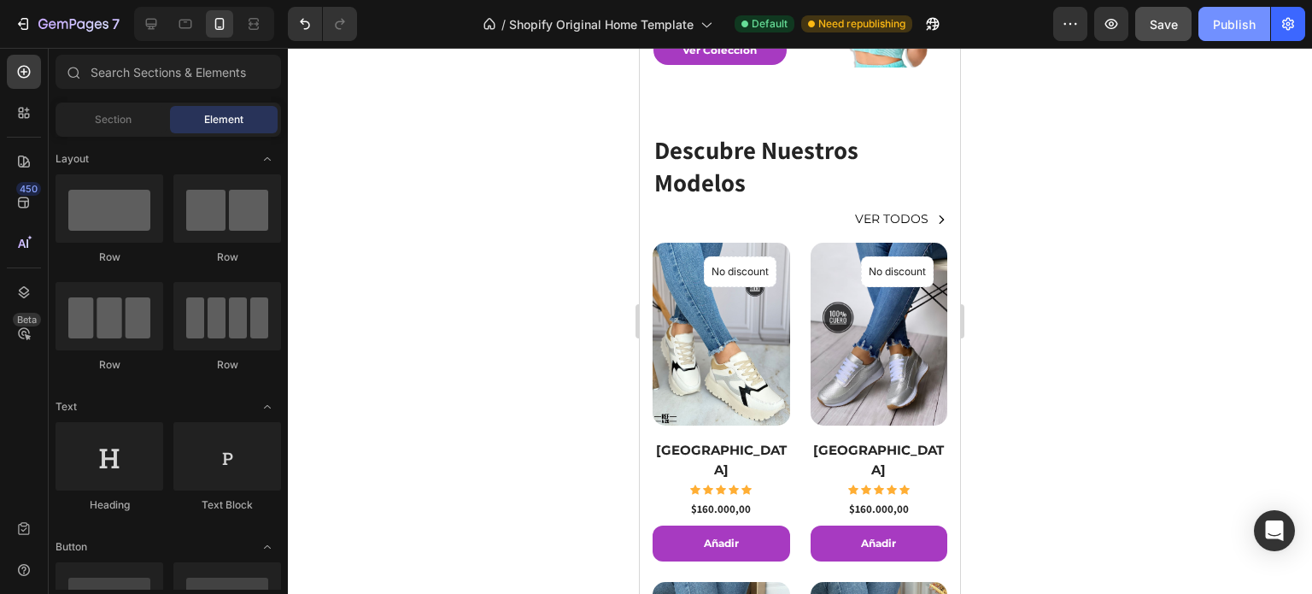
click at [1237, 23] on div "Publish" at bounding box center [1234, 24] width 43 height 18
drag, startPoint x: 1093, startPoint y: 285, endPoint x: 1122, endPoint y: 471, distance: 187.6
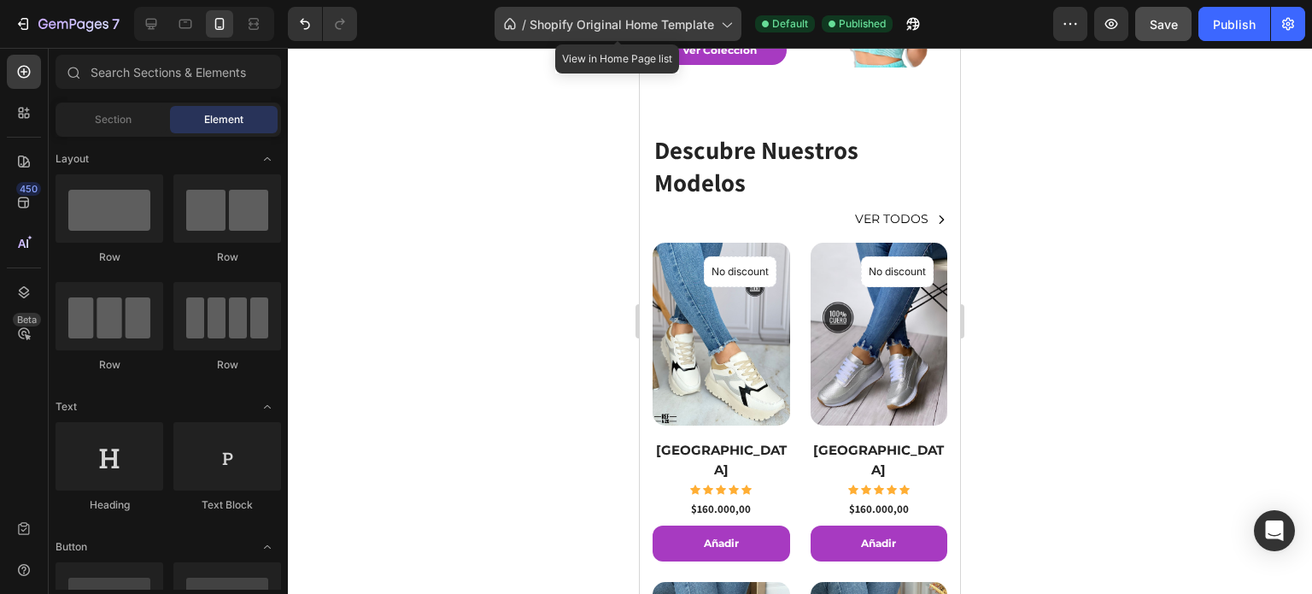
click at [671, 34] on div "/ Shopify Original Home Template" at bounding box center [618, 24] width 247 height 34
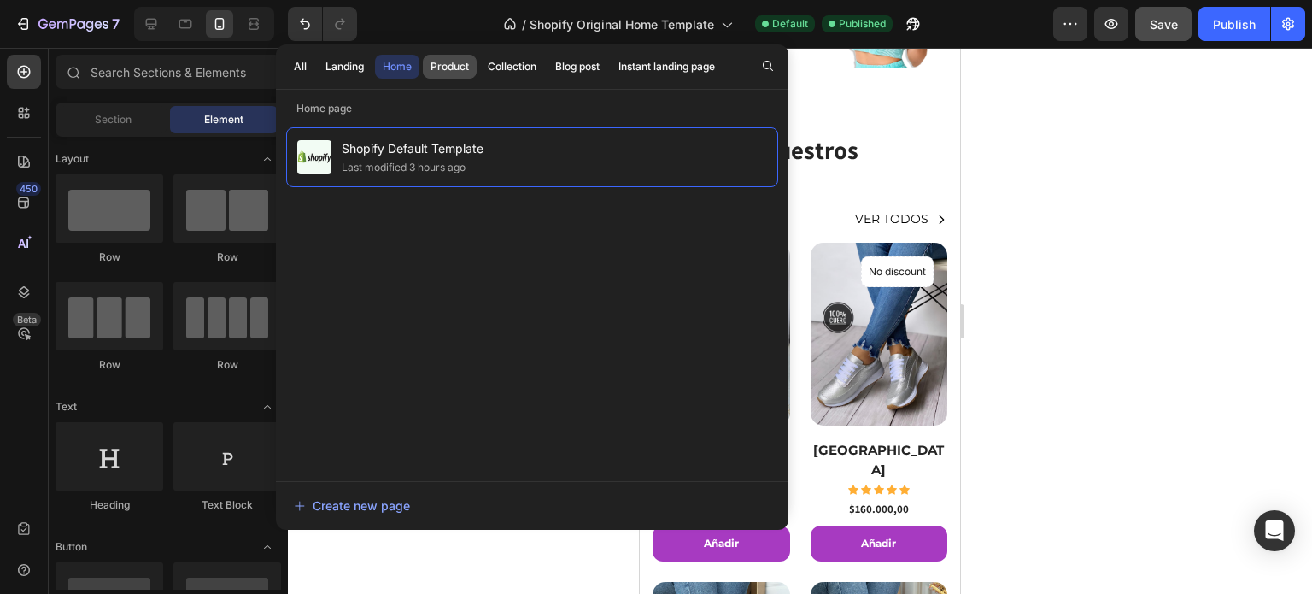
click at [463, 64] on div "Product" at bounding box center [450, 66] width 38 height 15
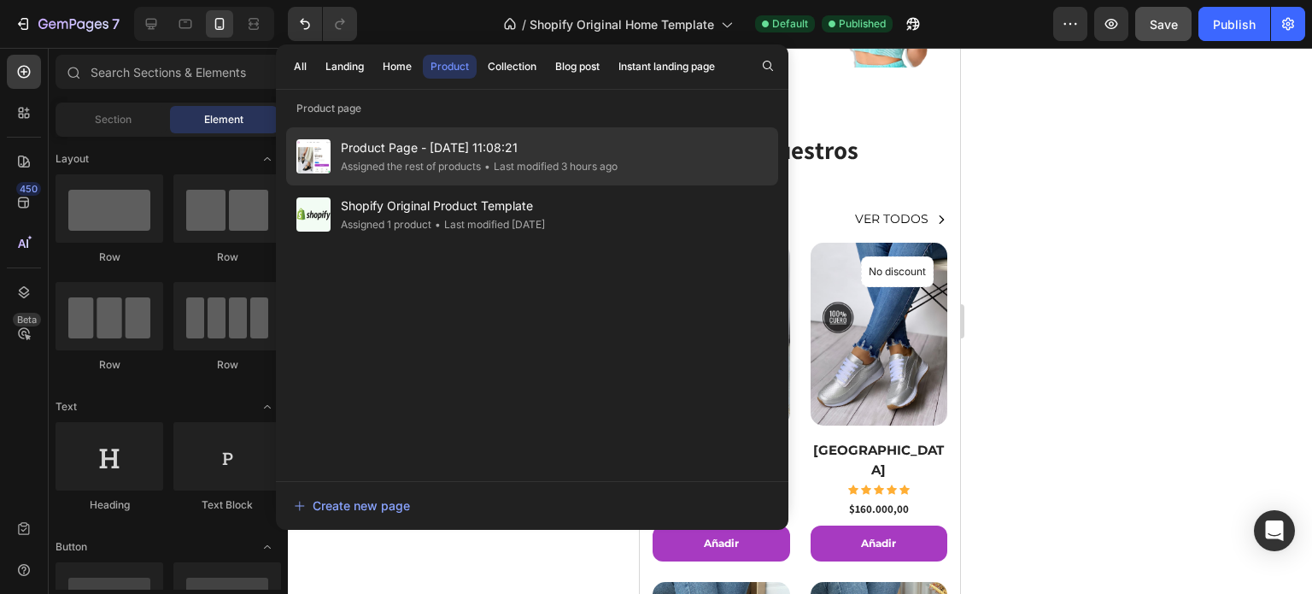
click at [524, 145] on span "Product Page - Aug 24, 11:08:21" at bounding box center [479, 148] width 277 height 21
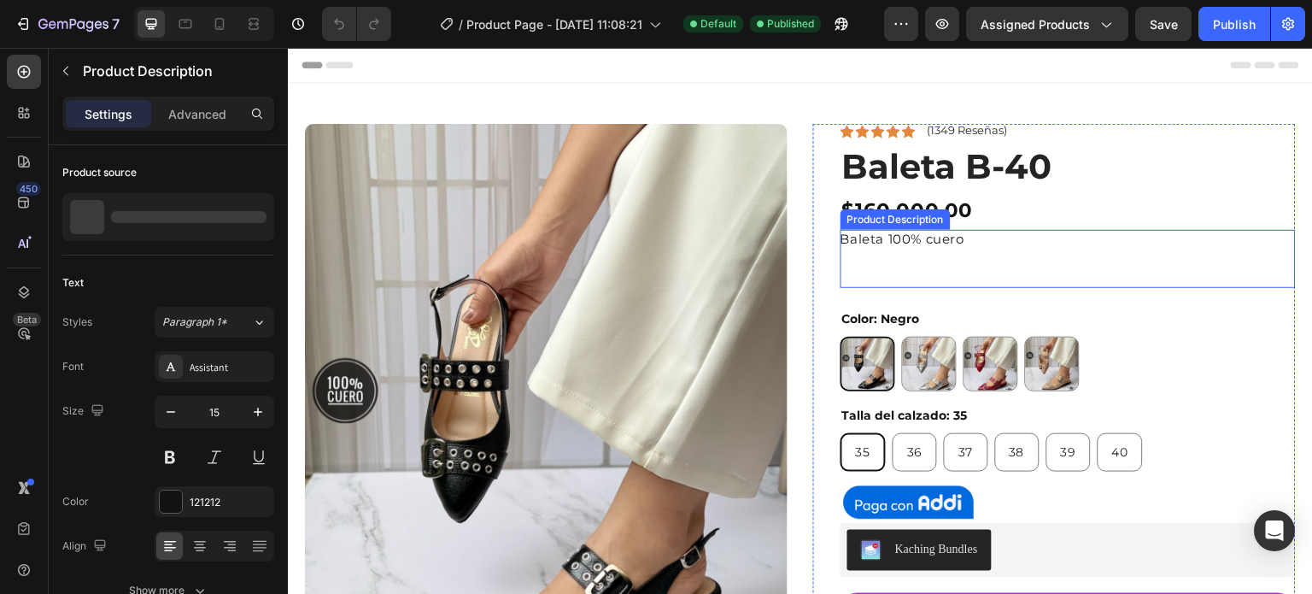
click at [956, 282] on div "Baleta 100% cuero" at bounding box center [1068, 259] width 455 height 58
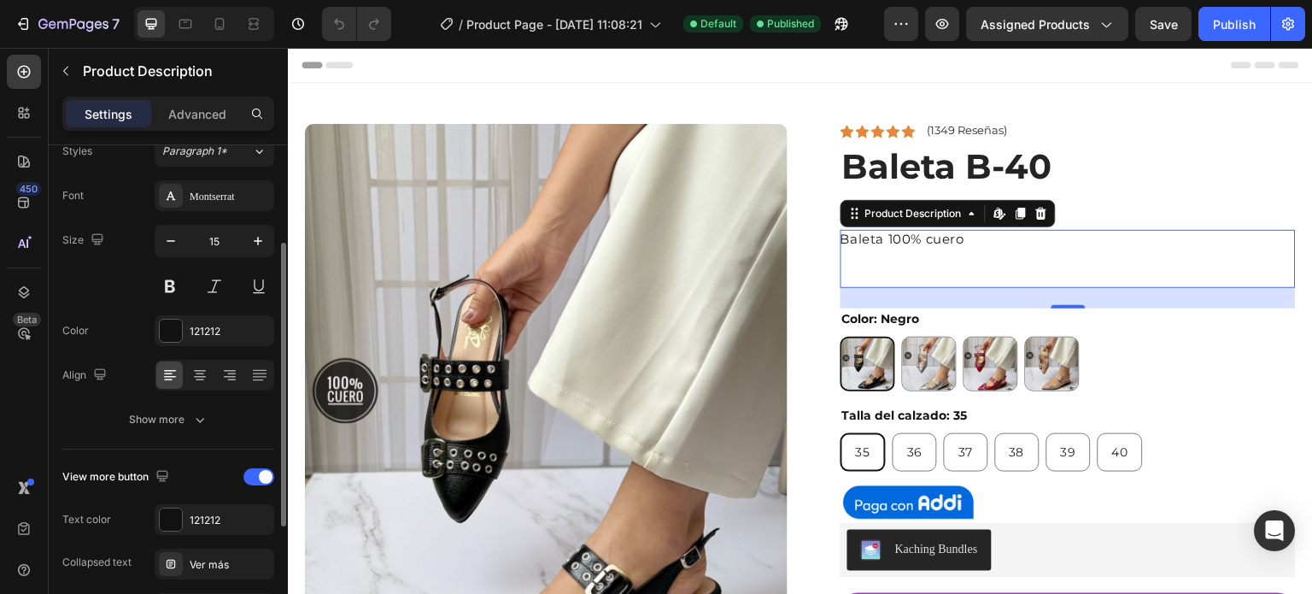
scroll to position [256, 0]
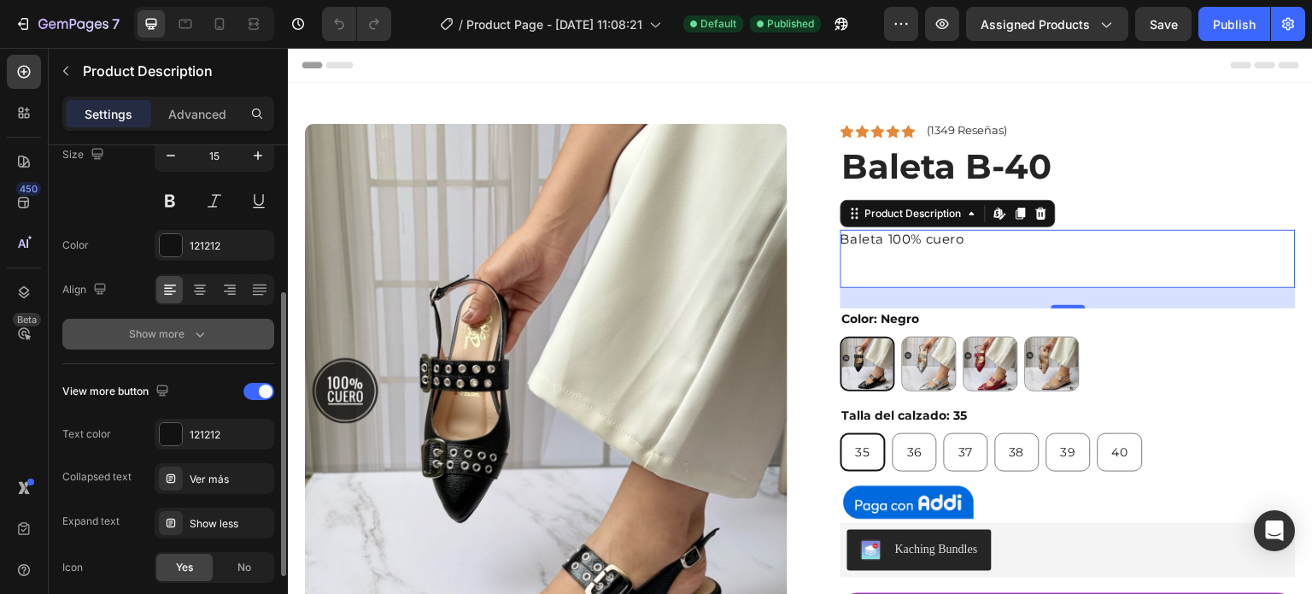
click at [183, 337] on div "Show more" at bounding box center [168, 333] width 79 height 17
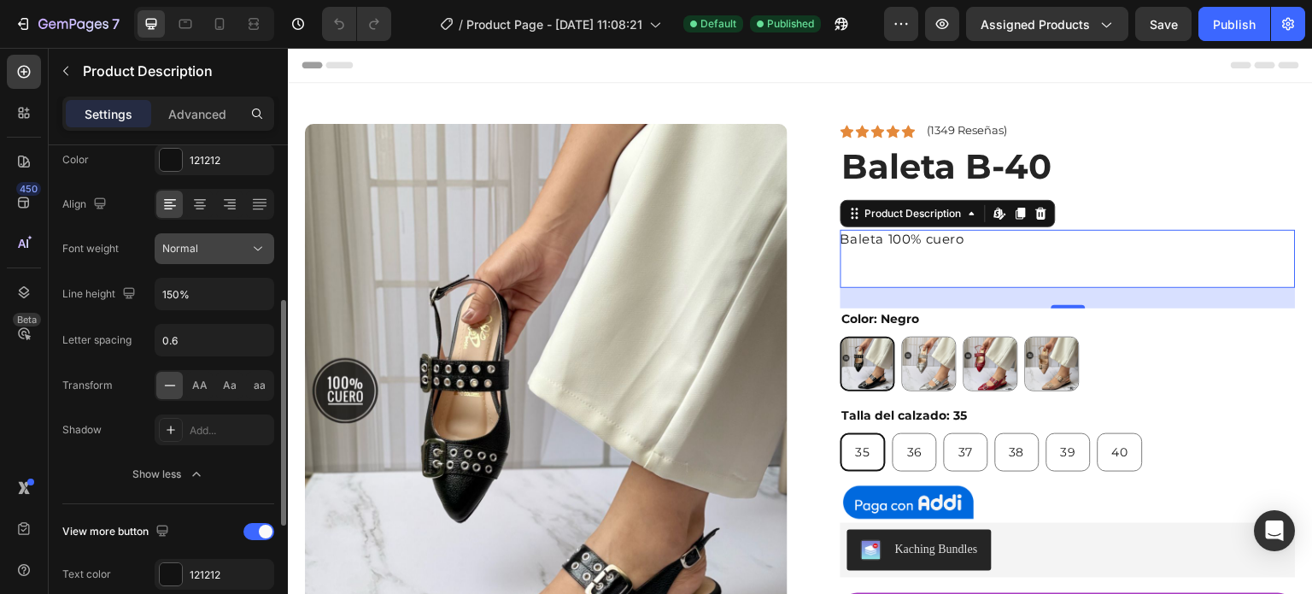
scroll to position [513, 0]
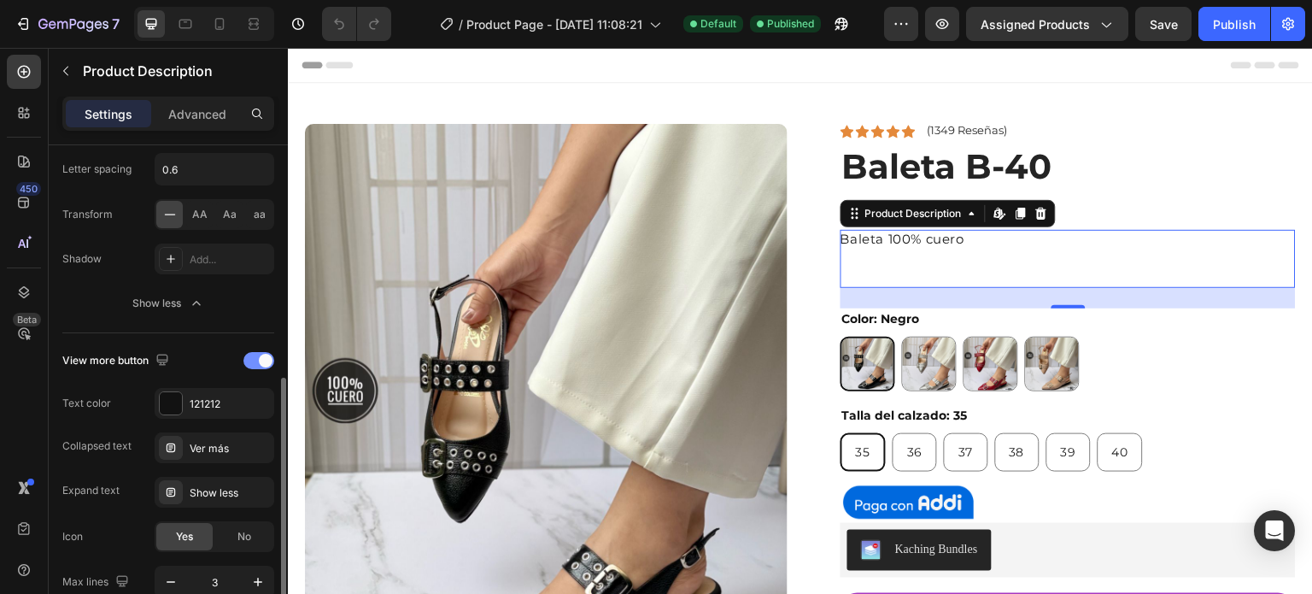
click at [250, 360] on div at bounding box center [258, 360] width 31 height 17
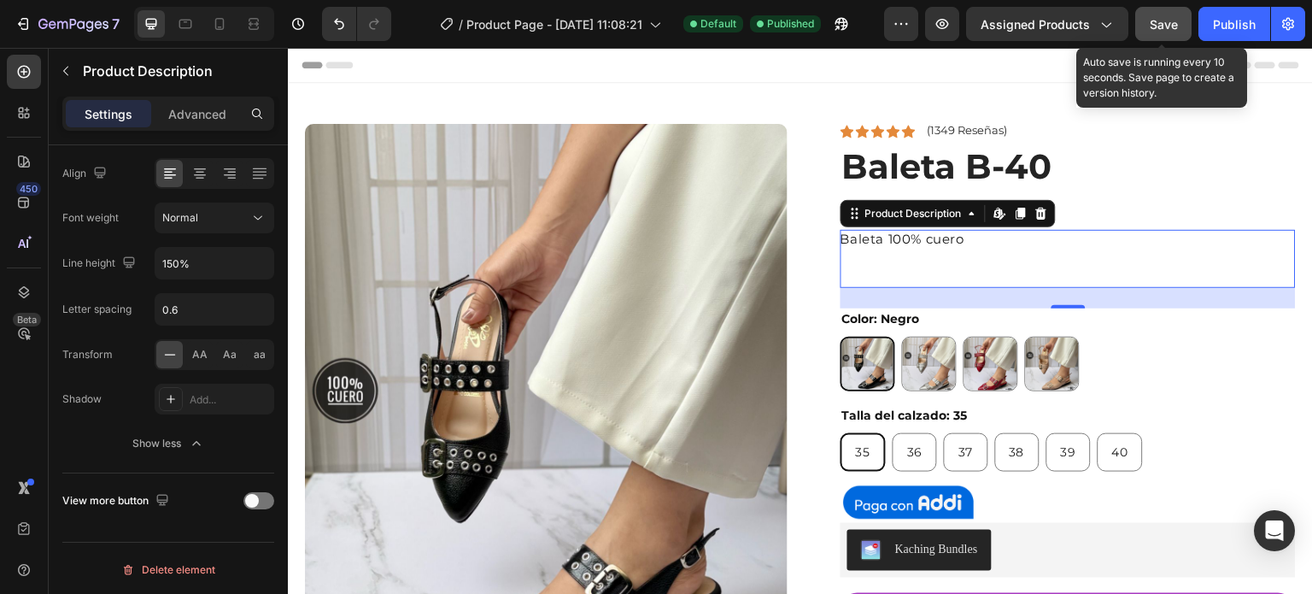
click at [1163, 23] on span "Save" at bounding box center [1164, 24] width 28 height 15
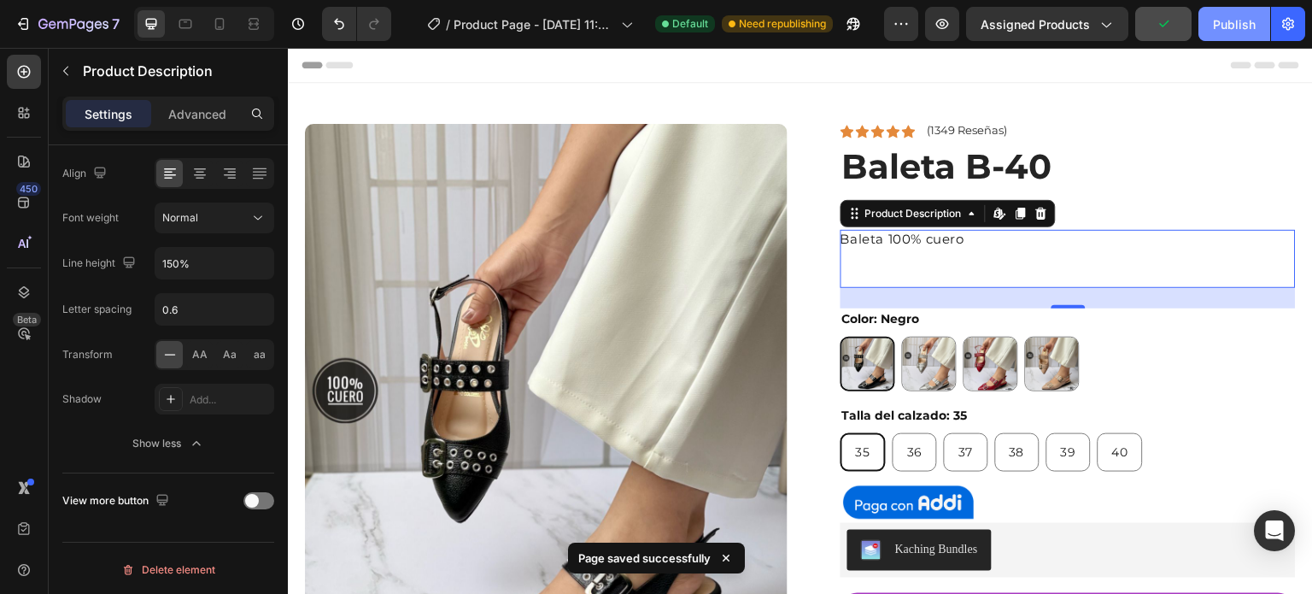
click at [1239, 34] on button "Publish" at bounding box center [1234, 24] width 72 height 34
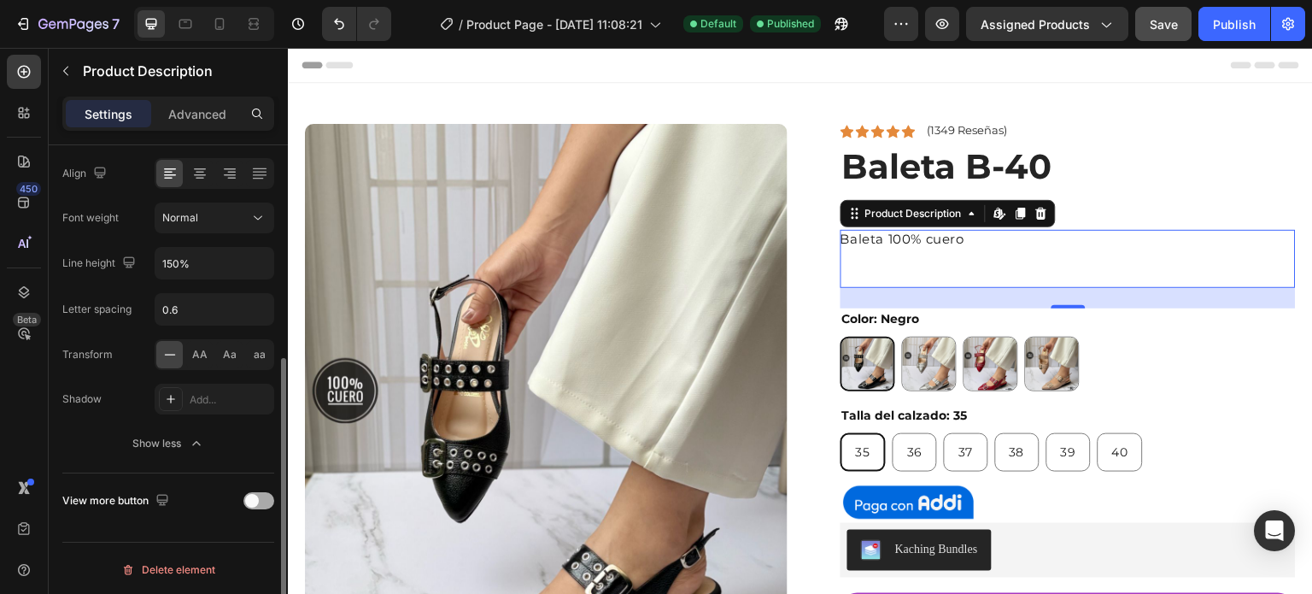
click at [256, 505] on div at bounding box center [258, 500] width 31 height 17
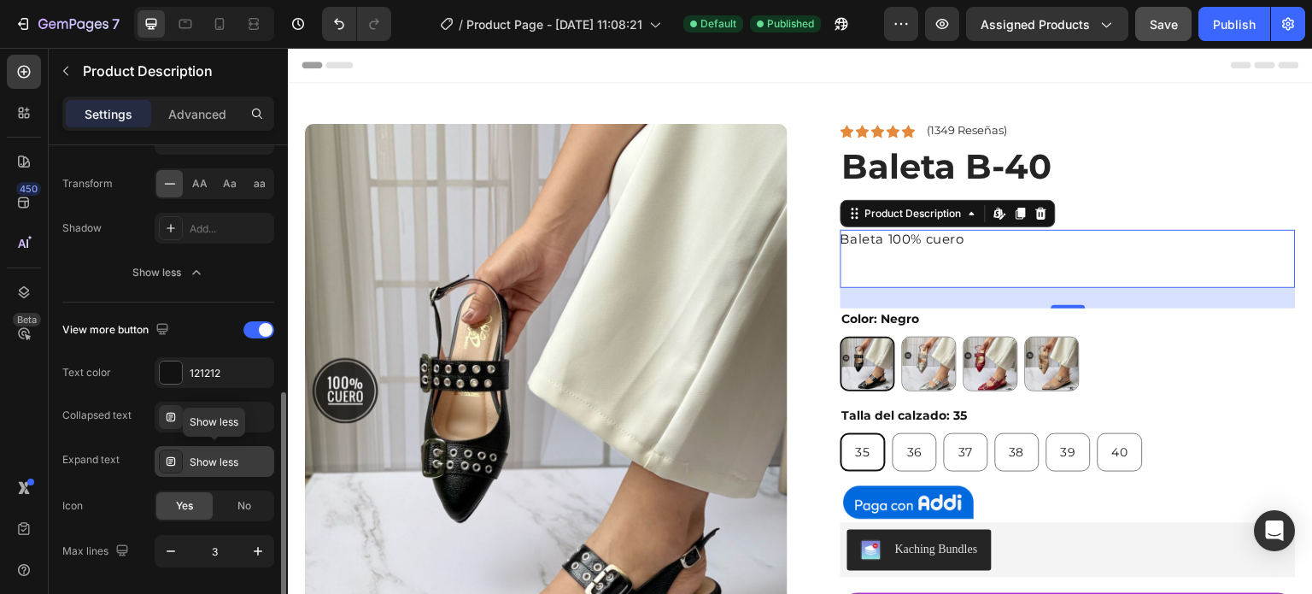
scroll to position [596, 0]
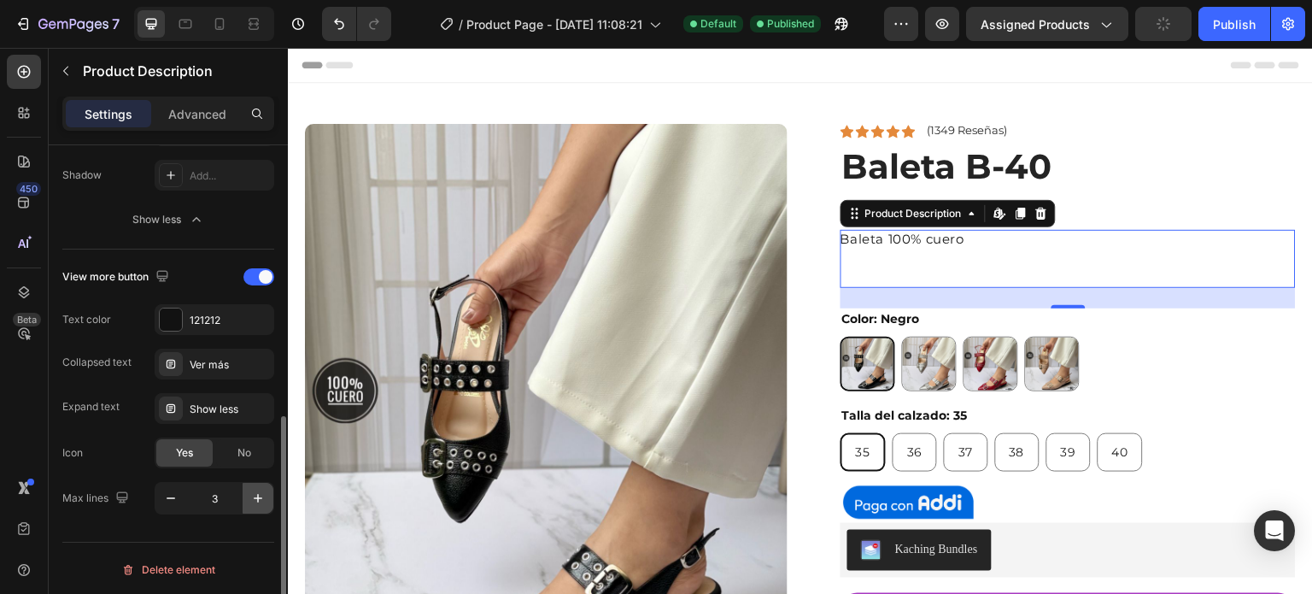
click at [255, 495] on icon "button" at bounding box center [258, 498] width 9 height 9
type input "5"
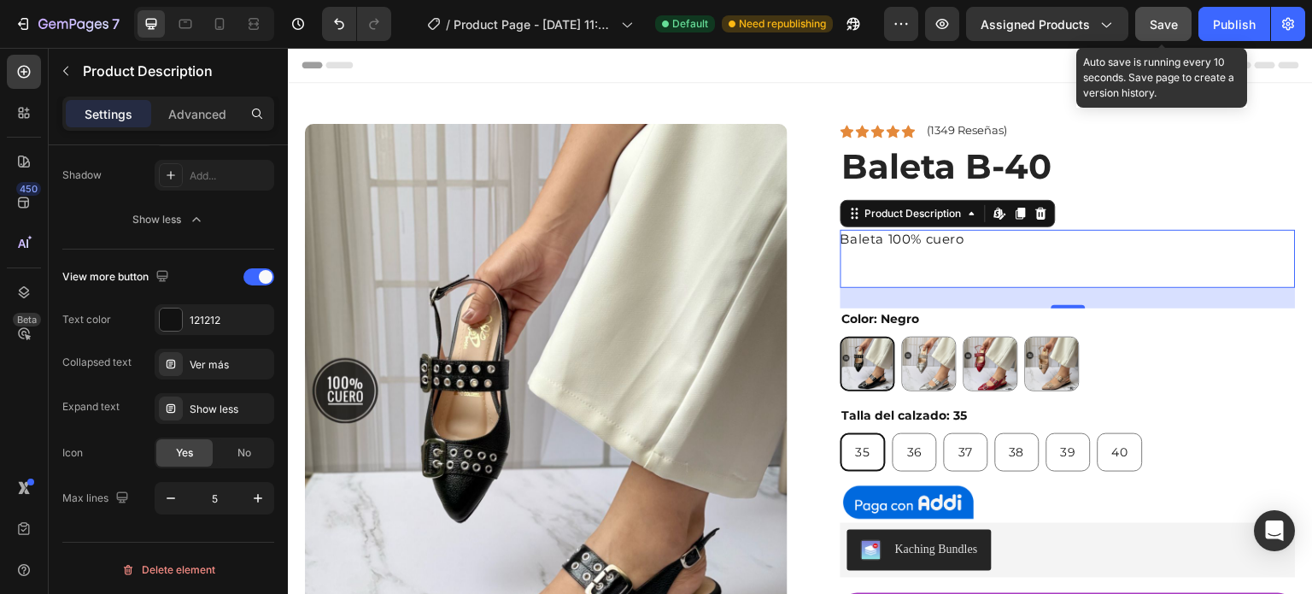
click at [1162, 30] on span "Save" at bounding box center [1164, 24] width 28 height 15
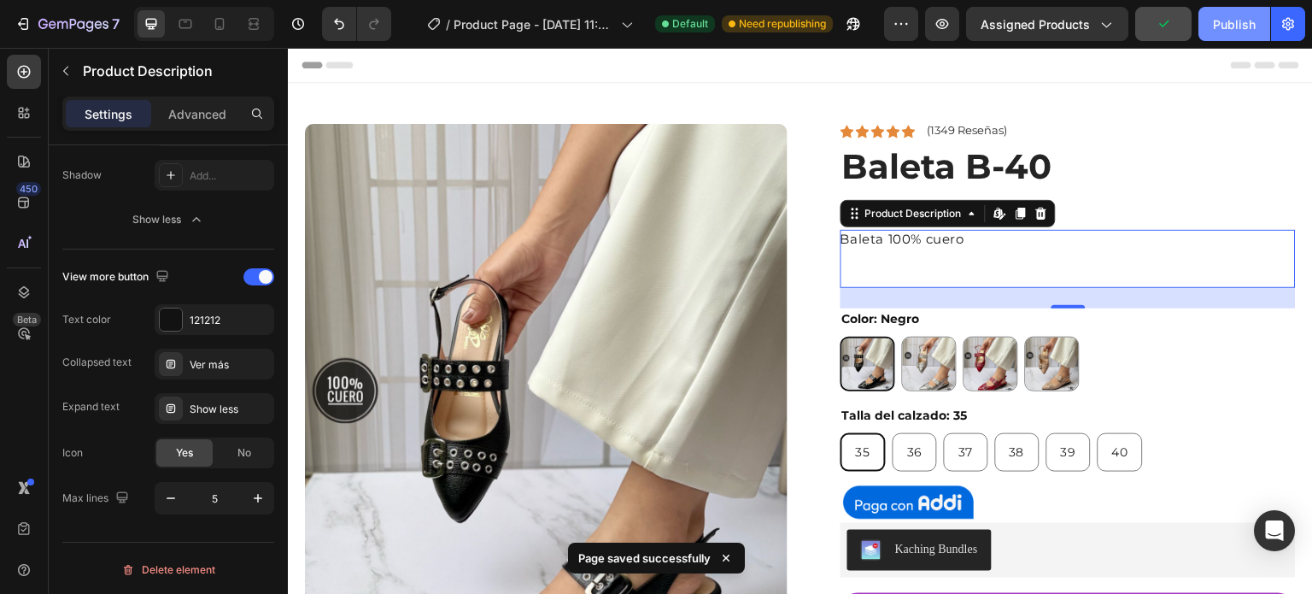
click at [1248, 31] on div "Publish" at bounding box center [1234, 24] width 43 height 18
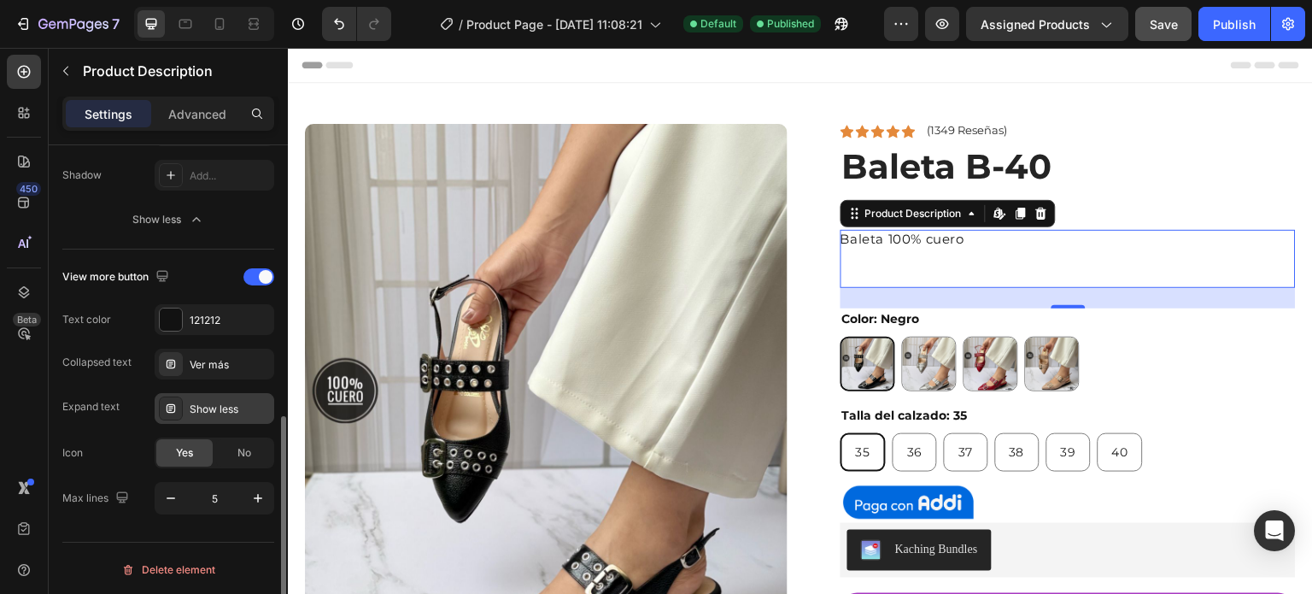
click at [239, 403] on div "Show less" at bounding box center [230, 408] width 80 height 15
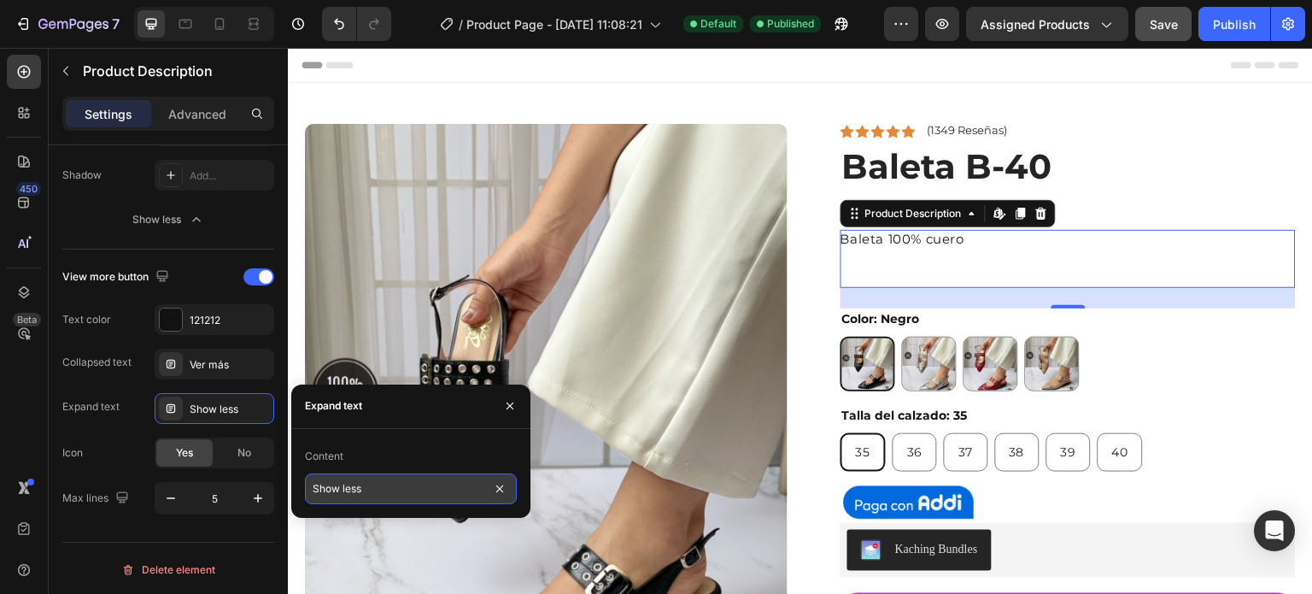
click at [386, 488] on input "Show less" at bounding box center [411, 488] width 212 height 31
type input "Ver menos"
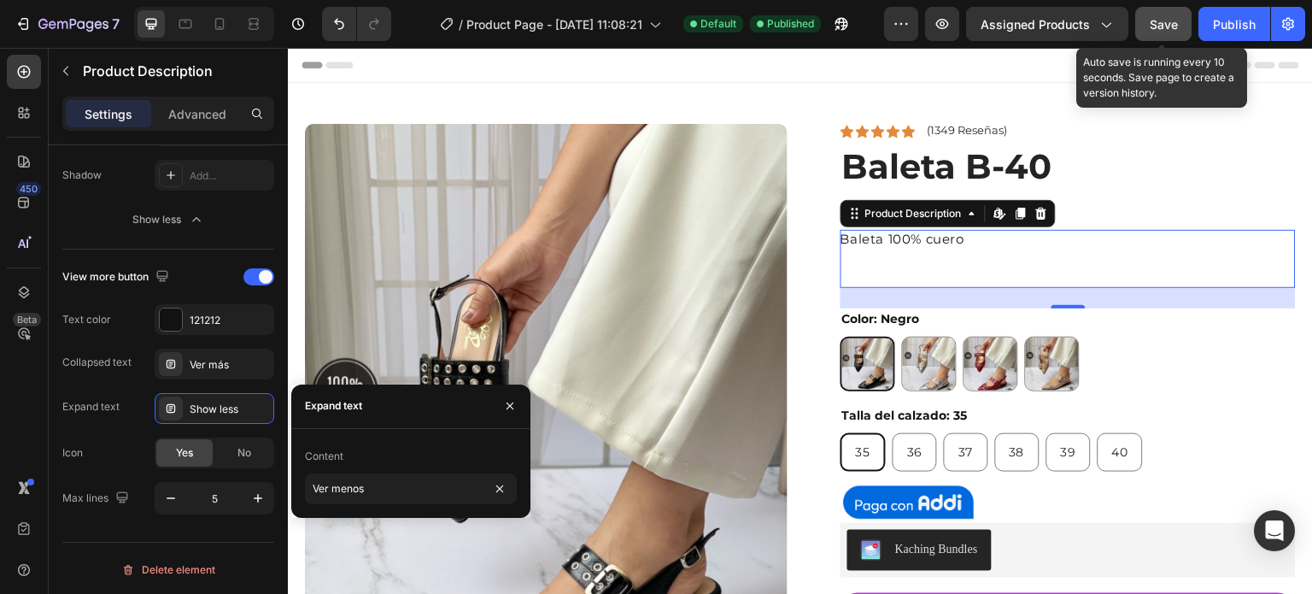
click at [1172, 23] on span "Save" at bounding box center [1164, 24] width 28 height 15
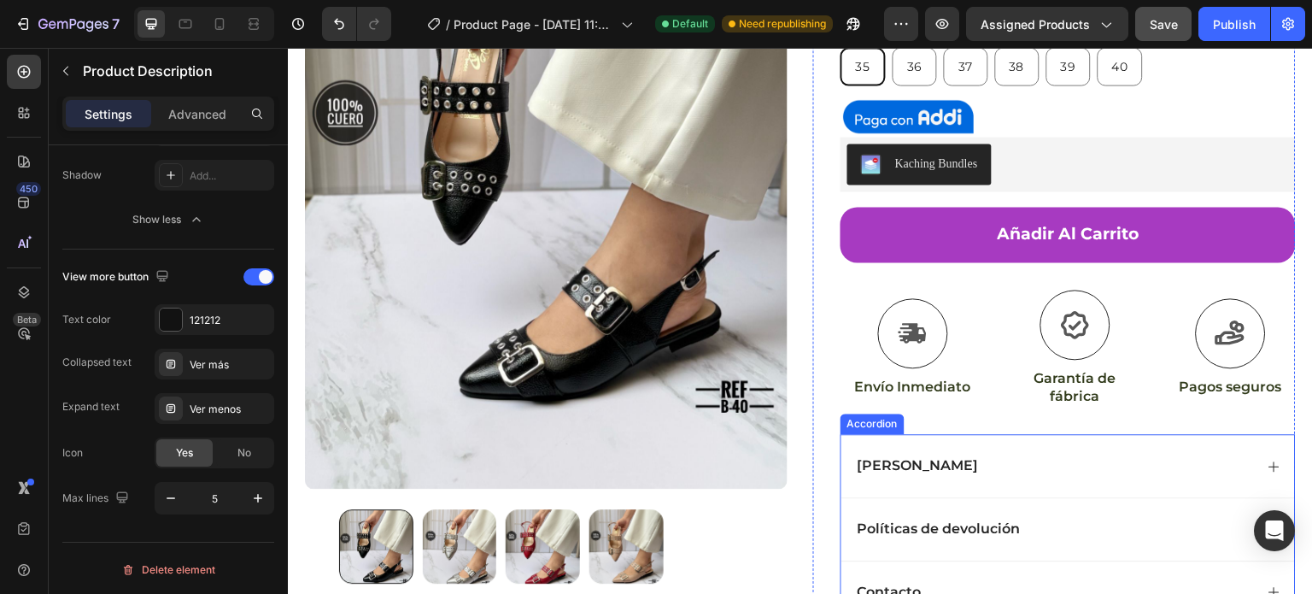
scroll to position [513, 0]
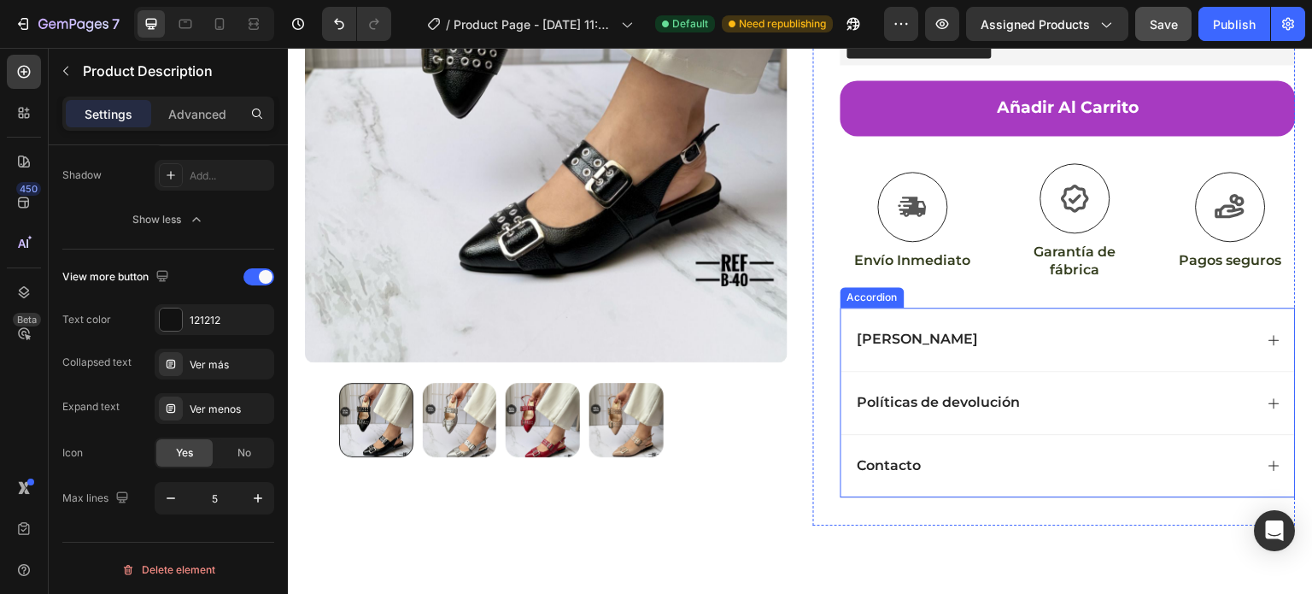
click at [1145, 457] on div "Contacto" at bounding box center [1054, 465] width 399 height 23
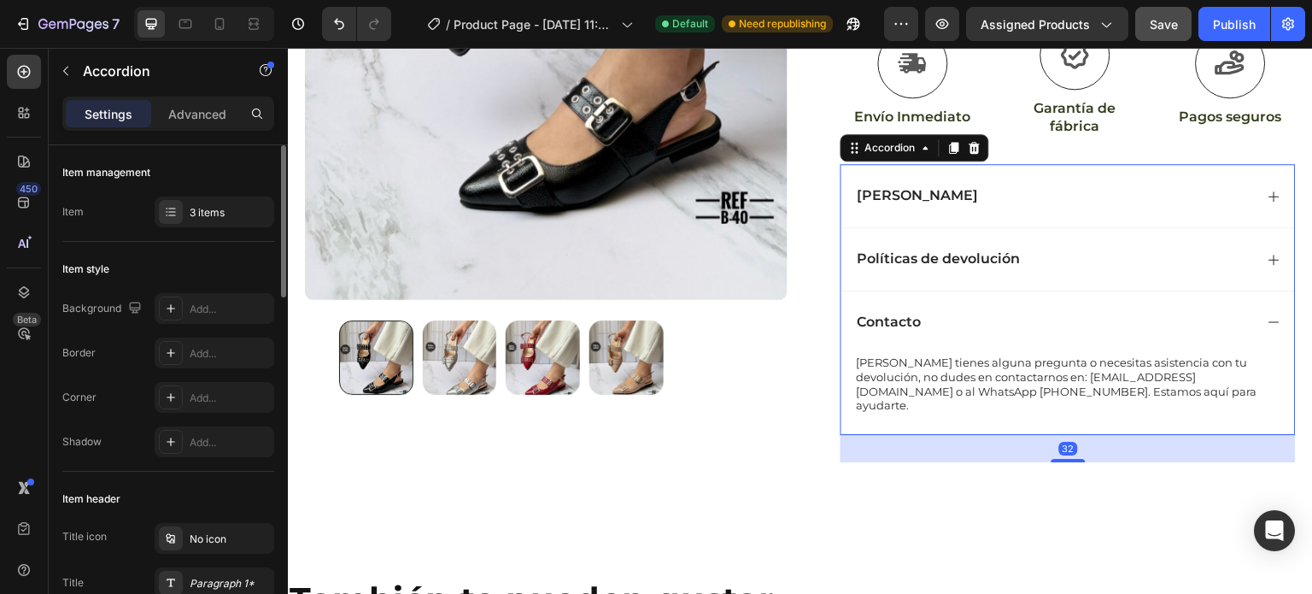
scroll to position [683, 0]
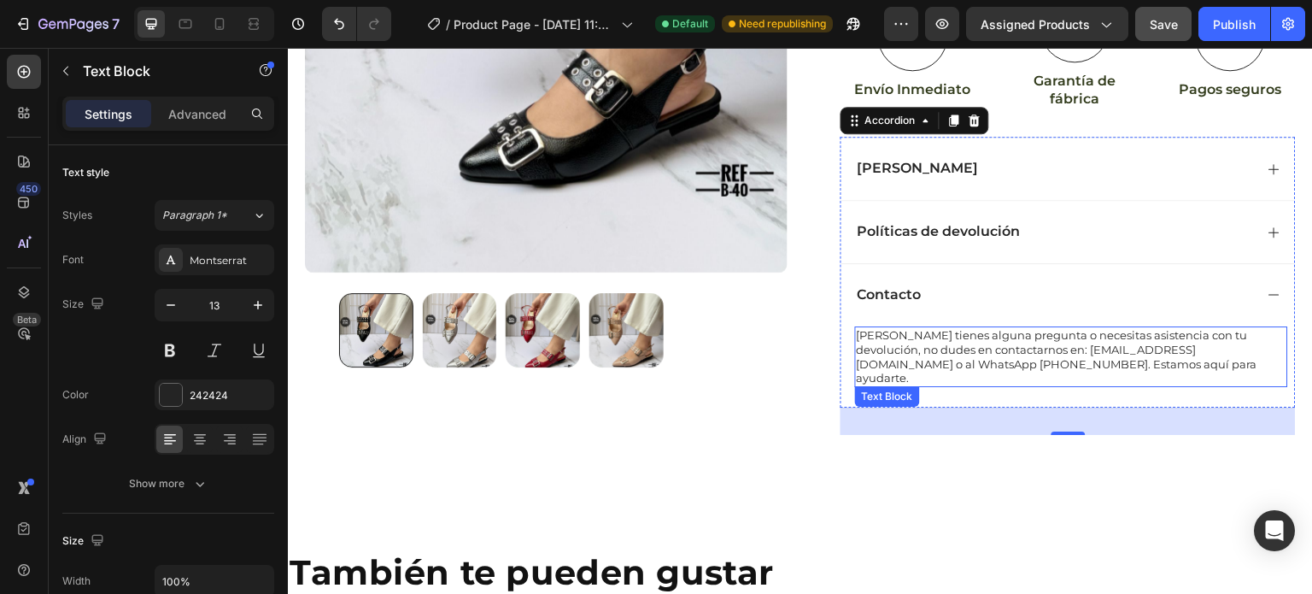
drag, startPoint x: 1206, startPoint y: 343, endPoint x: 1216, endPoint y: 367, distance: 26.0
click at [1209, 349] on p "Si tienes alguna pregunta o necesitas asistencia con tu devolución, no dudes en…" at bounding box center [1072, 357] width 430 height 58
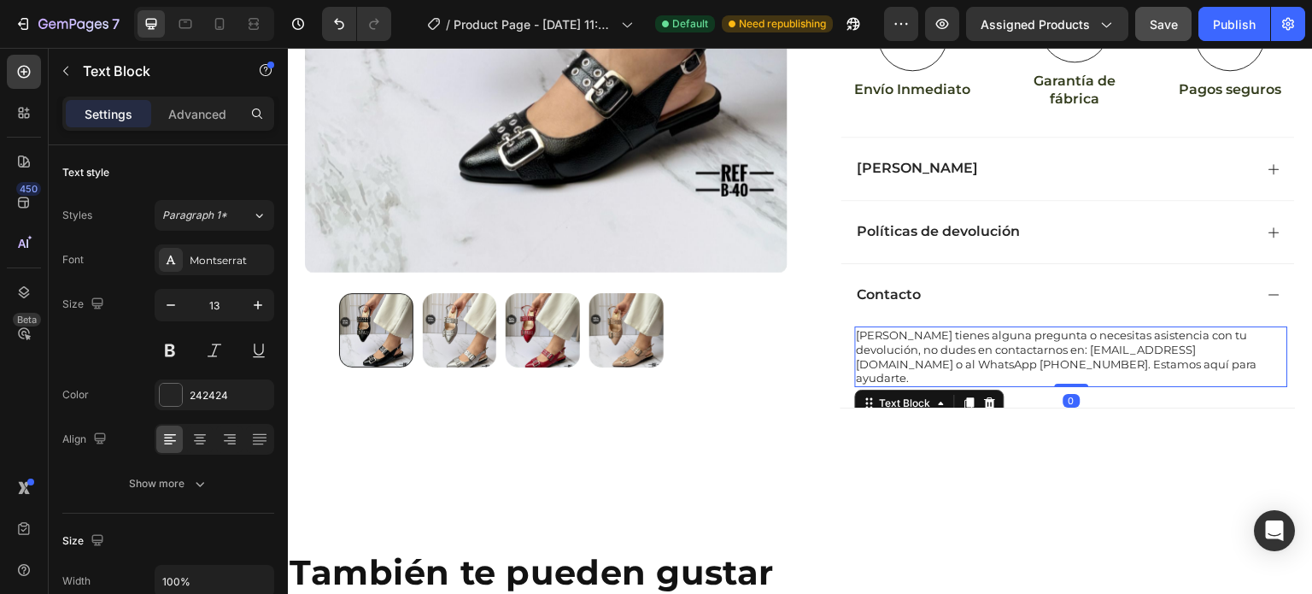
click at [1208, 345] on p "Si tienes alguna pregunta o necesitas asistencia con tu devolución, no dudes en…" at bounding box center [1072, 357] width 430 height 58
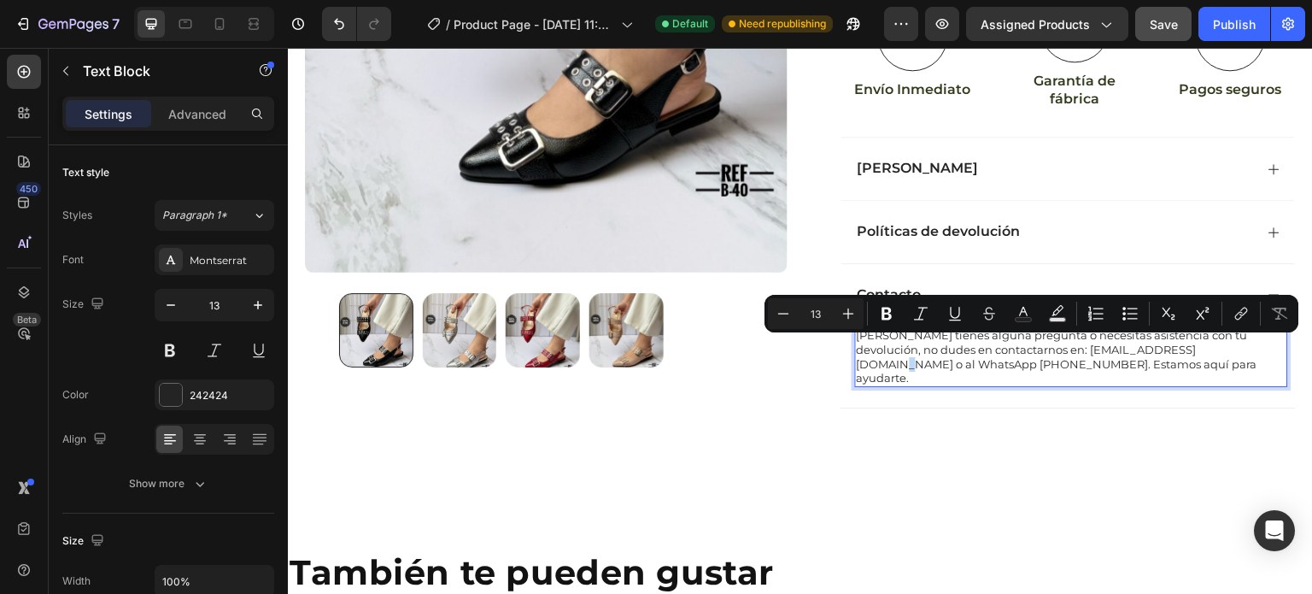
click at [1208, 346] on p "Si tienes alguna pregunta o necesitas asistencia con tu devolución, no dudes en…" at bounding box center [1072, 357] width 430 height 58
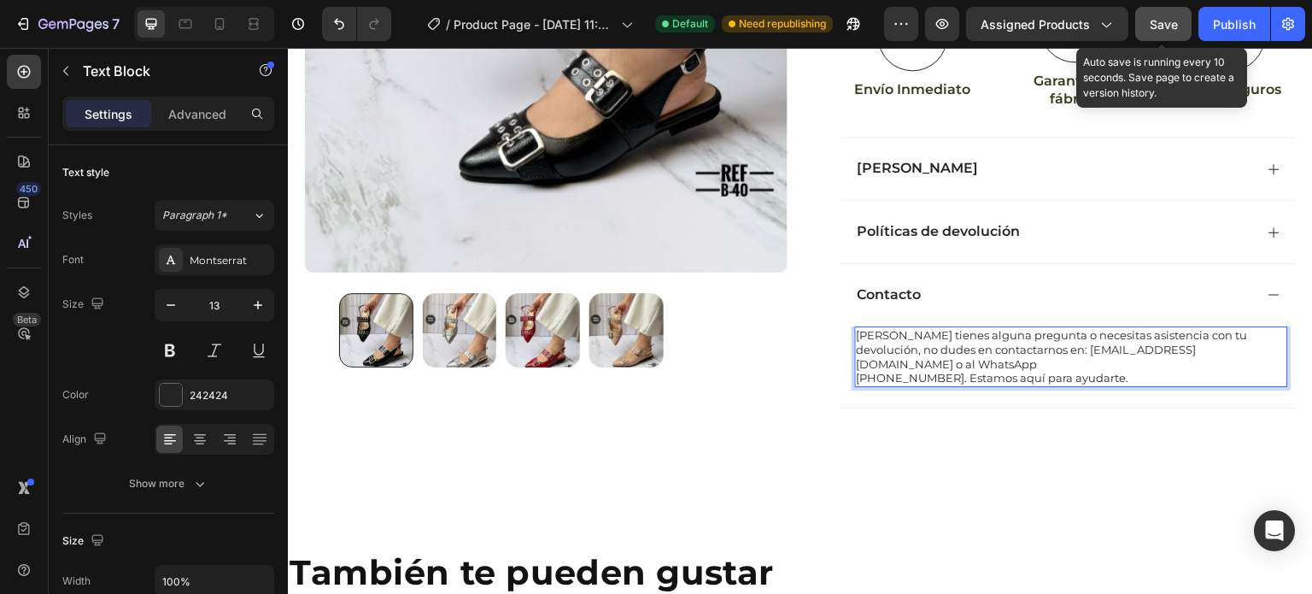
click at [1178, 28] on span "Save" at bounding box center [1164, 24] width 28 height 15
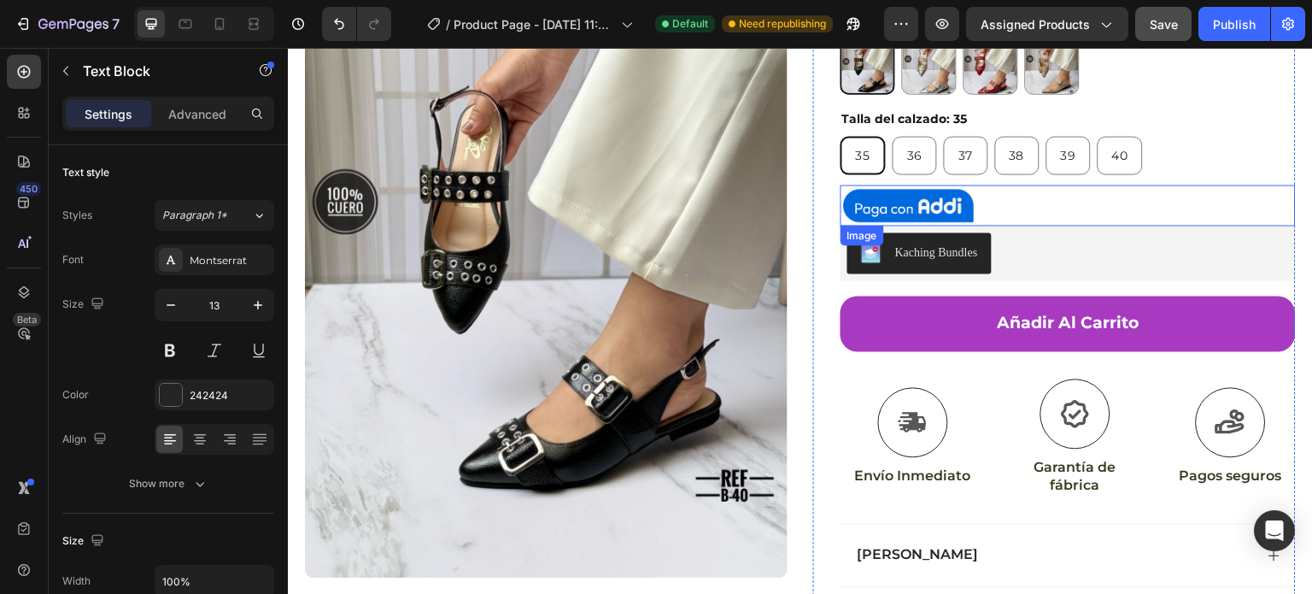
scroll to position [278, 0]
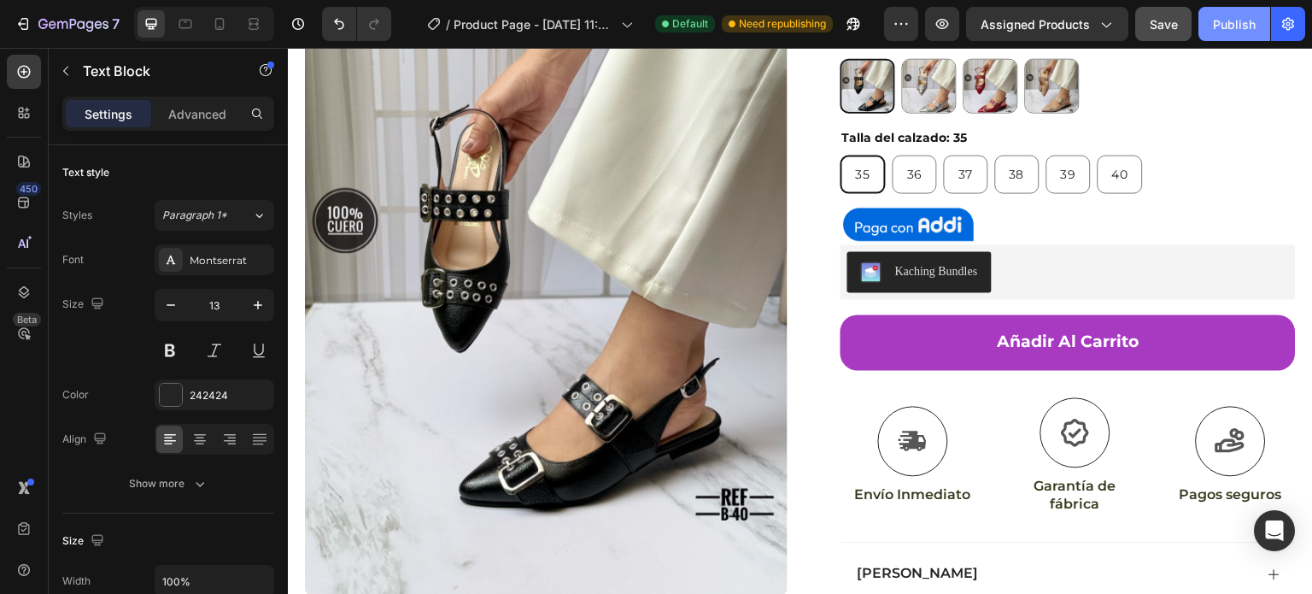
click at [1231, 27] on div "Publish" at bounding box center [1234, 24] width 43 height 18
click at [224, 26] on icon at bounding box center [219, 23] width 17 height 17
type input "14"
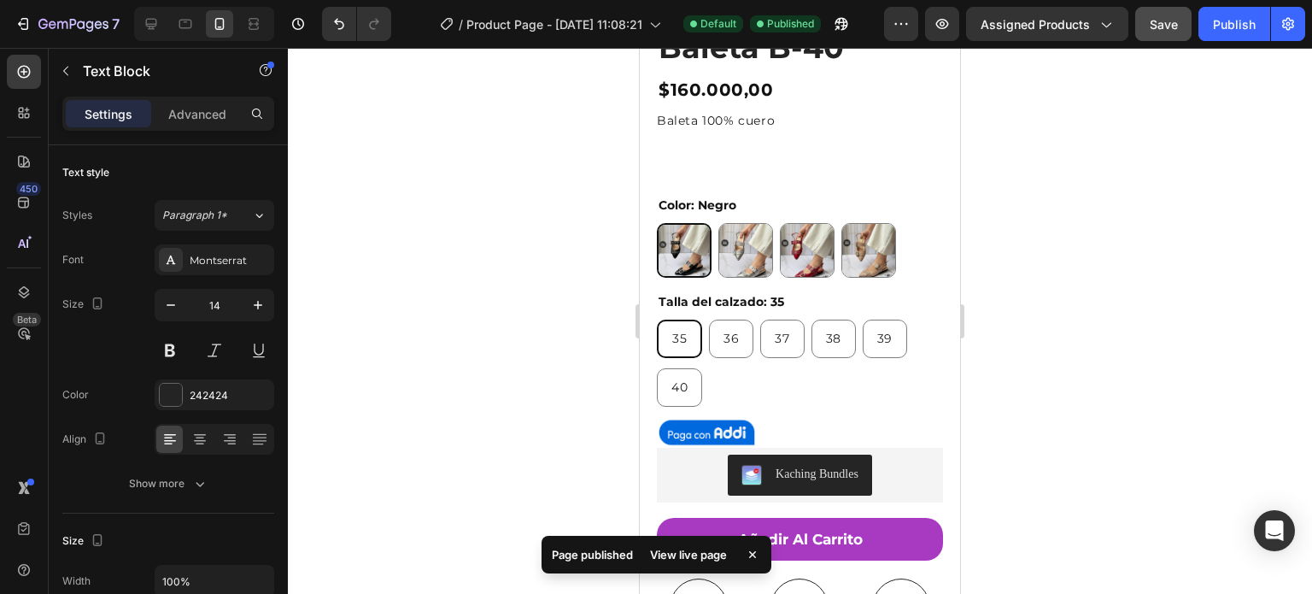
scroll to position [513, 0]
